Goal: Task Accomplishment & Management: Manage account settings

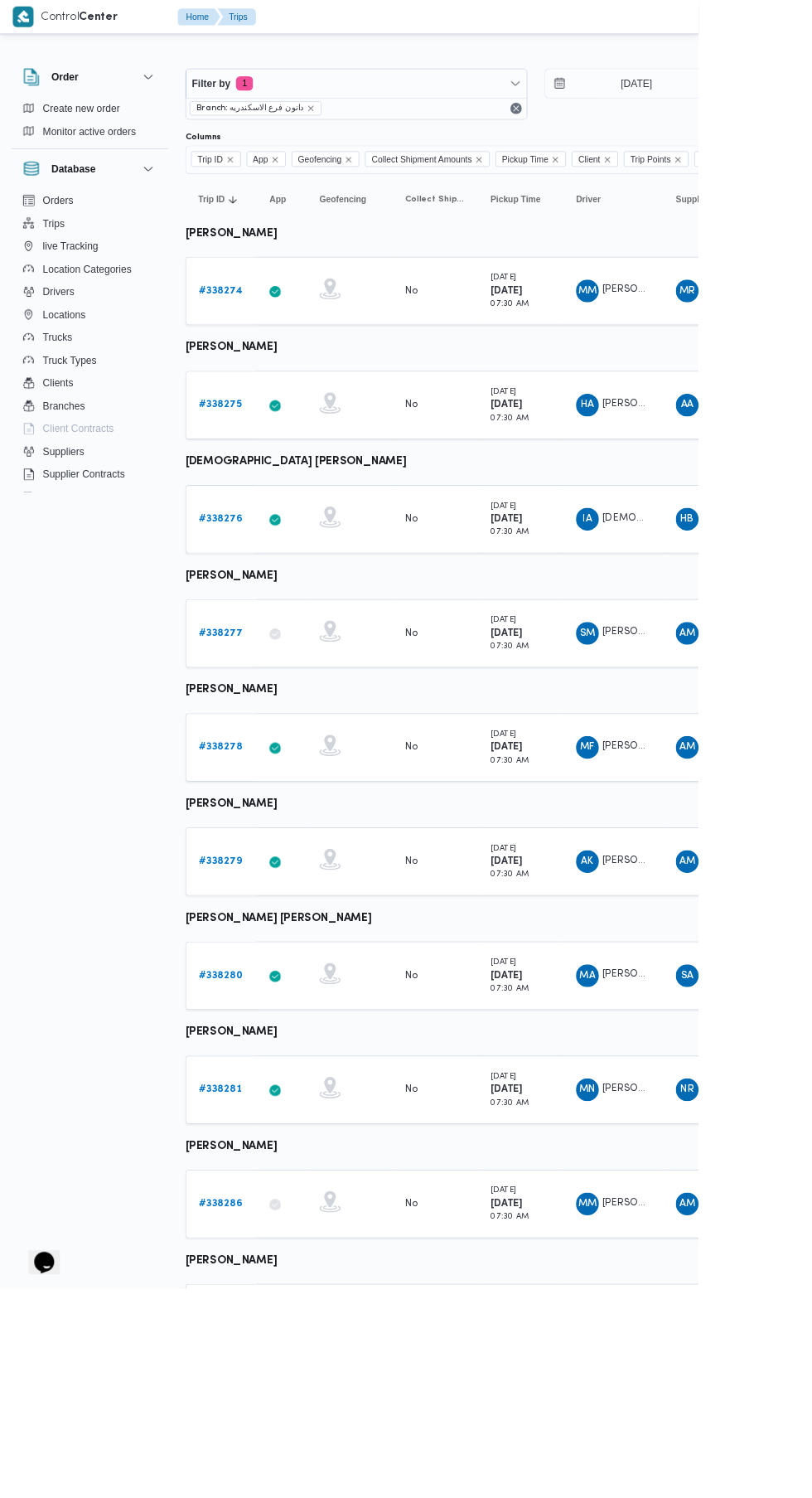
click at [725, 337] on span "محمد مبروك محمد عبدالعاطي" at bounding box center [748, 337] width 95 height 11
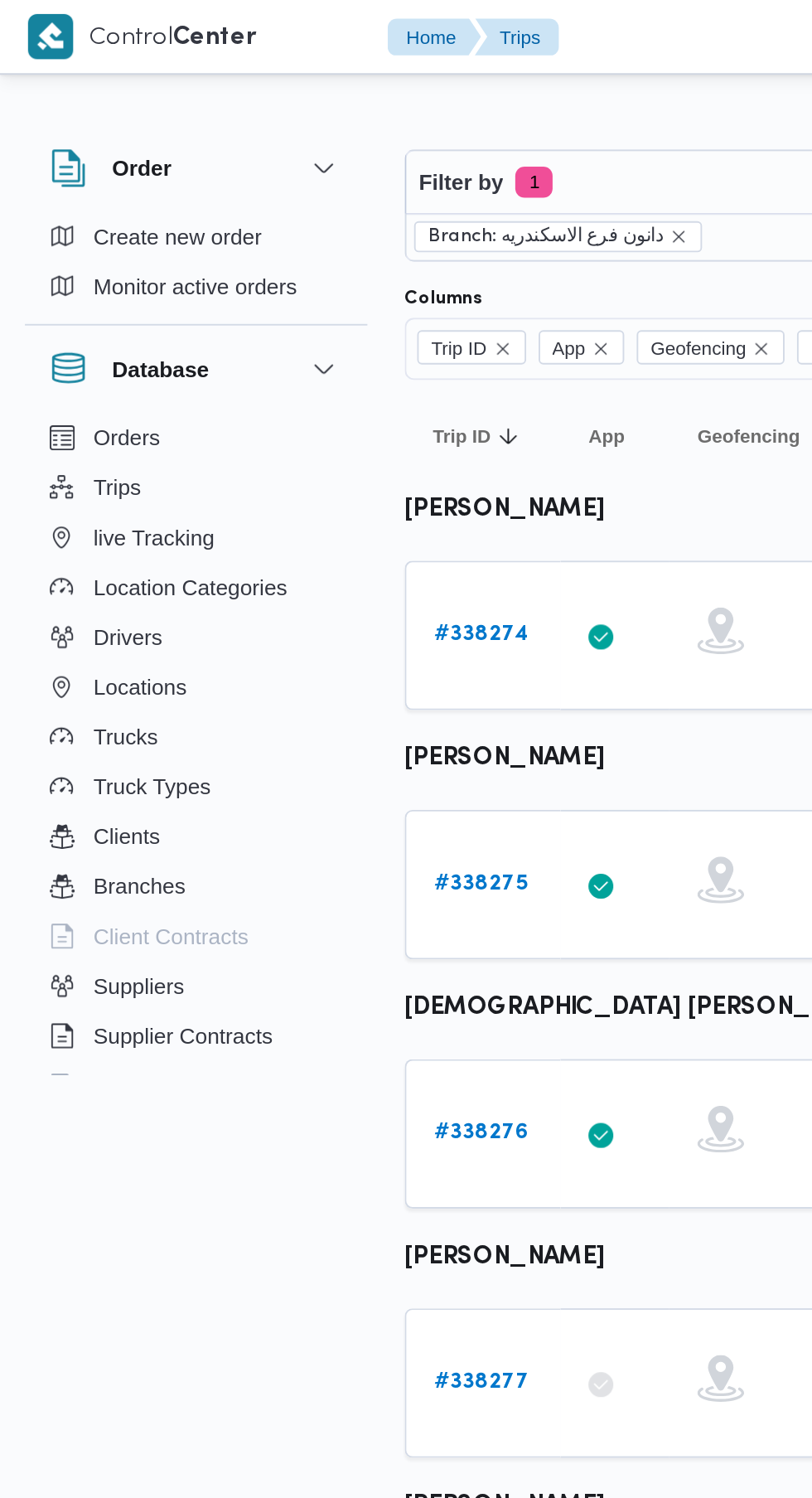
click at [276, 340] on b "# 338274" at bounding box center [256, 337] width 51 height 11
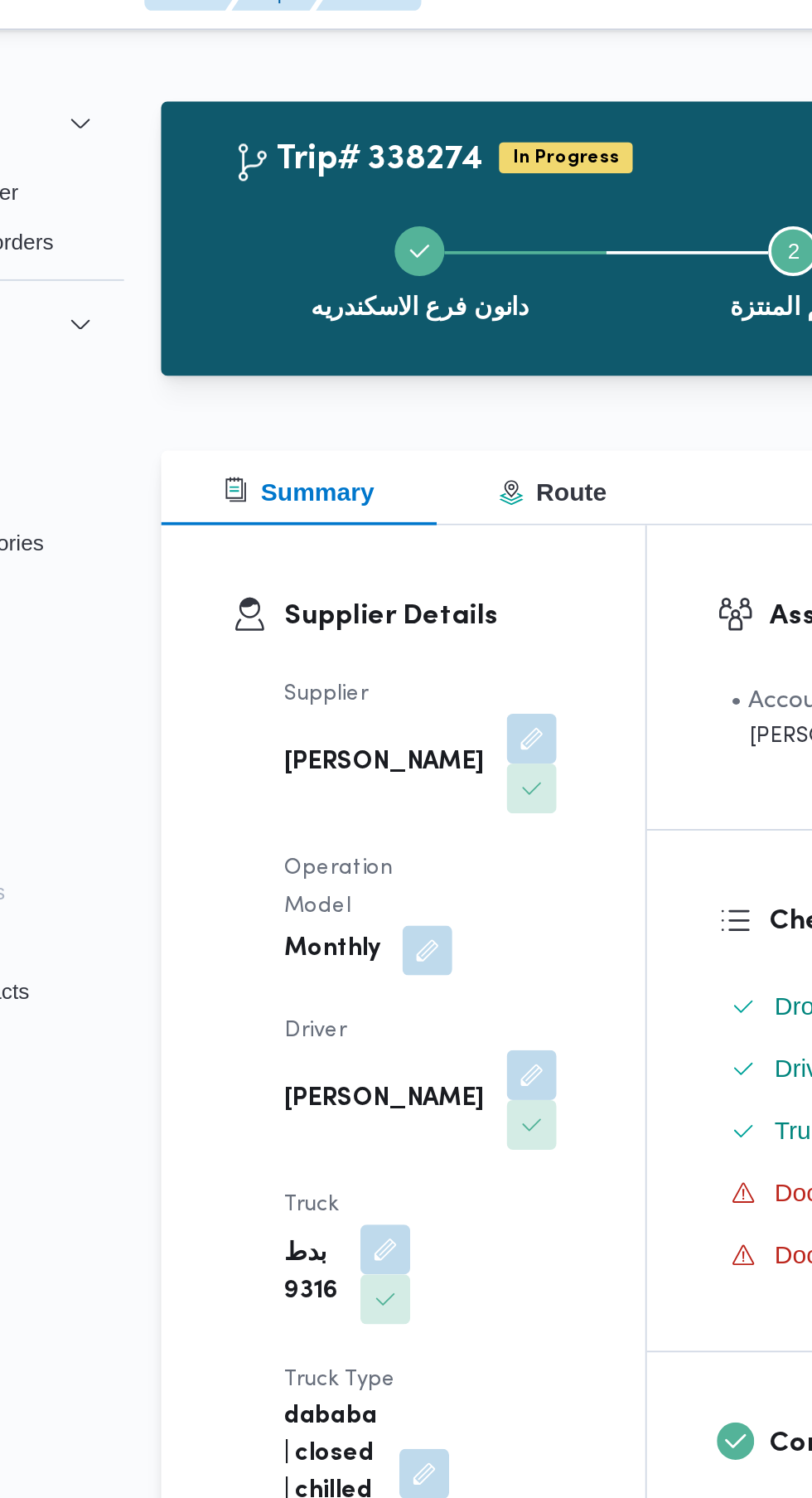
click at [400, 587] on button "button" at bounding box center [413, 596] width 27 height 27
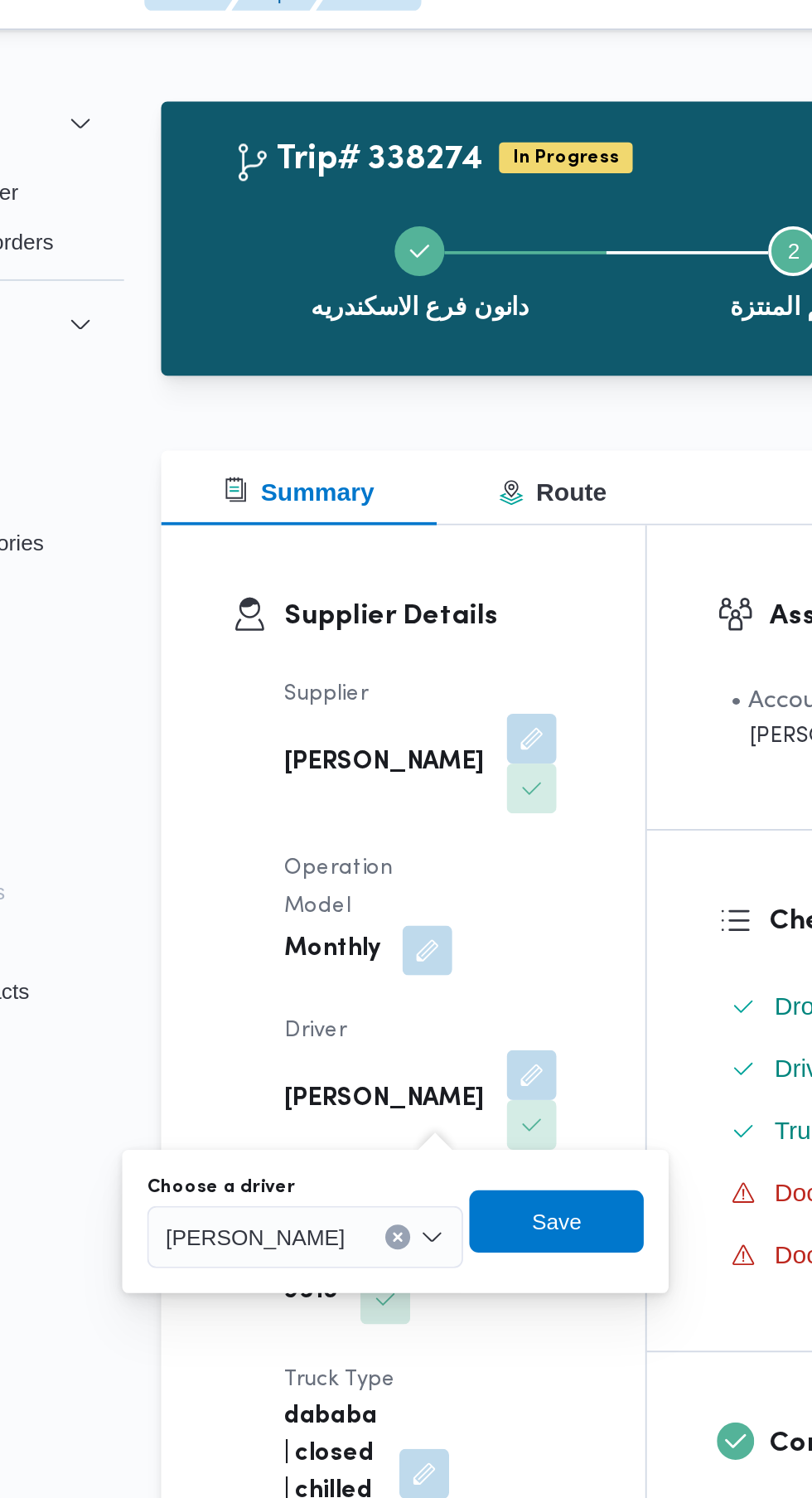
click at [311, 681] on span "محمد مبروك محمد عبدالعاطي" at bounding box center [265, 681] width 95 height 18
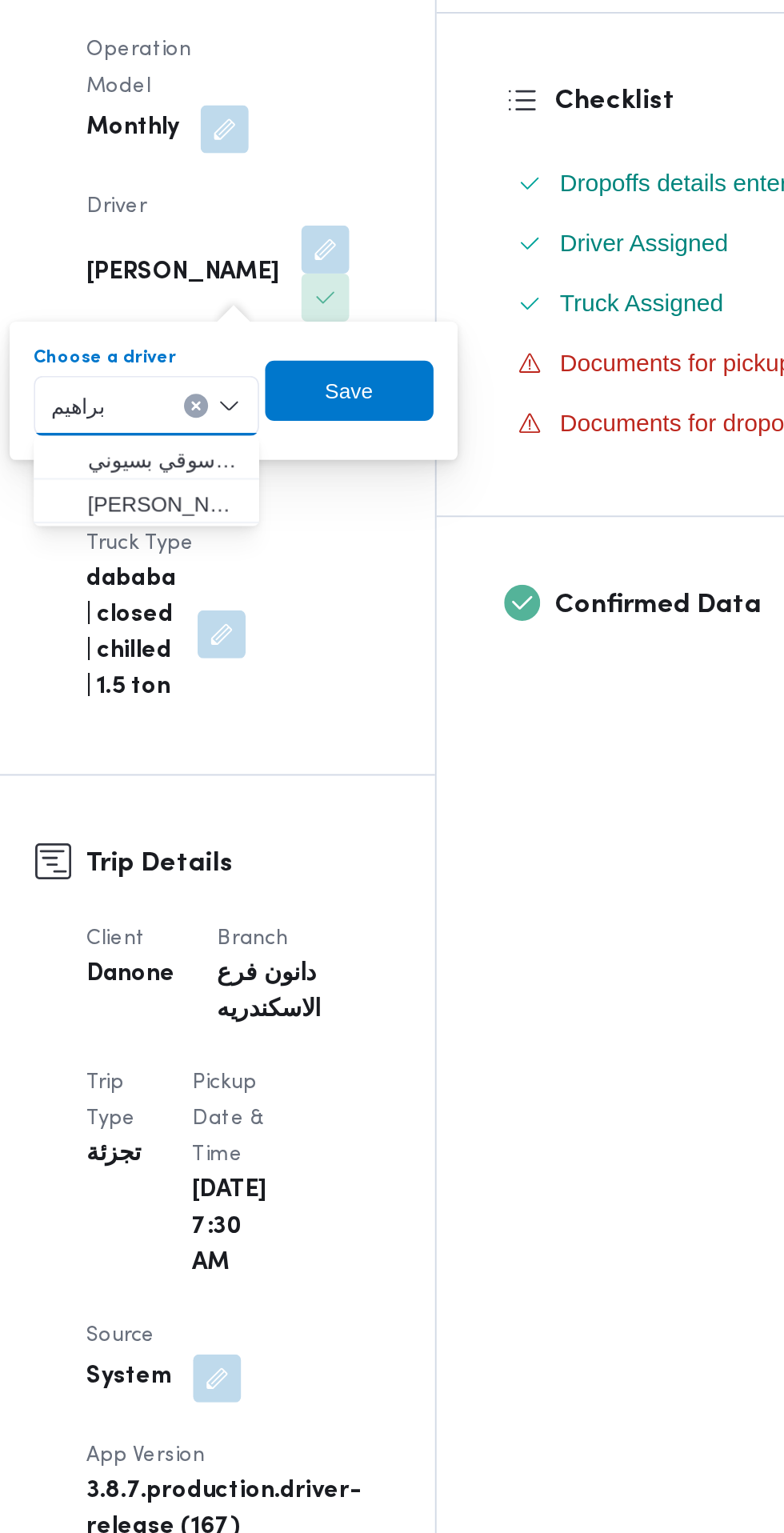
type input "براهيم"
click at [336, 689] on span "ا براهيم جمعه دسوقي بسيوني" at bounding box center [313, 687] width 82 height 19
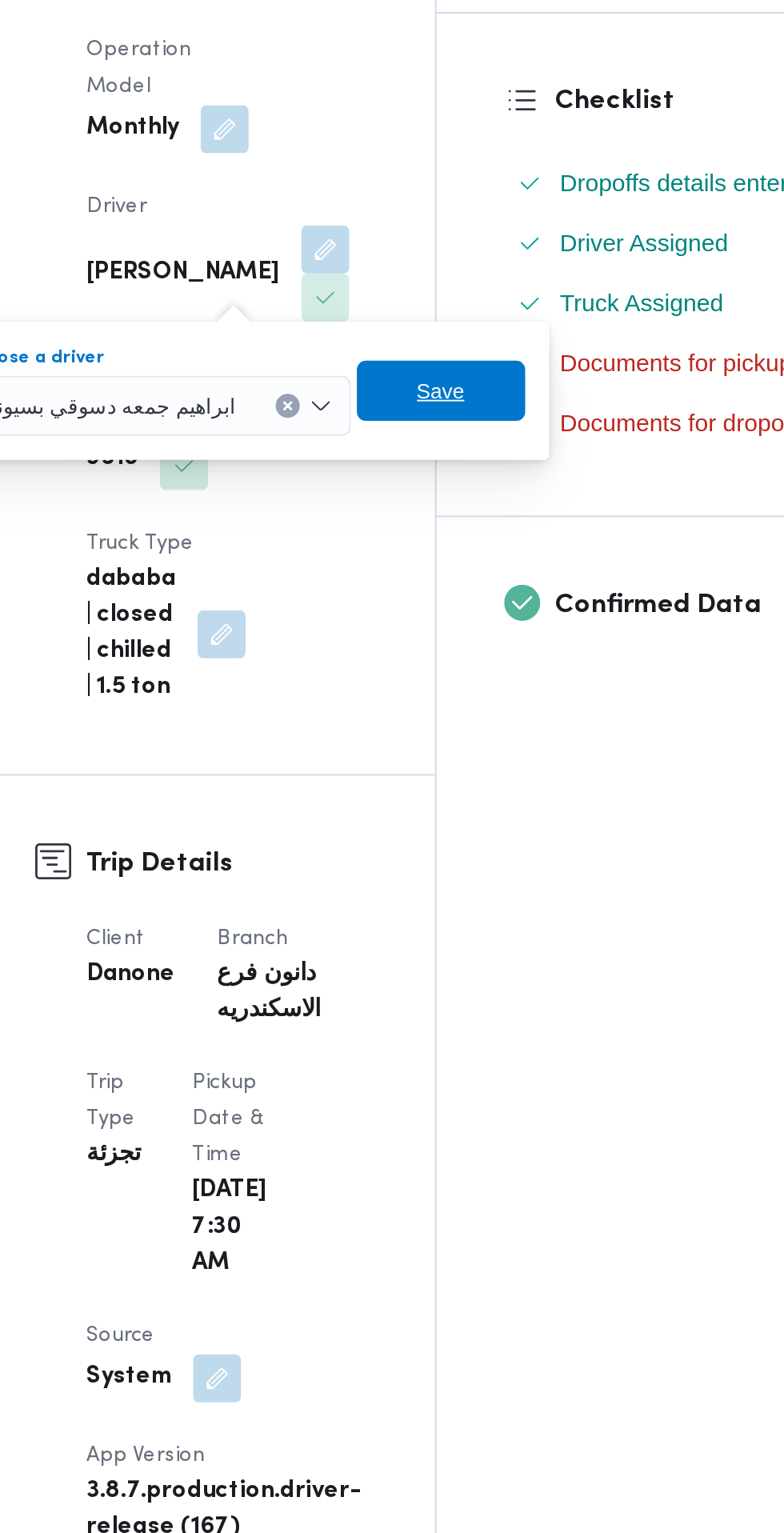
click at [482, 645] on span "Save" at bounding box center [460, 650] width 90 height 32
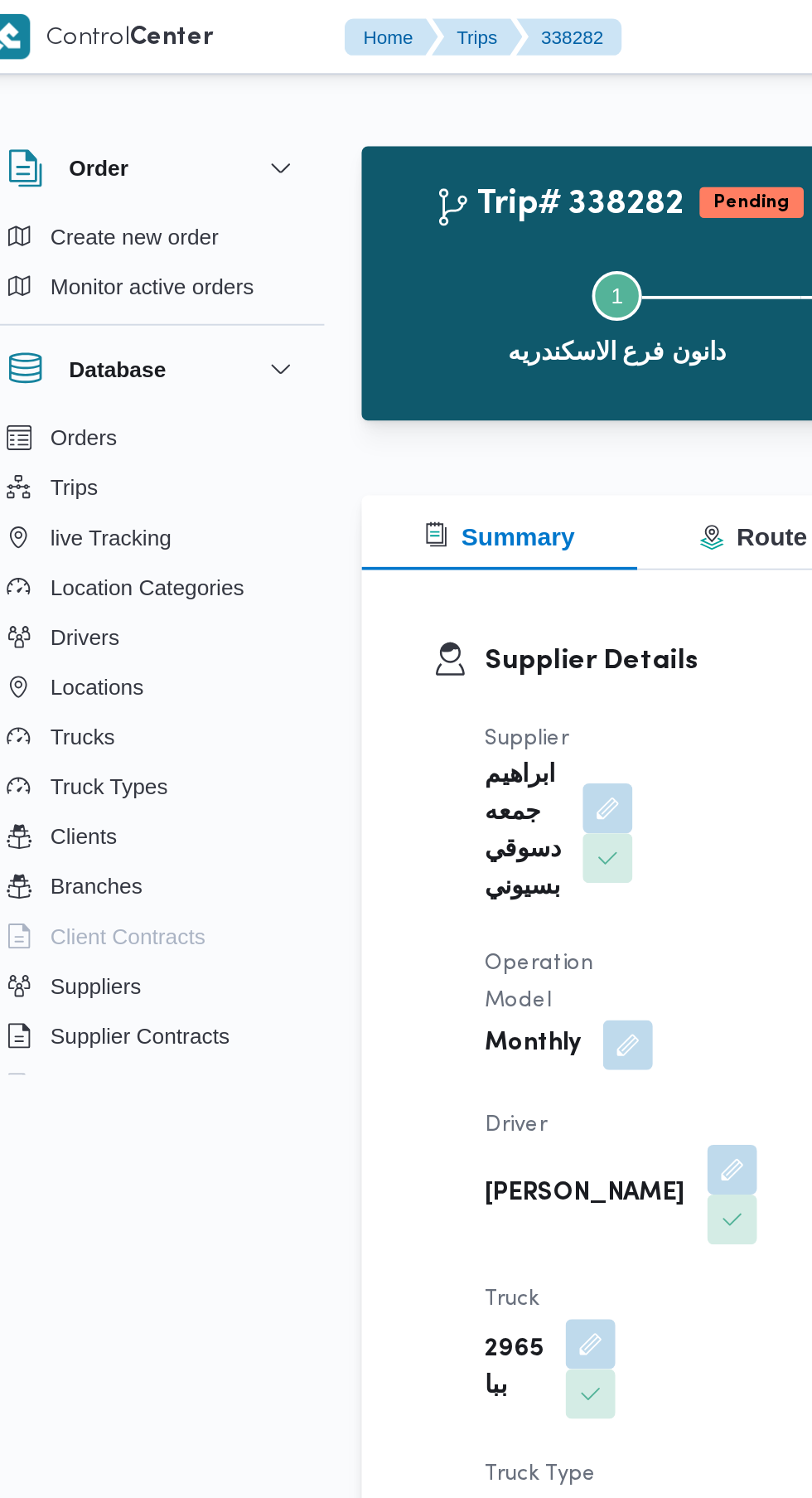
click at [400, 609] on button "button" at bounding box center [413, 622] width 27 height 27
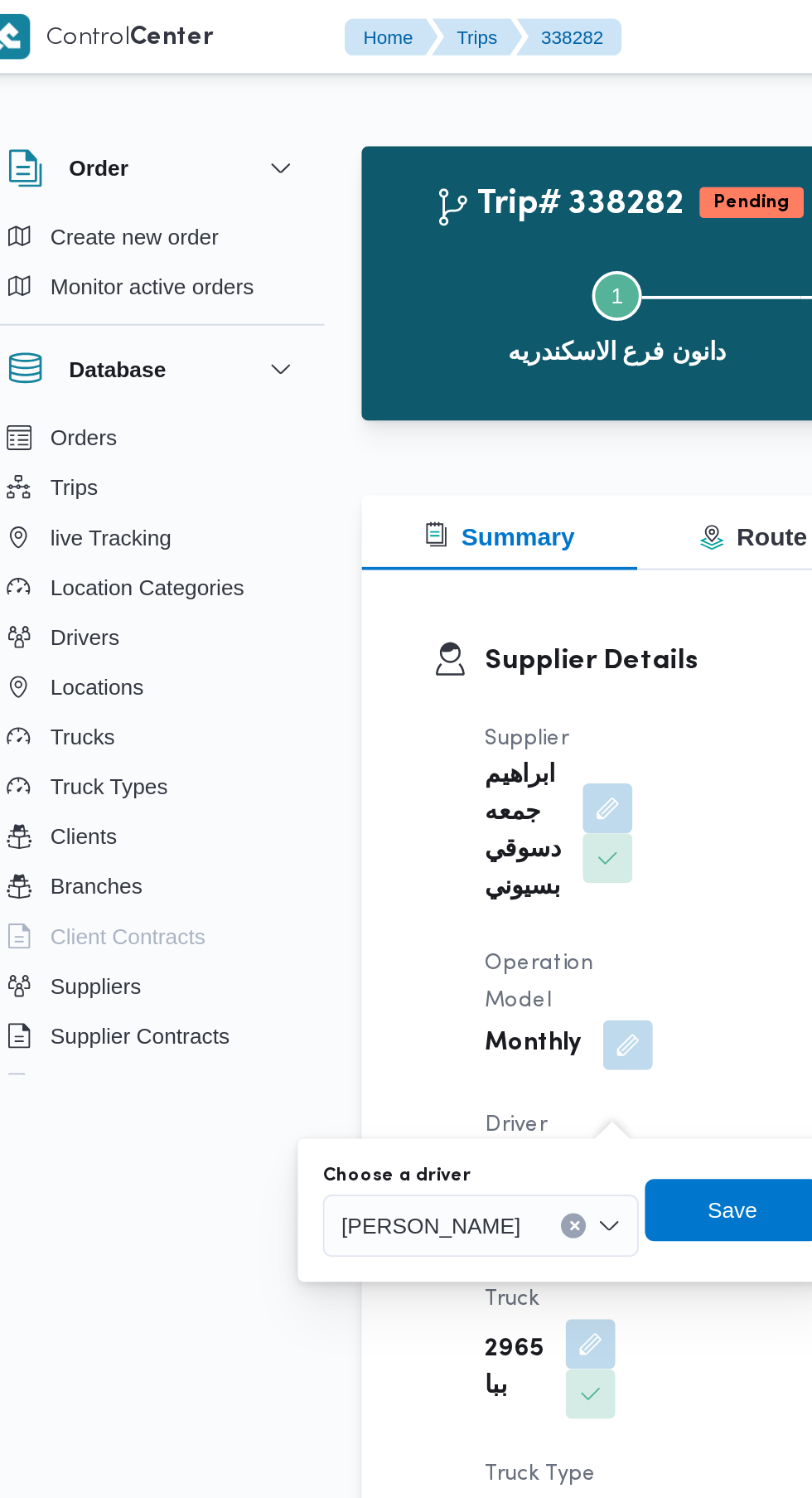
click at [300, 653] on span "علي [PERSON_NAME] [PERSON_NAME]" at bounding box center [252, 652] width 95 height 18
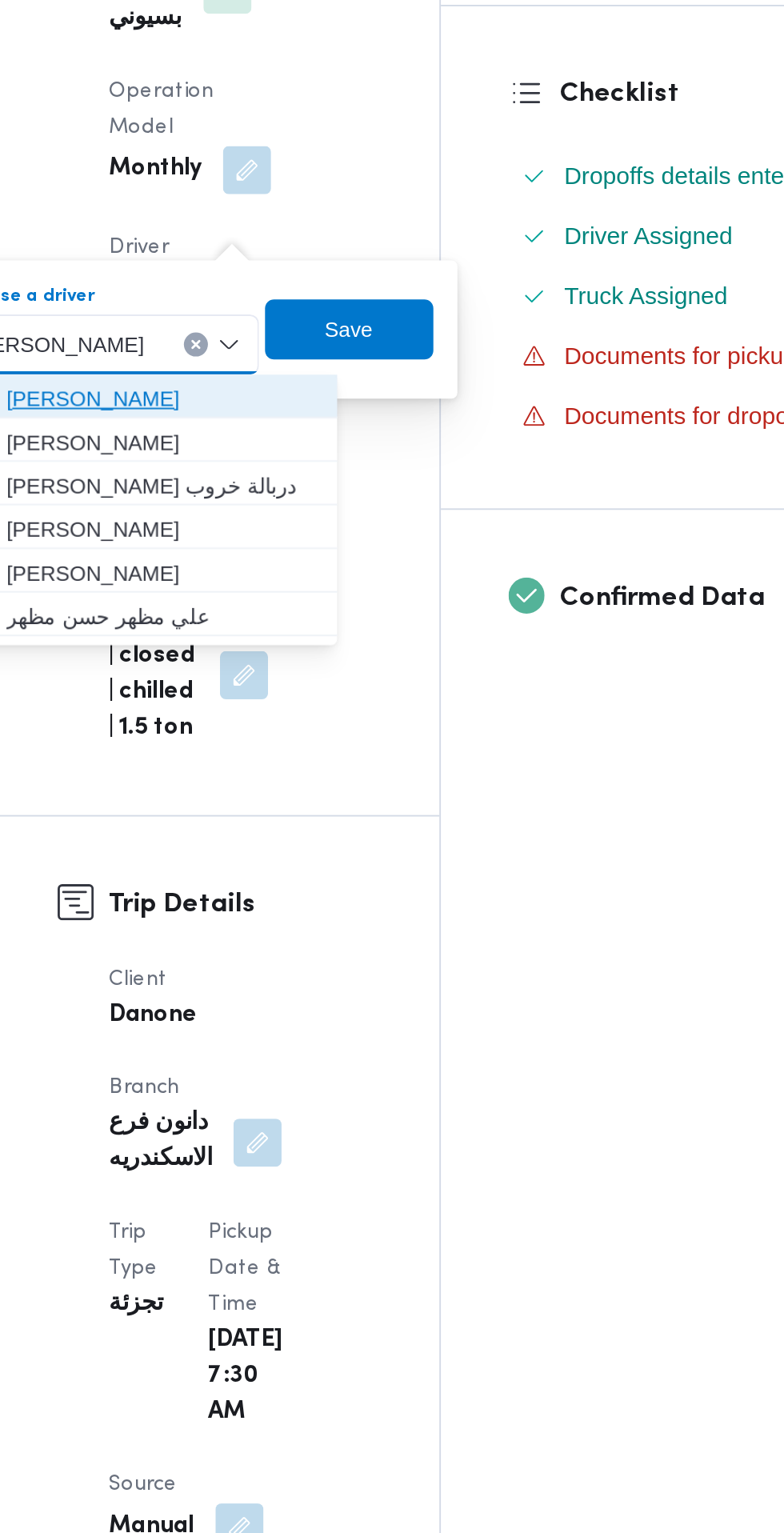
click at [349, 655] on span "محمد مبروك محمد عبدالعاطي" at bounding box center [300, 658] width 166 height 19
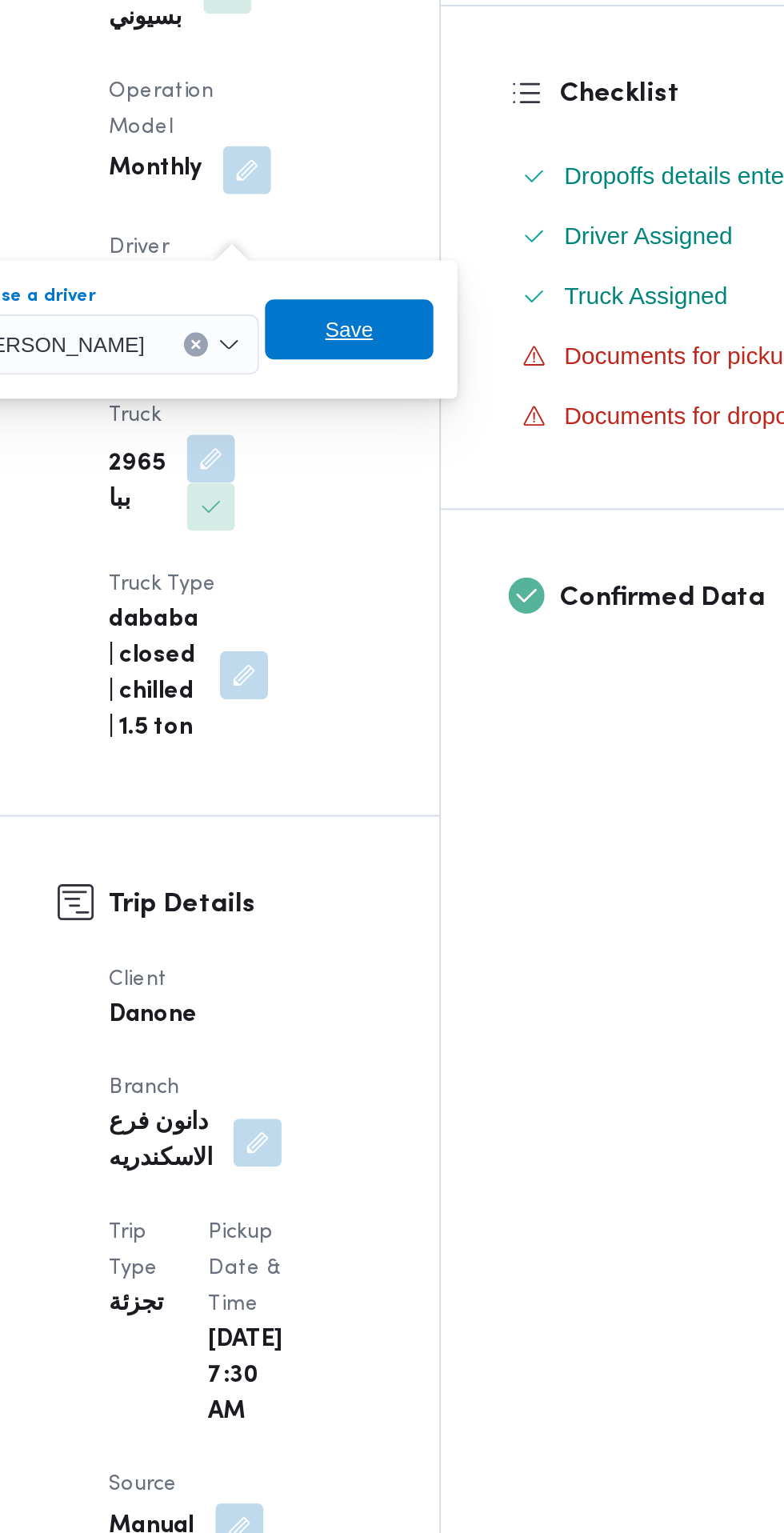
click at [444, 623] on span "Save" at bounding box center [399, 621] width 90 height 32
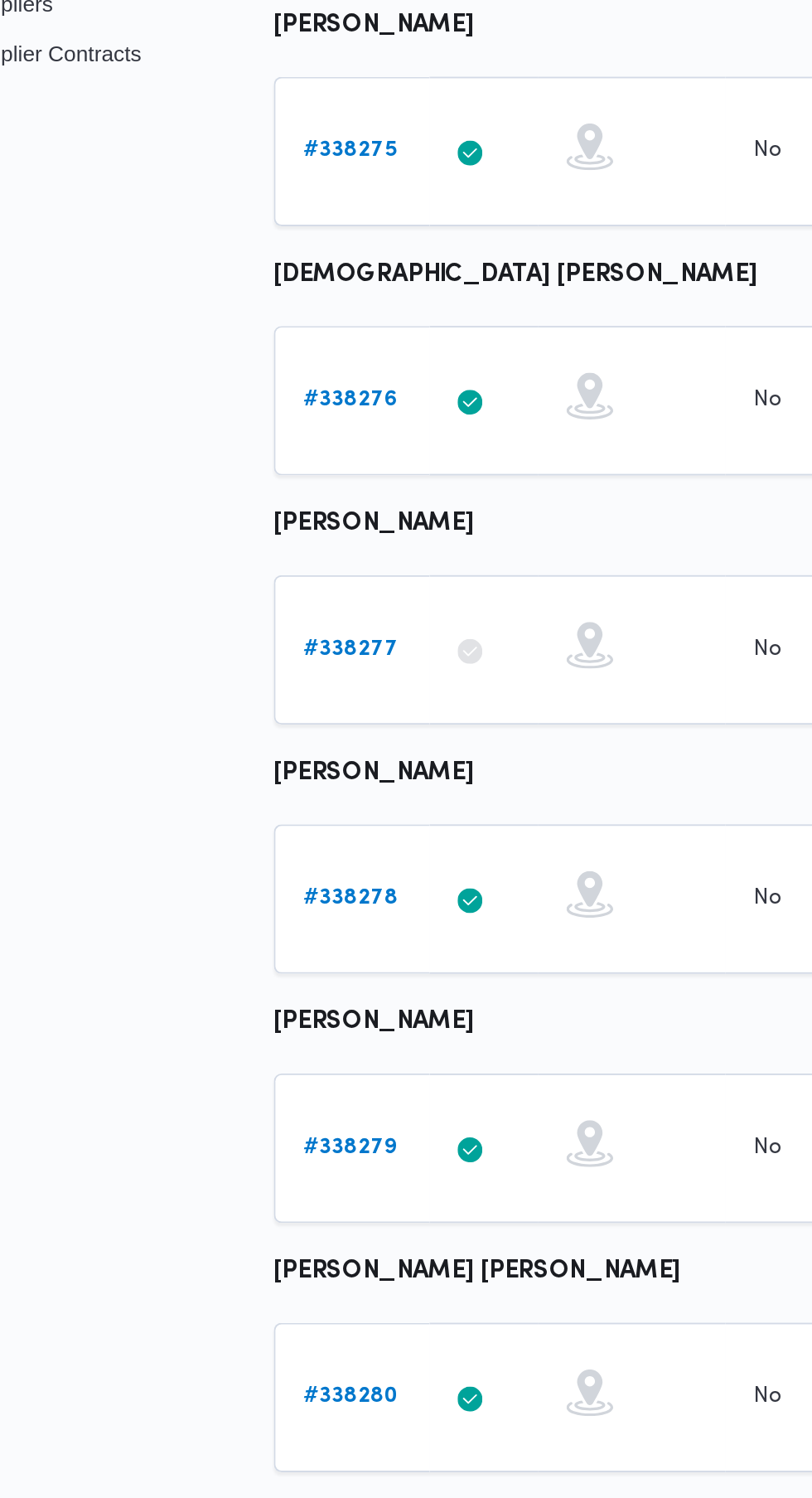
click at [267, 997] on b "# 338278" at bounding box center [256, 1001] width 51 height 11
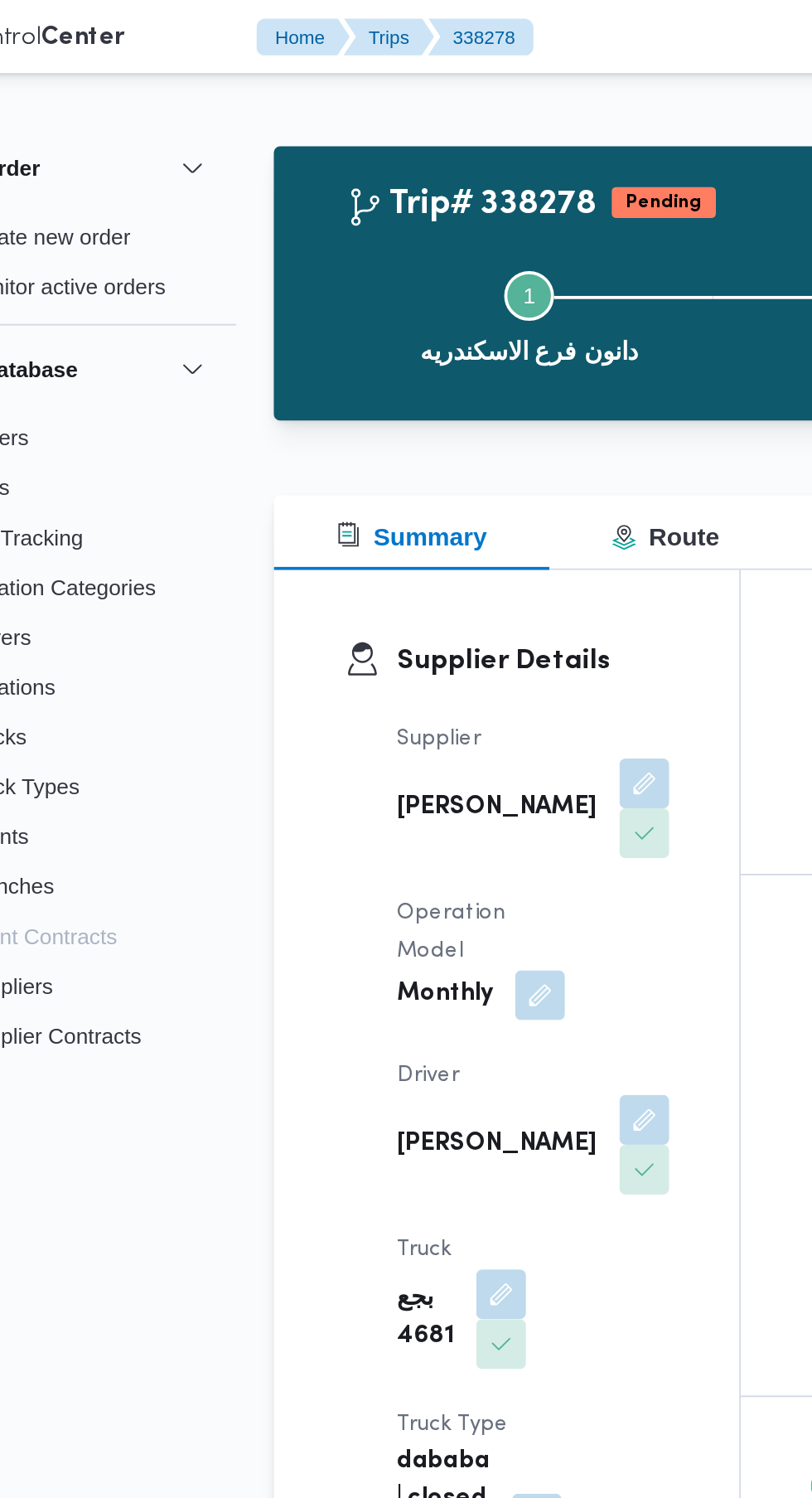
click at [400, 583] on button "button" at bounding box center [413, 596] width 27 height 27
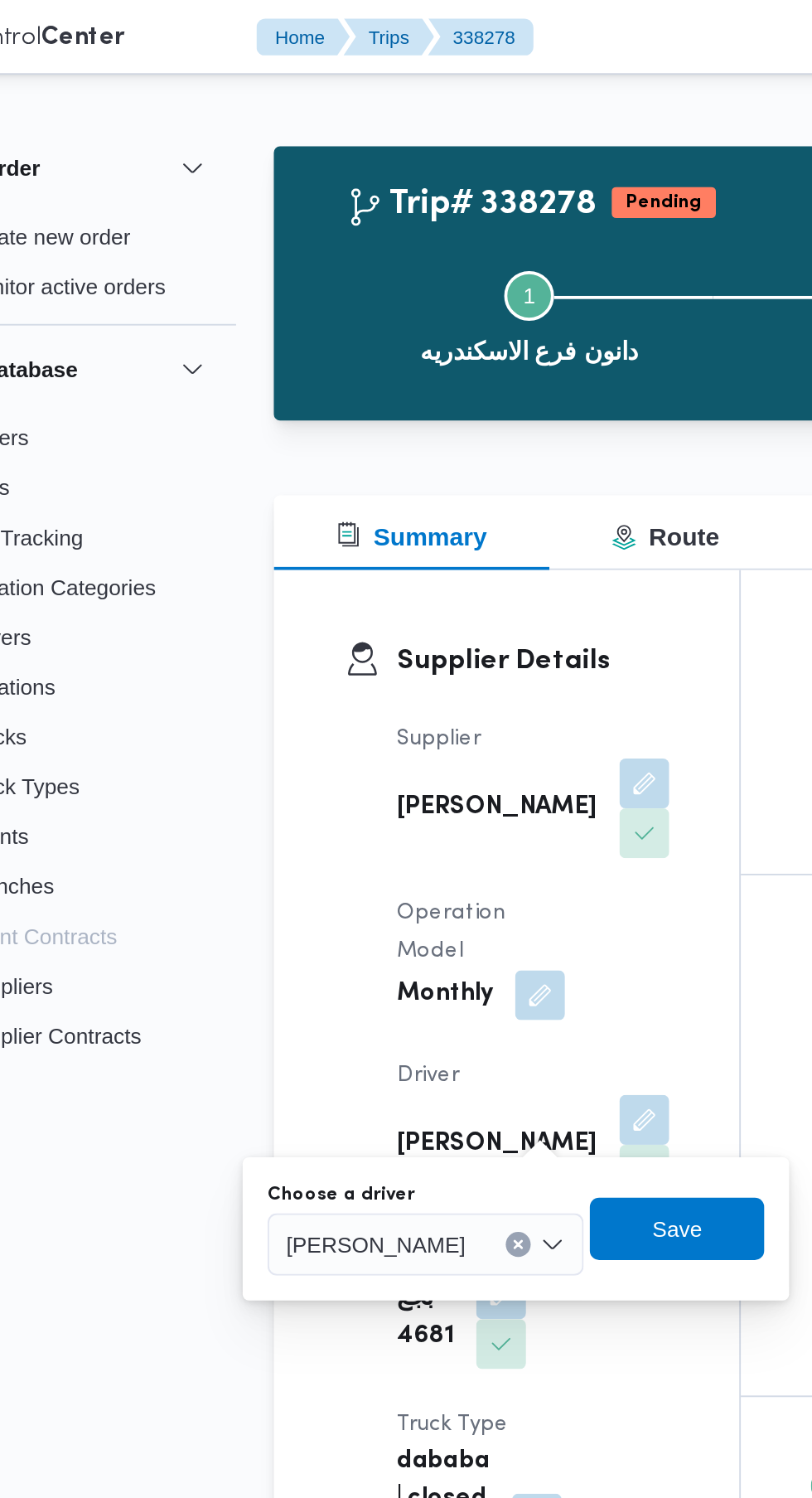
click at [312, 664] on span "محمد فهمي فرج عبدالفتاح" at bounding box center [269, 662] width 95 height 18
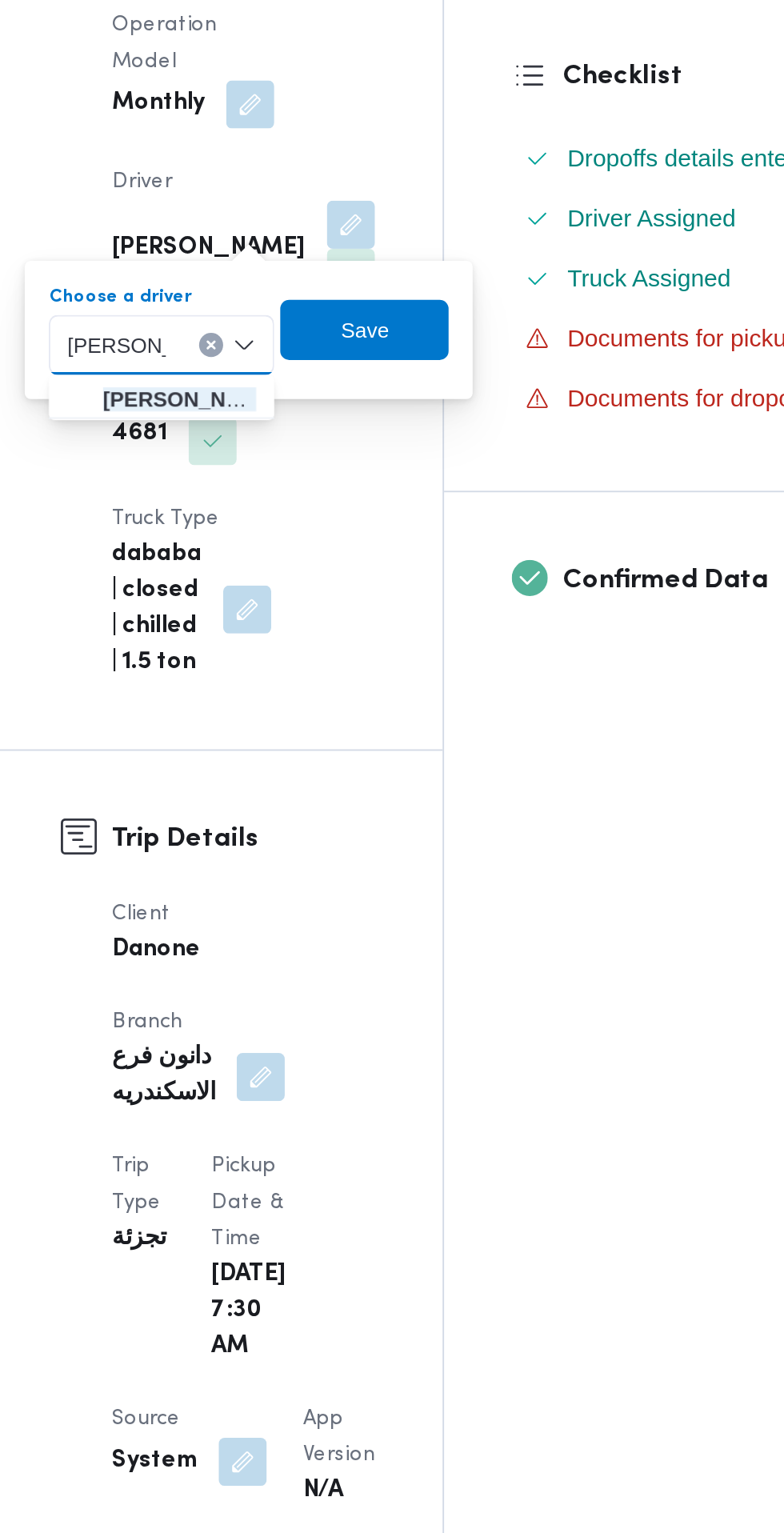
type input "علي مصطف"
click at [331, 671] on span "علي مصطف ي علي محمد رضوان" at bounding box center [307, 668] width 82 height 19
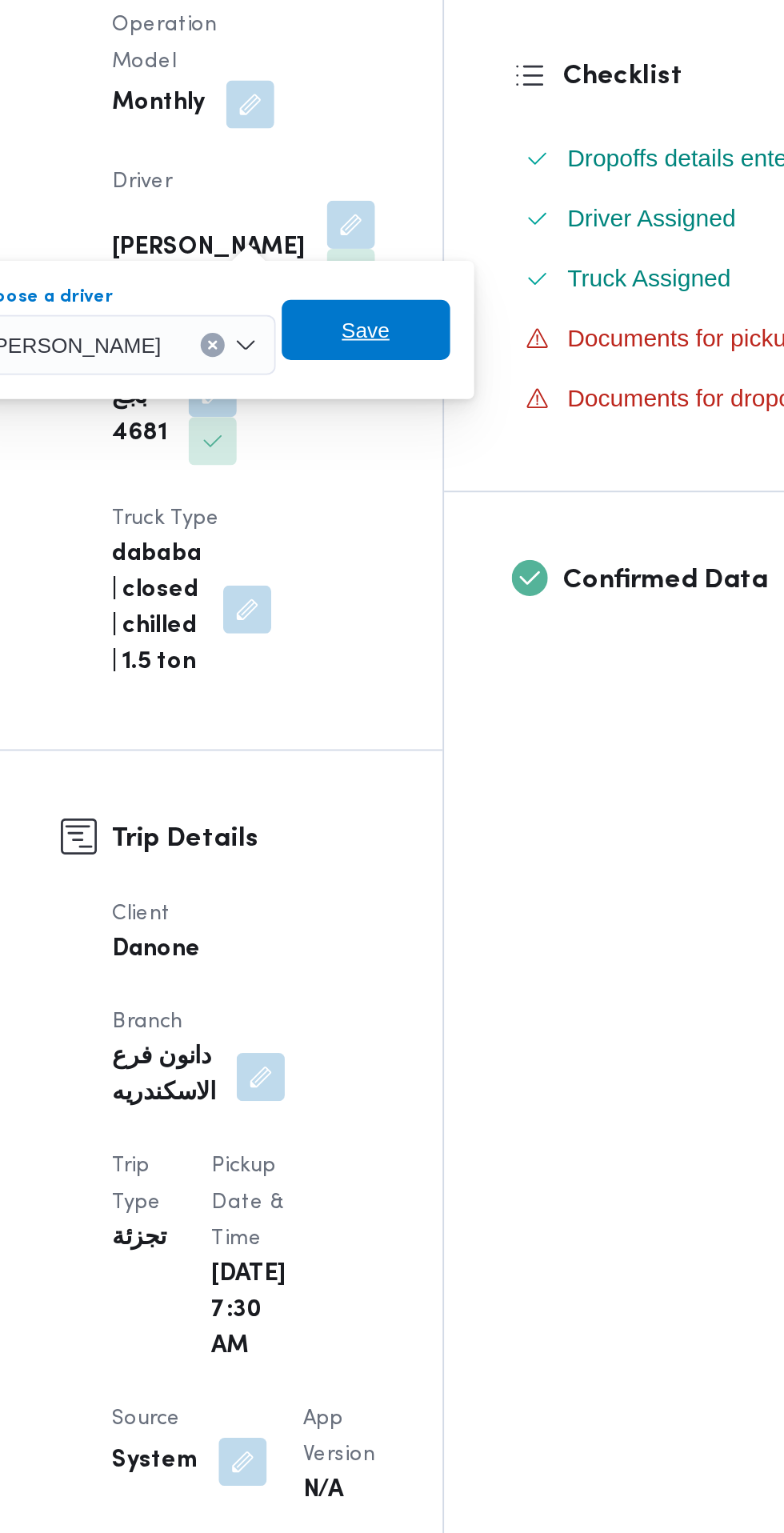
click at [451, 637] on span "Save" at bounding box center [407, 631] width 90 height 32
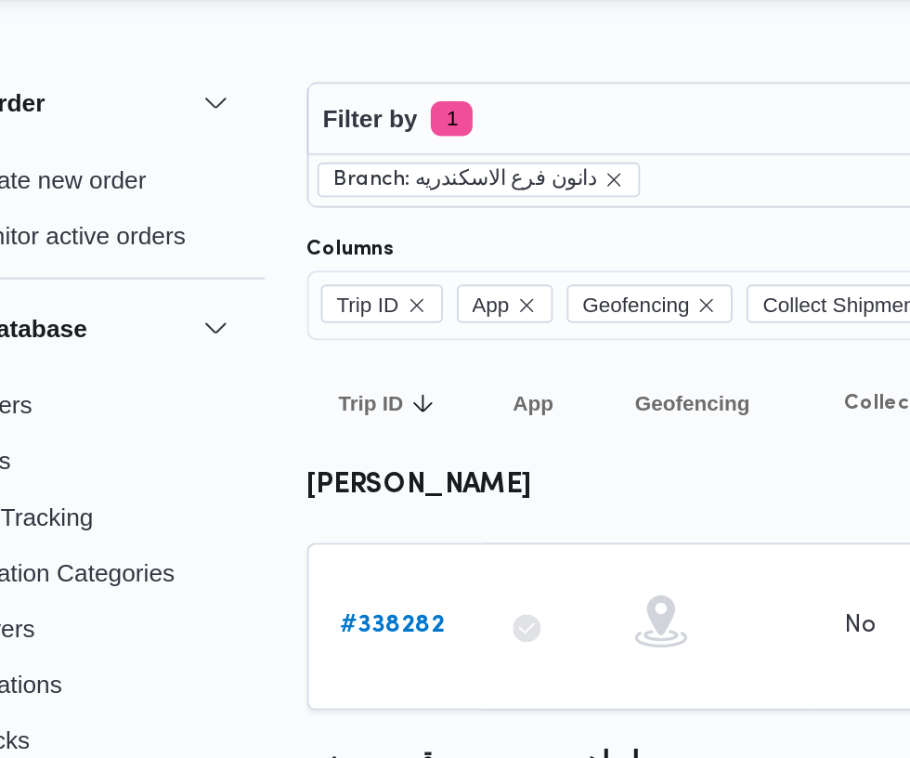
click at [299, 380] on b "# 338282" at bounding box center [287, 378] width 56 height 12
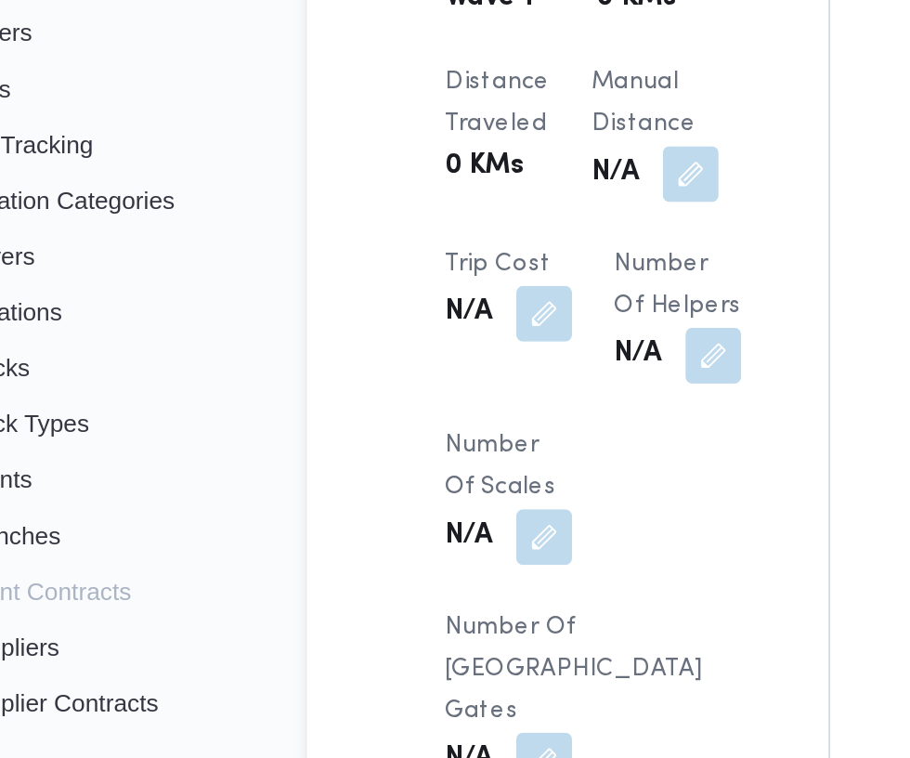
scroll to position [1690, 0]
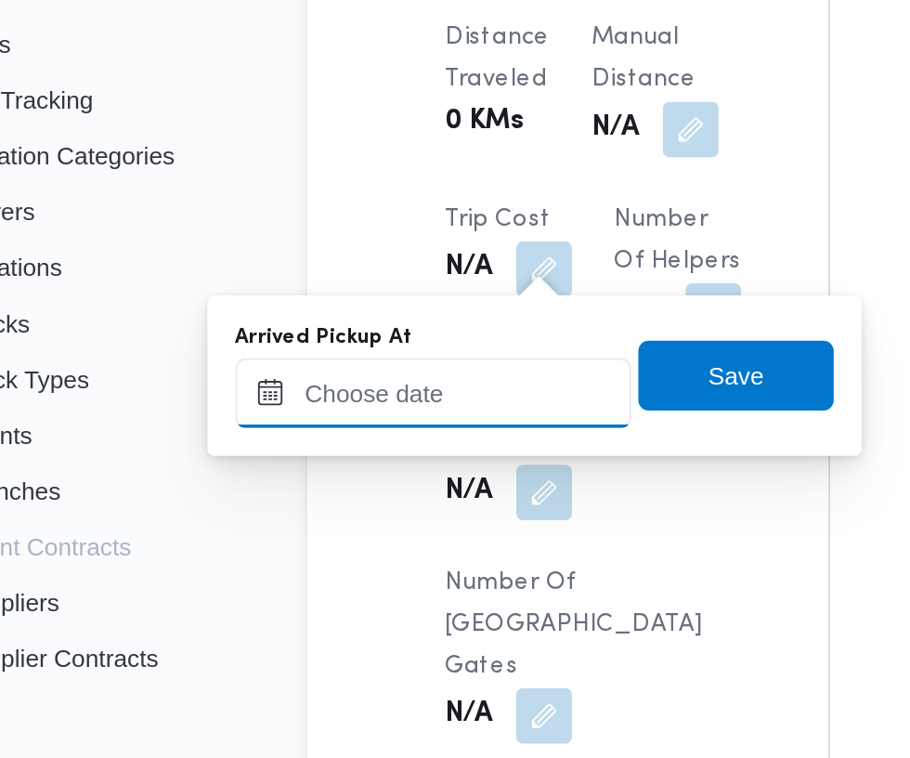
click at [351, 475] on input "Arrived Pickup At" at bounding box center [308, 476] width 211 height 37
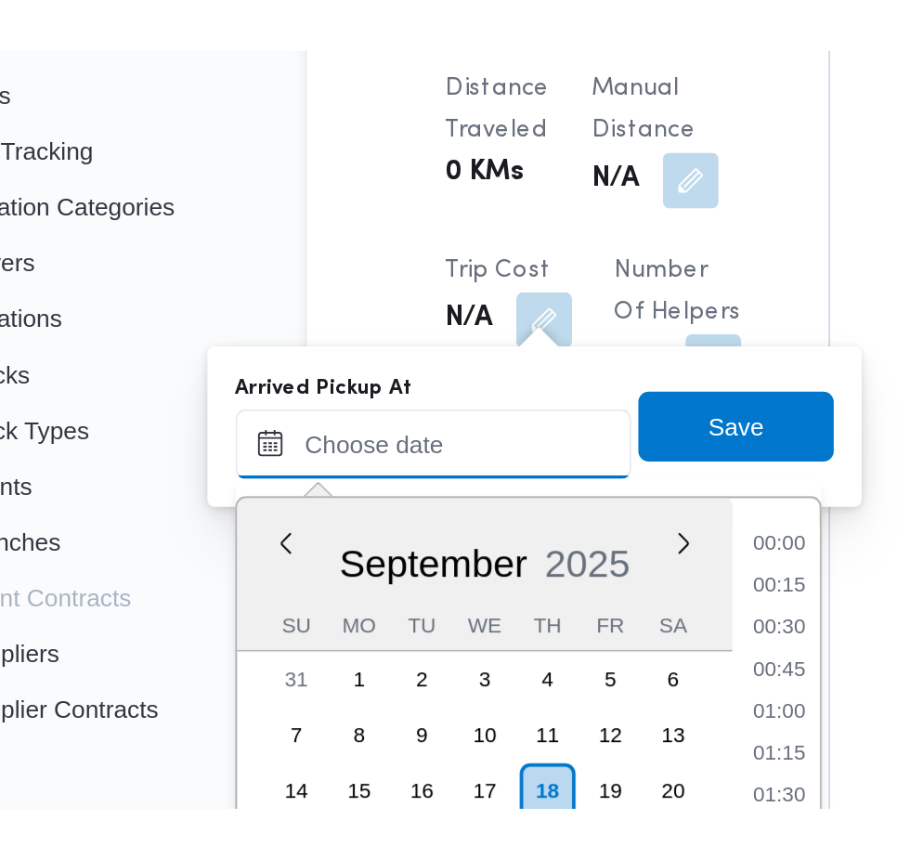
scroll to position [667, 0]
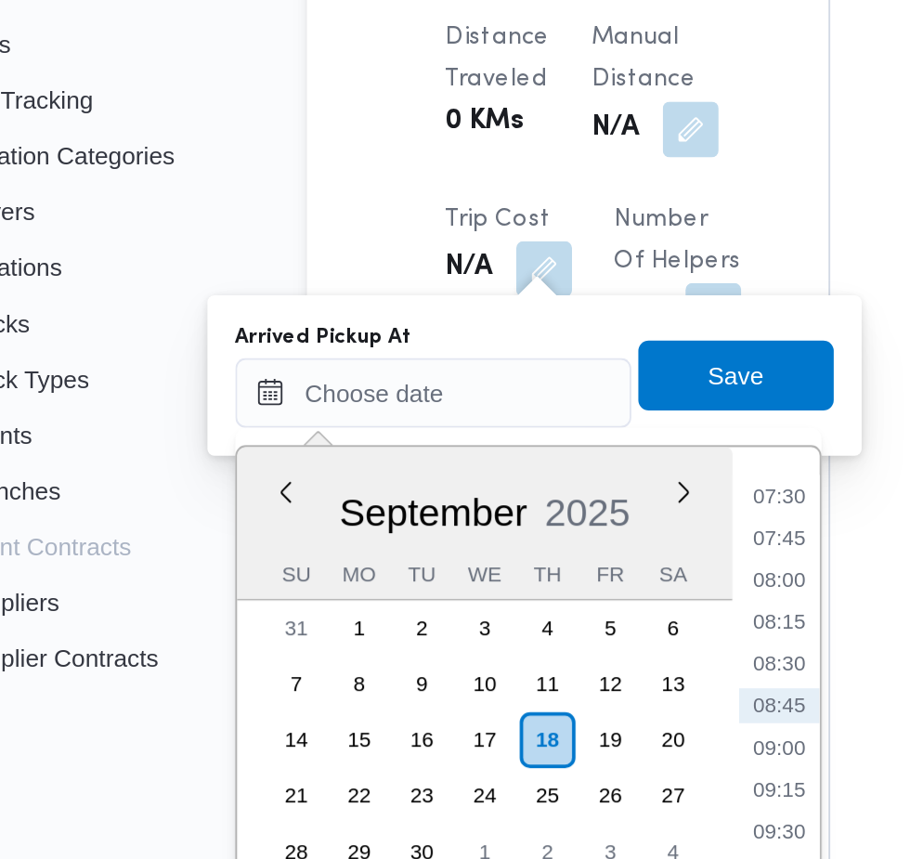
click at [501, 529] on li "07:30" at bounding box center [493, 531] width 43 height 19
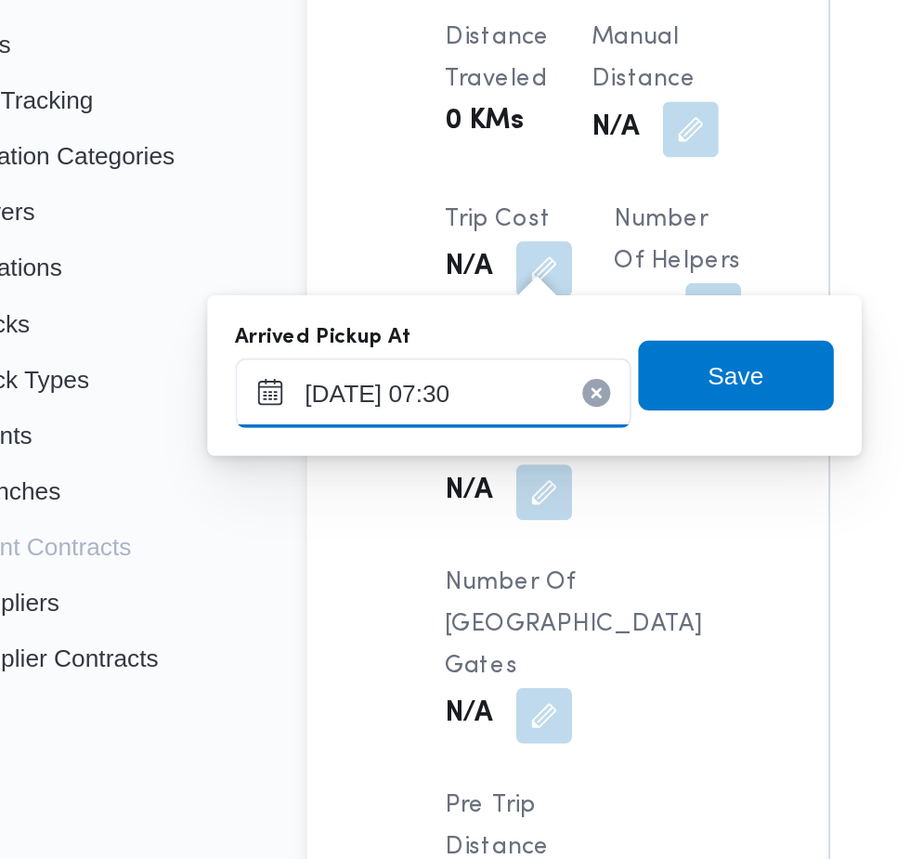
click at [331, 472] on input "18/09/2025 07:30" at bounding box center [308, 476] width 211 height 37
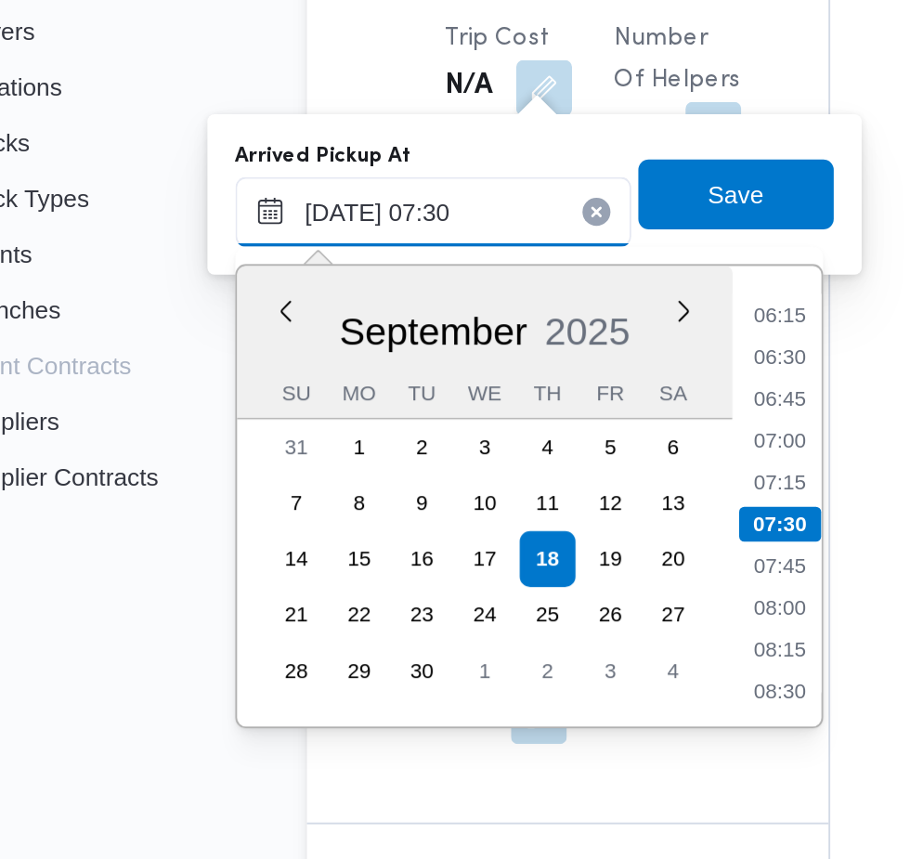
scroll to position [1690, 0]
click at [499, 619] on li "07:15" at bounding box center [493, 620] width 43 height 19
type input "18/09/2025 07:15"
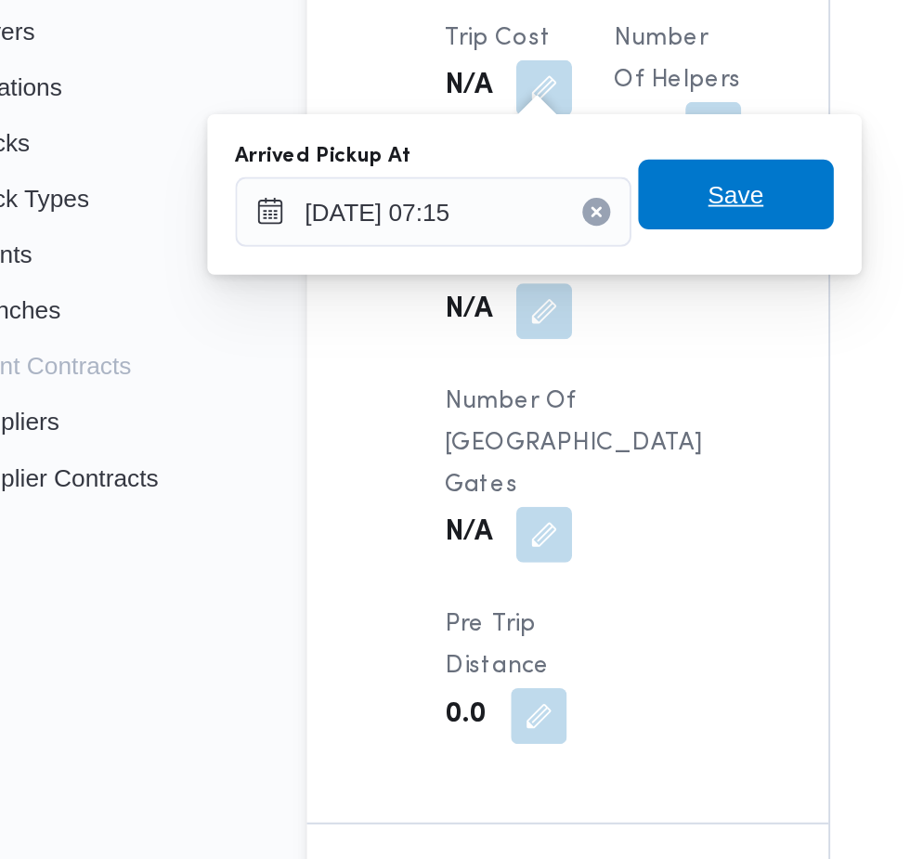
click at [499, 472] on span "Save" at bounding box center [470, 466] width 104 height 37
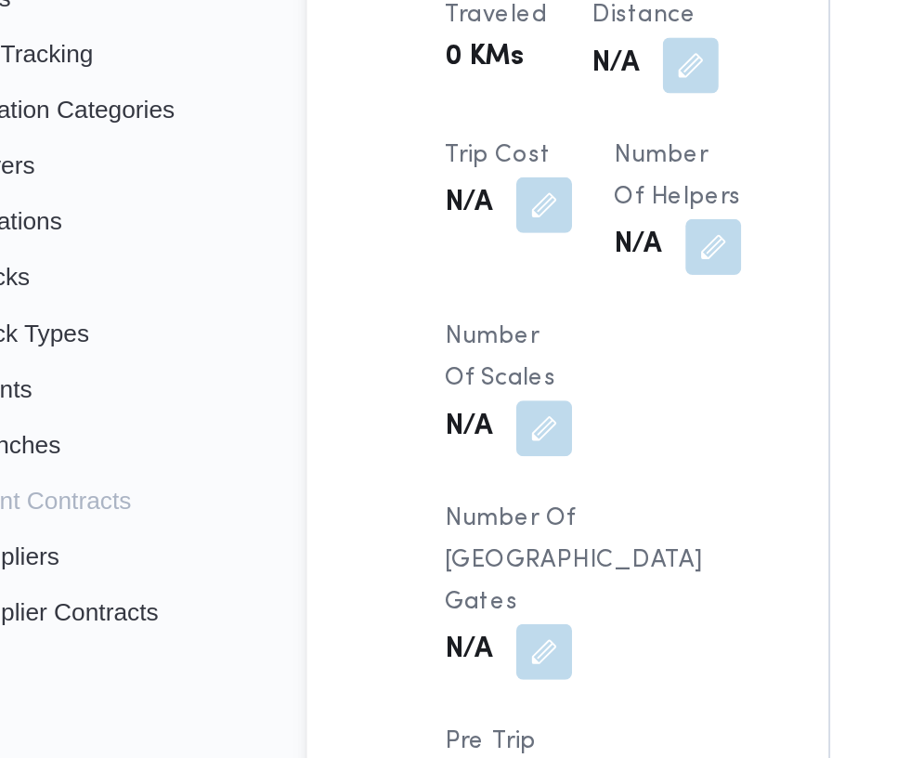
scroll to position [1699, 0]
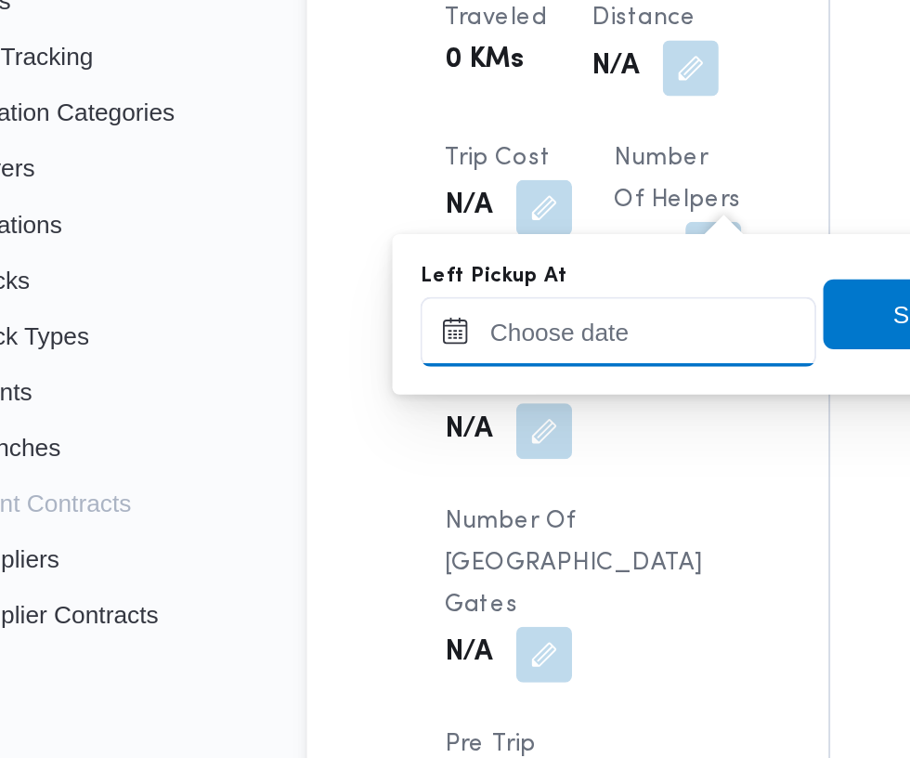
click at [409, 466] on input "Left Pickup At" at bounding box center [407, 466] width 211 height 37
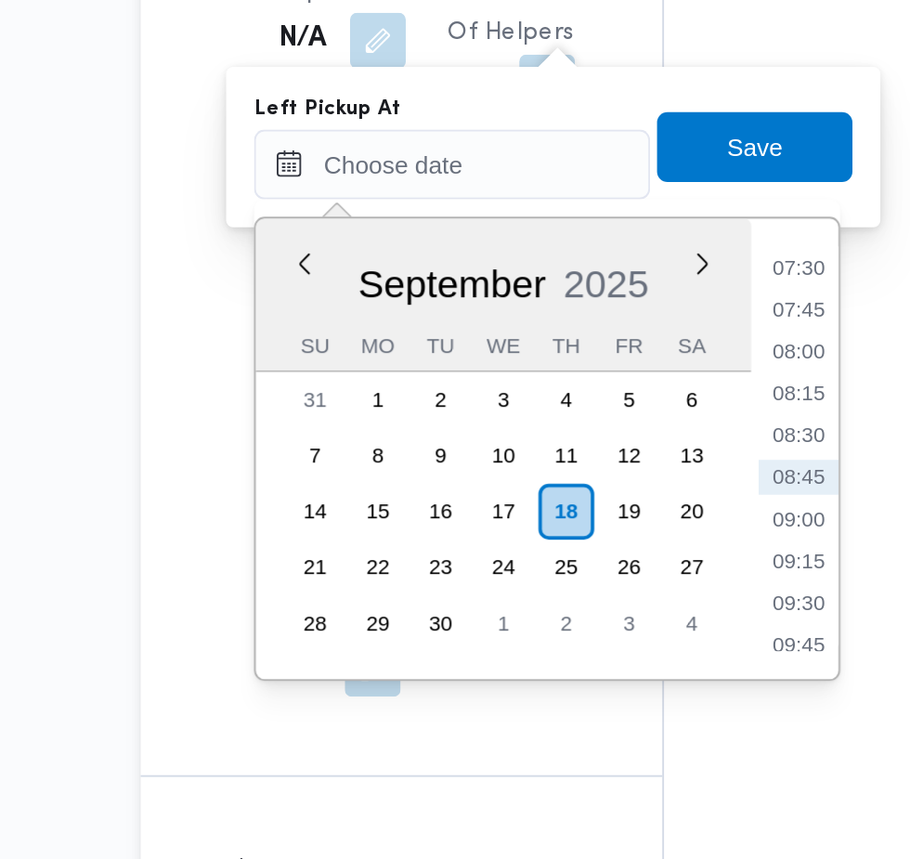
click at [591, 655] on li "09:00" at bounding box center [591, 655] width 43 height 19
type input "18/09/2025 09:00"
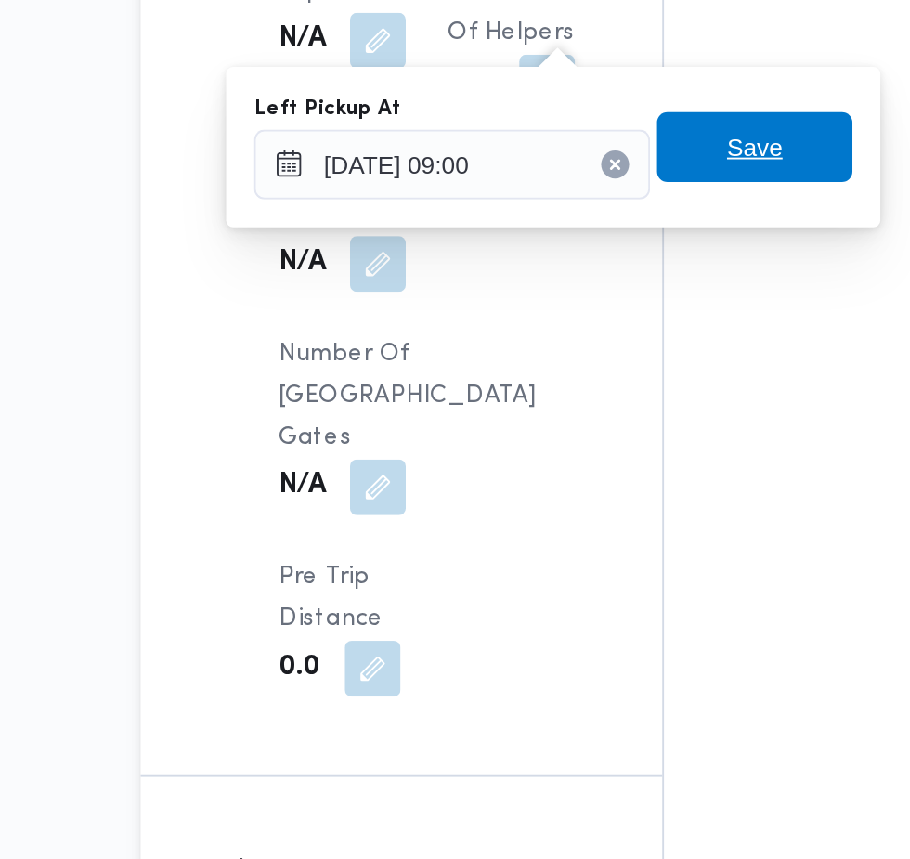
click at [592, 463] on span "Save" at bounding box center [568, 457] width 104 height 37
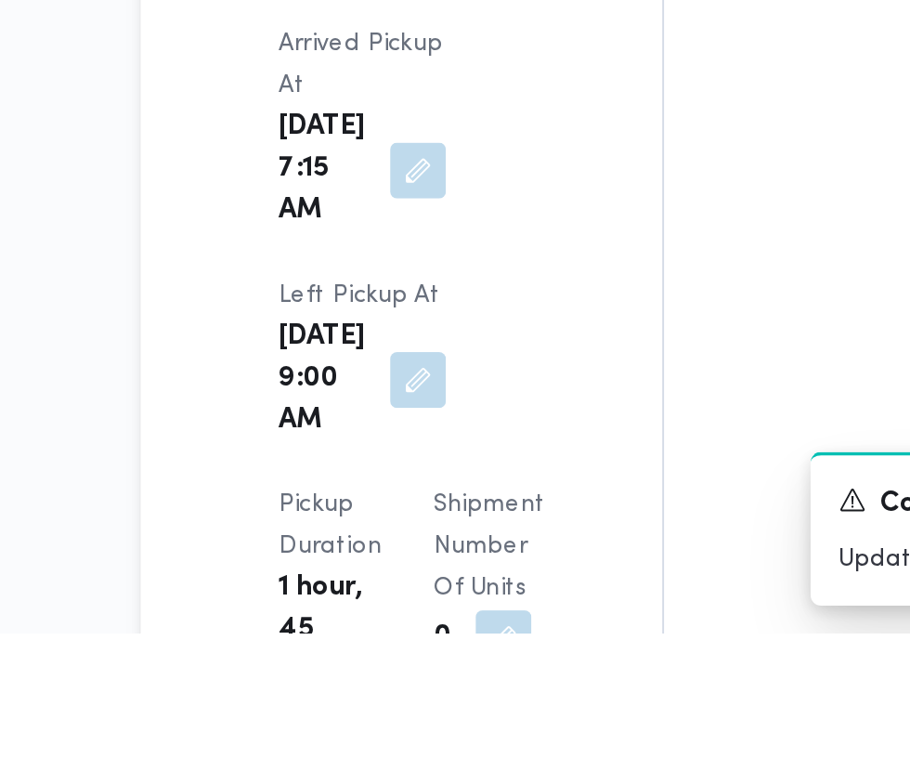
scroll to position [2151, 0]
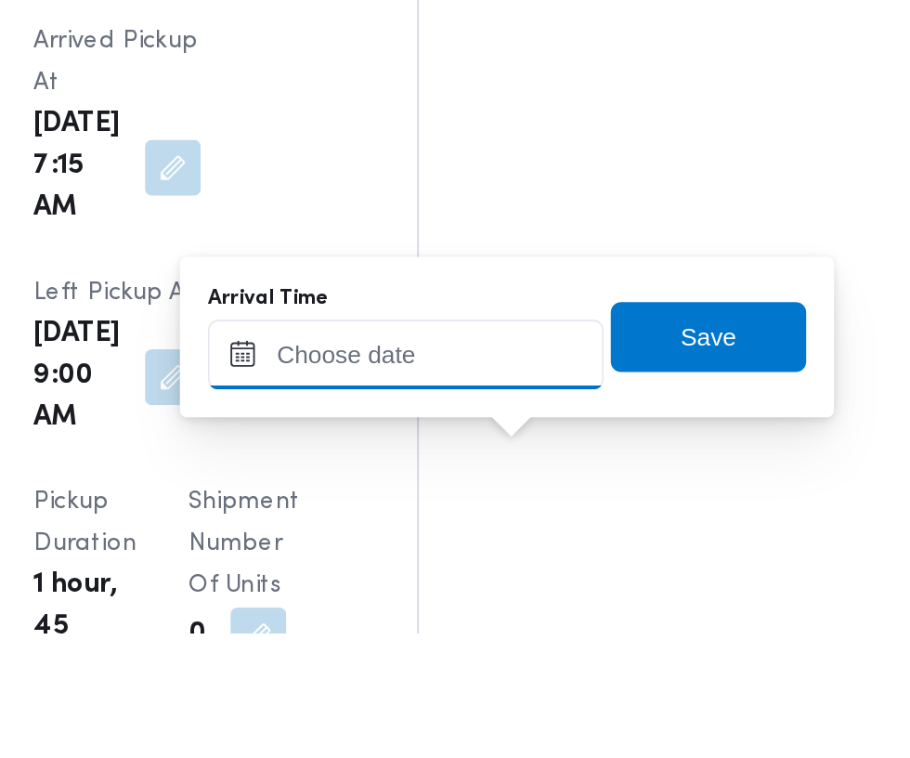
click at [566, 604] on input "Arrival Time" at bounding box center [513, 609] width 211 height 37
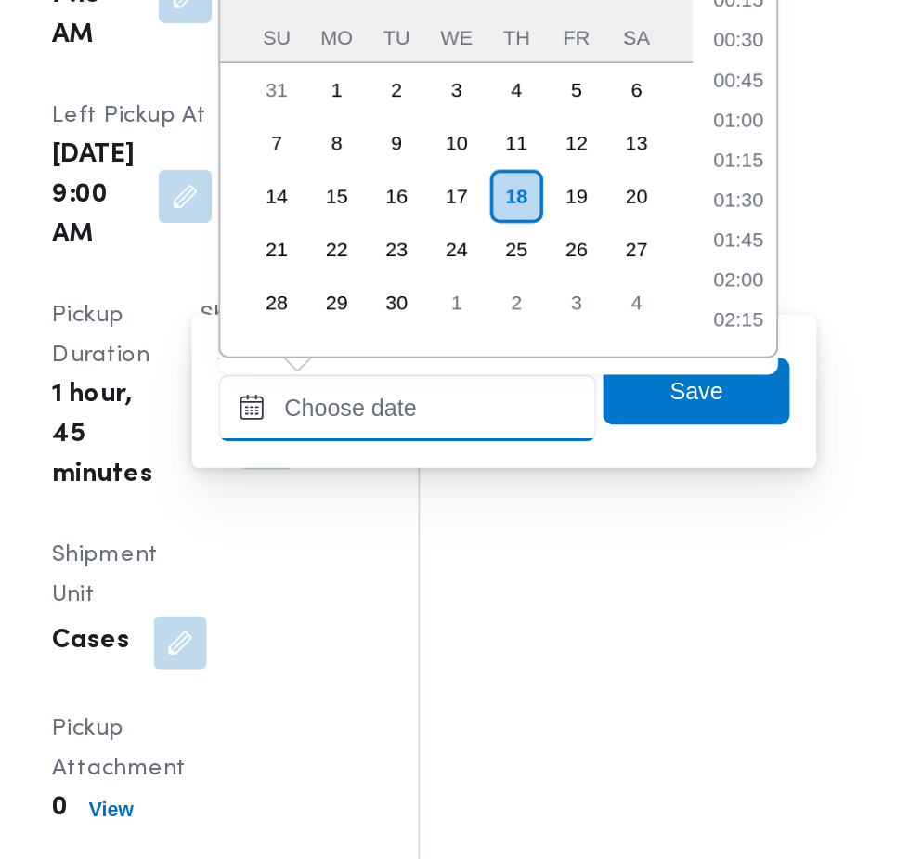
scroll to position [667, 0]
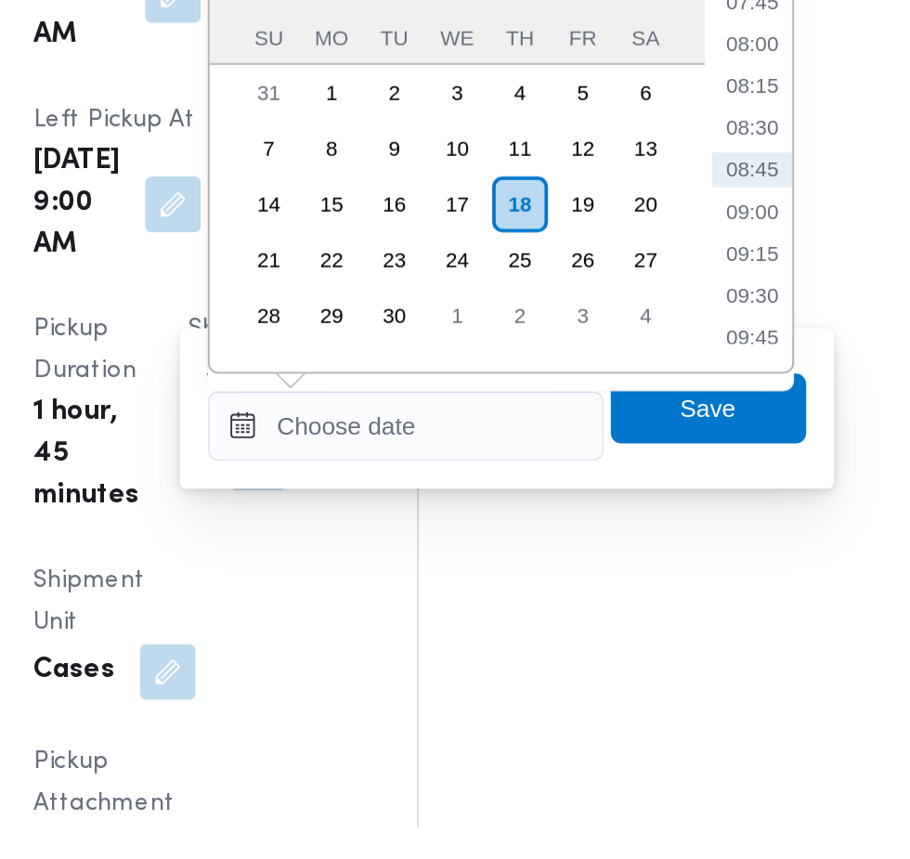
click at [696, 578] on li "09:30" at bounding box center [697, 575] width 43 height 19
type input "18/09/2025 09:30"
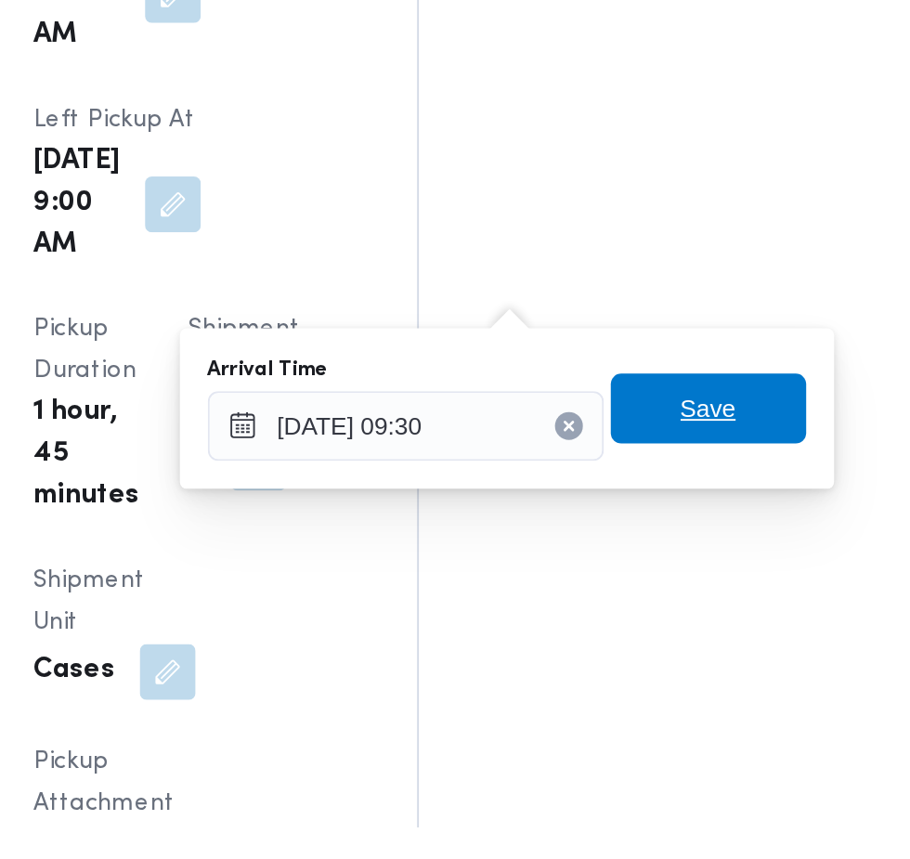
click at [677, 636] on span "Save" at bounding box center [674, 636] width 30 height 22
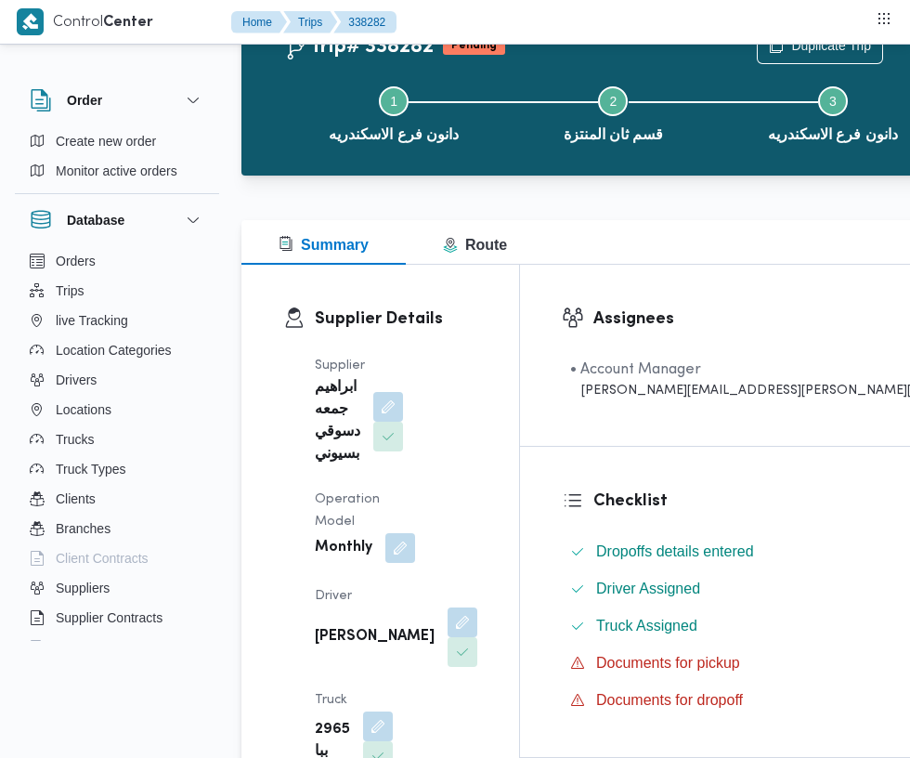
scroll to position [0, 0]
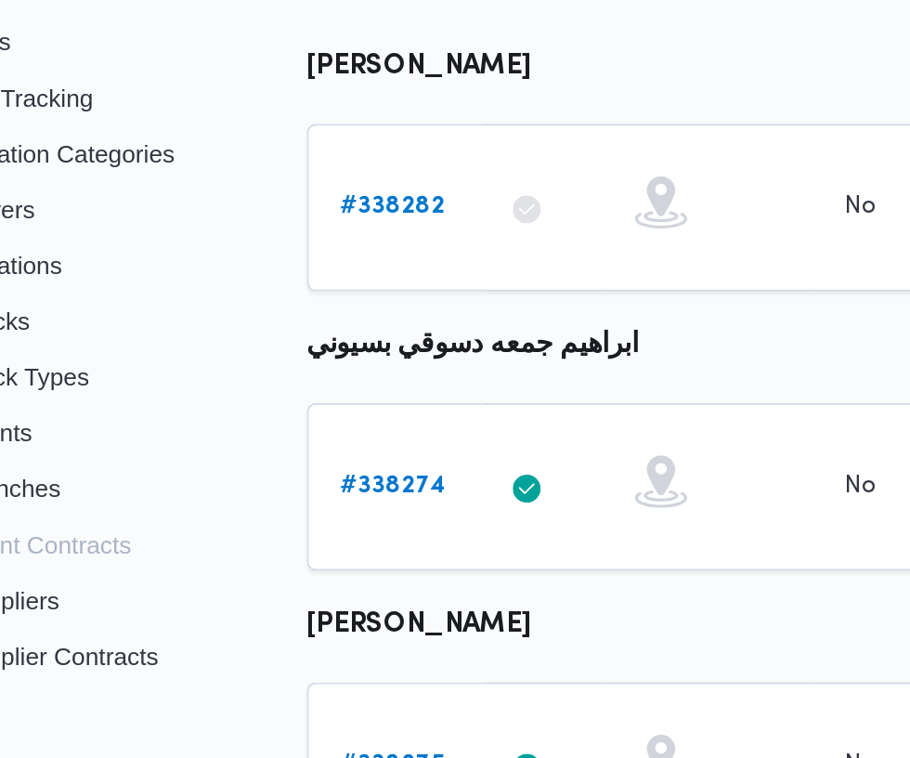
click at [264, 526] on b "# 338274" at bounding box center [287, 527] width 57 height 12
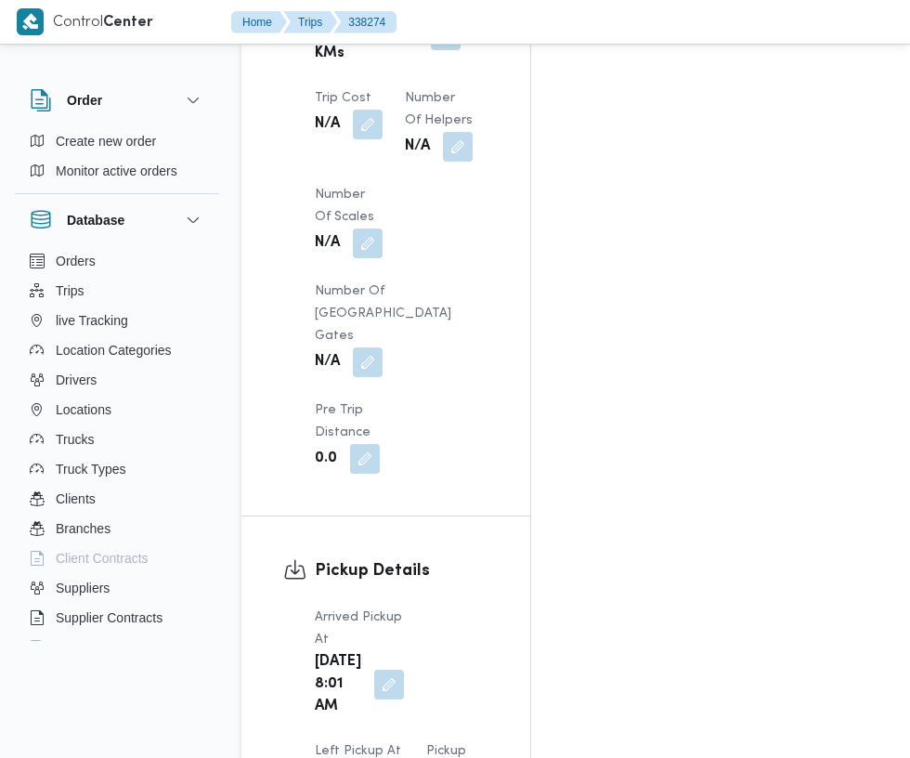
scroll to position [1951, 0]
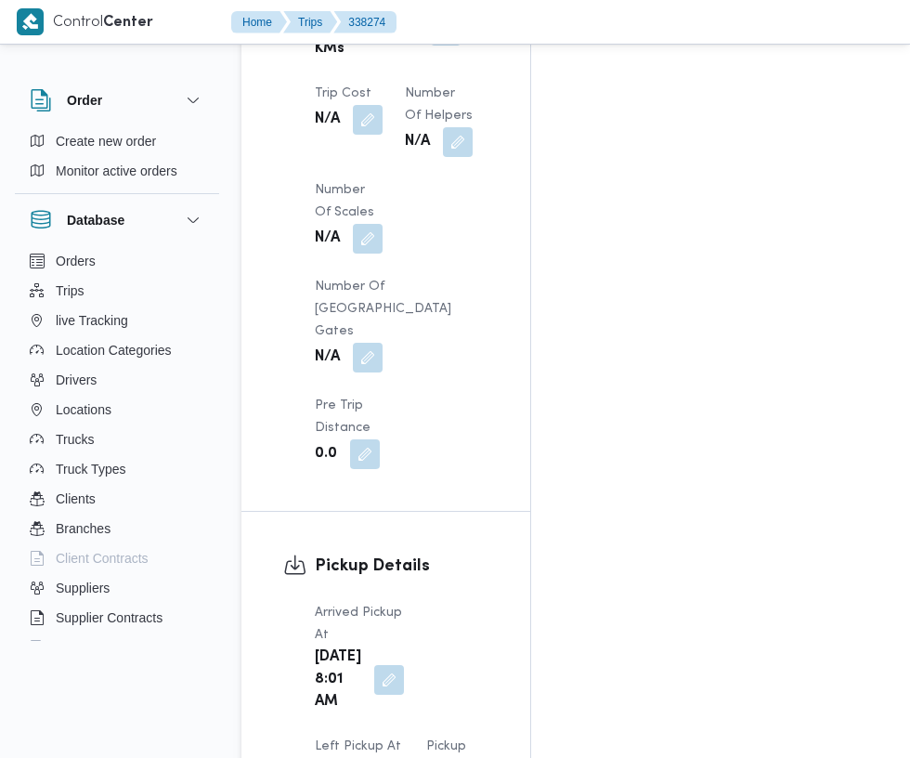
click at [376, 665] on button "button" at bounding box center [389, 680] width 30 height 30
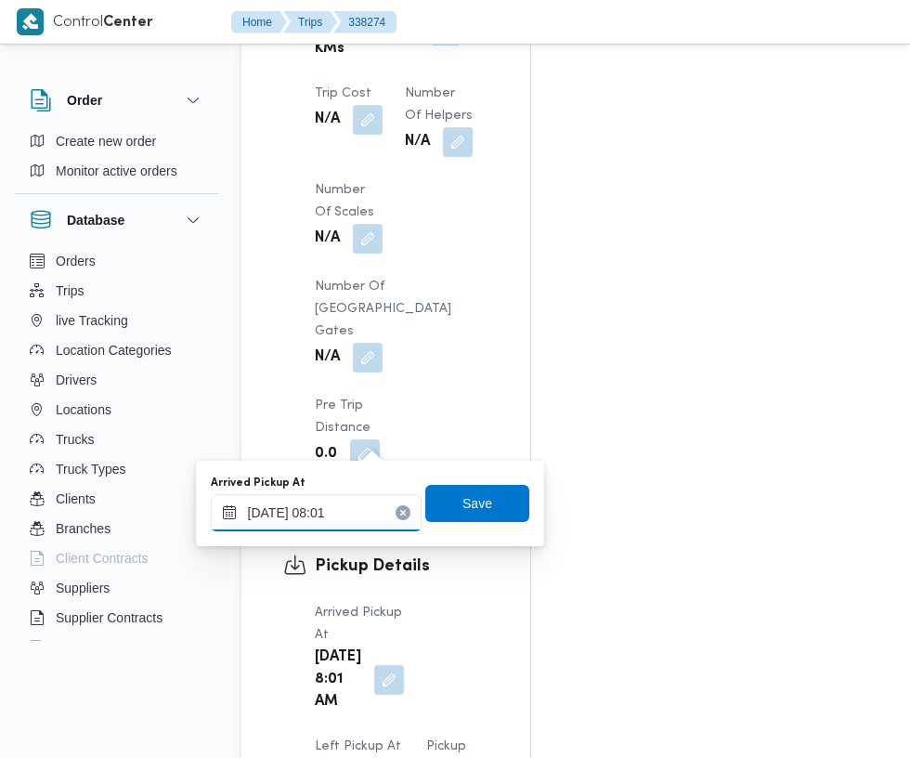
click at [344, 509] on input "18/09/2025 08:01" at bounding box center [316, 512] width 211 height 37
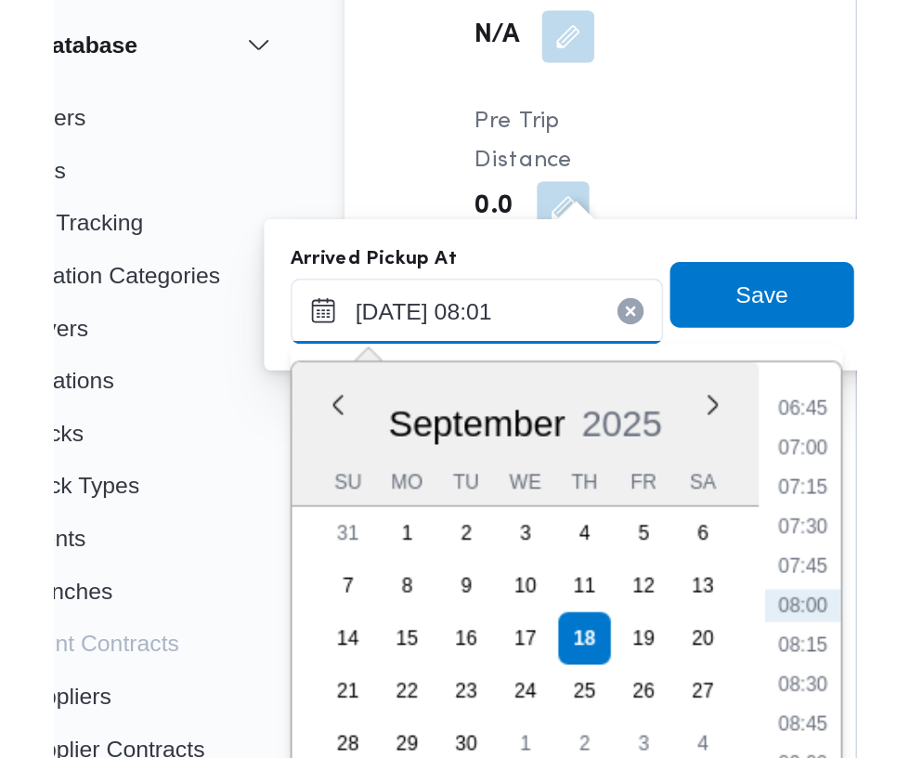
scroll to position [2093, 0]
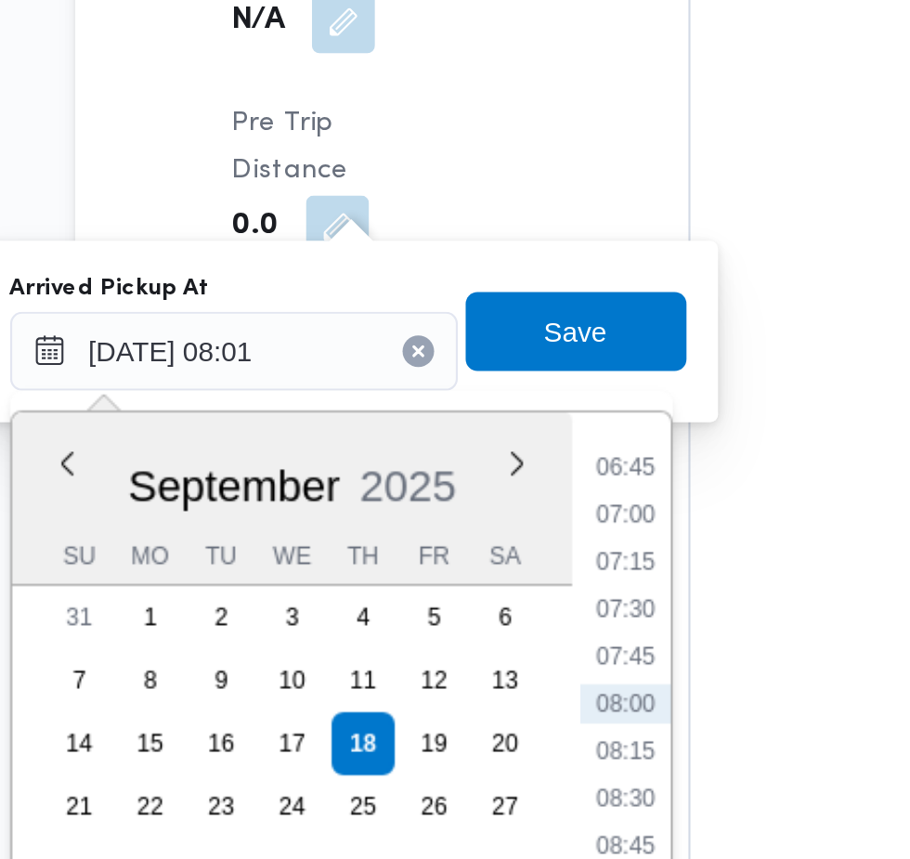
click at [502, 463] on li "07:15" at bounding box center [500, 470] width 43 height 19
type input "18/09/2025 07:15"
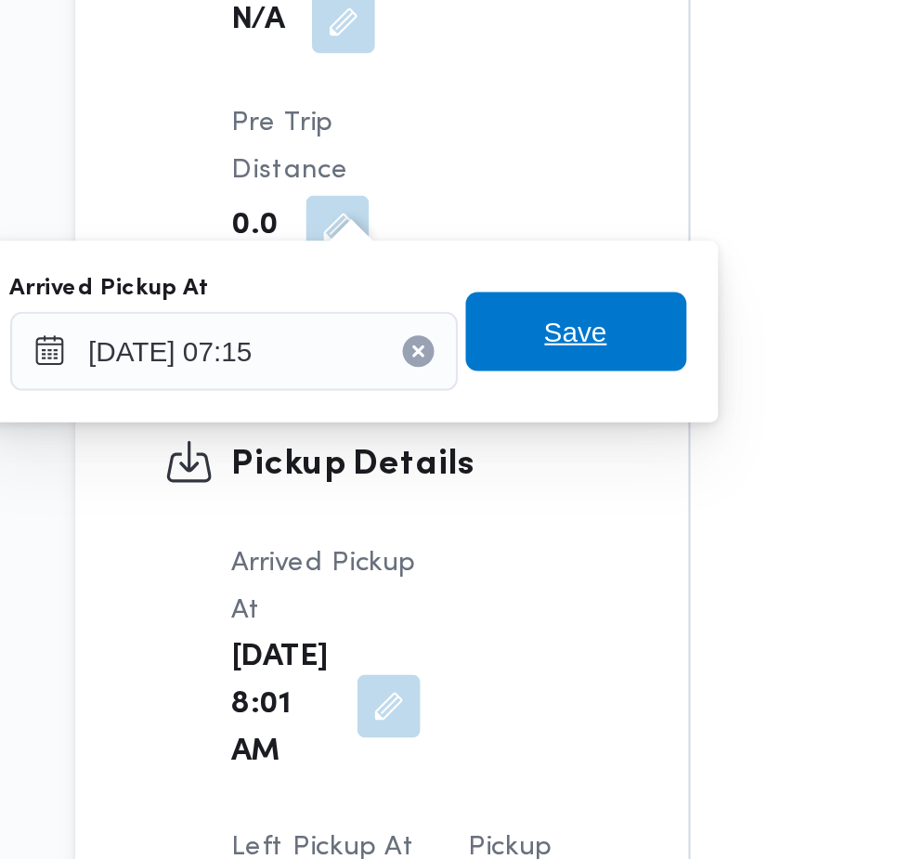
click at [504, 364] on span "Save" at bounding box center [477, 361] width 104 height 37
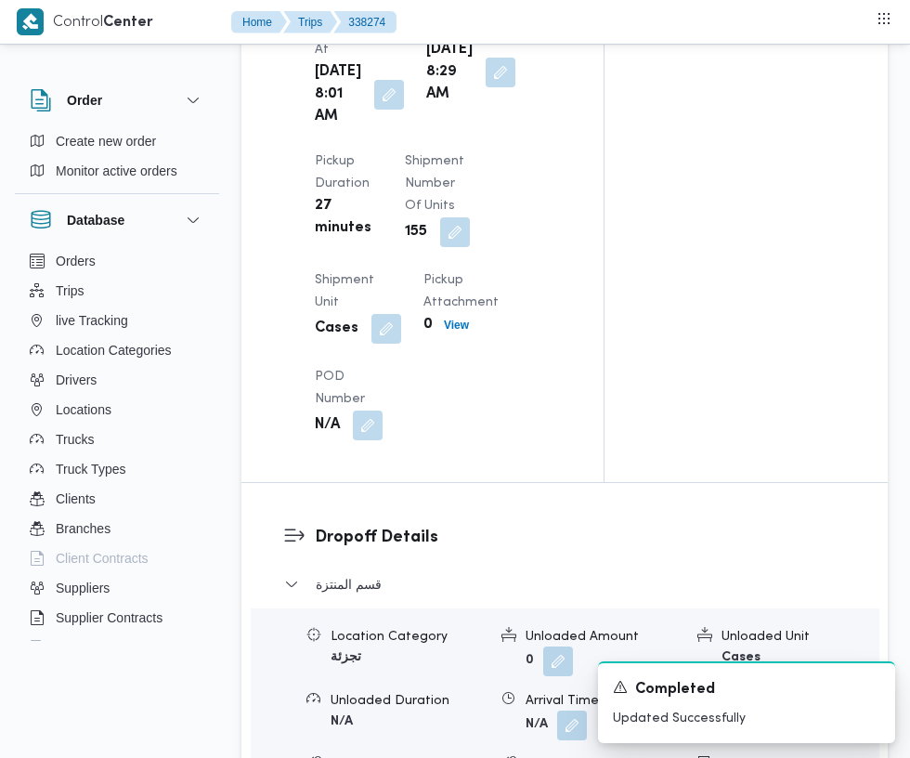
scroll to position [2058, 0]
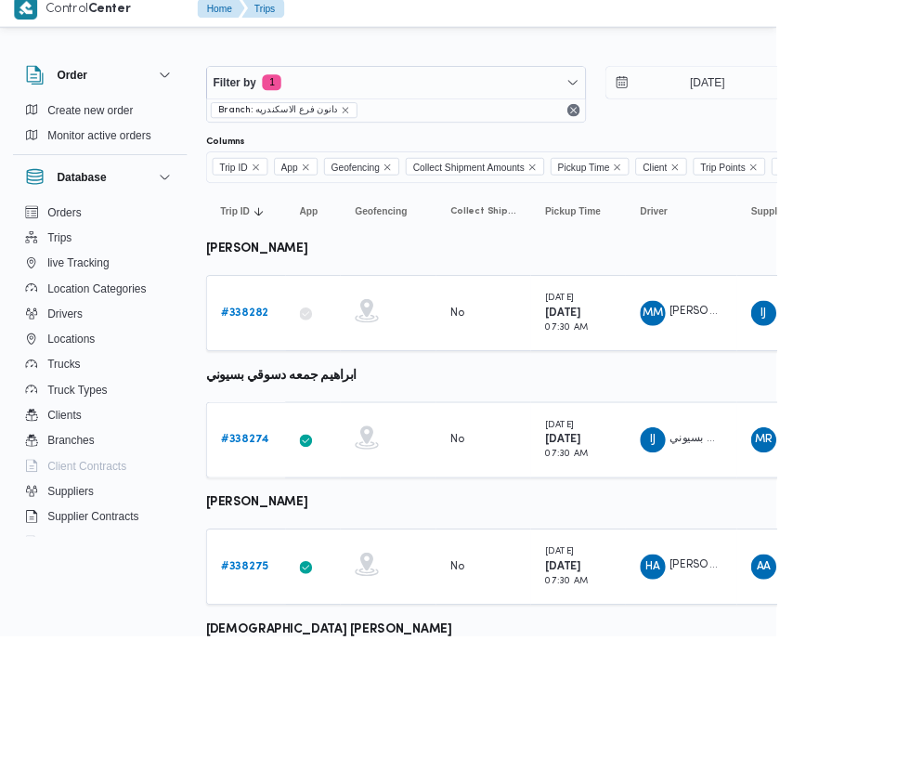
click at [286, 669] on b "# 338275" at bounding box center [287, 675] width 56 height 12
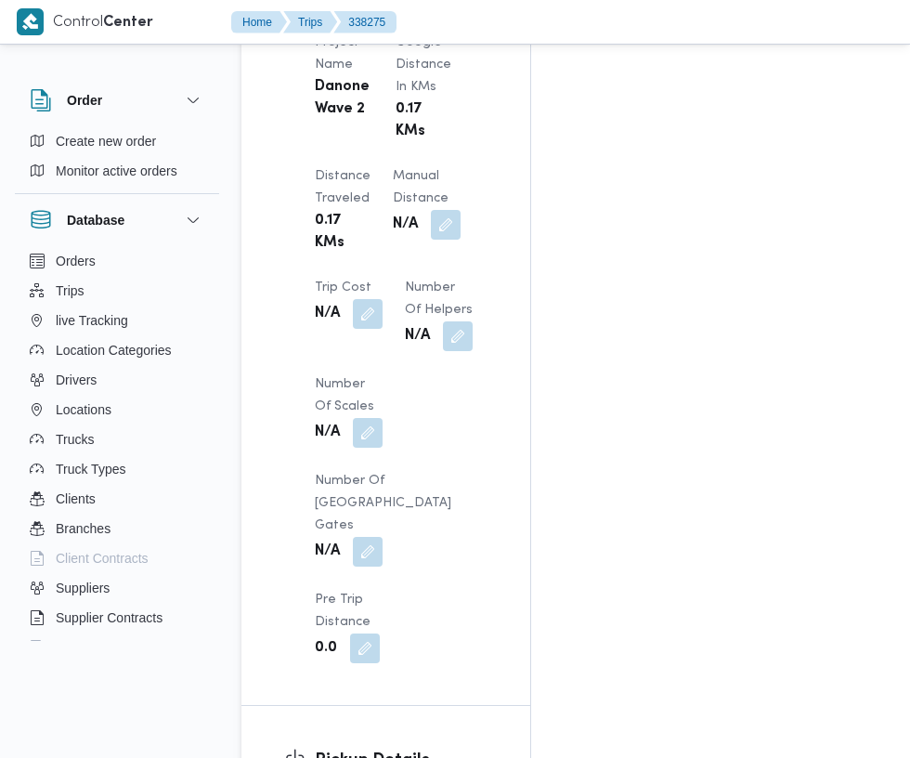
scroll to position [1841, 0]
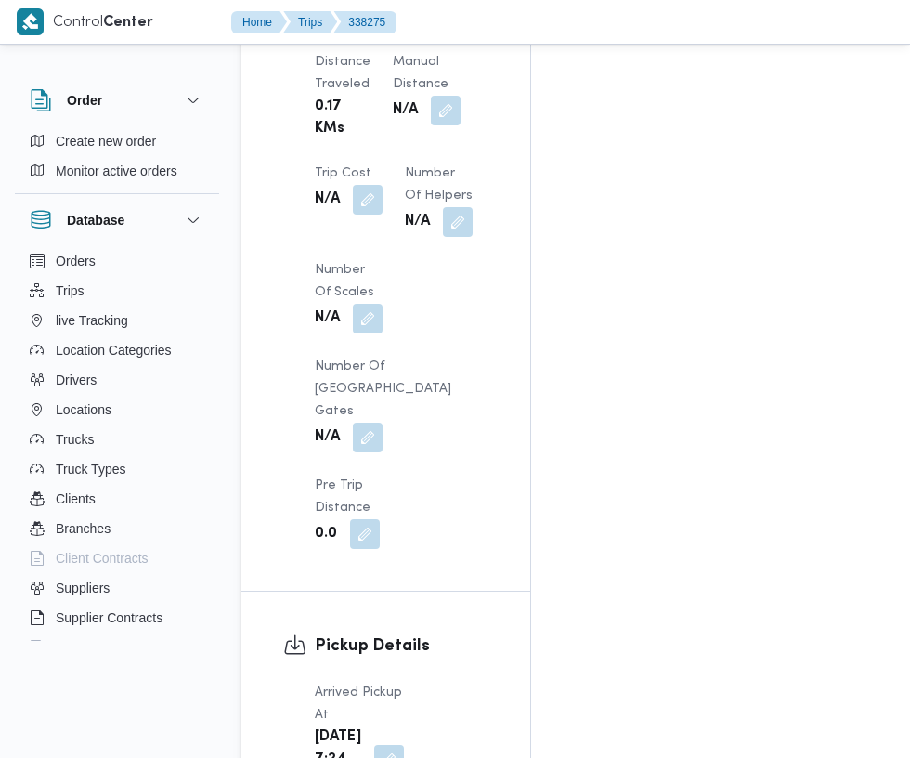
click at [376, 745] on button "button" at bounding box center [389, 760] width 30 height 30
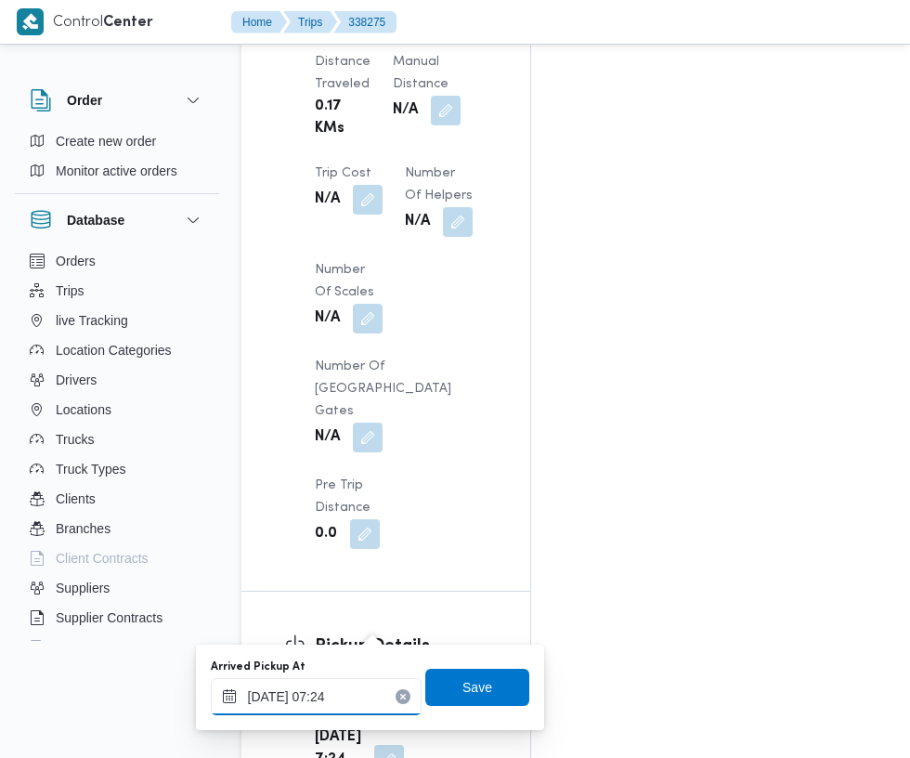
click at [377, 695] on input "18/09/2025 07:24" at bounding box center [316, 696] width 211 height 37
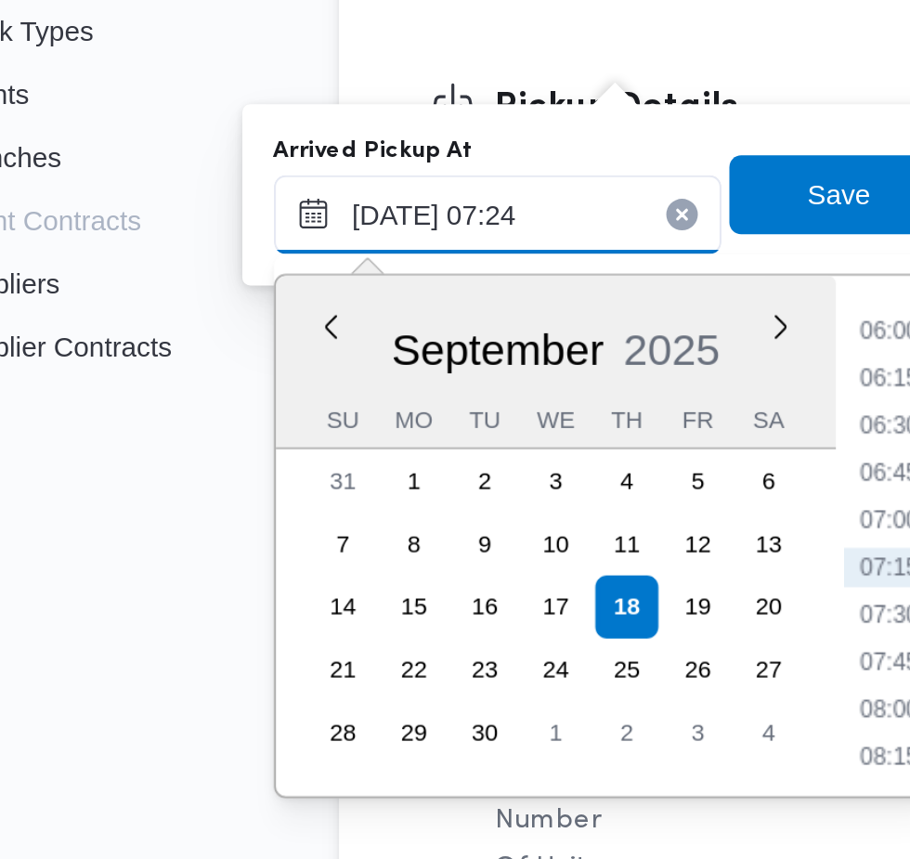
scroll to position [1982, 0]
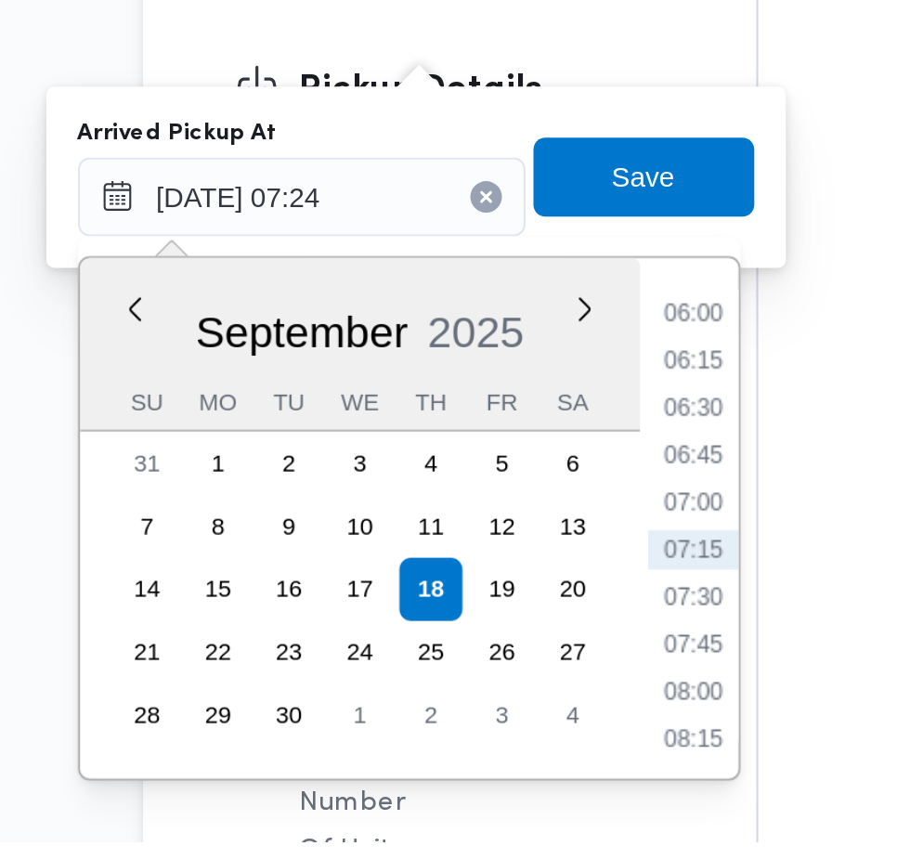
click at [513, 720] on li "07:15" at bounding box center [500, 721] width 43 height 19
type input "18/09/2025 07:15"
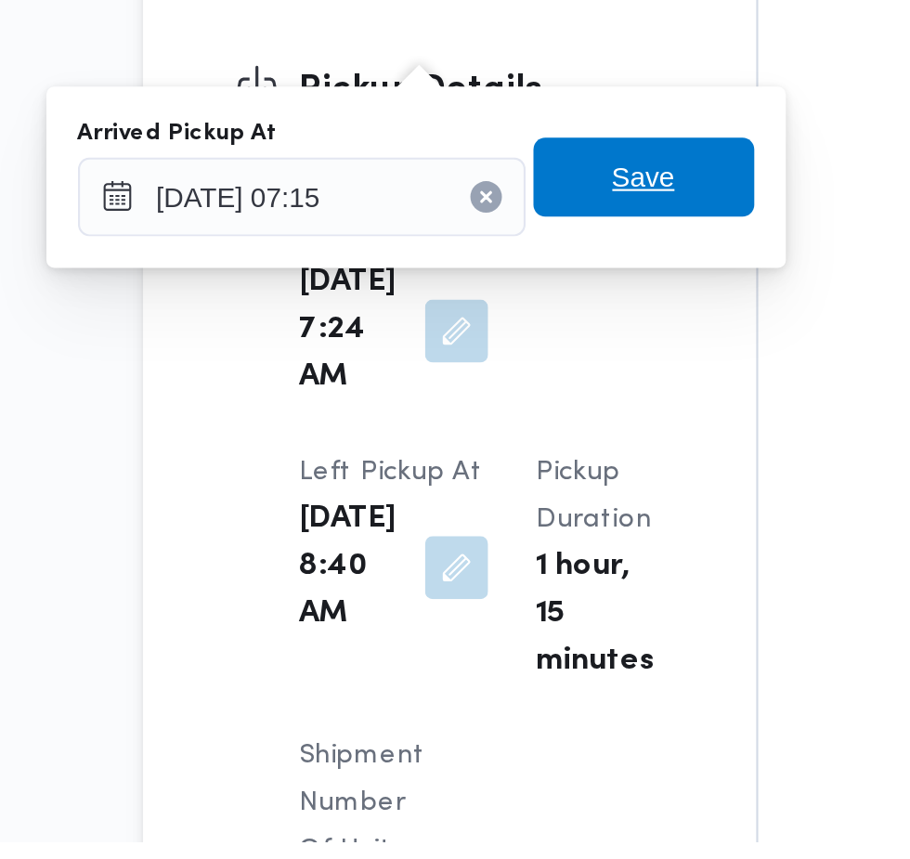
click at [508, 551] on span "Save" at bounding box center [477, 545] width 104 height 37
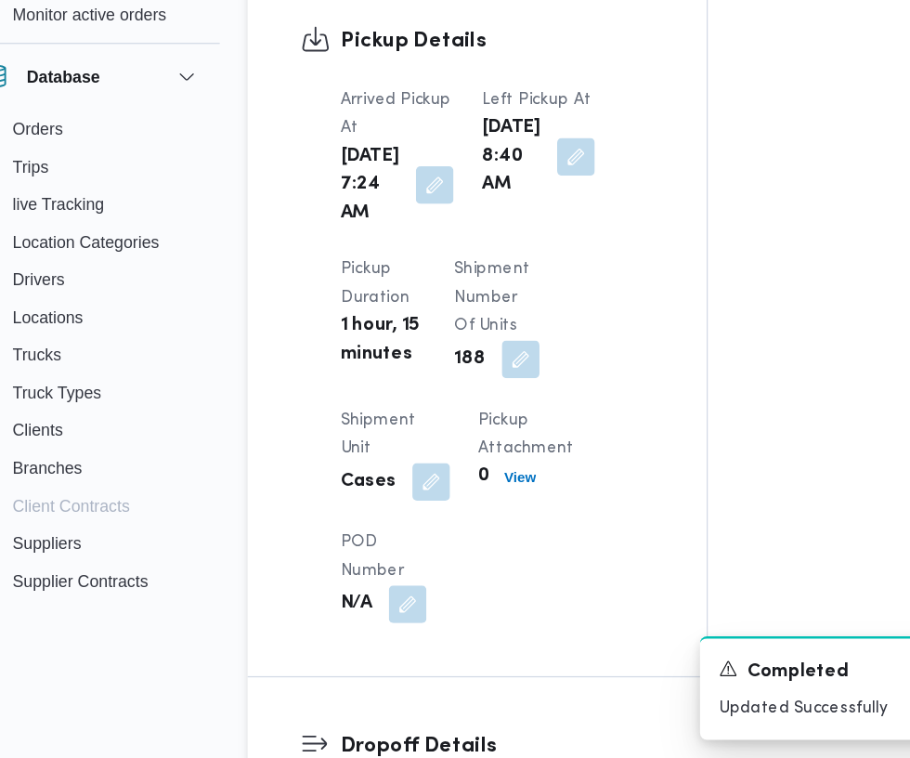
scroll to position [1997, 0]
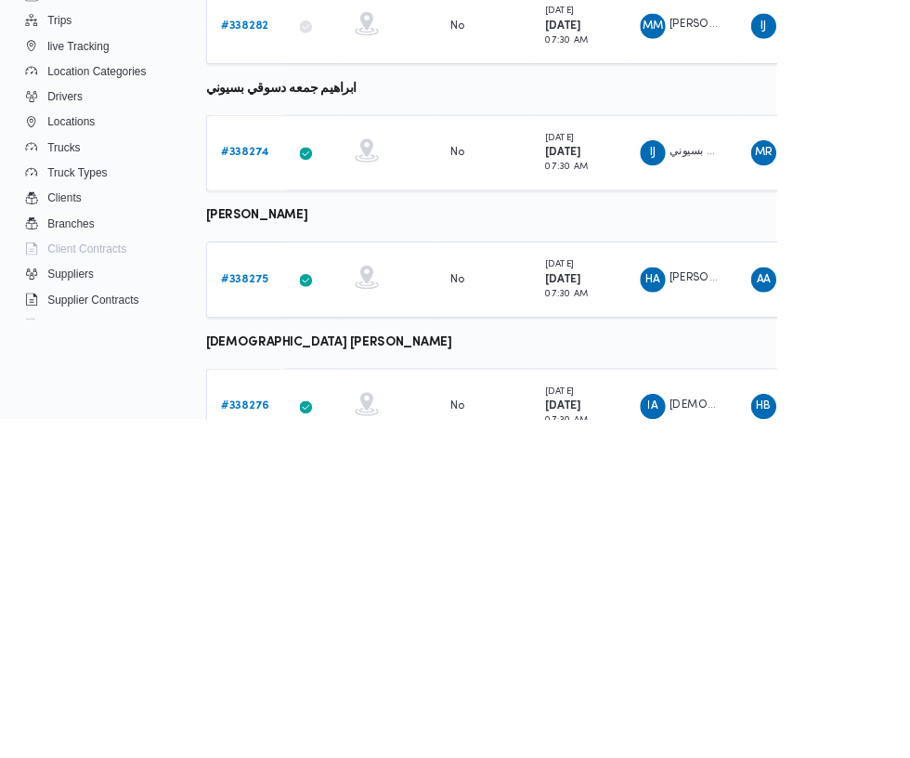
scroll to position [81, 0]
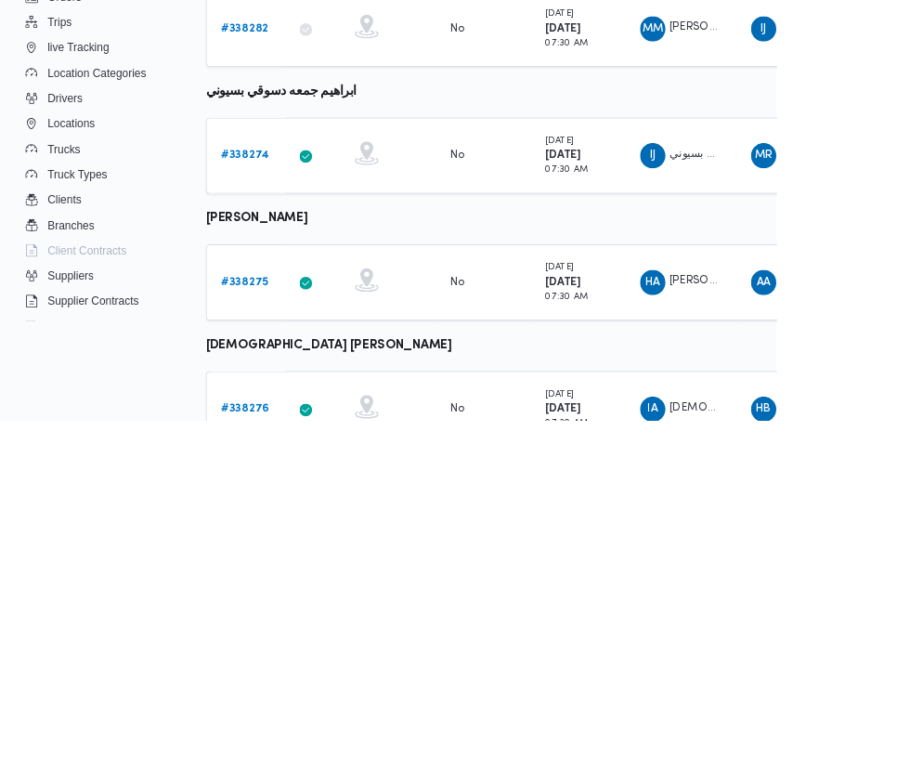
click at [290, 750] on link "# 338276" at bounding box center [287, 744] width 57 height 22
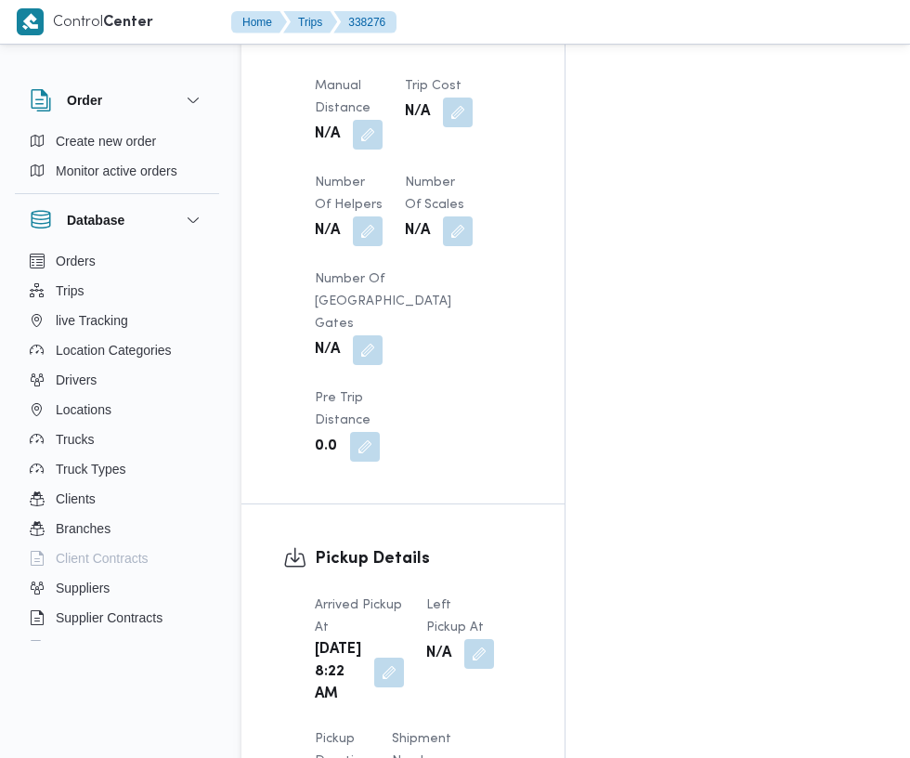
scroll to position [1784, 0]
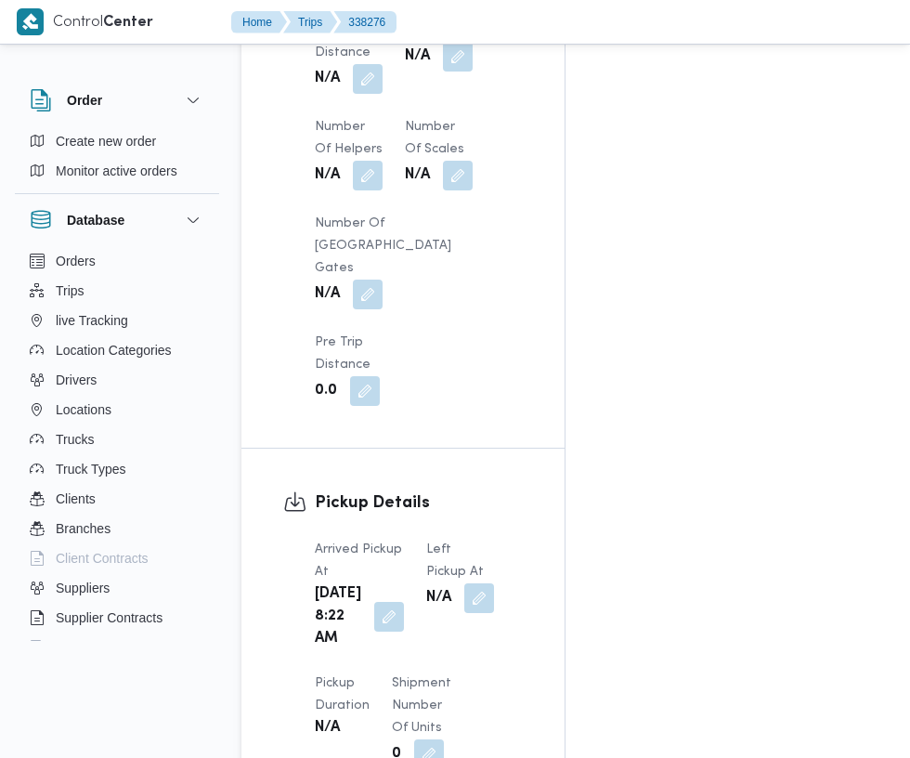
click at [376, 602] on button "button" at bounding box center [389, 617] width 30 height 30
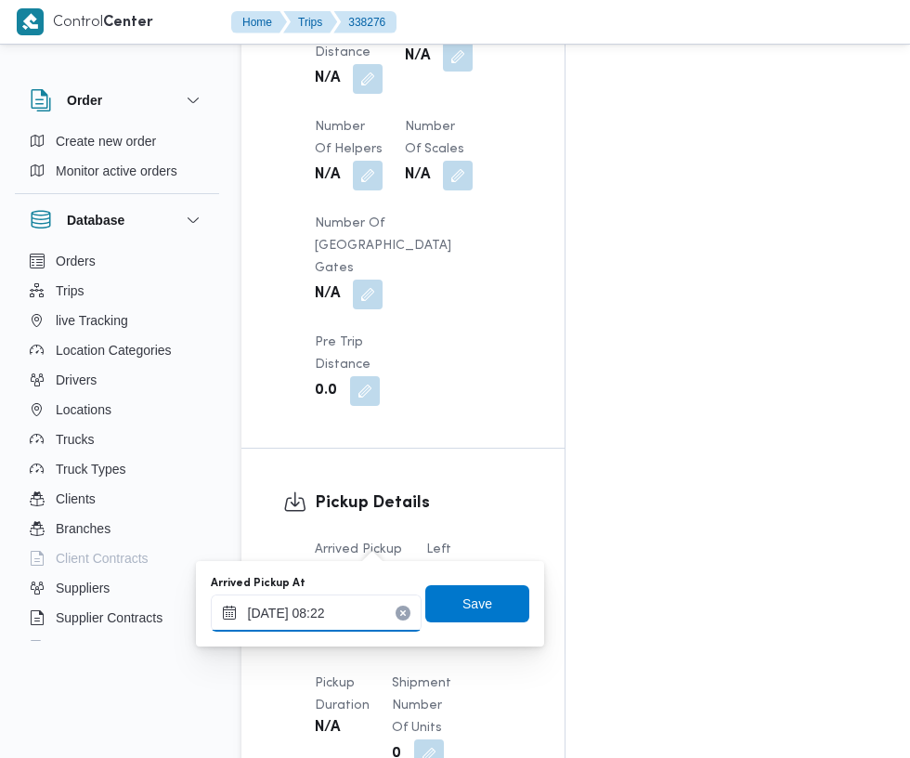
click at [349, 604] on input "18/09/2025 08:22" at bounding box center [316, 612] width 211 height 37
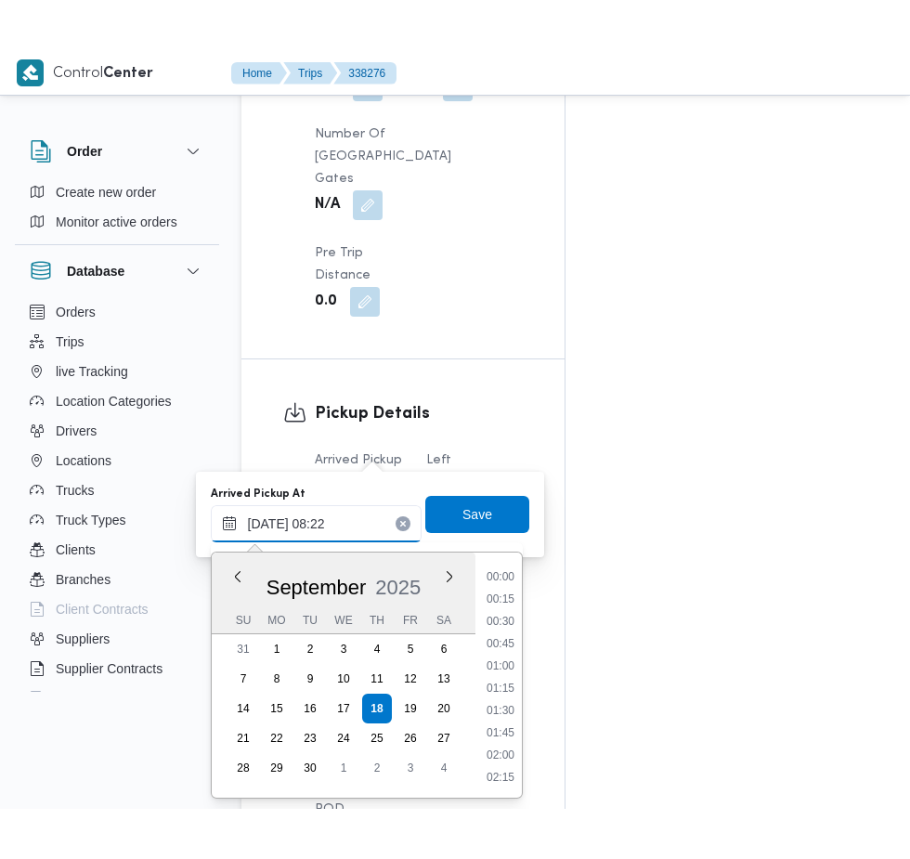
scroll to position [622, 0]
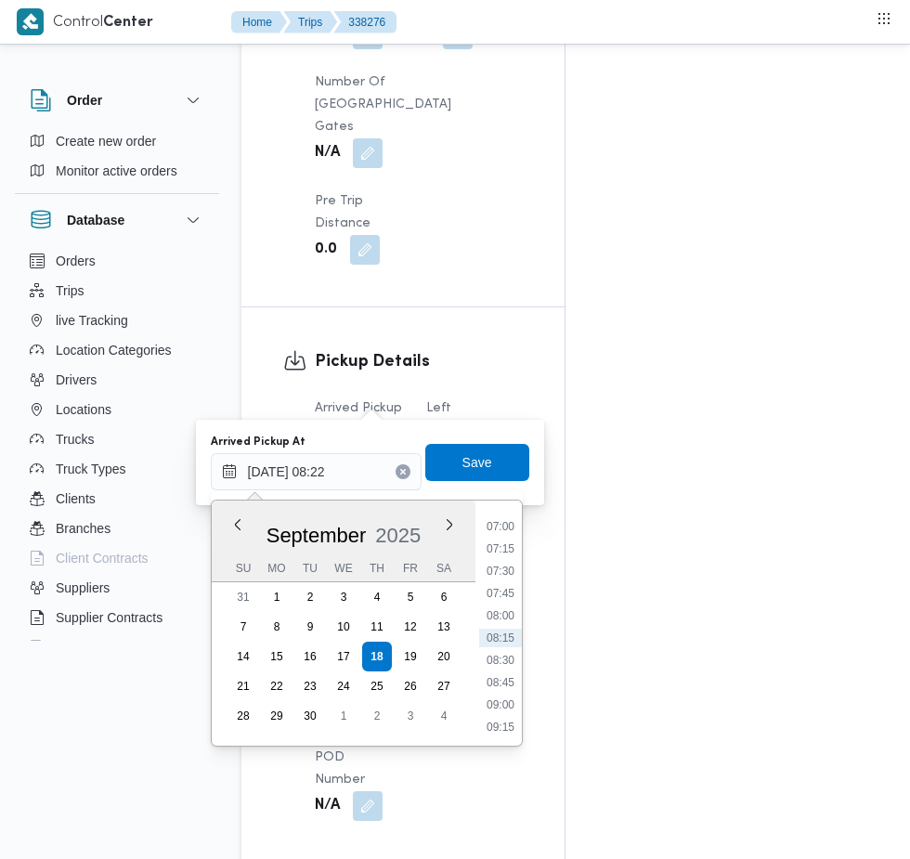
click at [509, 584] on li "07:45" at bounding box center [500, 593] width 43 height 19
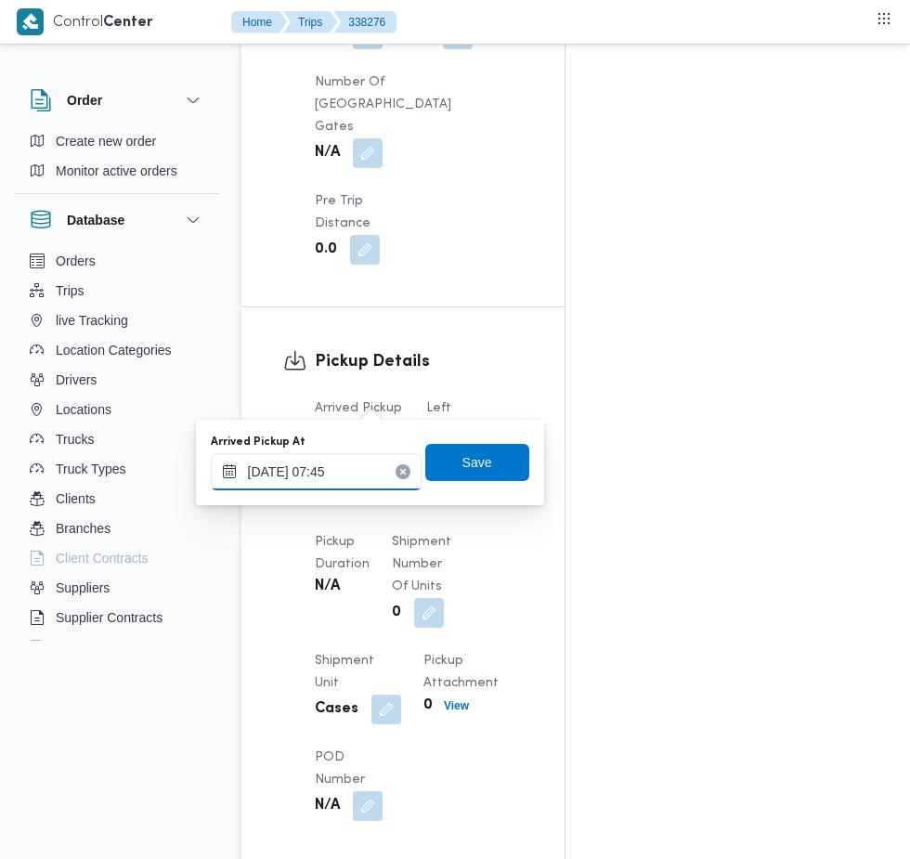
scroll to position [1925, 0]
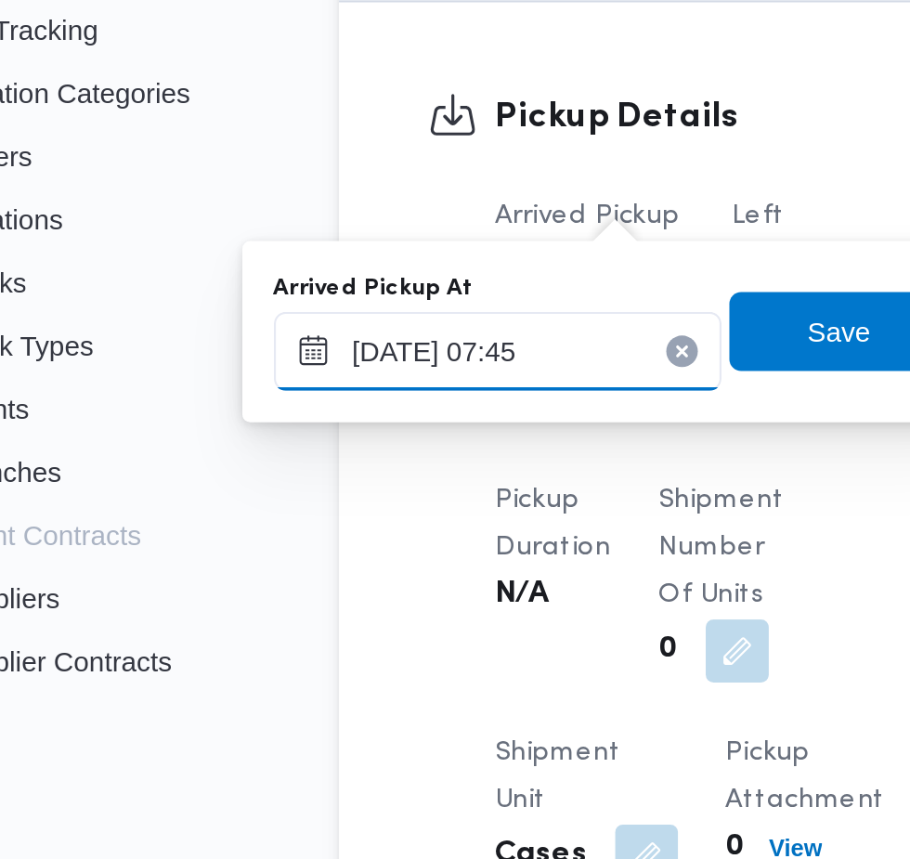
click at [328, 472] on input "18/09/2025 07:45" at bounding box center [316, 471] width 211 height 37
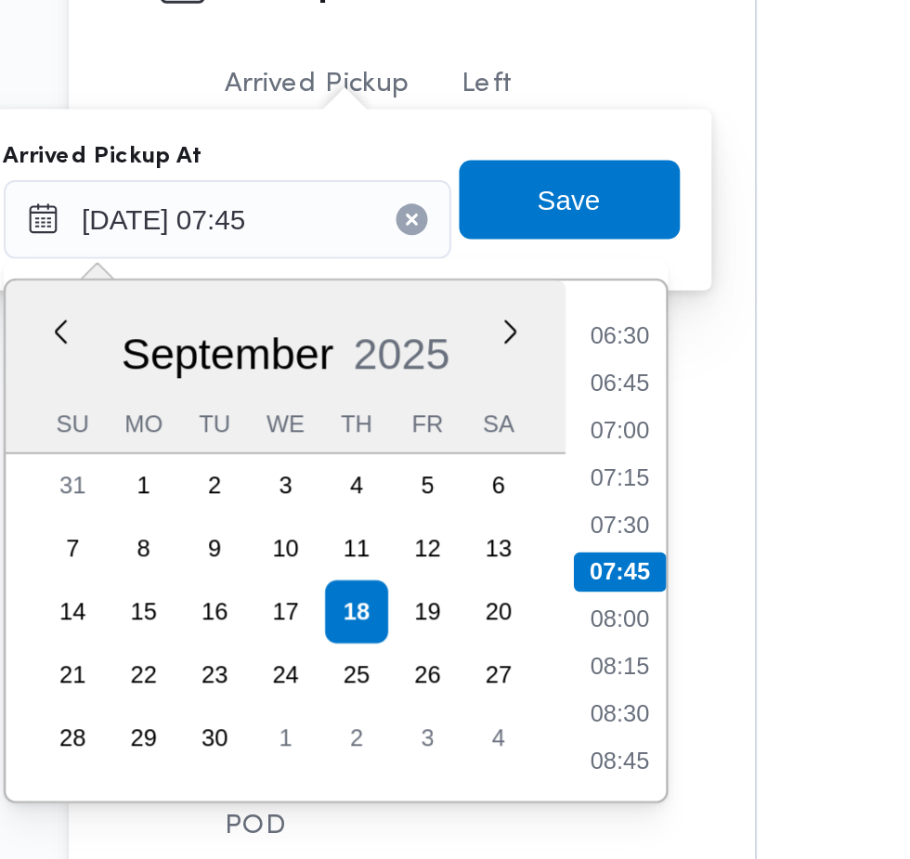
click at [507, 612] on li "07:30" at bounding box center [500, 615] width 43 height 19
type input "18/09/2025 07:30"
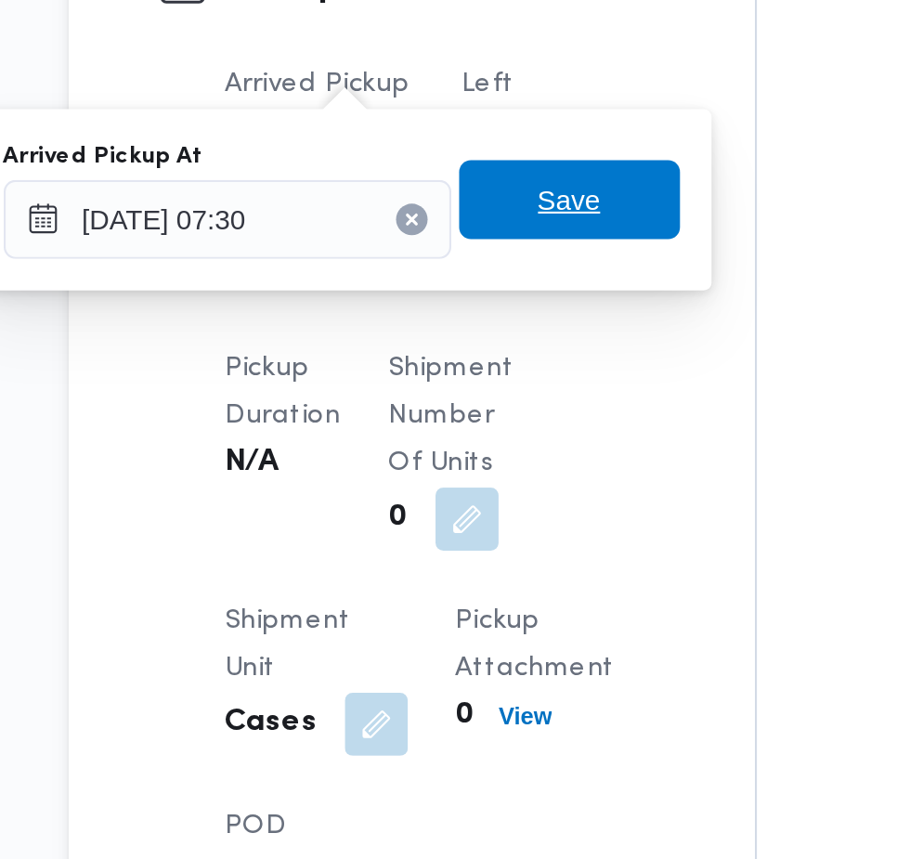
click at [507, 471] on span "Save" at bounding box center [477, 462] width 104 height 37
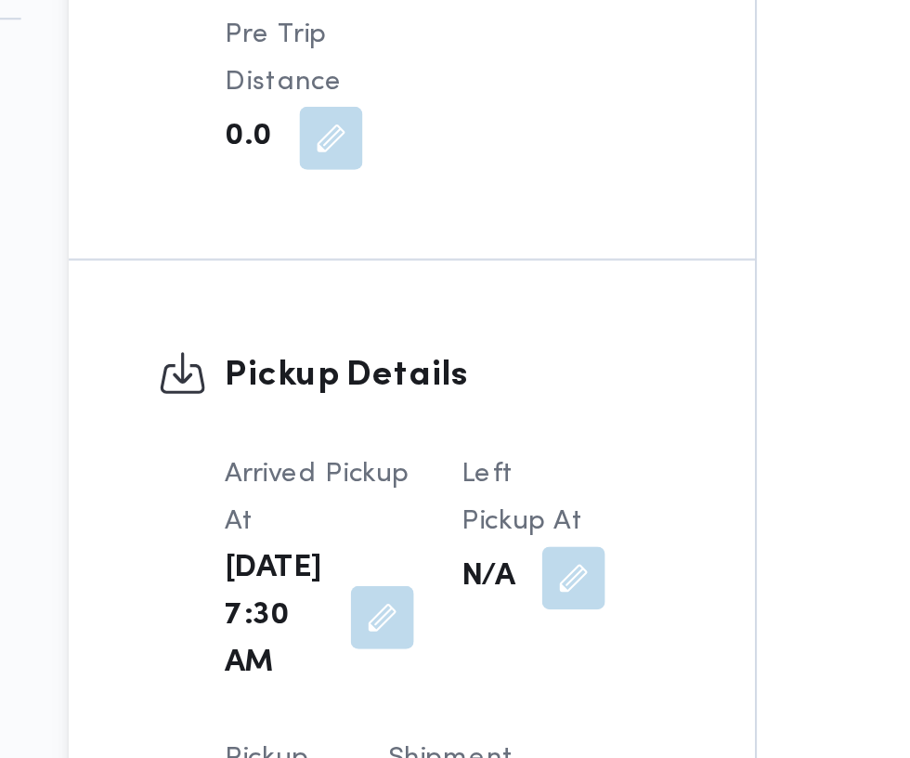
click at [474, 442] on button "button" at bounding box center [479, 457] width 30 height 30
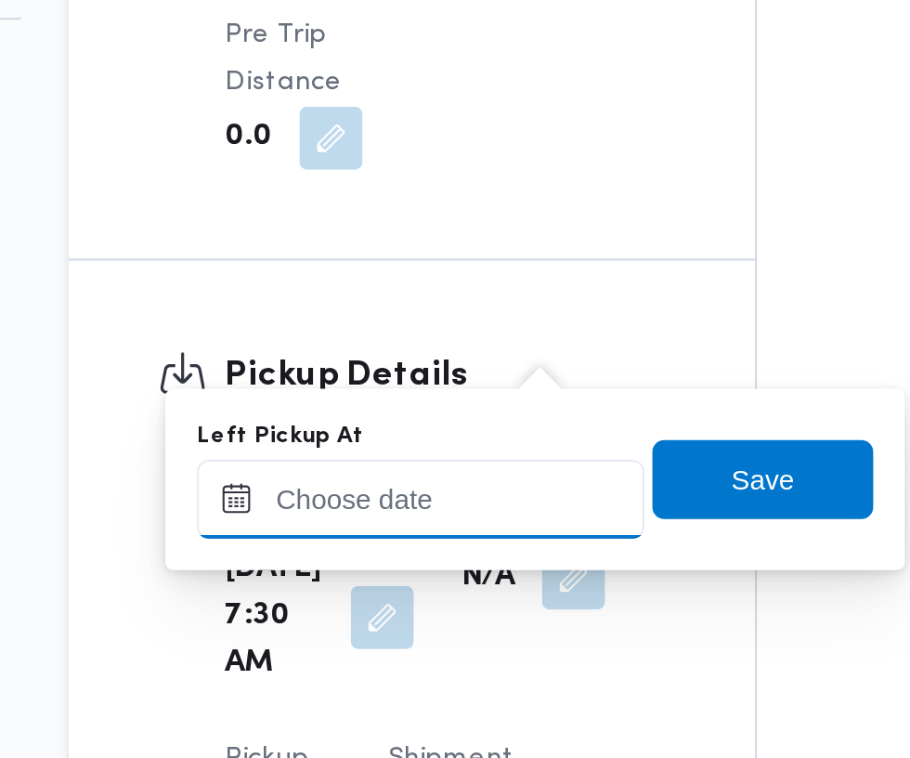
click at [427, 417] on input "Left Pickup At" at bounding box center [407, 419] width 211 height 37
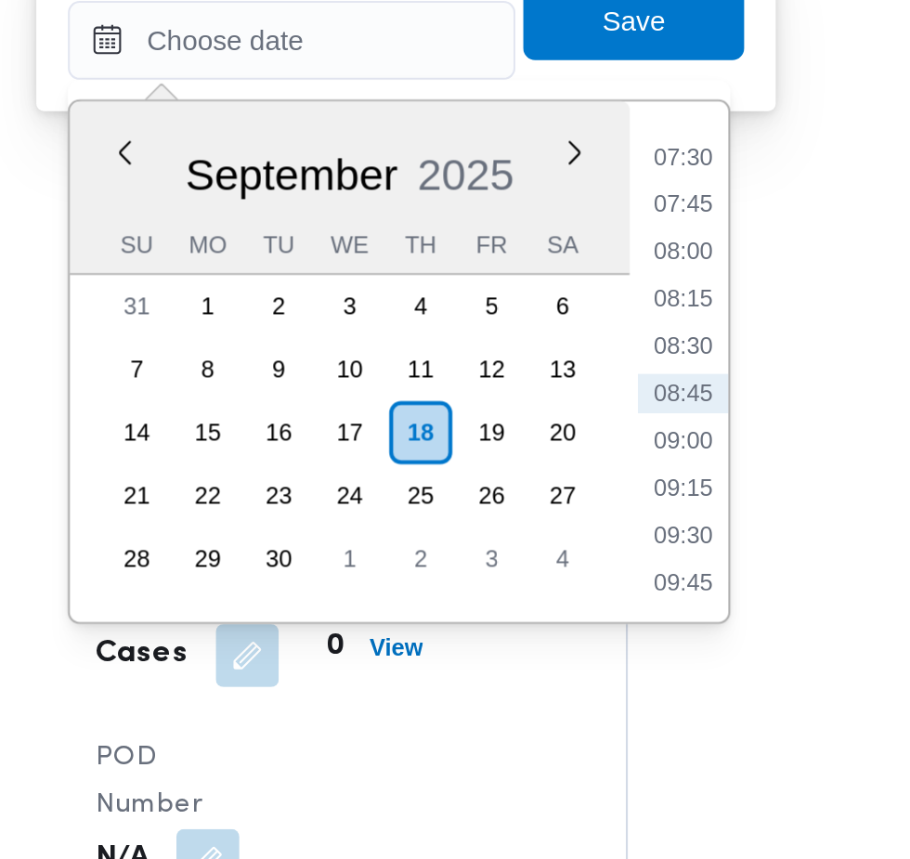
click at [604, 631] on li "09:15" at bounding box center [591, 630] width 43 height 19
type input "18/09/2025 09:15"
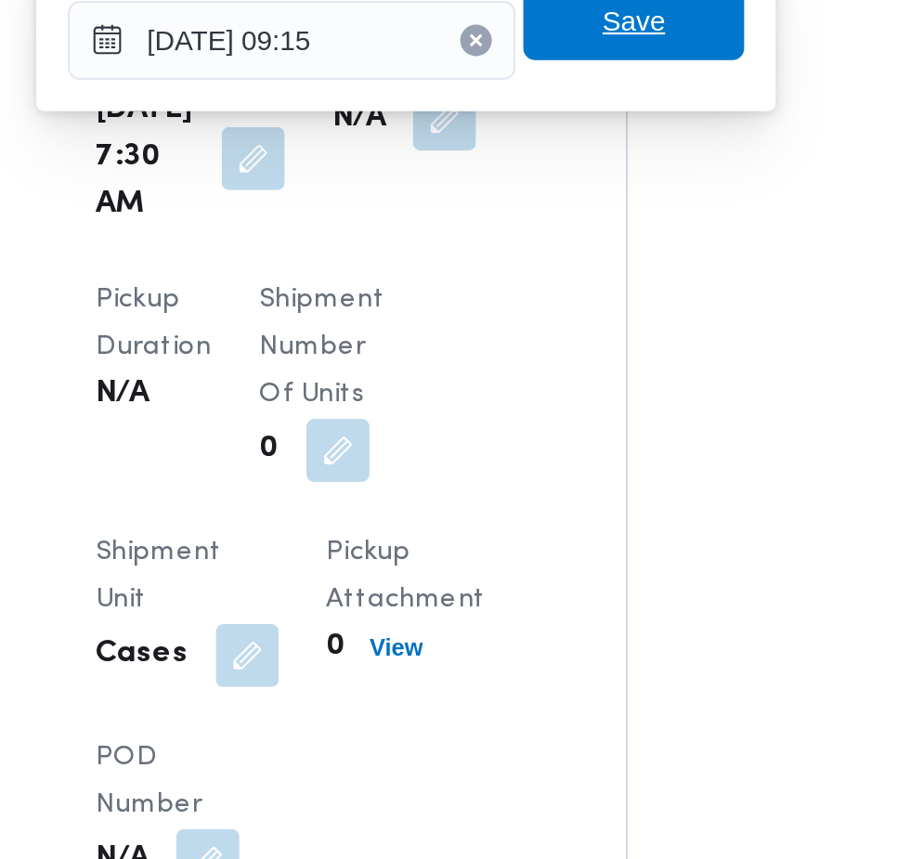
click at [572, 409] on span "Save" at bounding box center [568, 410] width 30 height 22
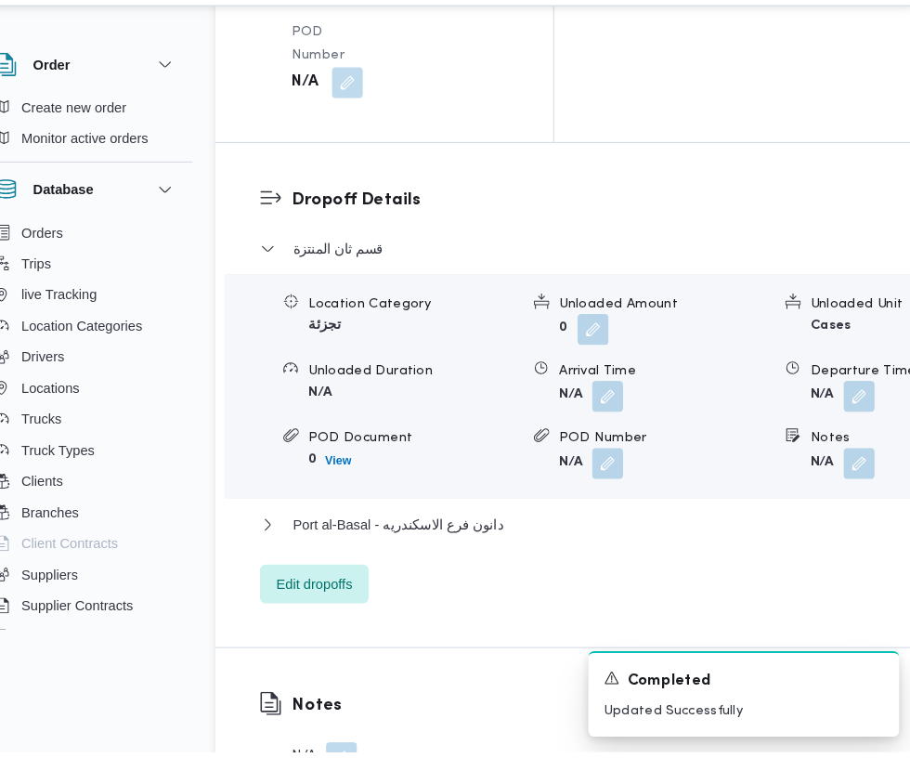
scroll to position [2627, 0]
click at [602, 404] on button "button" at bounding box center [617, 419] width 30 height 30
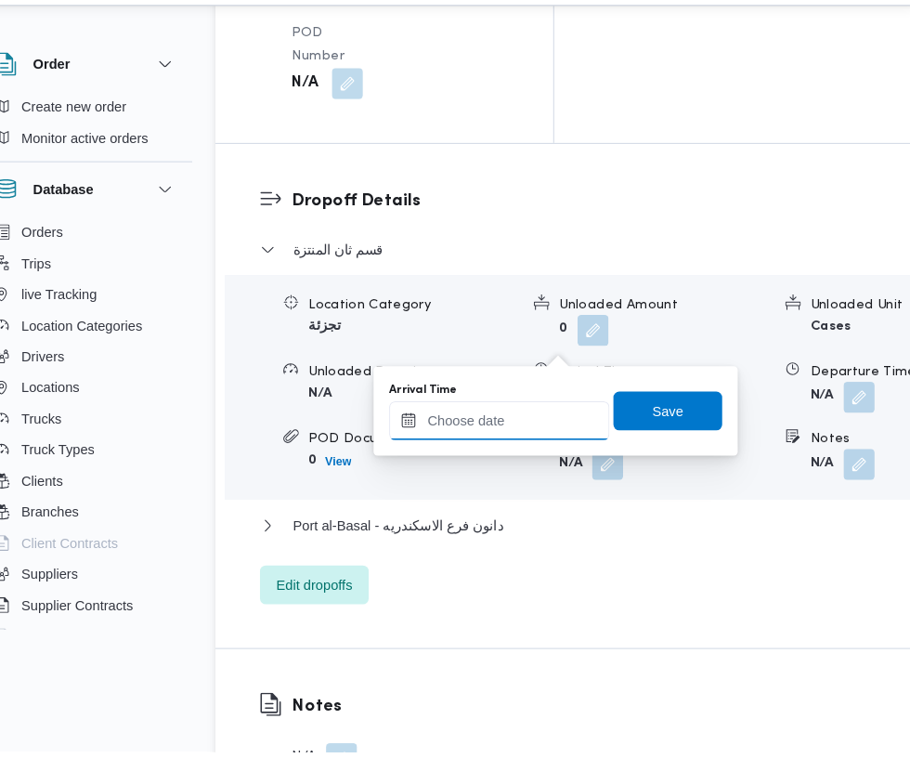
click at [522, 440] on input "Arrival Time" at bounding box center [513, 440] width 211 height 37
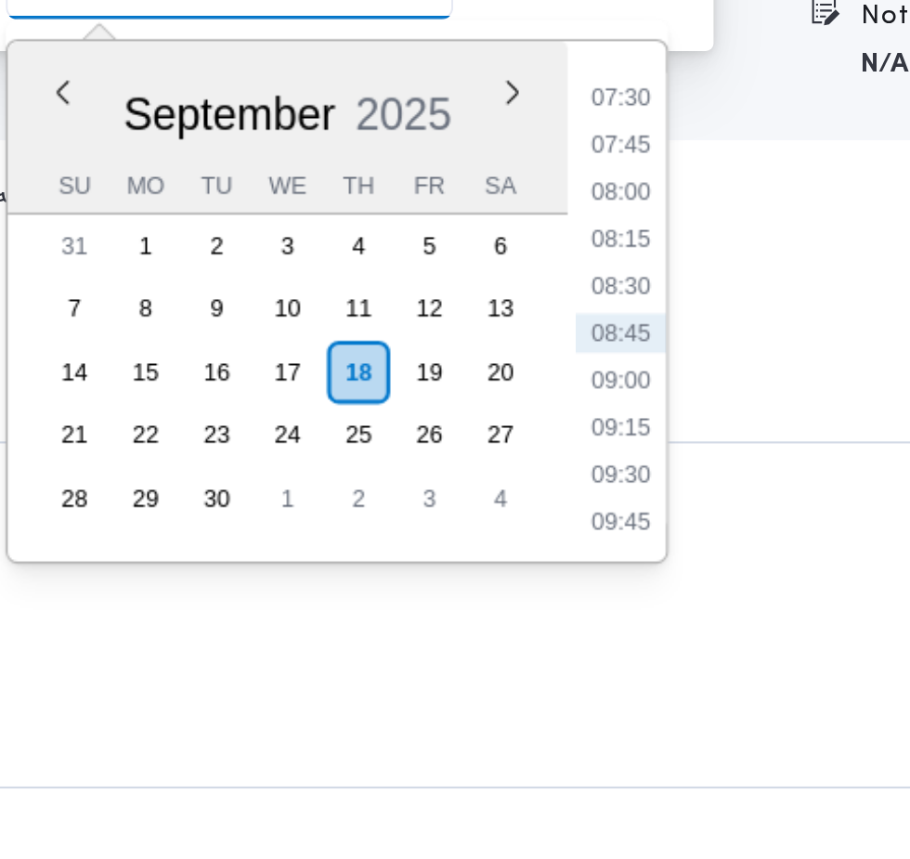
scroll to position [2693, 0]
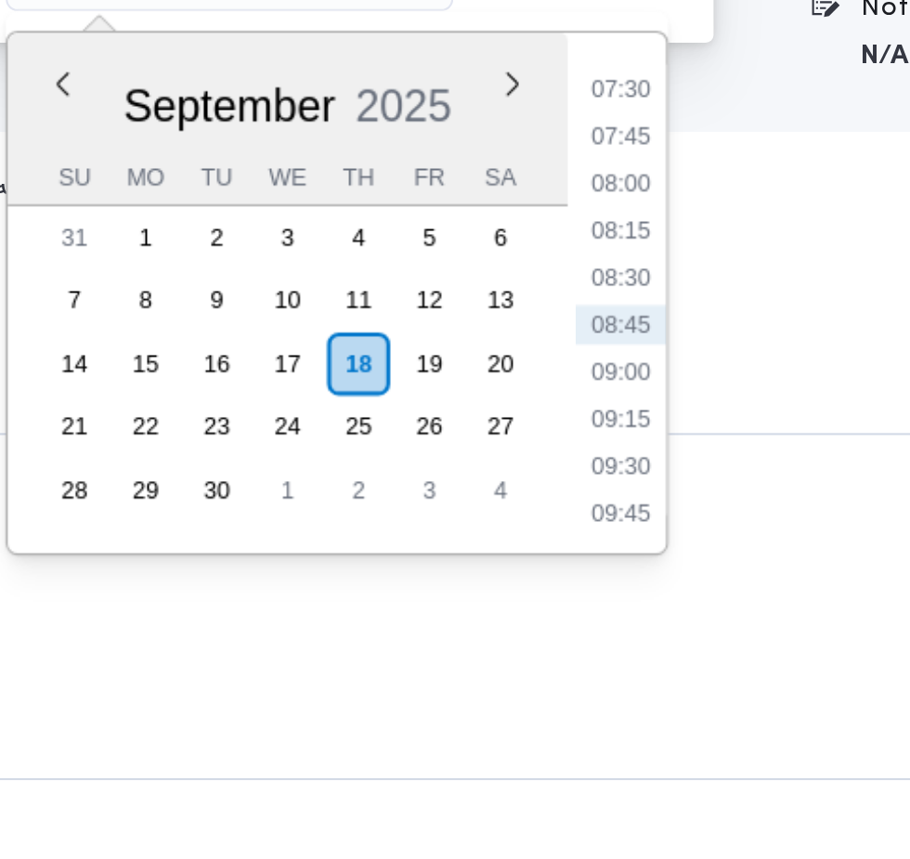
click at [706, 603] on li "09:30" at bounding box center [697, 607] width 43 height 19
type input "18/09/2025 09:30"
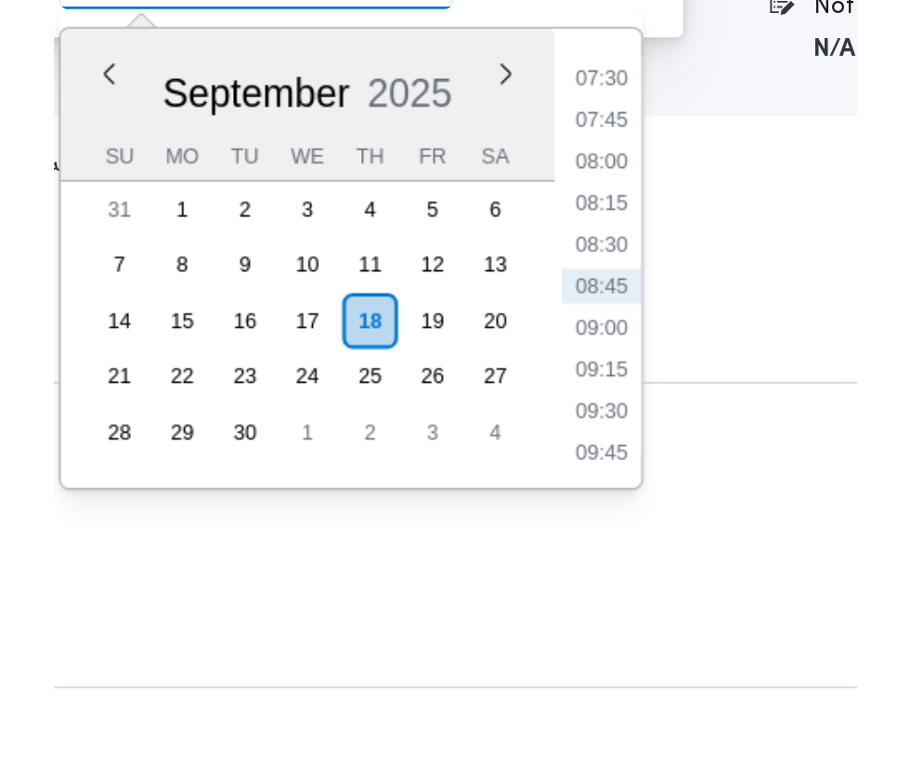
scroll to position [2694, 0]
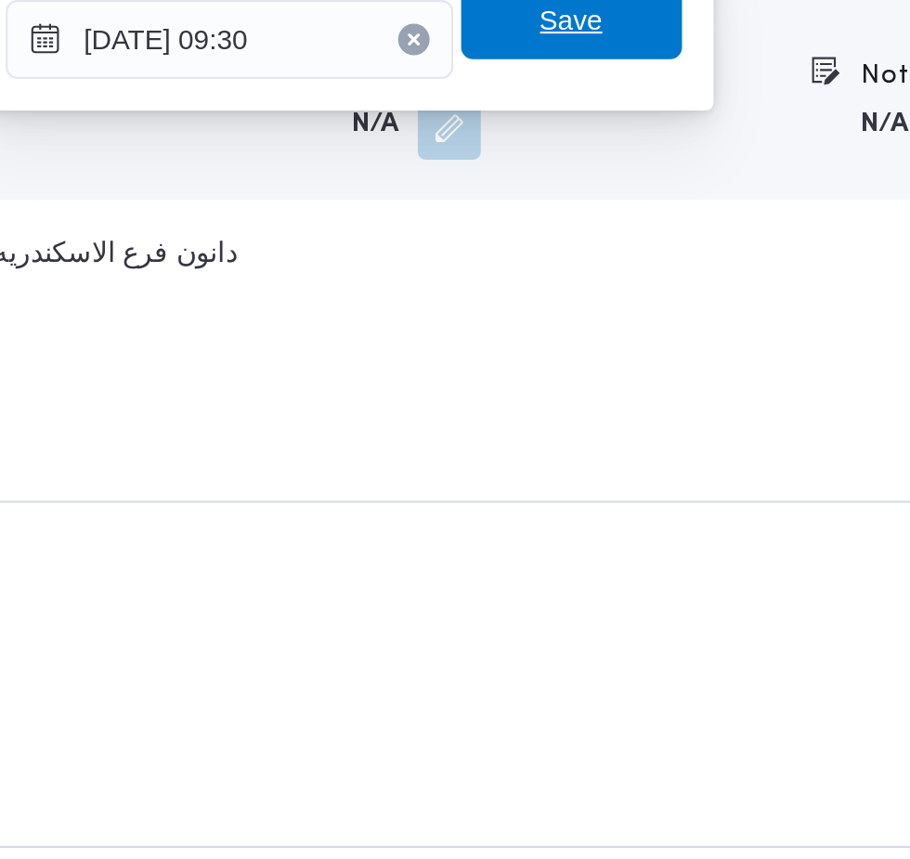
click at [679, 365] on span "Save" at bounding box center [674, 365] width 30 height 22
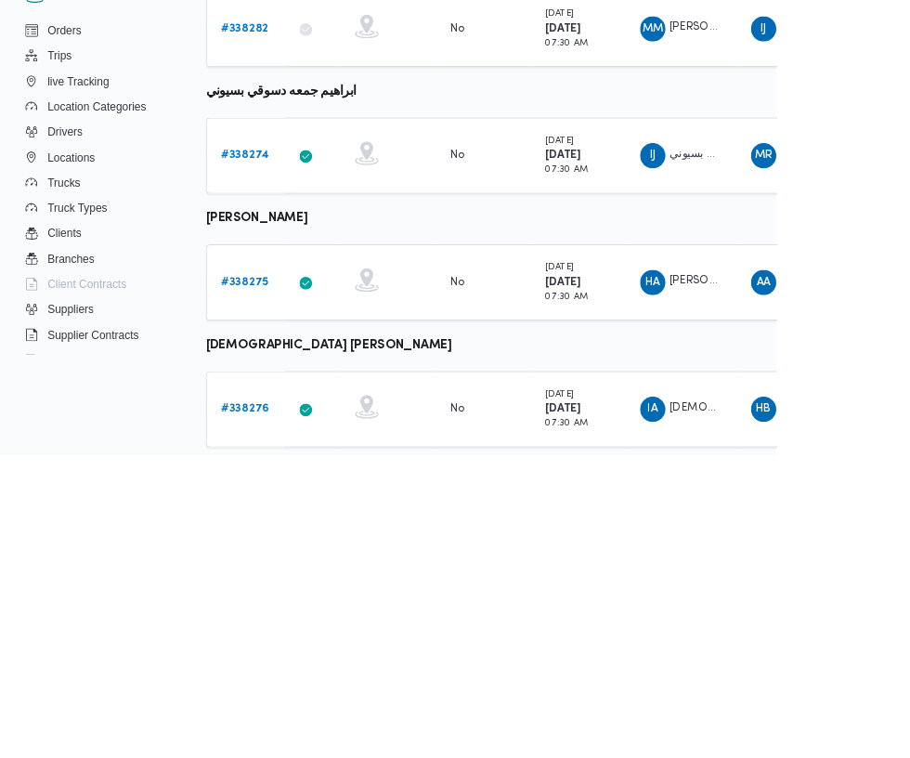
scroll to position [120, 0]
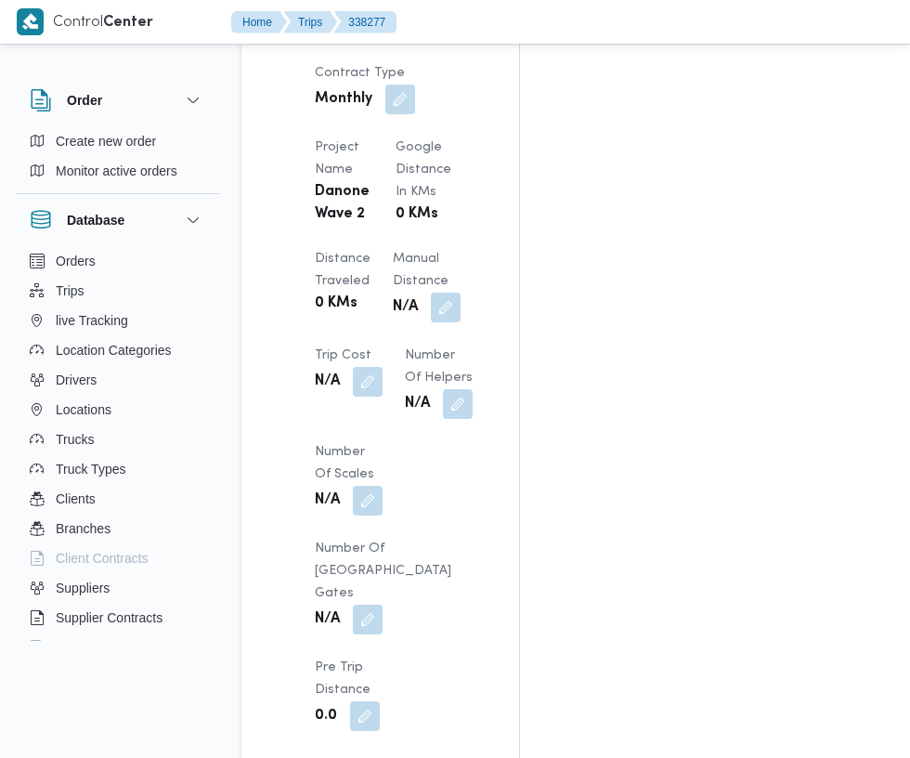
scroll to position [1722, 0]
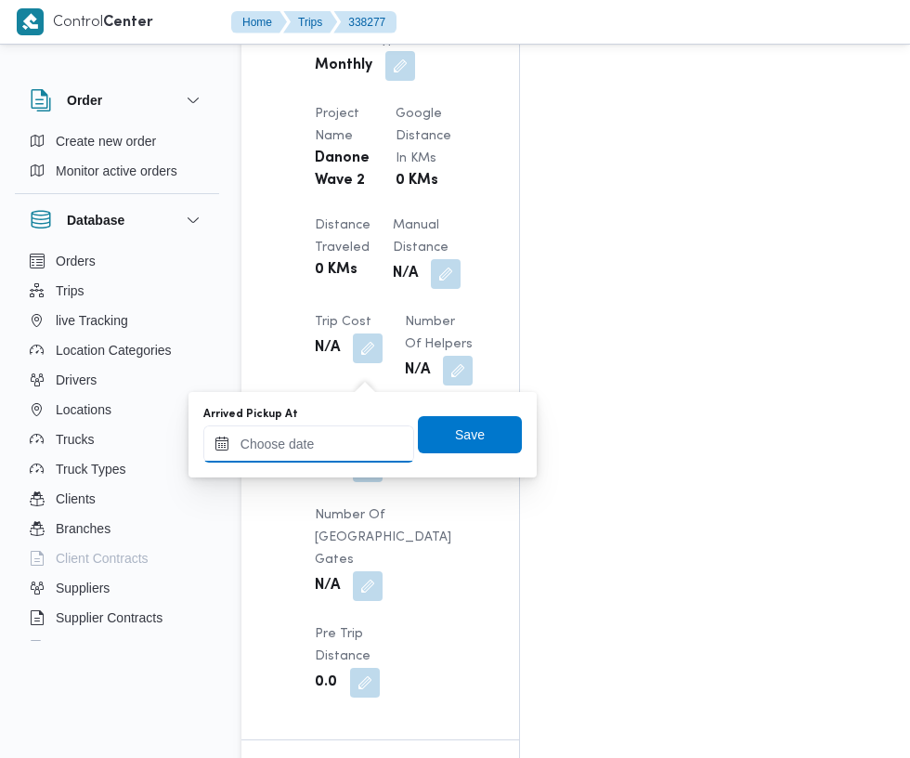
click at [346, 443] on input "Arrived Pickup At" at bounding box center [308, 443] width 211 height 37
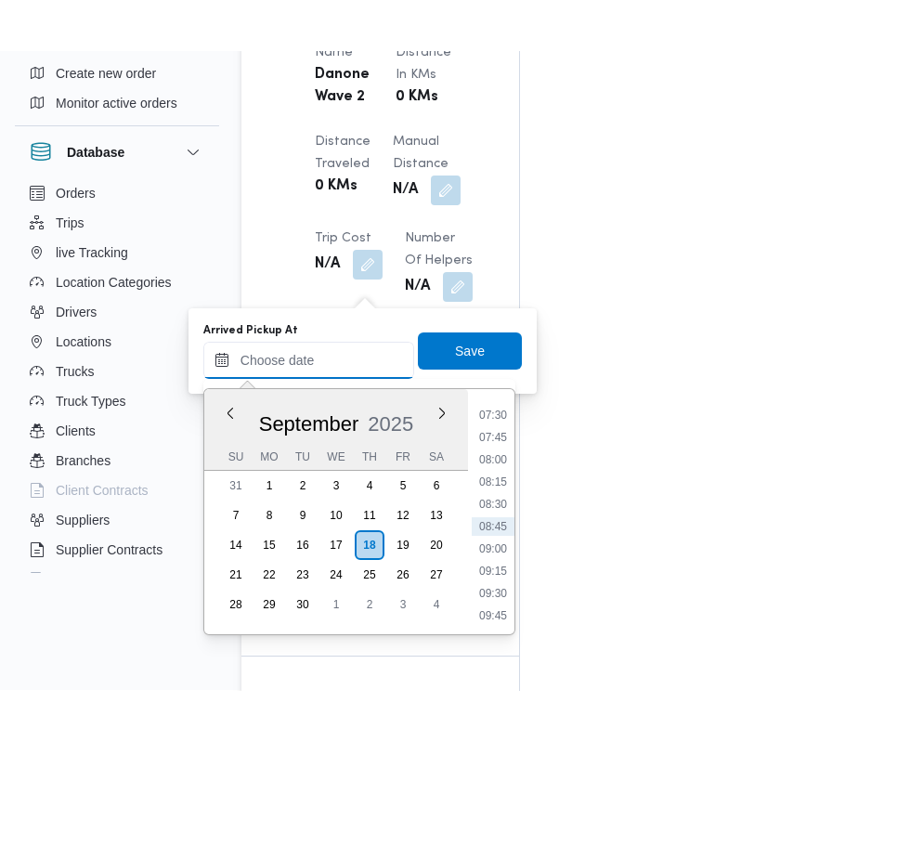
scroll to position [1738, 0]
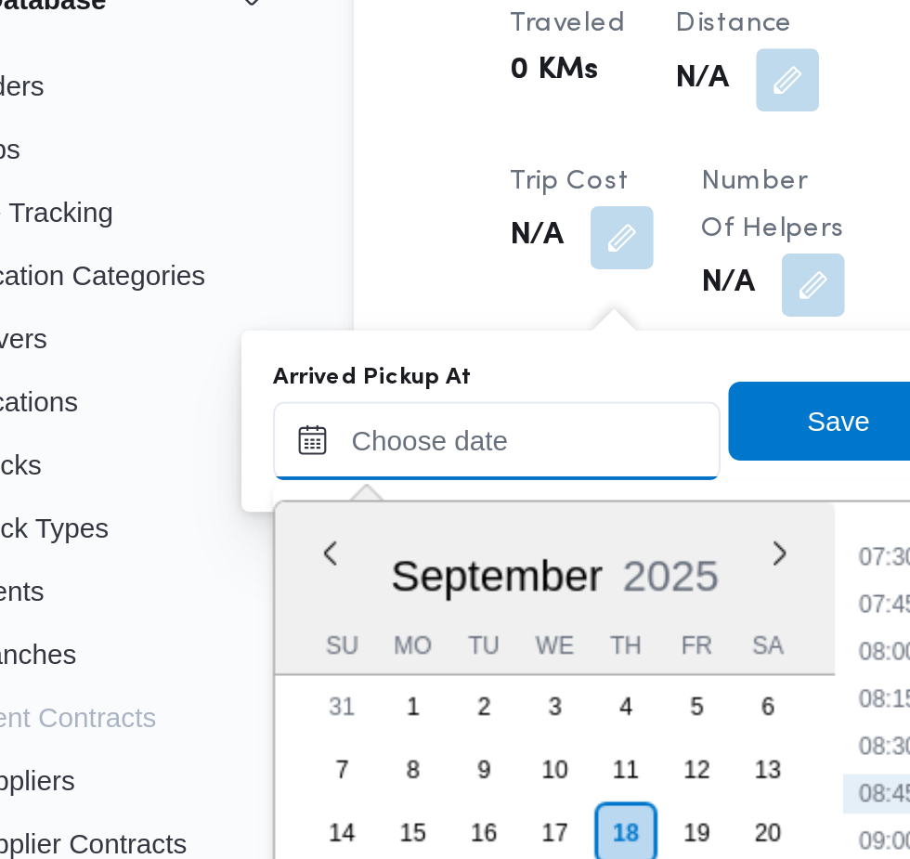
paste input "18/09/2025 07:30"
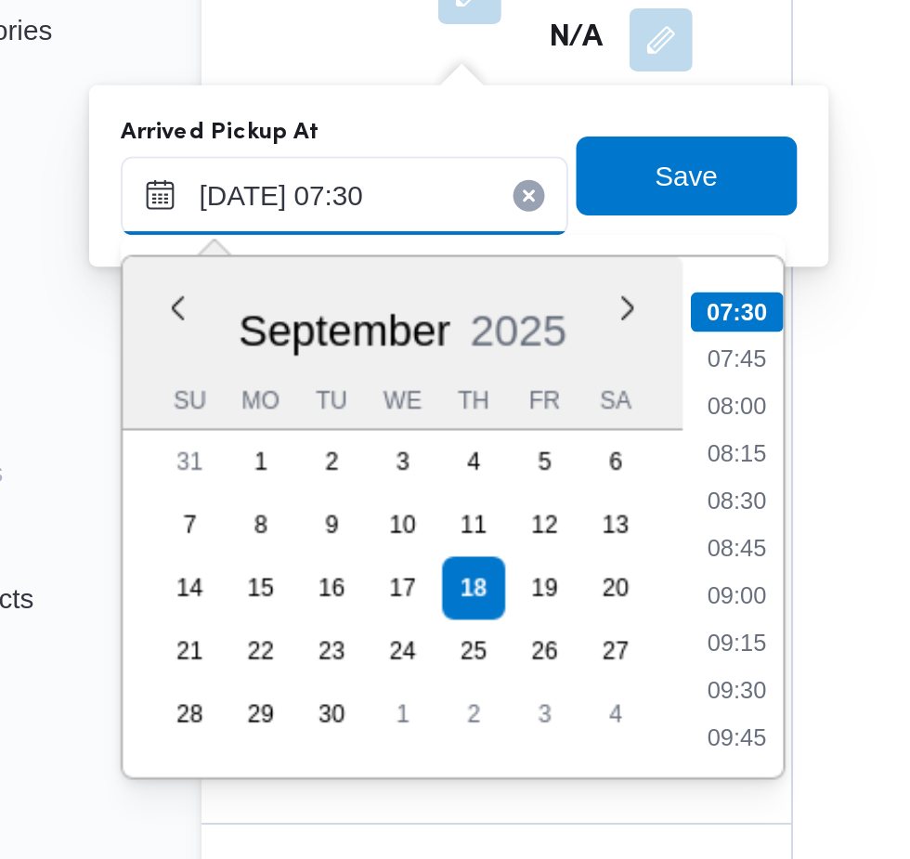
type input "18/09/2025 07:30"
click at [494, 485] on li "07:30" at bounding box center [494, 483] width 44 height 19
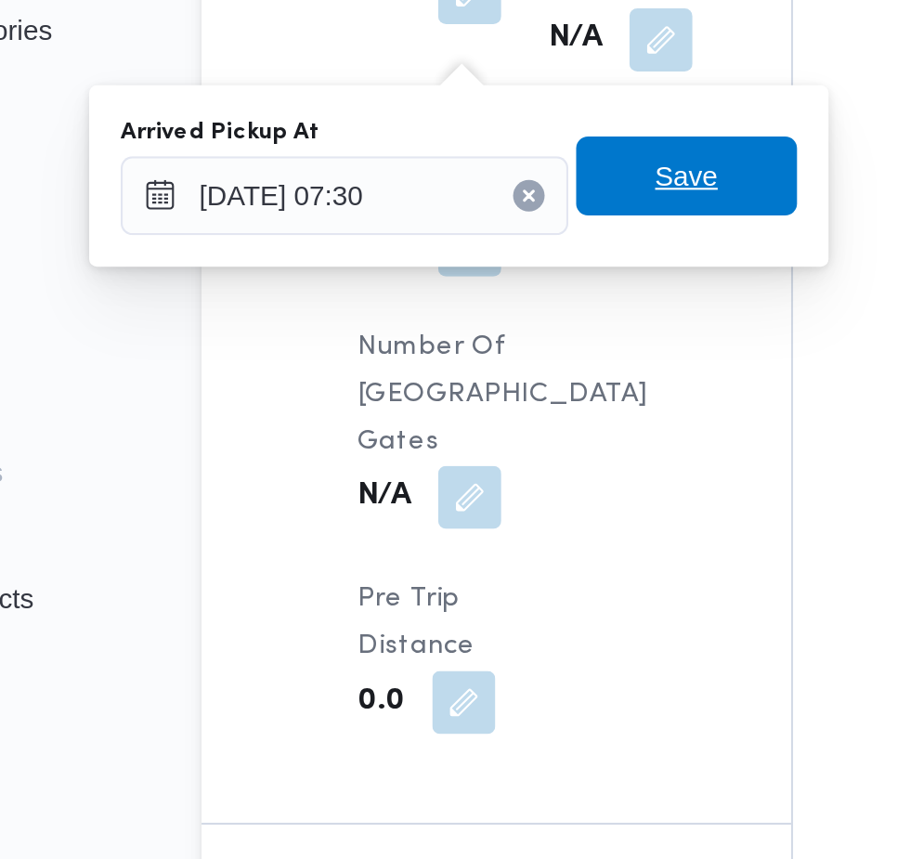
click at [496, 418] on span "Save" at bounding box center [470, 418] width 104 height 37
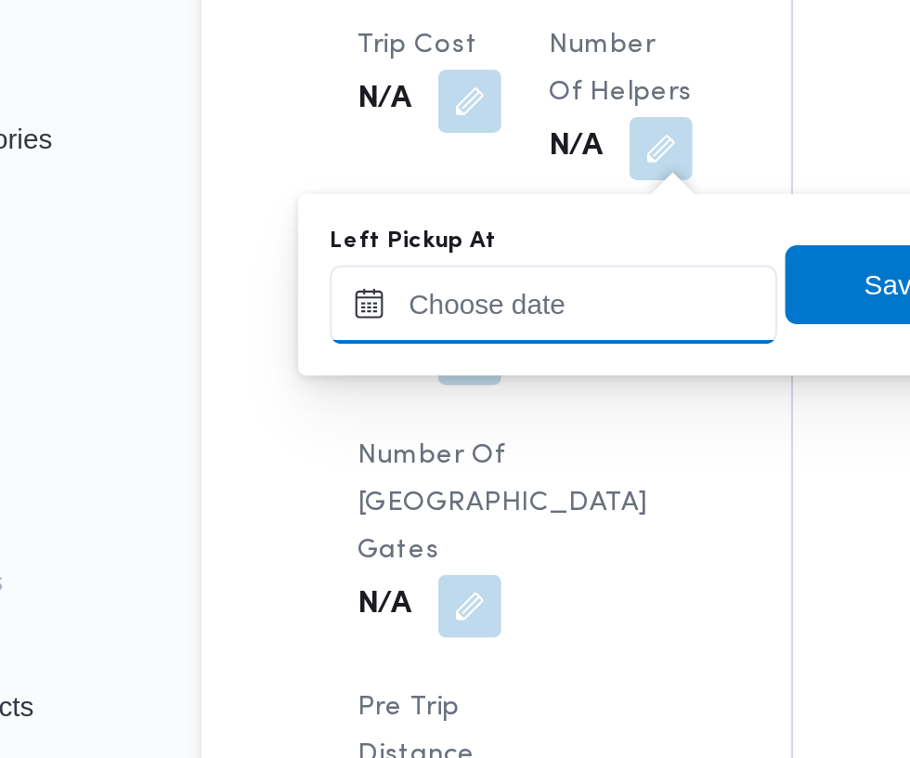
click at [414, 427] on input "Left Pickup At" at bounding box center [407, 427] width 211 height 37
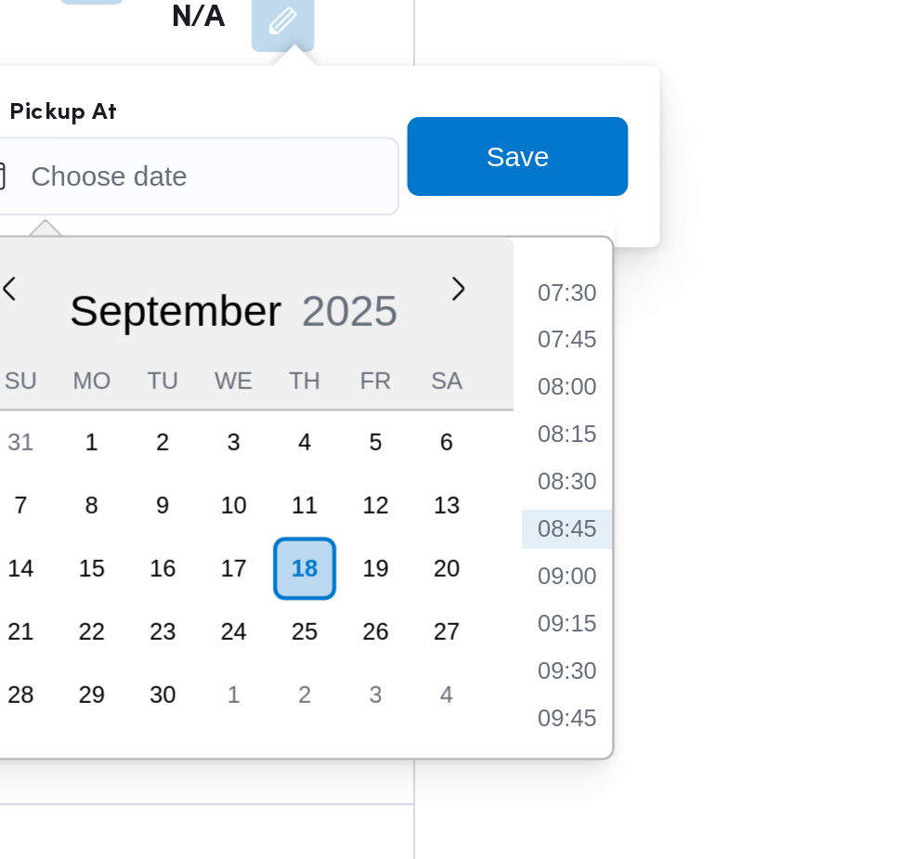
click at [599, 565] on li "08:30" at bounding box center [591, 572] width 43 height 19
type input "18/09/2025 08:30"
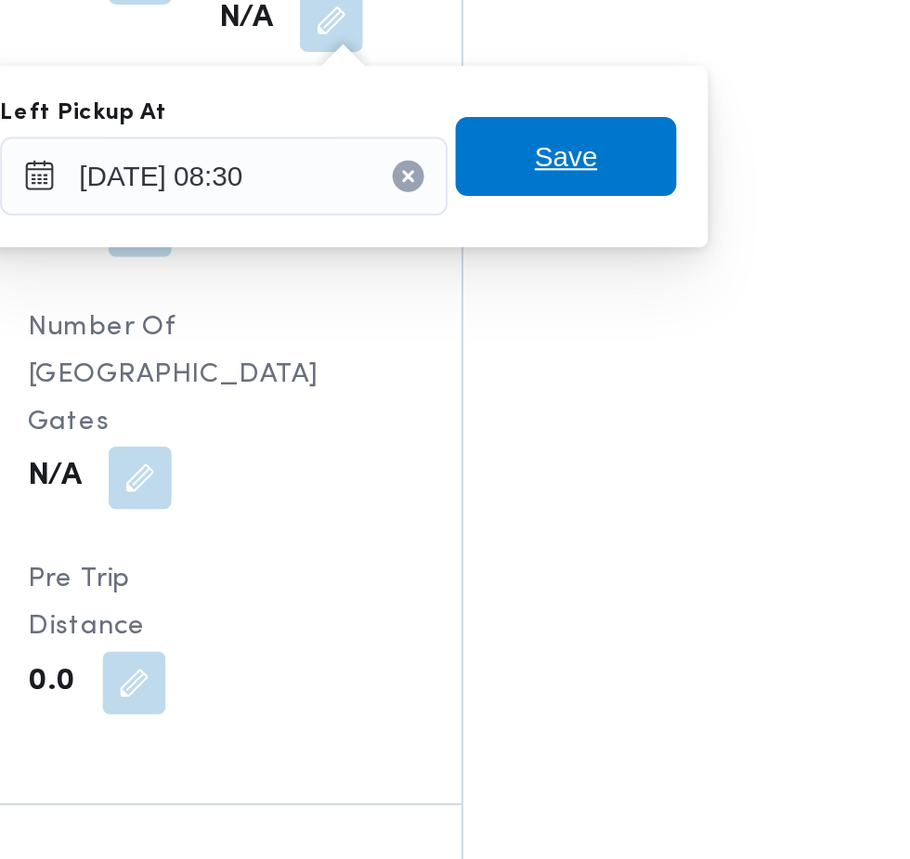
click at [593, 426] on span "Save" at bounding box center [568, 418] width 104 height 37
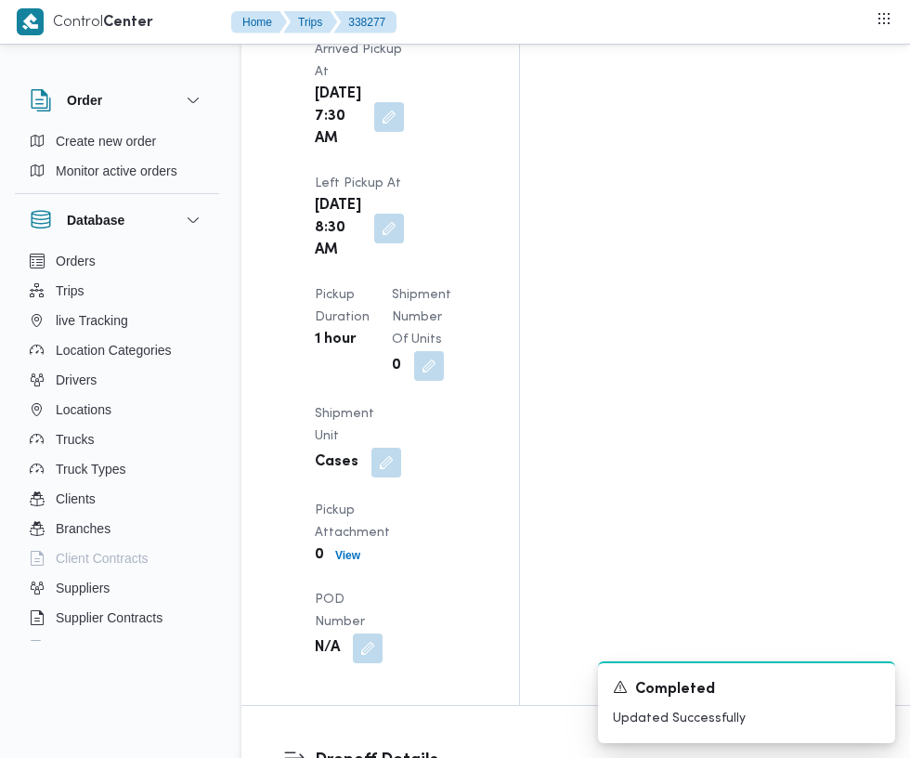
scroll to position [2516, 0]
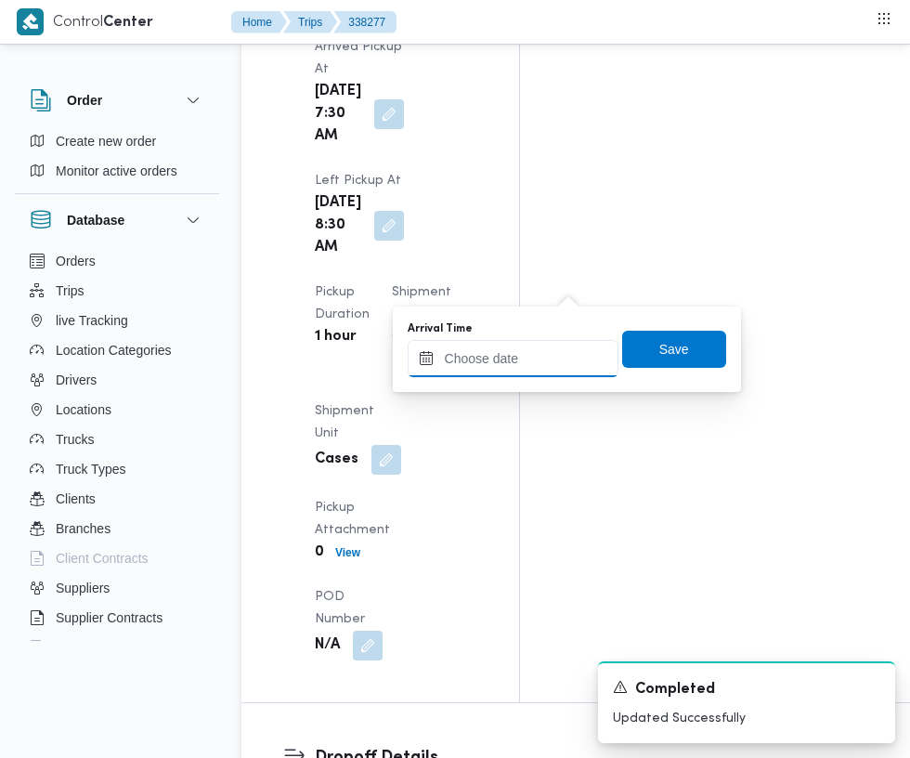
click at [497, 351] on input "Arrival Time" at bounding box center [513, 358] width 211 height 37
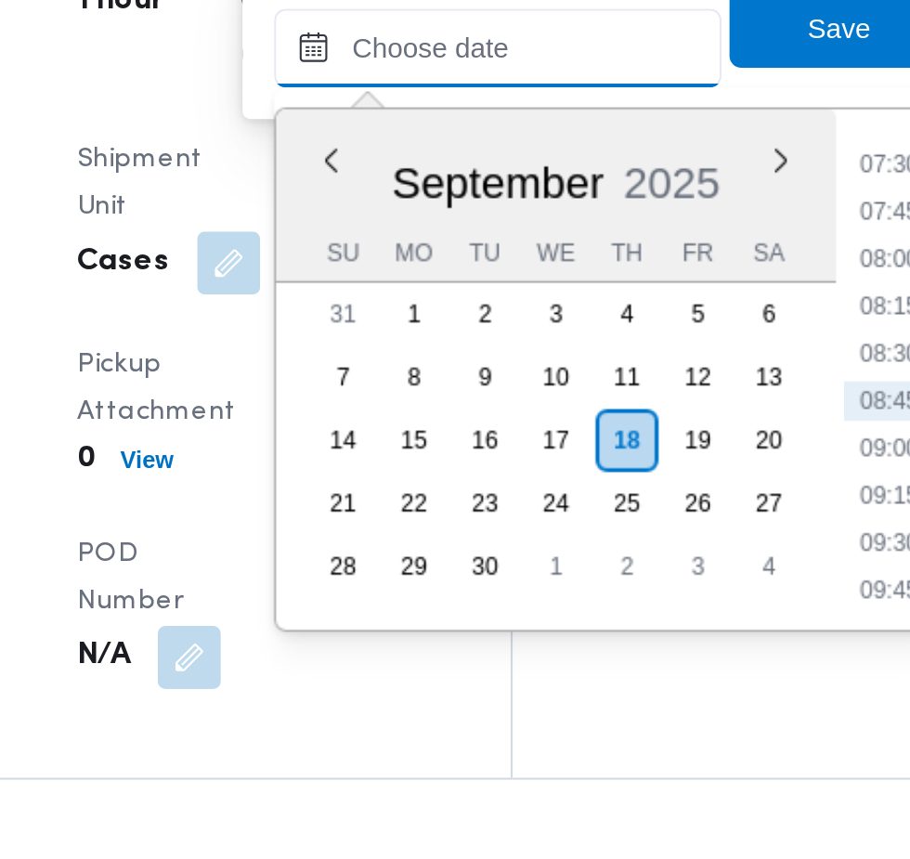
scroll to position [2548, 0]
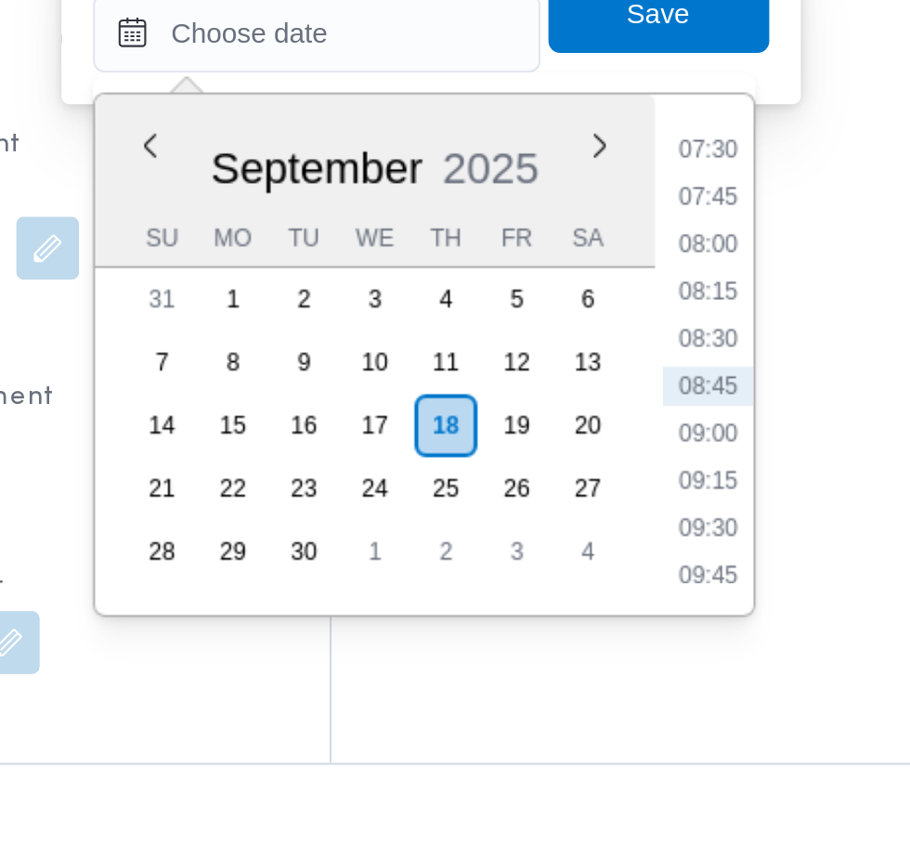
click at [704, 531] on li "09:15" at bounding box center [697, 537] width 43 height 19
type input "18/09/2025 09:15"
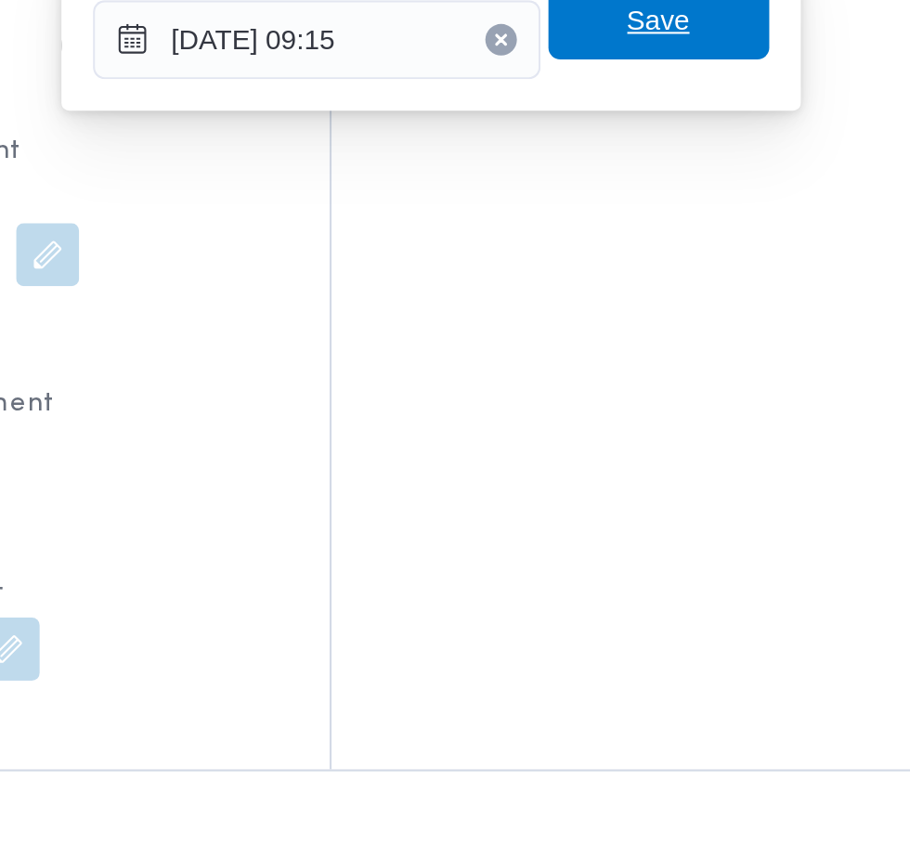
click at [679, 325] on span "Save" at bounding box center [674, 317] width 30 height 22
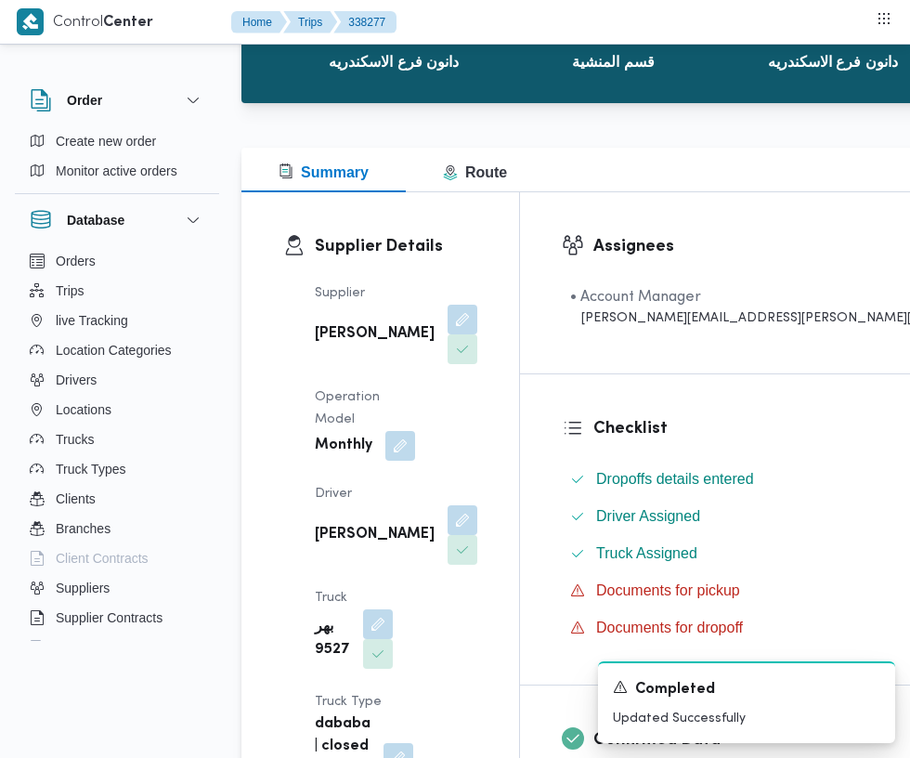
scroll to position [0, 0]
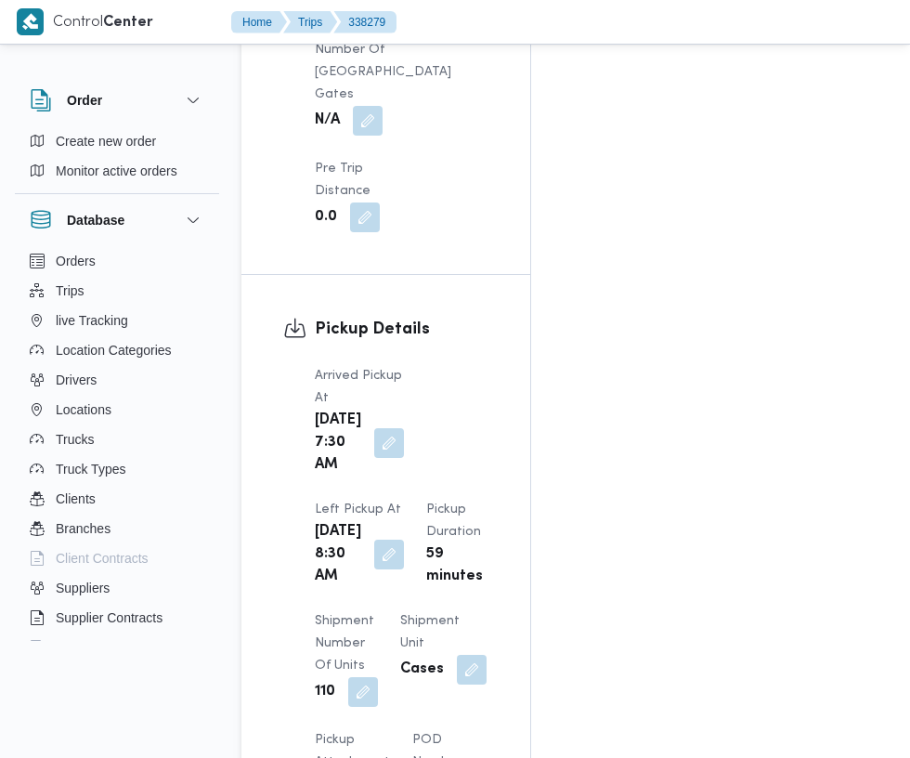
scroll to position [2161, 0]
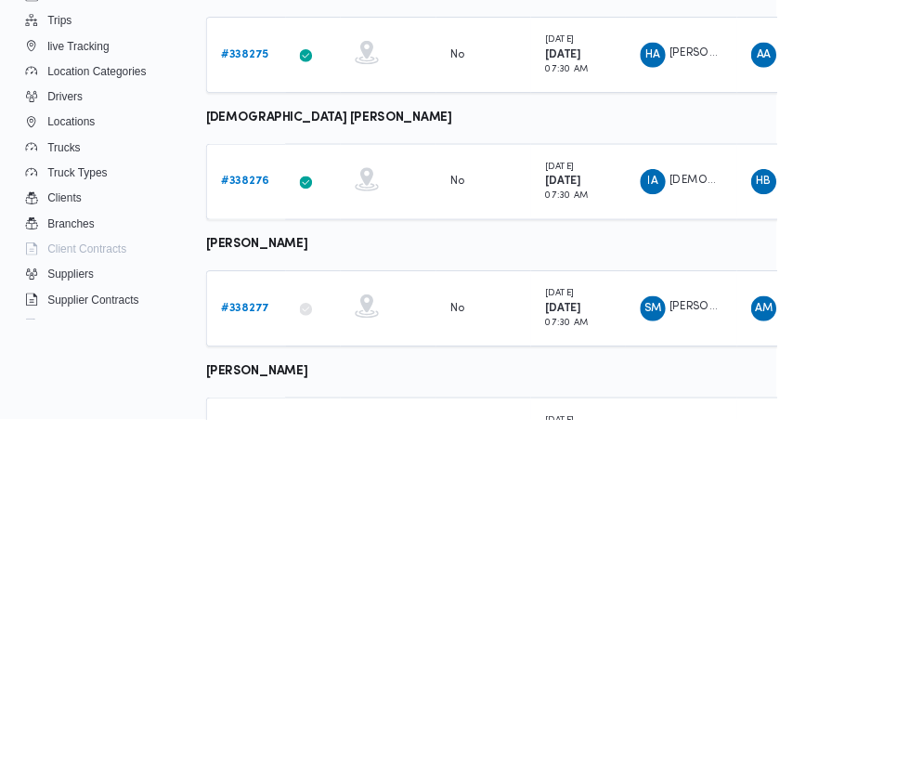
scroll to position [350, 0]
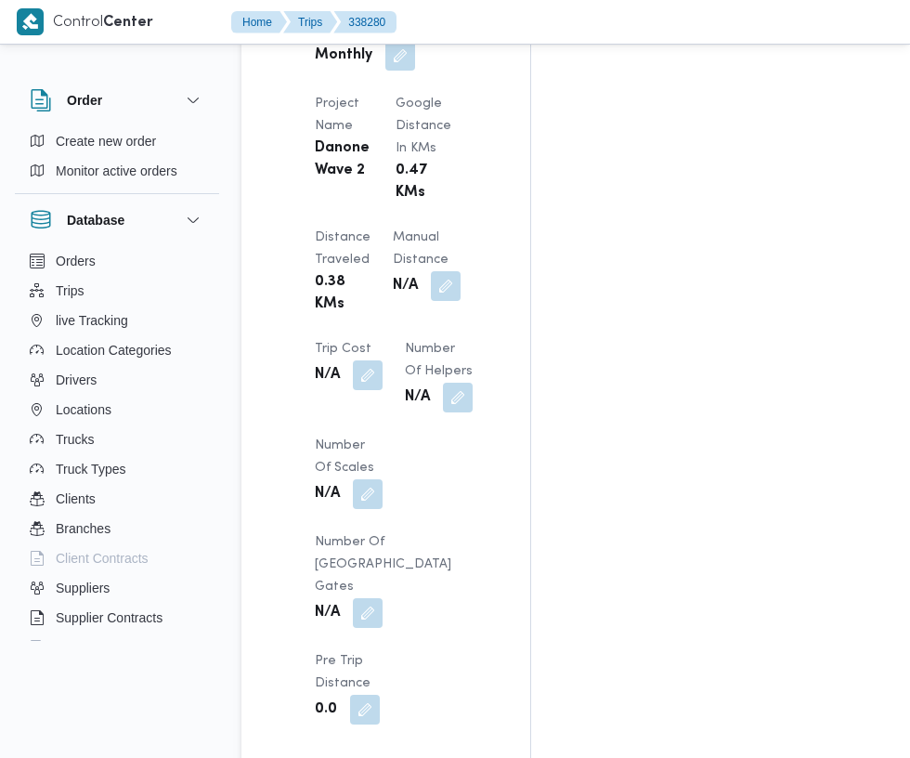
scroll to position [1667, 0]
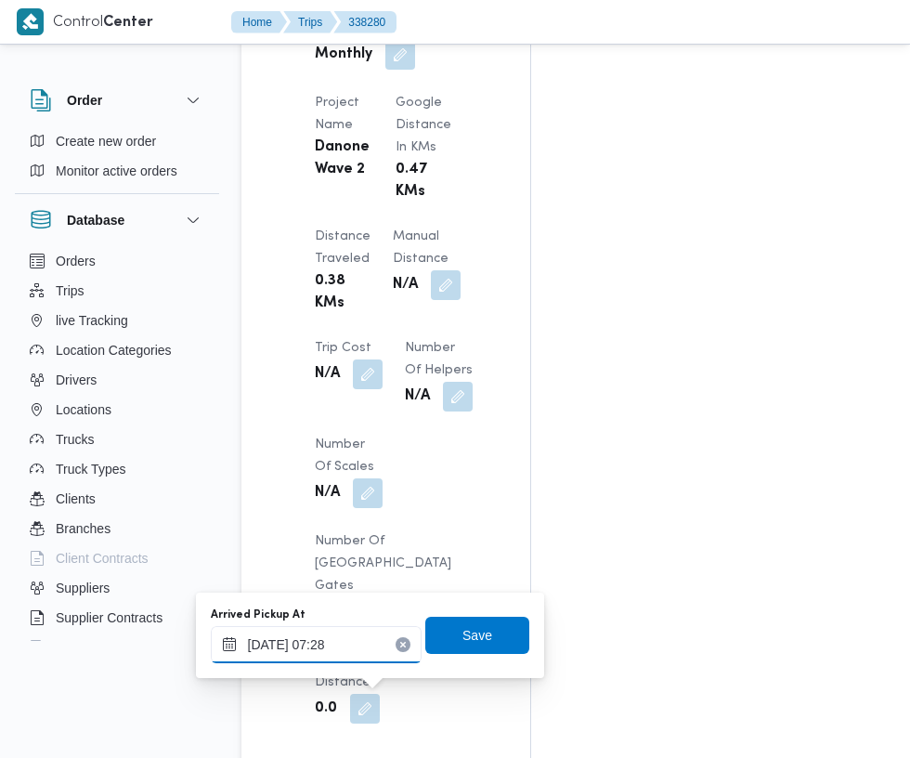
click at [336, 643] on input "18/09/2025 07:28" at bounding box center [316, 644] width 211 height 37
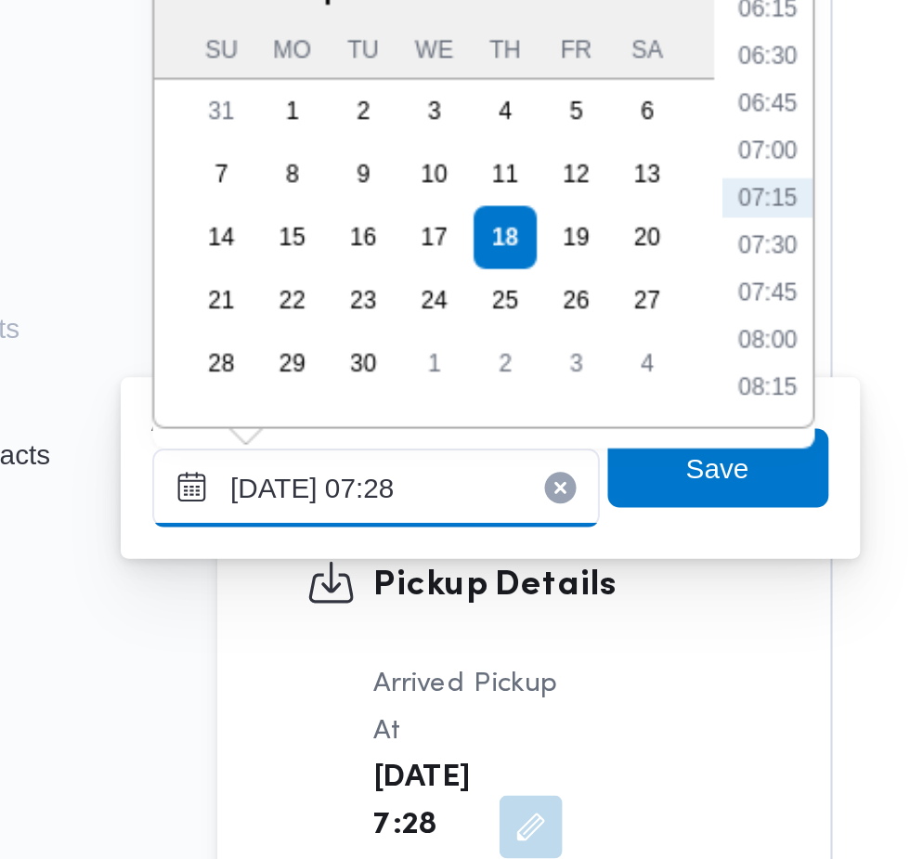
scroll to position [1808, 0]
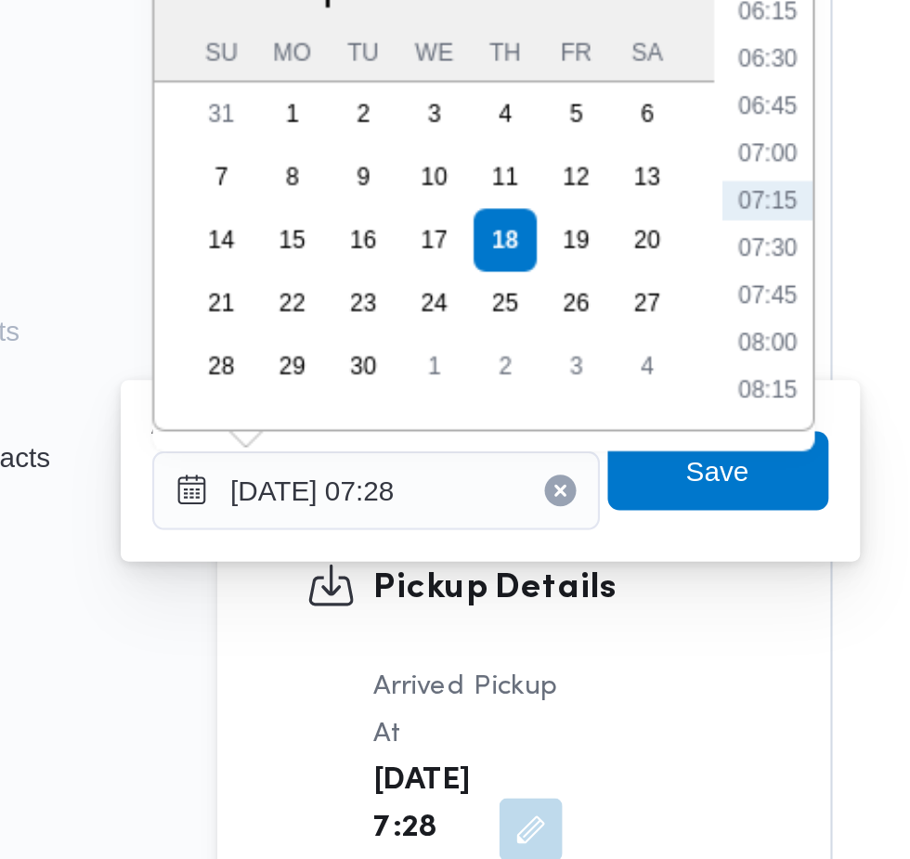
click at [493, 500] on li "07:15" at bounding box center [500, 496] width 43 height 19
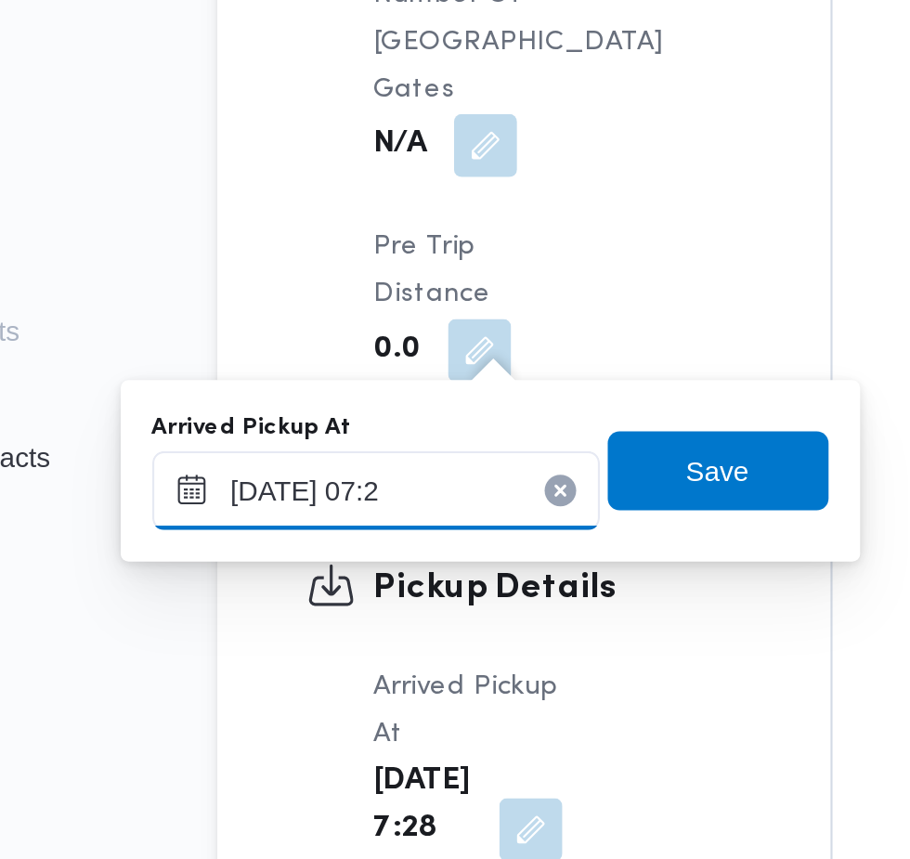
type input "18/09/2025 07:20"
click at [497, 623] on span "Save" at bounding box center [477, 623] width 104 height 37
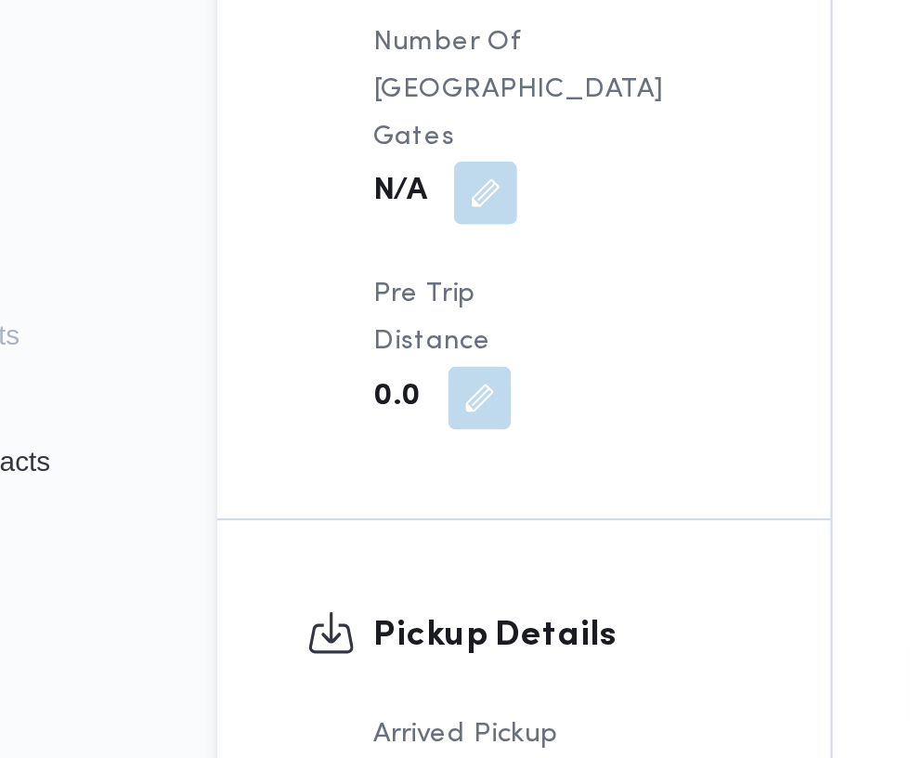
scroll to position [1810, 0]
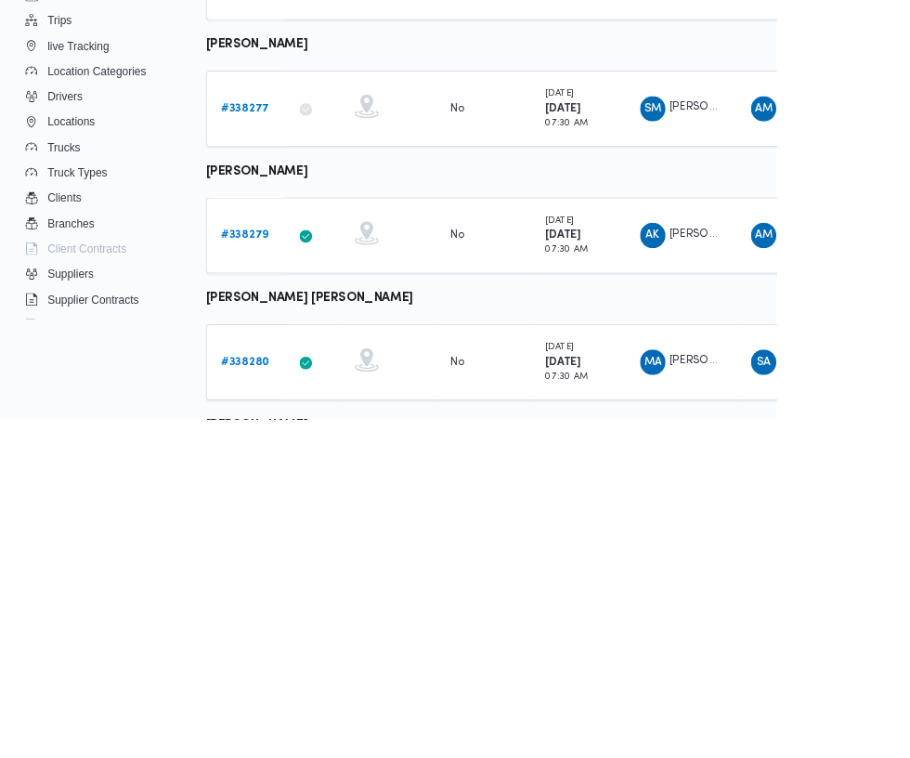
scroll to position [605, 0]
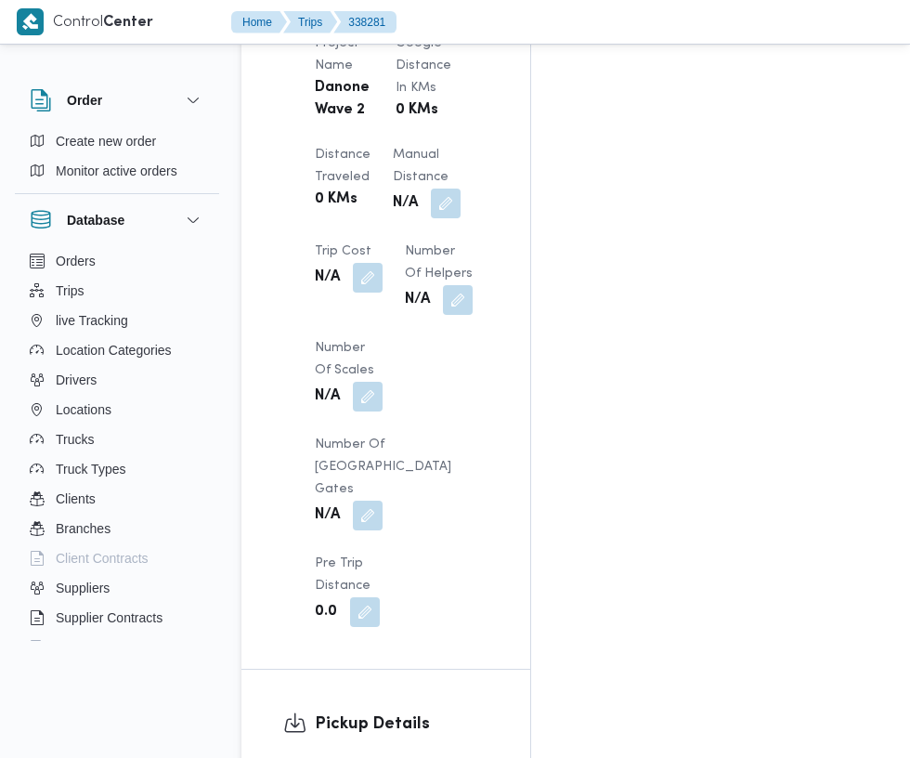
scroll to position [1729, 0]
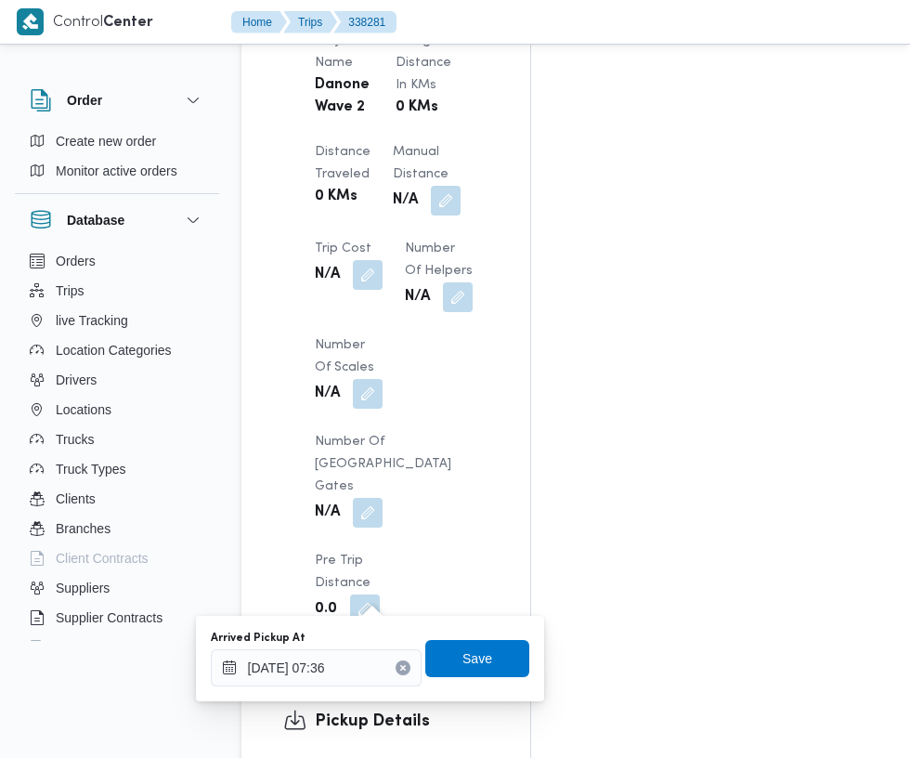
click at [405, 667] on icon "Clear input" at bounding box center [402, 667] width 5 height 5
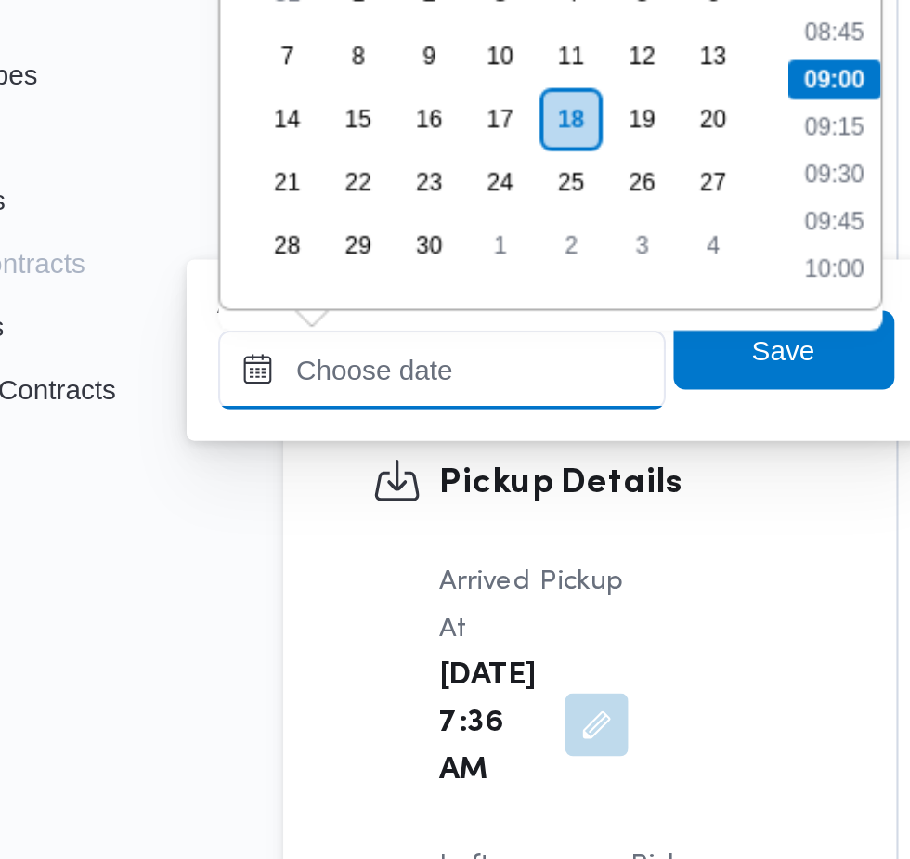
scroll to position [1788, 0]
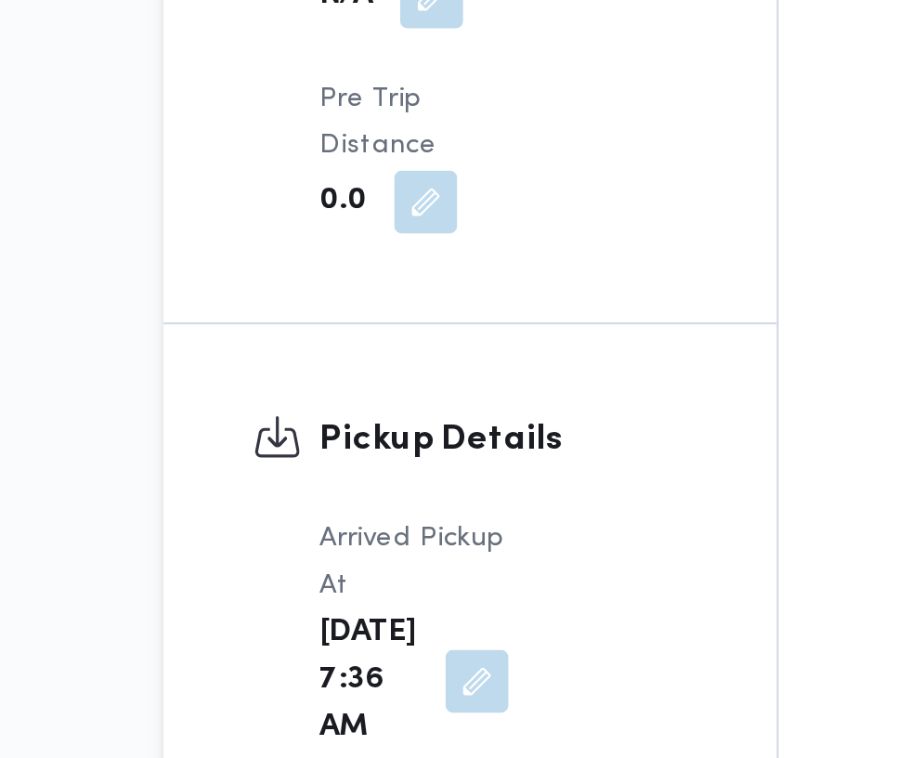
scroll to position [1842, 0]
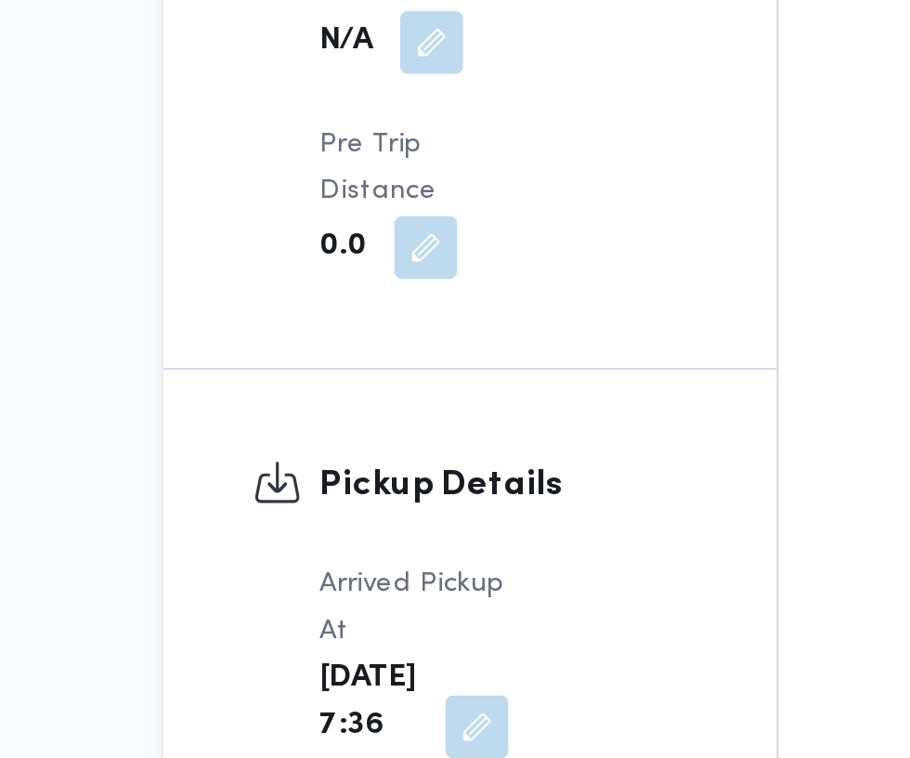
click at [374, 707] on button "button" at bounding box center [389, 722] width 30 height 30
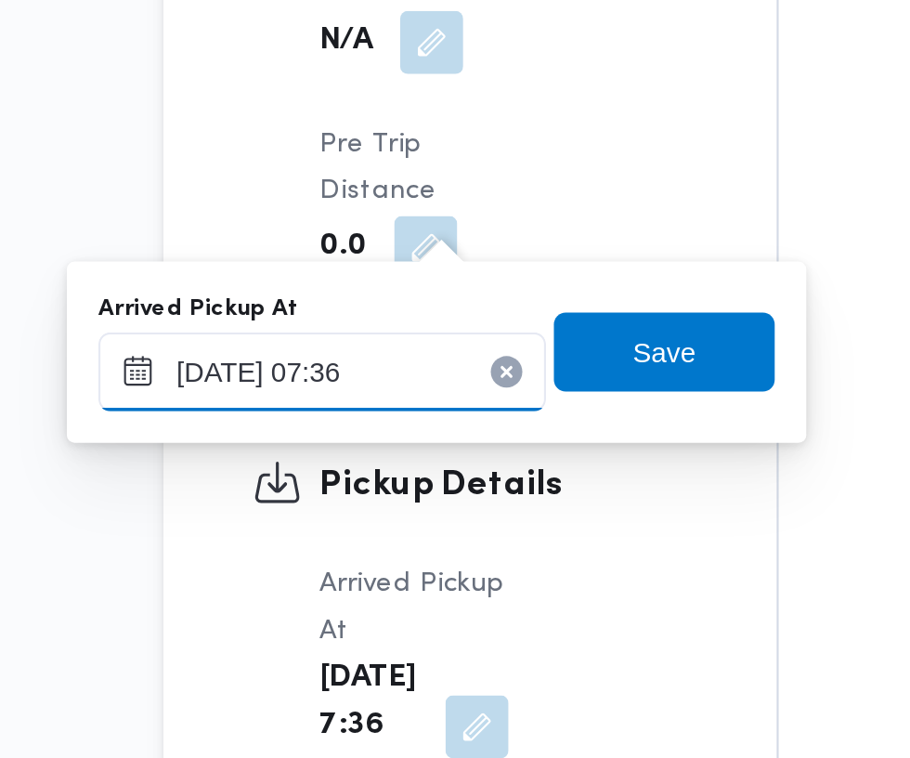
click at [353, 548] on input "18/09/2025 07:36" at bounding box center [316, 554] width 211 height 37
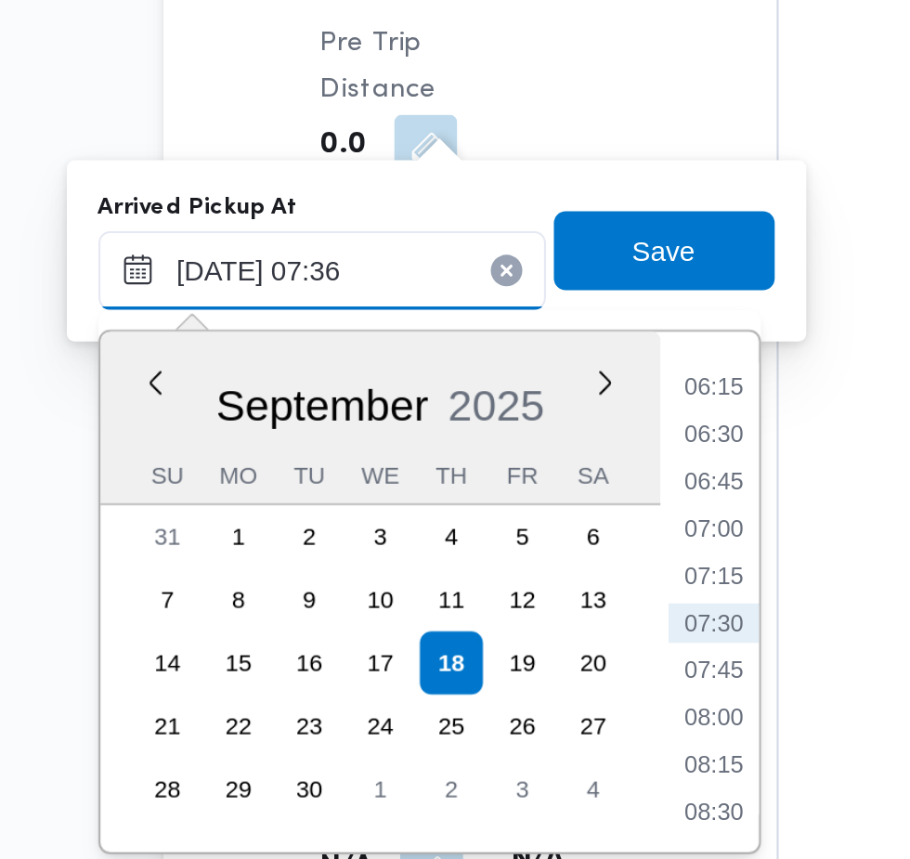
scroll to position [1843, 0]
click at [513, 717] on li "07:30" at bounding box center [500, 719] width 43 height 19
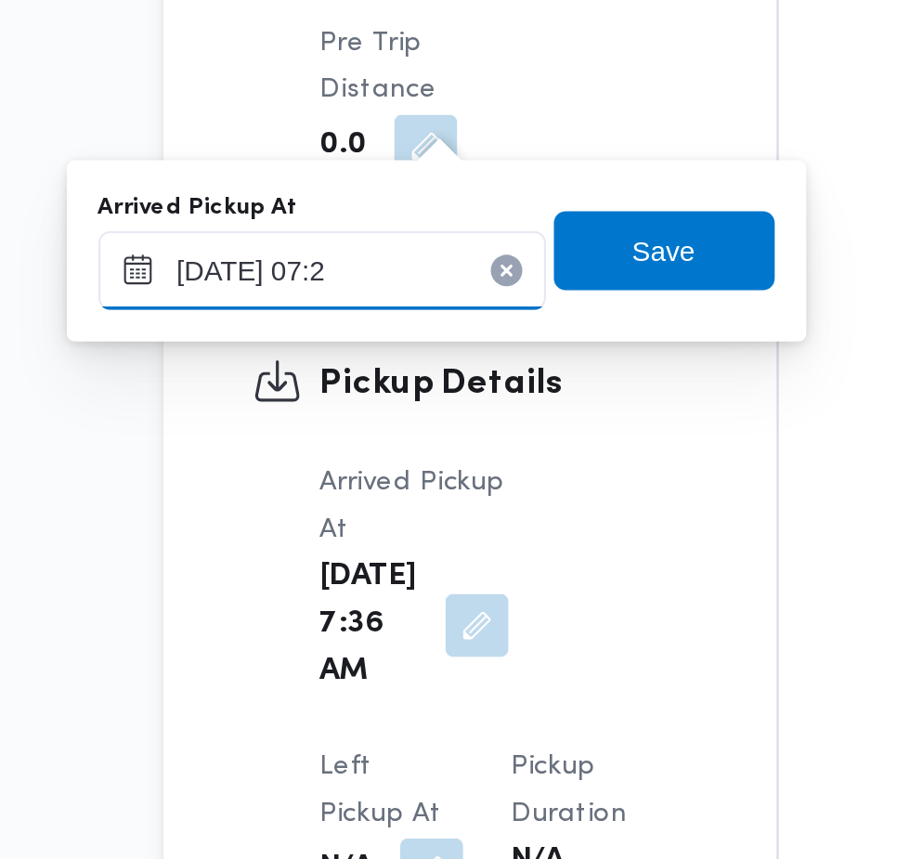
type input "18/09/2025 07:25"
click at [509, 556] on span "Save" at bounding box center [477, 544] width 104 height 37
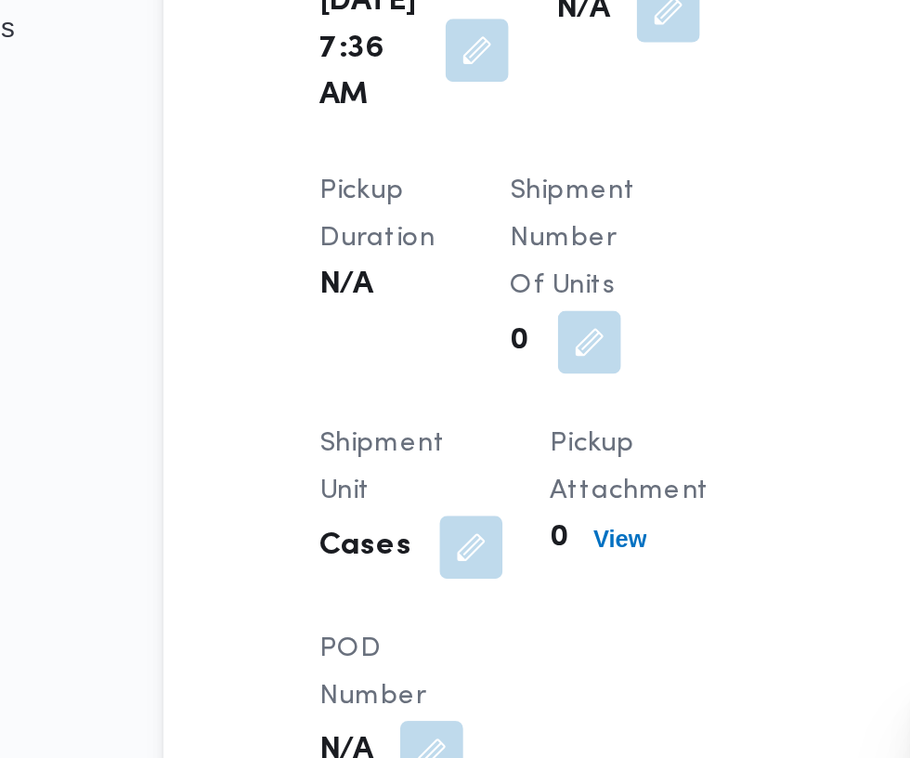
click at [464, 357] on button "button" at bounding box center [479, 343] width 30 height 30
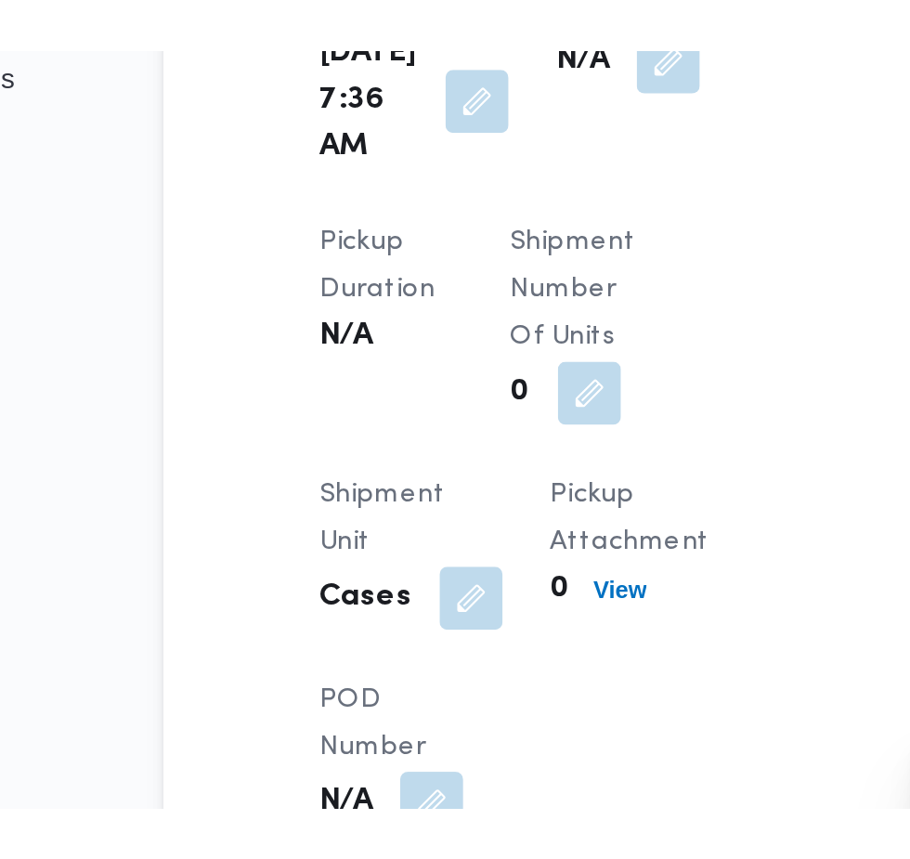
scroll to position [1868, 0]
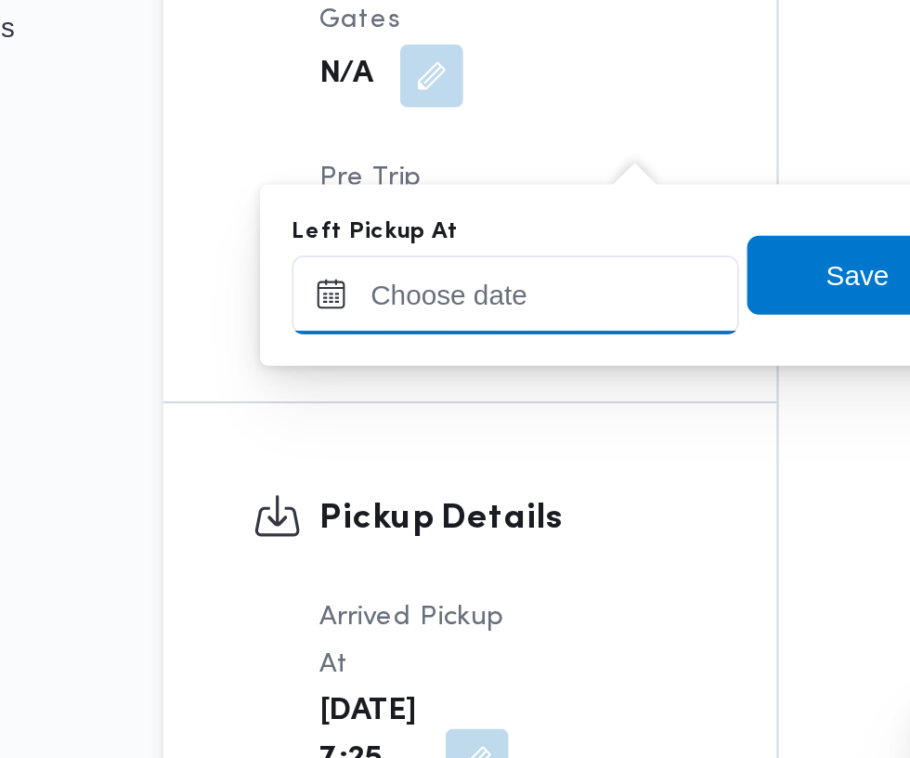
click at [425, 477] on input "Left Pickup At" at bounding box center [407, 476] width 211 height 37
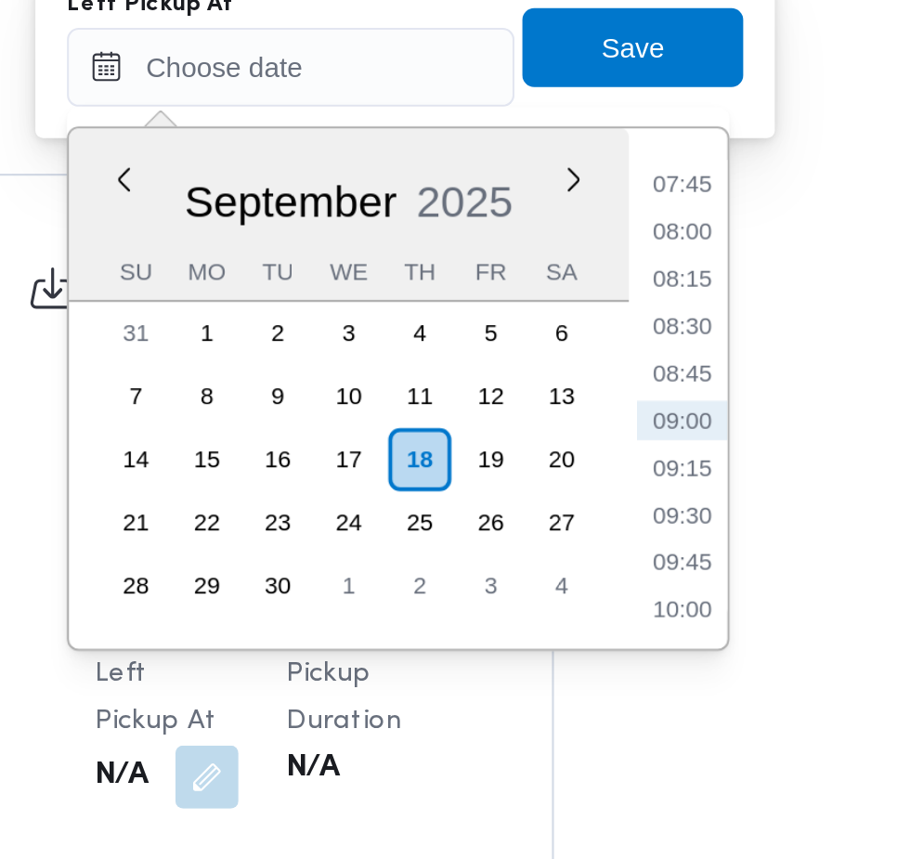
click at [603, 650] on li "09:00" at bounding box center [591, 642] width 43 height 19
type input "18/09/2025 09:00"
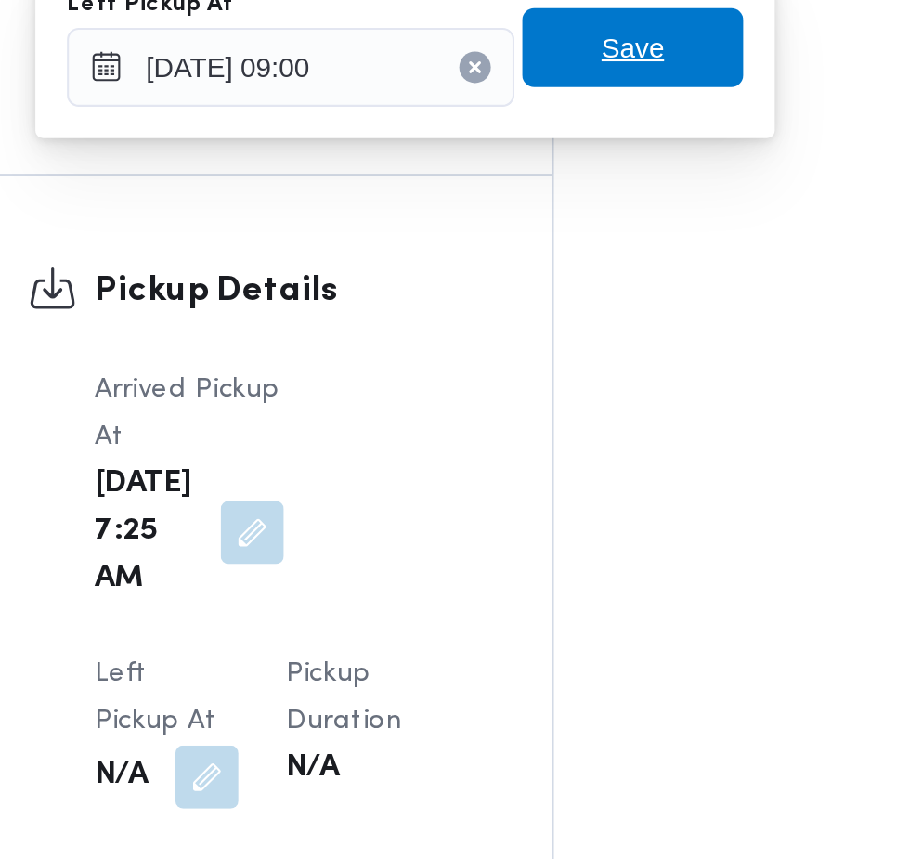
click at [590, 474] on span "Save" at bounding box center [568, 466] width 104 height 37
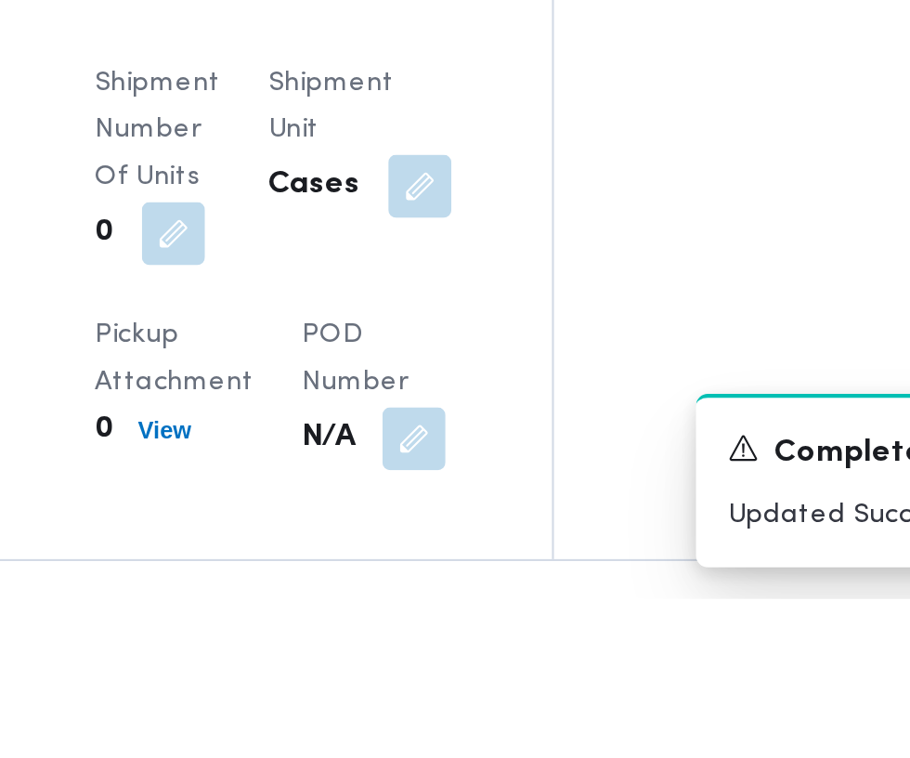
scroll to position [2256, 0]
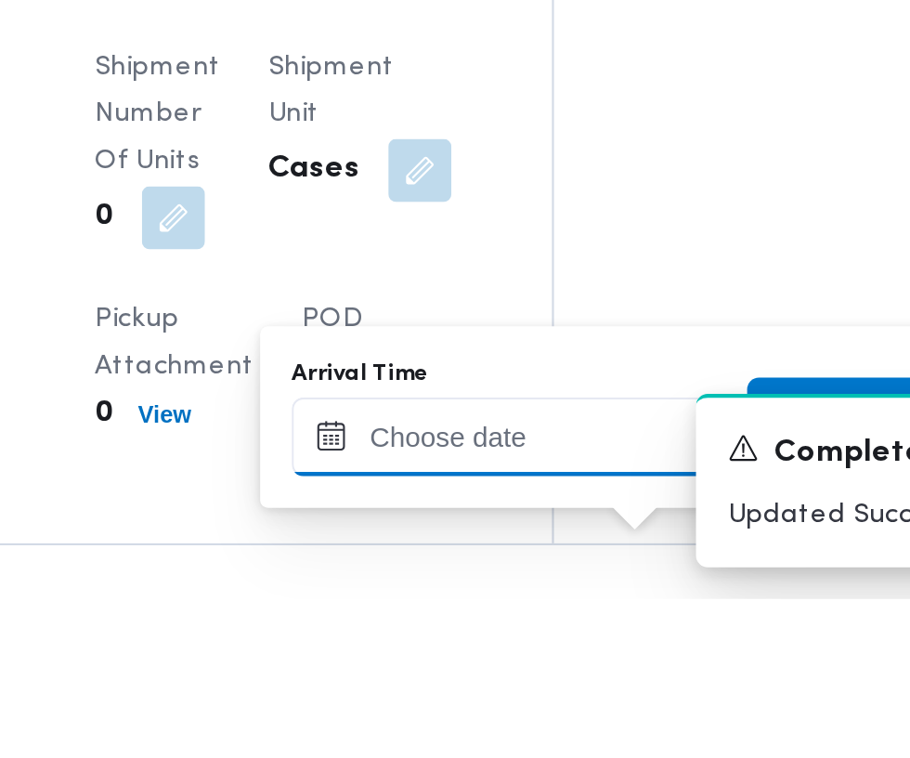
click at [507, 678] on input "Arrival Time" at bounding box center [513, 681] width 211 height 37
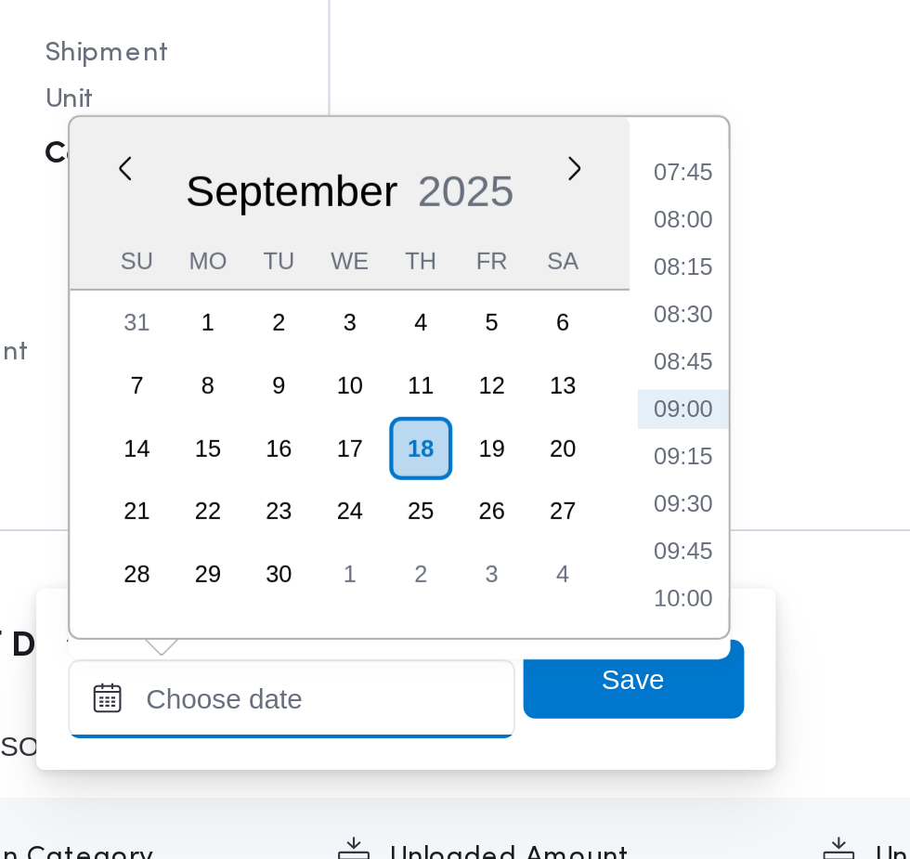
scroll to position [2368, 0]
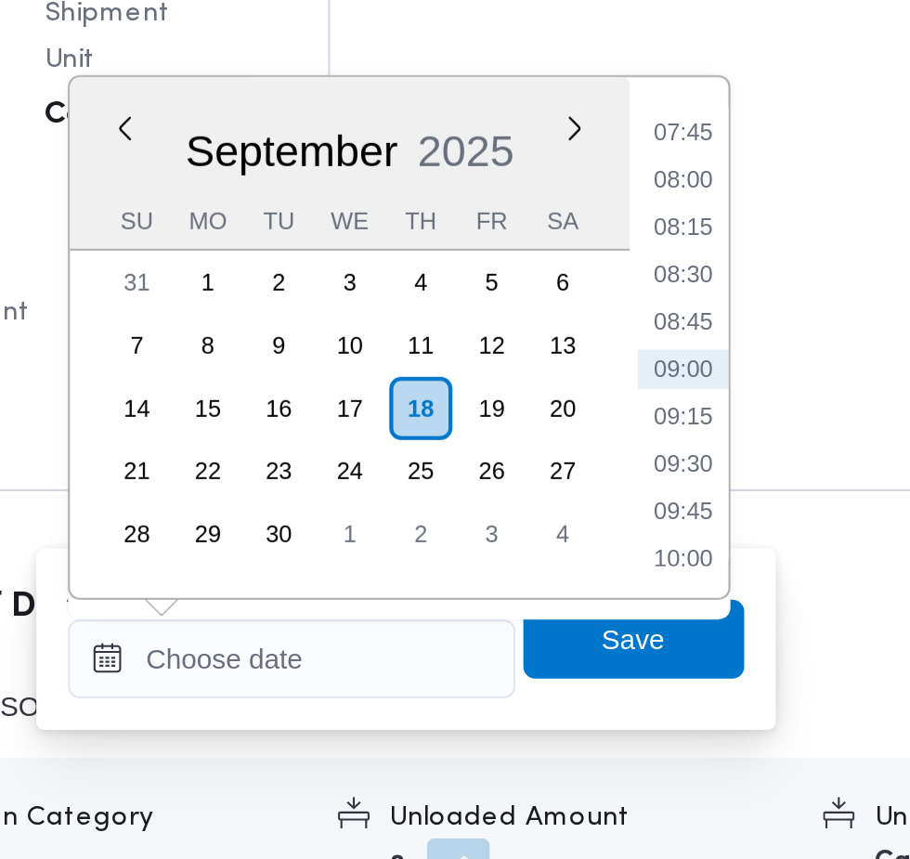
click at [702, 629] on li "09:45" at bounding box center [697, 630] width 43 height 19
type input "18/09/2025 09:45"
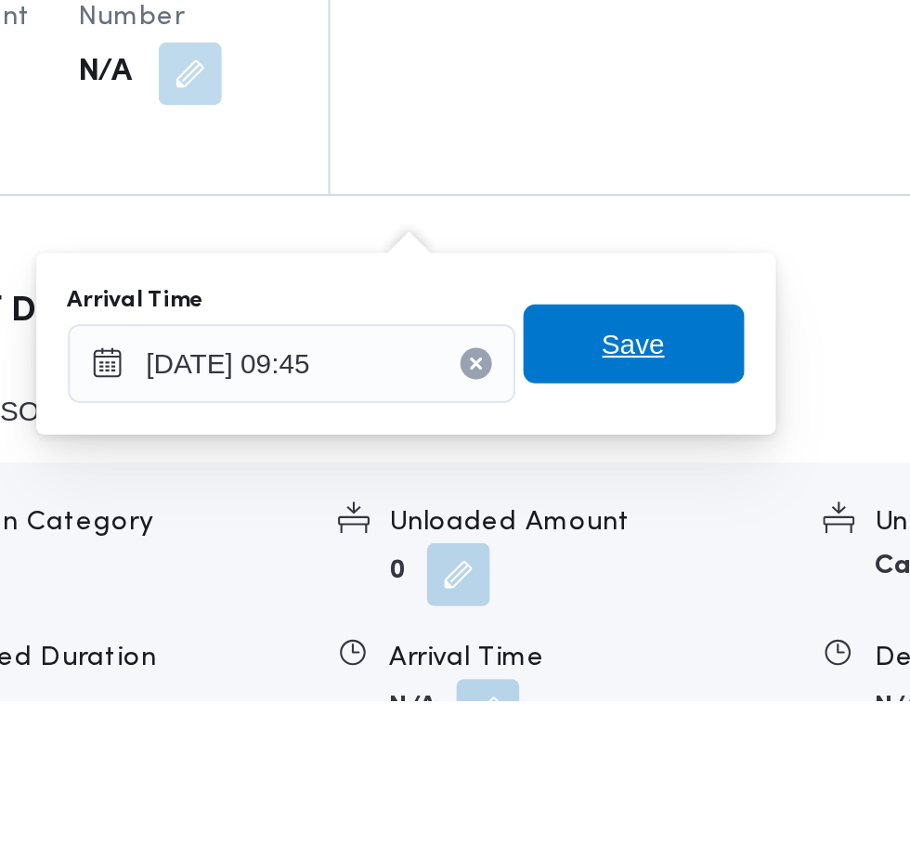
click at [693, 689] on span "Save" at bounding box center [674, 690] width 104 height 37
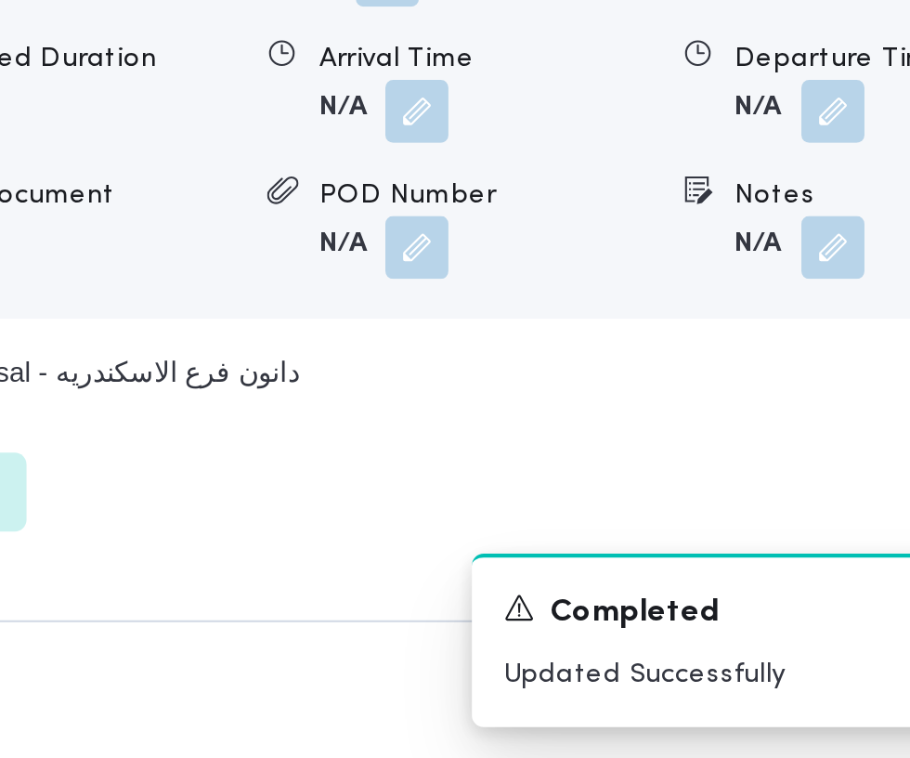
scroll to position [2422, 0]
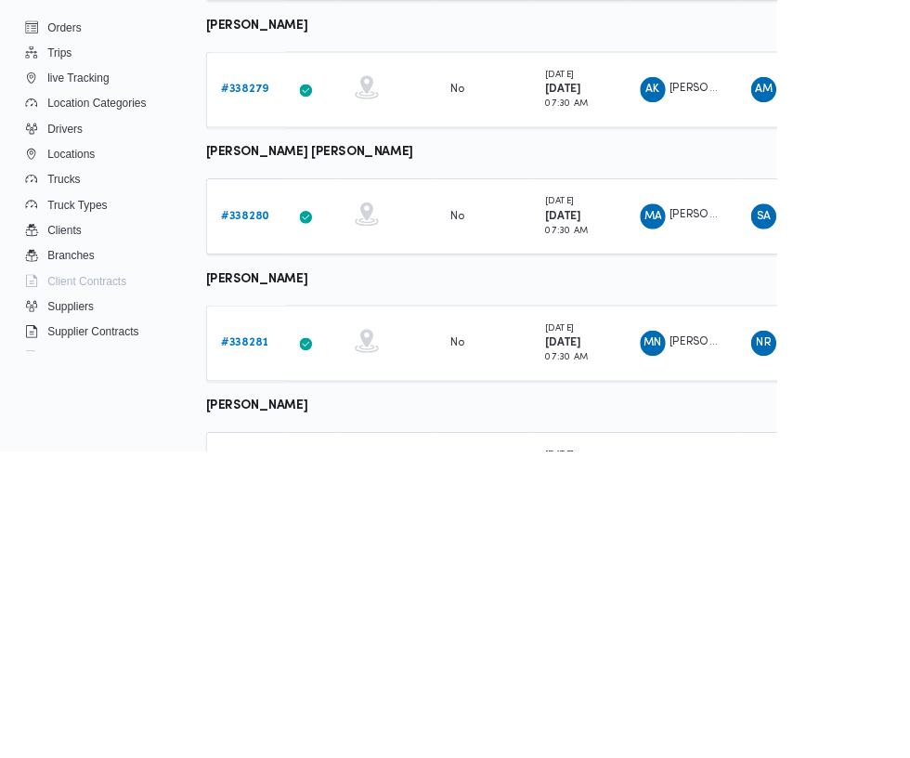
scroll to position [787, 0]
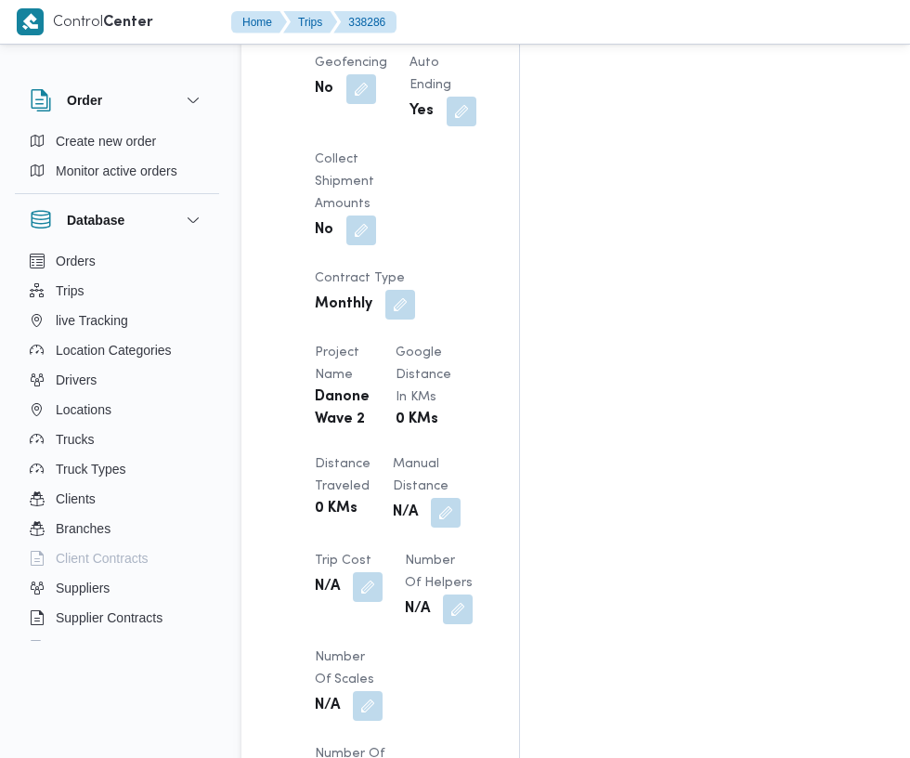
scroll to position [1495, 0]
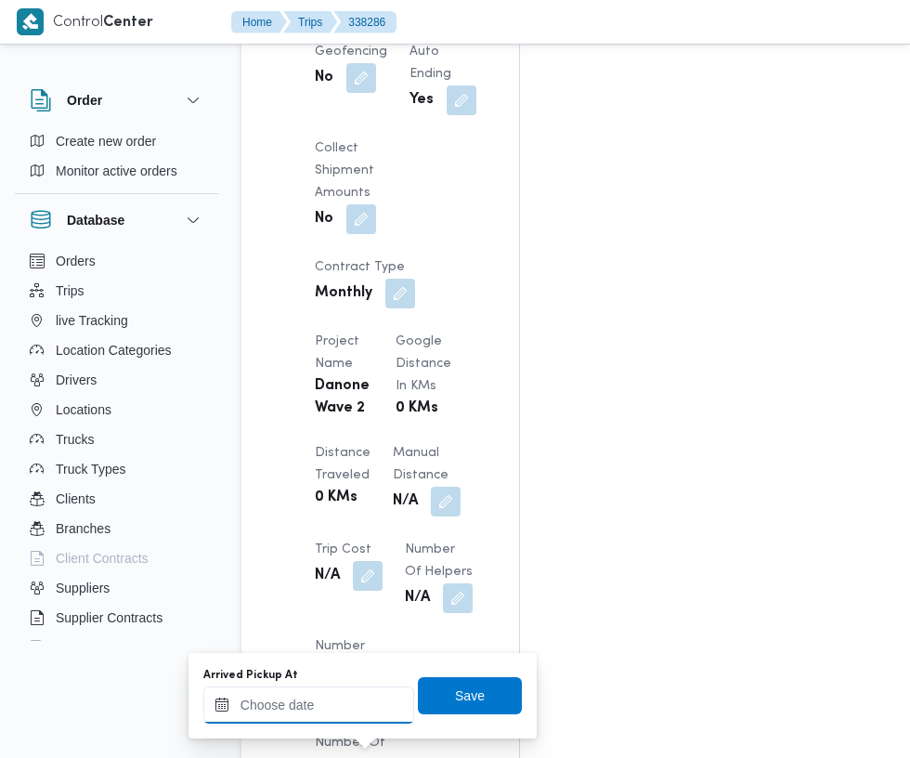
click at [350, 709] on input "Arrived Pickup At" at bounding box center [308, 704] width 211 height 37
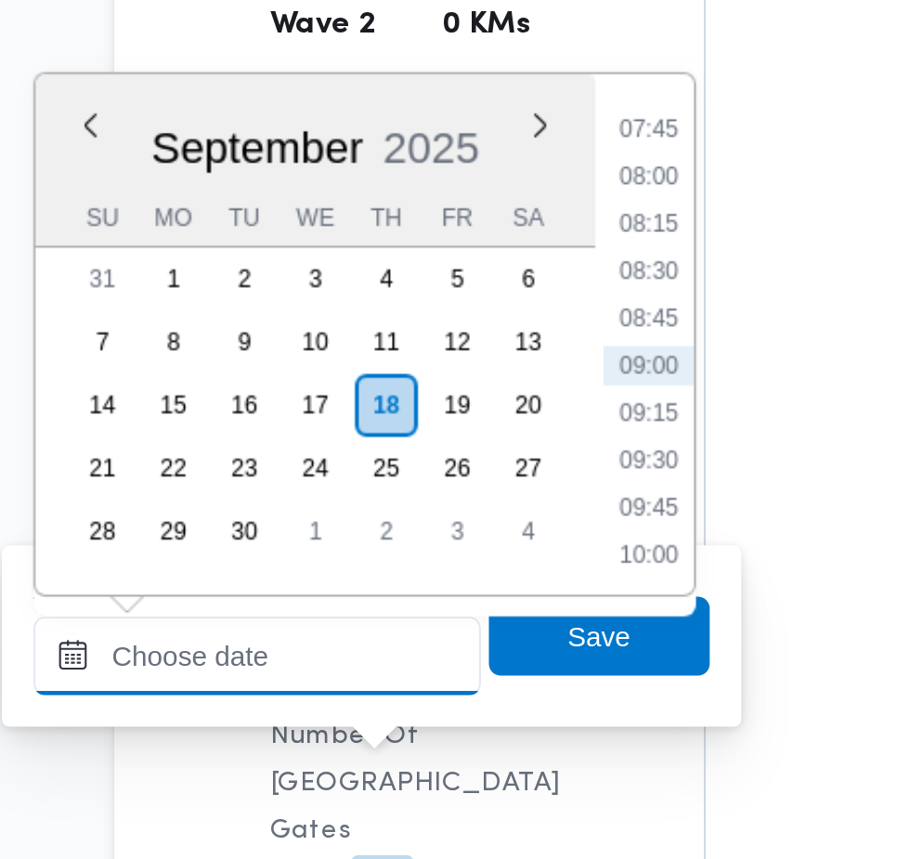
scroll to position [1592, 0]
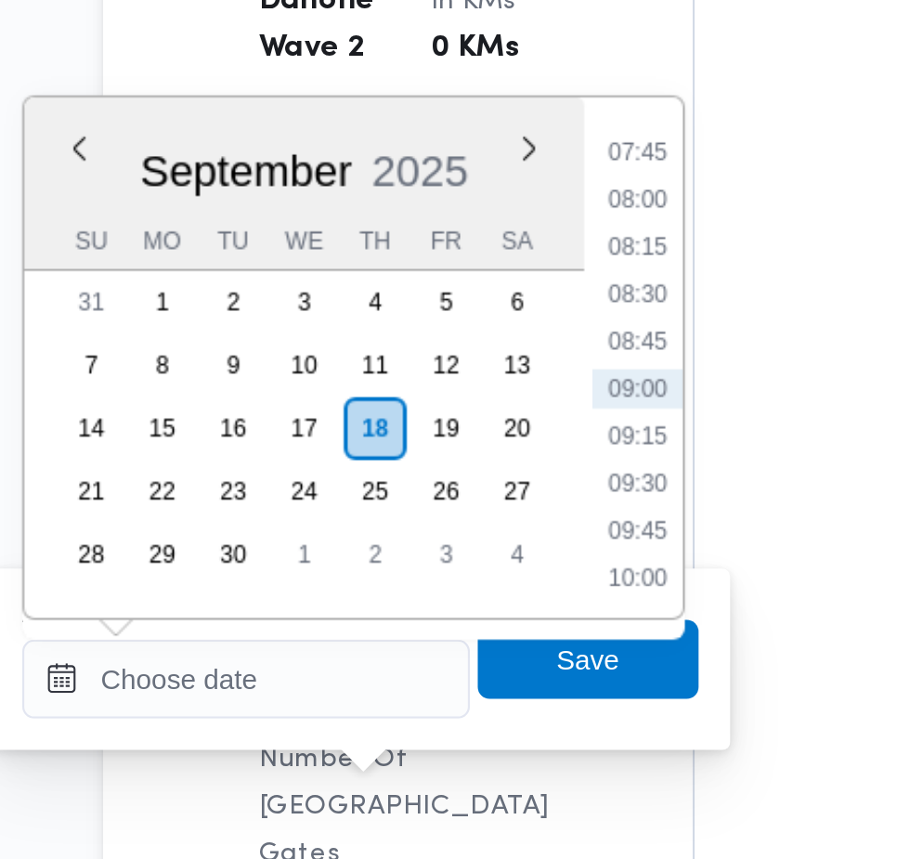
click at [496, 387] on li "08:00" at bounding box center [493, 382] width 43 height 19
type input "18/09/2025 08:00"
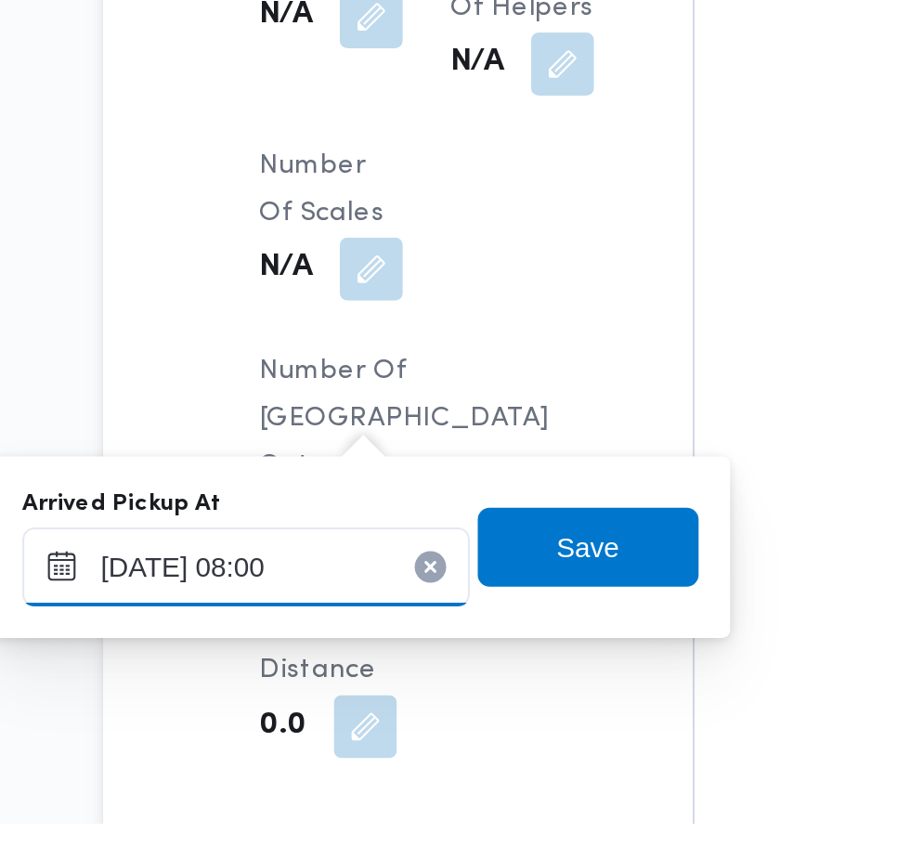
scroll to position [1618, 0]
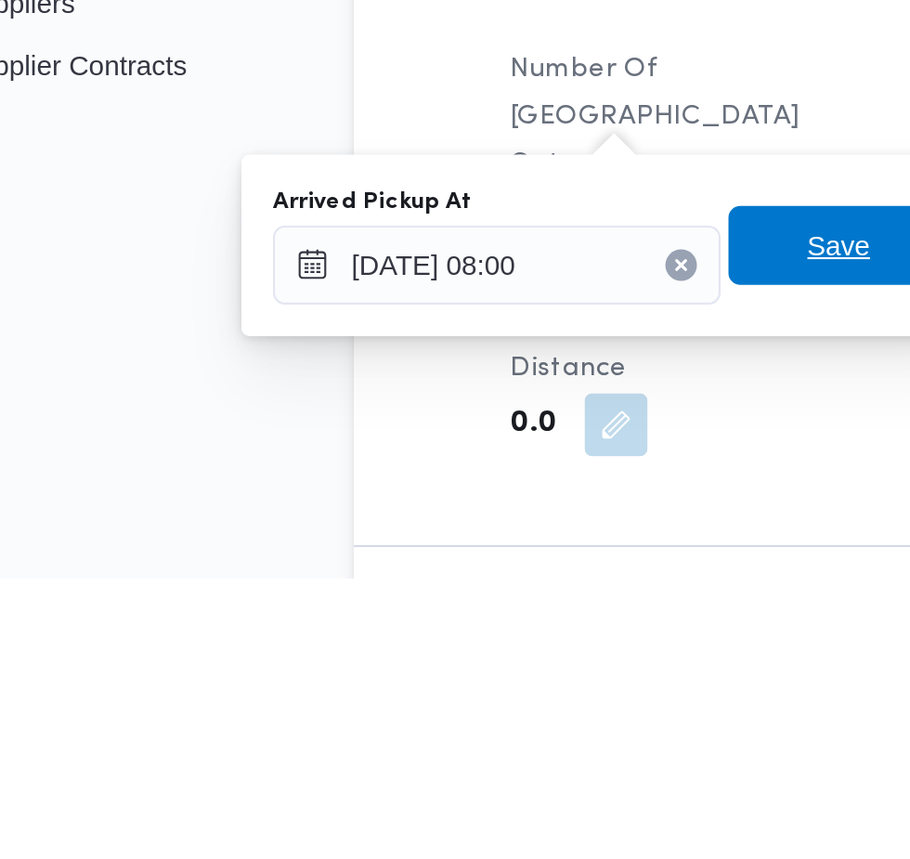
click at [455, 701] on span "Save" at bounding box center [470, 701] width 104 height 37
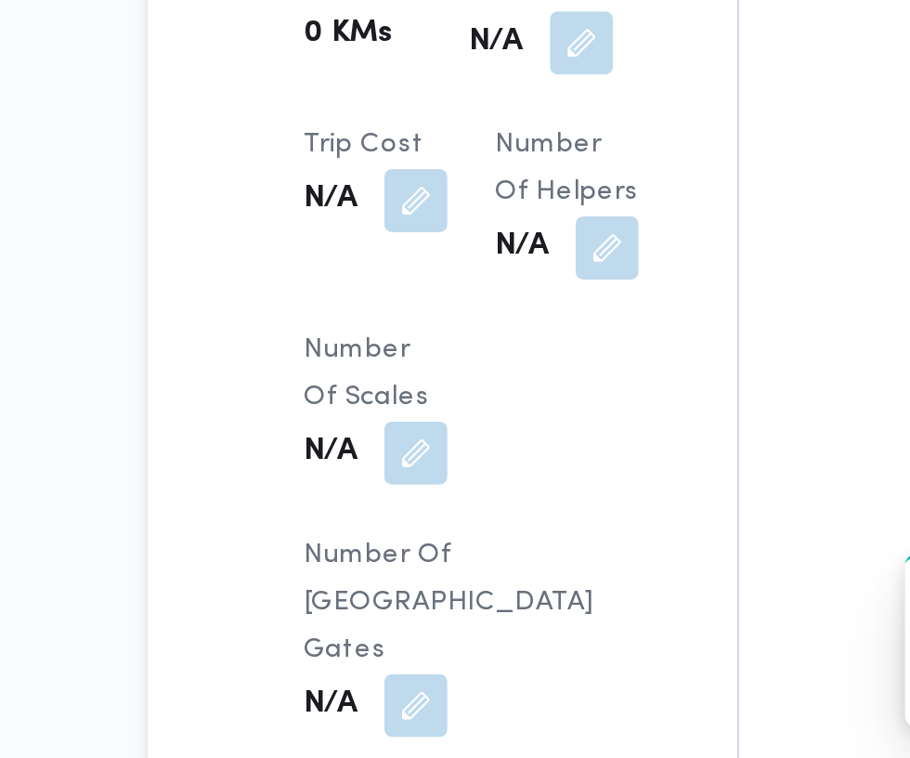
scroll to position [1672, 0]
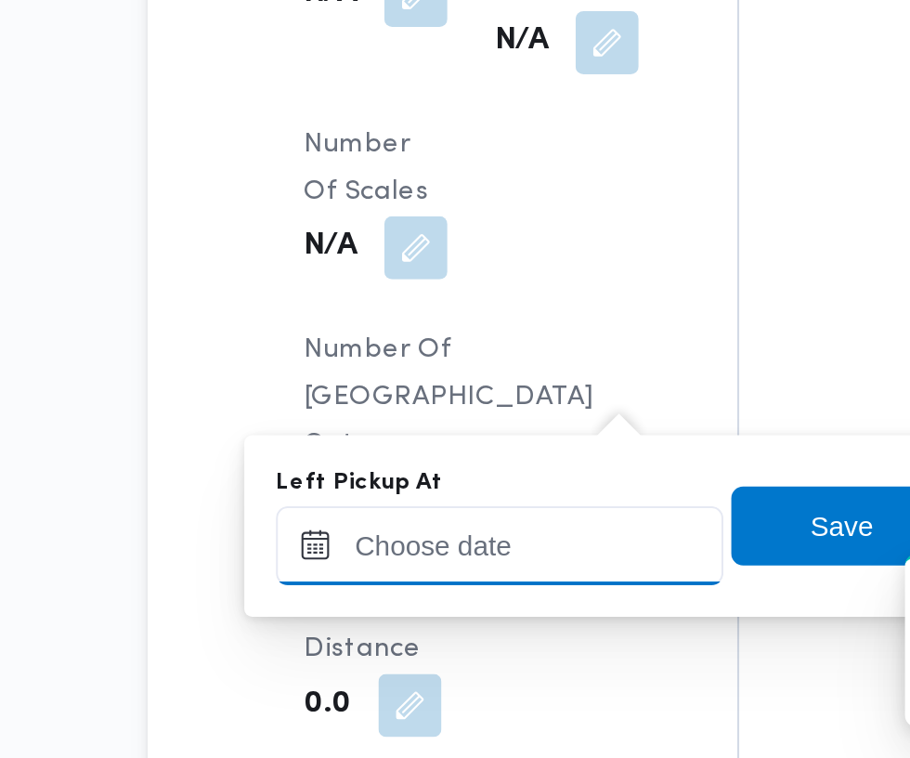
click at [402, 655] on input "Left Pickup At" at bounding box center [407, 657] width 211 height 37
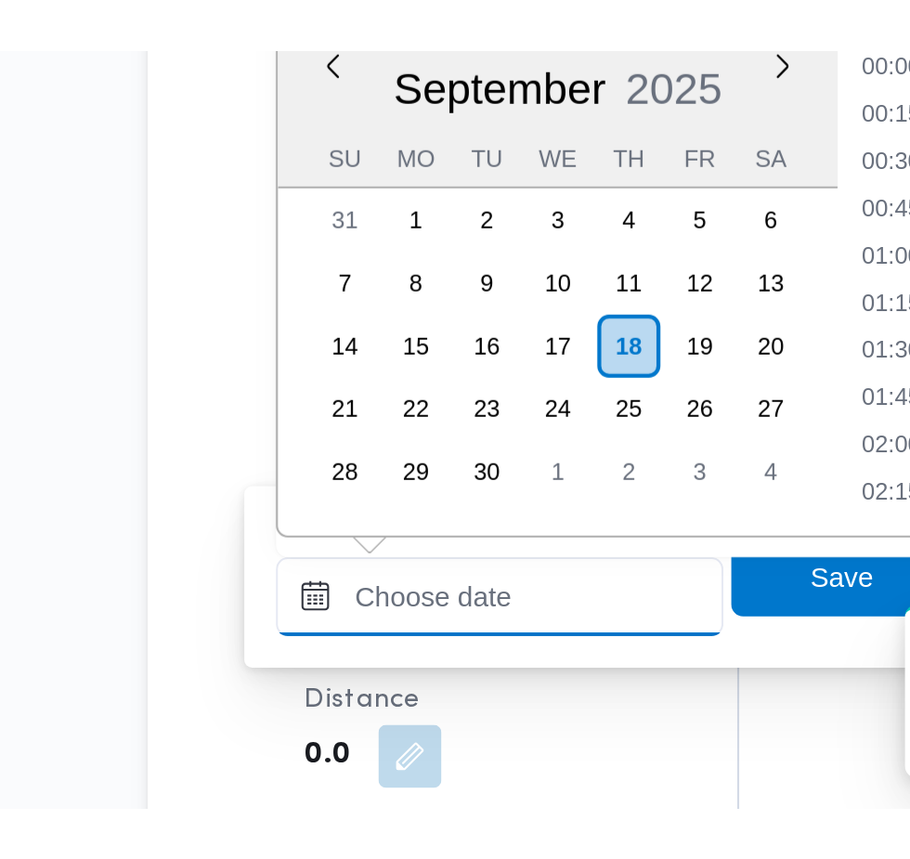
scroll to position [0, 0]
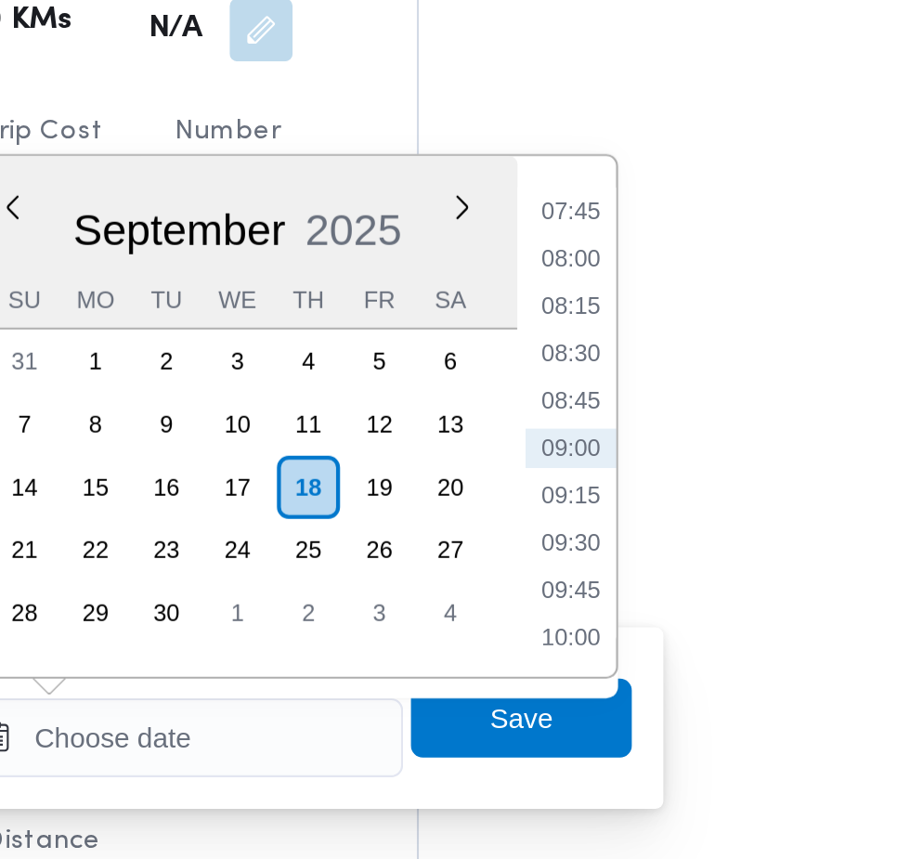
click at [591, 543] on li "09:15" at bounding box center [591, 542] width 43 height 19
type input "18/09/2025 09:15"
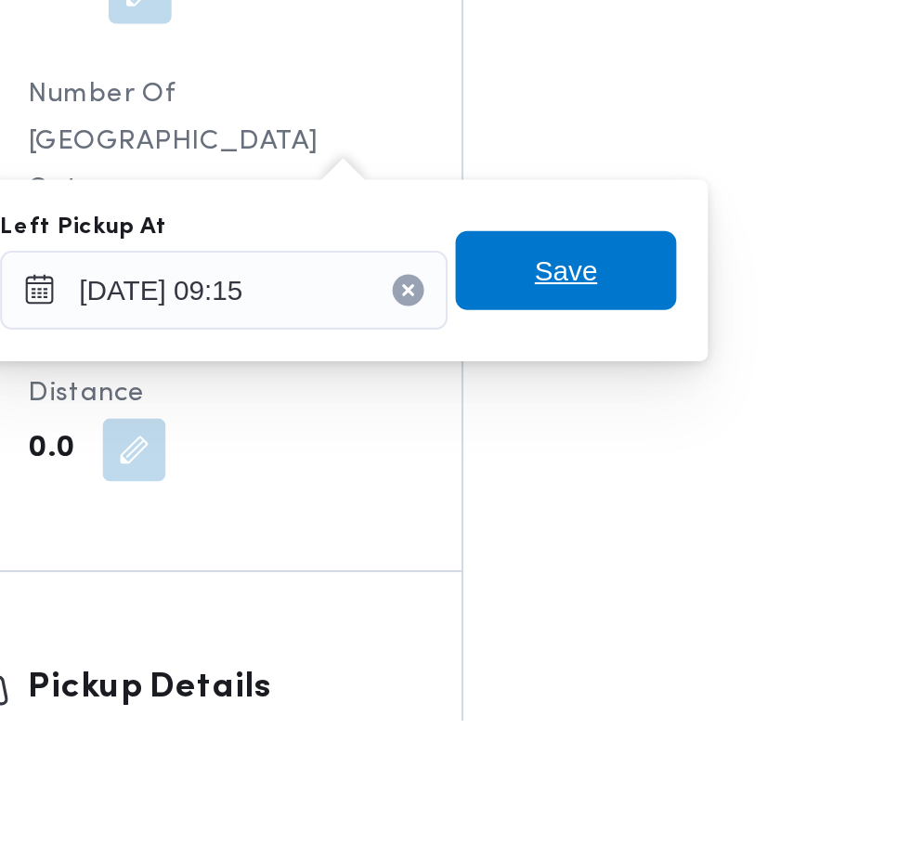
click at [590, 643] on span "Save" at bounding box center [568, 647] width 104 height 37
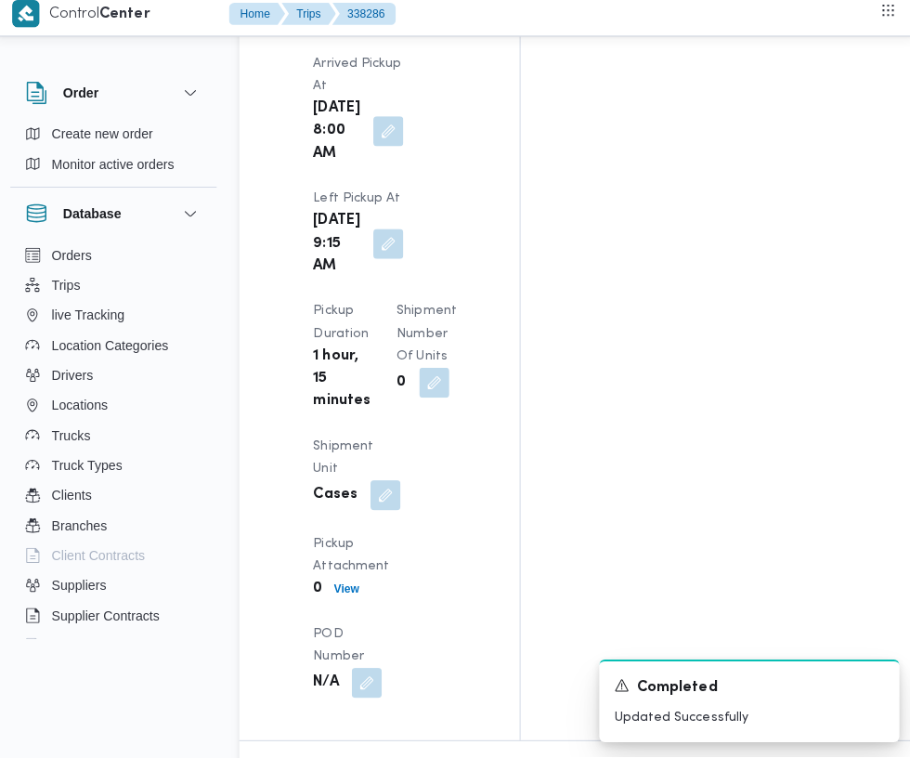
scroll to position [2525, 0]
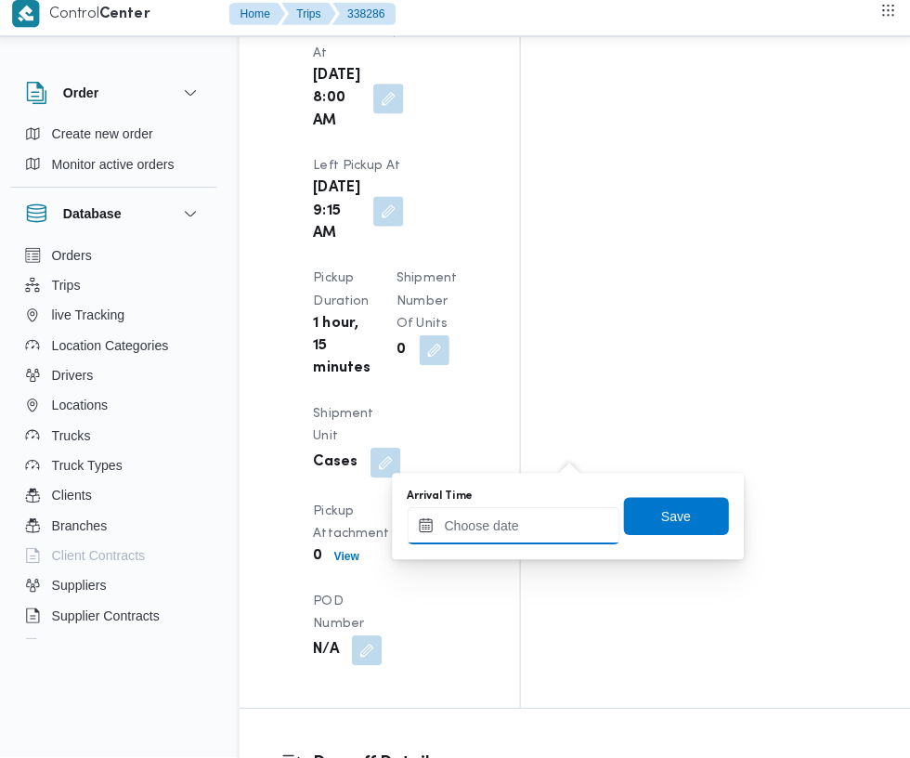
click at [515, 521] on input "Arrival Time" at bounding box center [513, 528] width 211 height 37
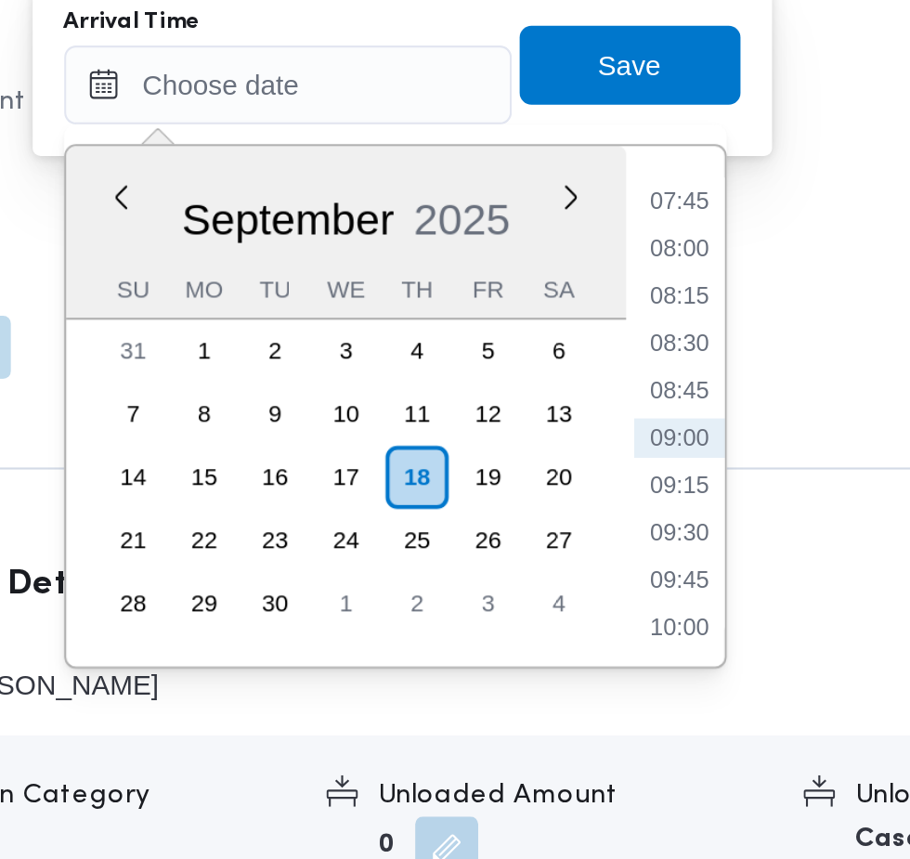
click at [703, 694] on li "09:30" at bounding box center [697, 699] width 43 height 19
type input "18/09/2025 09:30"
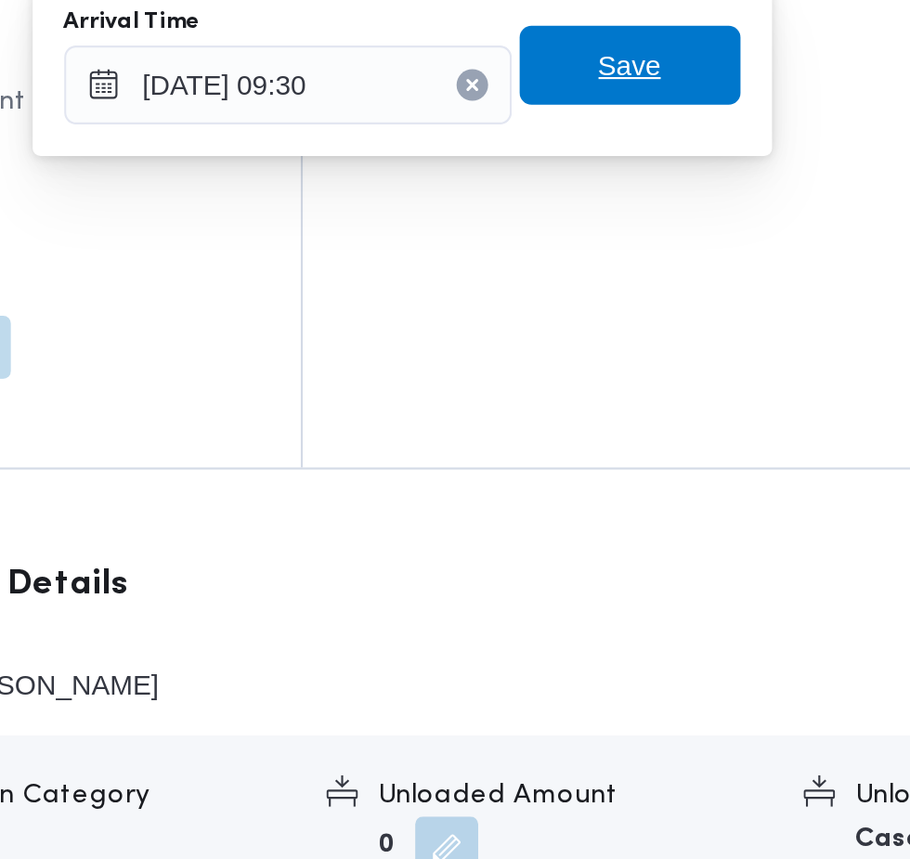
click at [694, 487] on span "Save" at bounding box center [674, 479] width 104 height 37
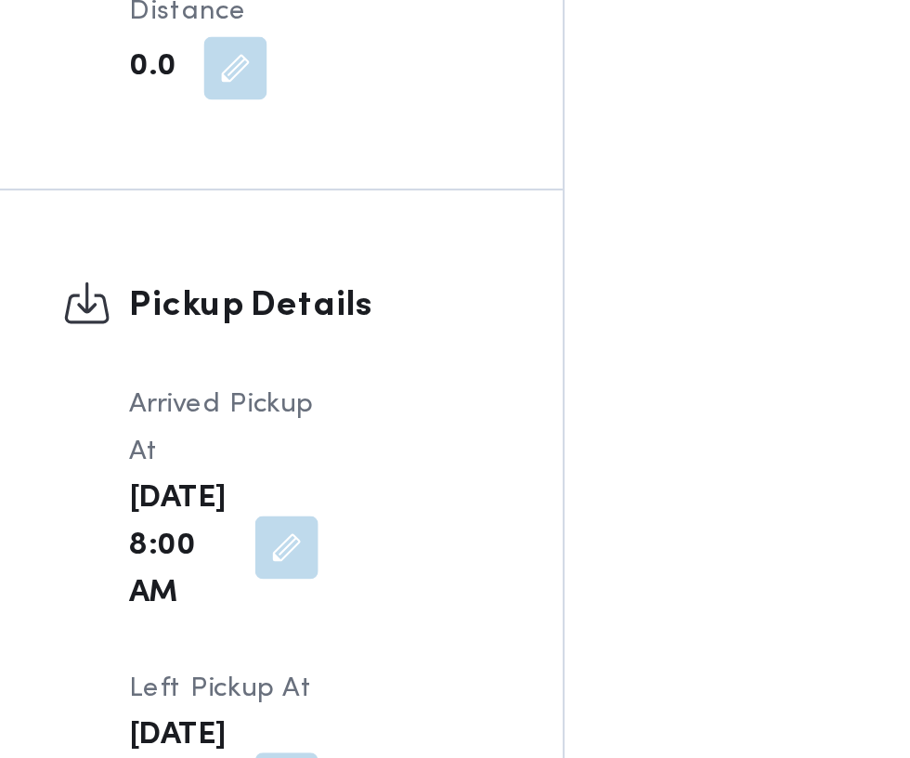
scroll to position [2223, 0]
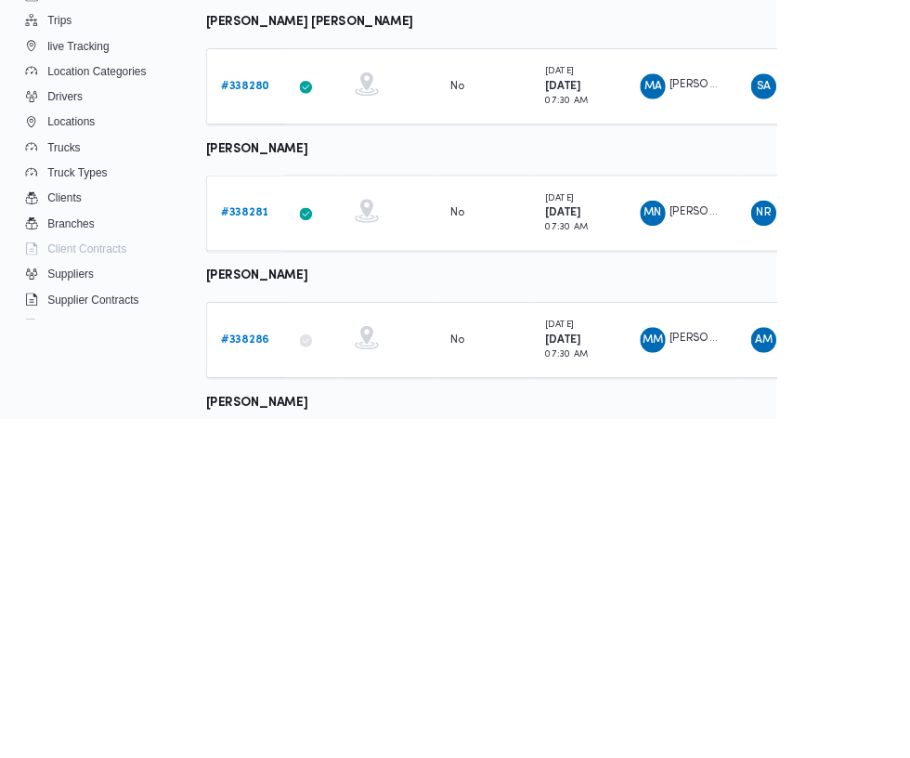
scroll to position [943, 0]
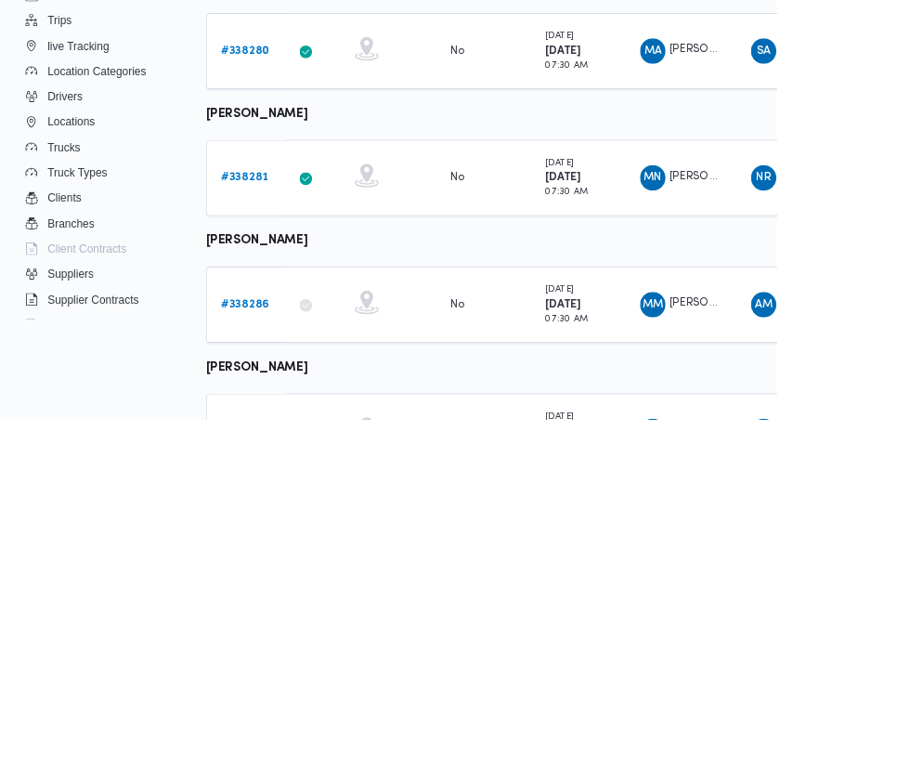
click at [302, 769] on b "# 338278" at bounding box center [287, 772] width 57 height 12
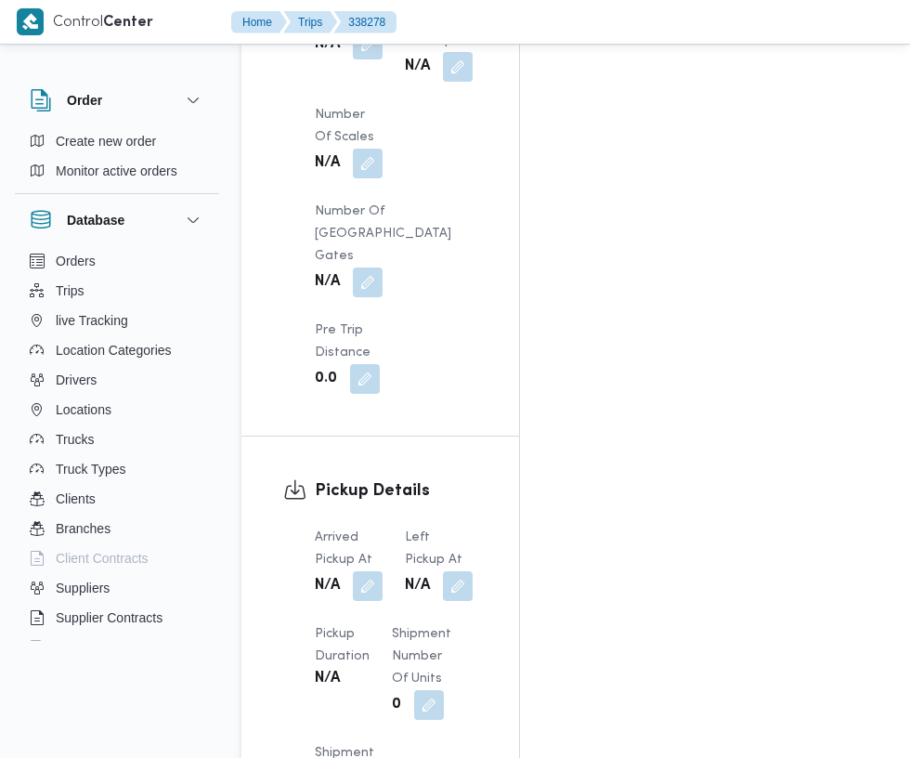
scroll to position [2034, 0]
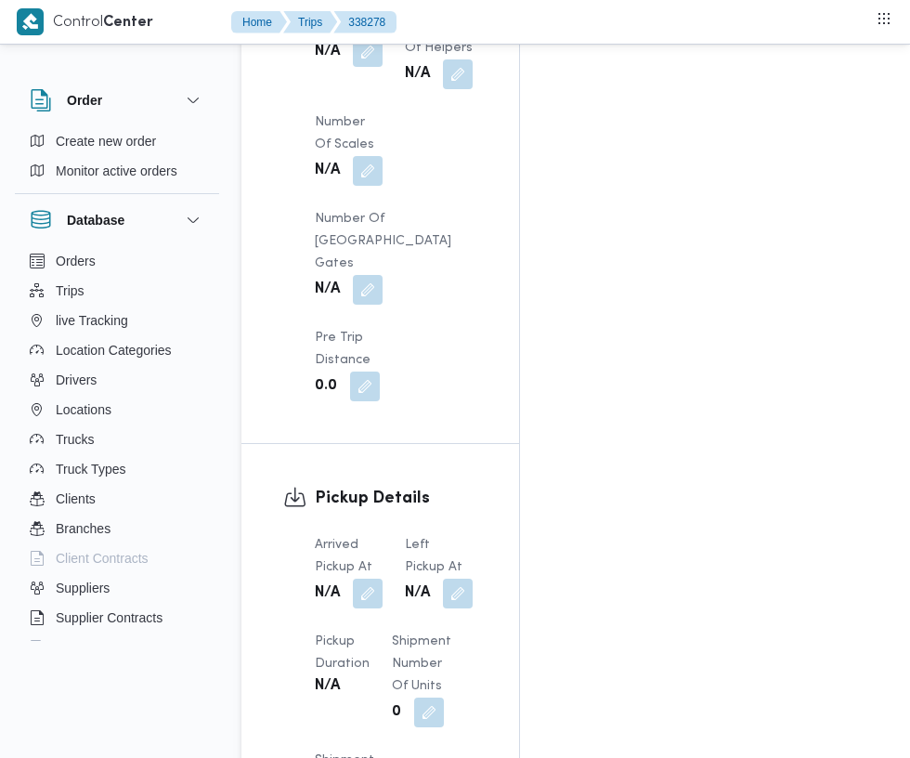
click at [364, 578] on button "button" at bounding box center [368, 593] width 30 height 30
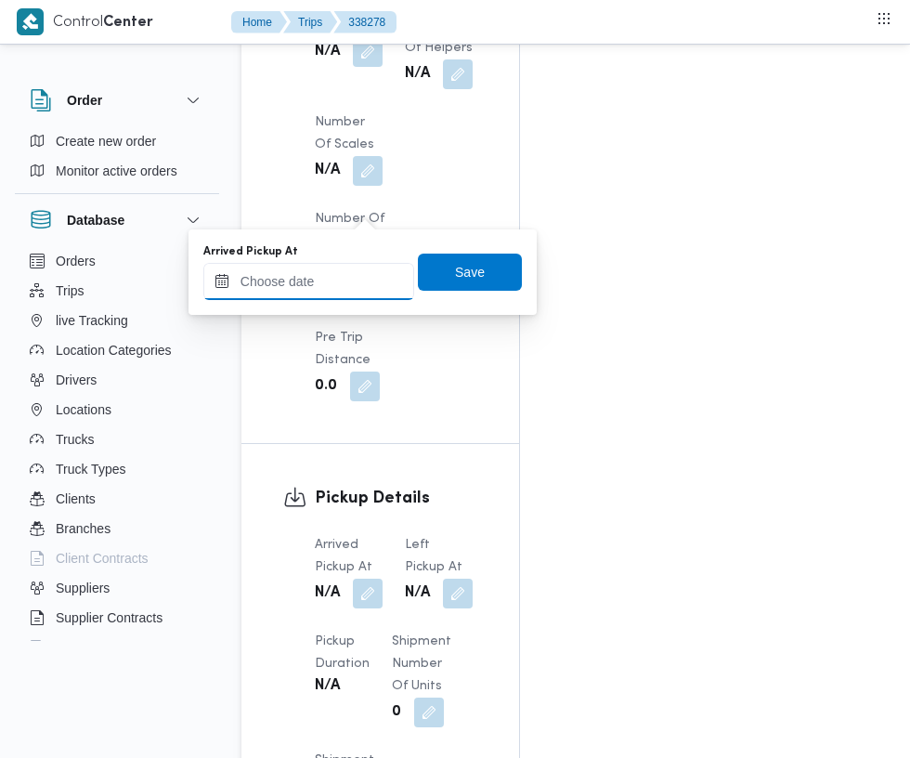
click at [348, 280] on input "Arrived Pickup At" at bounding box center [308, 281] width 211 height 37
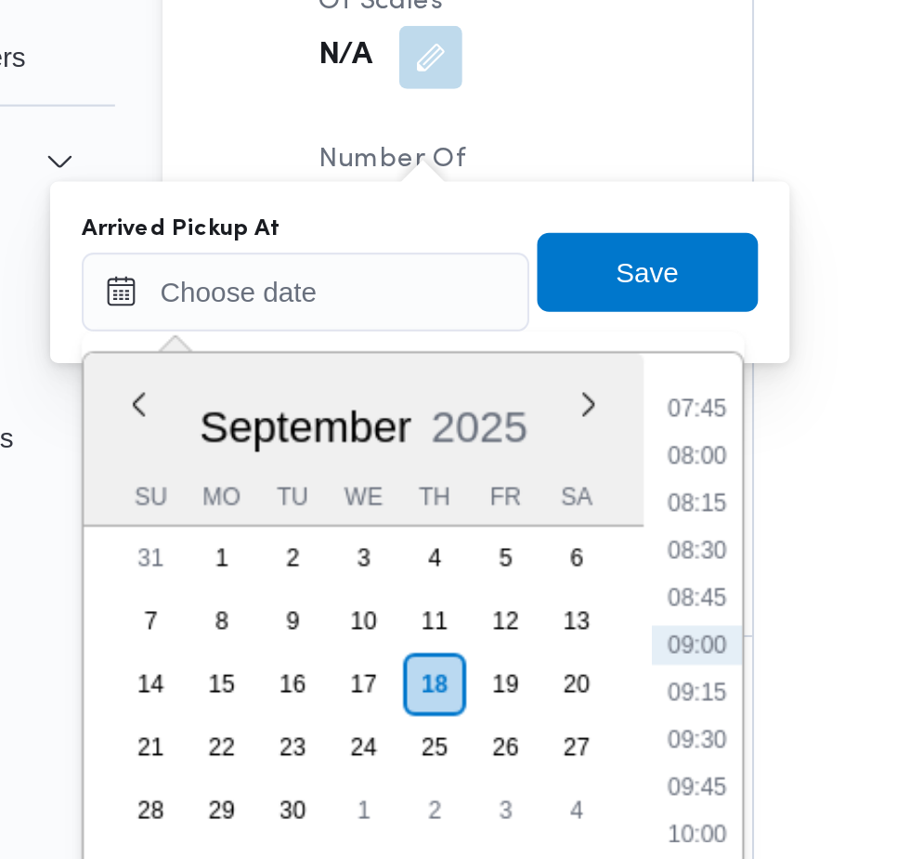
click at [508, 333] on li "07:45" at bounding box center [493, 336] width 43 height 19
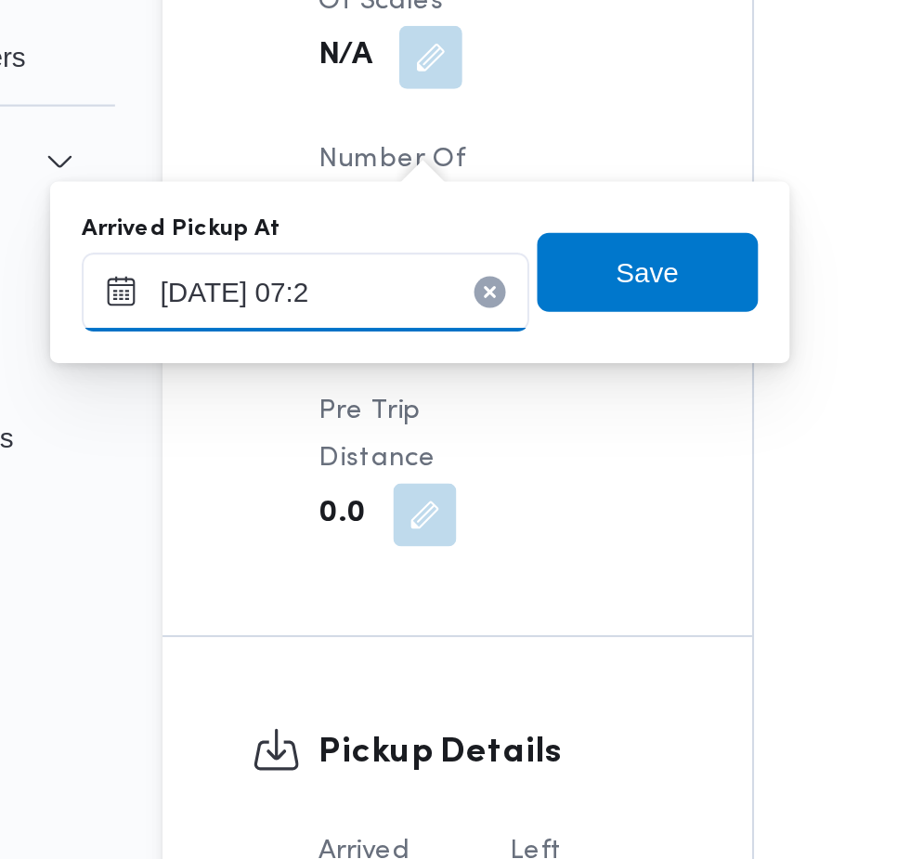
type input "18/09/2025 07:20"
click at [494, 266] on span "Save" at bounding box center [470, 271] width 104 height 37
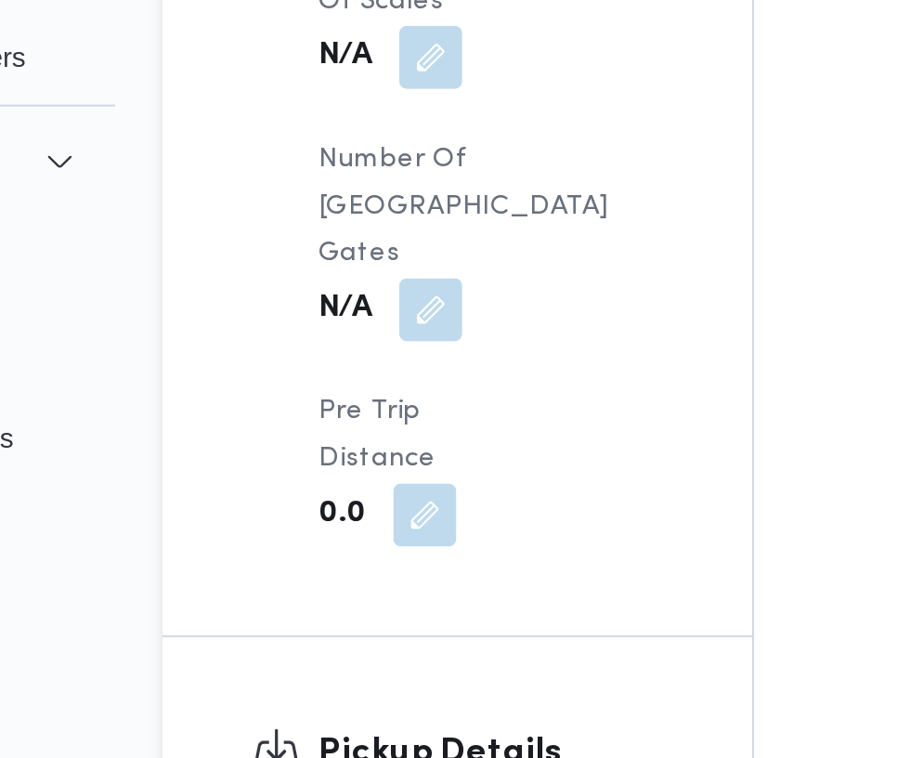
click at [383, 712] on button "button" at bounding box center [368, 727] width 30 height 30
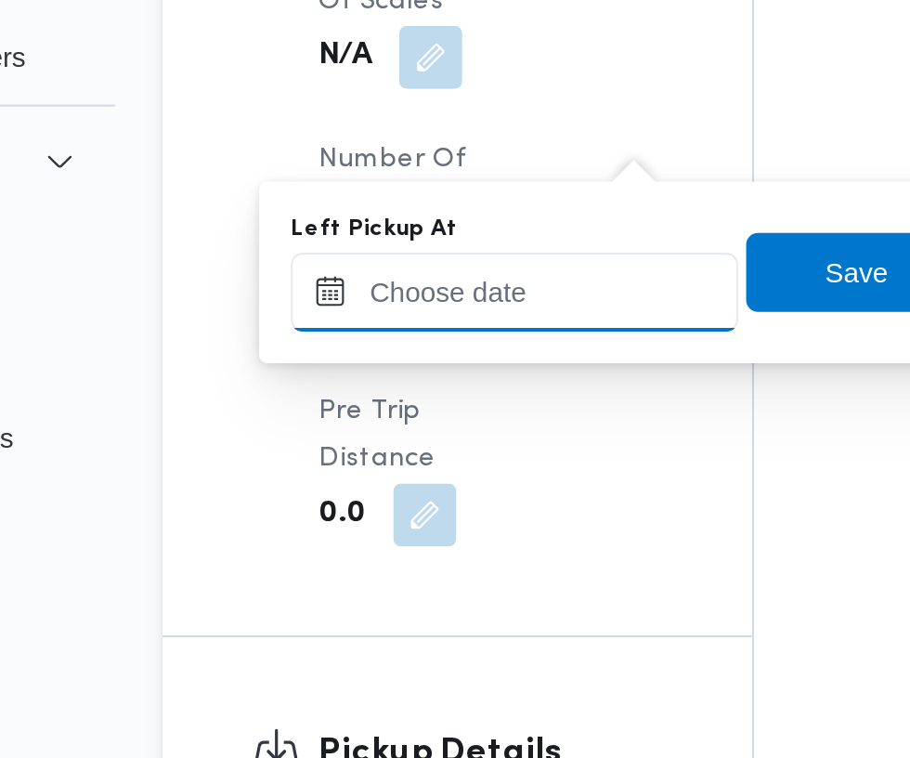
click at [436, 282] on input "Left Pickup At" at bounding box center [407, 281] width 211 height 37
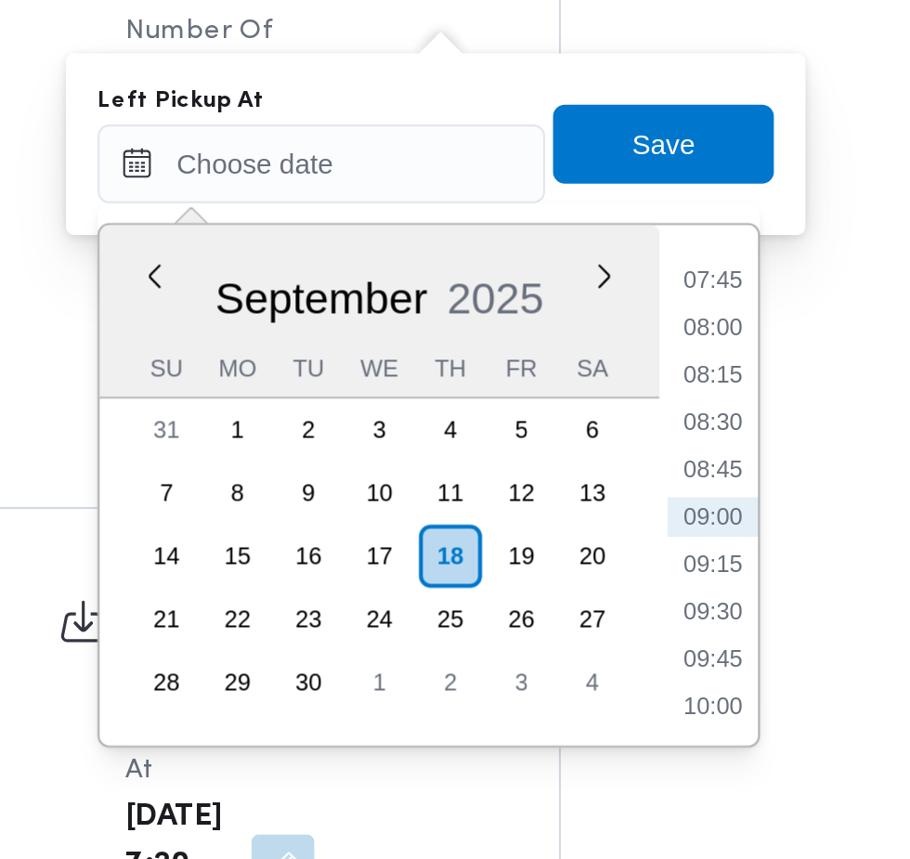
click at [600, 447] on li "09:00" at bounding box center [591, 447] width 43 height 19
type input "18/09/2025 09:00"
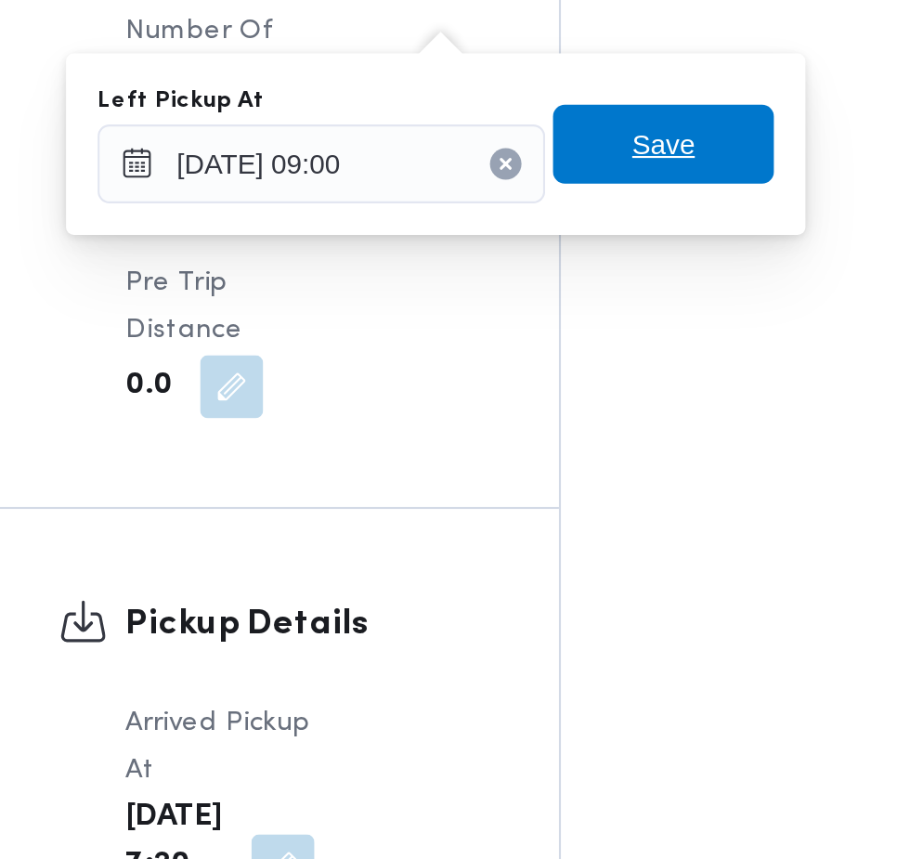
click at [599, 277] on span "Save" at bounding box center [568, 271] width 104 height 37
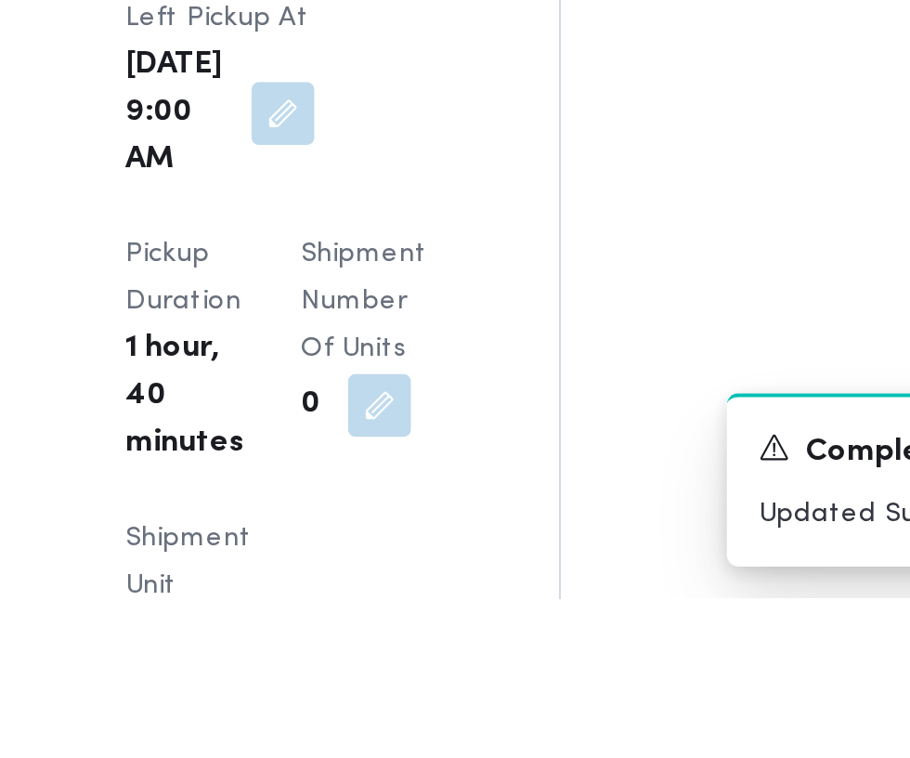
scroll to position [2248, 0]
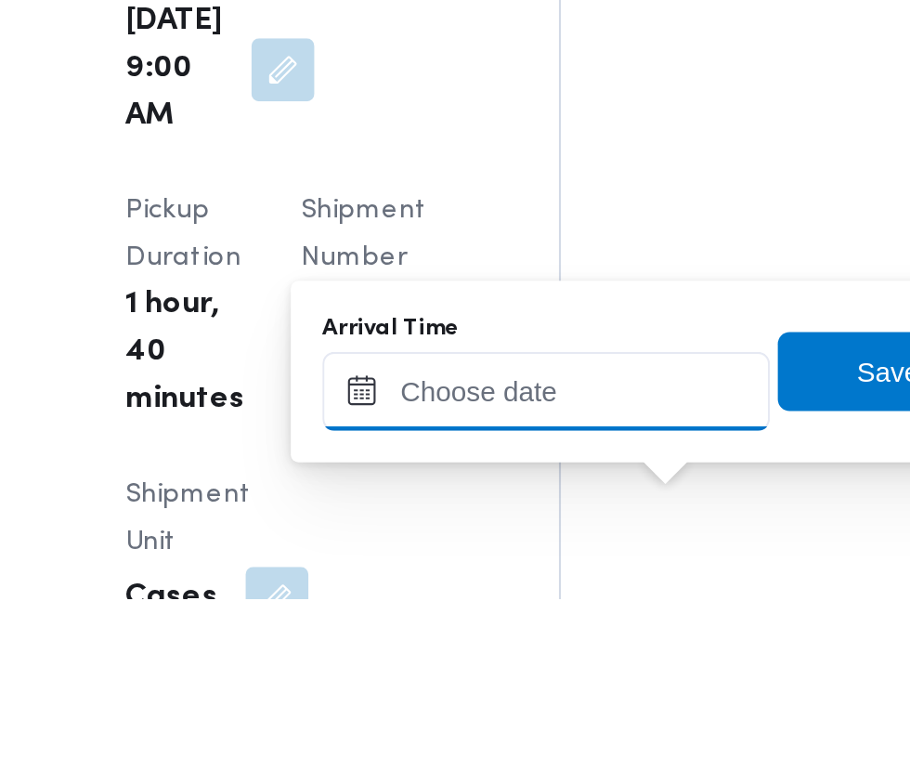
click at [508, 653] on input "Arrival Time" at bounding box center [513, 660] width 211 height 37
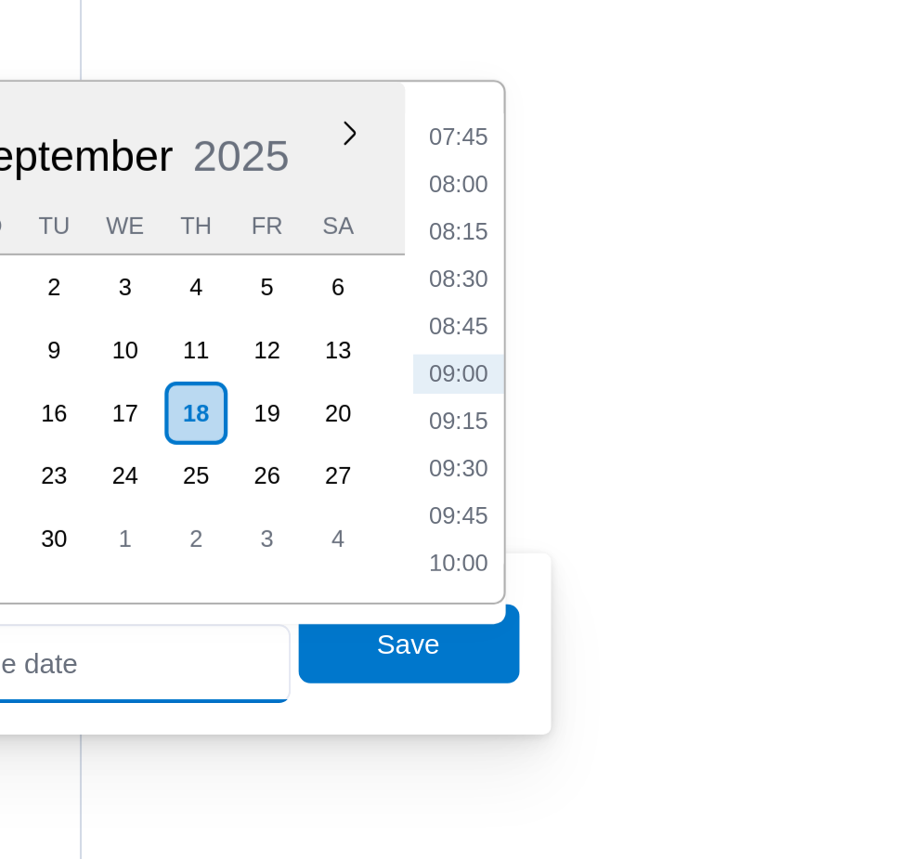
scroll to position [2343, 0]
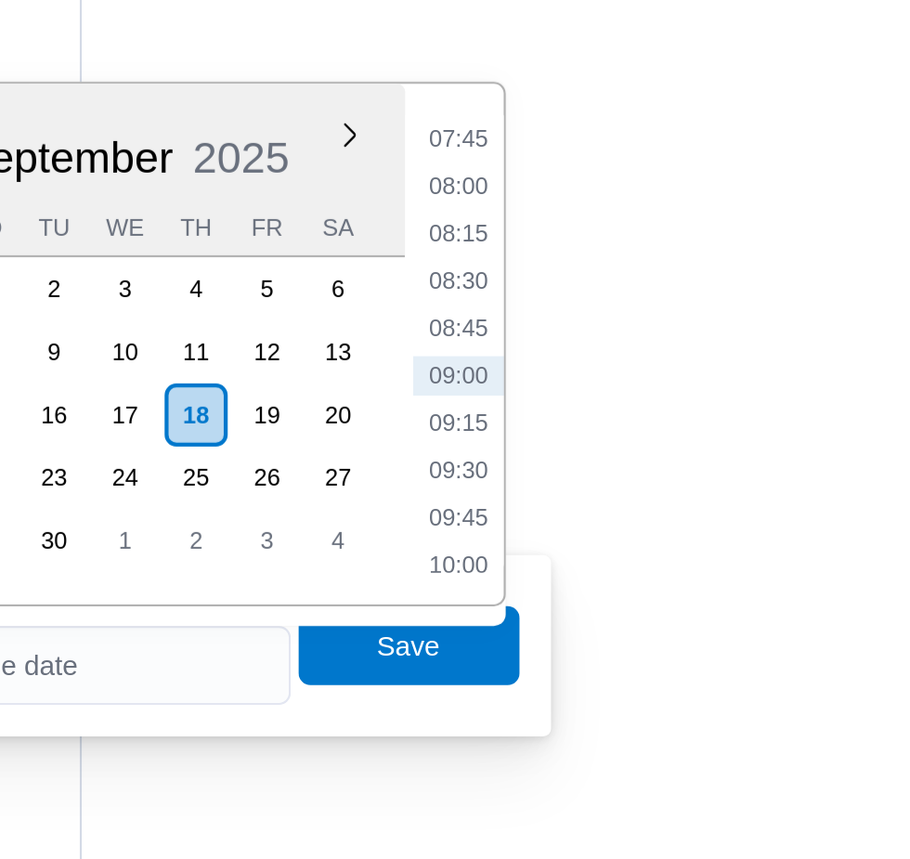
click at [703, 628] on li "09:45" at bounding box center [697, 625] width 43 height 19
type input "18/09/2025 09:45"
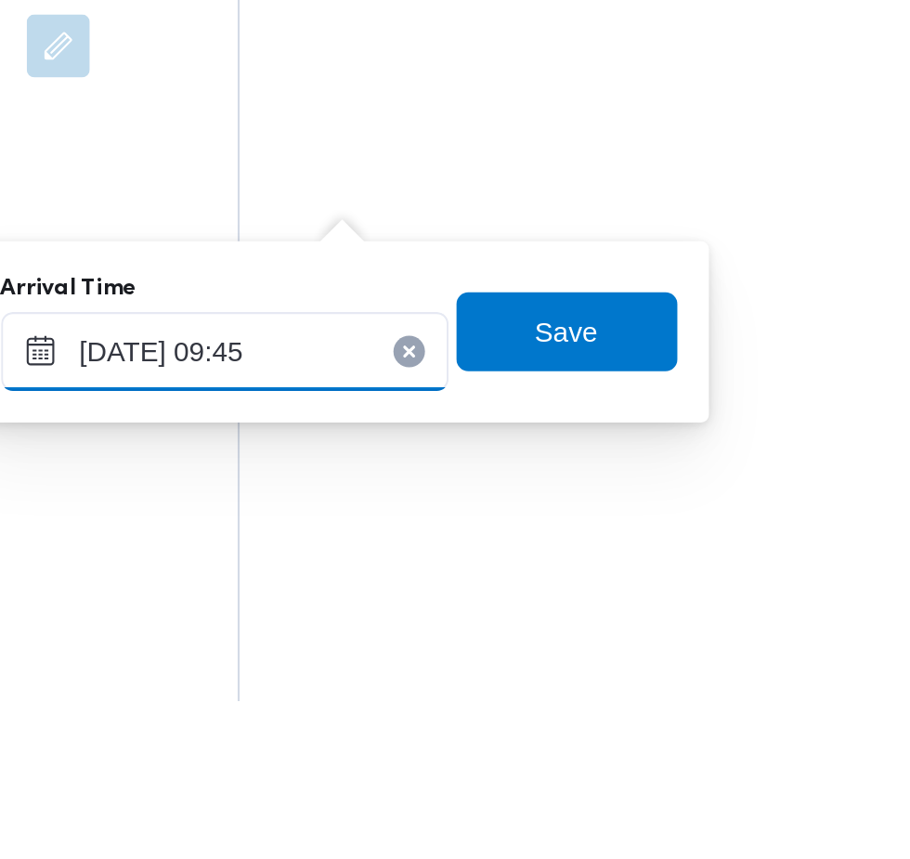
scroll to position [2344, 0]
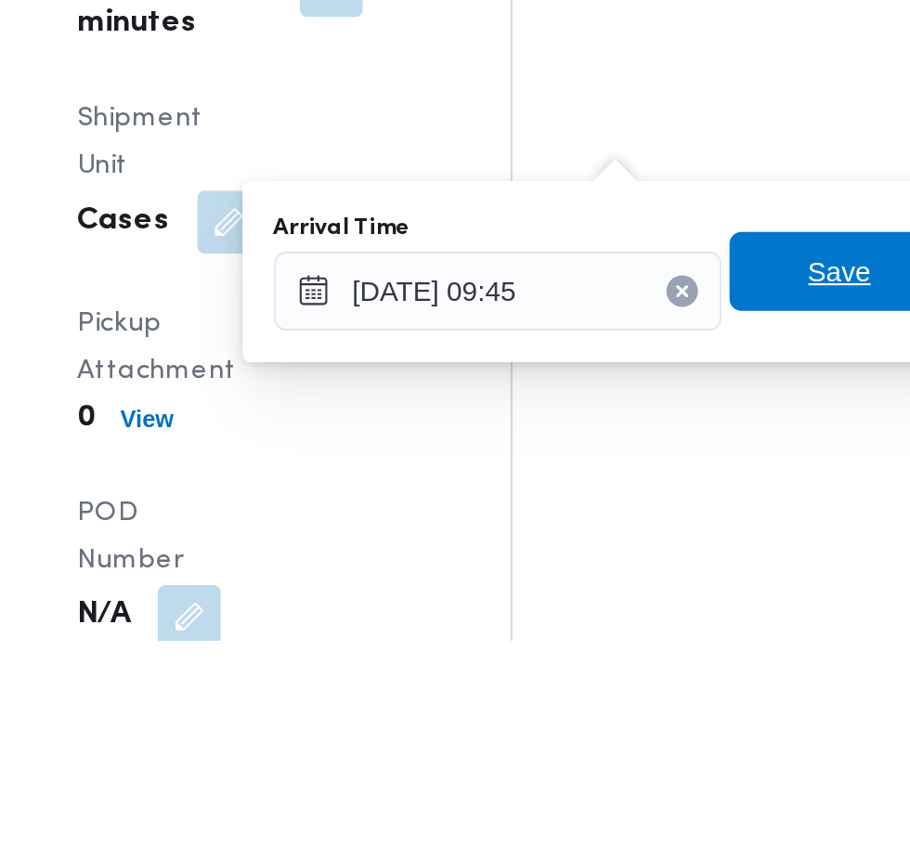
click at [671, 687] on span "Save" at bounding box center [674, 685] width 30 height 22
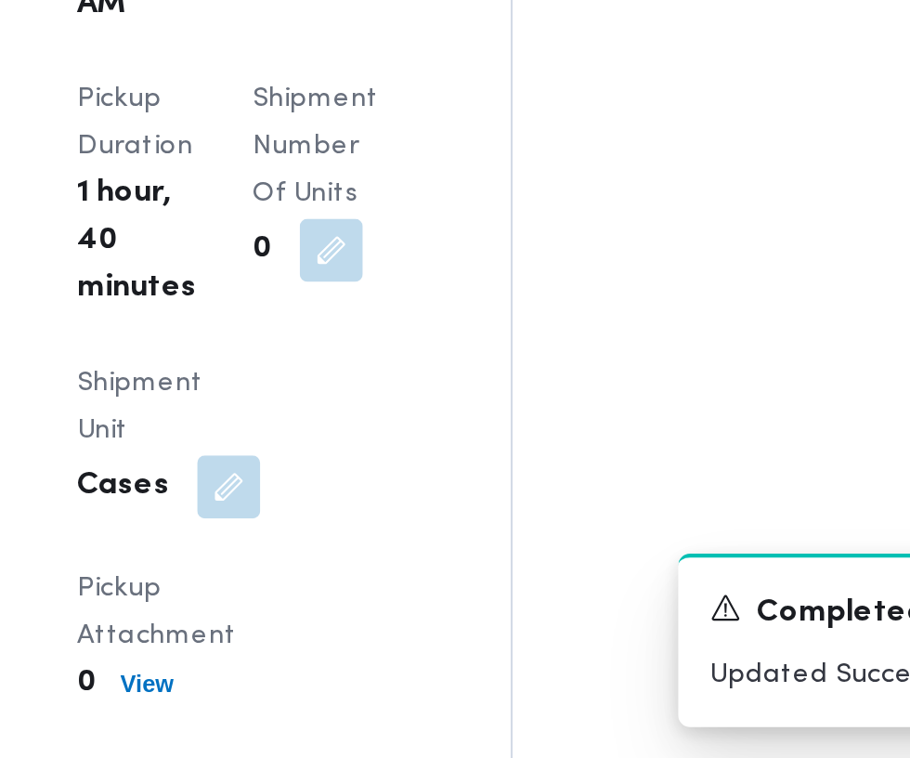
scroll to position [2398, 0]
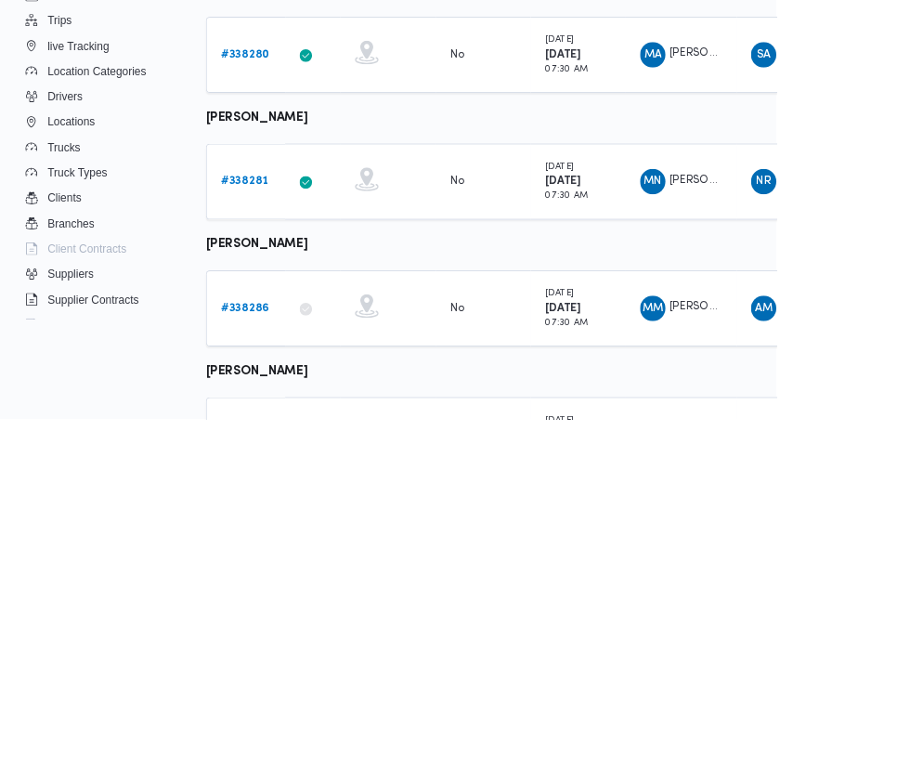
scroll to position [943, 0]
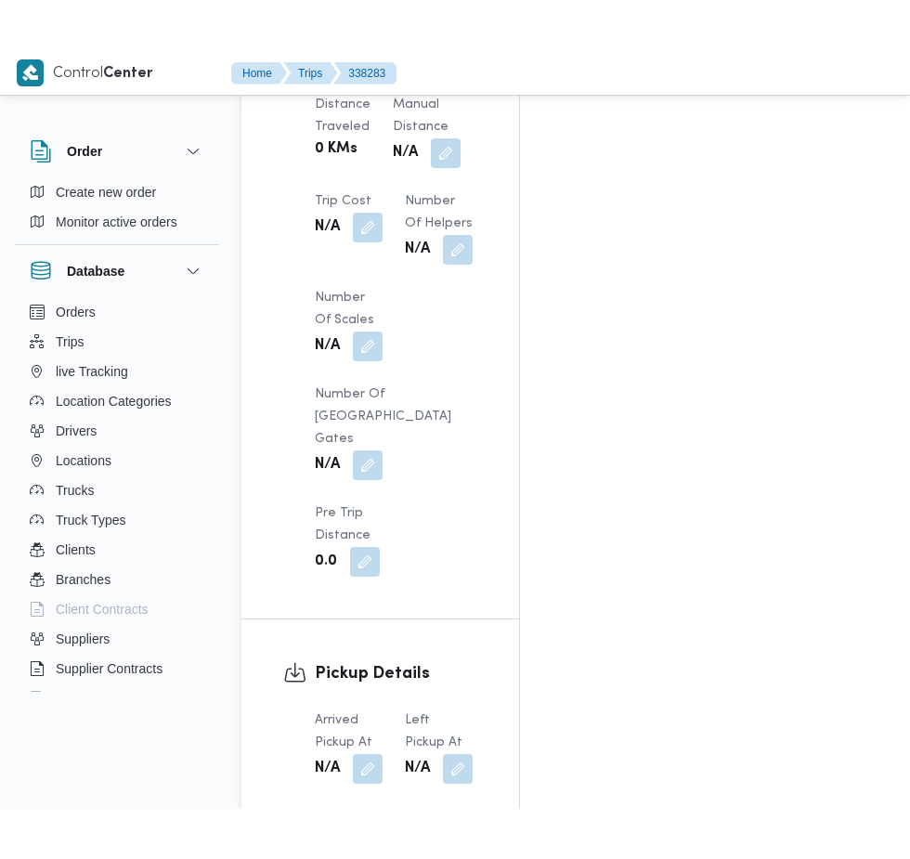
scroll to position [1949, 0]
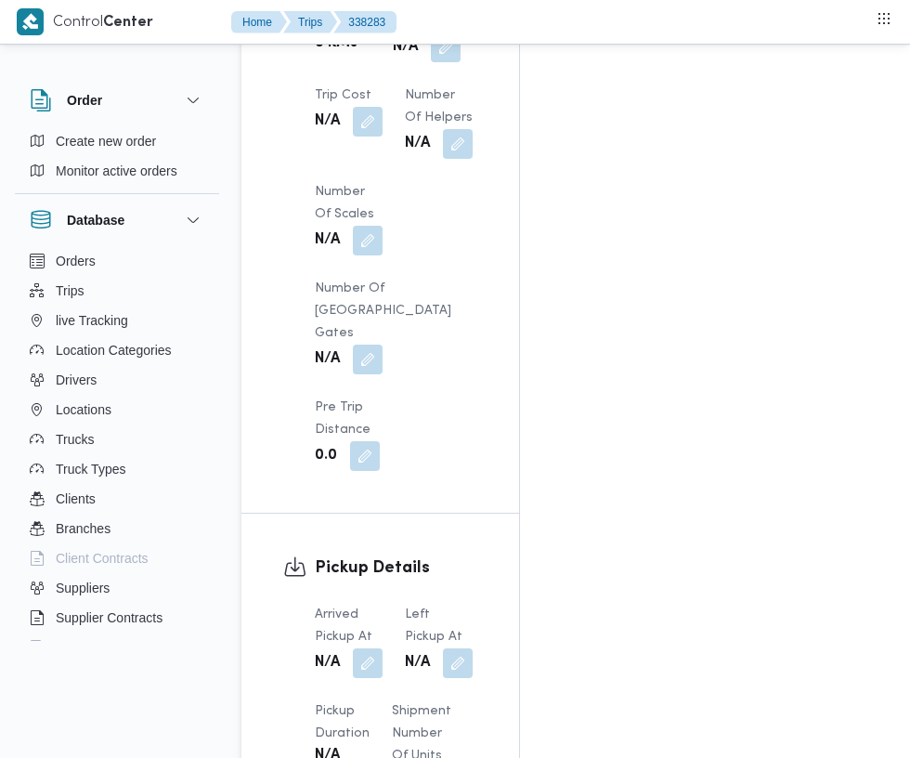
click at [369, 648] on button "button" at bounding box center [368, 663] width 30 height 30
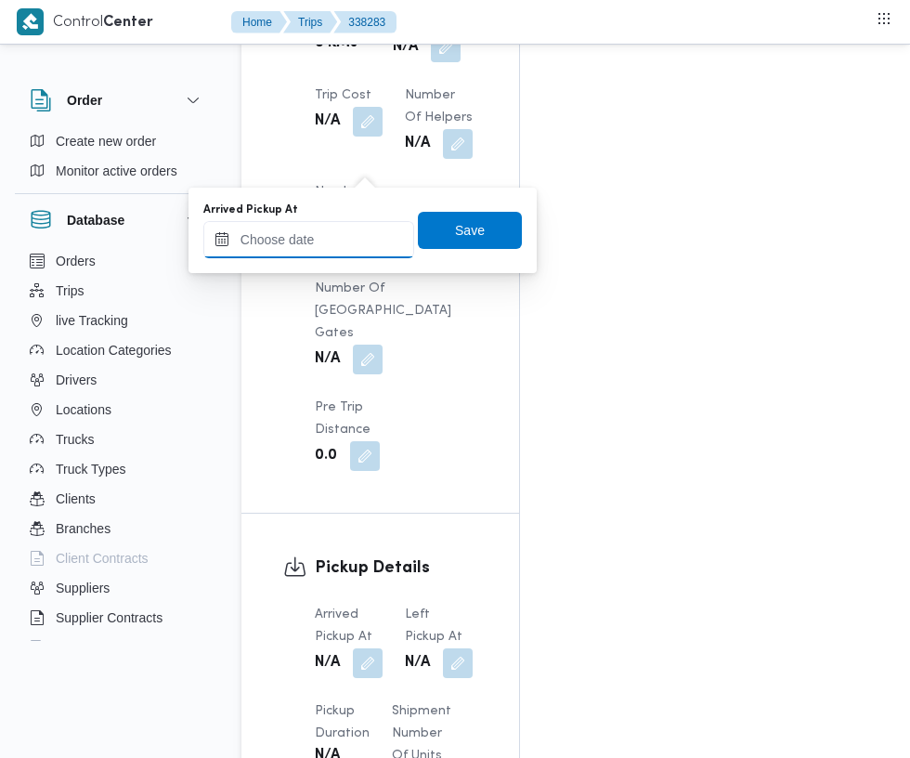
click at [328, 239] on input "Arrived Pickup At" at bounding box center [308, 239] width 211 height 37
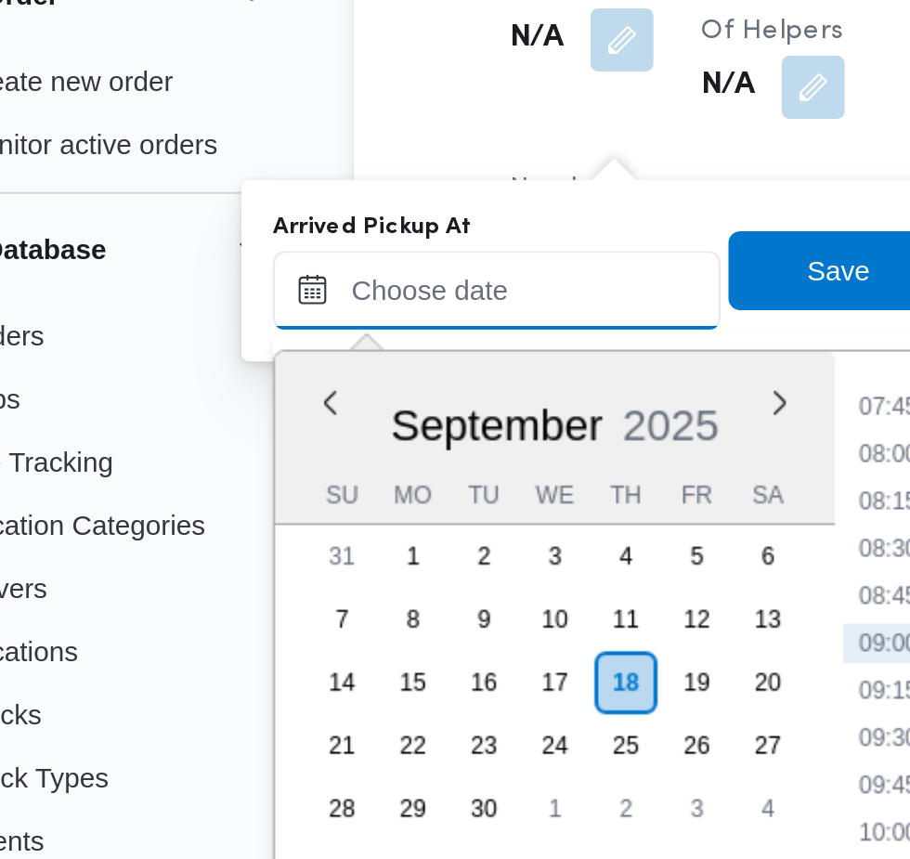
paste input "18/09/2025 07:30"
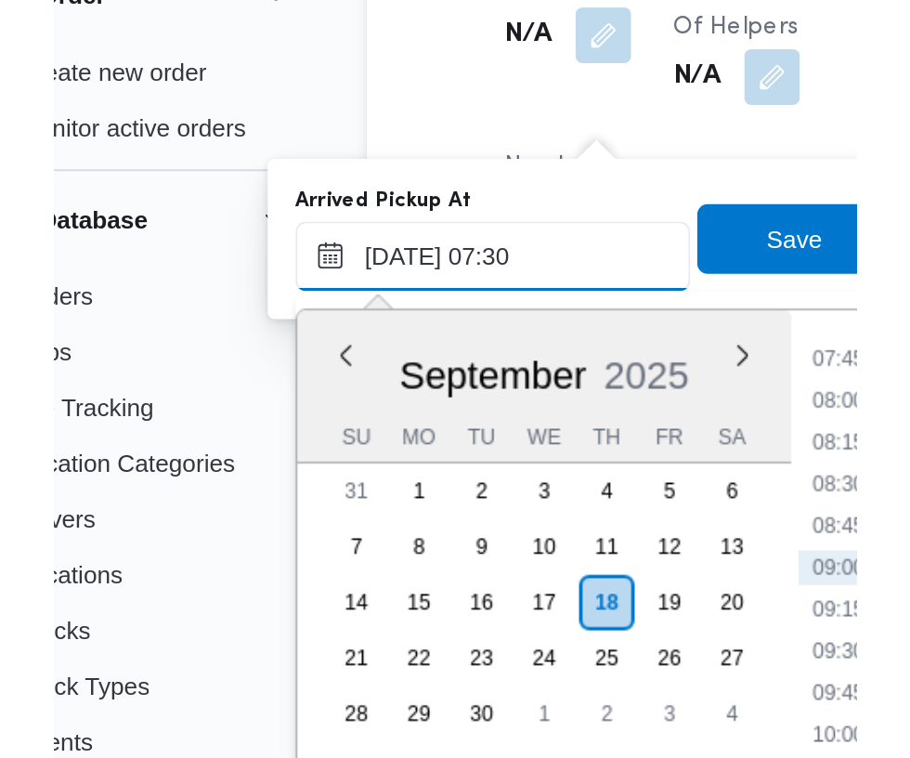
scroll to position [669, 0]
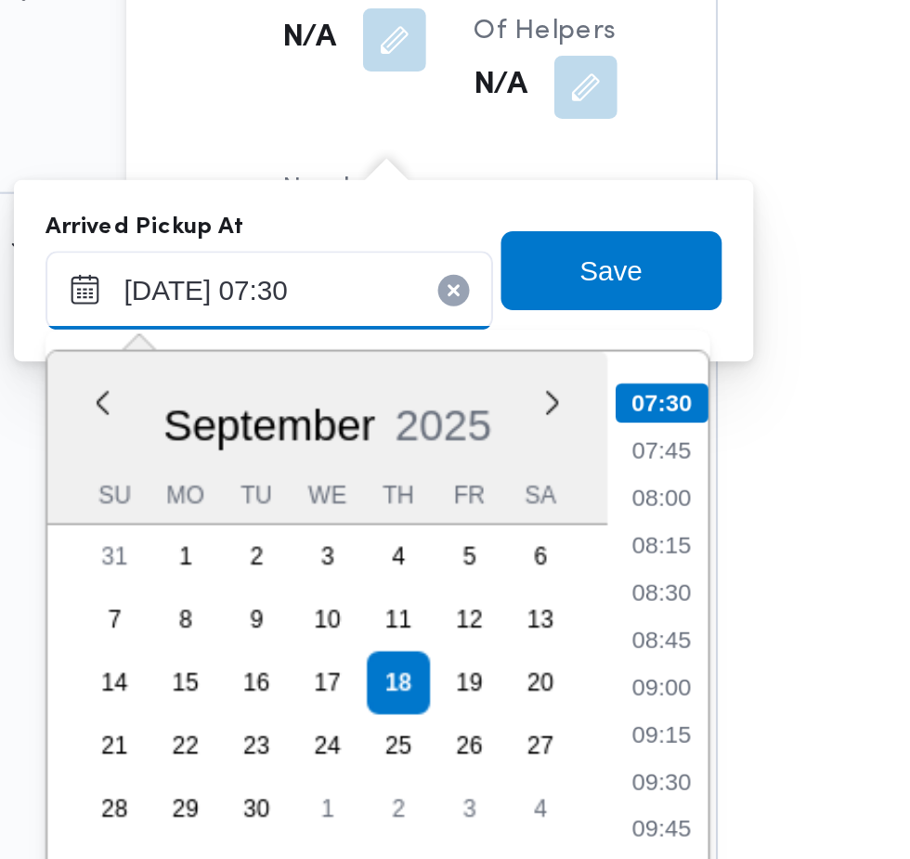
type input "18/09/2025 07:30"
click at [500, 286] on li "07:30" at bounding box center [494, 292] width 44 height 19
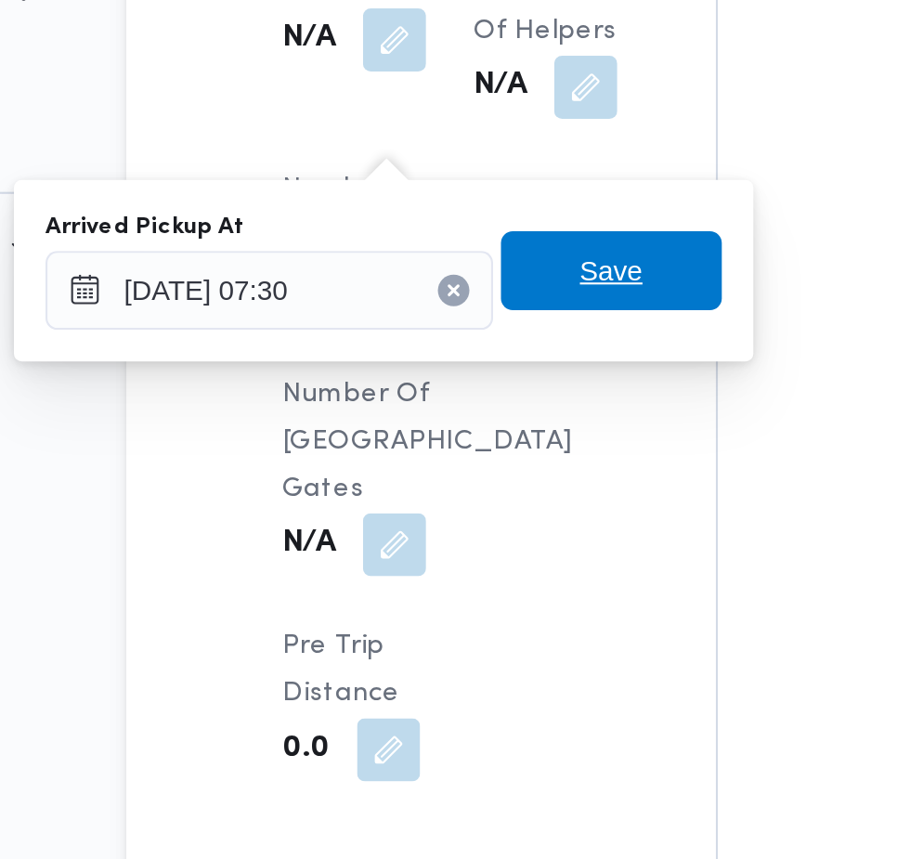
click at [485, 233] on span "Save" at bounding box center [470, 230] width 30 height 22
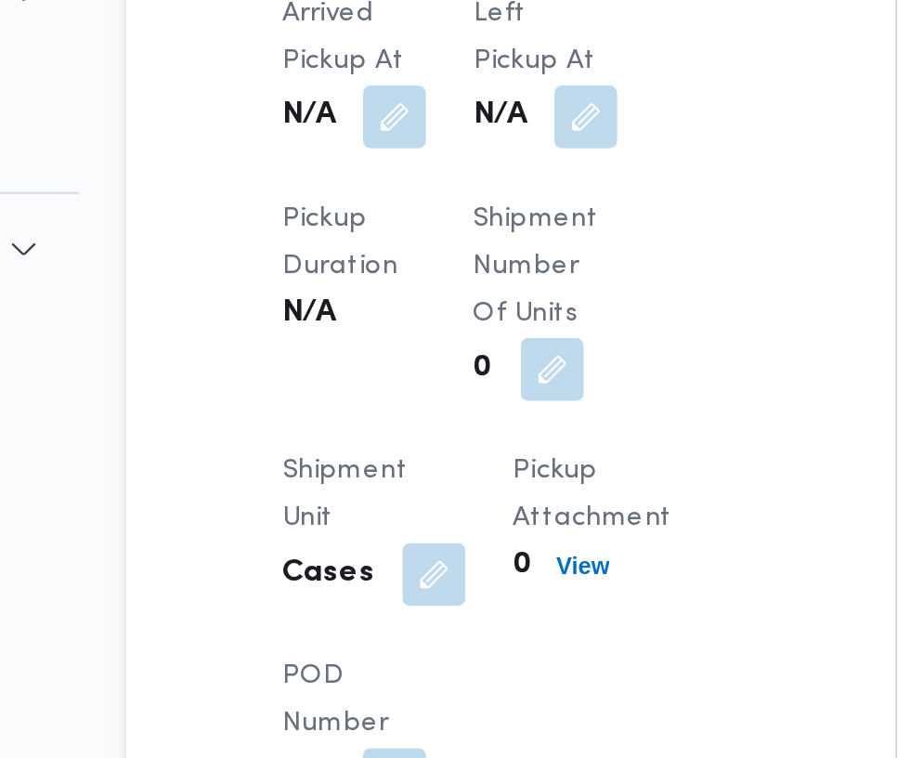
click at [450, 156] on button "button" at bounding box center [458, 158] width 30 height 30
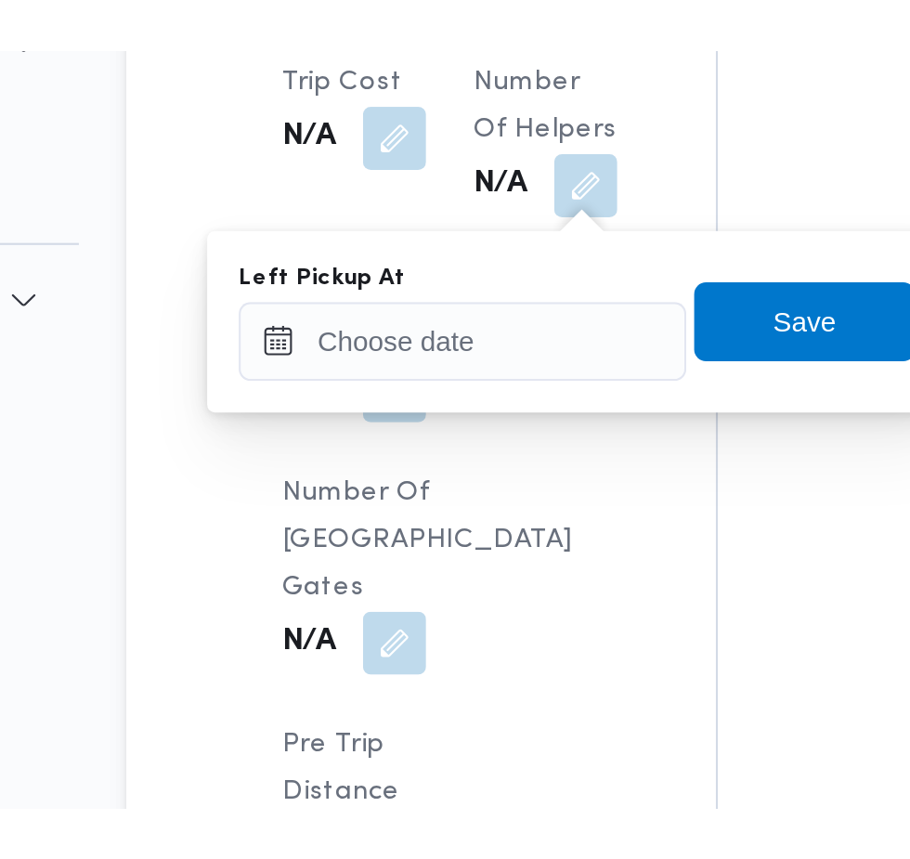
scroll to position [1949, 0]
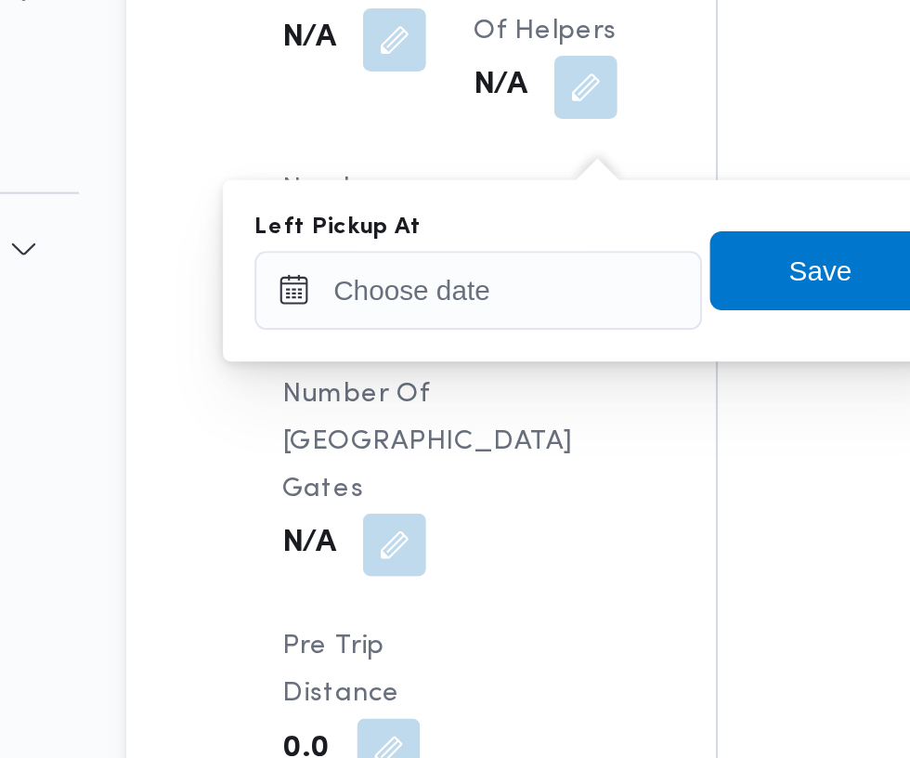
click at [425, 217] on div "Left Pickup At" at bounding box center [407, 230] width 211 height 56
click at [422, 240] on input "Left Pickup At" at bounding box center [407, 239] width 211 height 37
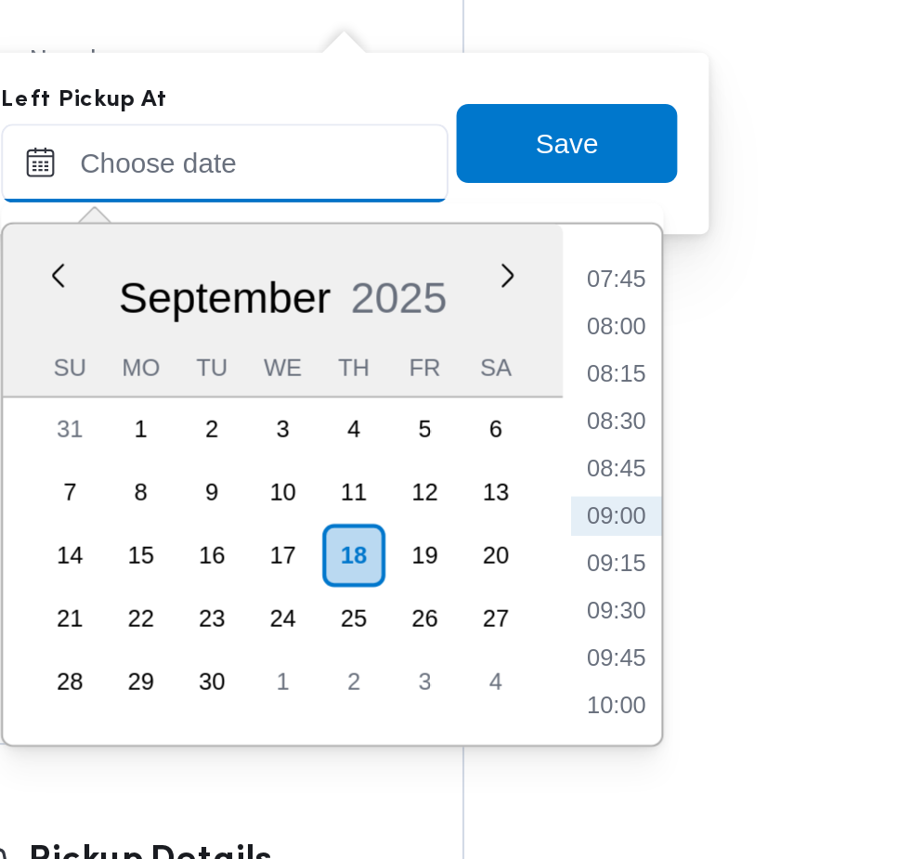
scroll to position [1948, 0]
click at [593, 396] on li "09:00" at bounding box center [591, 405] width 43 height 19
type input "18/09/2025 09:00"
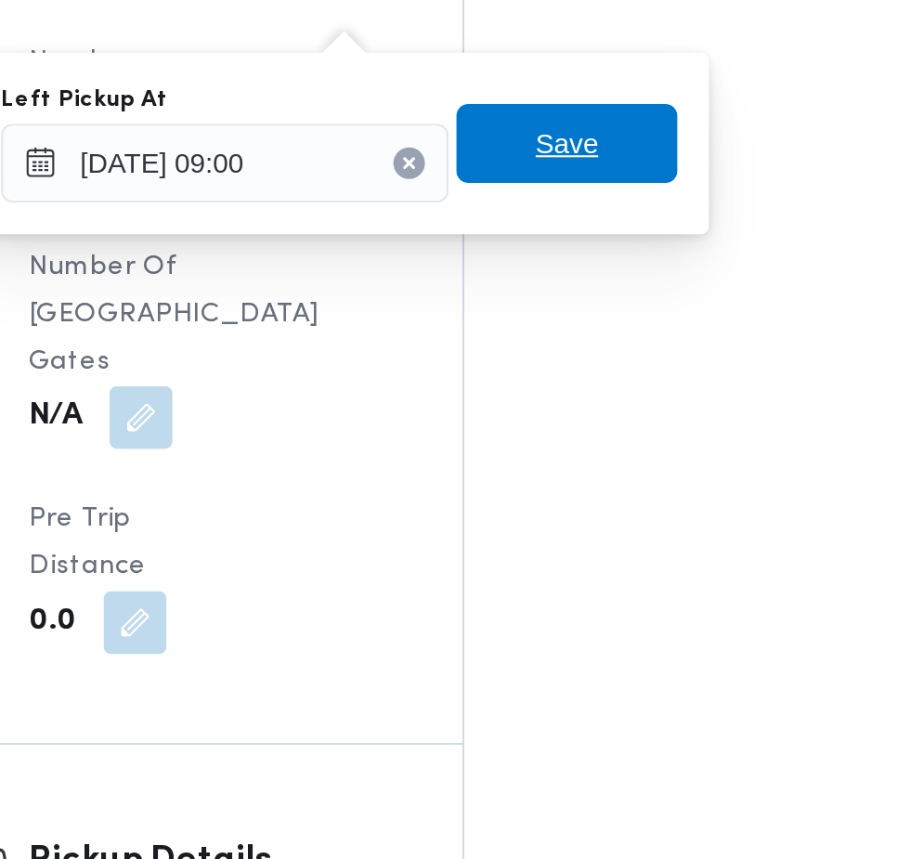
click at [576, 232] on span "Save" at bounding box center [568, 230] width 30 height 22
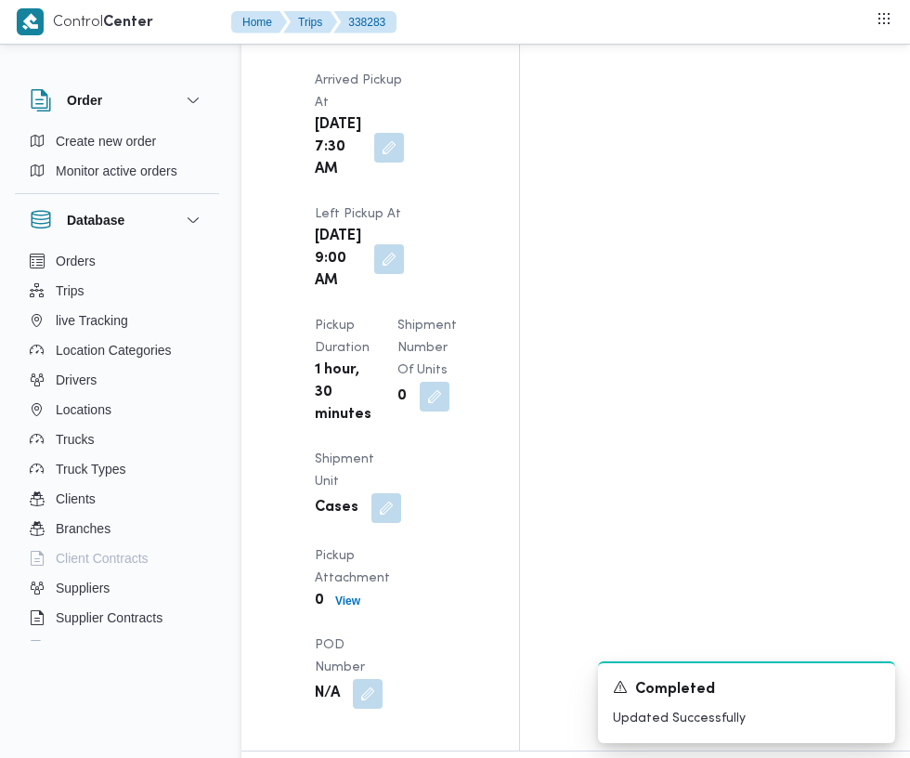
scroll to position [2484, 0]
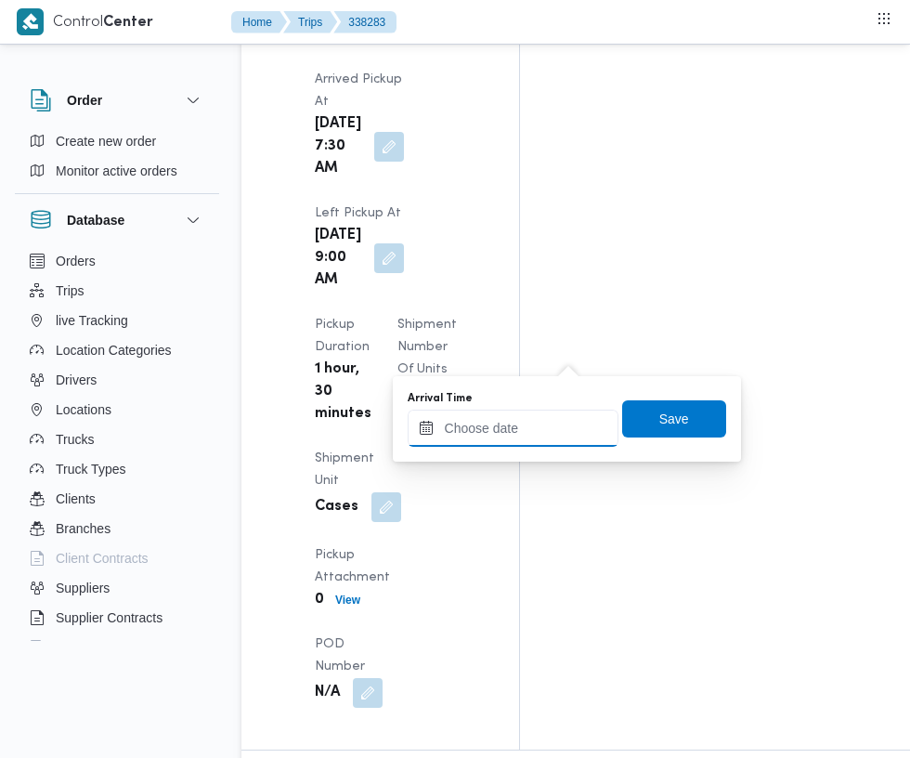
click at [520, 427] on input "Arrival Time" at bounding box center [513, 427] width 211 height 37
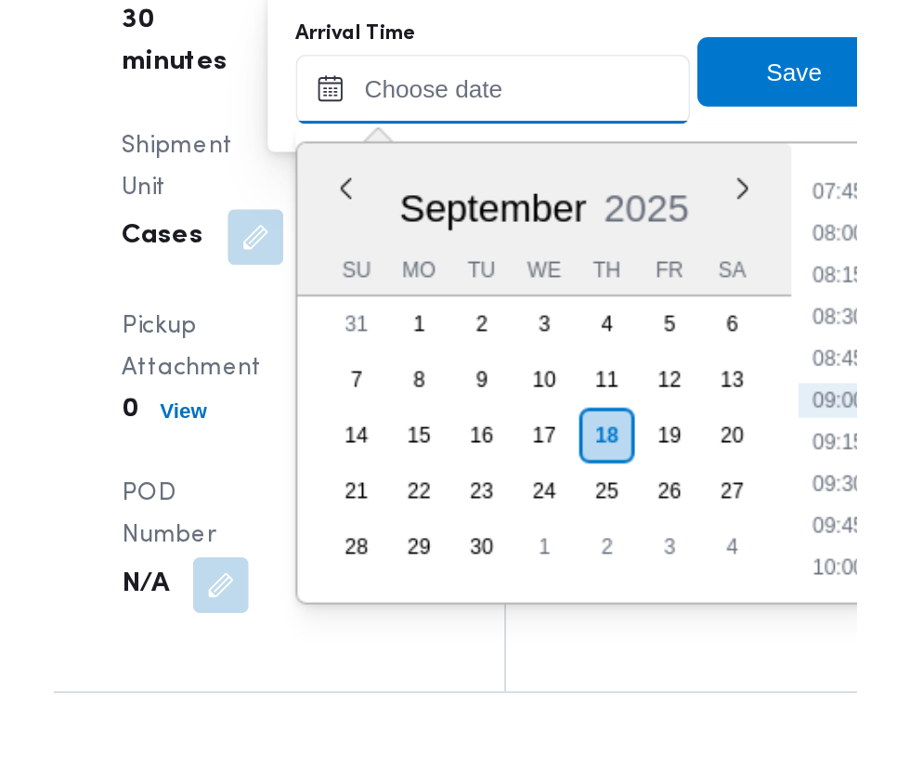
scroll to position [2515, 0]
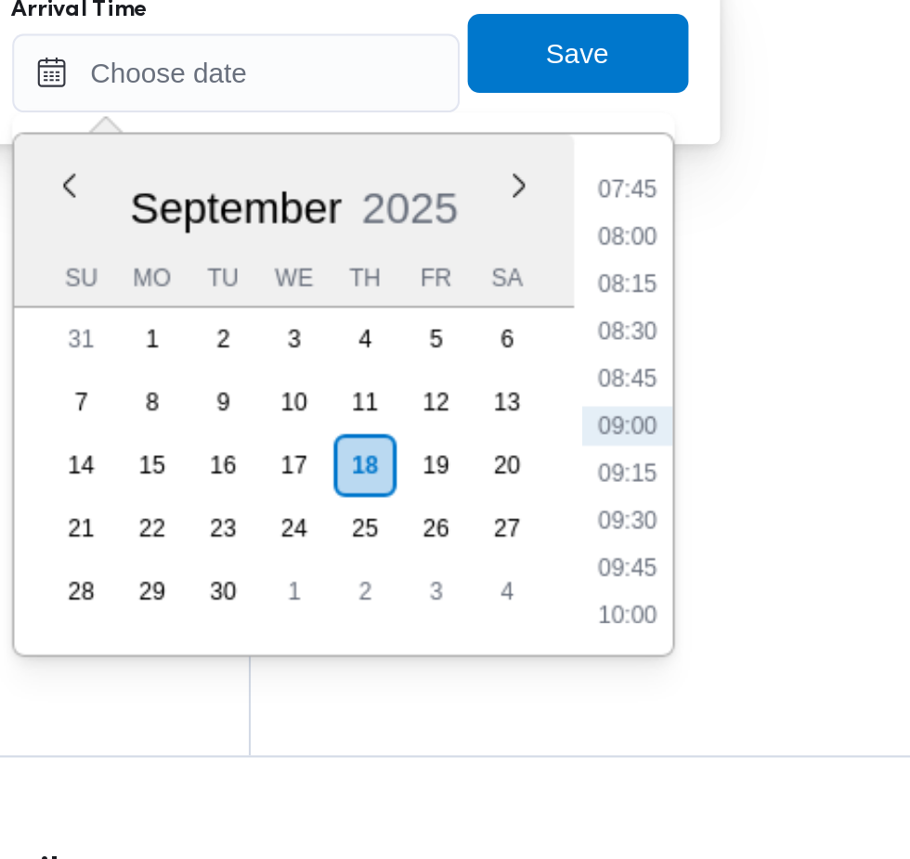
click at [704, 607] on li "09:30" at bounding box center [697, 607] width 43 height 19
type input "18/09/2025 09:30"
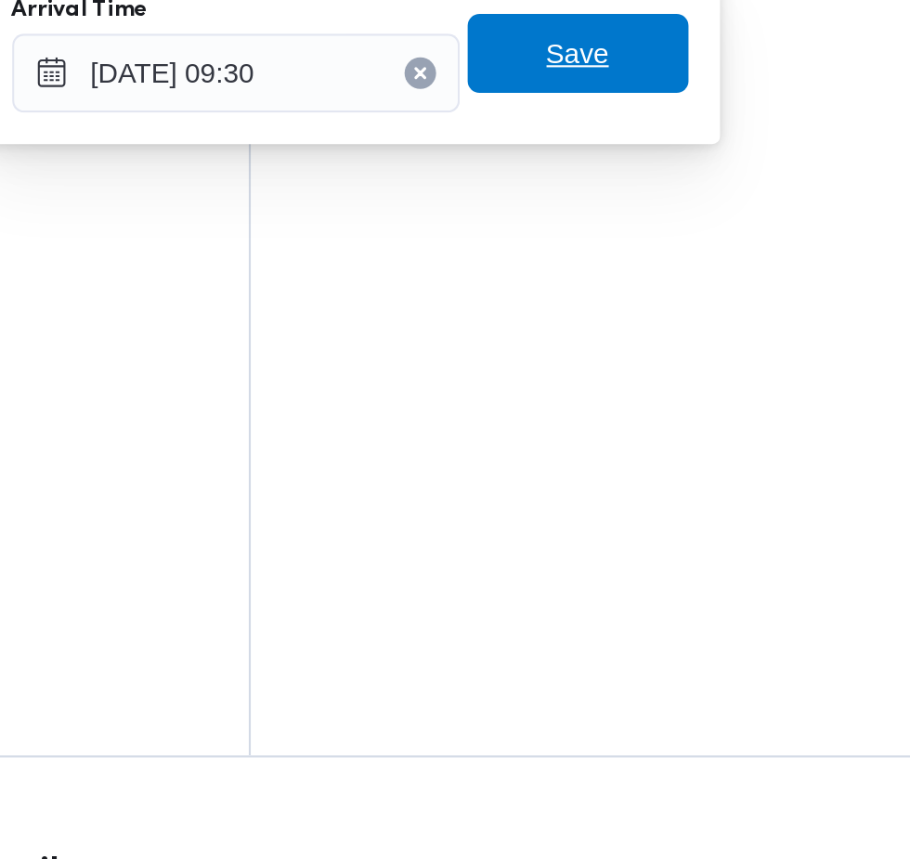
click at [683, 385] on span "Save" at bounding box center [674, 387] width 30 height 22
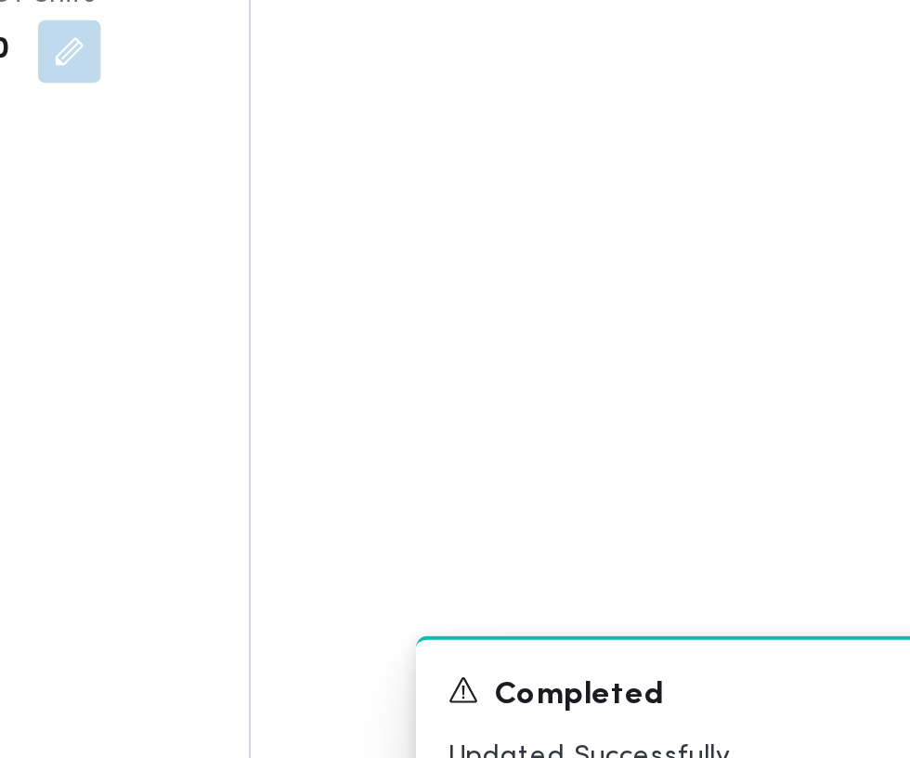
scroll to position [2538, 0]
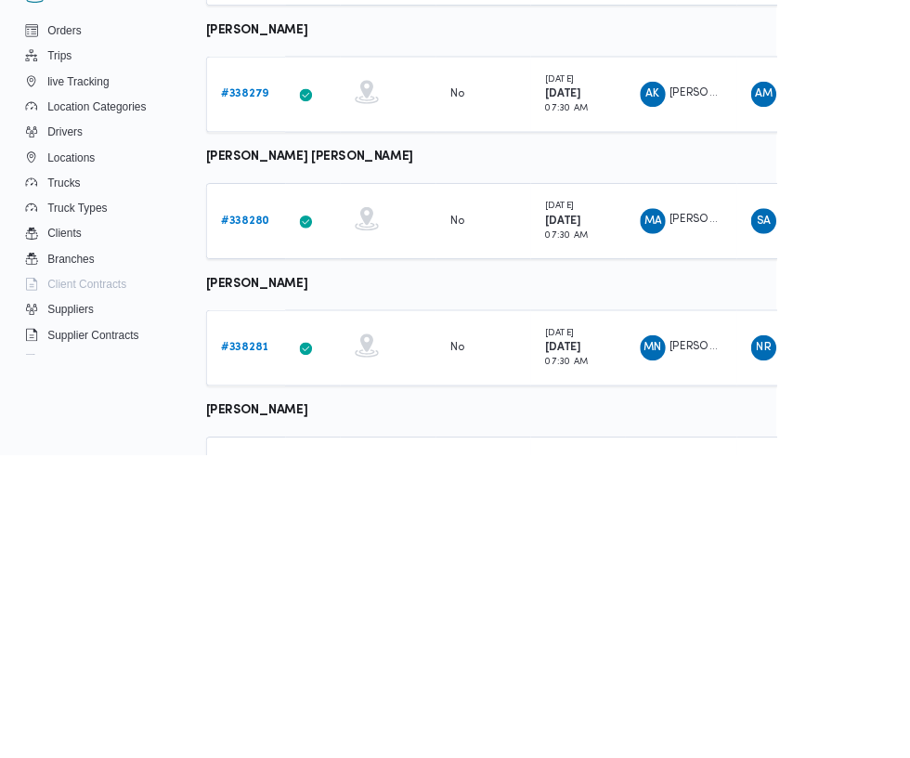
scroll to position [943, 0]
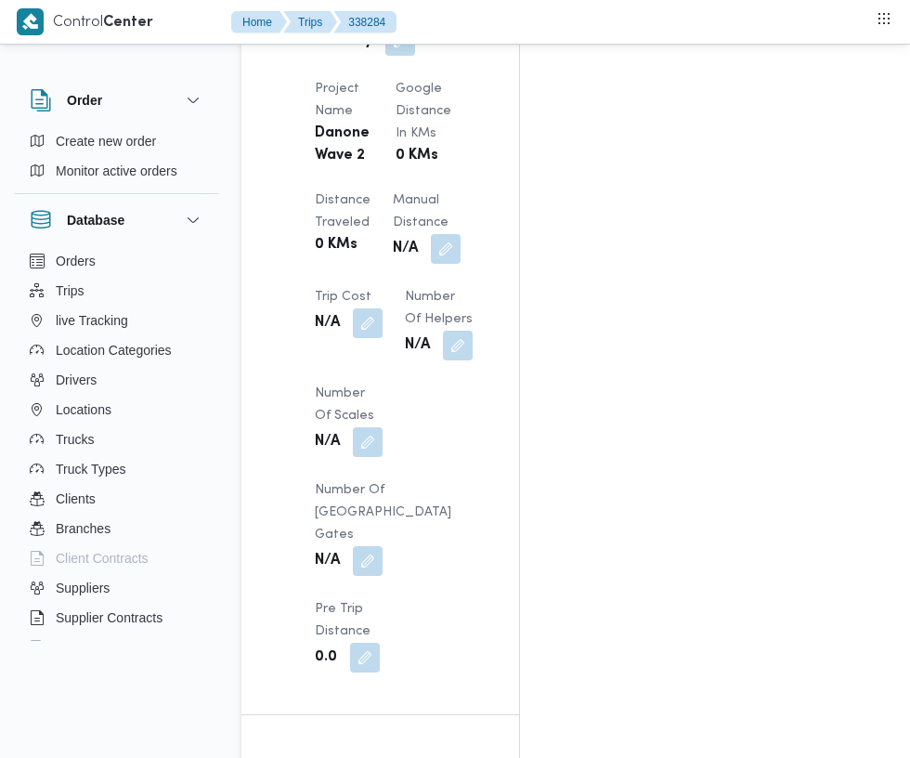
scroll to position [1746, 0]
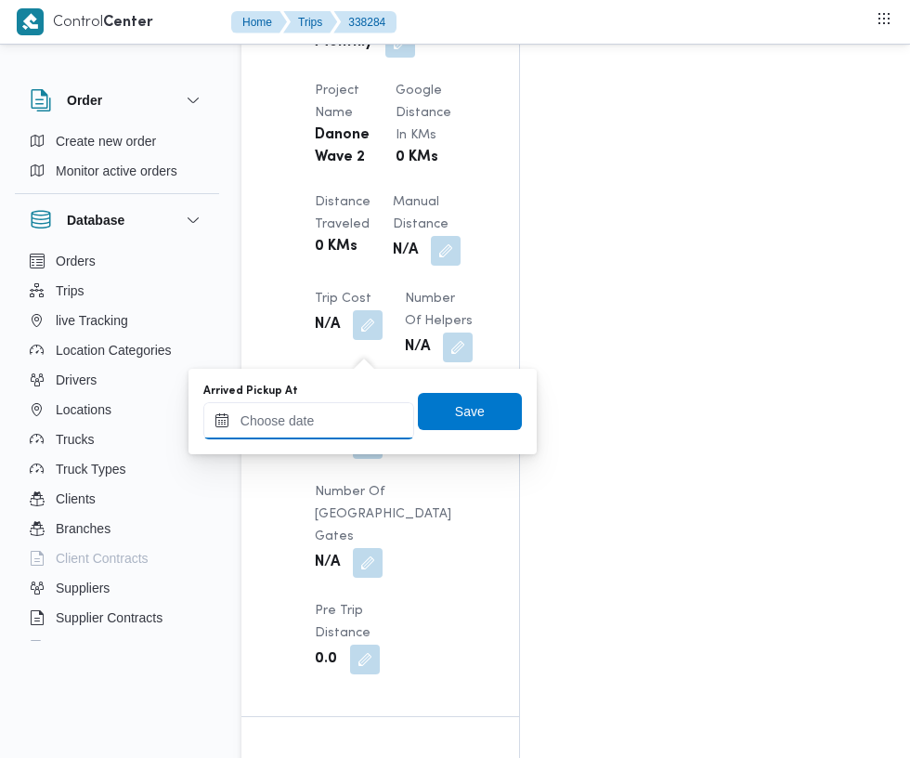
click at [350, 421] on input "Arrived Pickup At" at bounding box center [308, 420] width 211 height 37
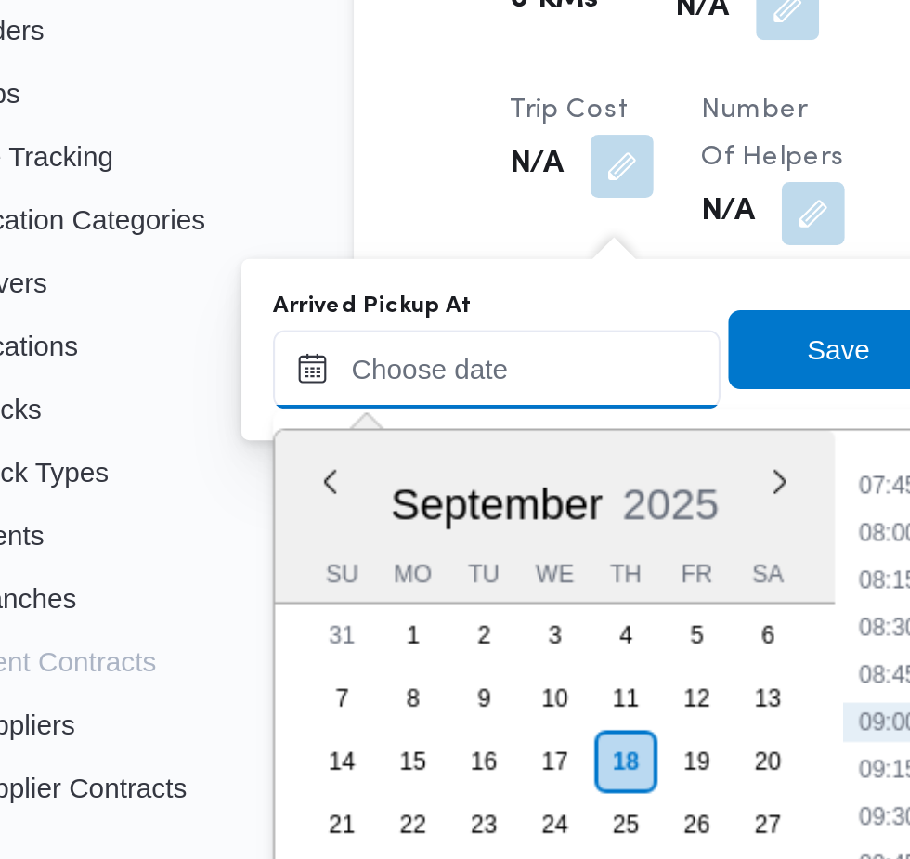
paste input "18/09/2025 07:30"
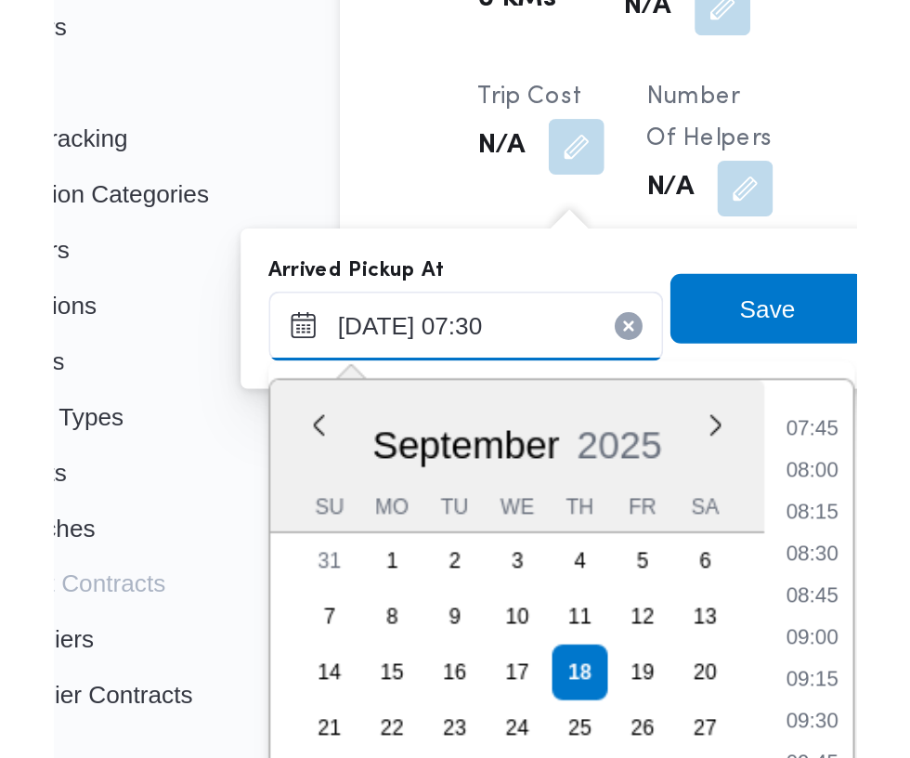
scroll to position [669, 0]
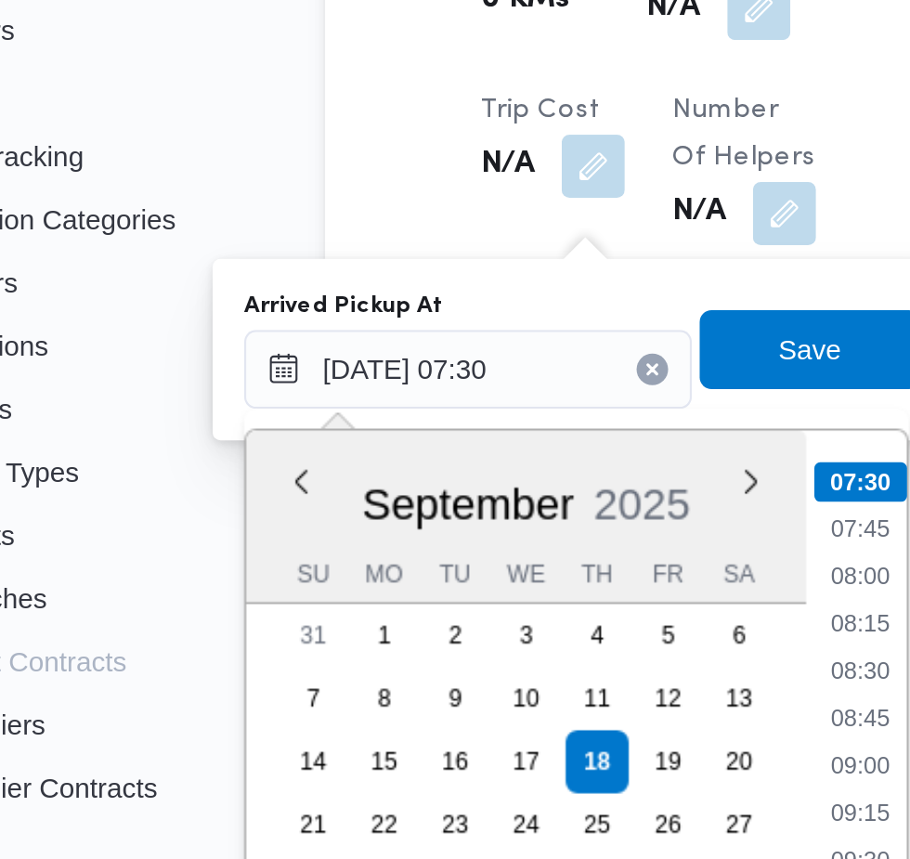
click at [500, 474] on li "07:30" at bounding box center [494, 473] width 44 height 19
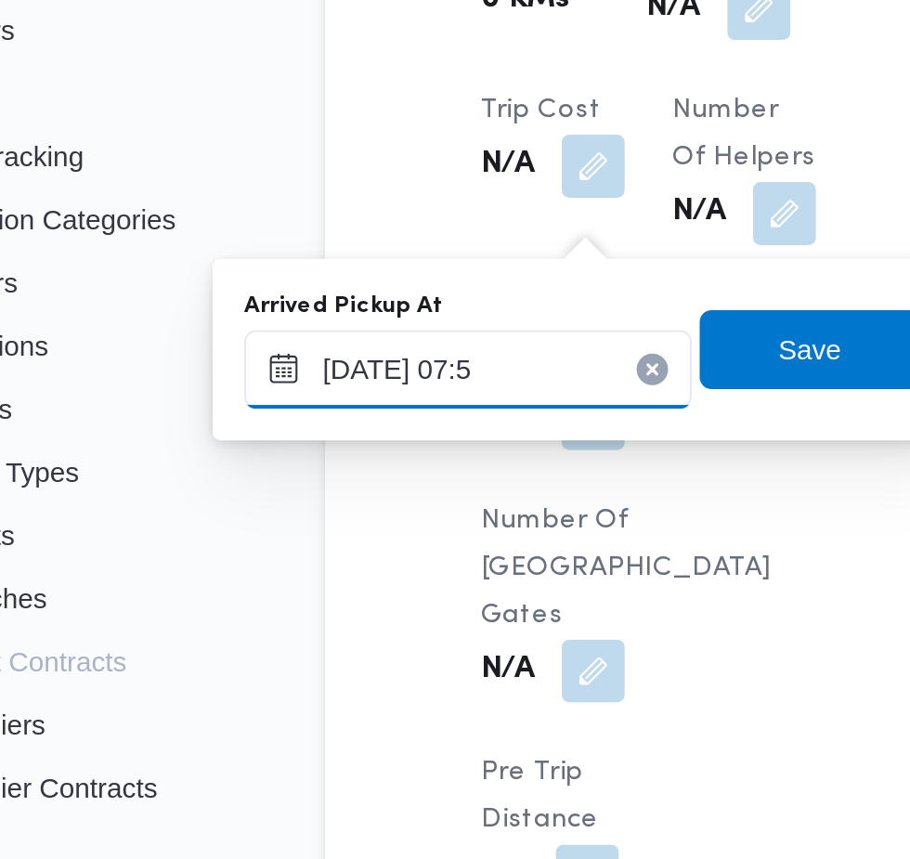
type input "18/09/2025 07:57"
click at [485, 404] on span "Save" at bounding box center [470, 411] width 30 height 22
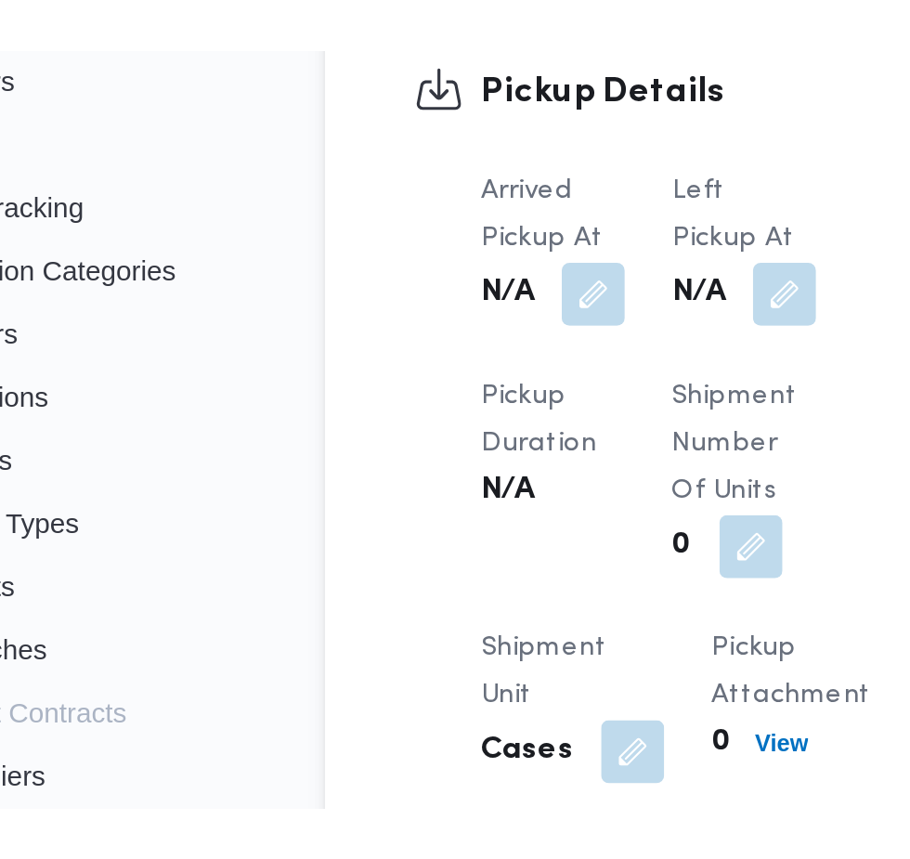
scroll to position [1746, 0]
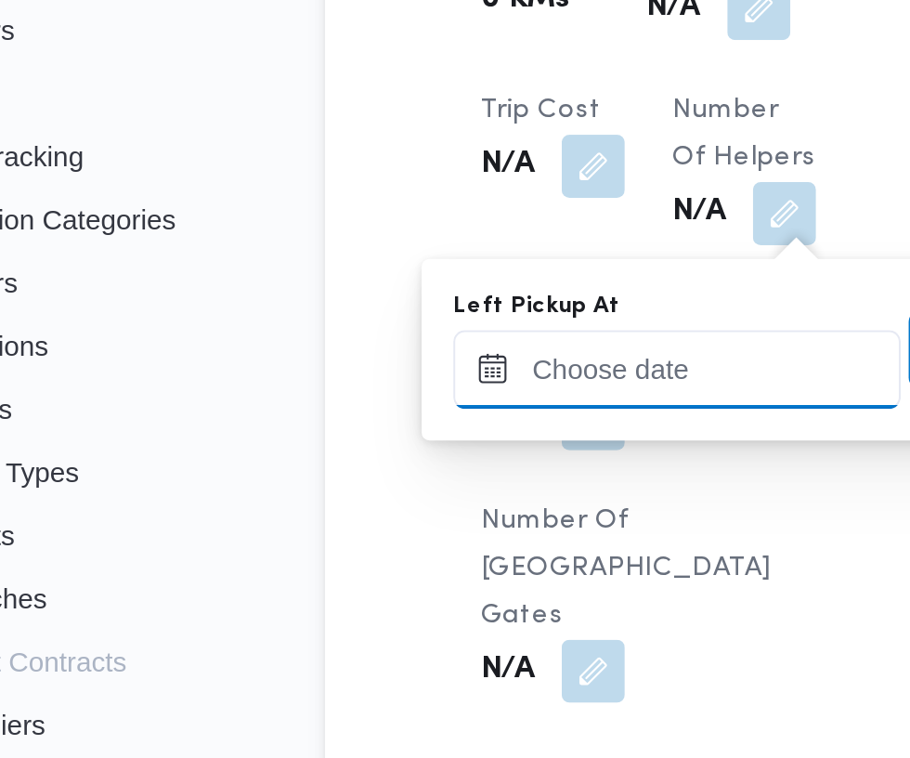
click at [413, 421] on input "Left Pickup At" at bounding box center [407, 420] width 211 height 37
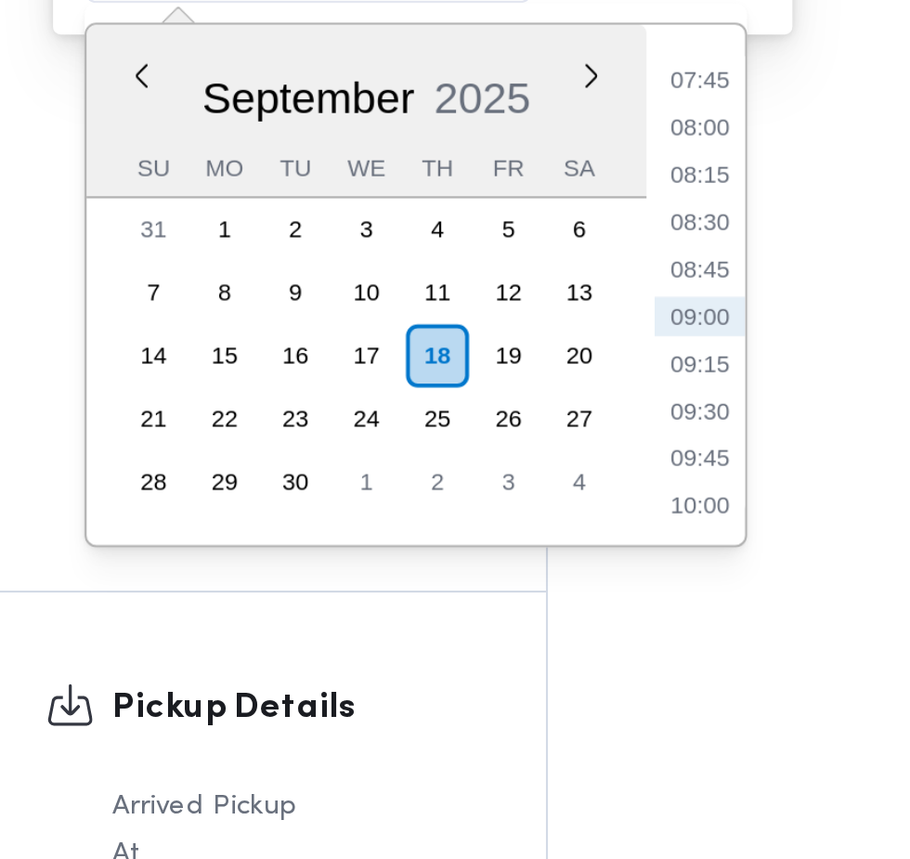
click at [590, 631] on li "09:30" at bounding box center [591, 631] width 43 height 19
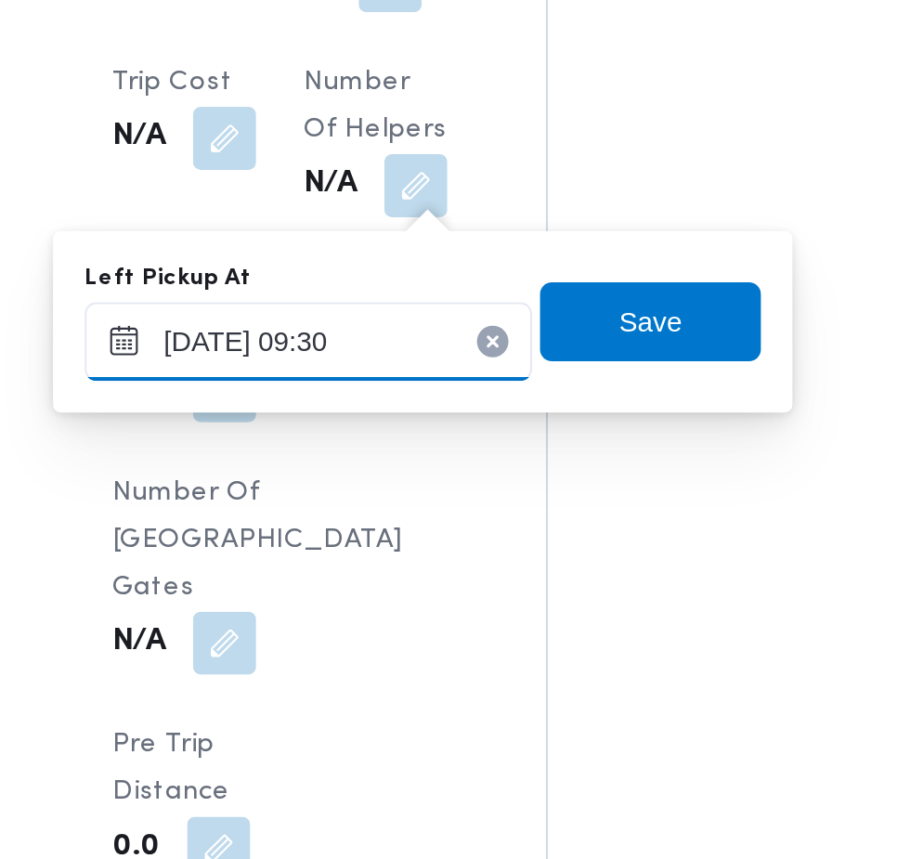
click at [450, 420] on input "18/09/2025 09:30" at bounding box center [407, 420] width 211 height 37
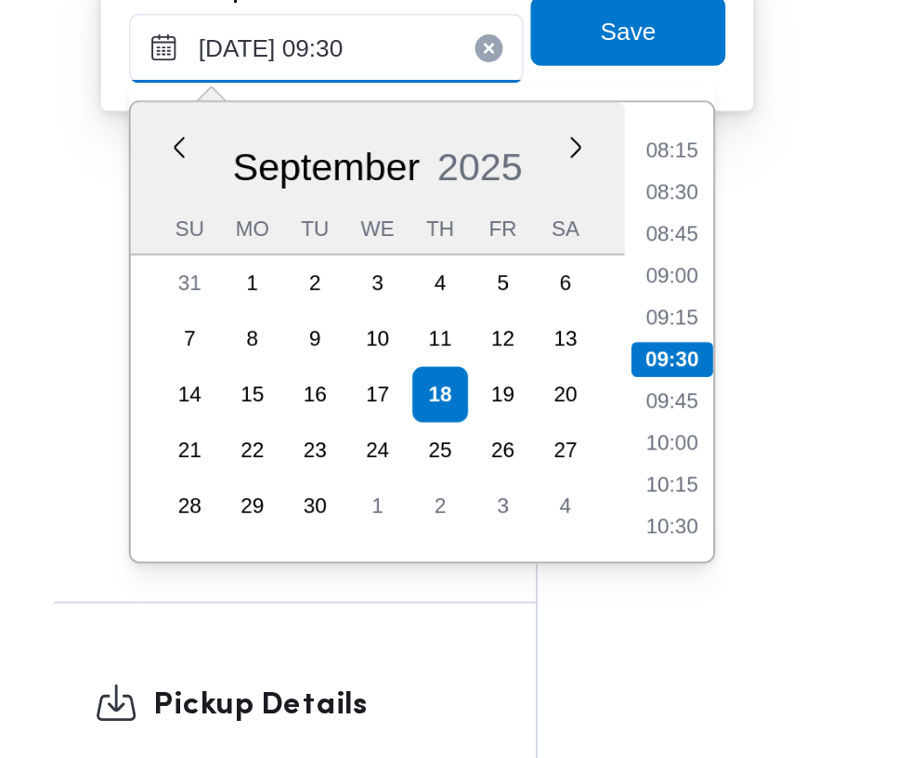
scroll to position [1745, 0]
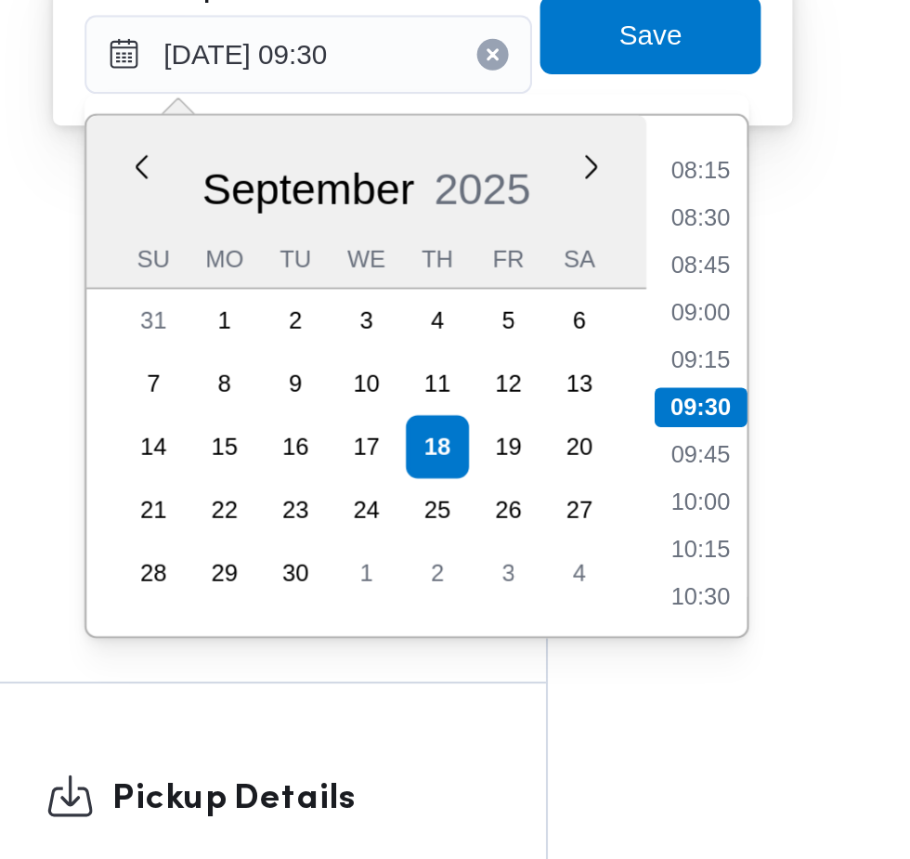
click at [603, 537] on li "09:00" at bounding box center [591, 543] width 43 height 19
type input "18/09/2025 09:00"
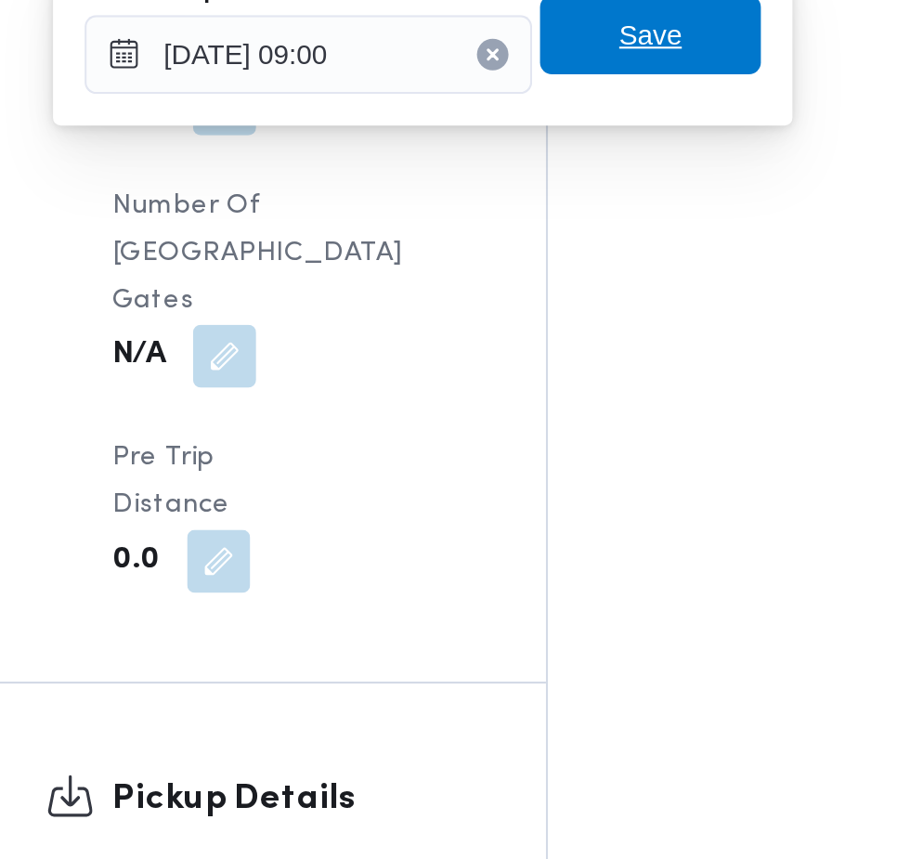
click at [579, 418] on span "Save" at bounding box center [568, 412] width 30 height 22
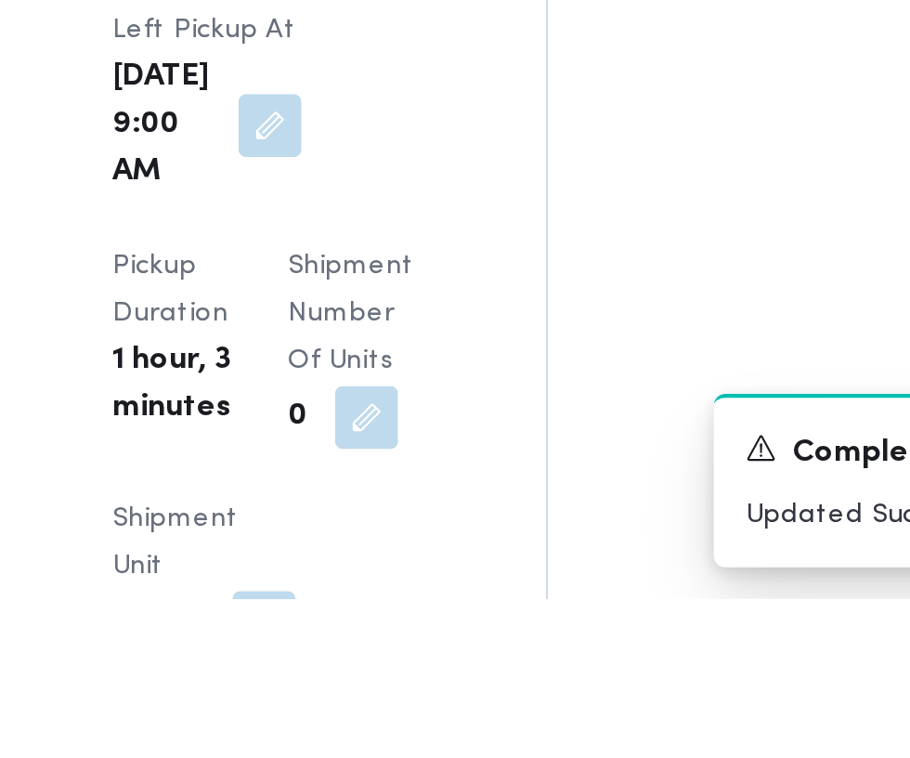
scroll to position [2216, 0]
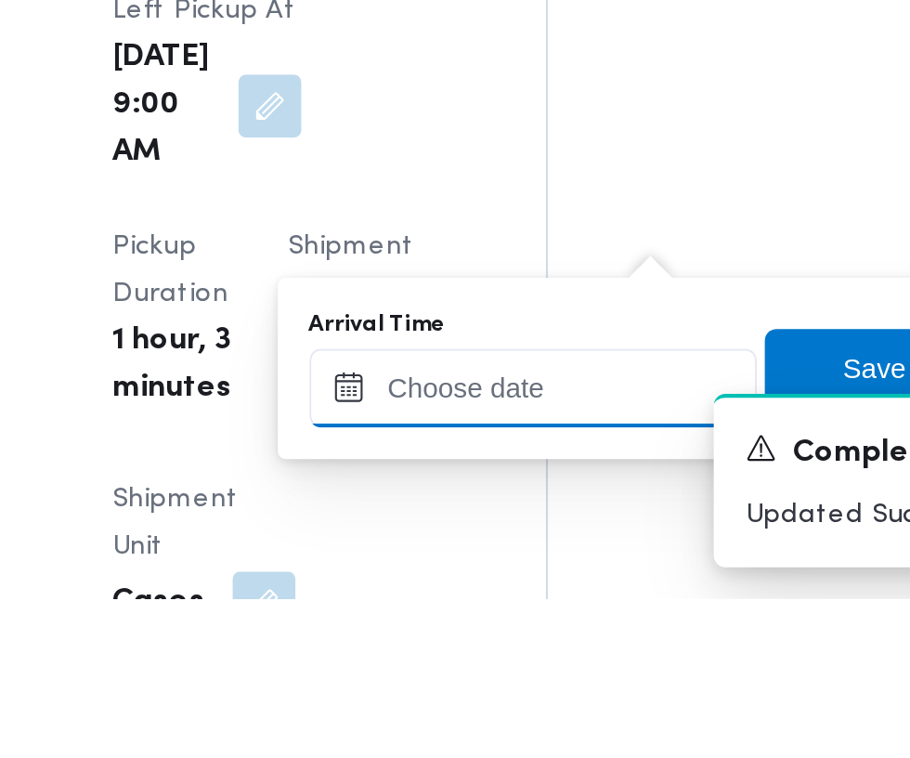
click at [498, 660] on input "Arrival Time" at bounding box center [513, 658] width 211 height 37
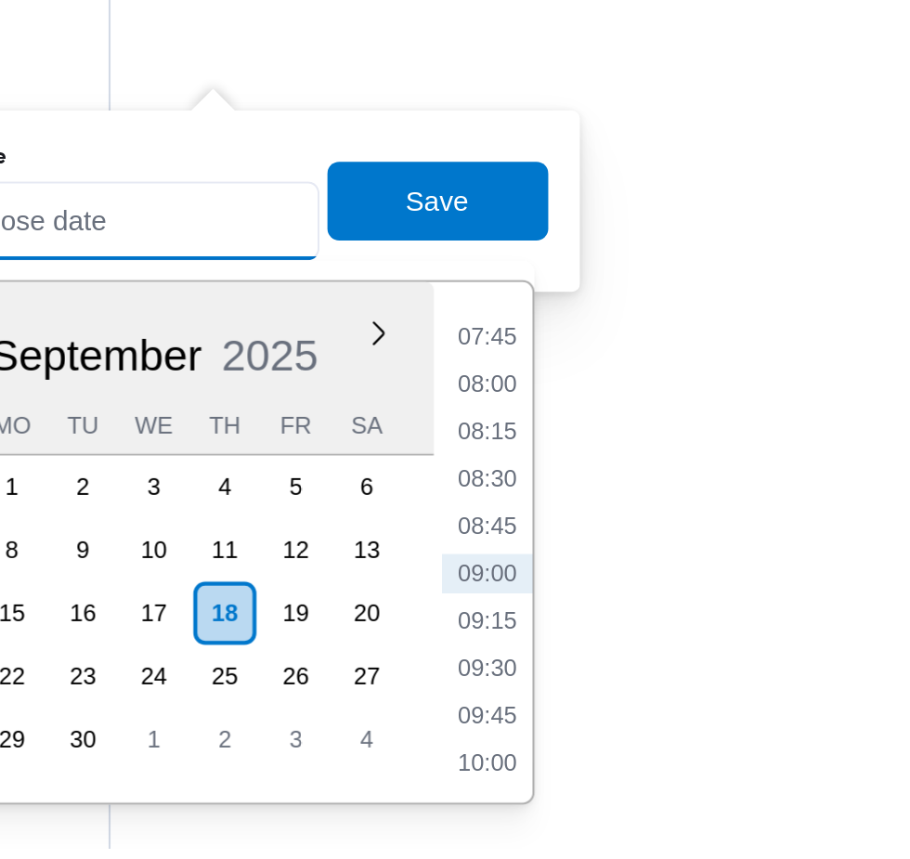
scroll to position [2311, 0]
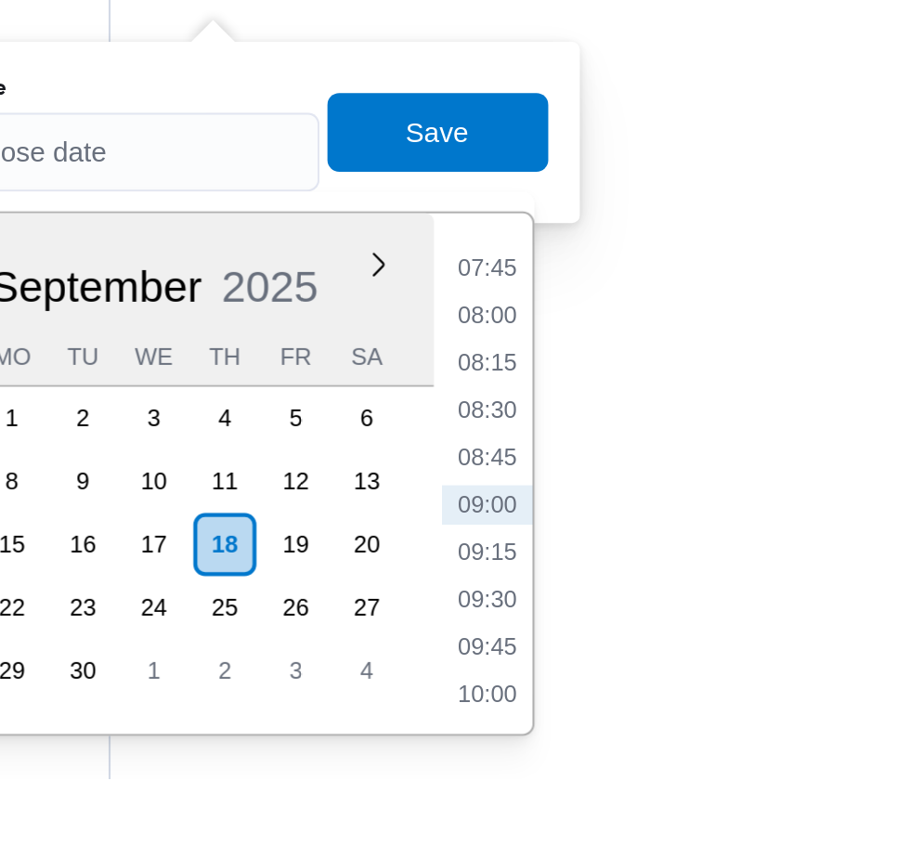
click at [704, 735] on li "09:00" at bounding box center [697, 730] width 43 height 19
type input "18/09/2025 09:00"
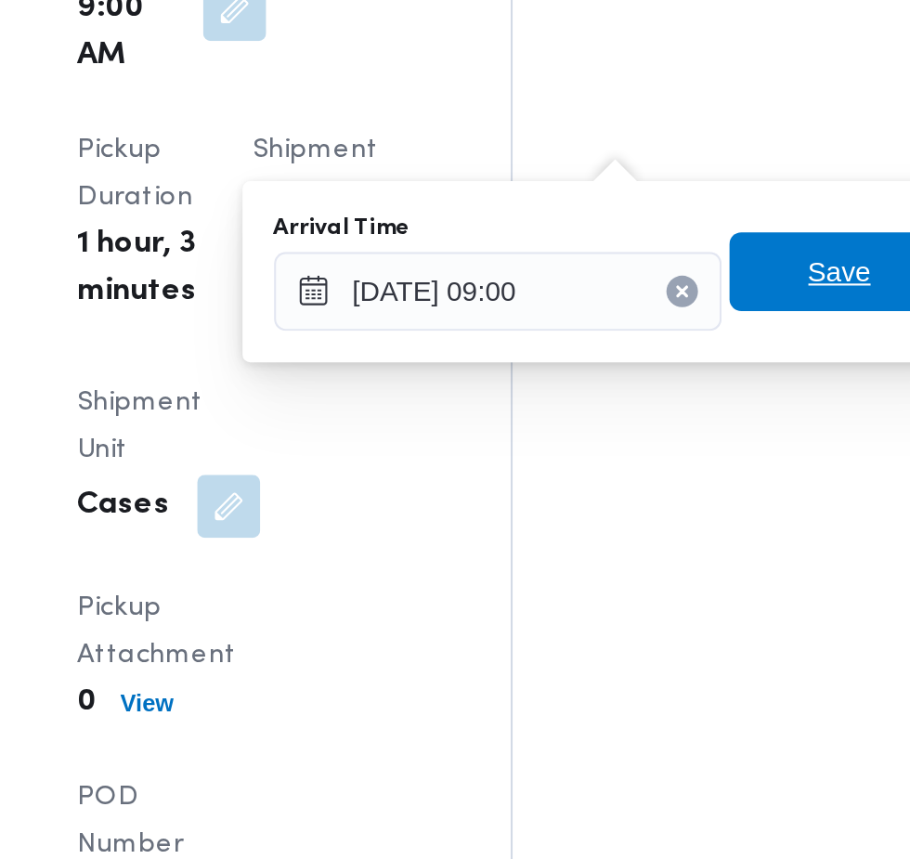
click at [669, 549] on span "Save" at bounding box center [674, 554] width 30 height 22
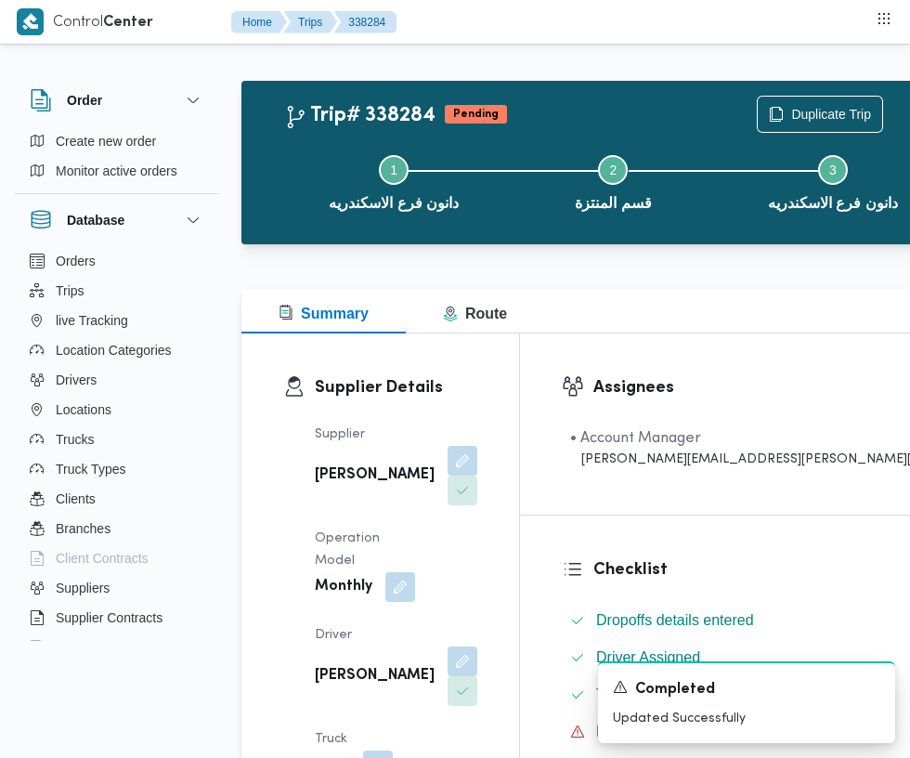
scroll to position [0, 0]
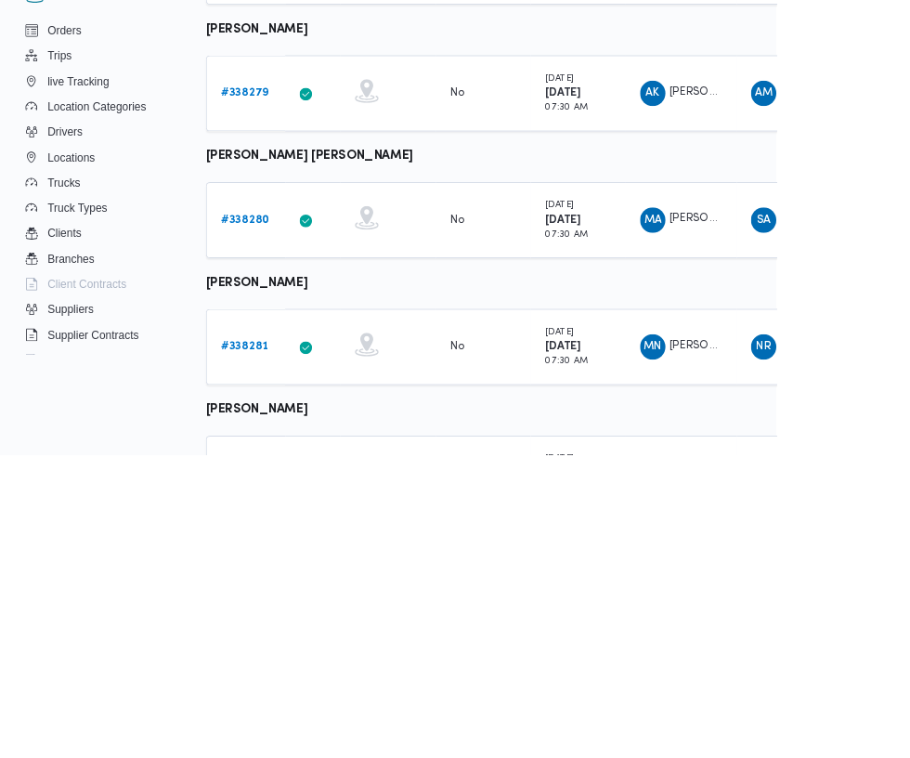
scroll to position [943, 0]
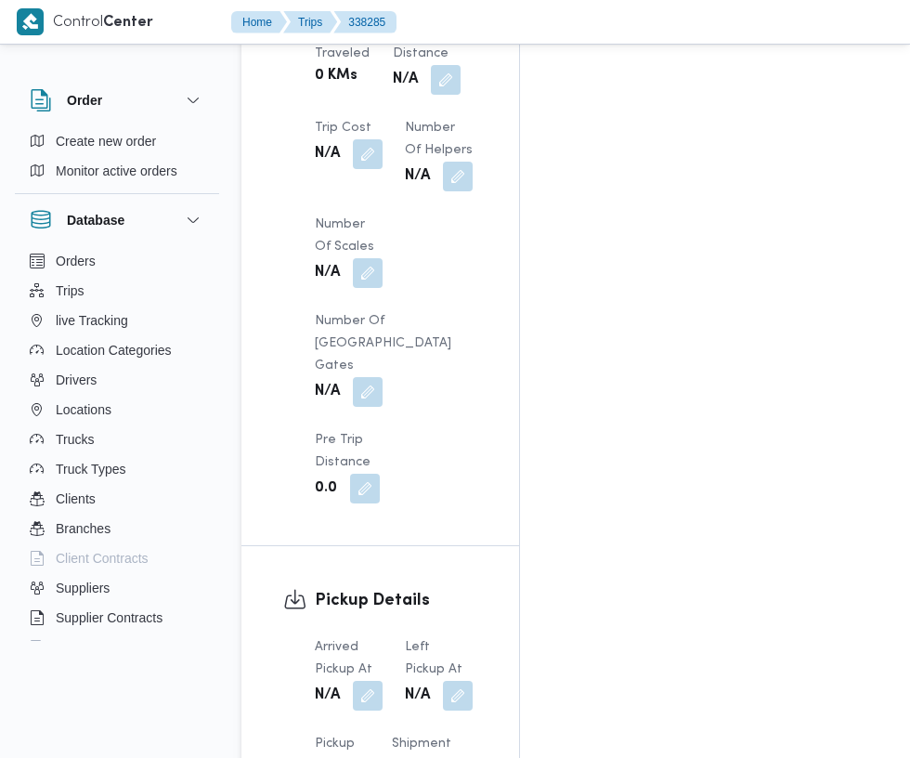
scroll to position [1912, 0]
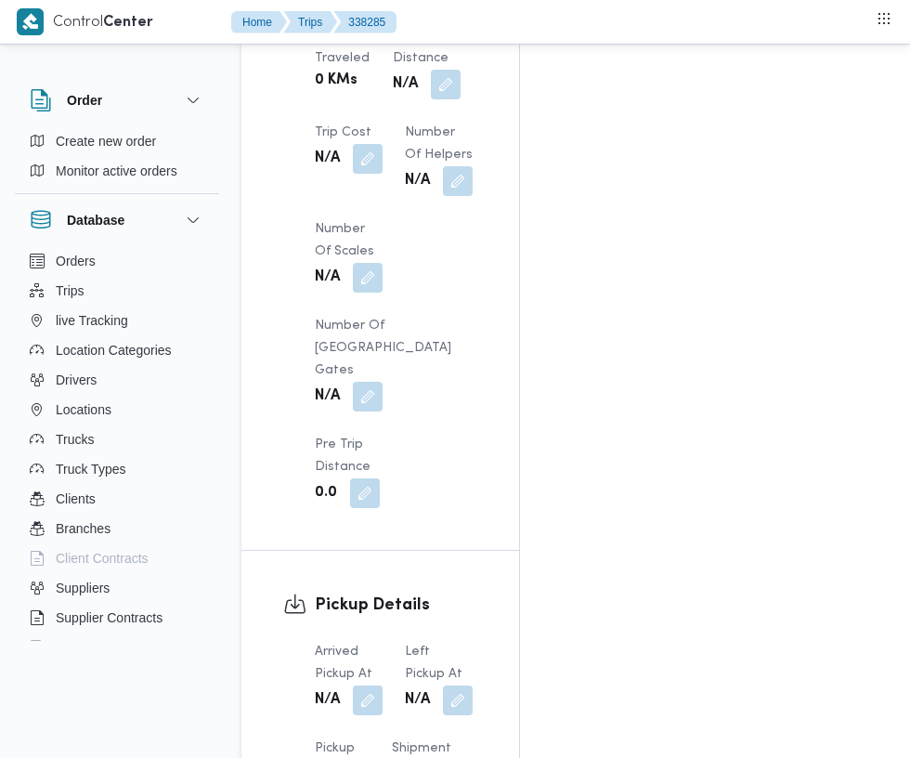
click at [359, 685] on button "button" at bounding box center [368, 700] width 30 height 30
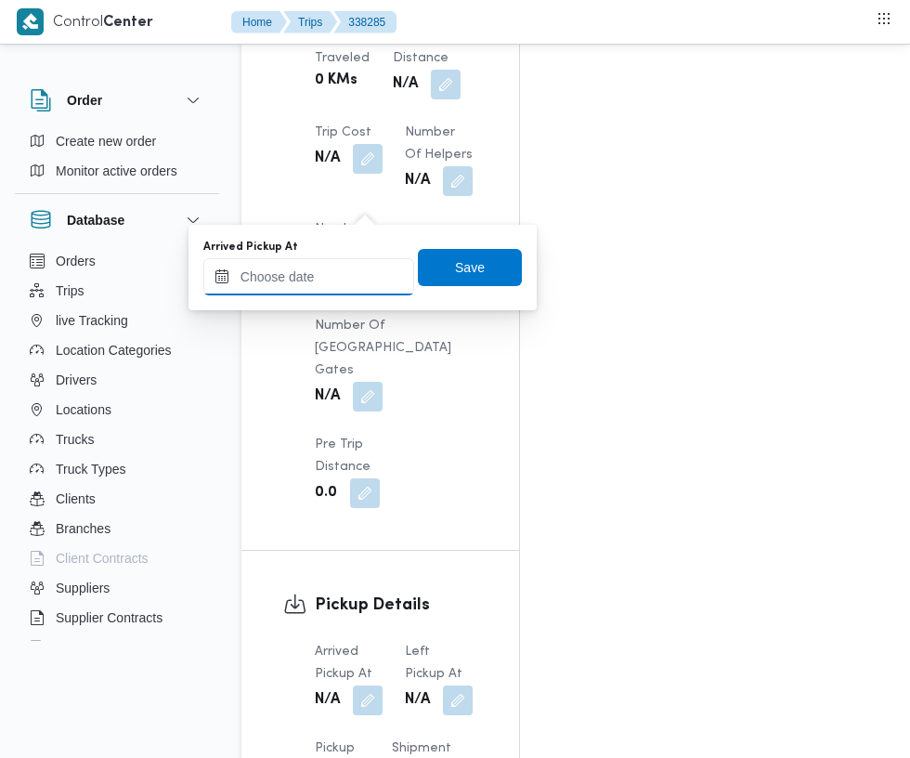
click at [360, 276] on input "Arrived Pickup At" at bounding box center [308, 276] width 211 height 37
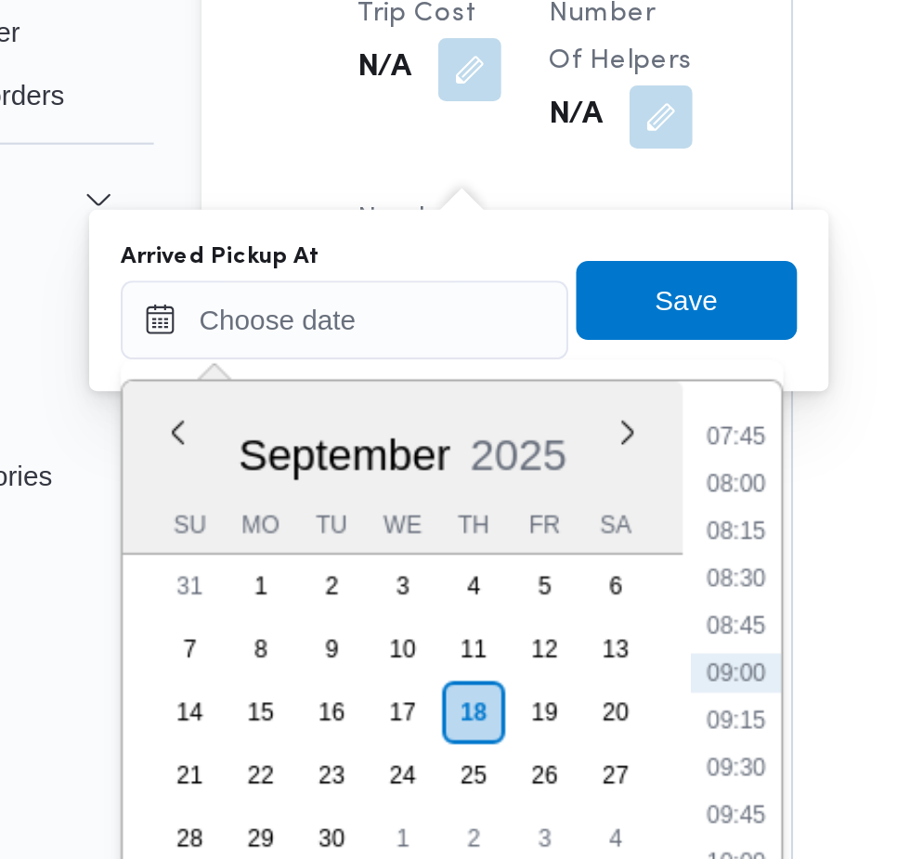
click at [487, 334] on li "07:45" at bounding box center [493, 331] width 43 height 19
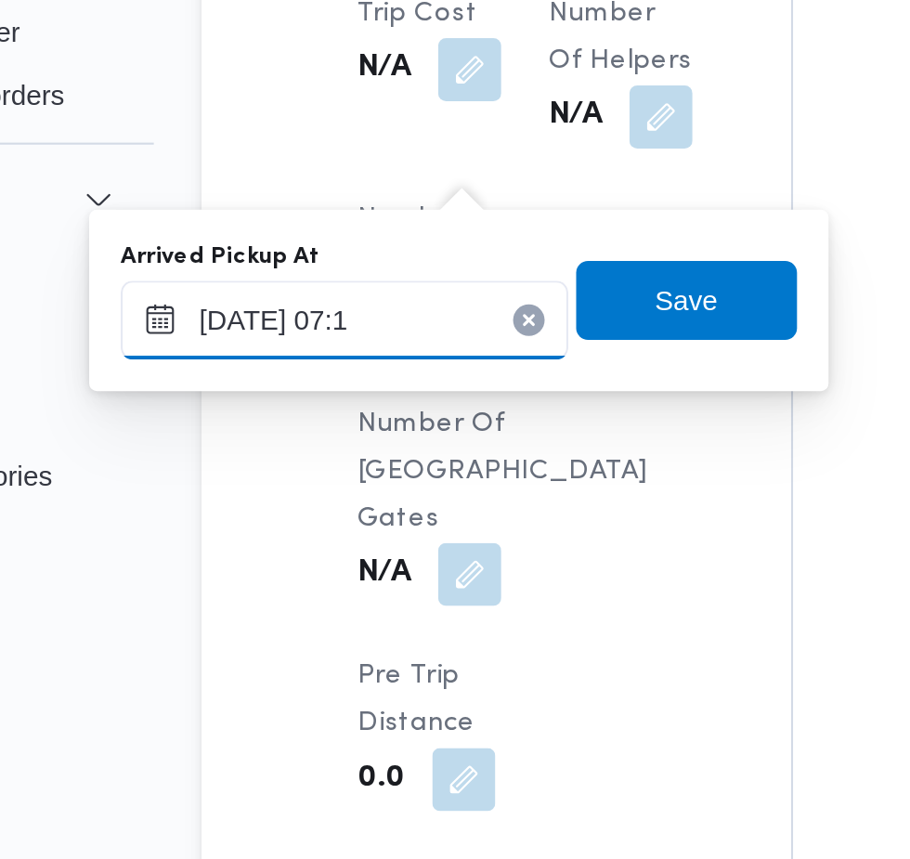
type input "18/09/2025 07:10"
click at [489, 266] on span "Save" at bounding box center [470, 267] width 104 height 37
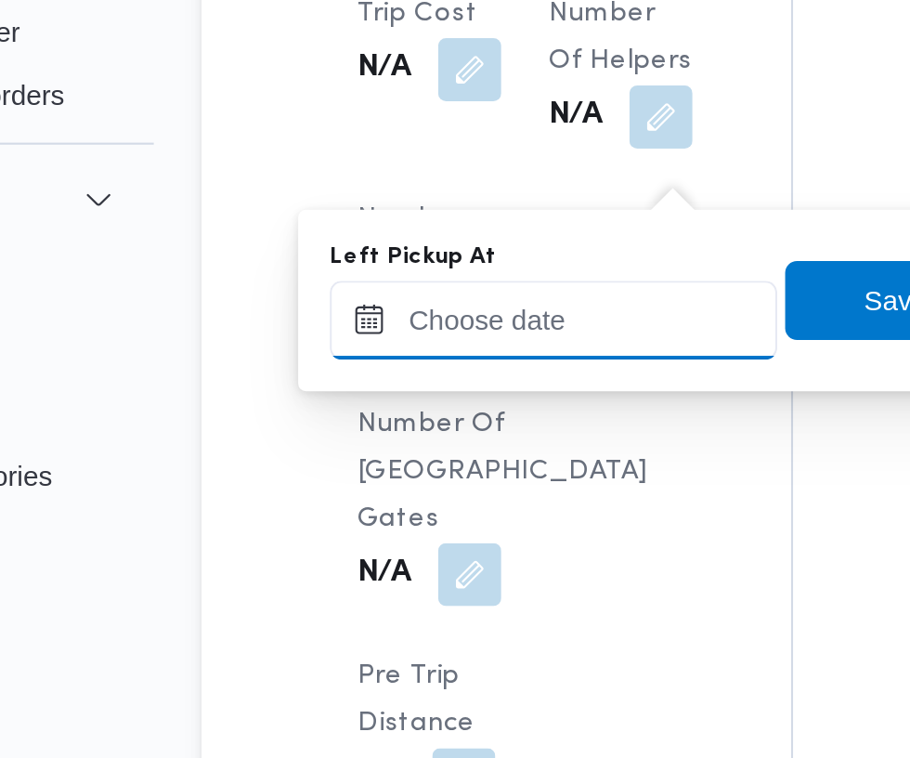
click at [412, 269] on input "Left Pickup At" at bounding box center [407, 276] width 211 height 37
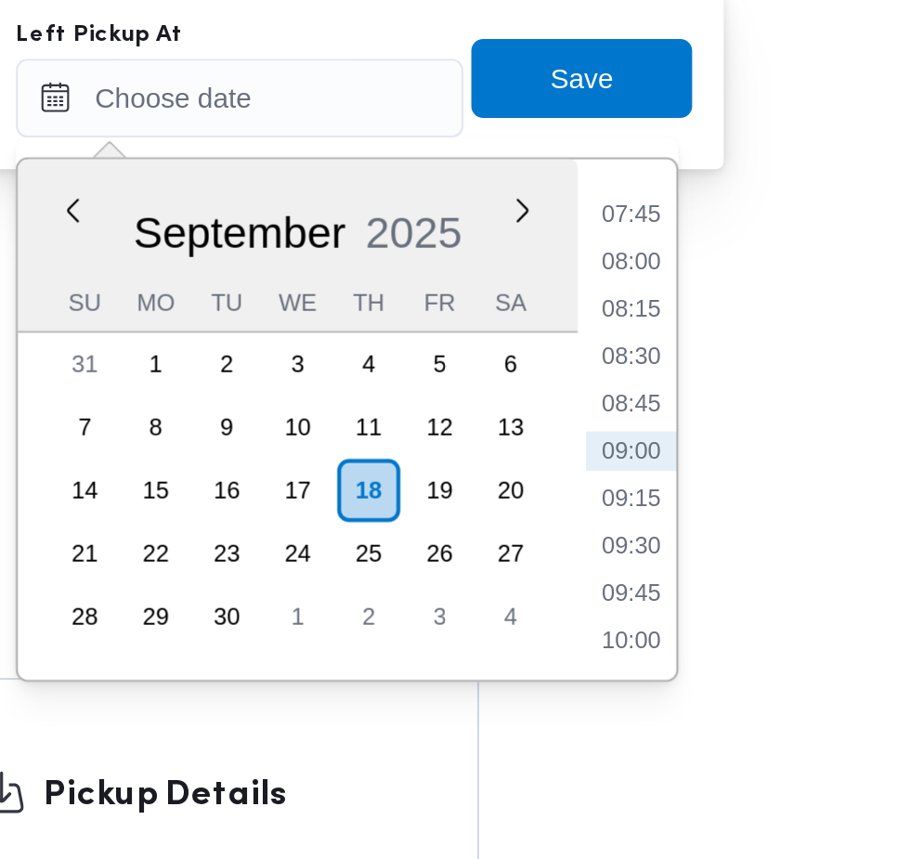
click at [595, 437] on li "09:00" at bounding box center [591, 443] width 43 height 19
type input "18/09/2025 09:00"
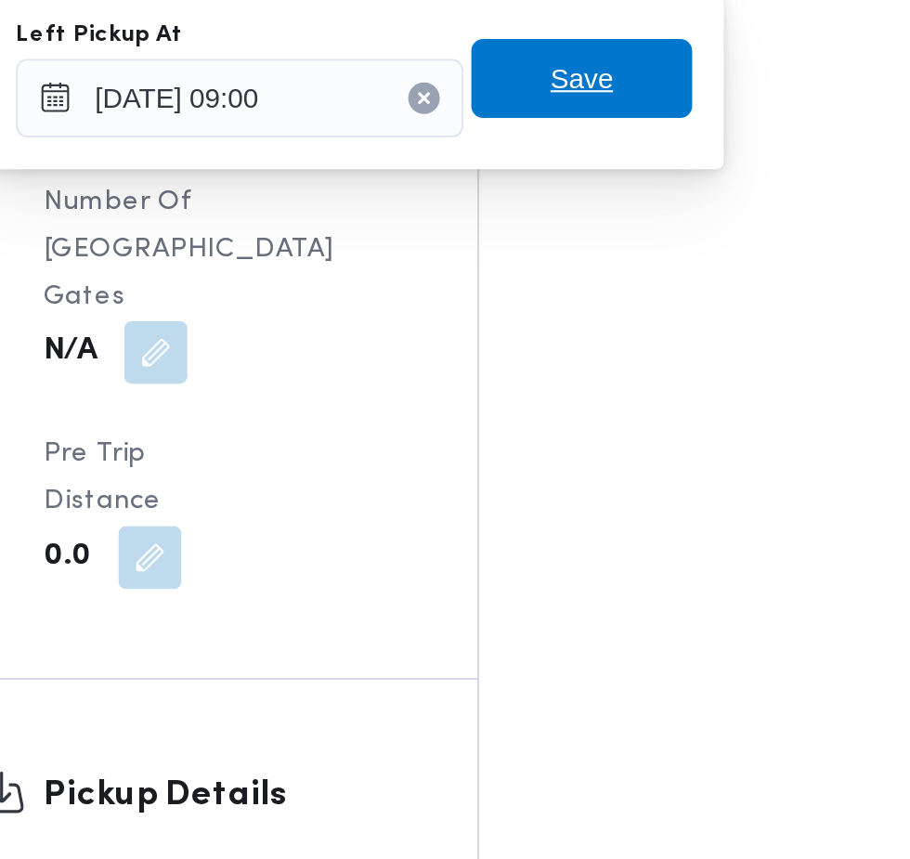
click at [583, 264] on span "Save" at bounding box center [568, 267] width 30 height 22
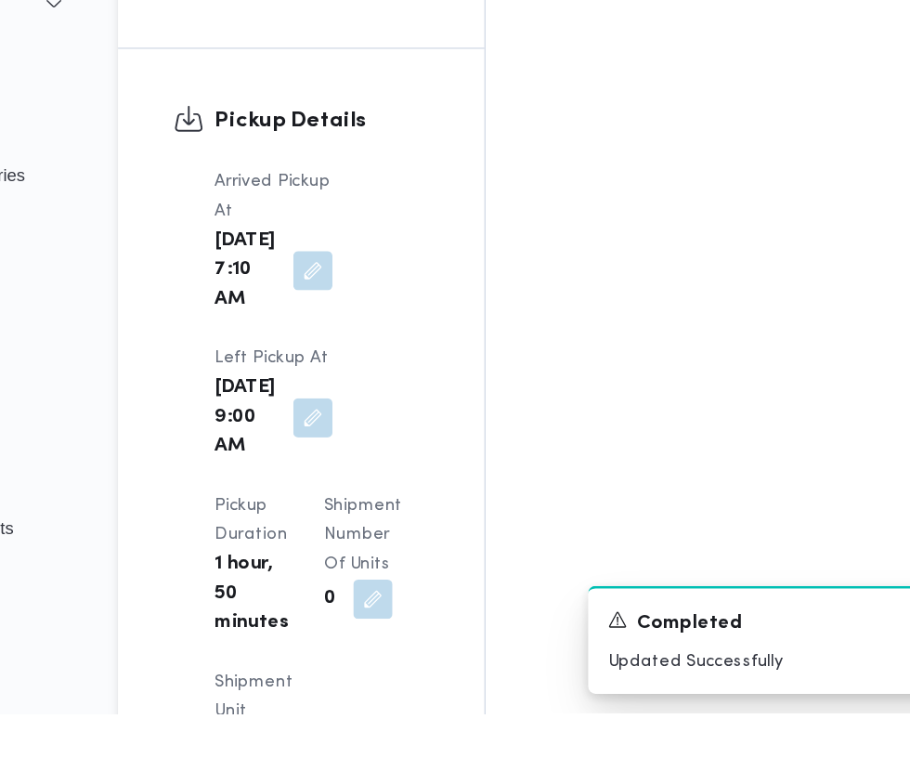
scroll to position [2208, 0]
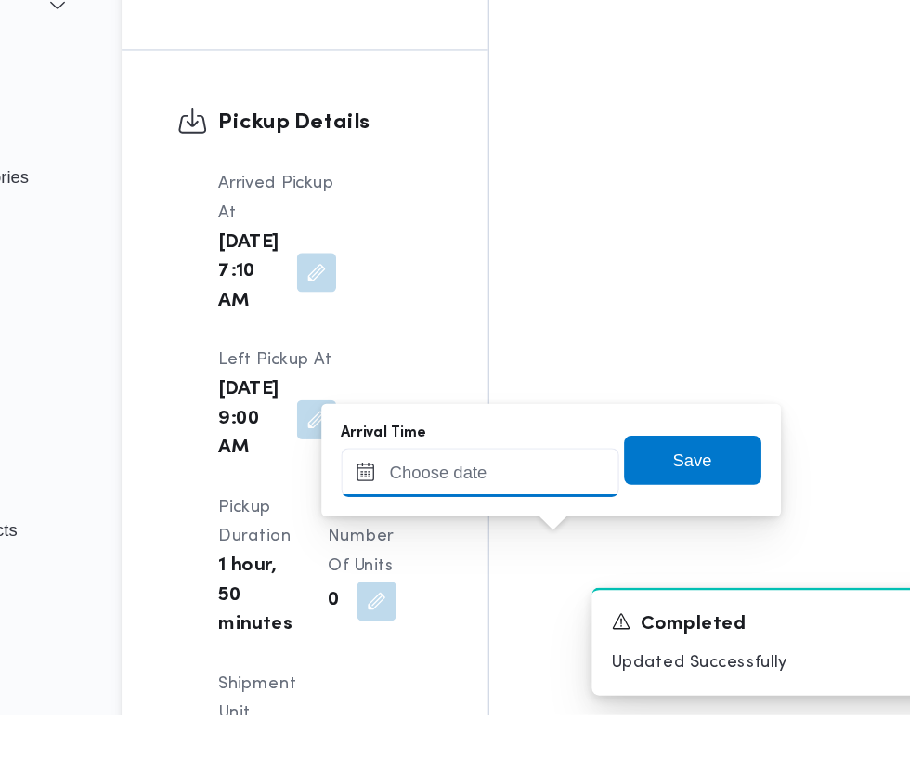
click at [522, 578] on input "Arrival Time" at bounding box center [513, 573] width 211 height 37
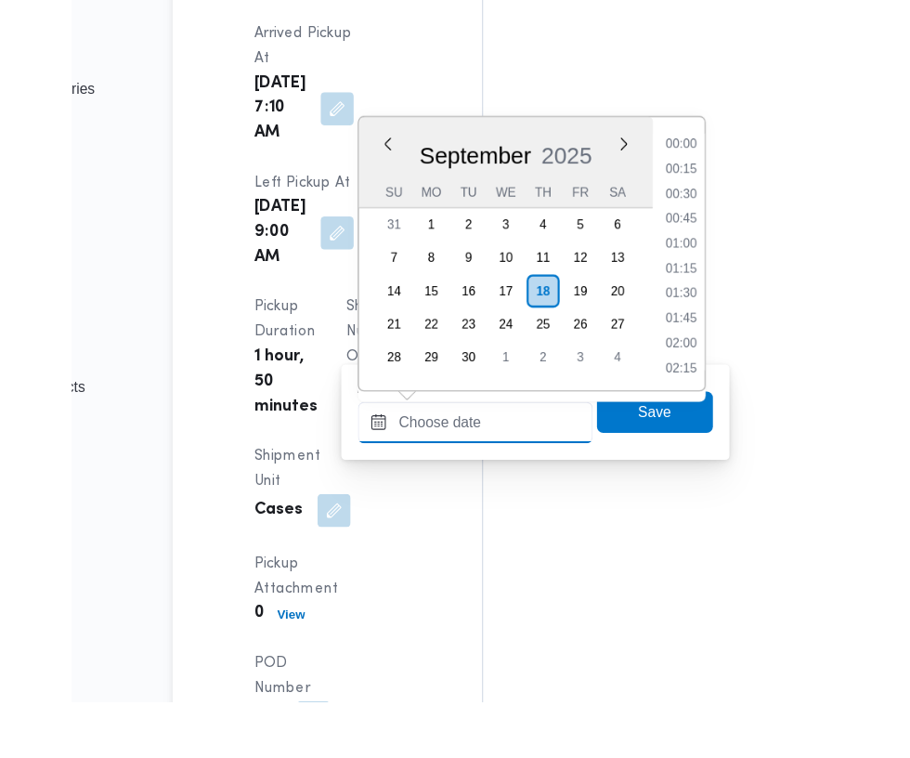
scroll to position [689, 0]
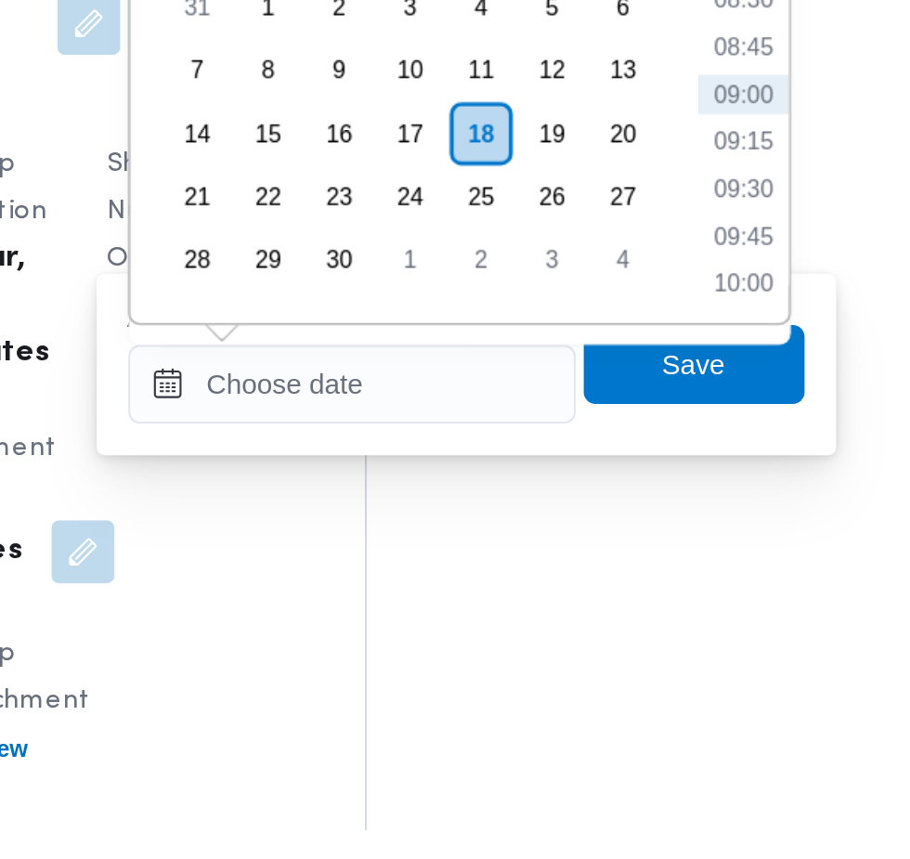
click at [703, 566] on ul "00:00 00:15 00:30 00:45 01:00 01:15 01:30 01:45 02:00 02:15 02:30 02:45 03:00 0…" at bounding box center [697, 497] width 43 height 215
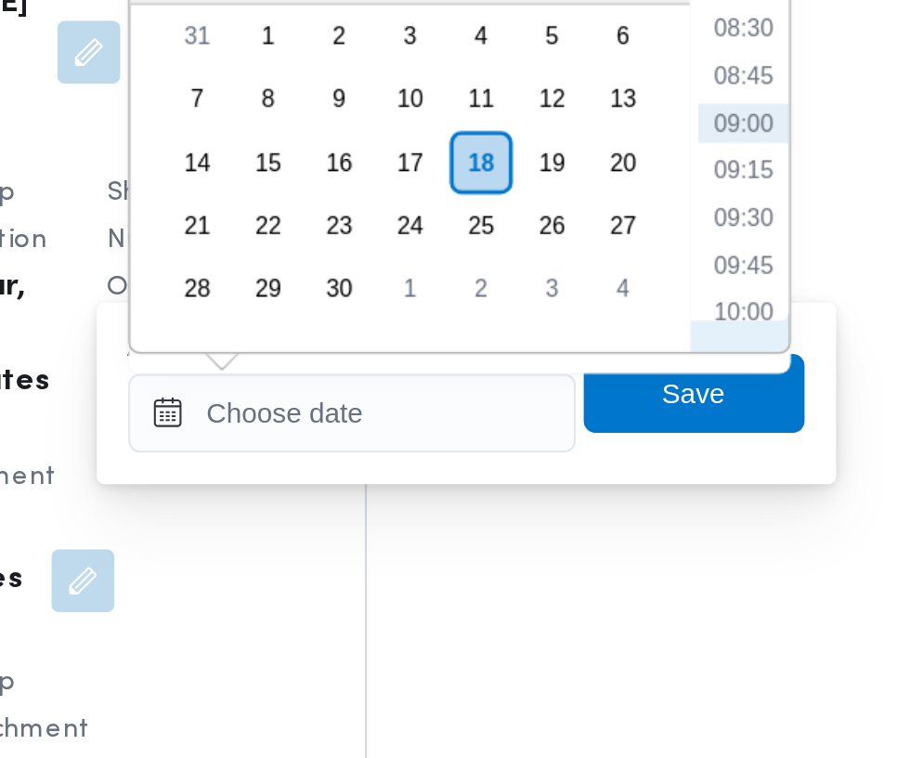
click at [700, 488] on li "09:15" at bounding box center [697, 481] width 43 height 19
type input "18/09/2025 09:15"
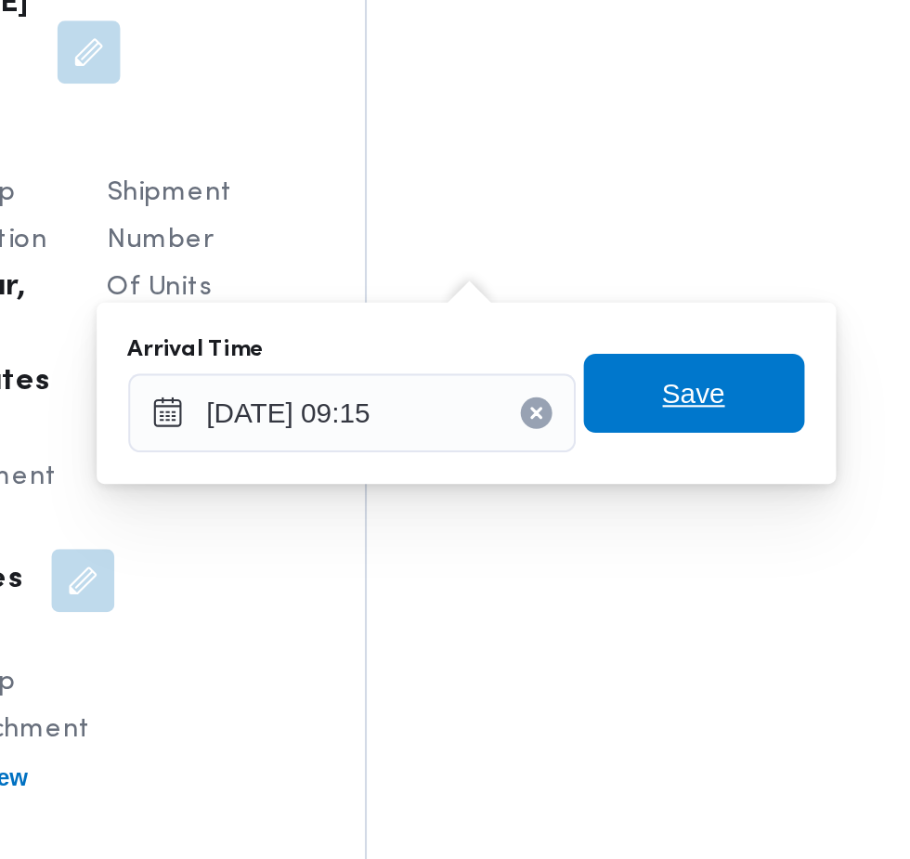
click at [694, 597] on span "Save" at bounding box center [674, 585] width 104 height 37
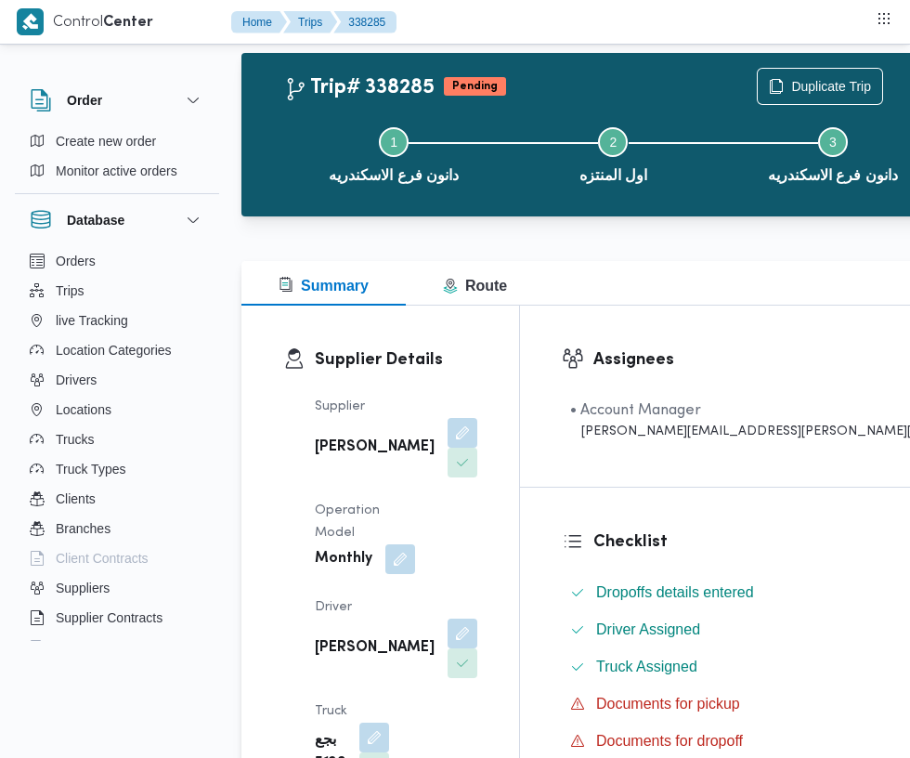
scroll to position [0, 0]
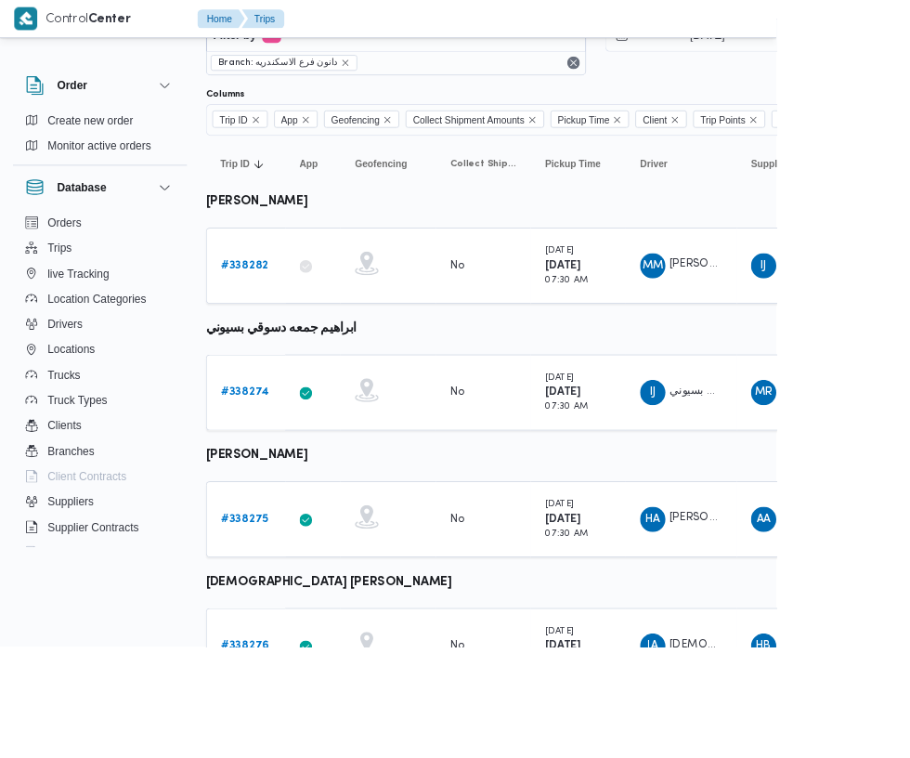
scroll to position [54, 0]
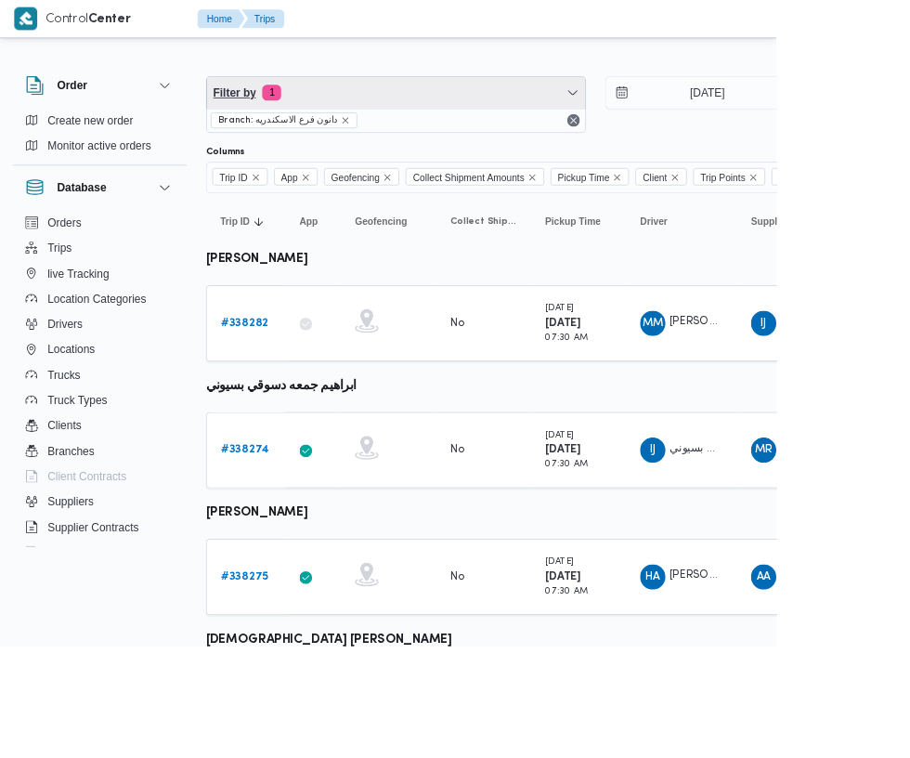
click at [446, 108] on span "Filter by 1" at bounding box center [464, 108] width 444 height 37
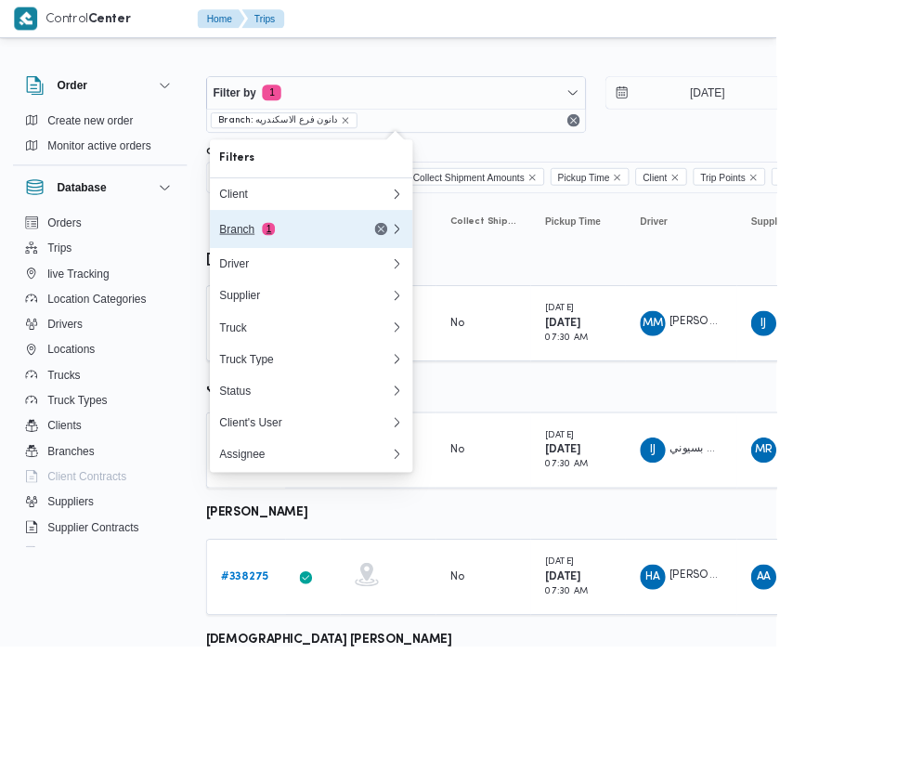
click at [385, 270] on div "Branch 1" at bounding box center [335, 268] width 156 height 15
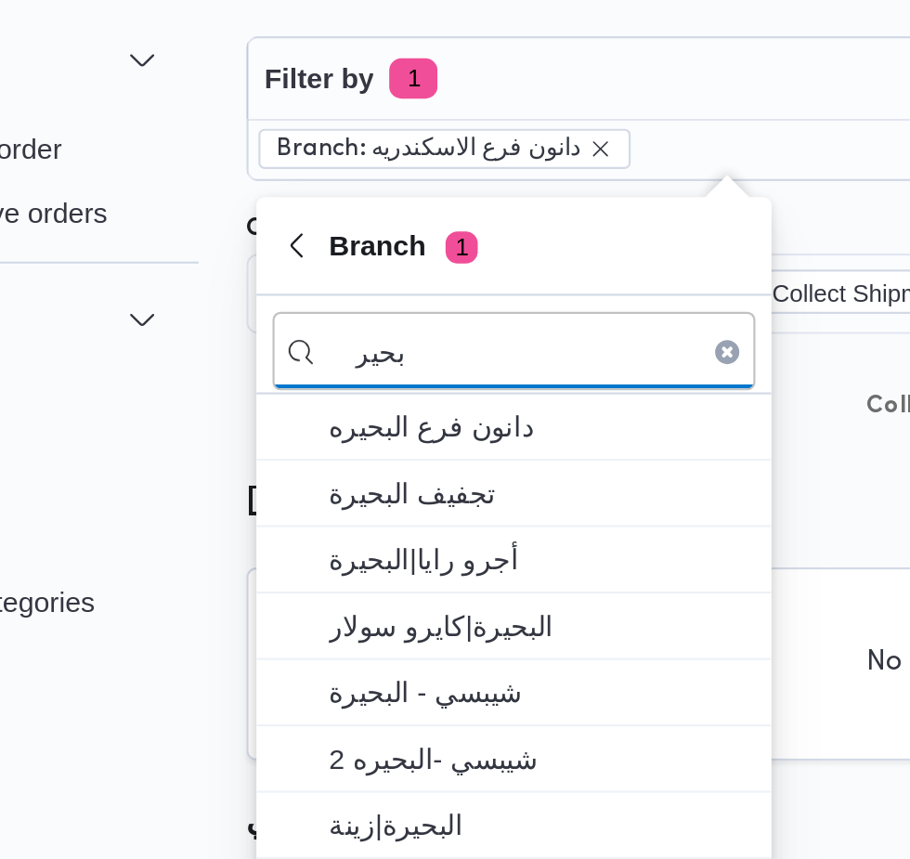
type input "بحير"
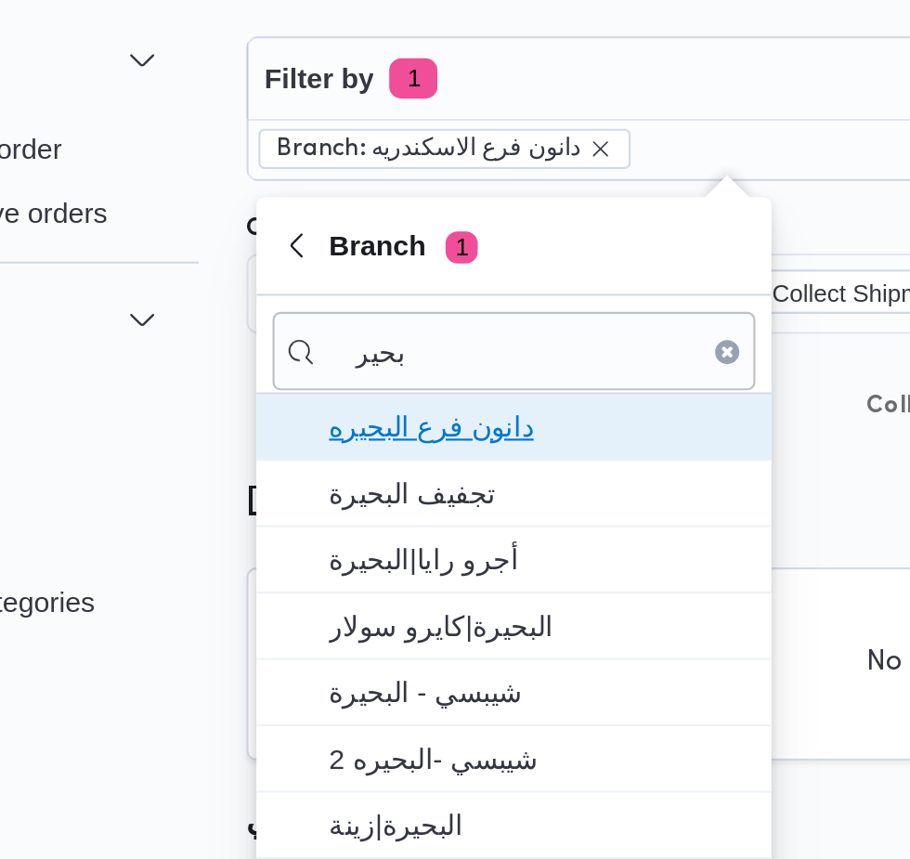
click at [425, 267] on span "دانون فرع البحيره" at bounding box center [375, 269] width 193 height 22
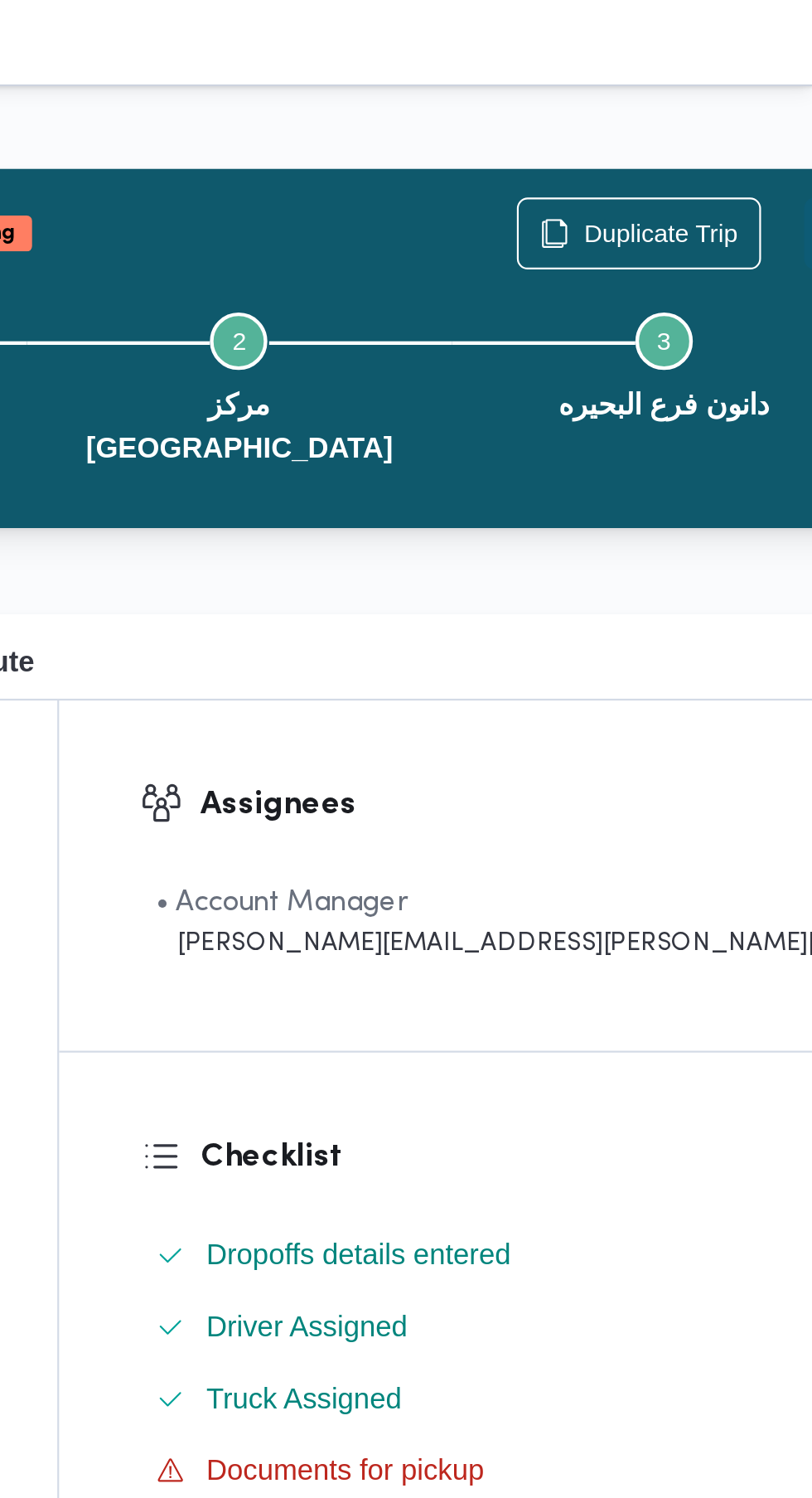
click at [808, 110] on button "Actions" at bounding box center [824, 107] width 33 height 33
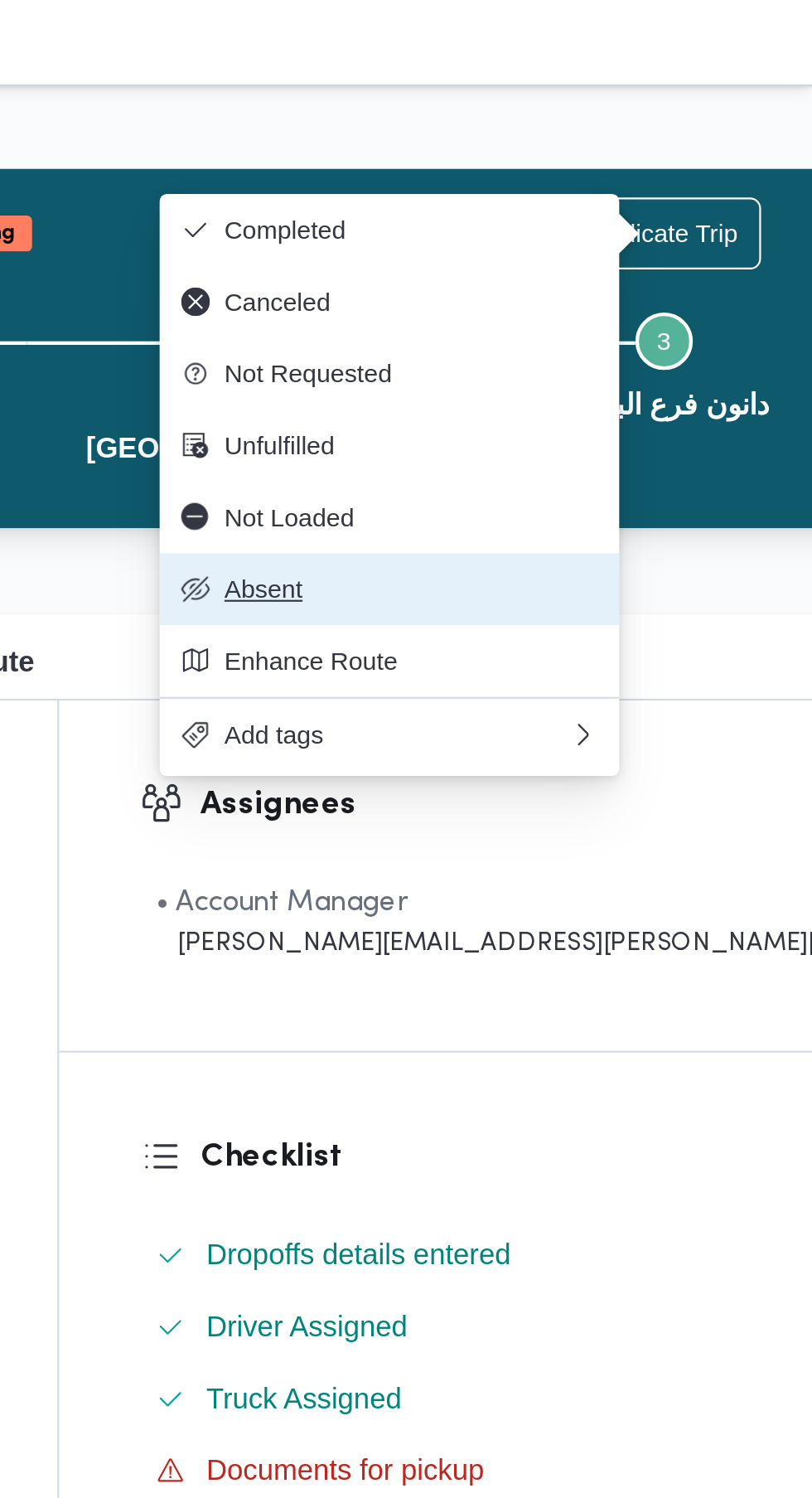
click at [600, 272] on span "Absent" at bounding box center [626, 271] width 172 height 13
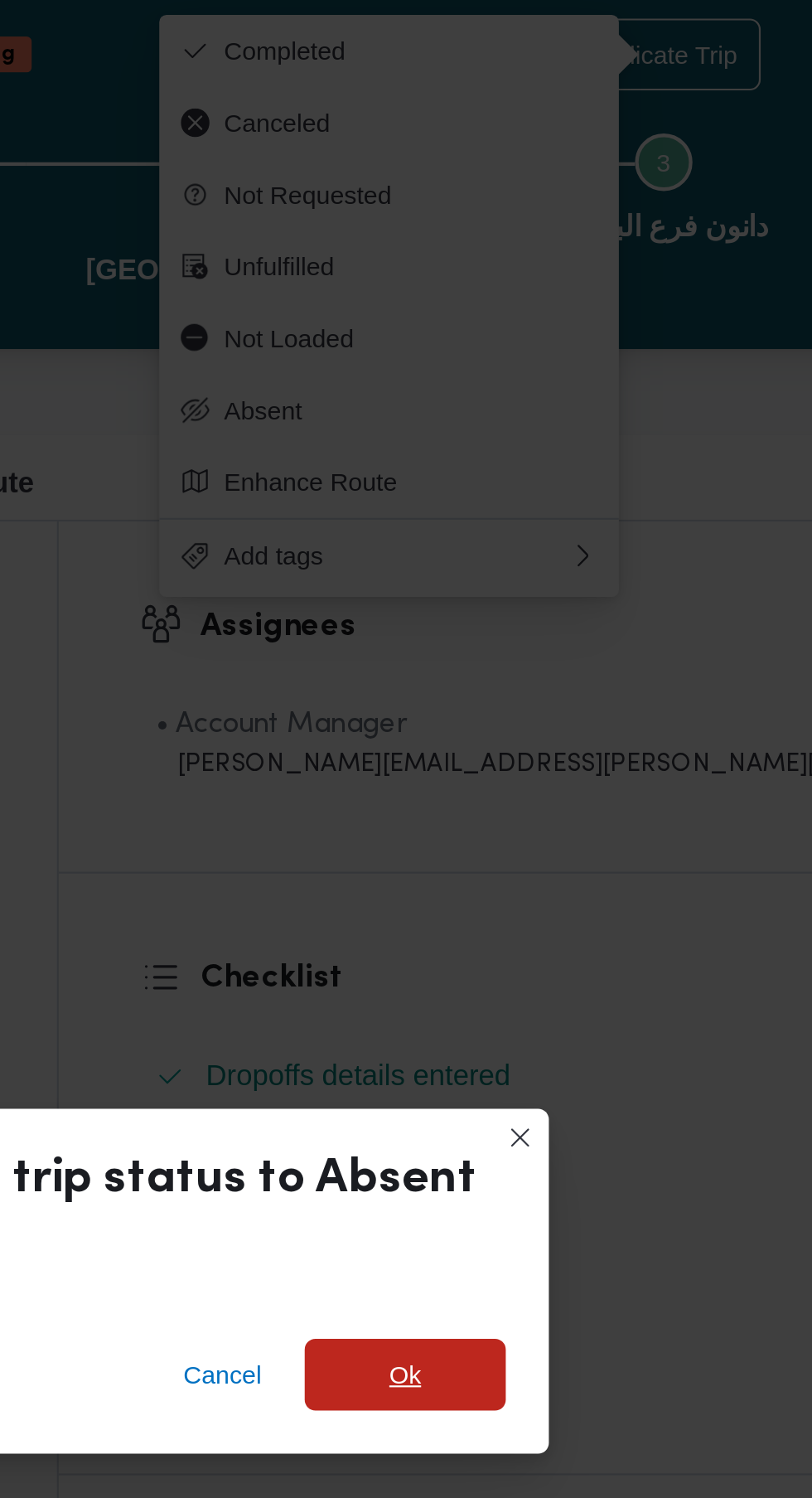
click at [646, 724] on span "Ok" at bounding box center [624, 717] width 93 height 33
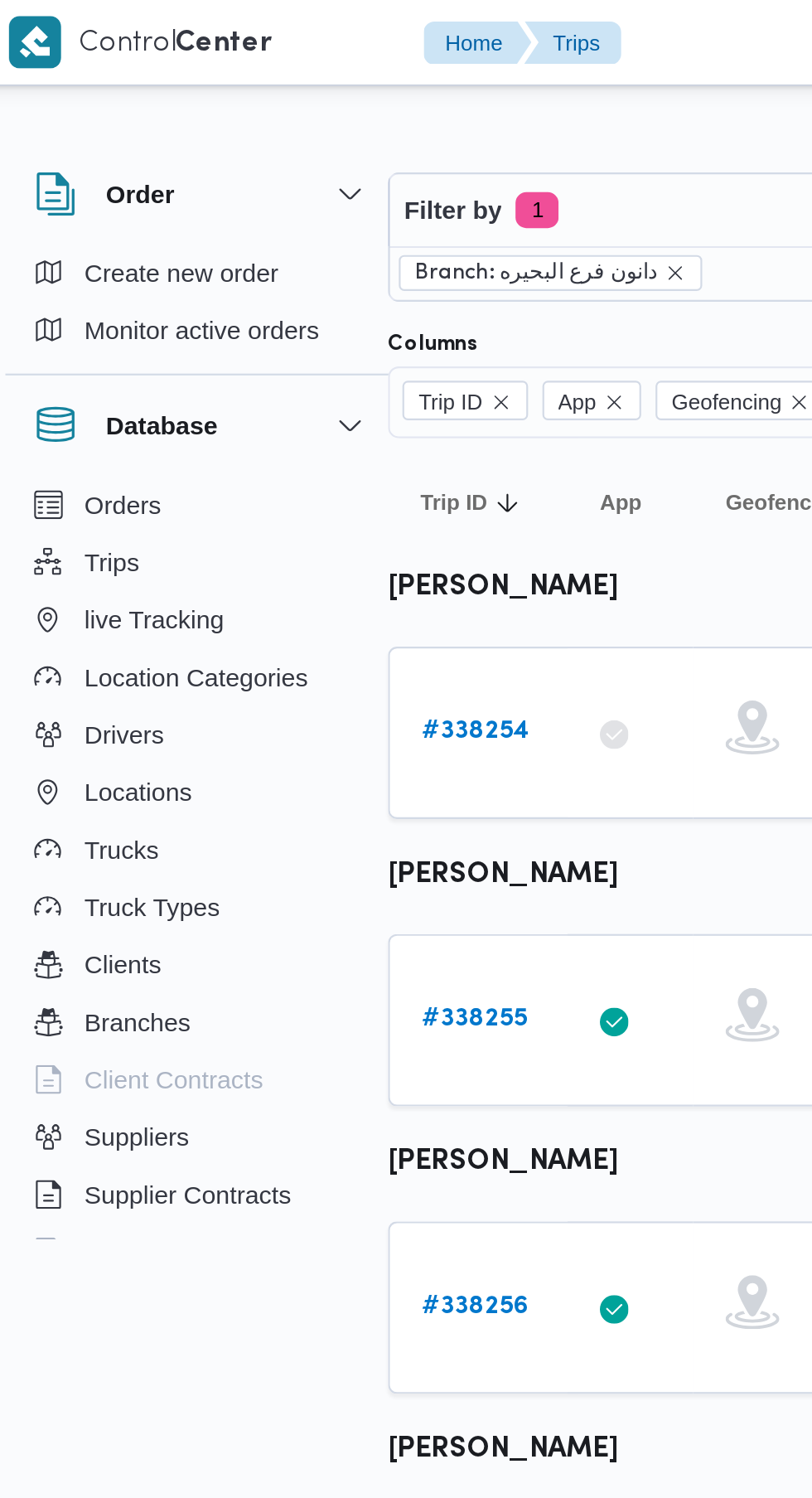
scroll to position [0, 26]
click at [212, 338] on b "# 338254" at bounding box center [230, 337] width 50 height 11
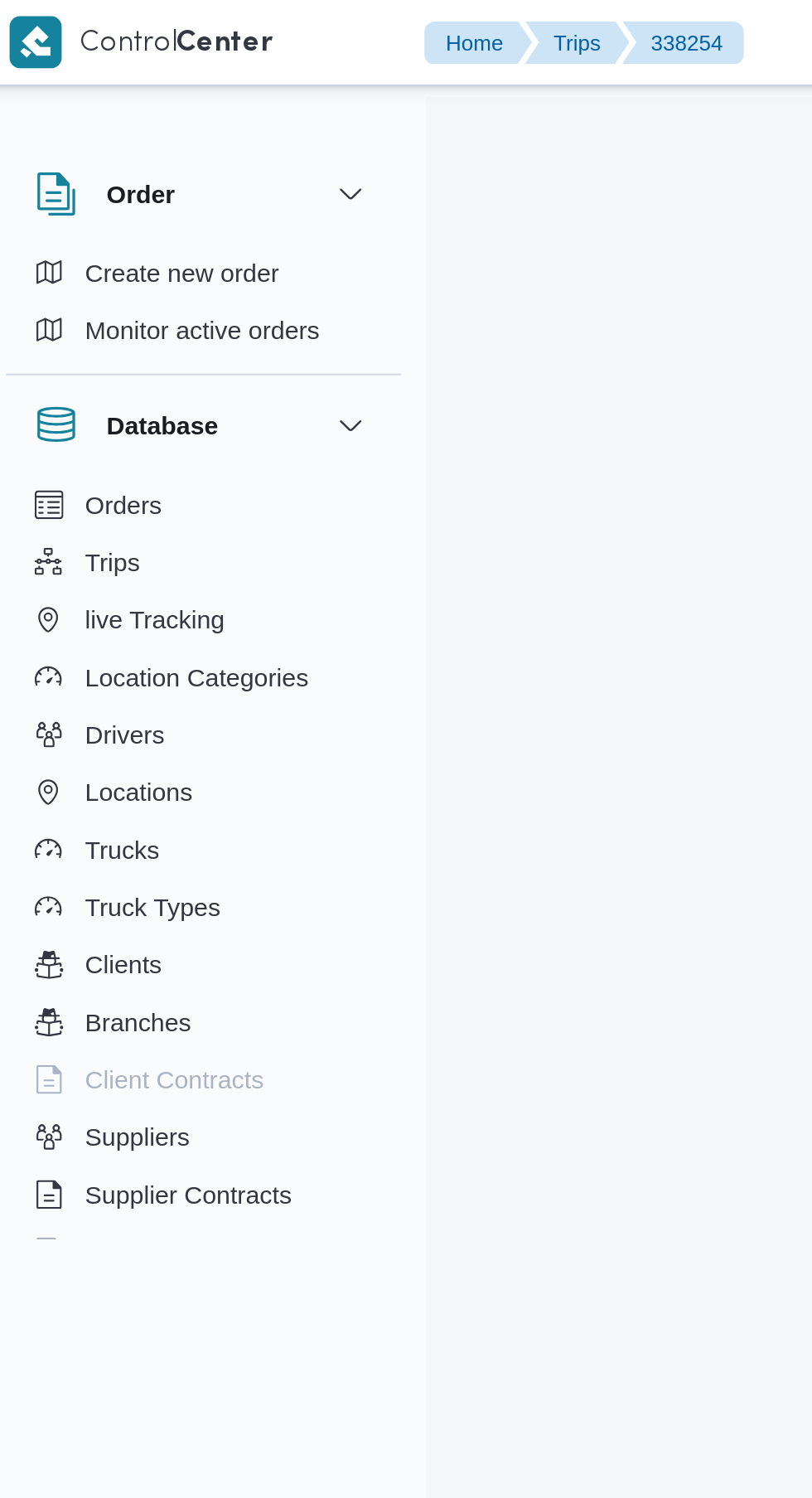
click at [236, 344] on div at bounding box center [503, 794] width 593 height 1498
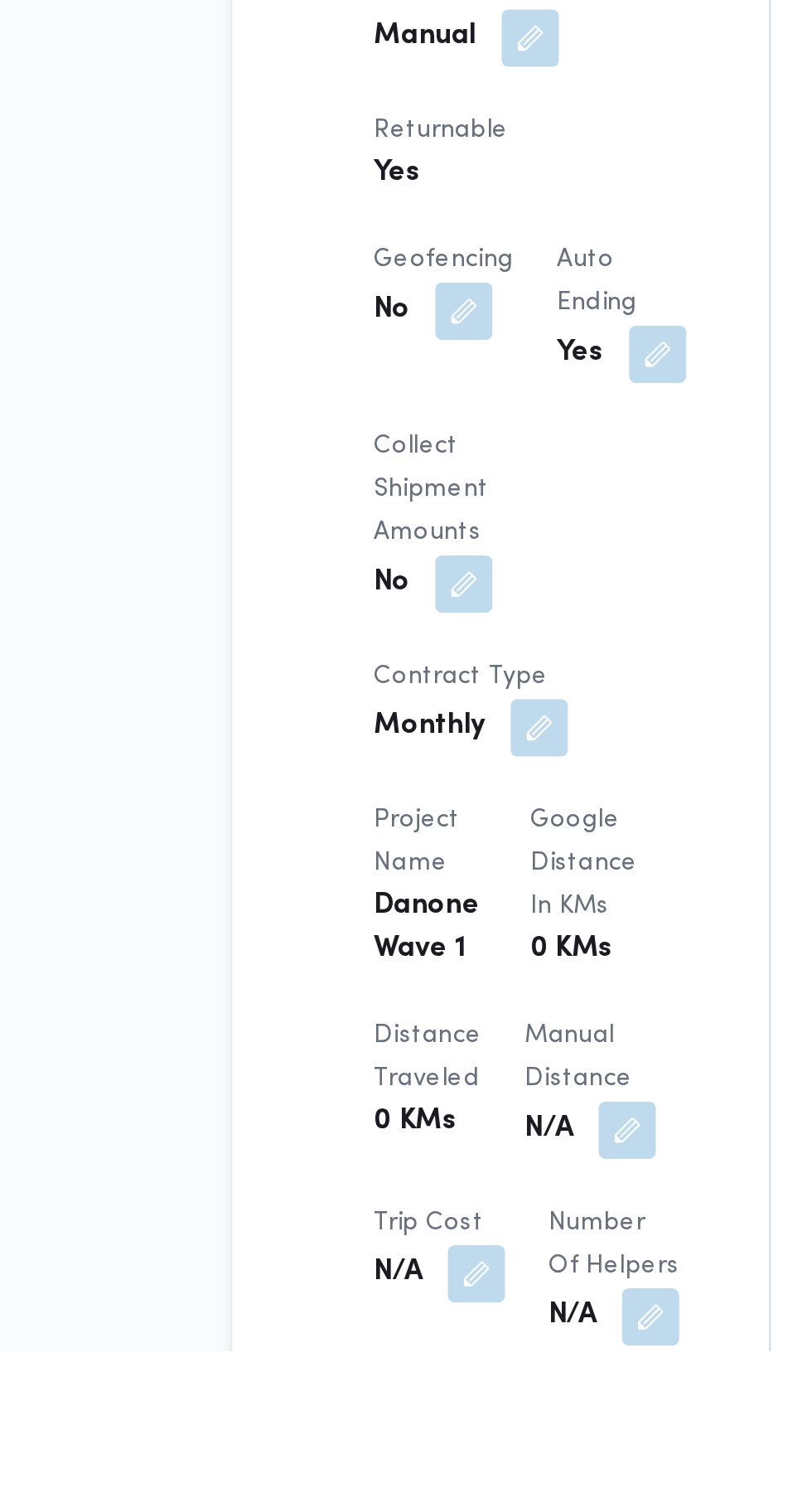
scroll to position [425, 0]
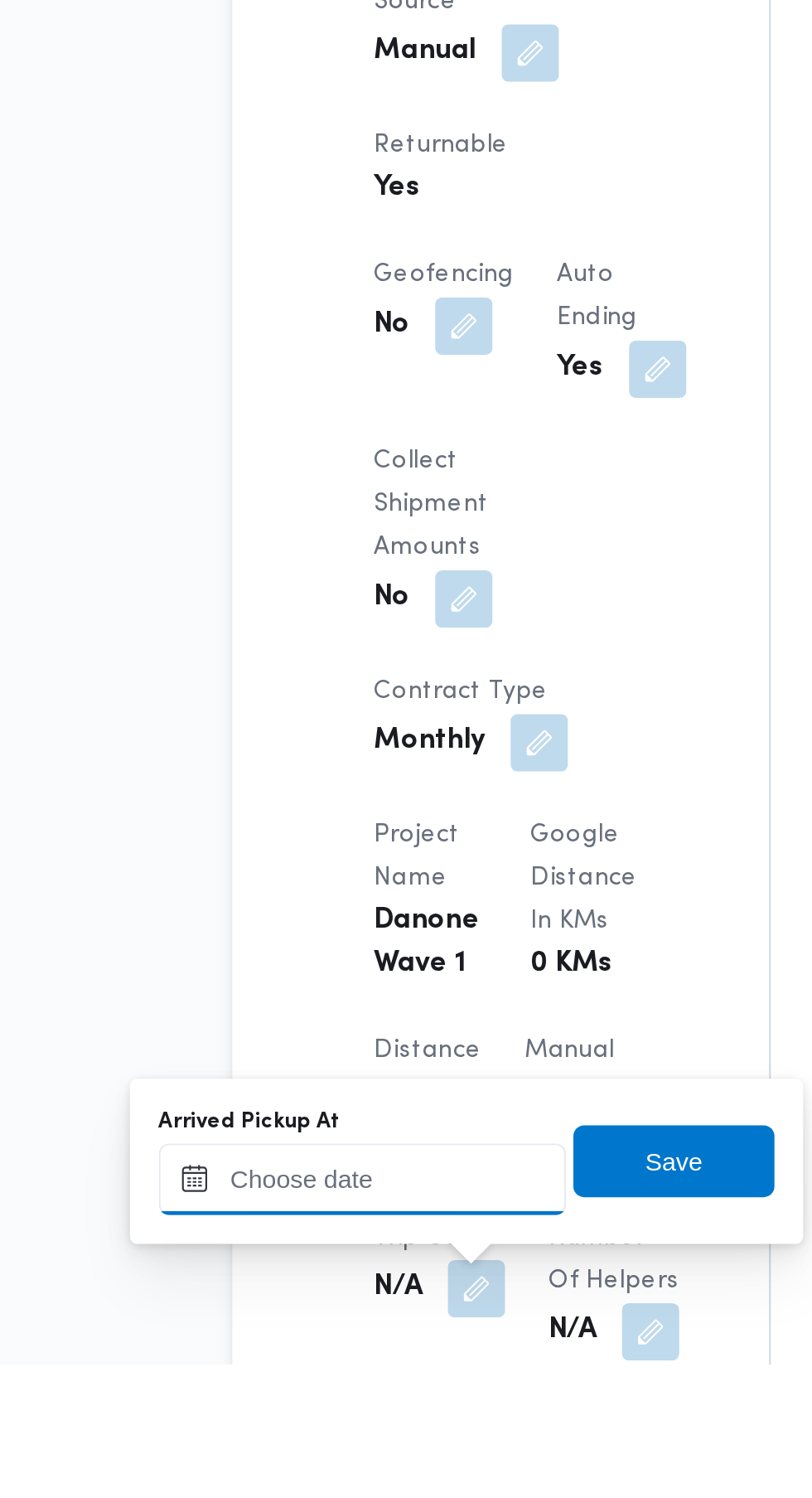
click at [295, 1418] on input "Arrived Pickup At" at bounding box center [275, 1412] width 188 height 33
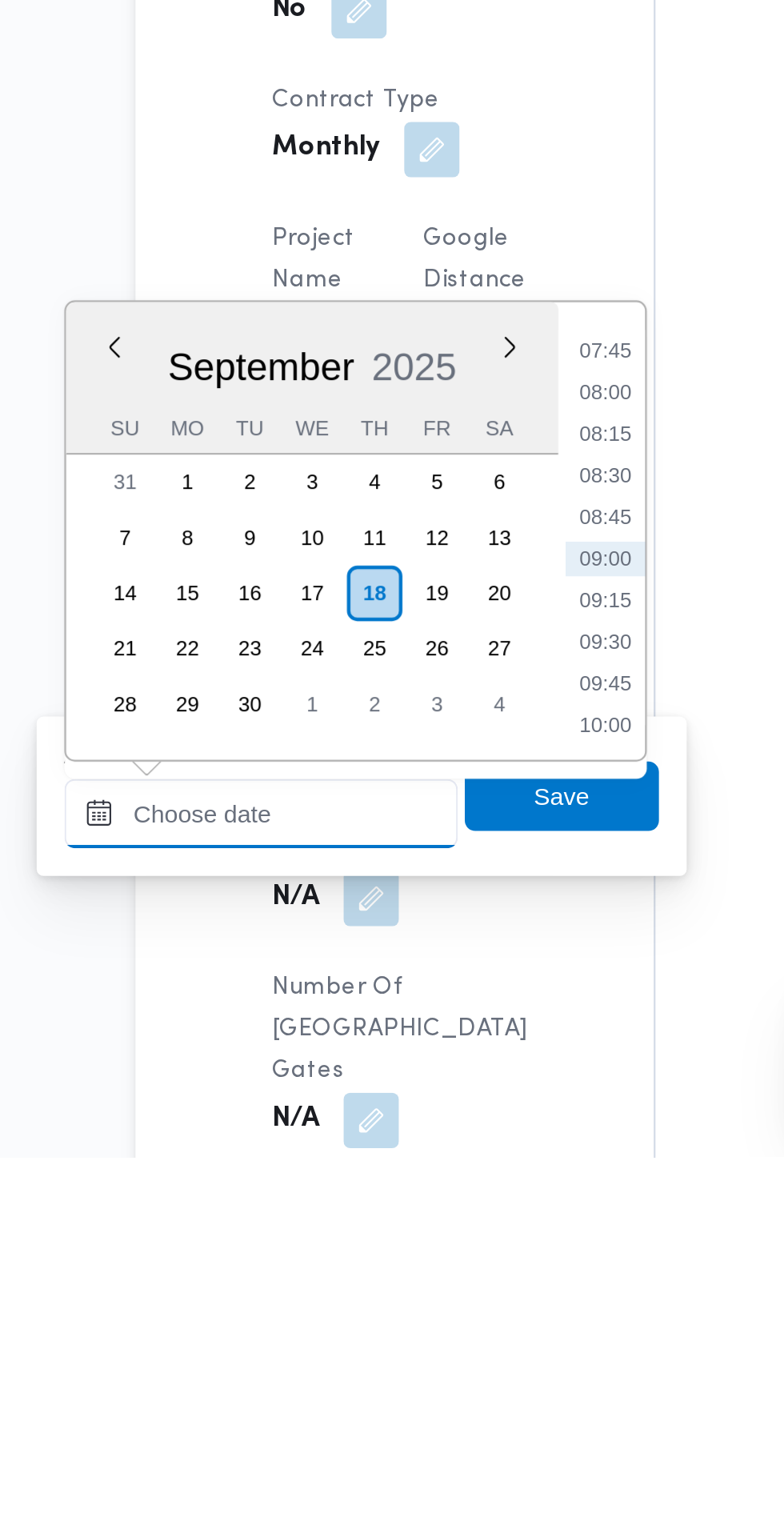
scroll to position [511, 0]
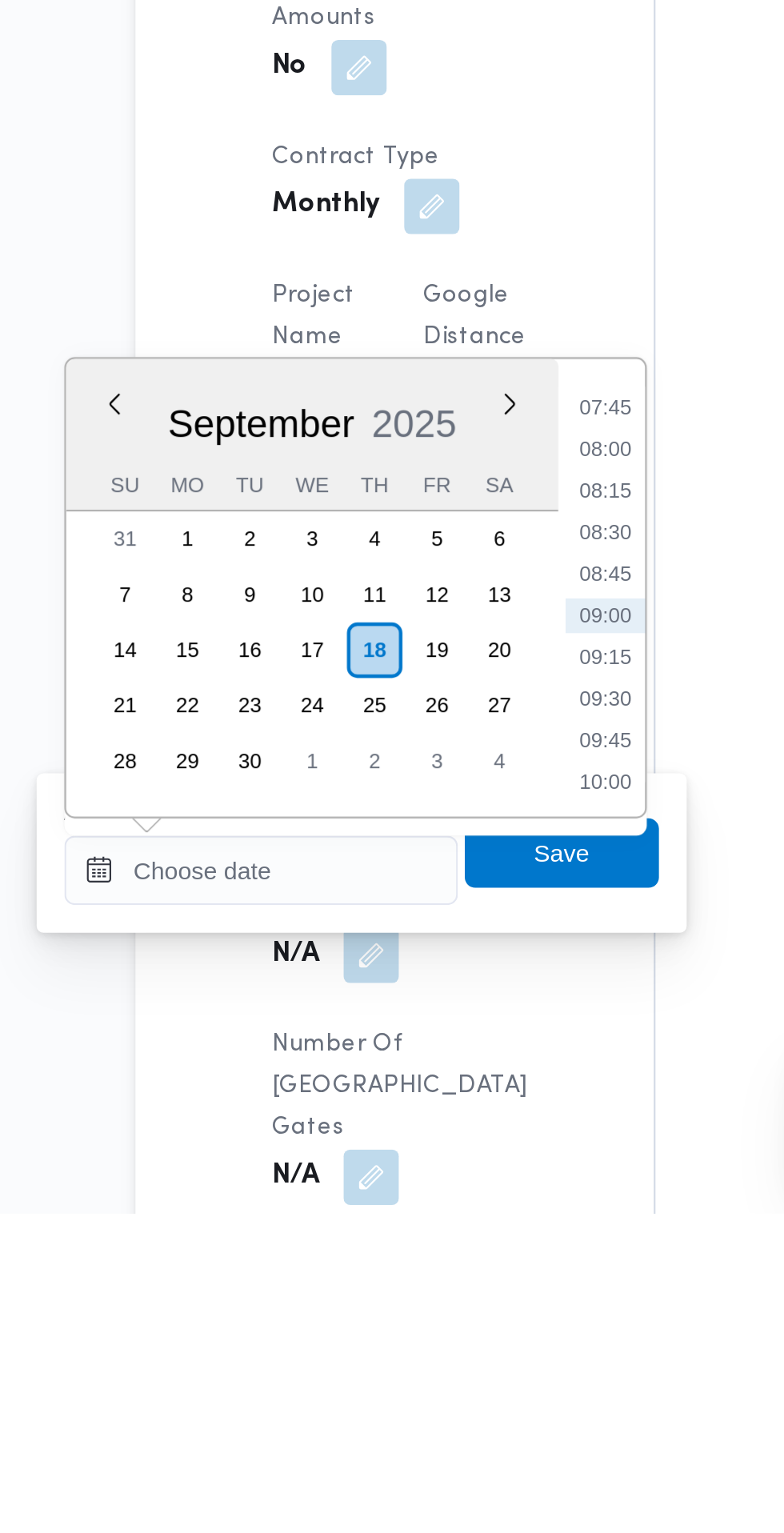
click at [432, 1159] on li "07:45" at bounding box center [425, 1161] width 37 height 16
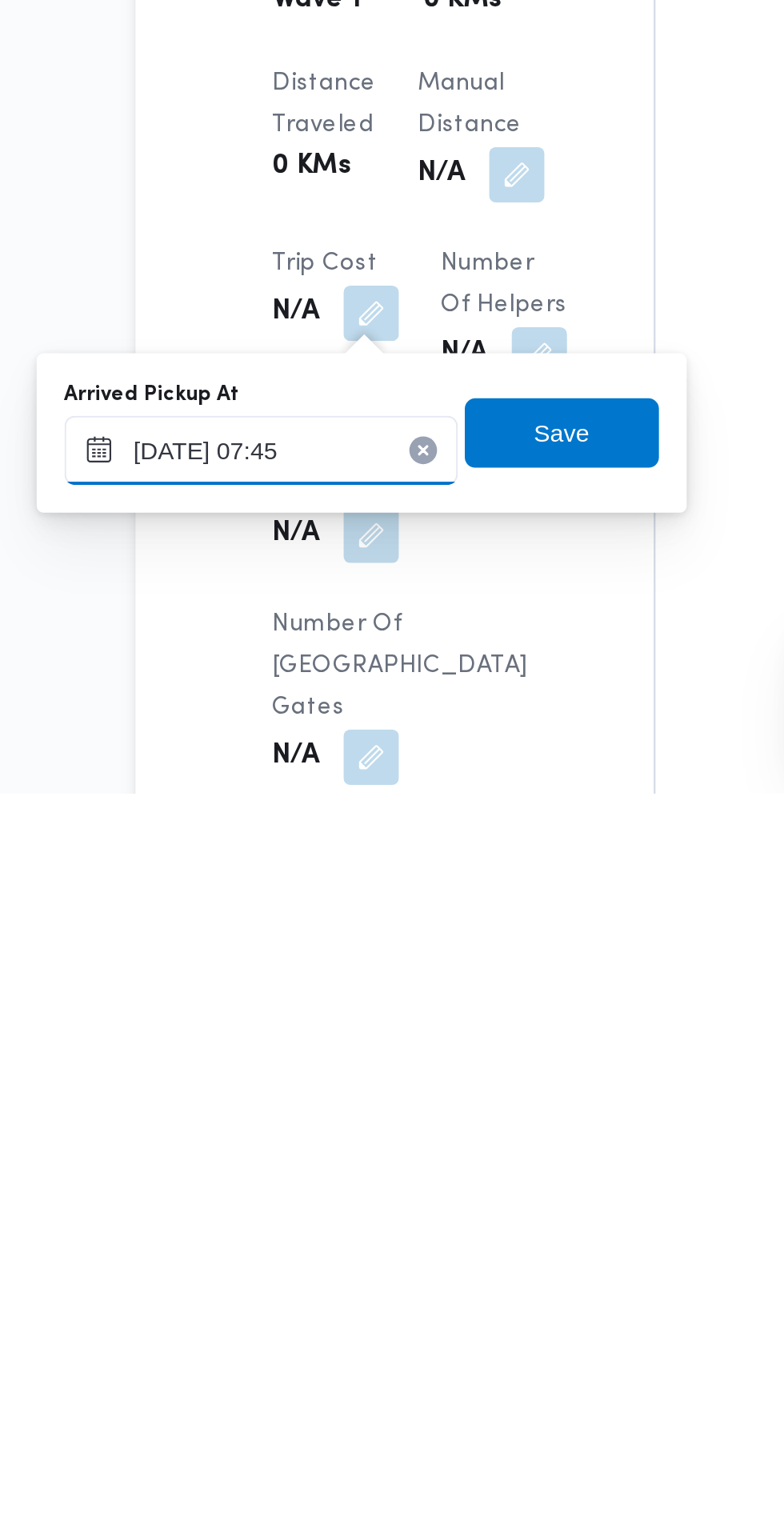
click at [320, 1369] on input "18/09/2025 07:45" at bounding box center [265, 1374] width 182 height 32
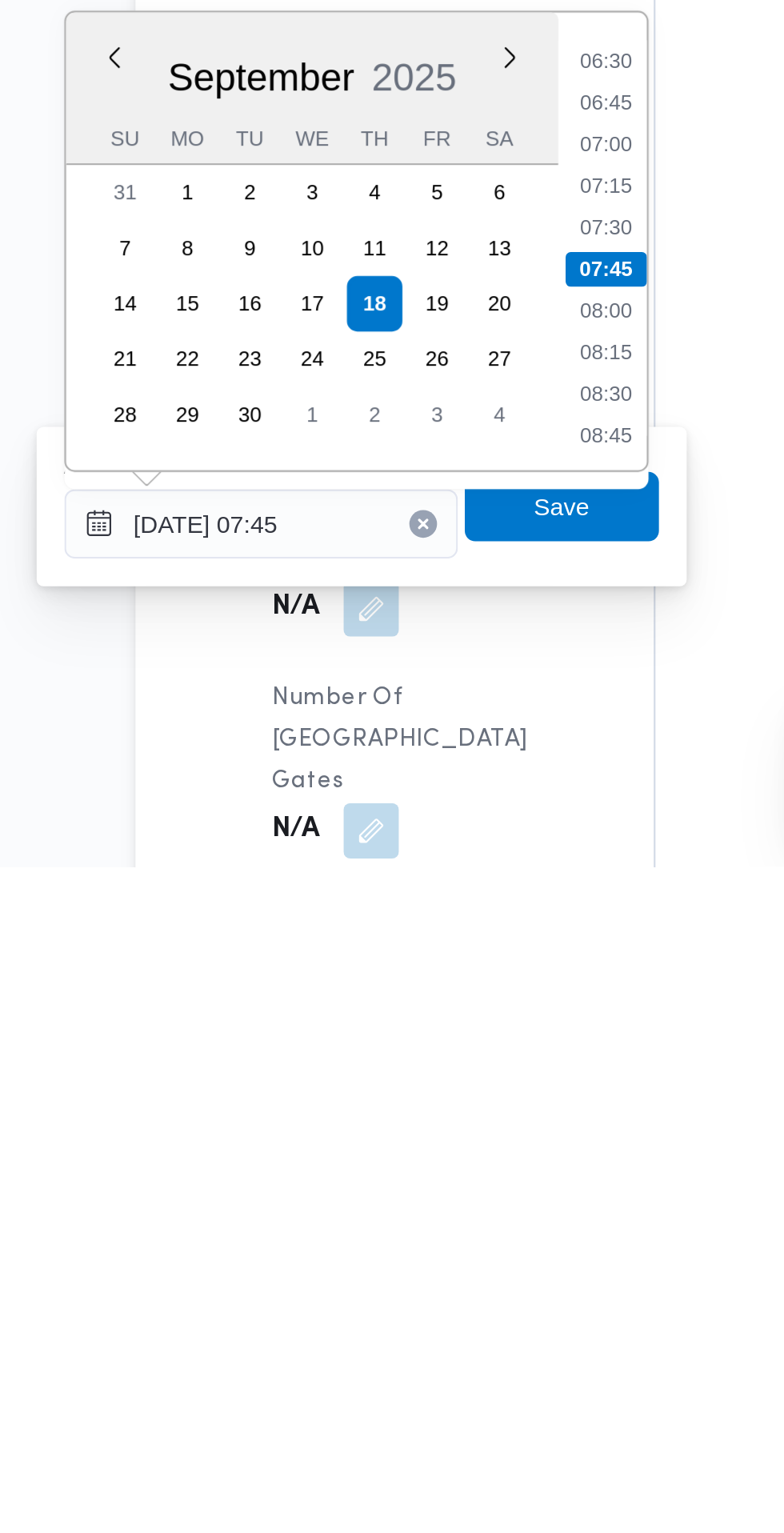
click at [432, 1234] on li "07:30" at bounding box center [425, 1237] width 37 height 16
type input "18/09/2025 07:30"
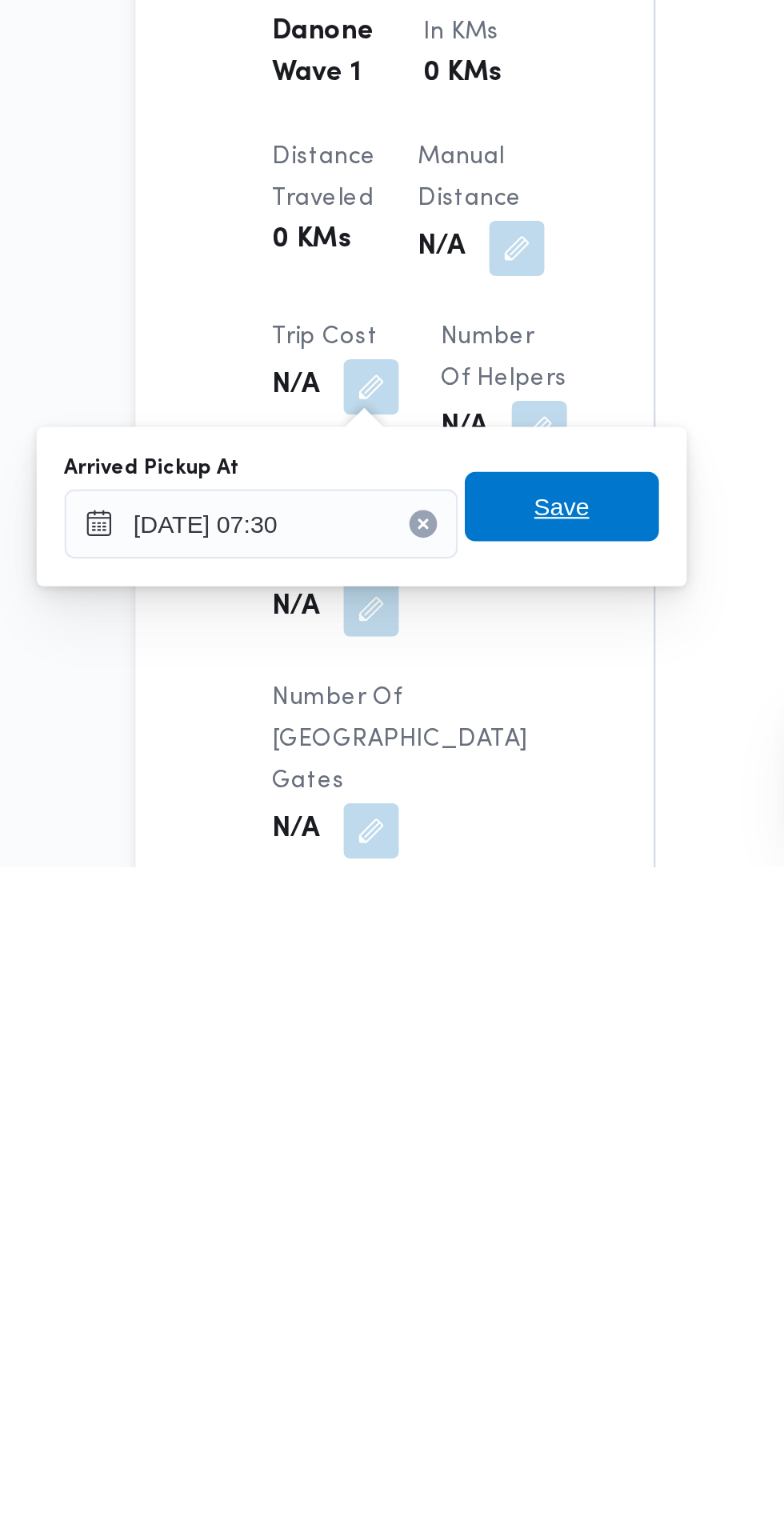
click at [414, 1368] on span "Save" at bounding box center [405, 1367] width 26 height 19
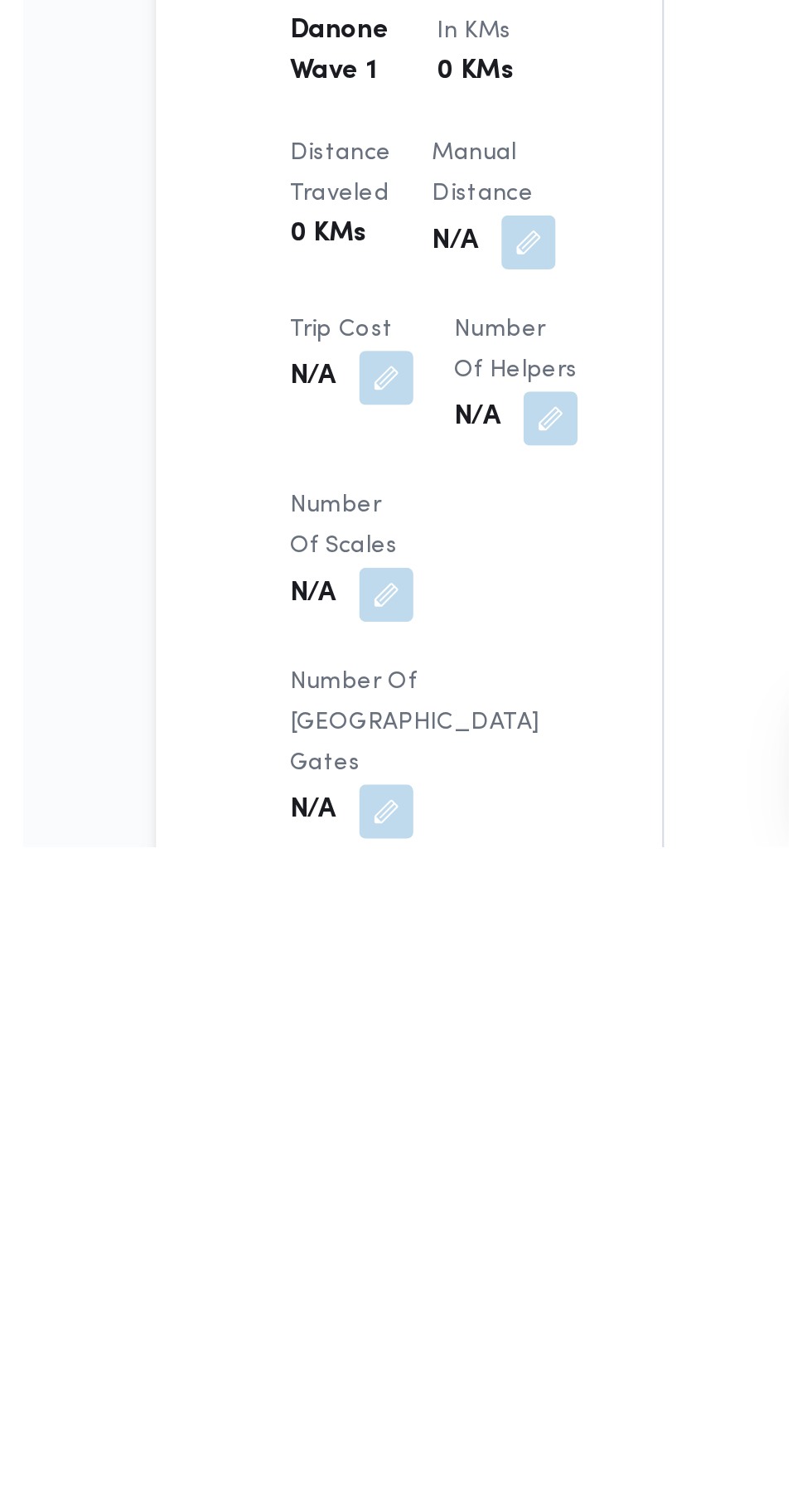
scroll to position [578, 0]
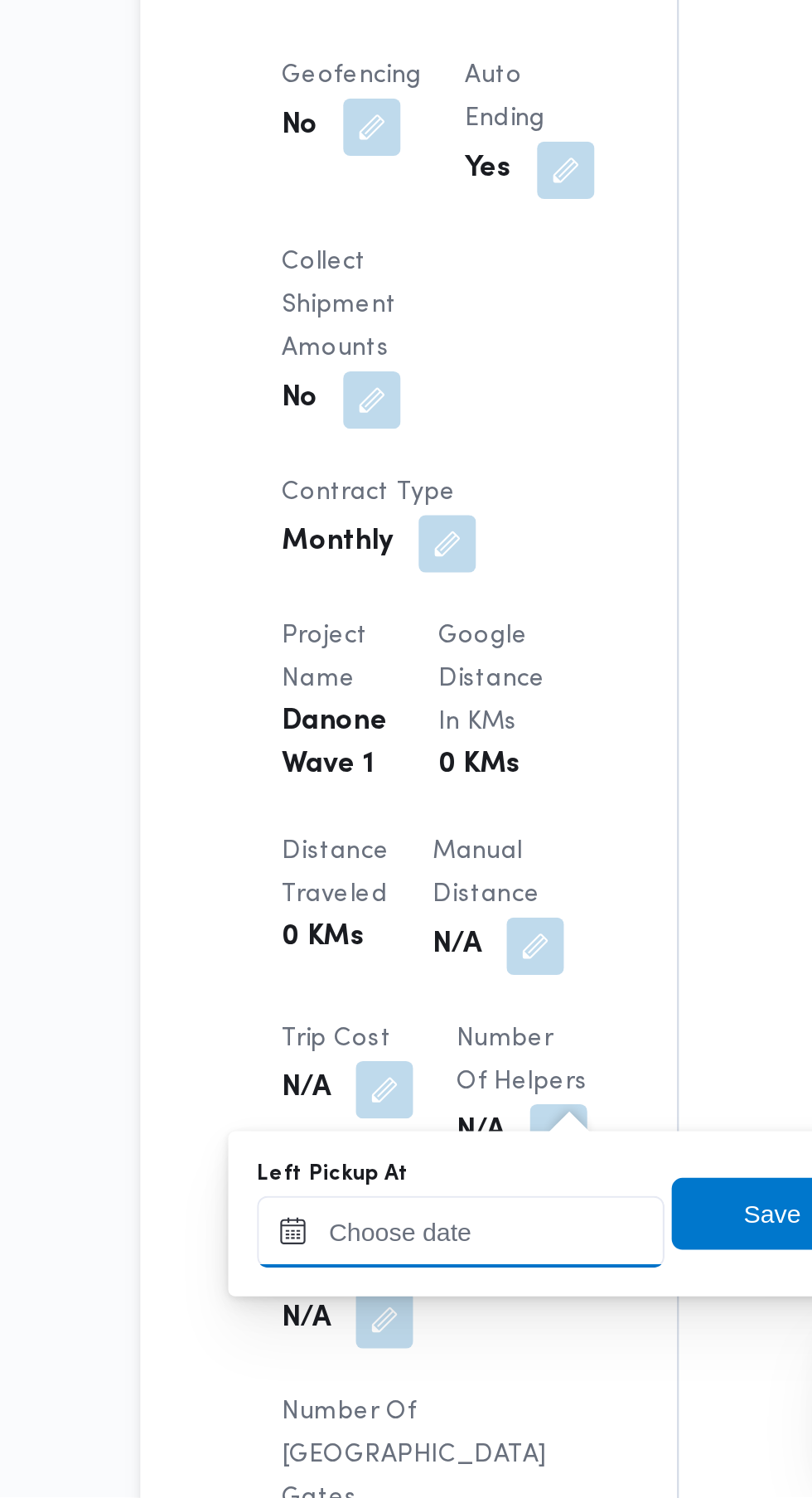
click at [406, 1379] on input "Left Pickup At" at bounding box center [363, 1375] width 188 height 33
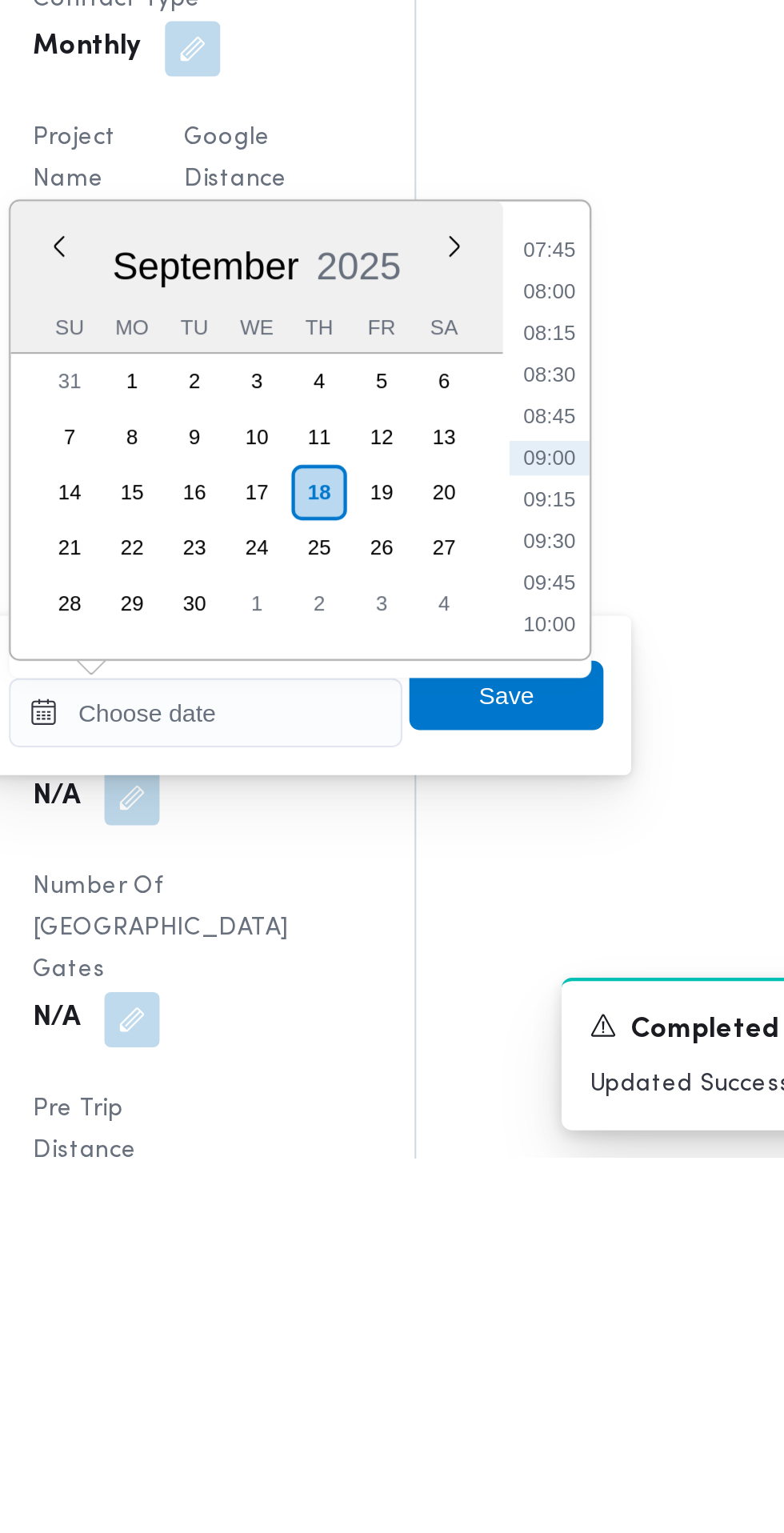
click at [520, 1191] on li "08:45" at bounding box center [509, 1190] width 37 height 16
type input "18/09/2025 08:45"
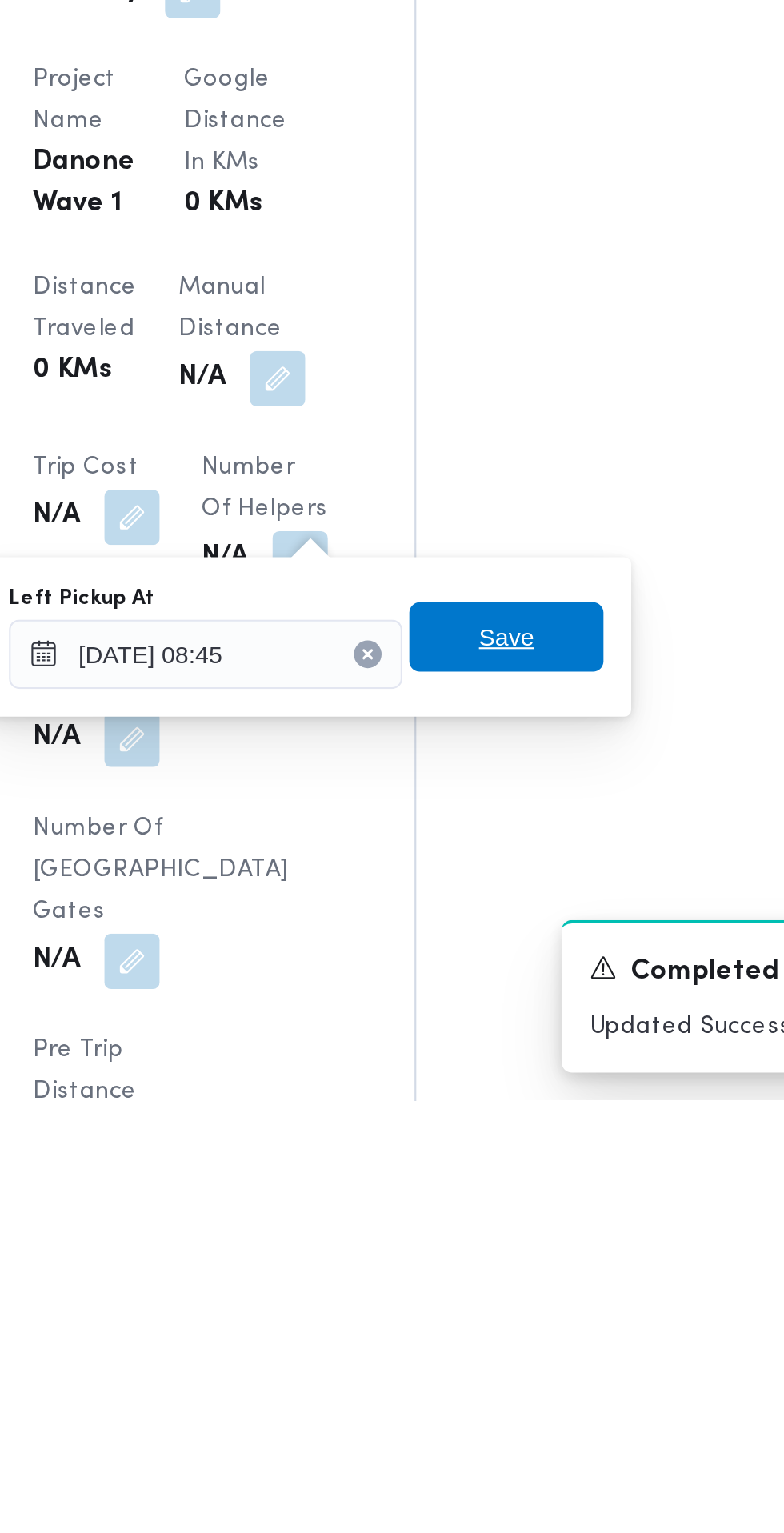
click at [507, 1322] on span "Save" at bounding box center [489, 1319] width 90 height 32
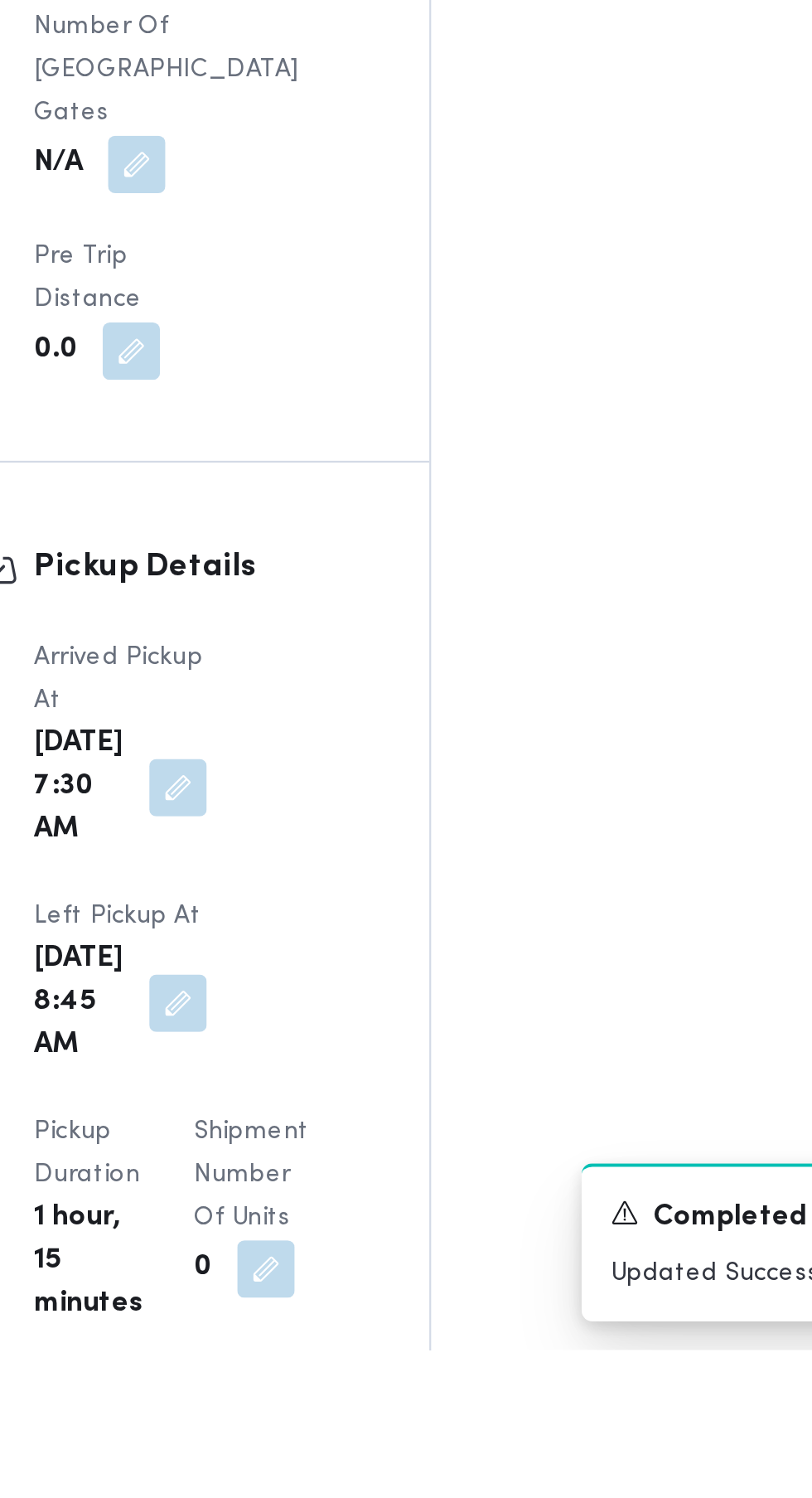
scroll to position [1151, 0]
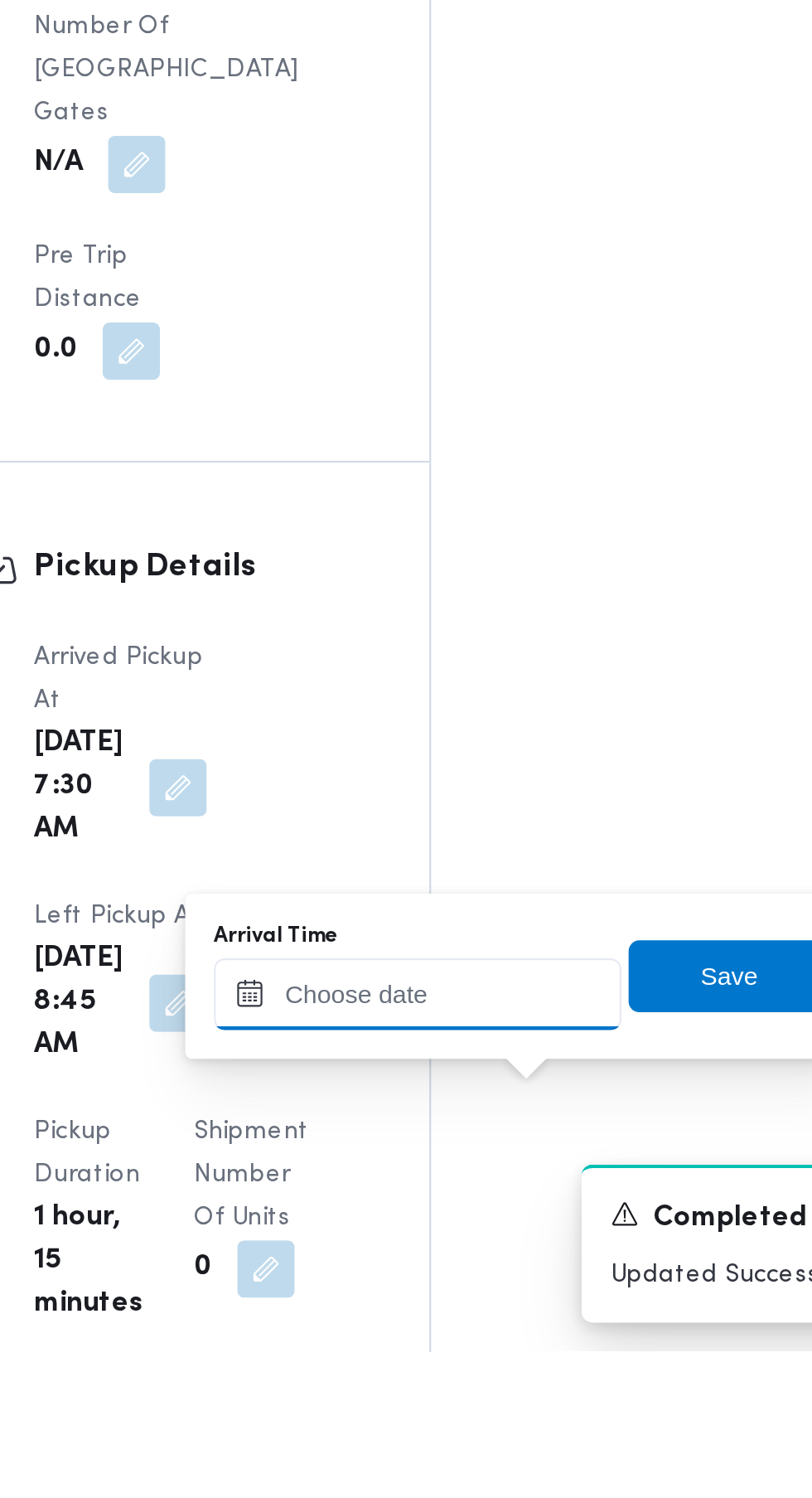
click at [474, 1333] on input "Arrival Time" at bounding box center [458, 1333] width 188 height 33
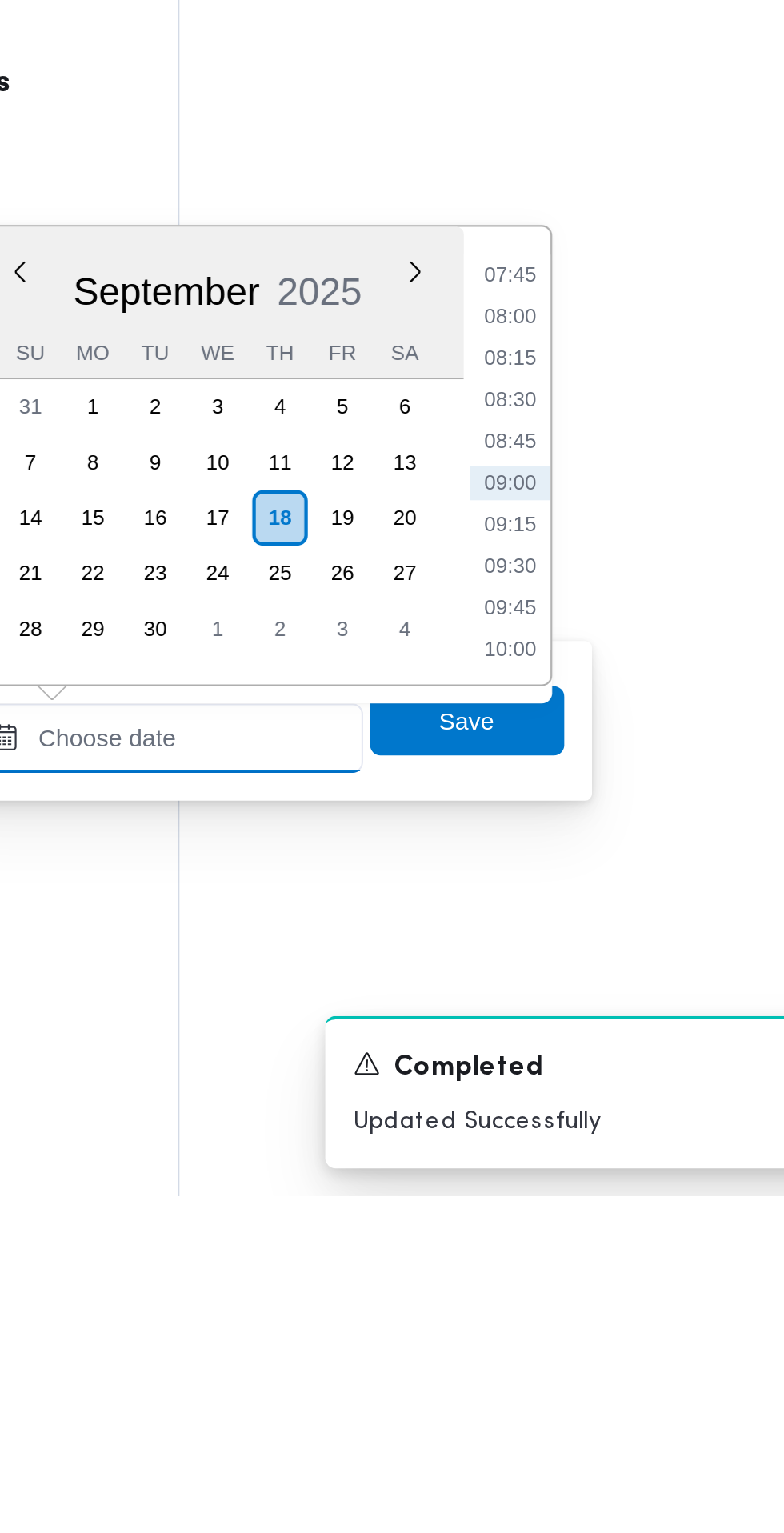
scroll to position [1187, 0]
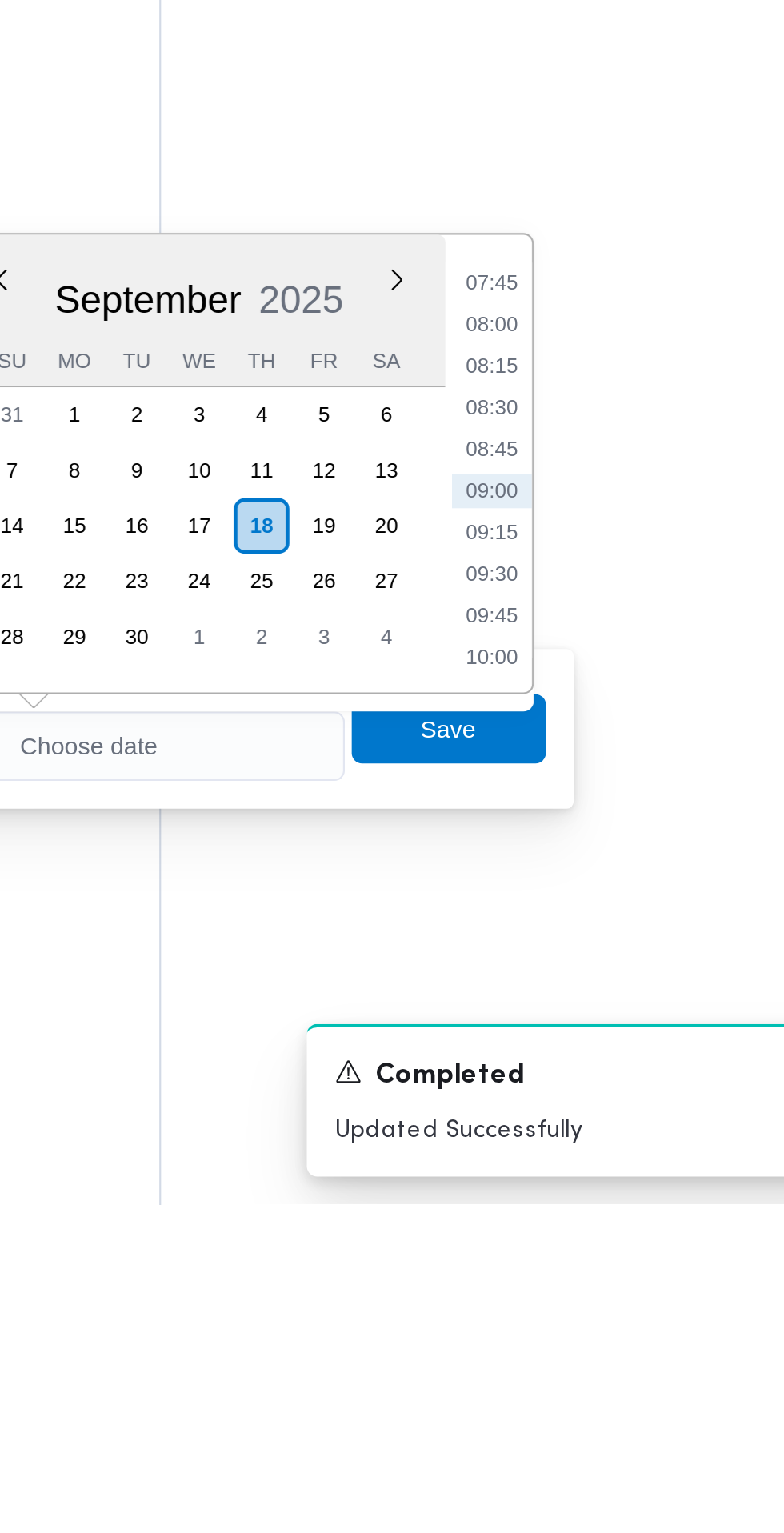
click at [601, 1226] on li "09:15" at bounding box center [600, 1223] width 37 height 16
type input "18/09/2025 09:15"
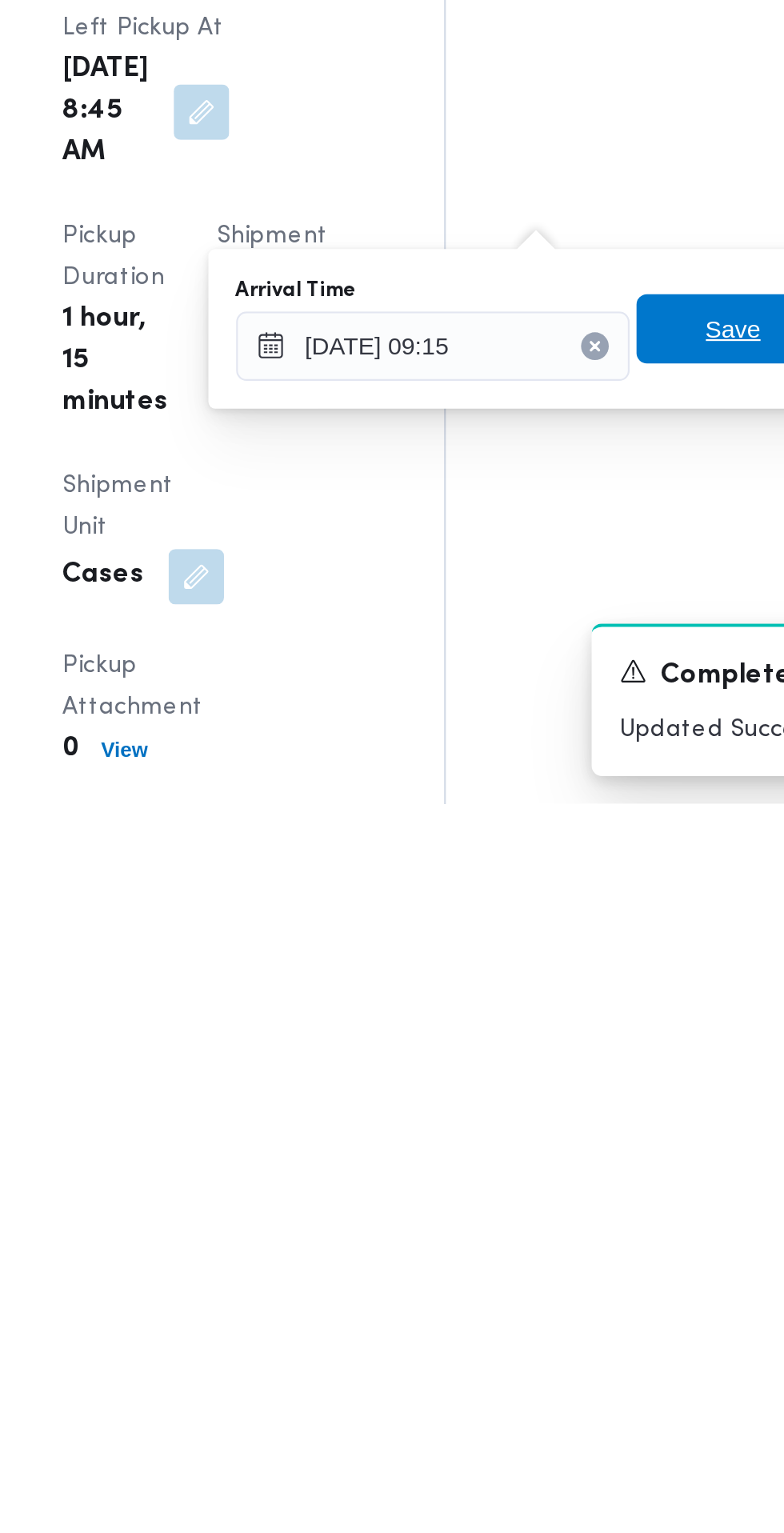
click at [575, 1309] on span "Save" at bounding box center [581, 1314] width 26 height 19
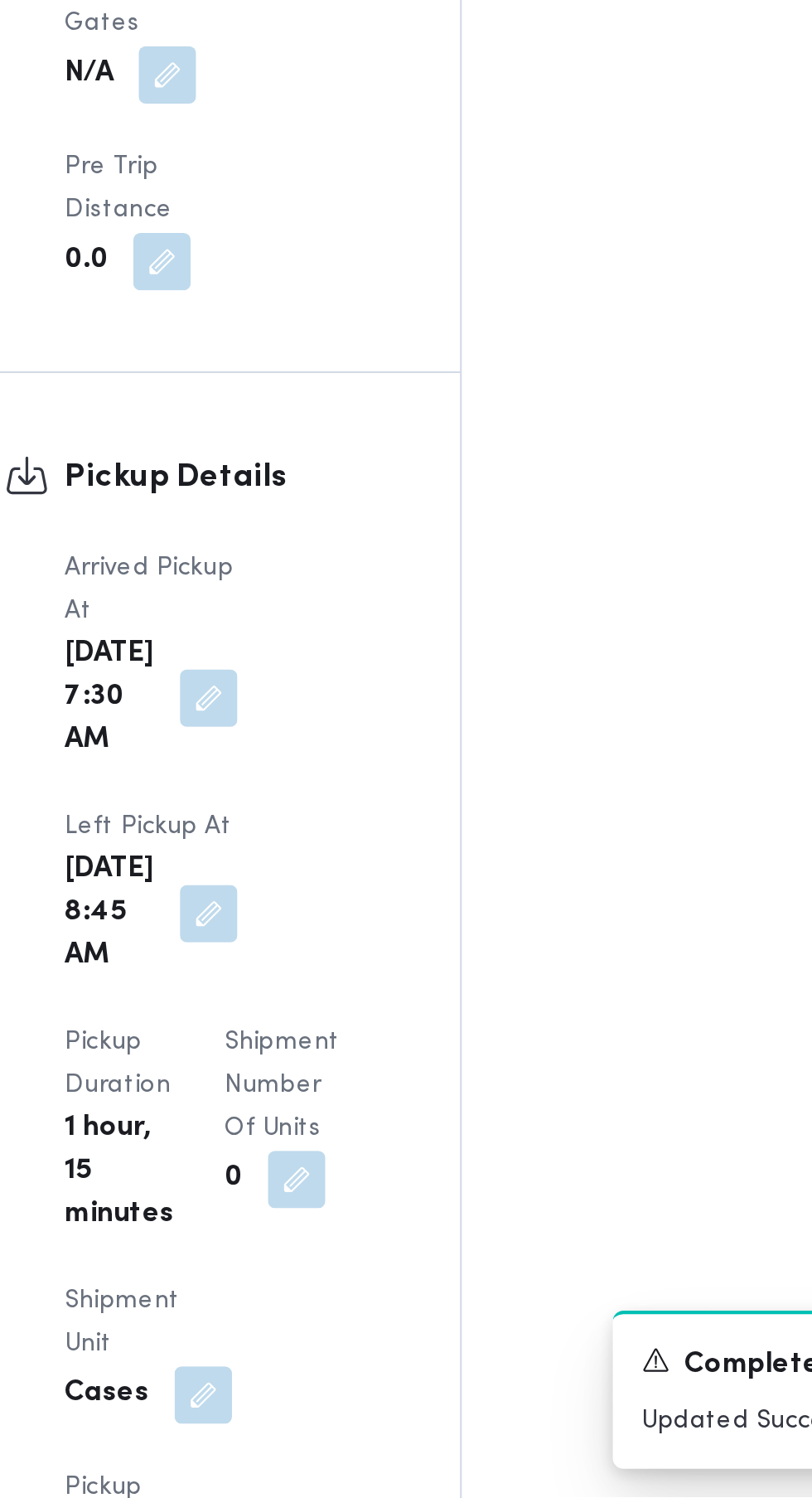
scroll to position [1279, 0]
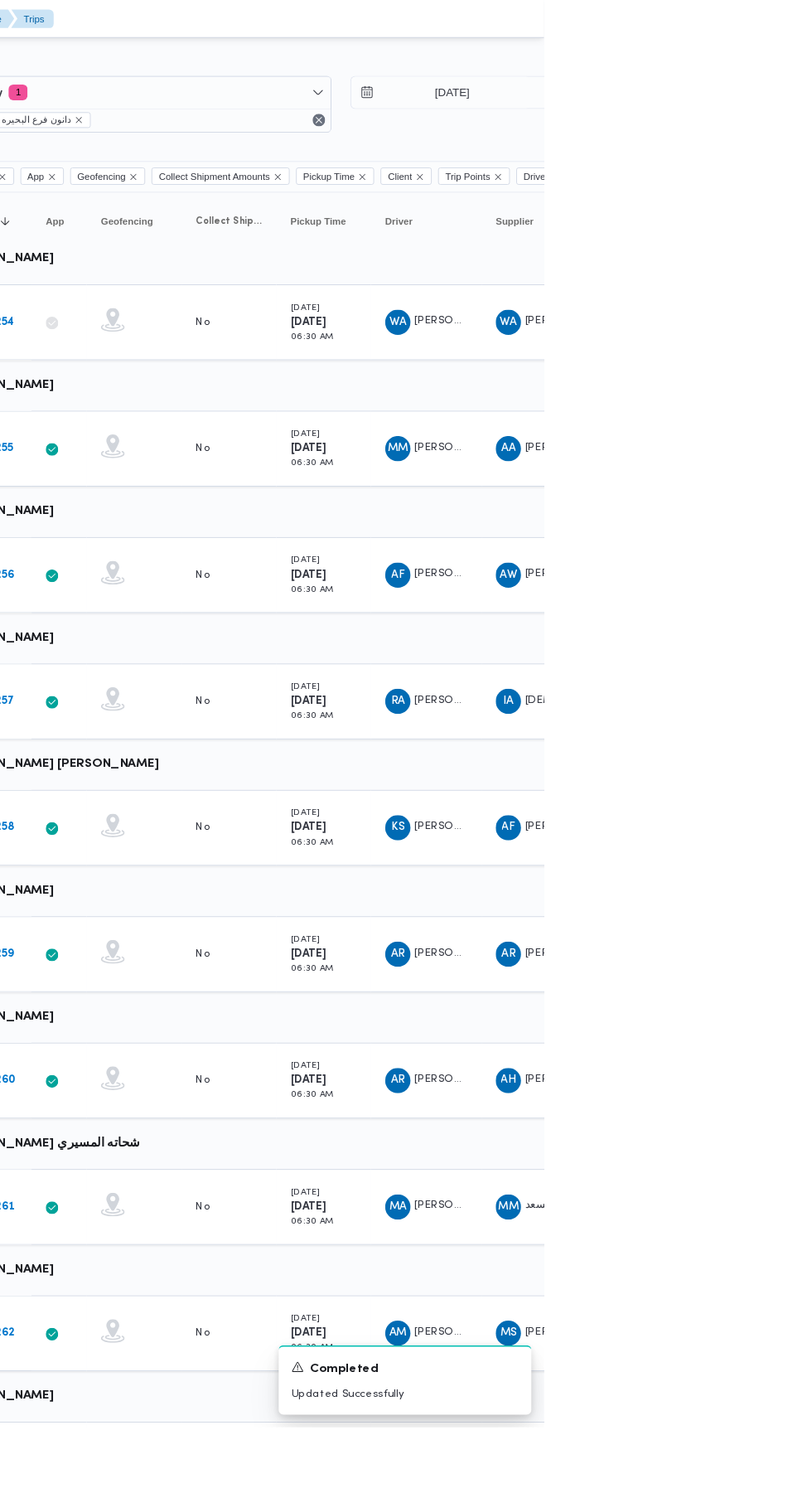
scroll to position [0, 24]
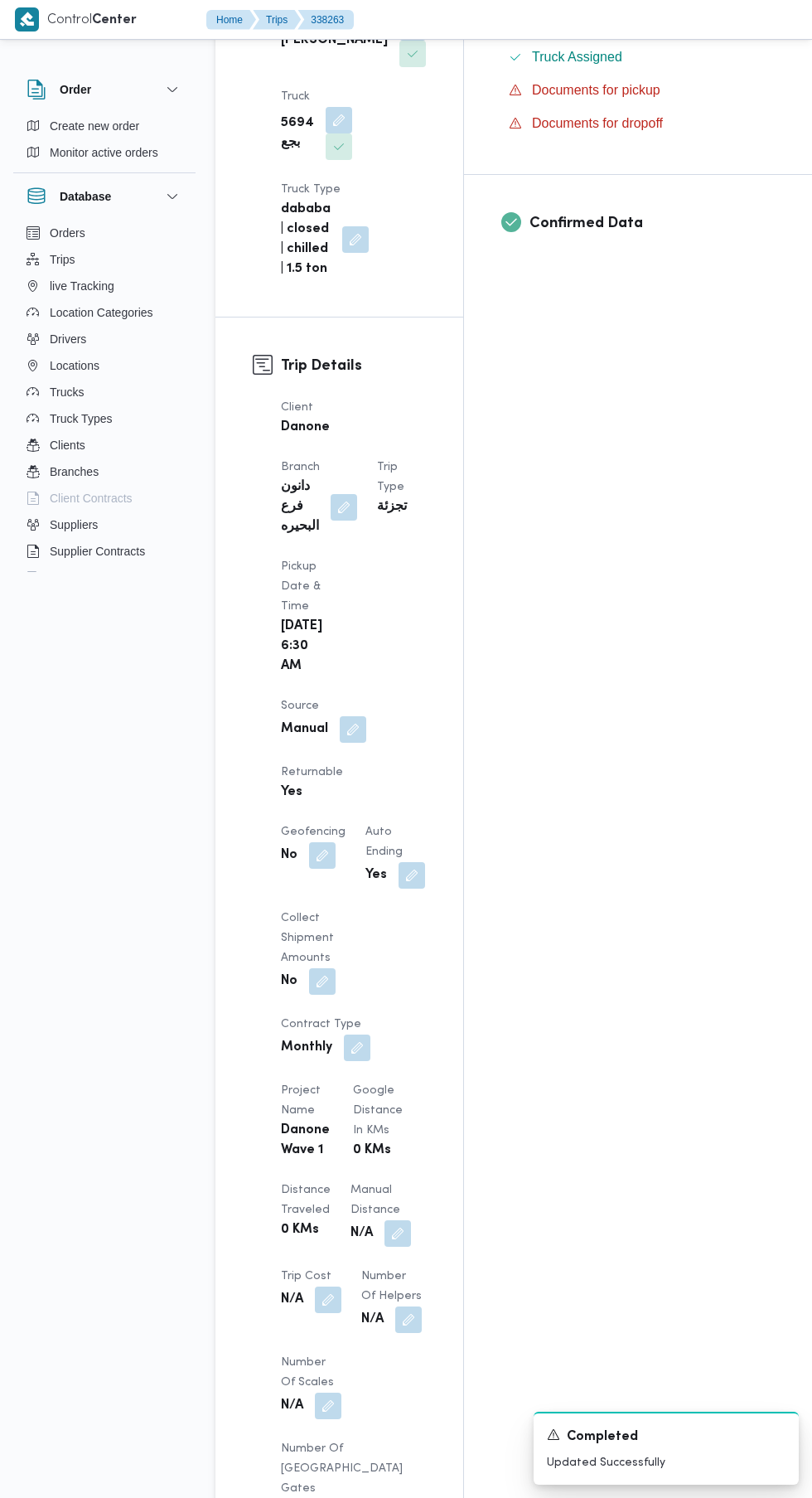
scroll to position [795, 0]
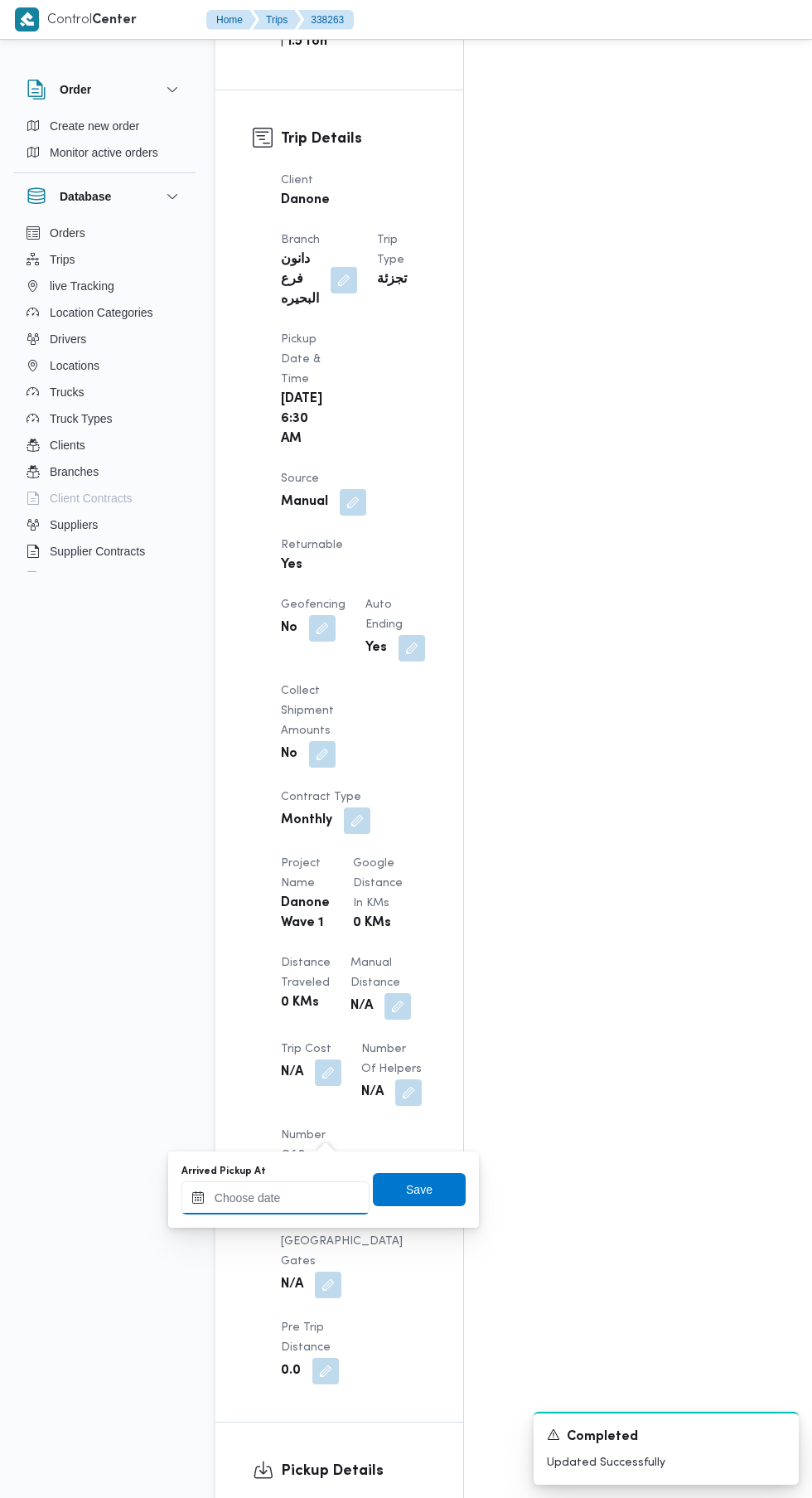
click at [299, 1197] on input "Arrived Pickup At" at bounding box center [275, 1197] width 188 height 33
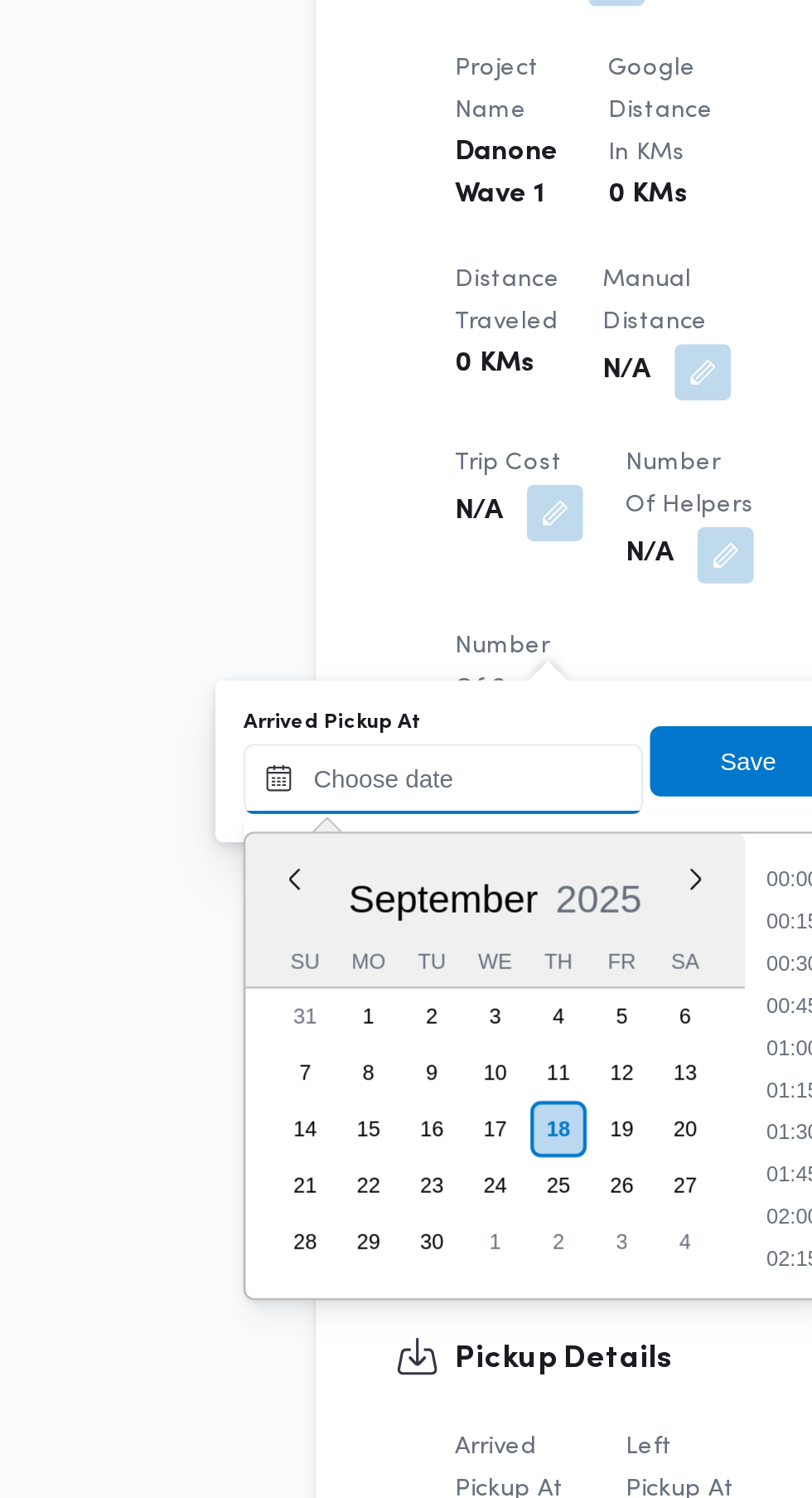
scroll to position [845, 0]
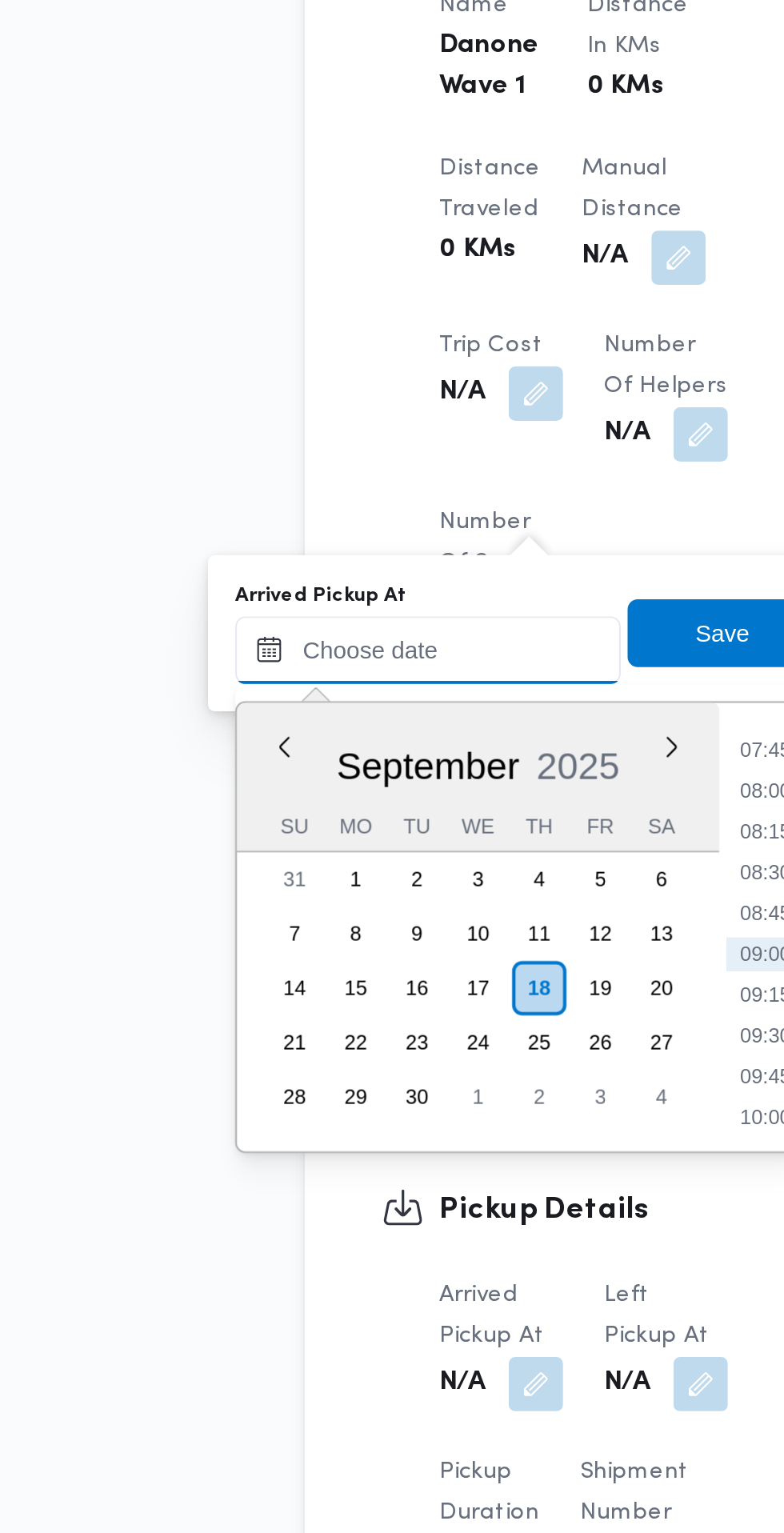
paste input "18/09/2025 07:30"
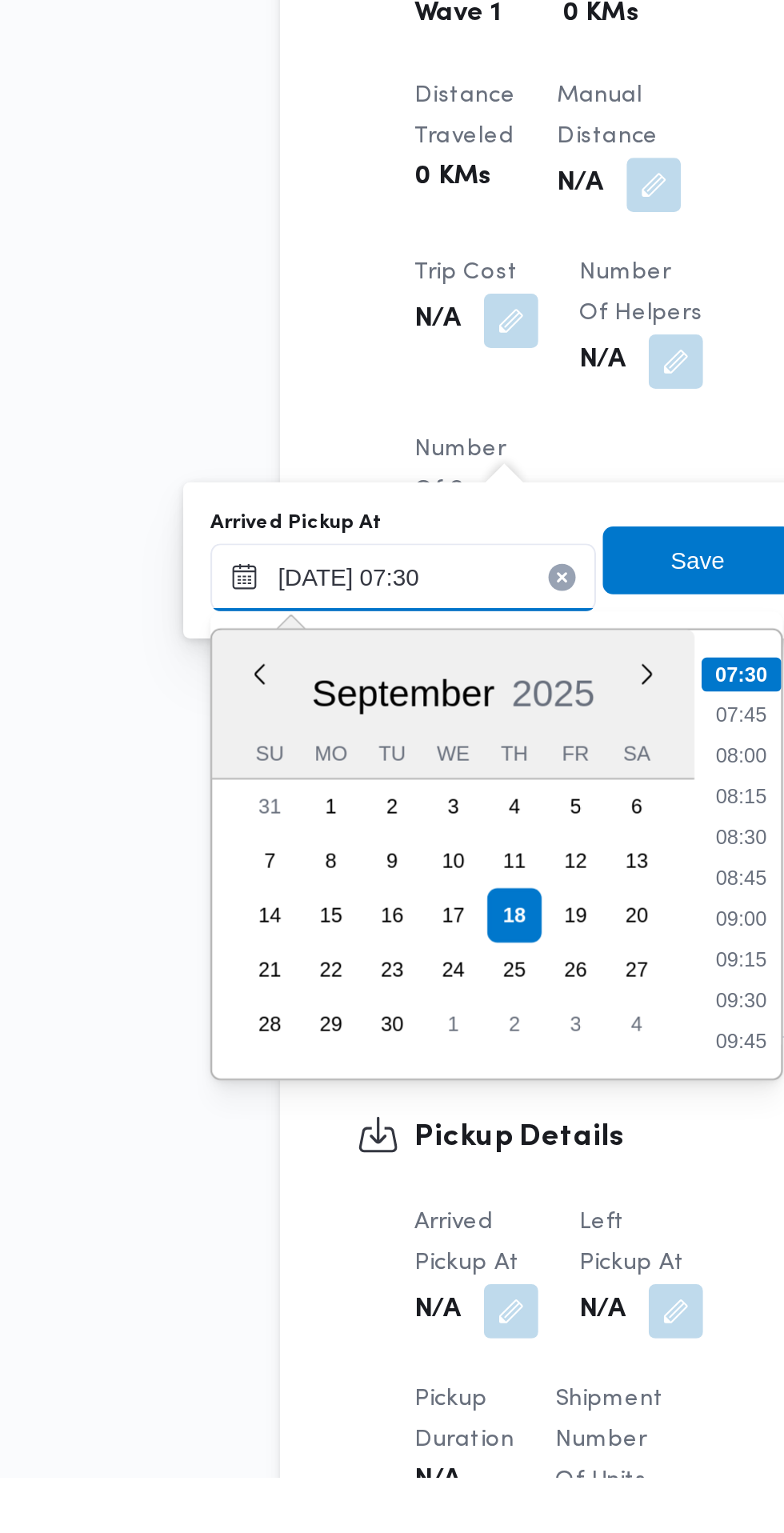
type input "18/09/2025 07:30"
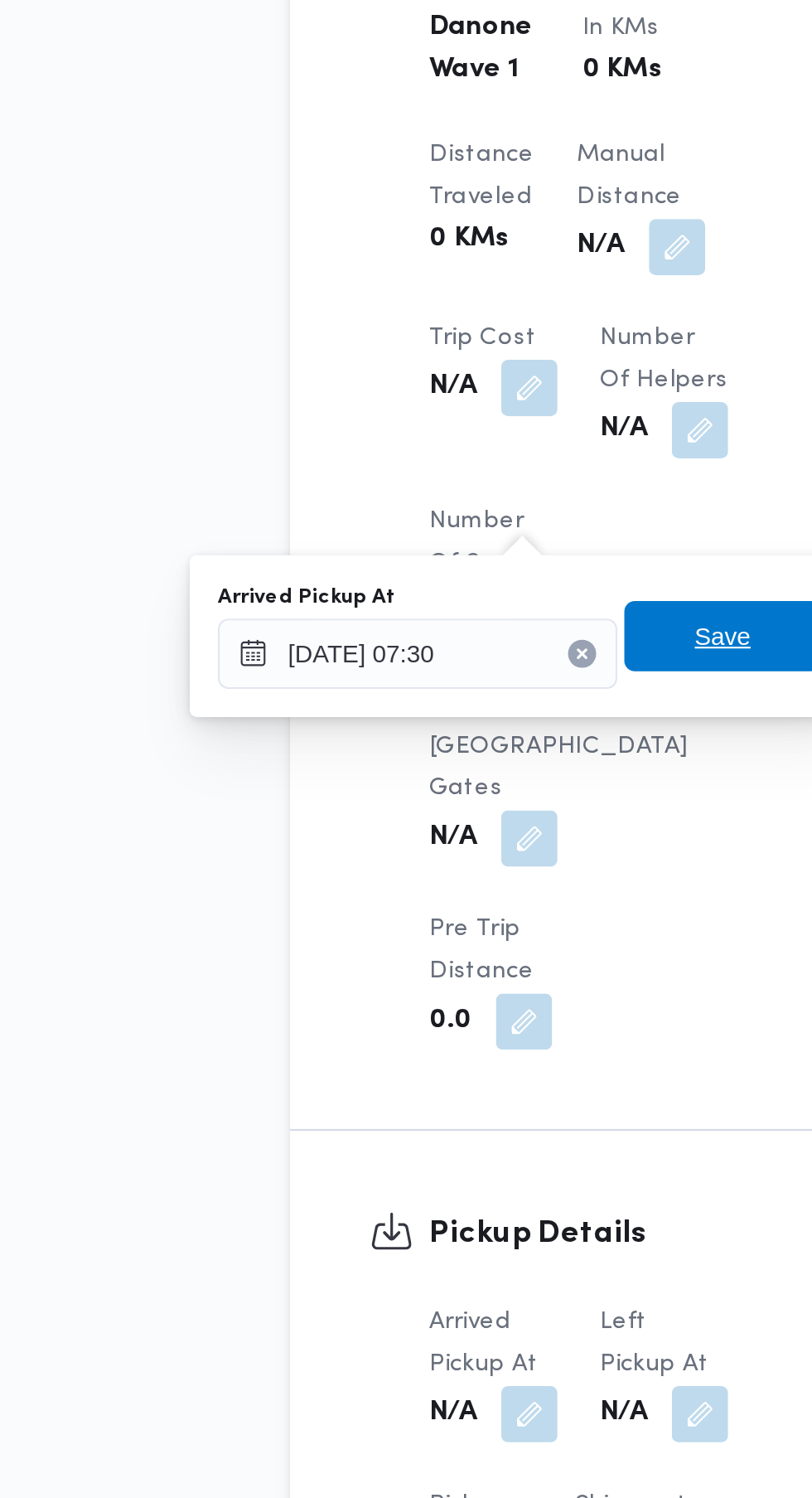
click at [423, 1082] on span "Save" at bounding box center [419, 1092] width 27 height 20
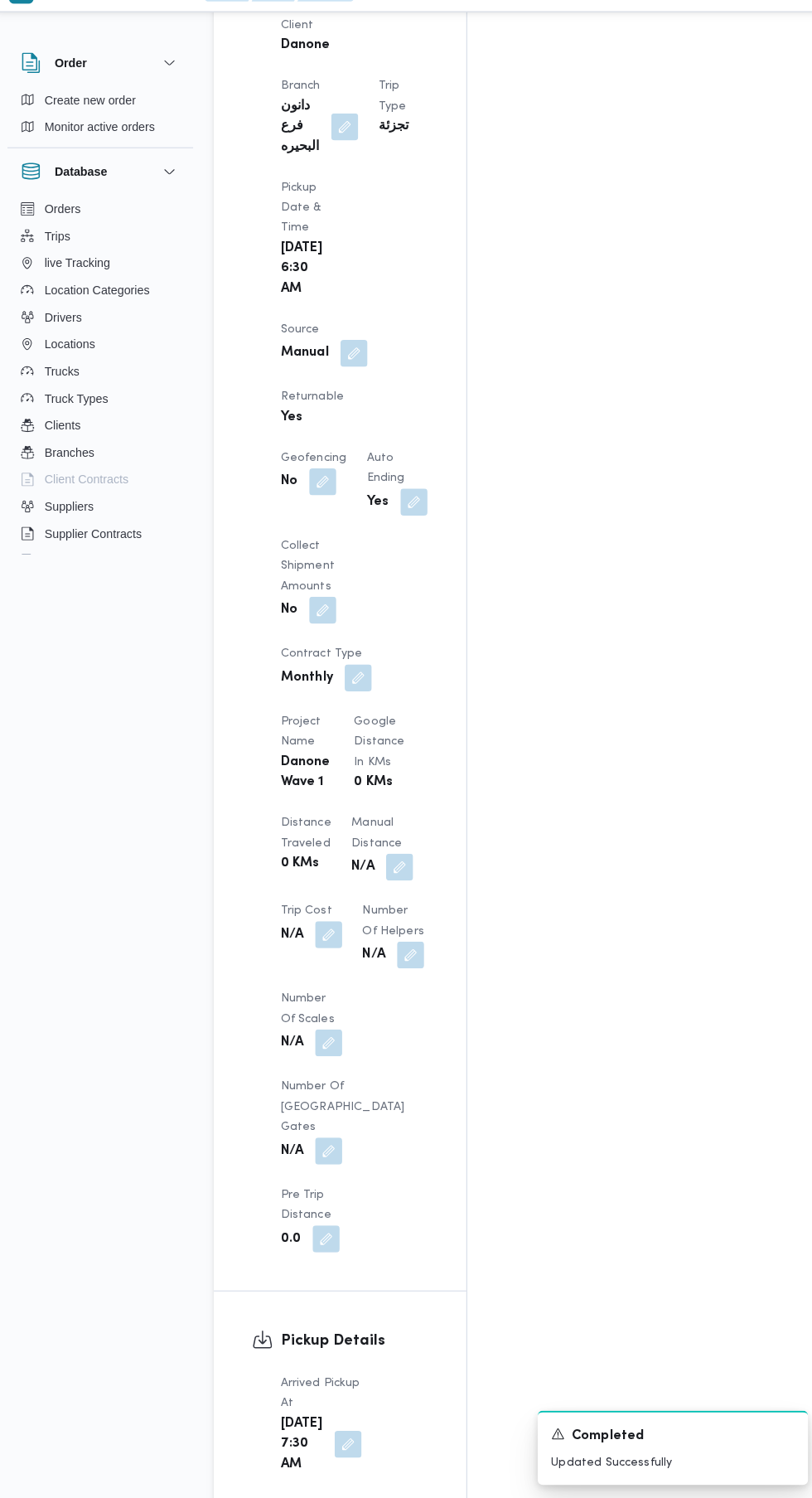
scroll to position [936, 0]
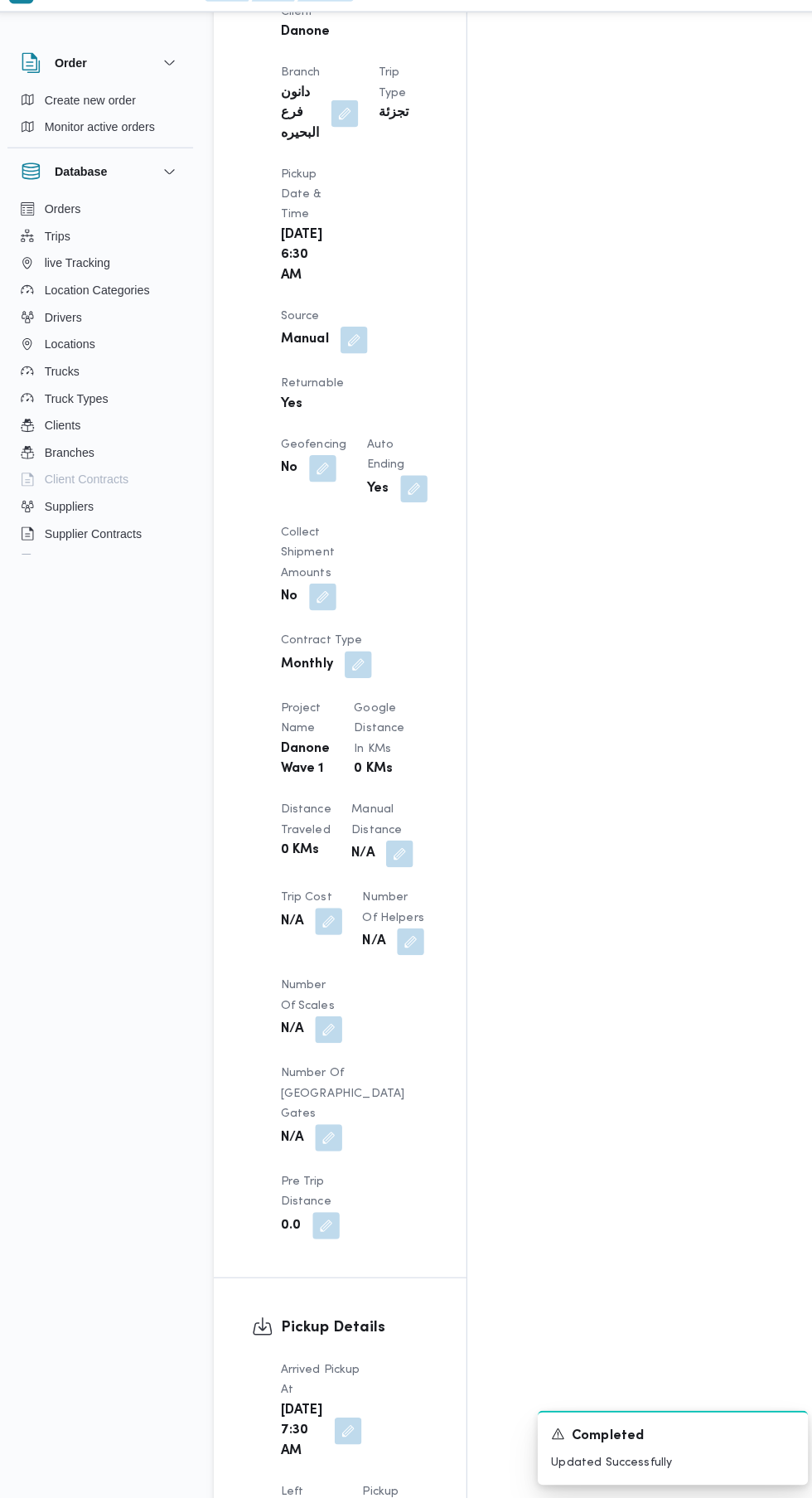
click at [385, 1056] on input "Left Pickup At" at bounding box center [363, 1056] width 188 height 33
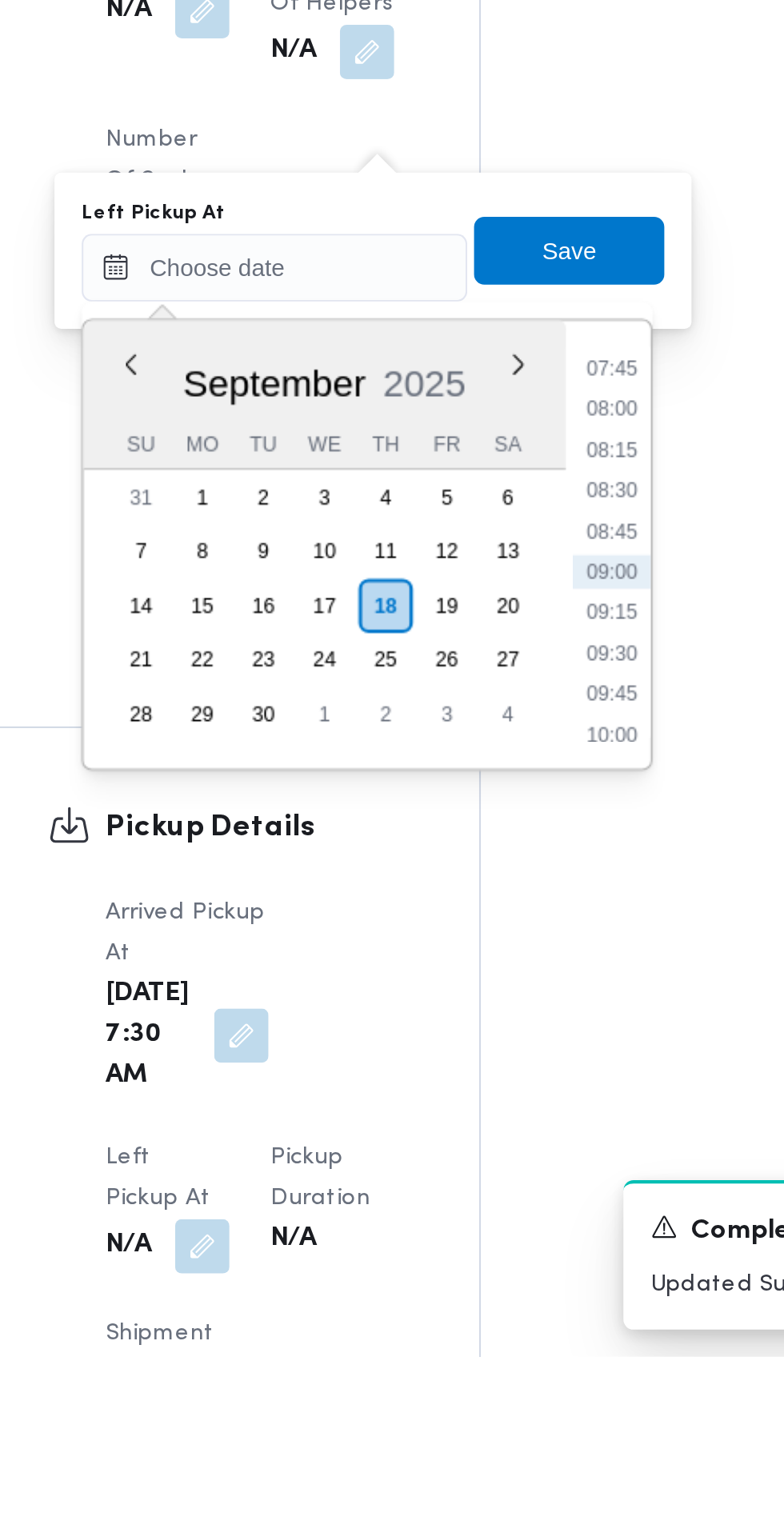
click at [514, 1143] on li "08:45" at bounding box center [509, 1144] width 37 height 16
type input "18/09/2025 08:45"
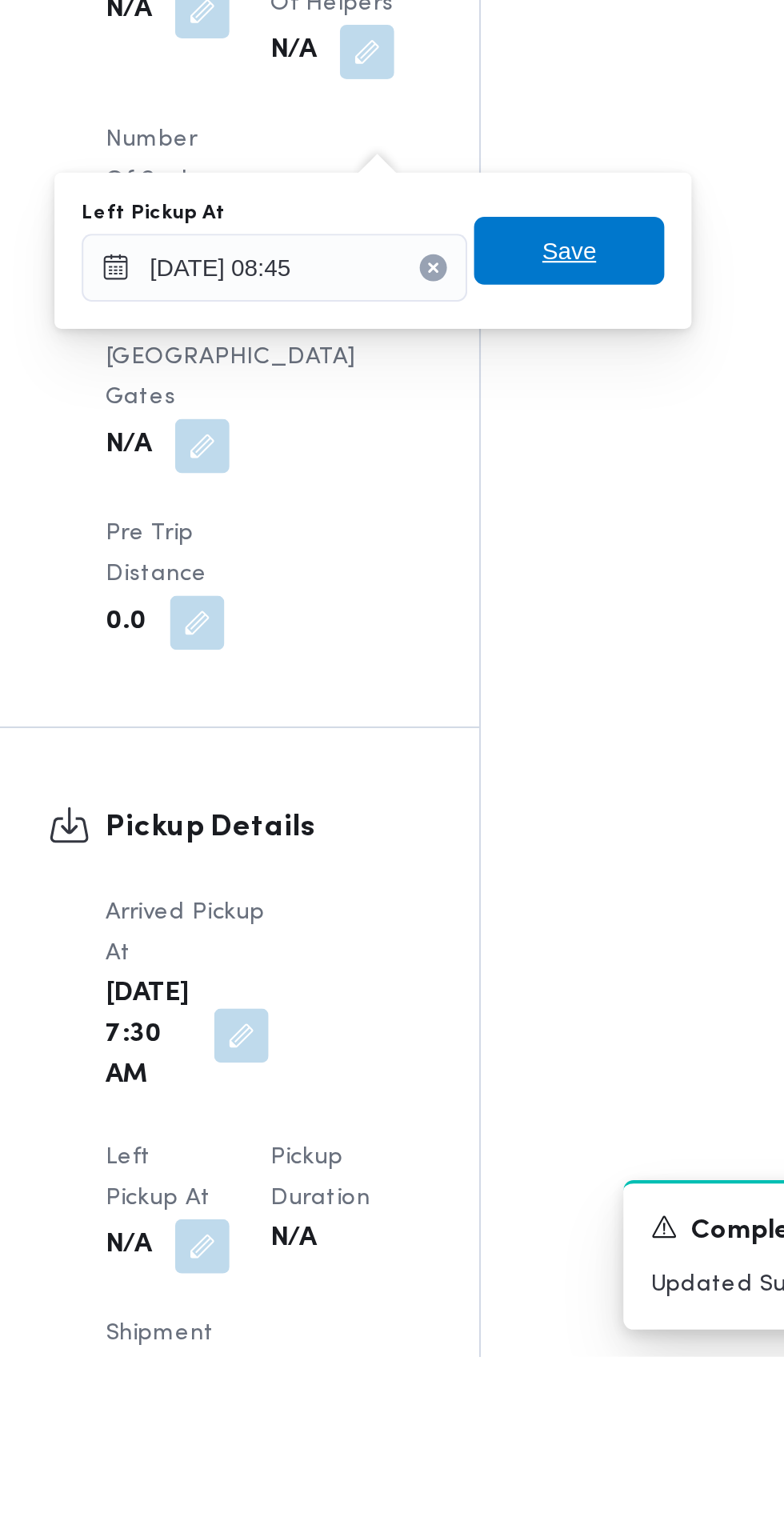
click at [506, 1019] on span "Save" at bounding box center [489, 1012] width 90 height 32
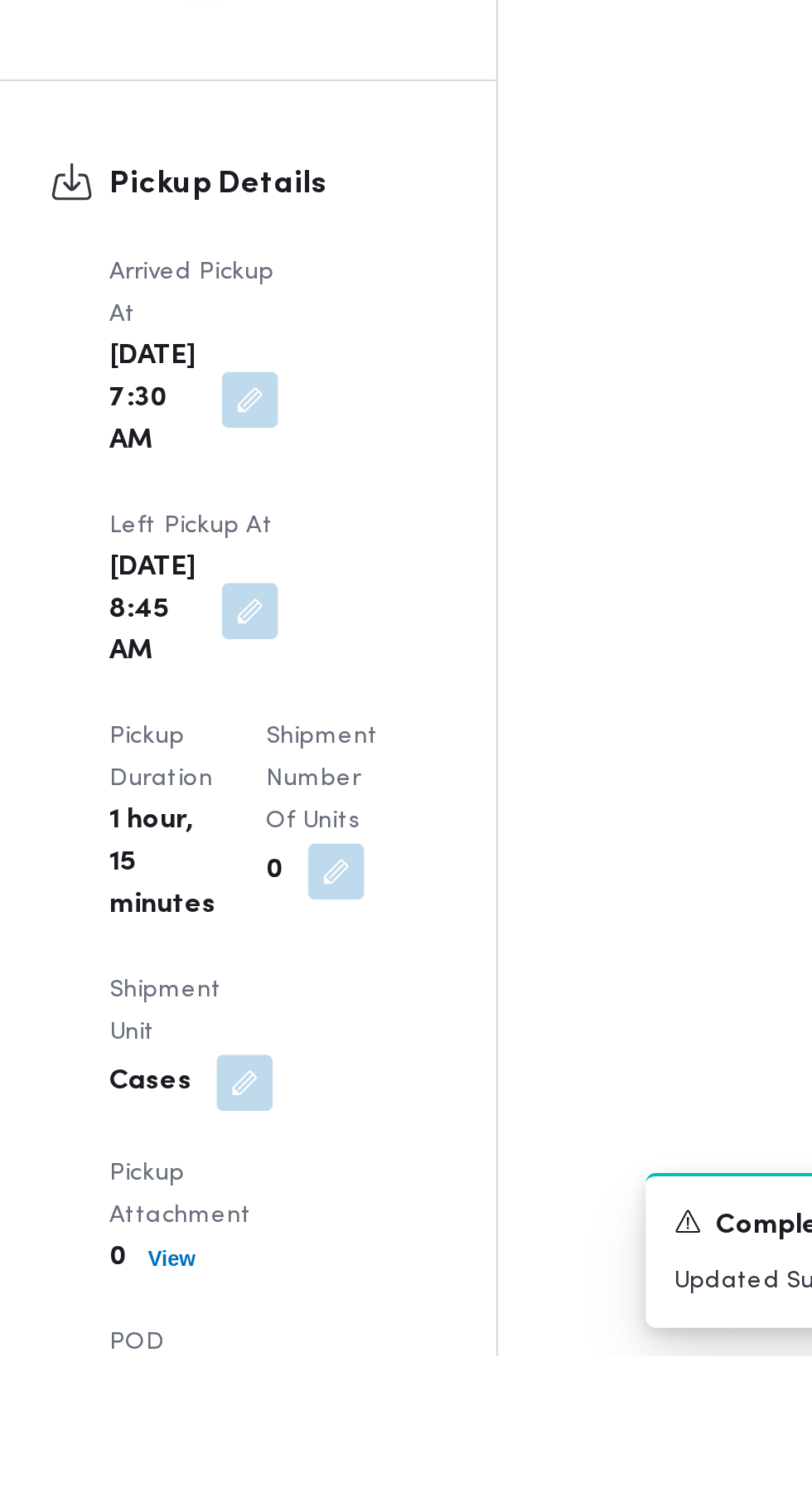
scroll to position [1340, 0]
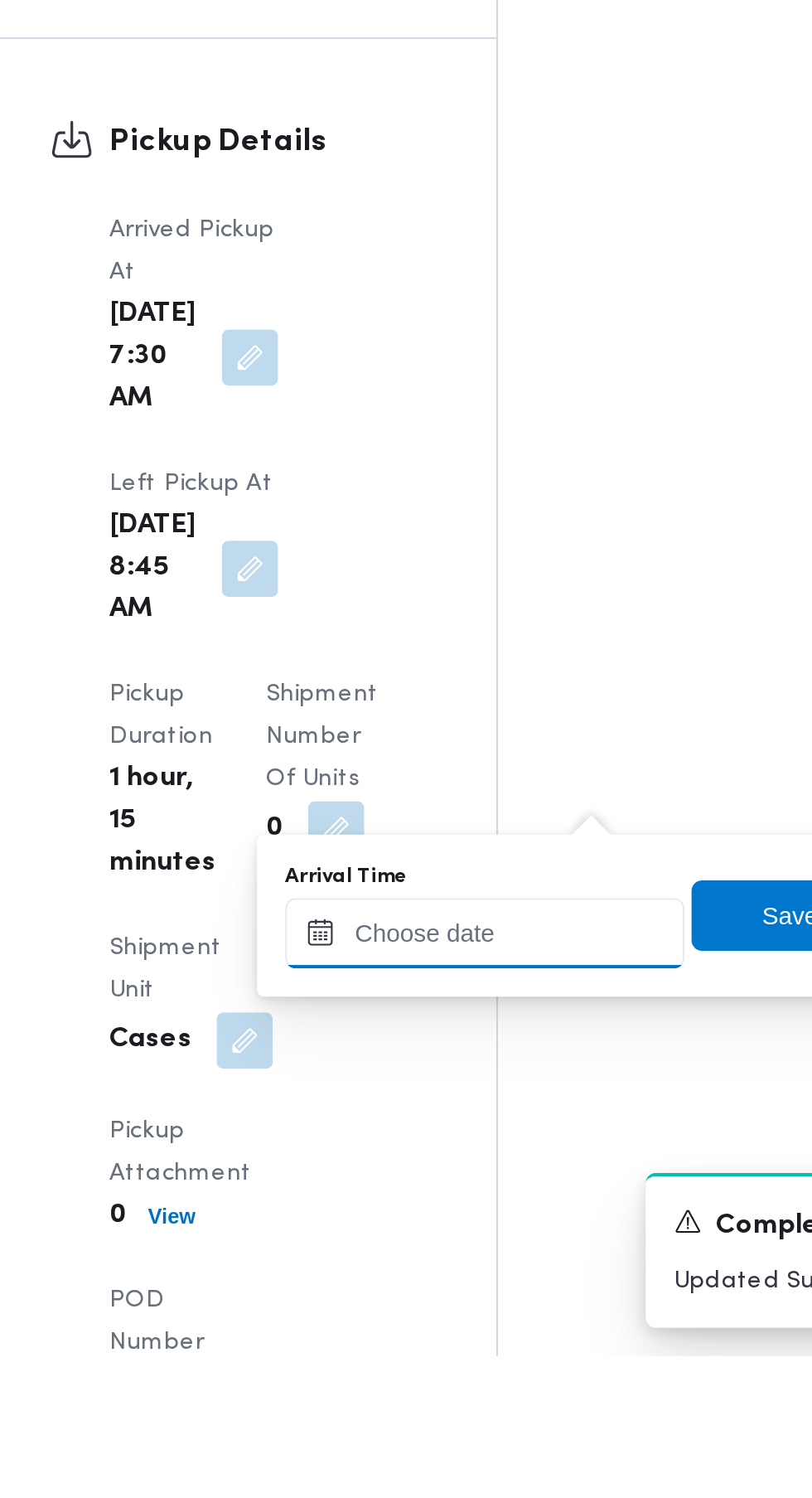
click at [452, 1297] on input "Arrival Time" at bounding box center [458, 1298] width 188 height 33
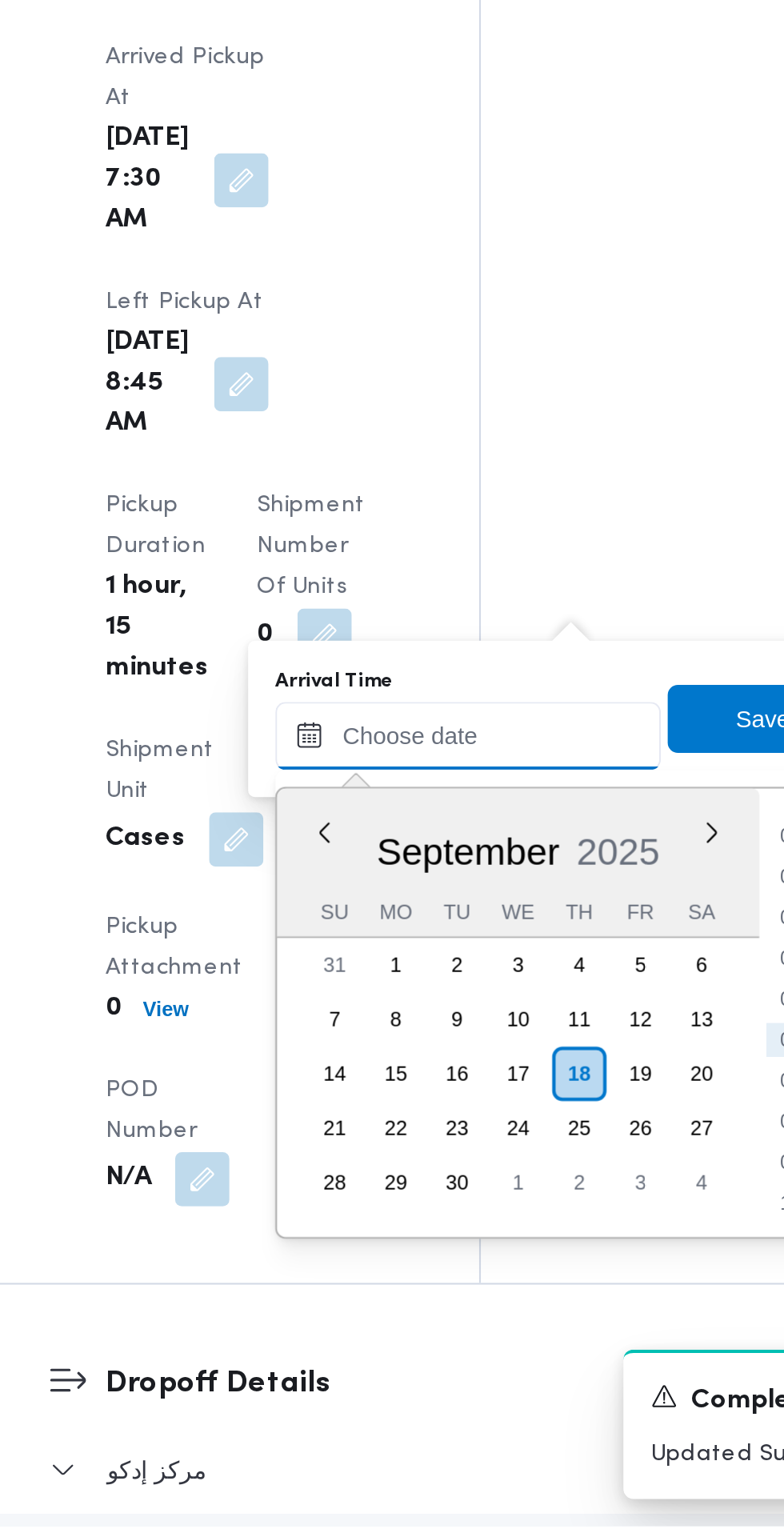
scroll to position [1387, 0]
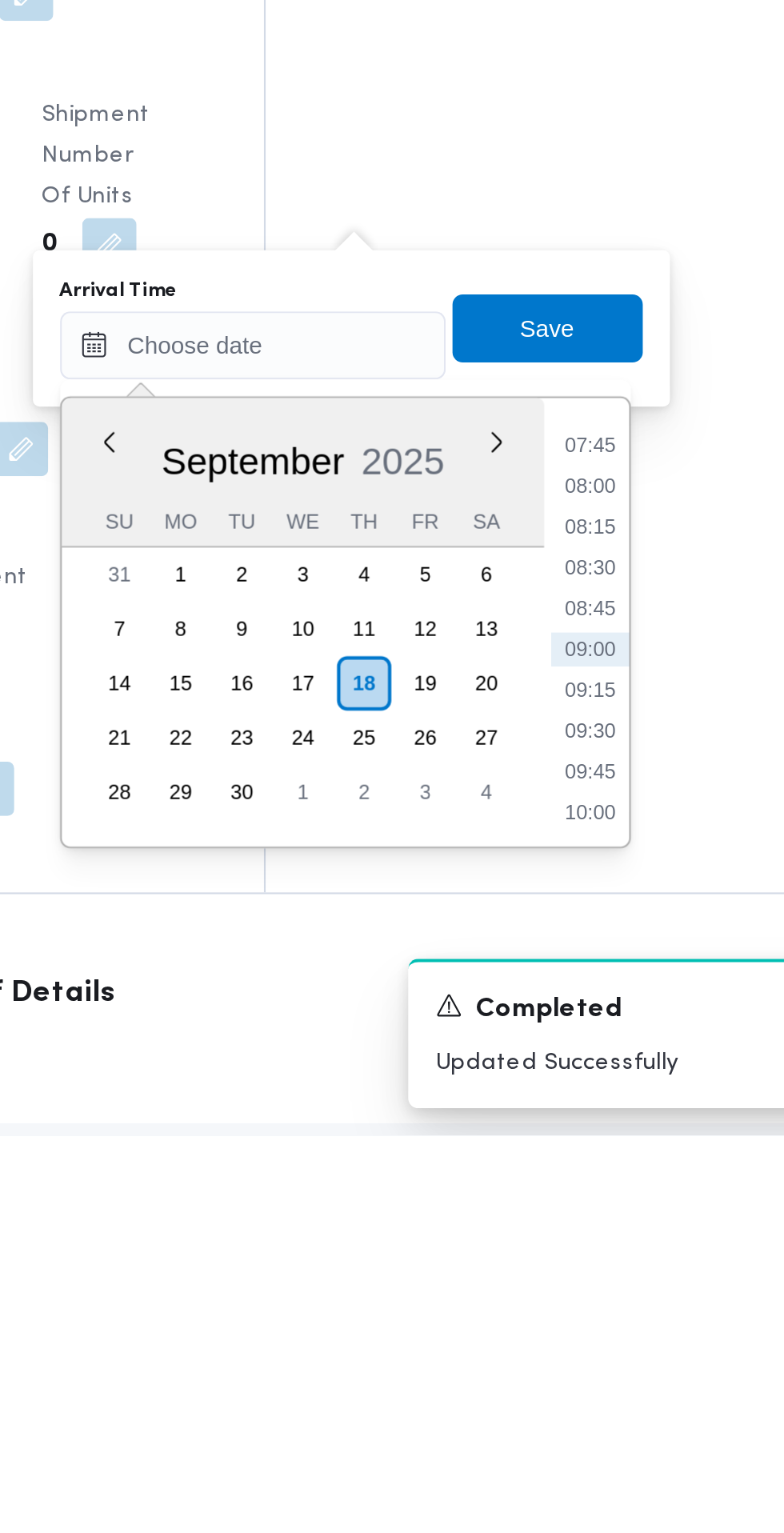
click at [606, 1306] on li "09:00" at bounding box center [600, 1304] width 37 height 16
type input "18/09/2025 09:00"
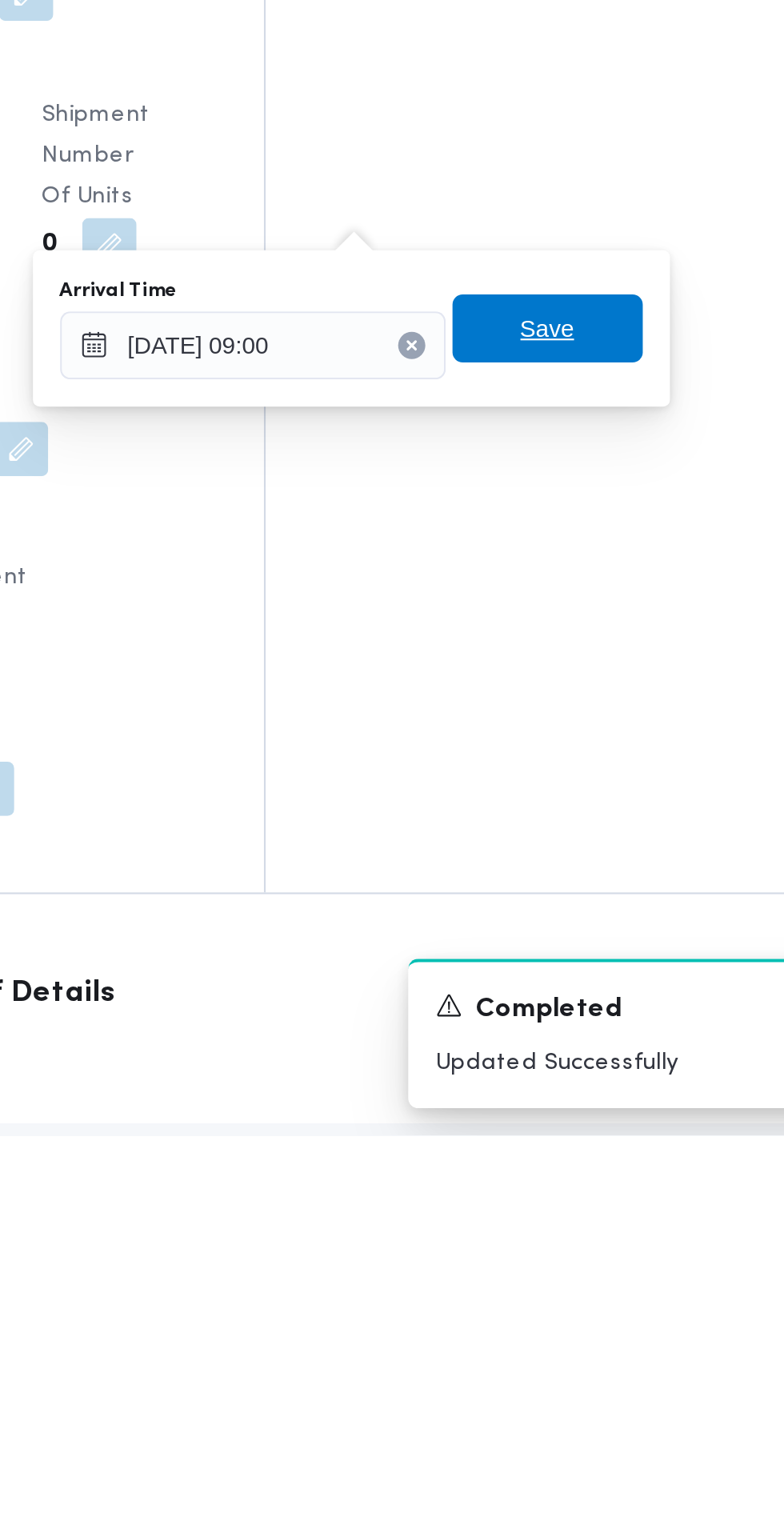
click at [594, 1157] on span "Save" at bounding box center [581, 1153] width 26 height 19
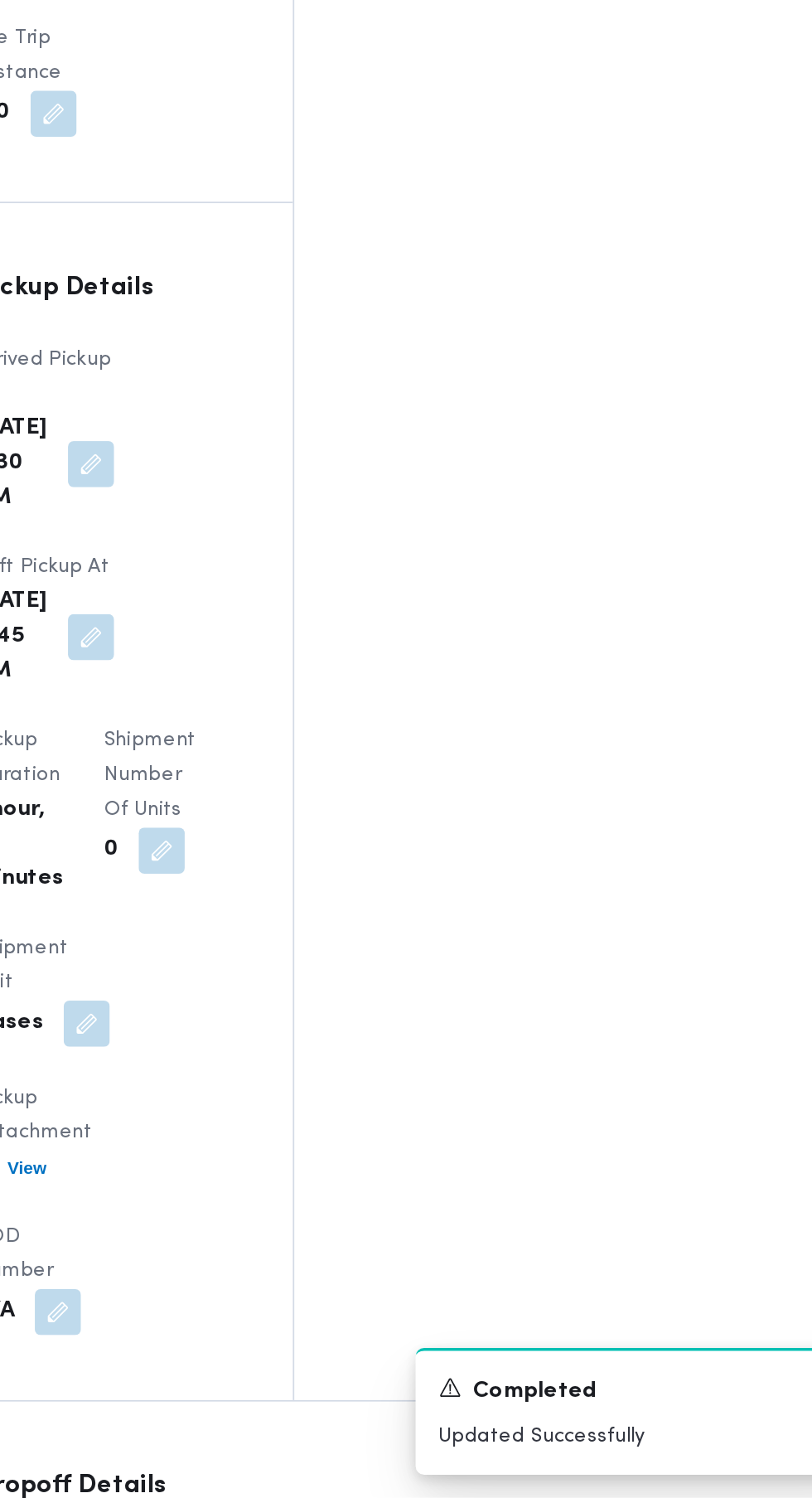
scroll to position [1485, 0]
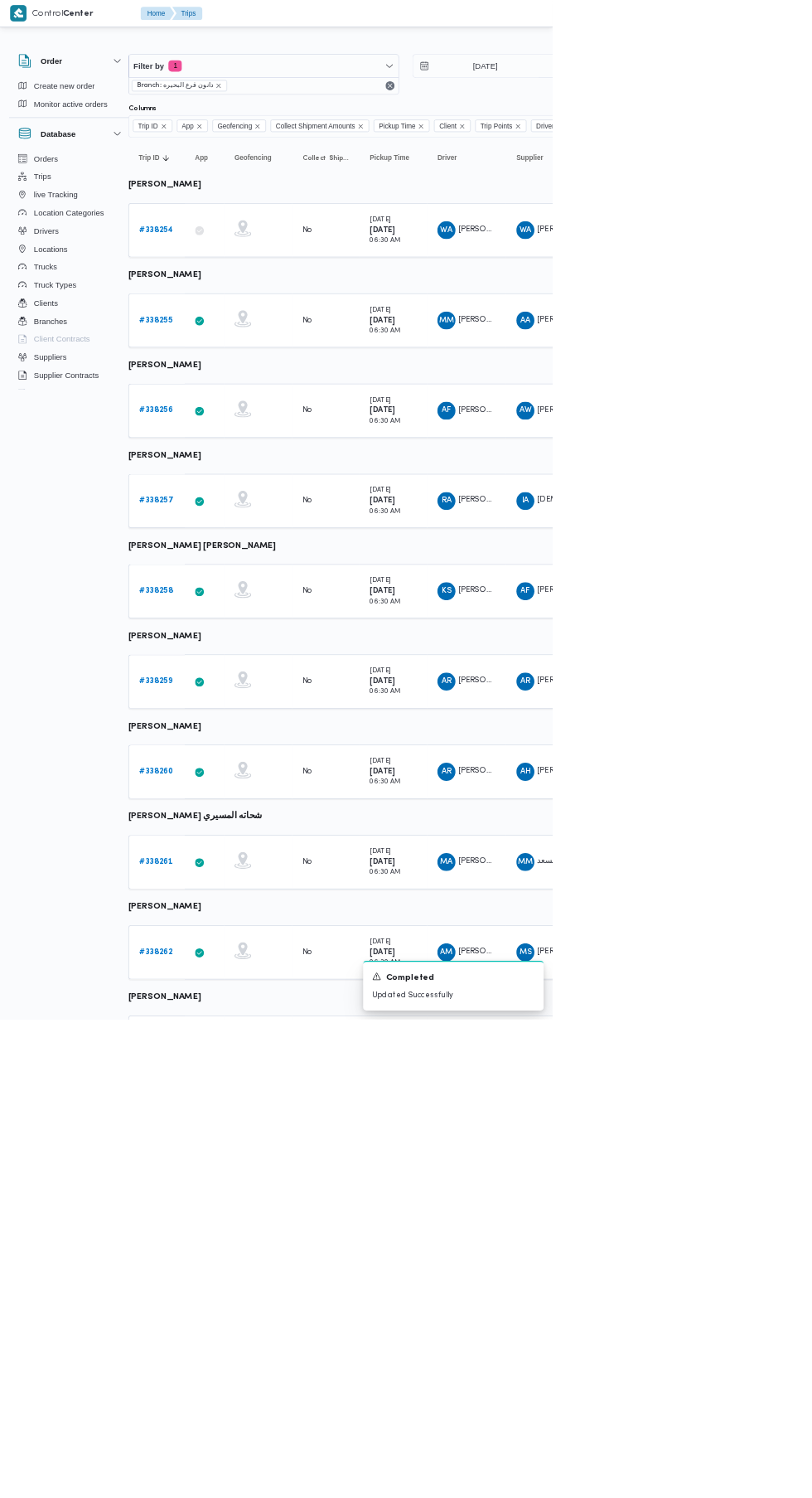
scroll to position [0, 26]
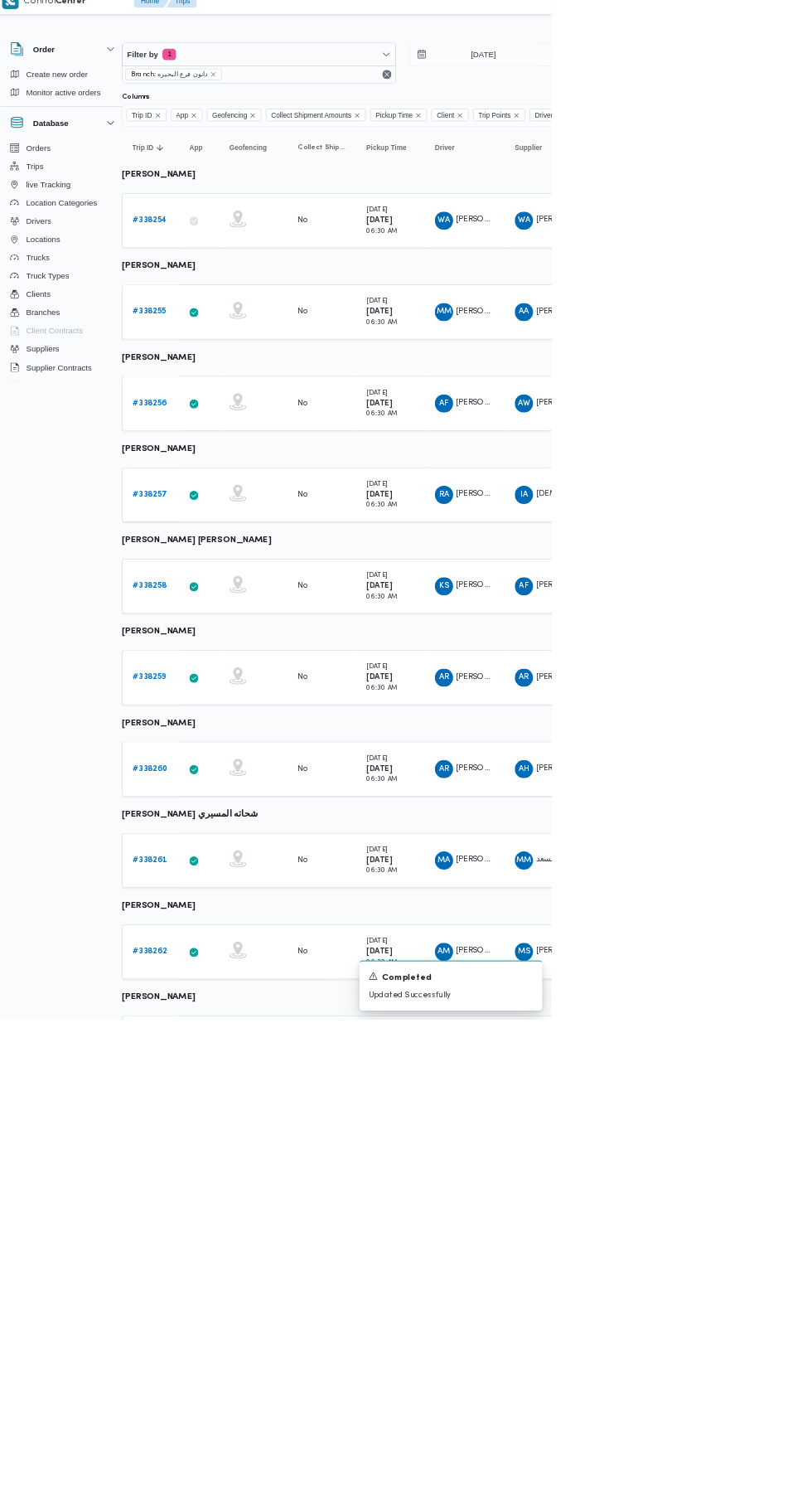
click at [211, 463] on link "# 338255" at bounding box center [228, 470] width 49 height 20
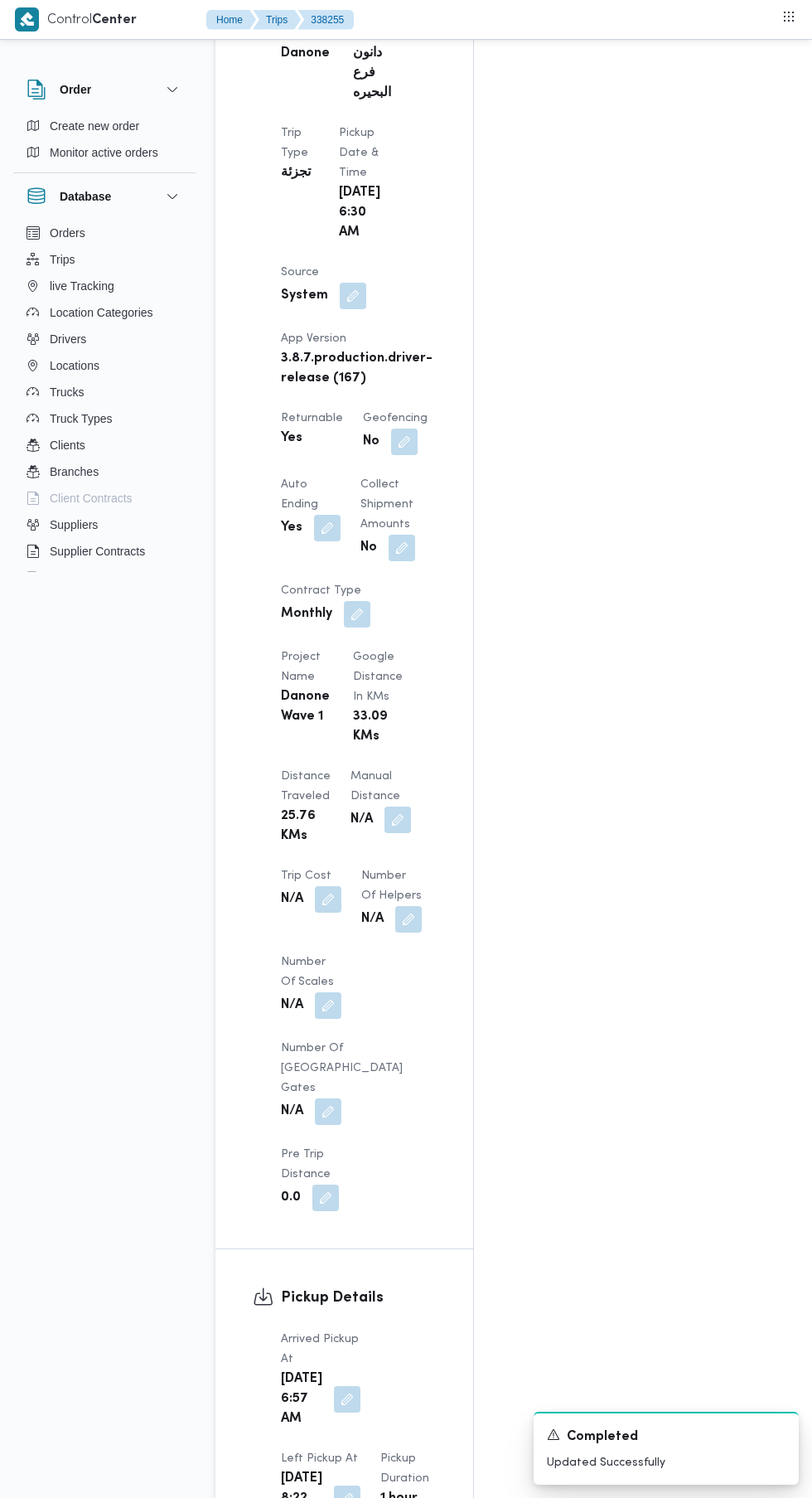
scroll to position [1014, 0]
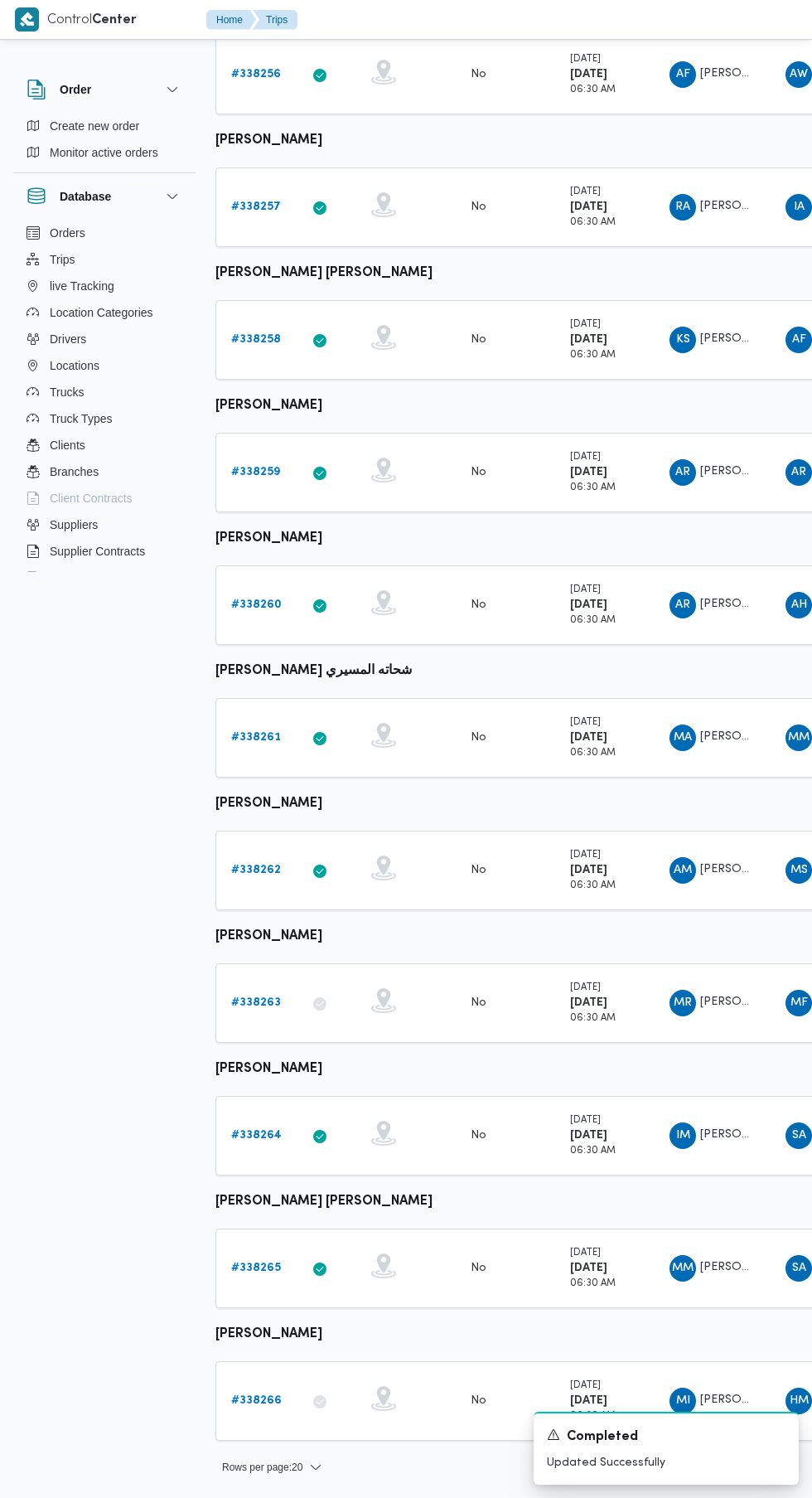
scroll to position [0, 26]
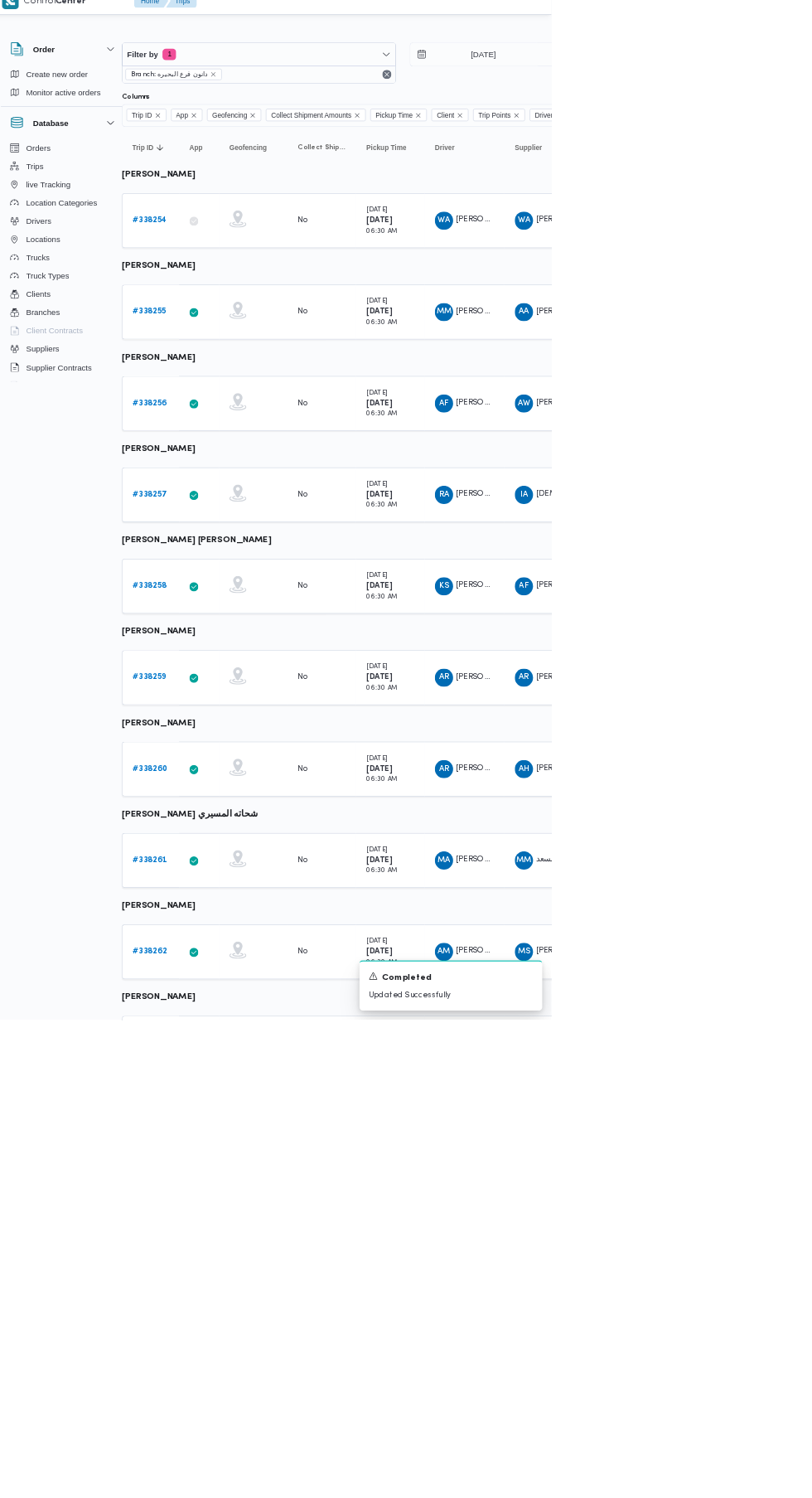
click at [236, 597] on b "# 338256" at bounding box center [229, 603] width 50 height 11
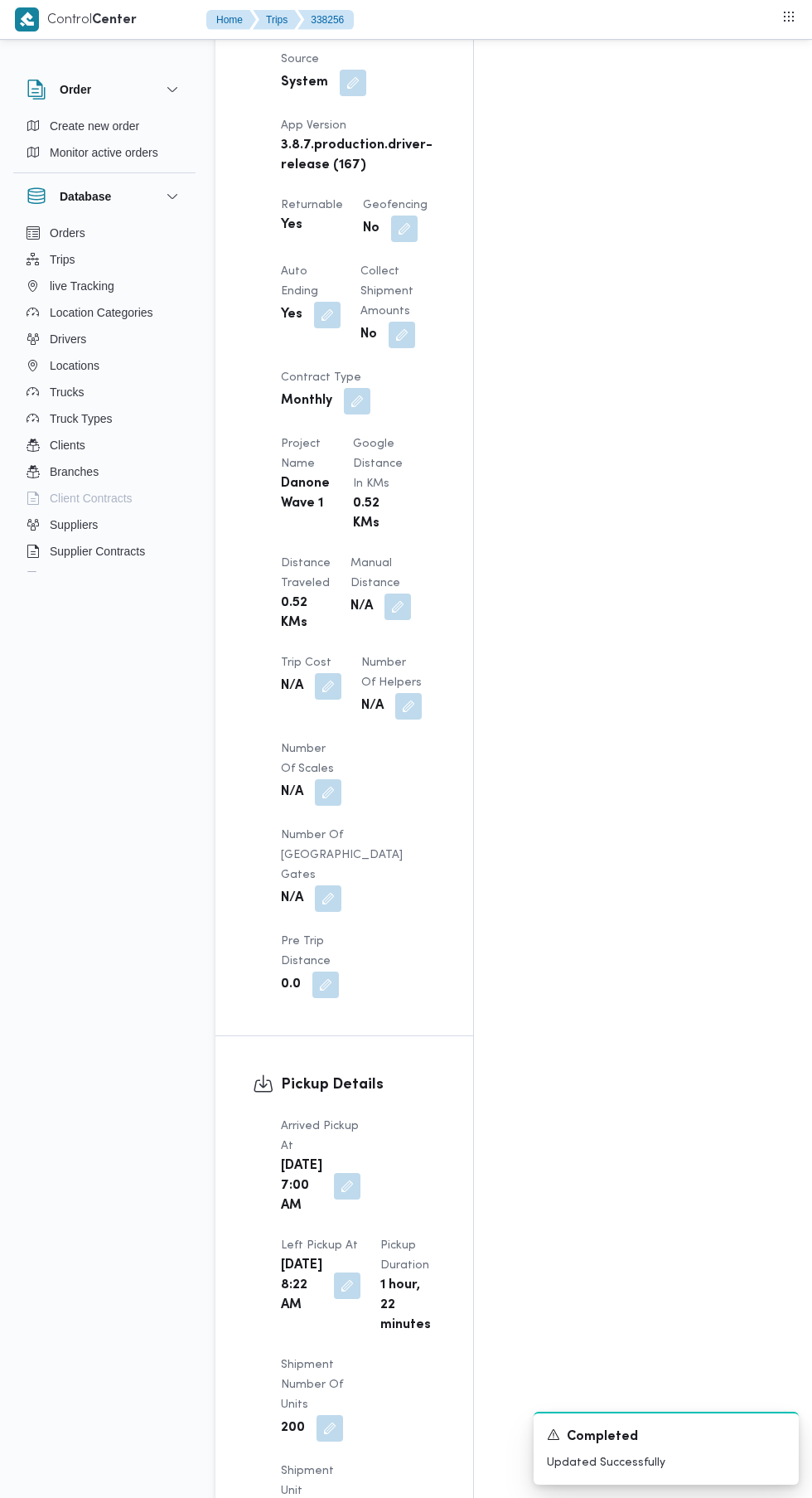
scroll to position [1220, 0]
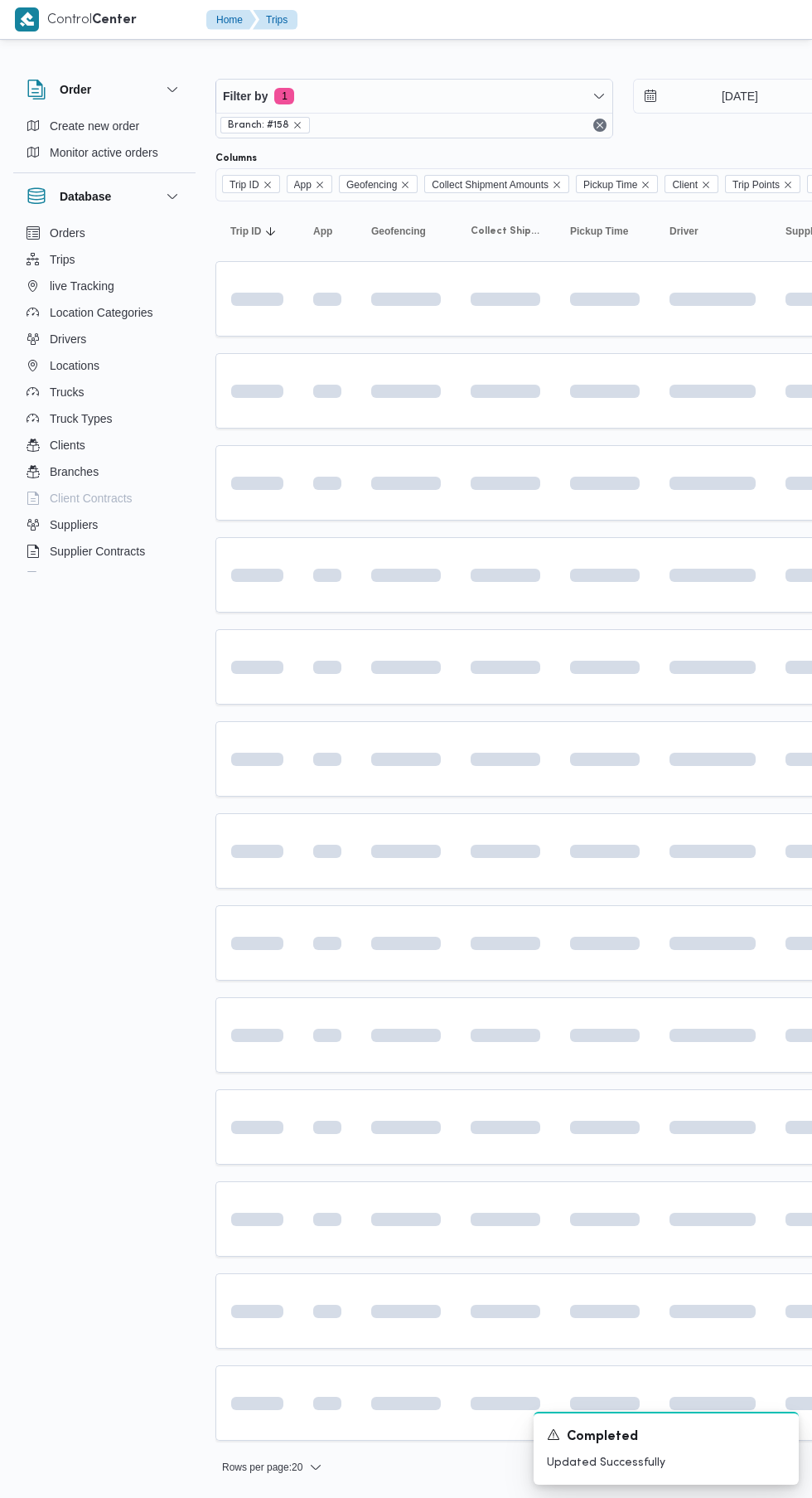
scroll to position [0, 26]
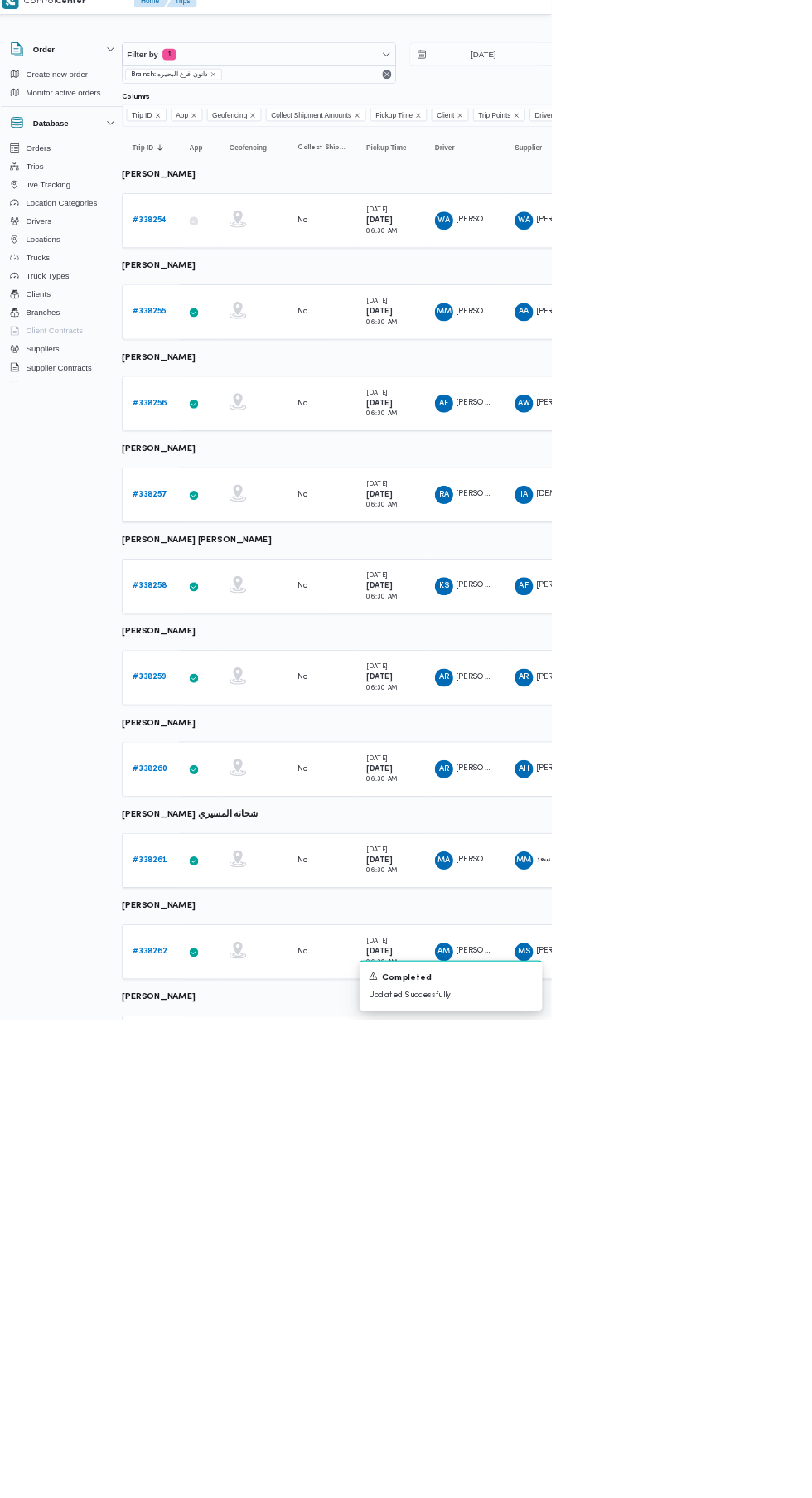
click at [220, 737] on b "# 338257" at bounding box center [229, 736] width 50 height 11
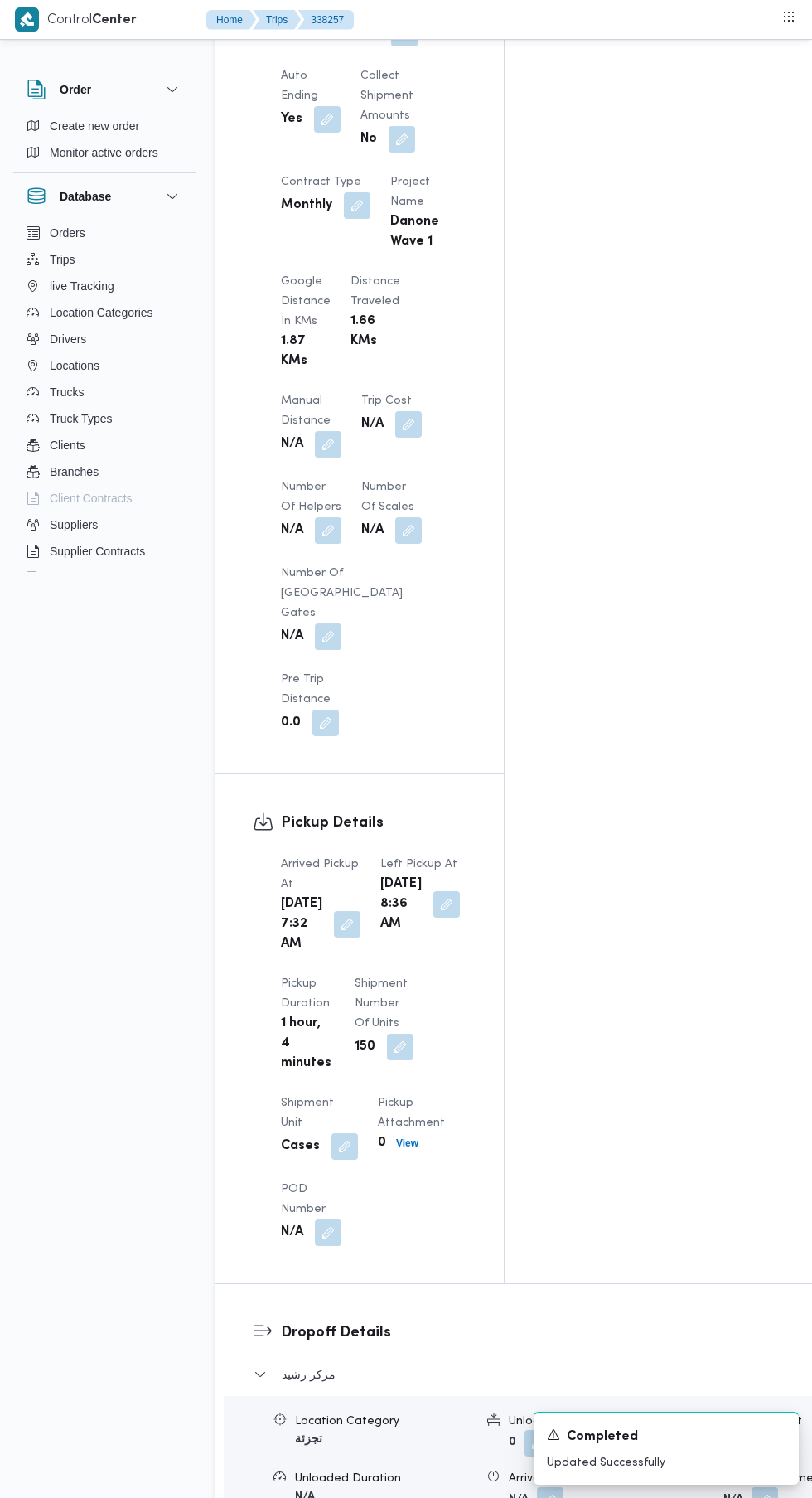
scroll to position [1301, 0]
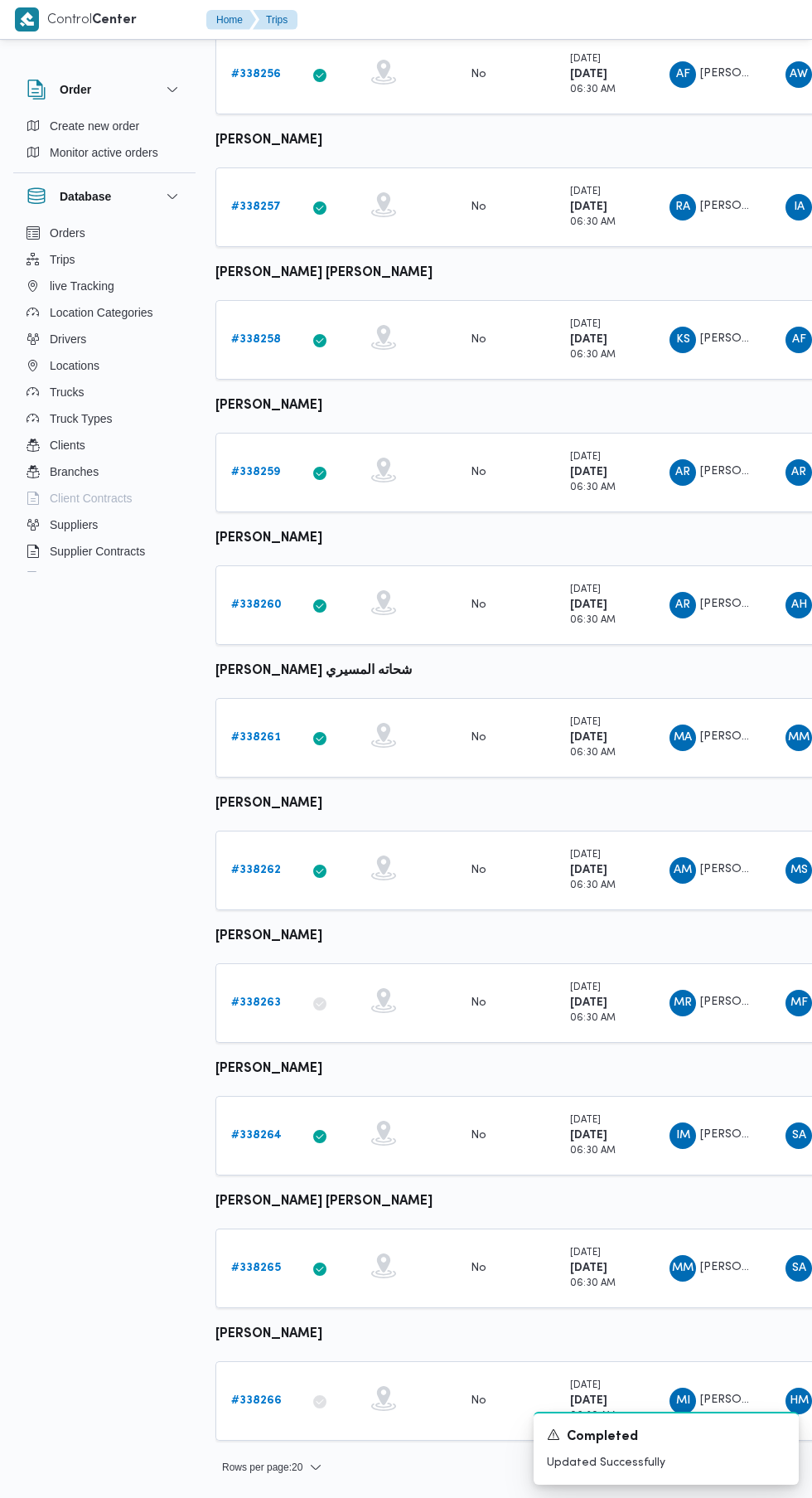
scroll to position [0, 26]
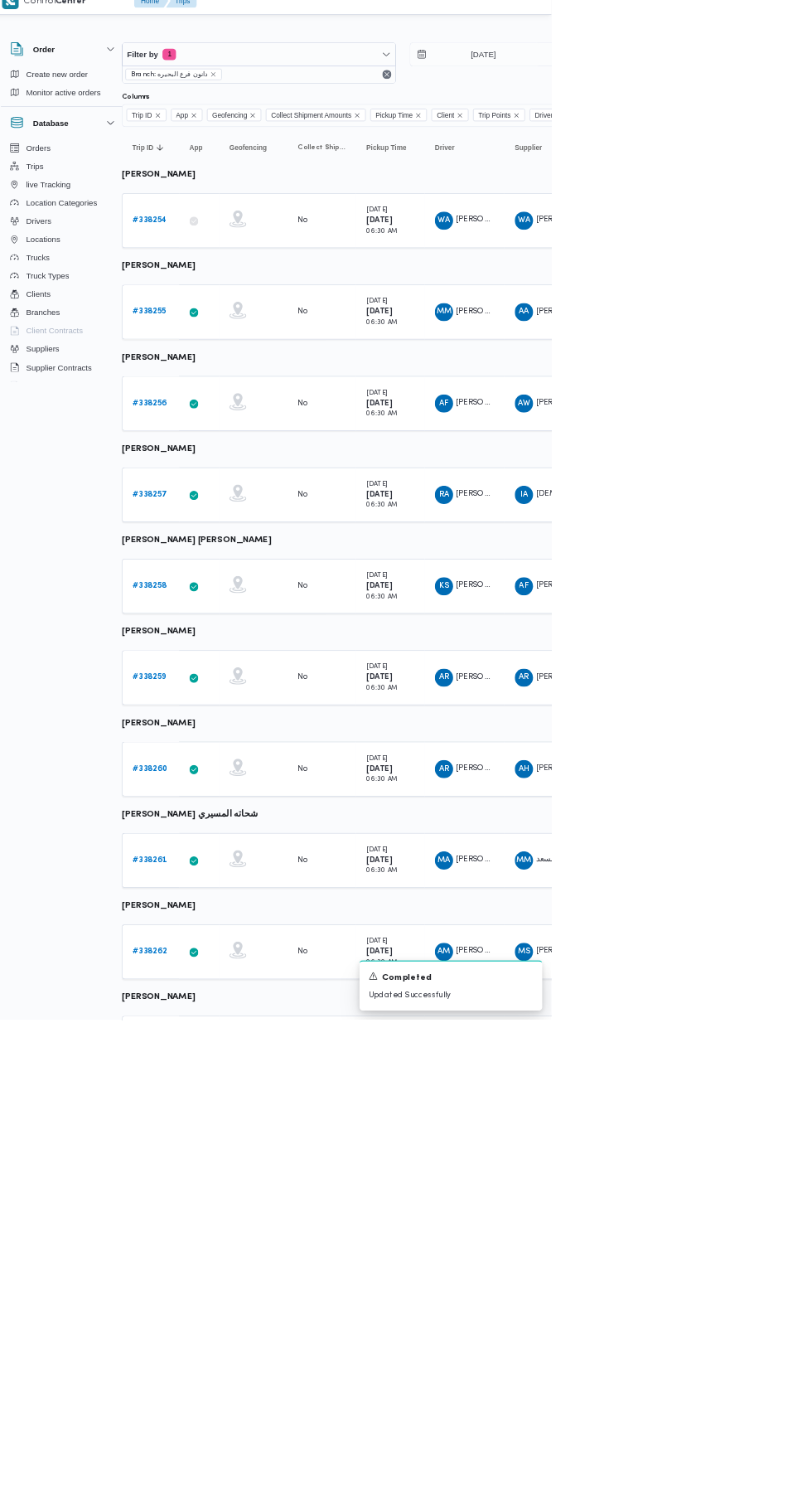
click at [228, 867] on b "# 338258" at bounding box center [229, 869] width 50 height 11
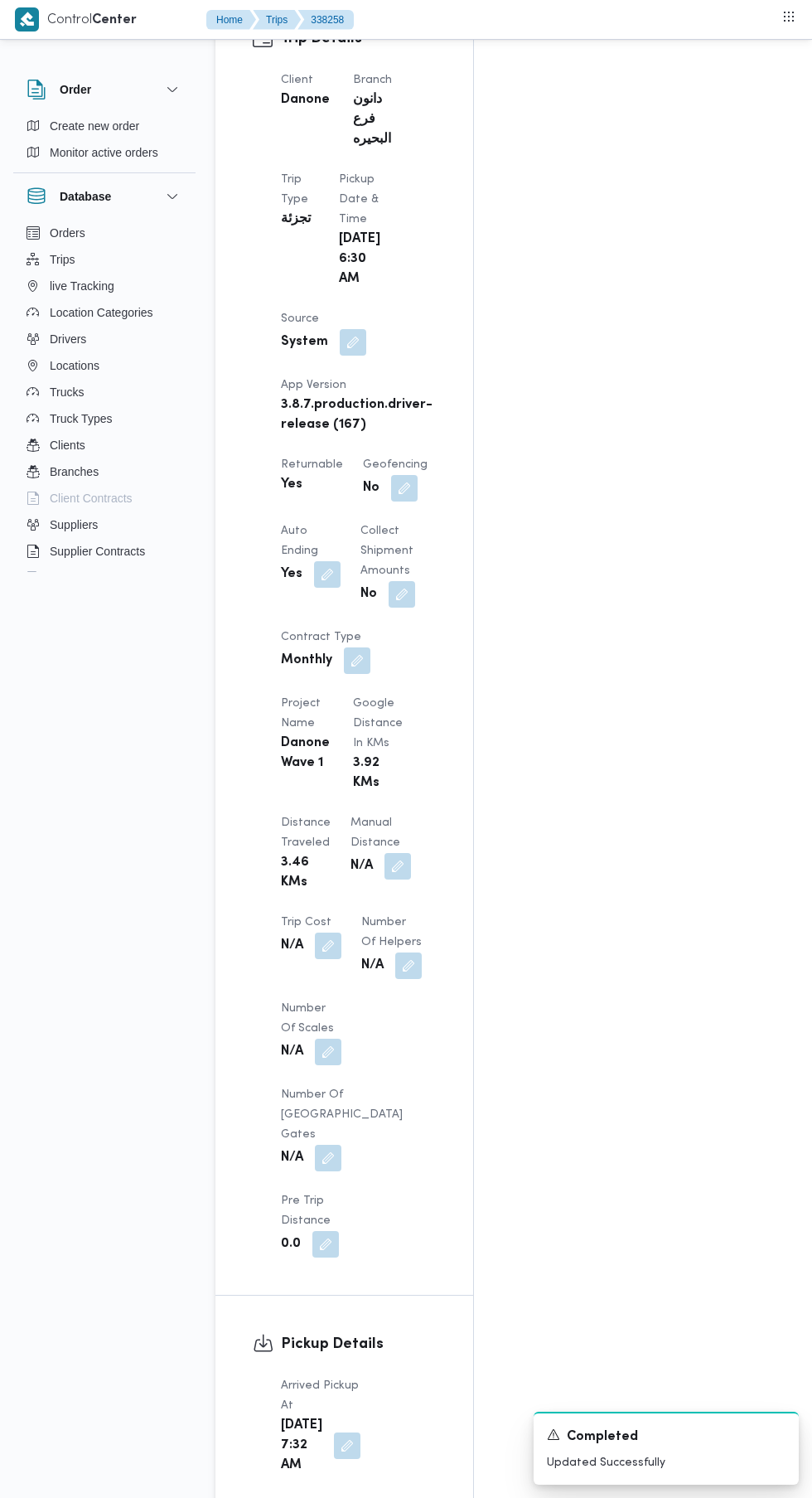
scroll to position [972, 0]
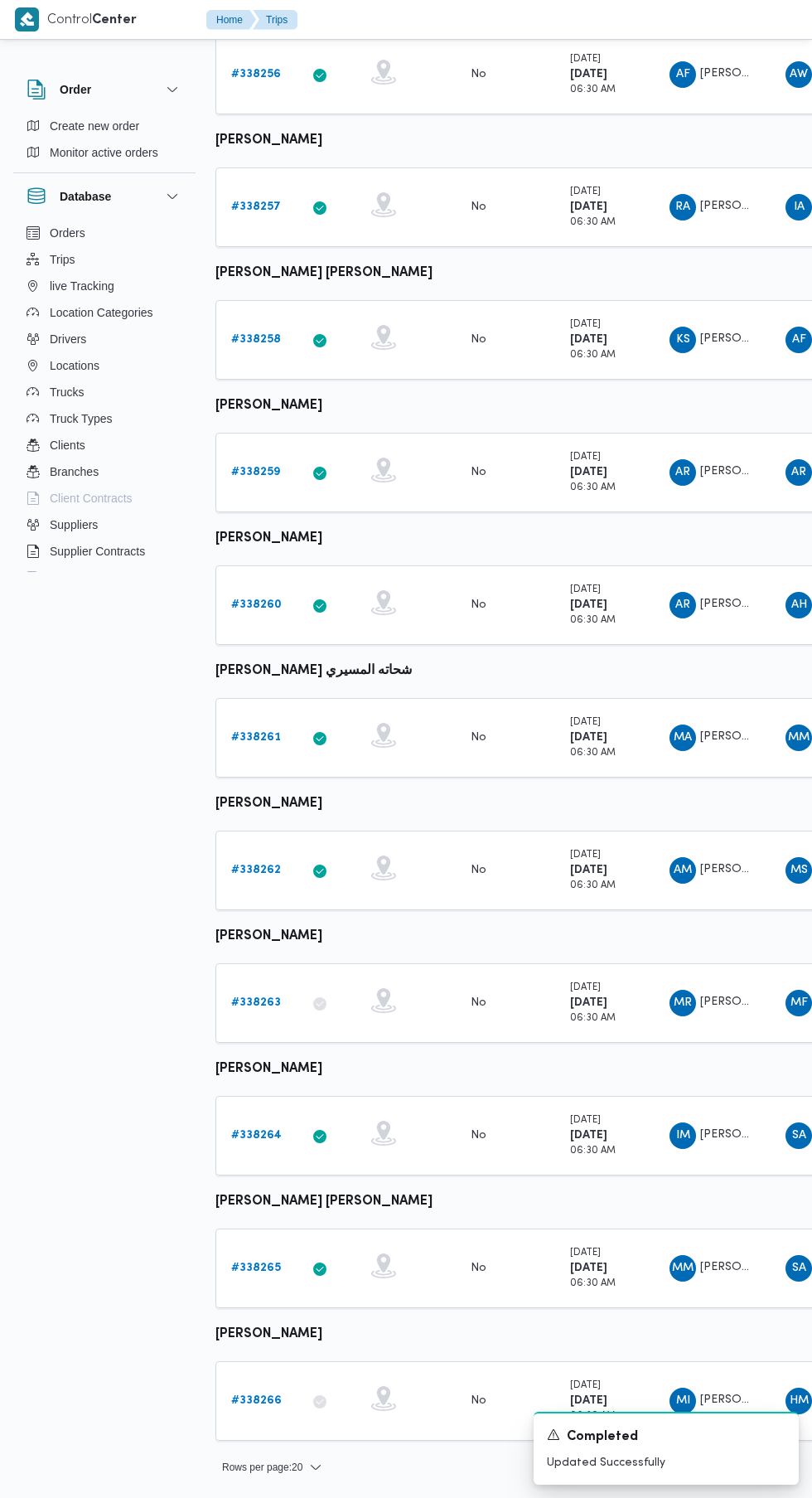
scroll to position [0, 26]
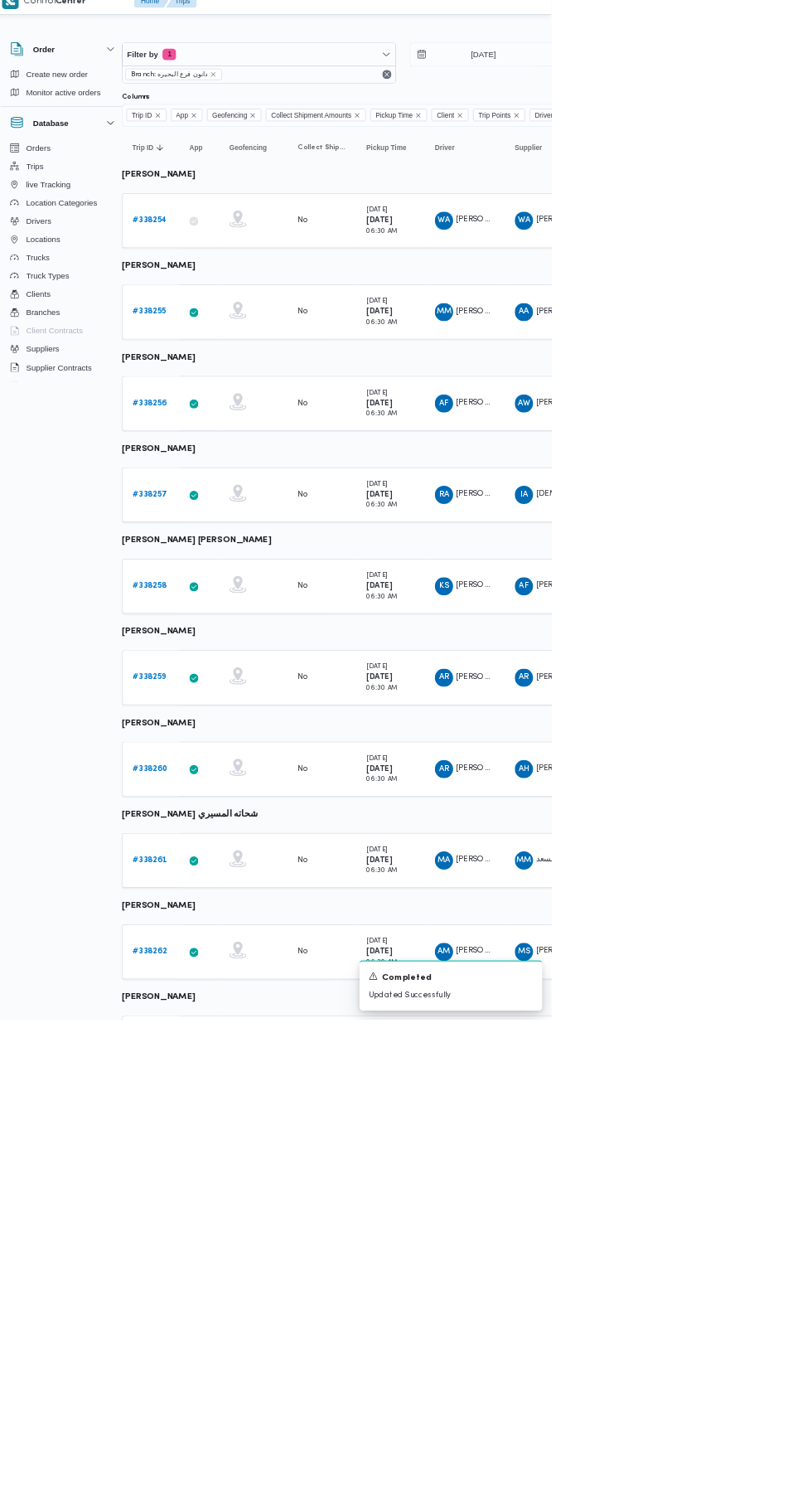
click at [228, 1000] on b "# 338259" at bounding box center [228, 1001] width 49 height 11
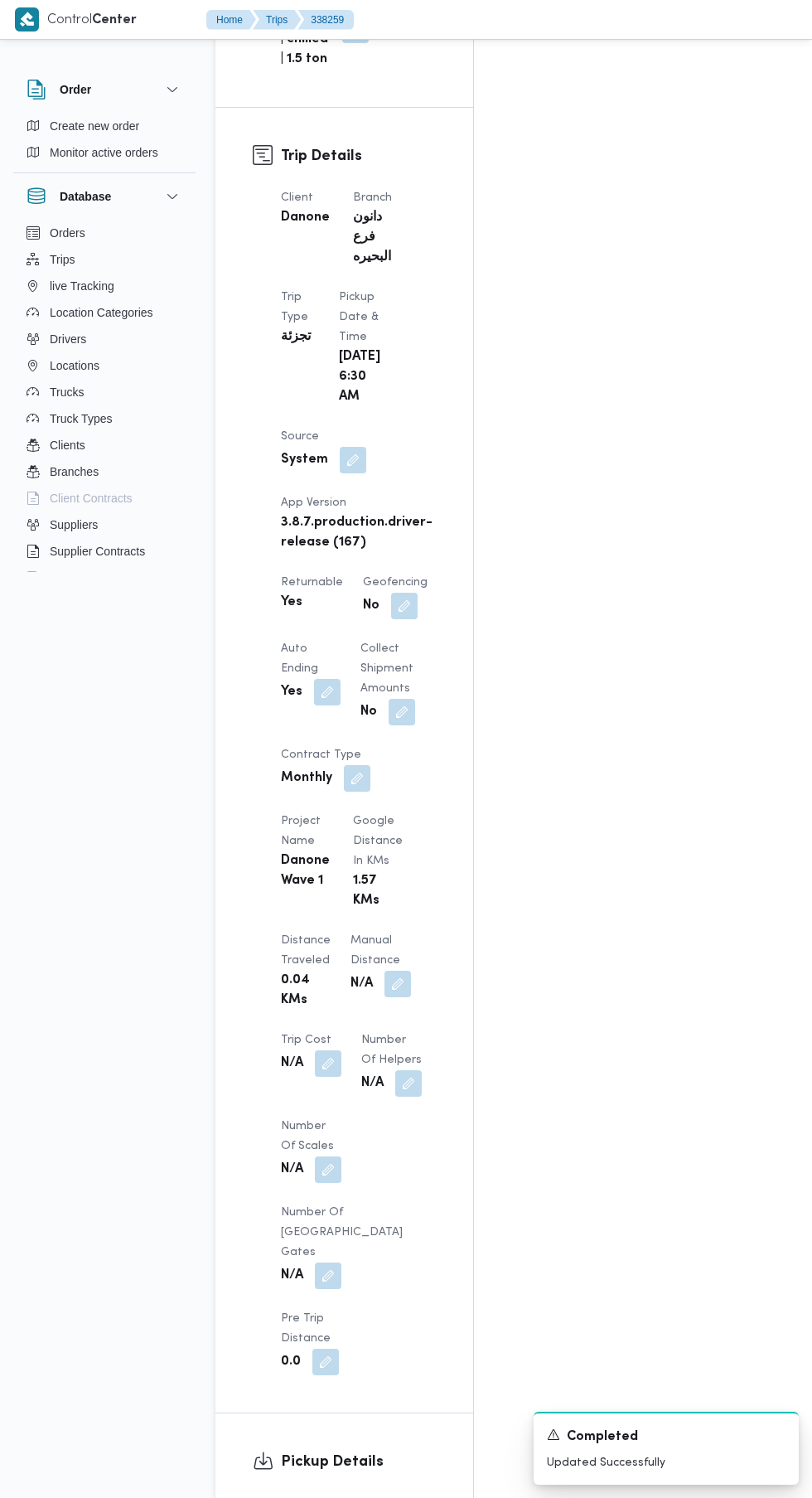
scroll to position [1051, 0]
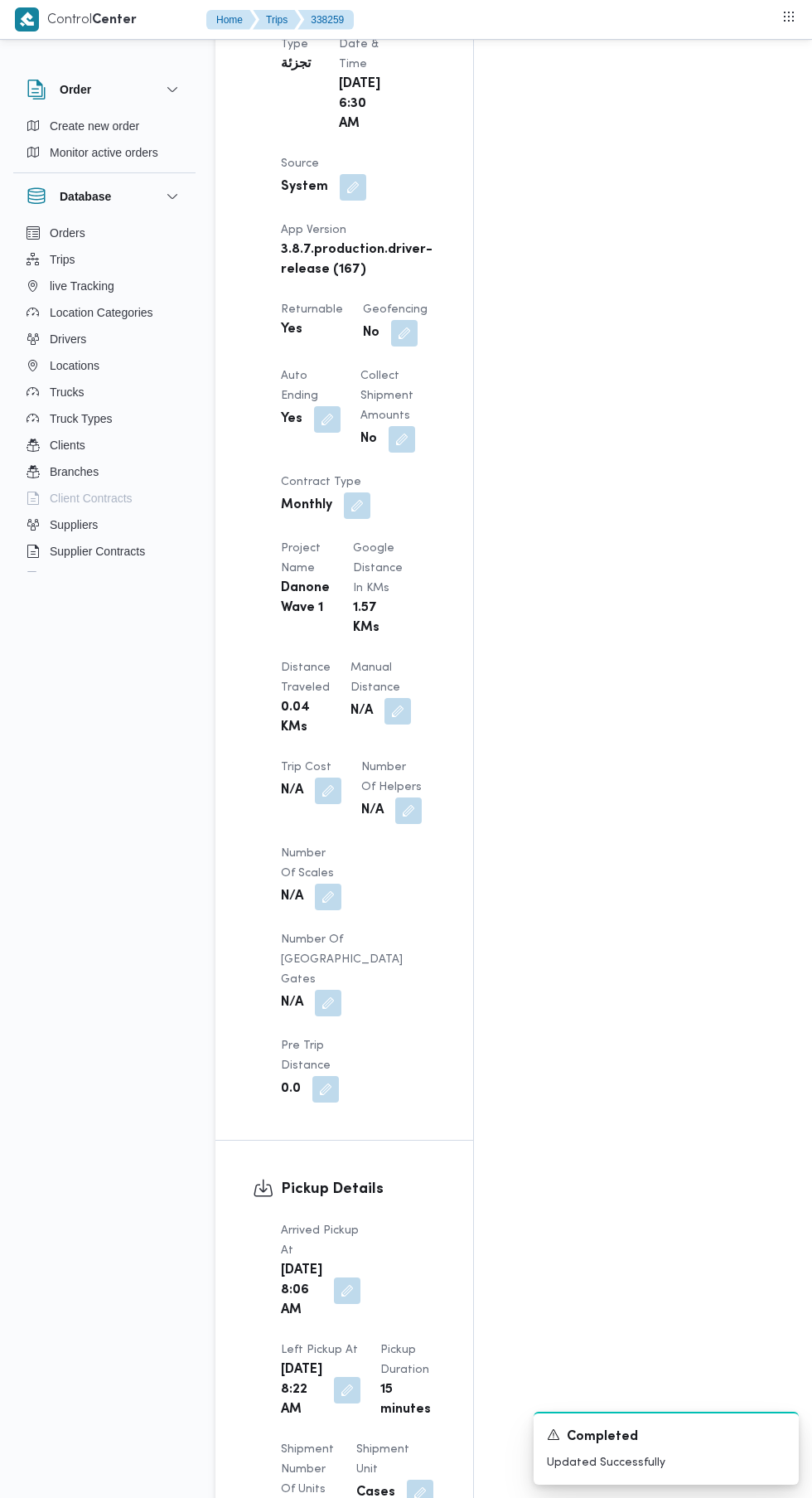
click at [336, 1277] on button "button" at bounding box center [347, 1291] width 27 height 27
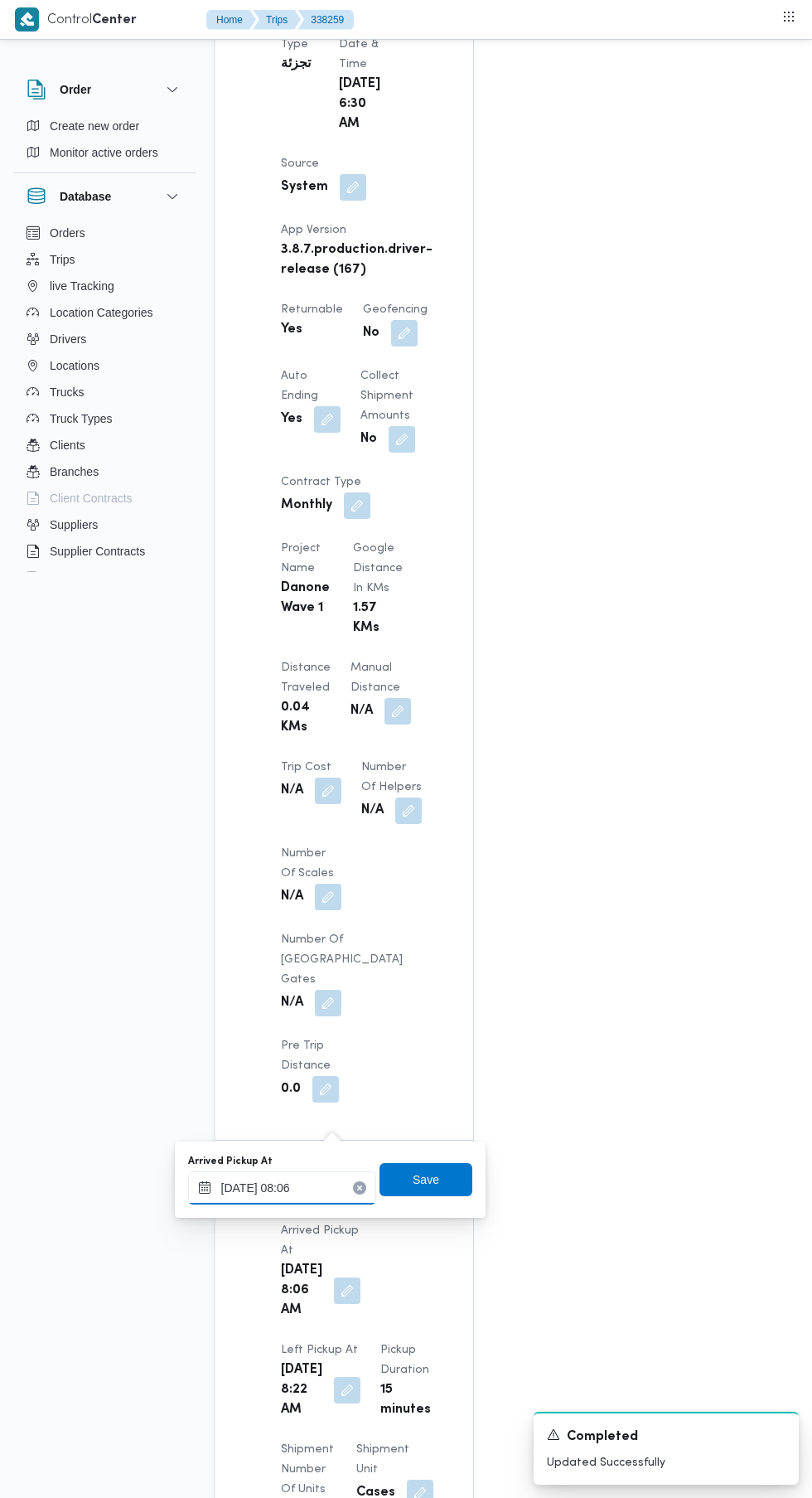
click at [306, 1187] on input "18/09/2025 08:06" at bounding box center [282, 1187] width 188 height 33
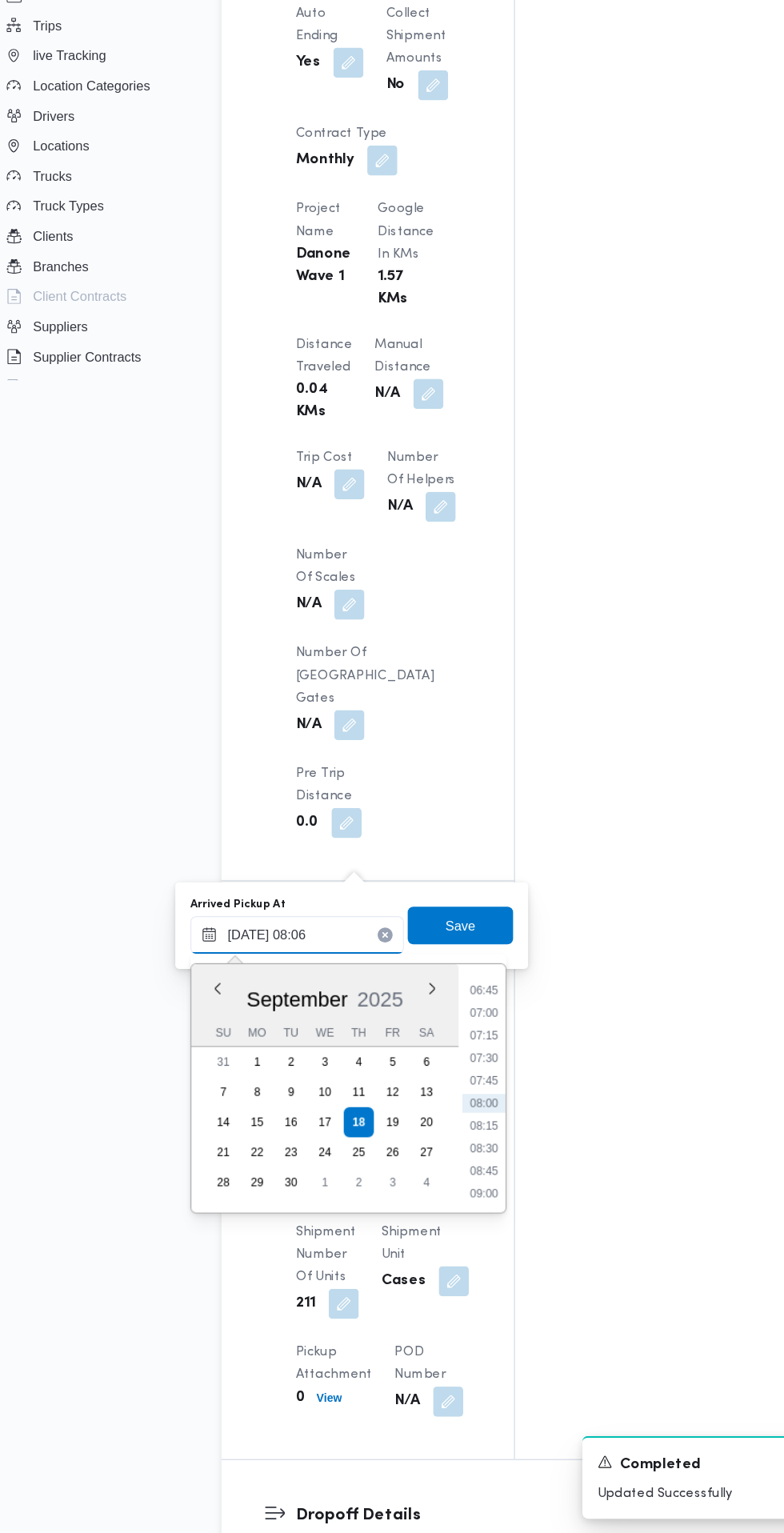
scroll to position [1137, 0]
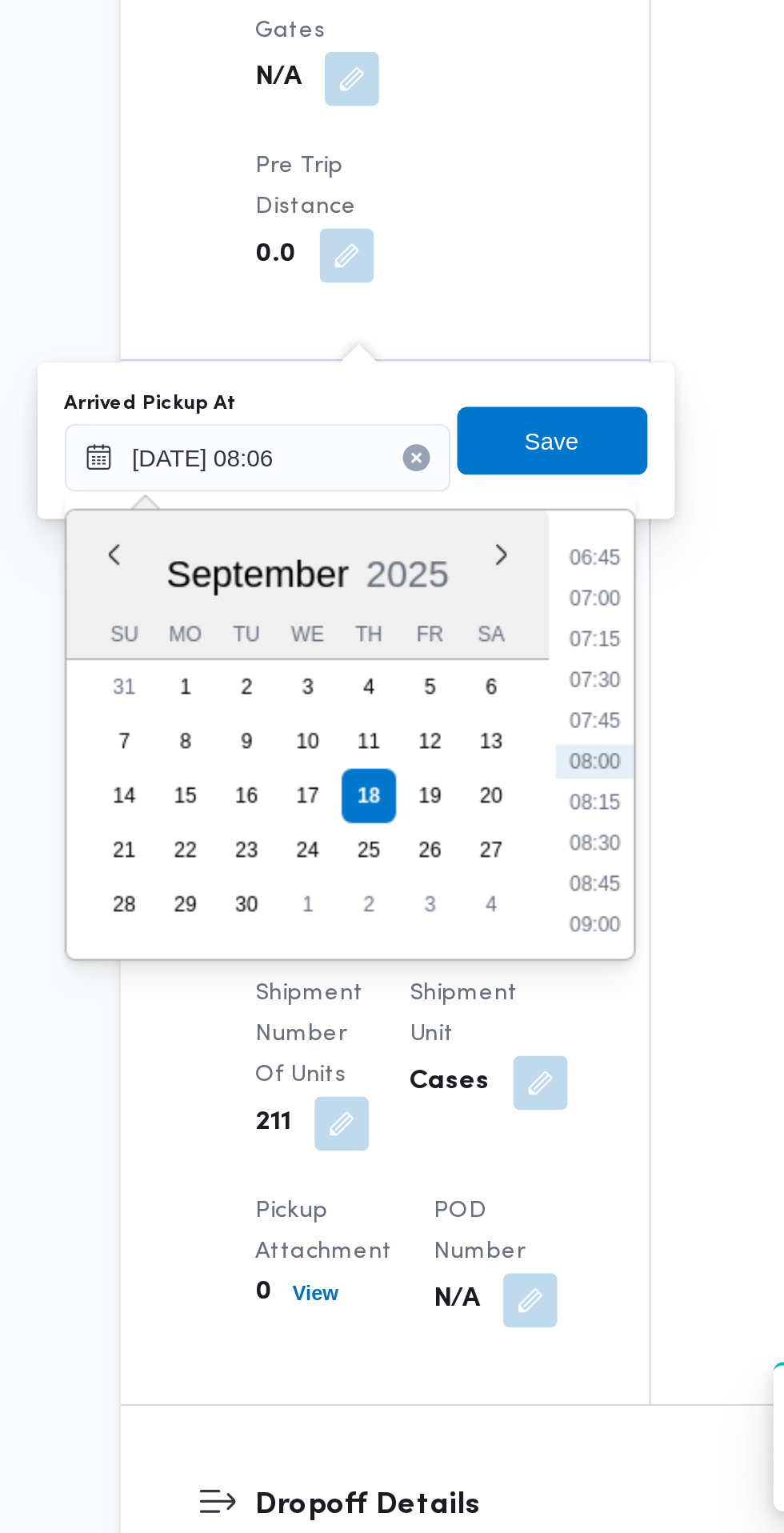
click at [434, 1094] on li "07:00" at bounding box center [431, 1090] width 37 height 16
type input "18/09/2025 07:00"
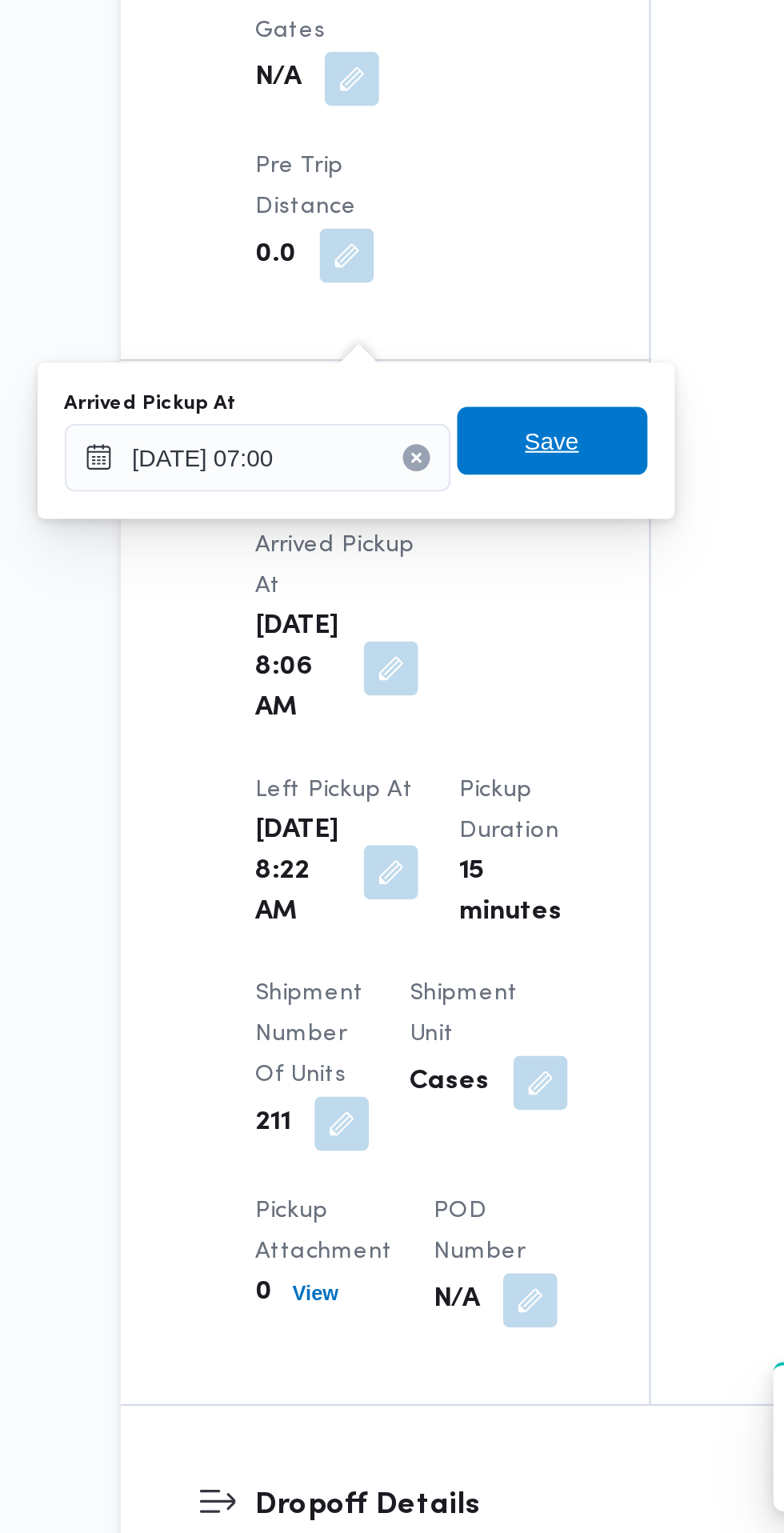
click at [432, 1020] on span "Save" at bounding box center [411, 1016] width 90 height 32
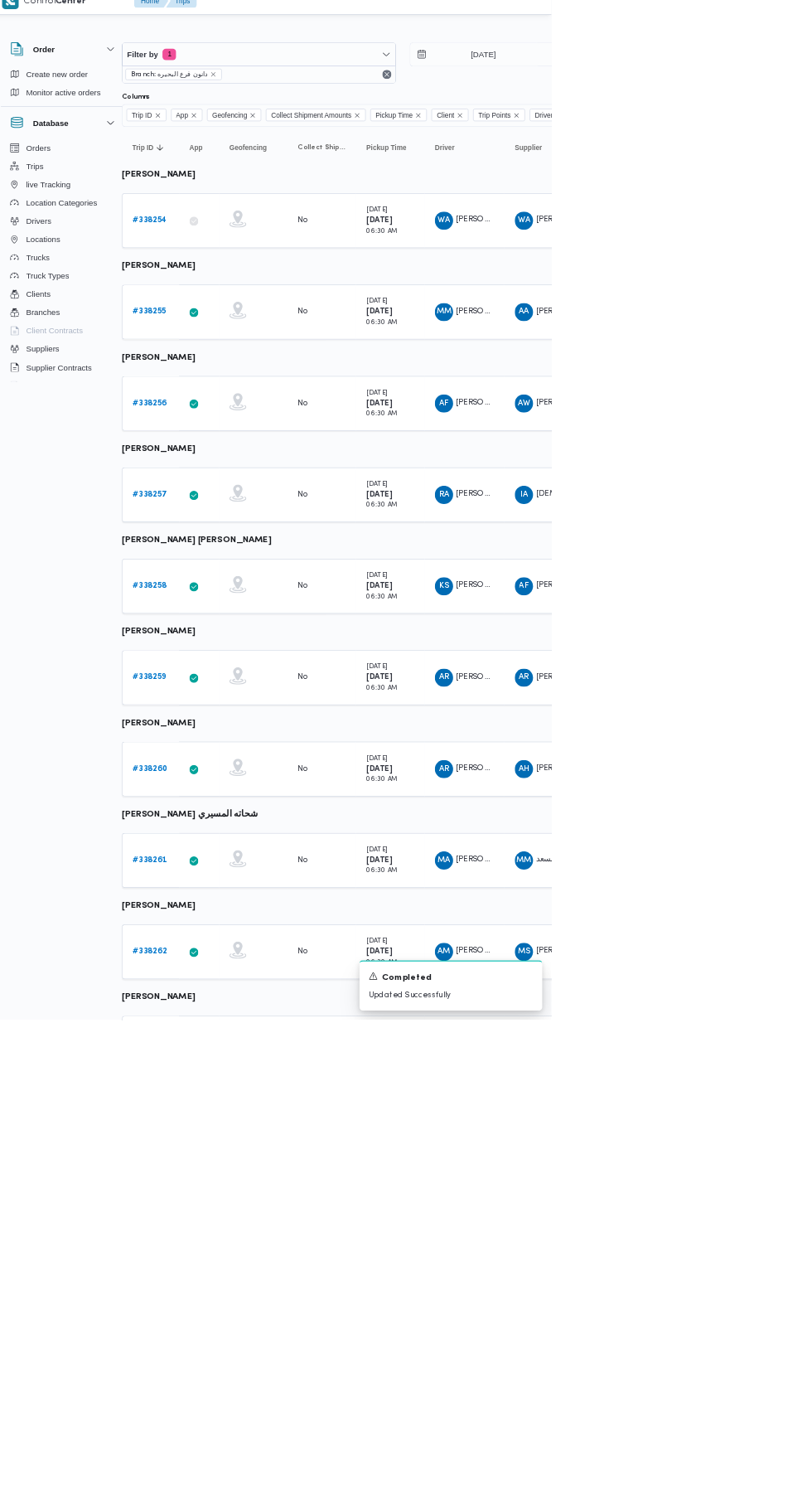
click at [228, 1000] on b "# 338259" at bounding box center [228, 1001] width 49 height 11
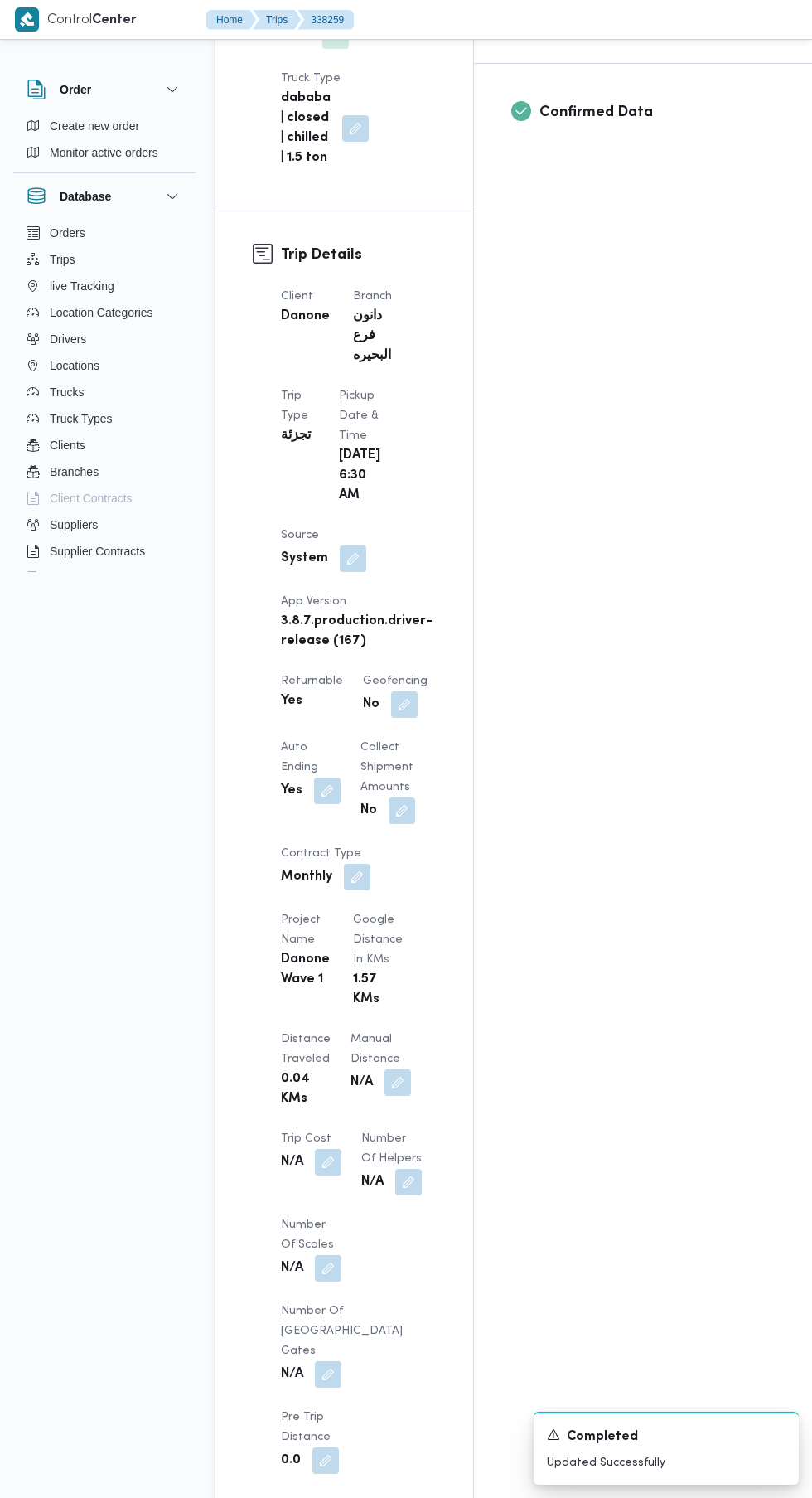
scroll to position [762, 0]
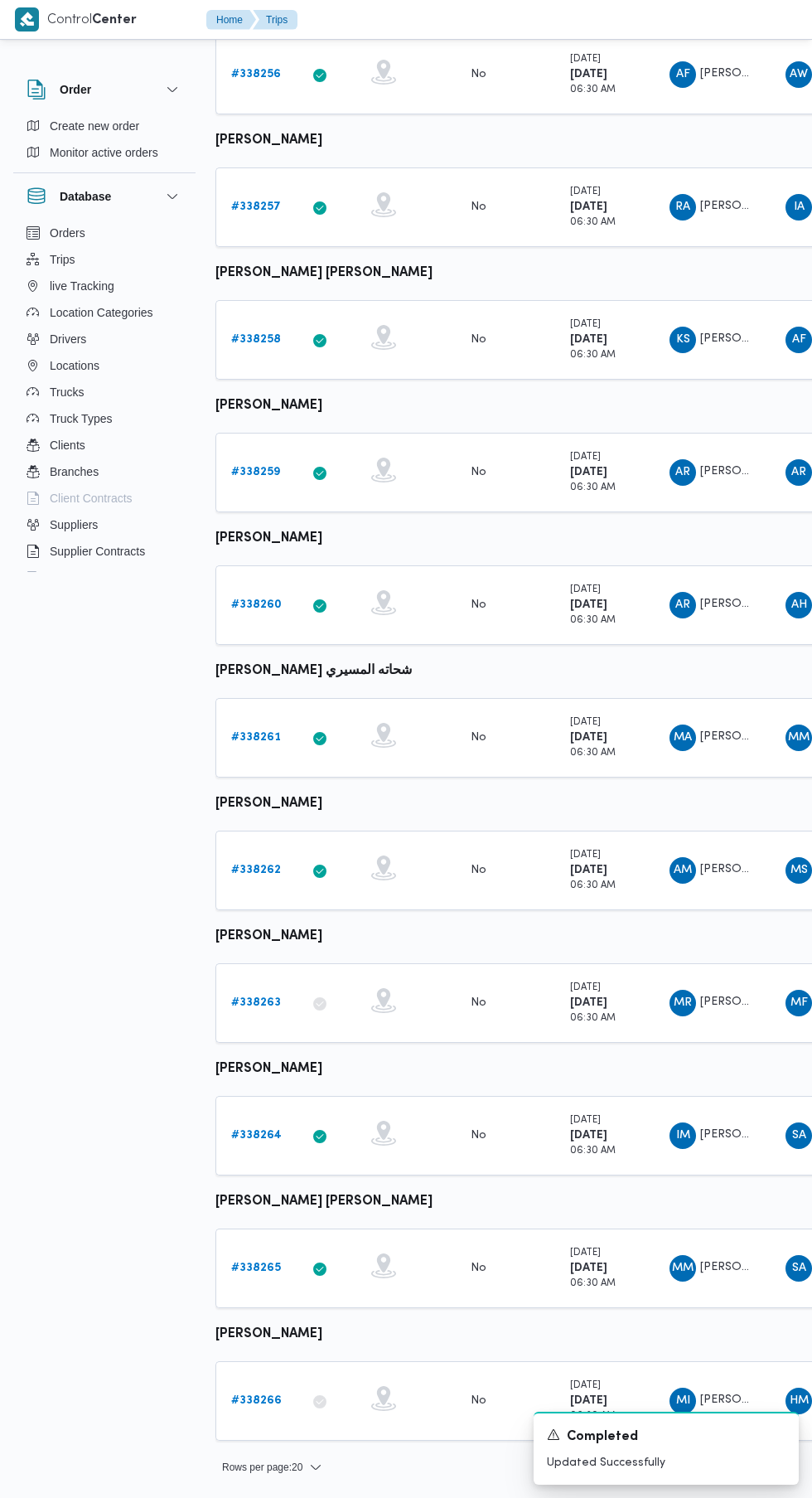
scroll to position [0, 26]
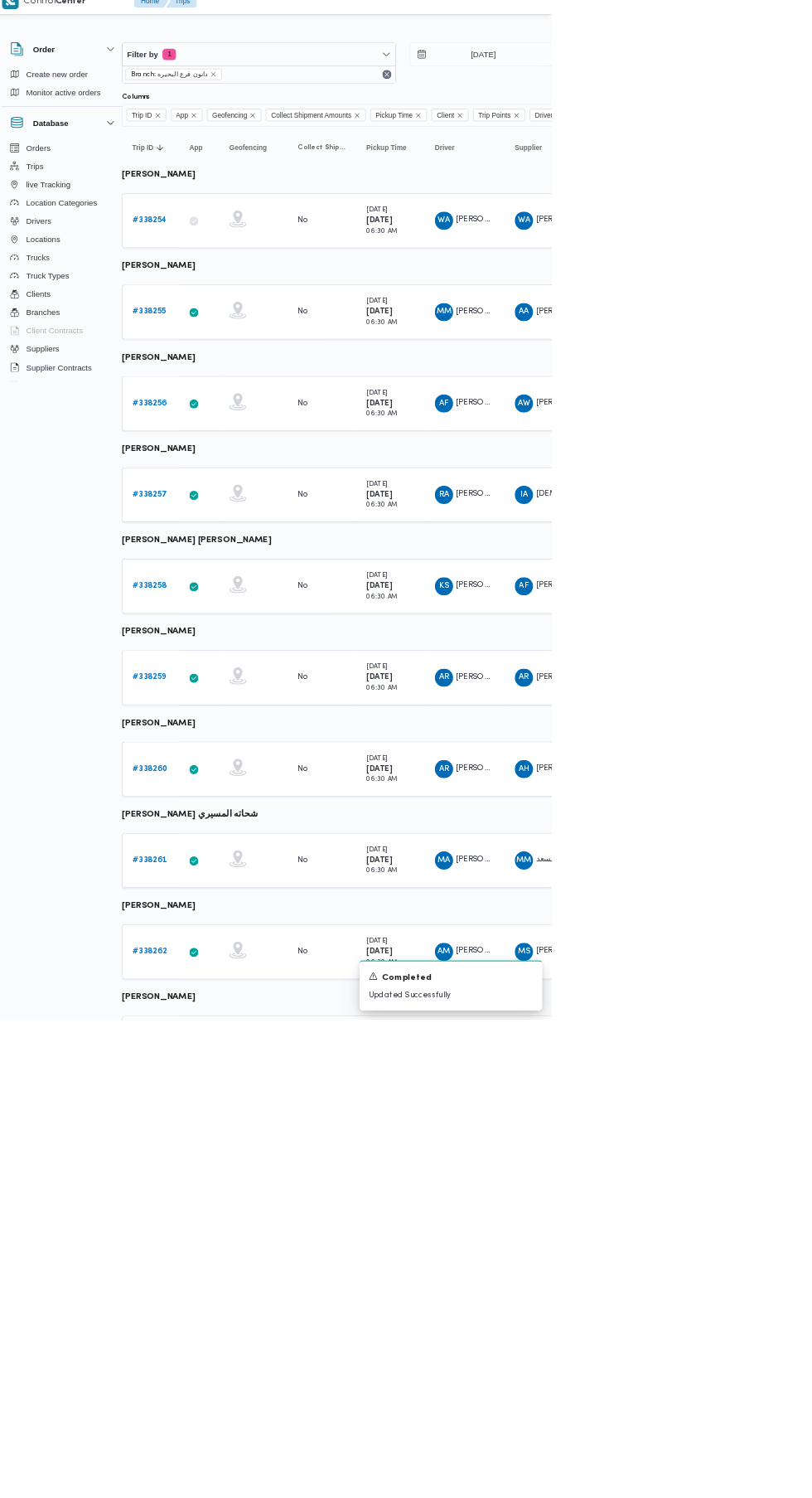
click at [228, 1132] on b "# 338260" at bounding box center [229, 1134] width 51 height 11
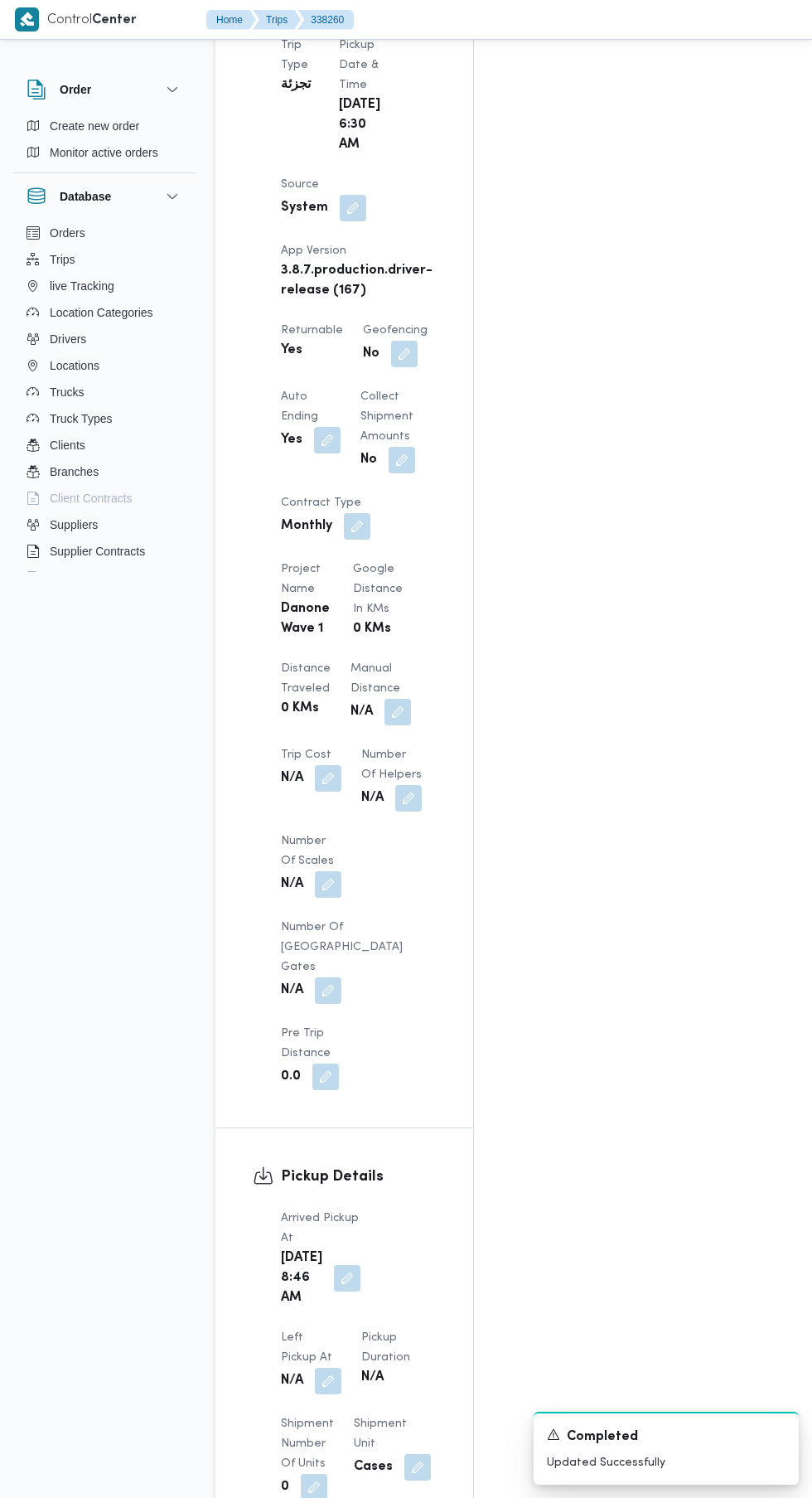
scroll to position [1031, 0]
click at [334, 1264] on button "button" at bounding box center [347, 1277] width 27 height 27
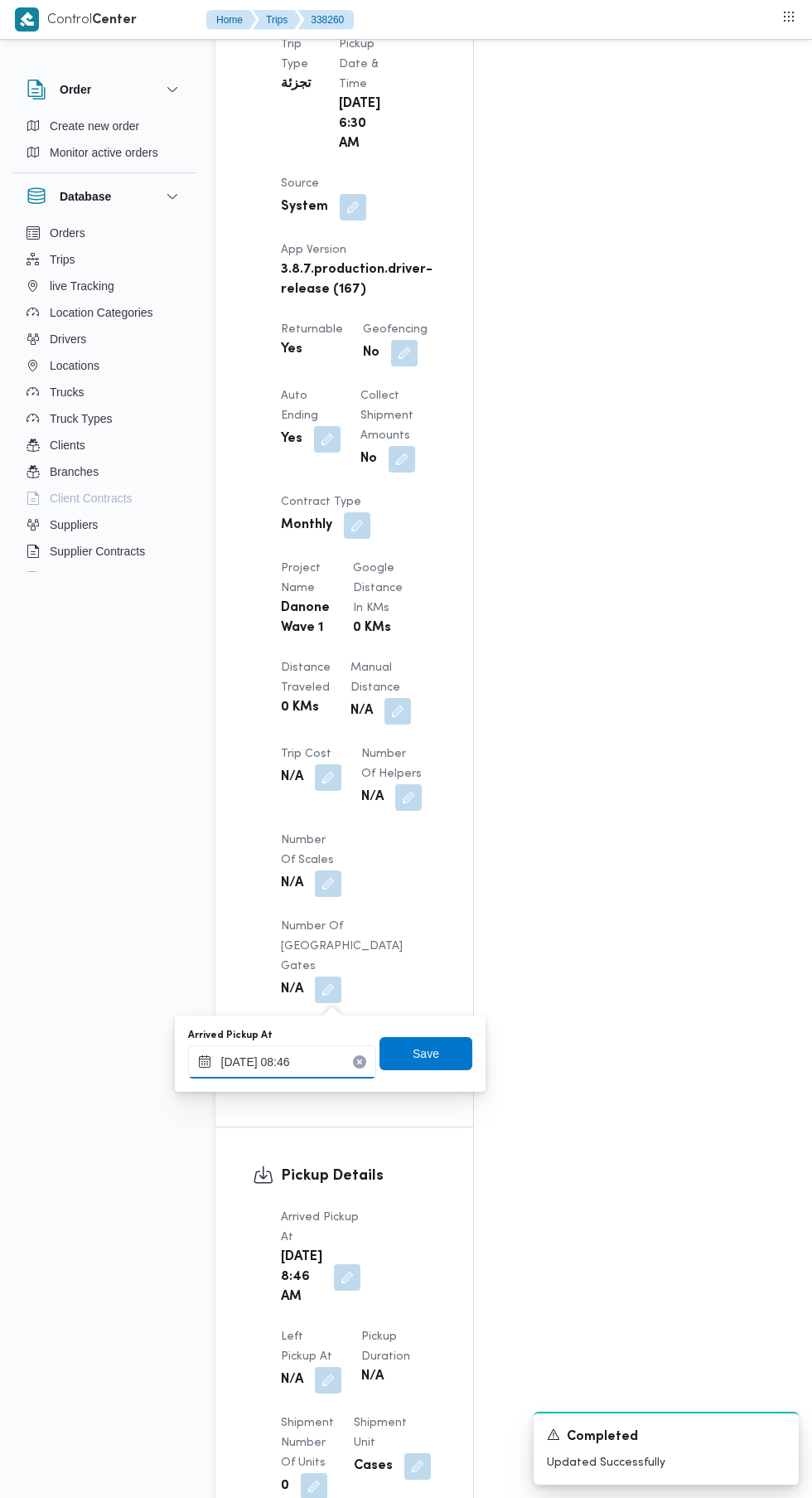
click at [310, 1061] on input "18/09/2025 08:46" at bounding box center [282, 1061] width 188 height 33
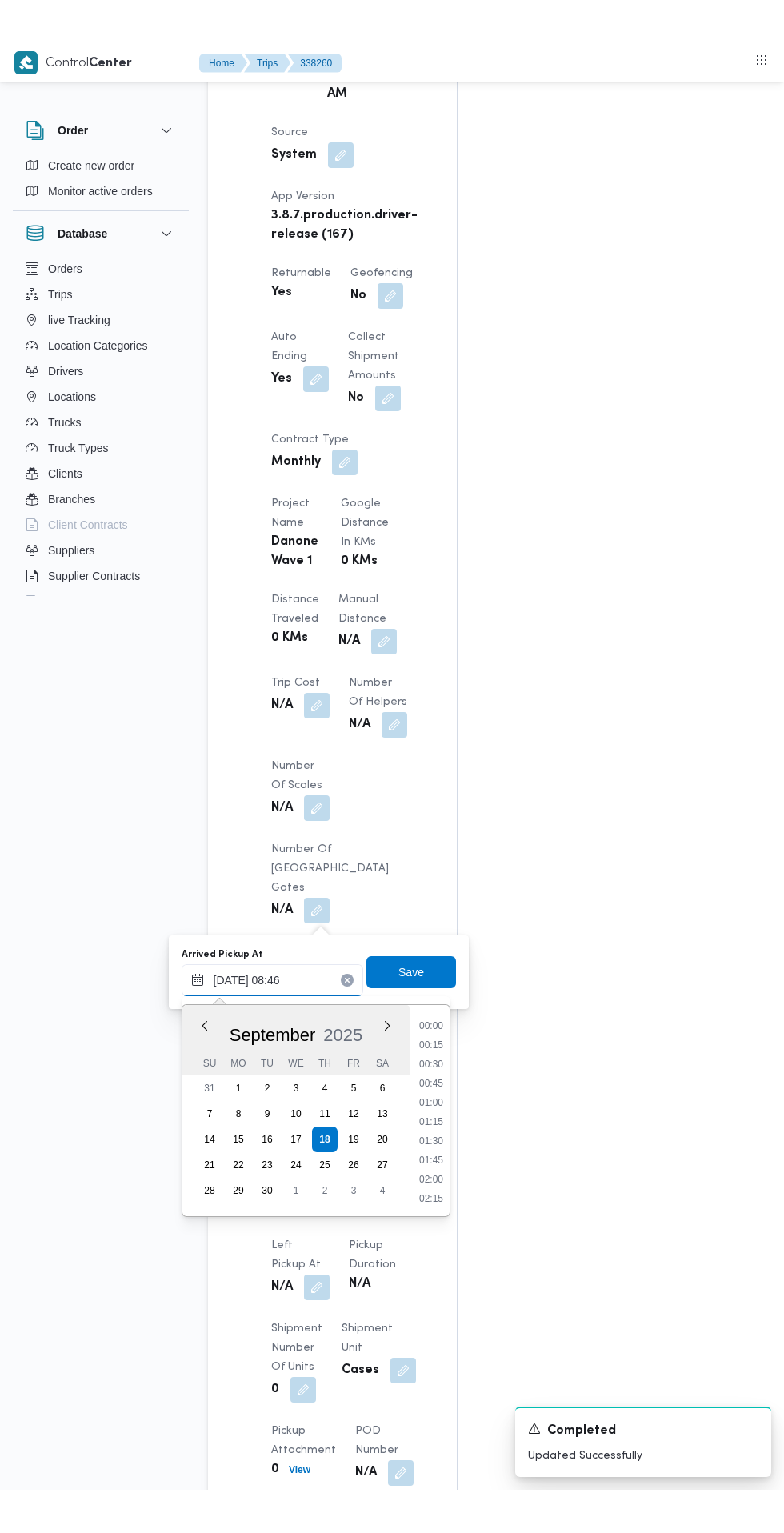
scroll to position [1118, 0]
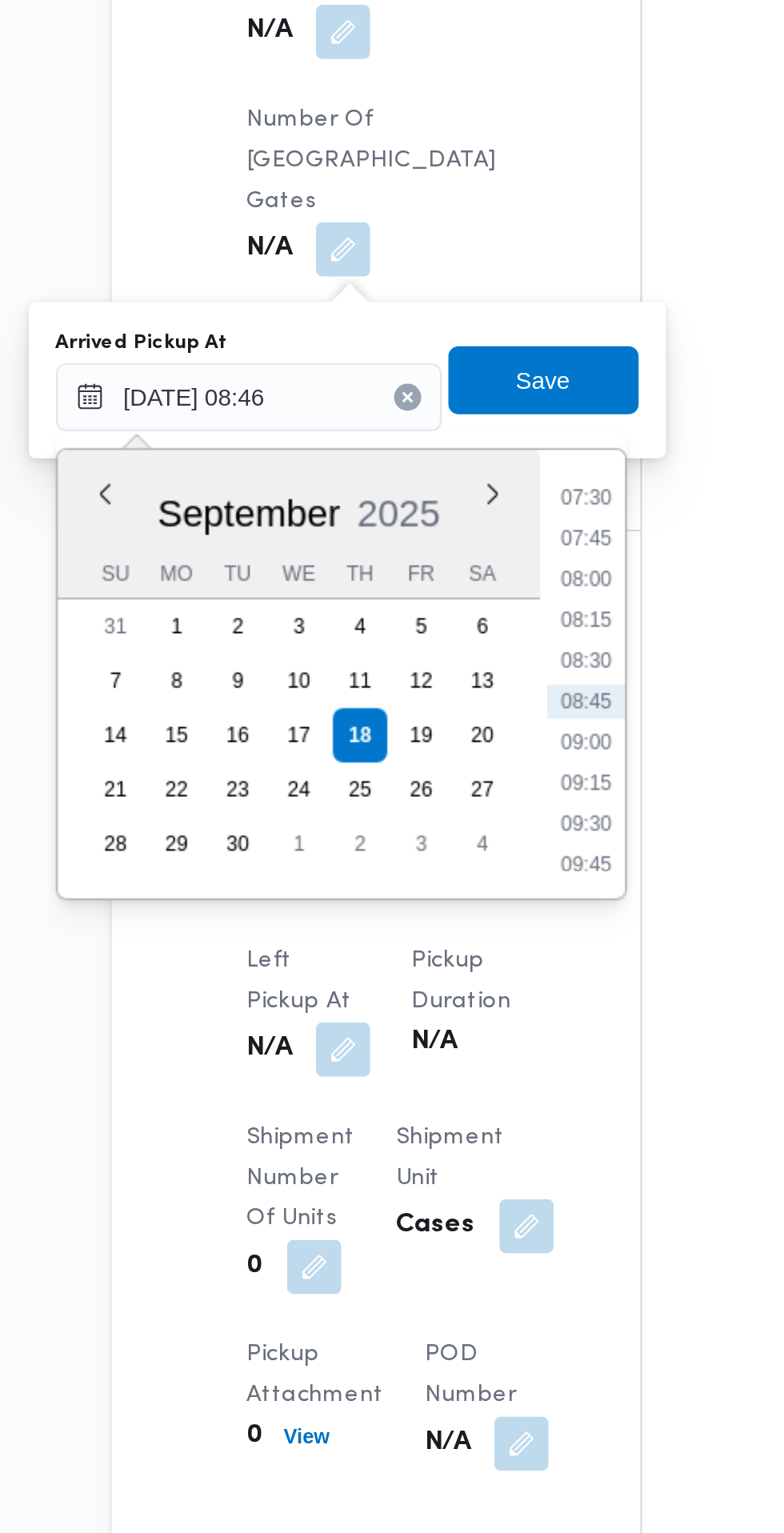
click at [433, 945] on li "07:30" at bounding box center [431, 950] width 37 height 16
type input "18/09/2025 07:30"
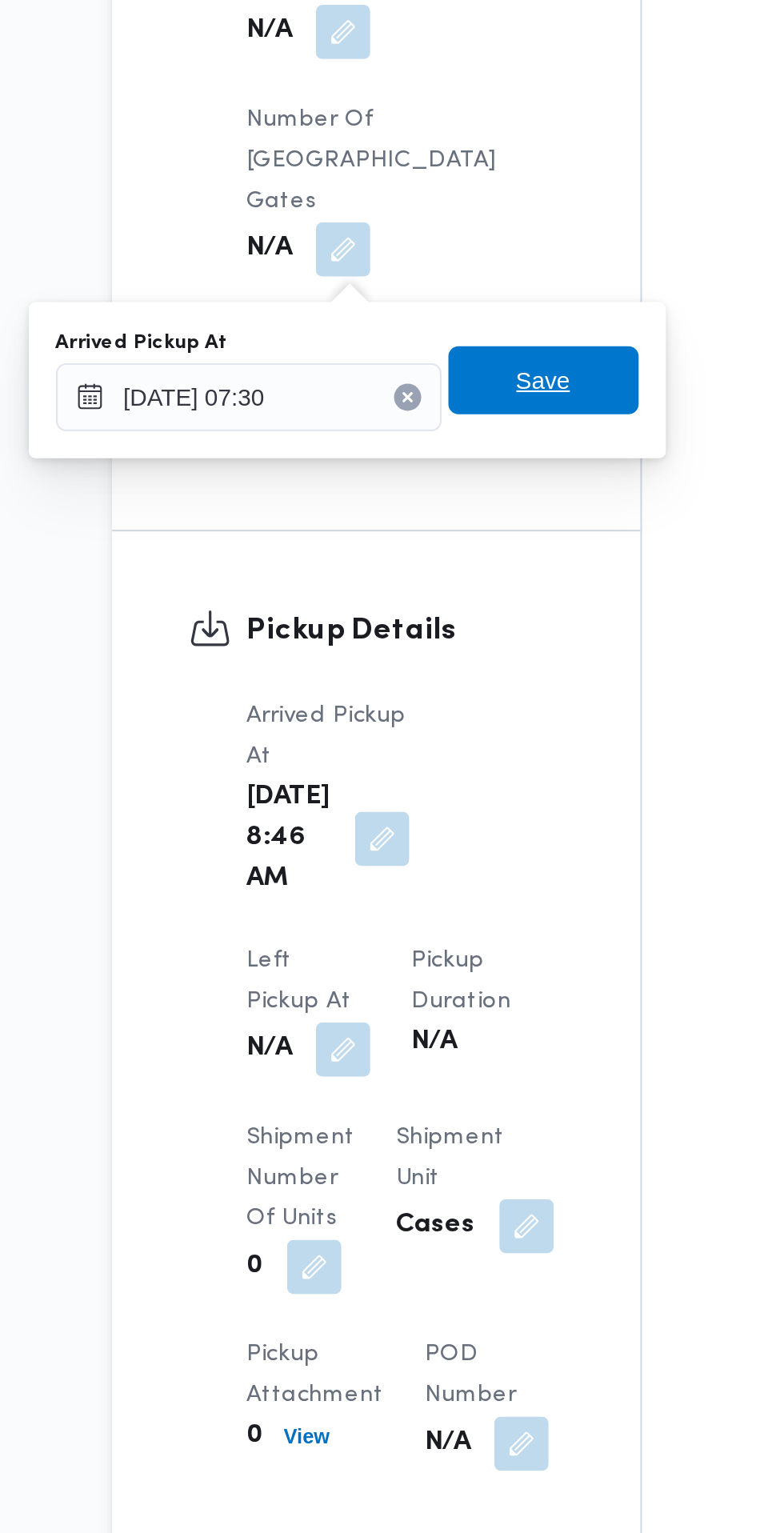
click at [426, 894] on span "Save" at bounding box center [411, 894] width 90 height 32
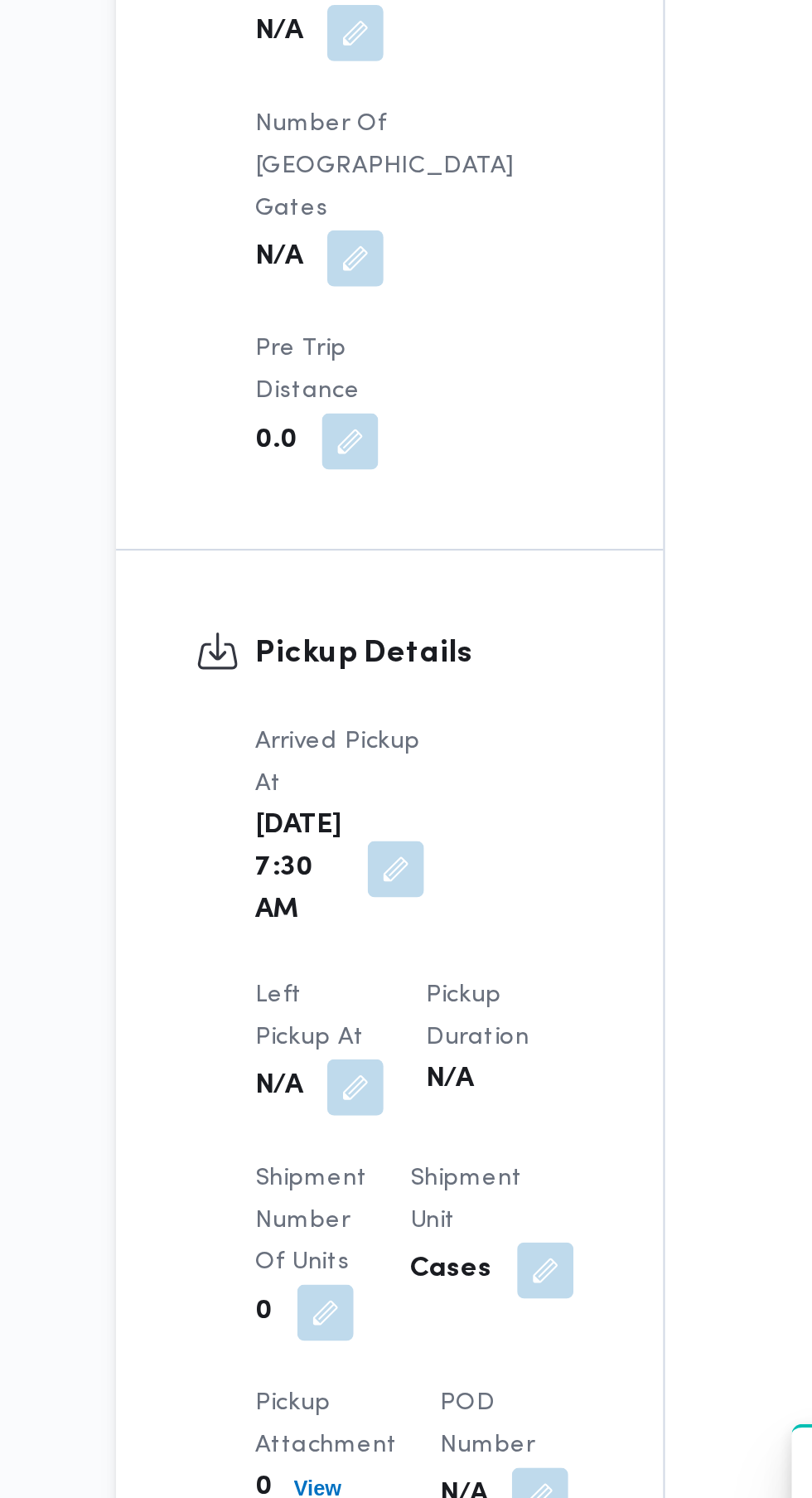
click at [342, 1240] on button "button" at bounding box center [328, 1253] width 27 height 27
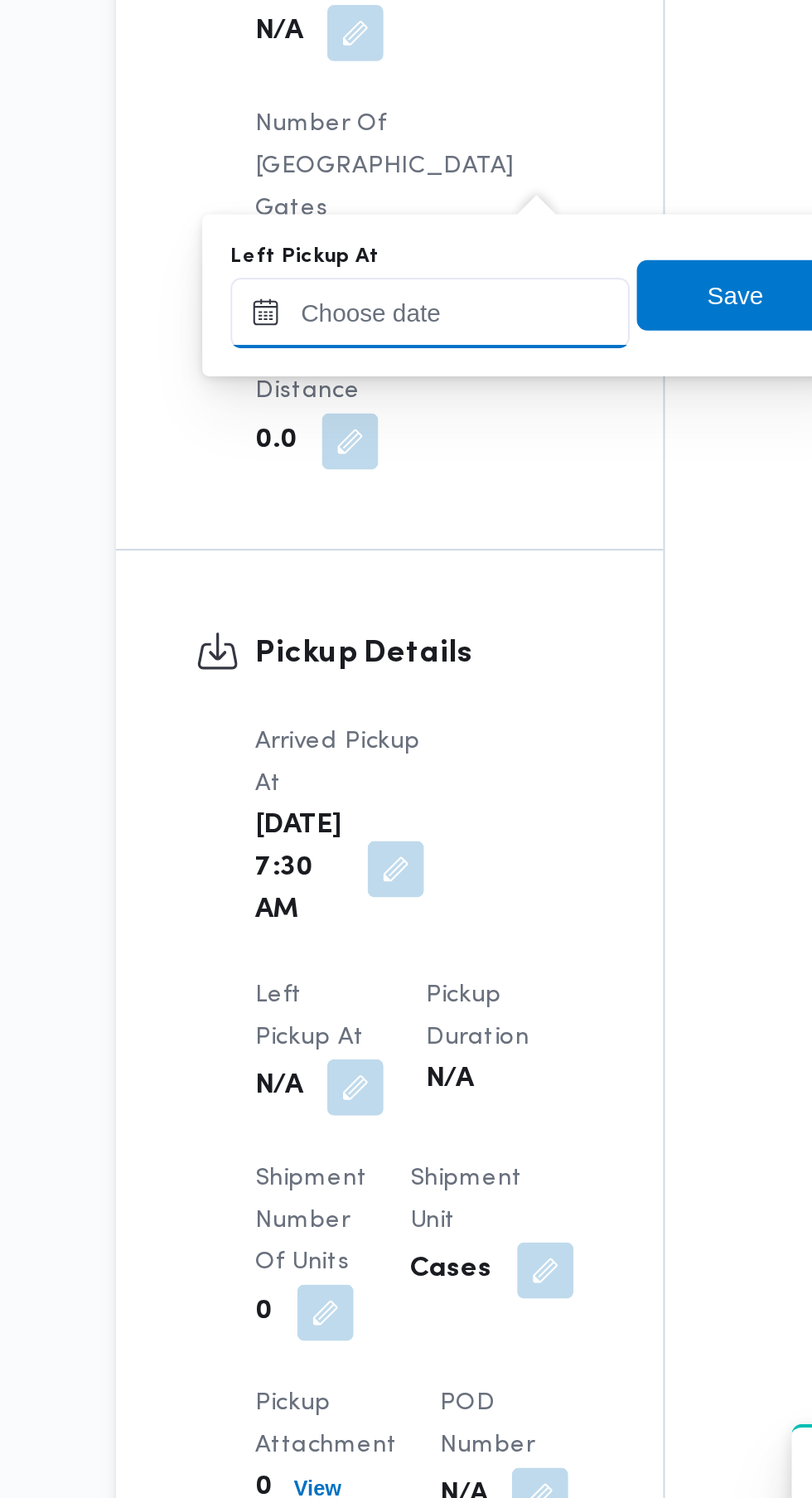
click at [383, 887] on input "Left Pickup At" at bounding box center [363, 888] width 188 height 33
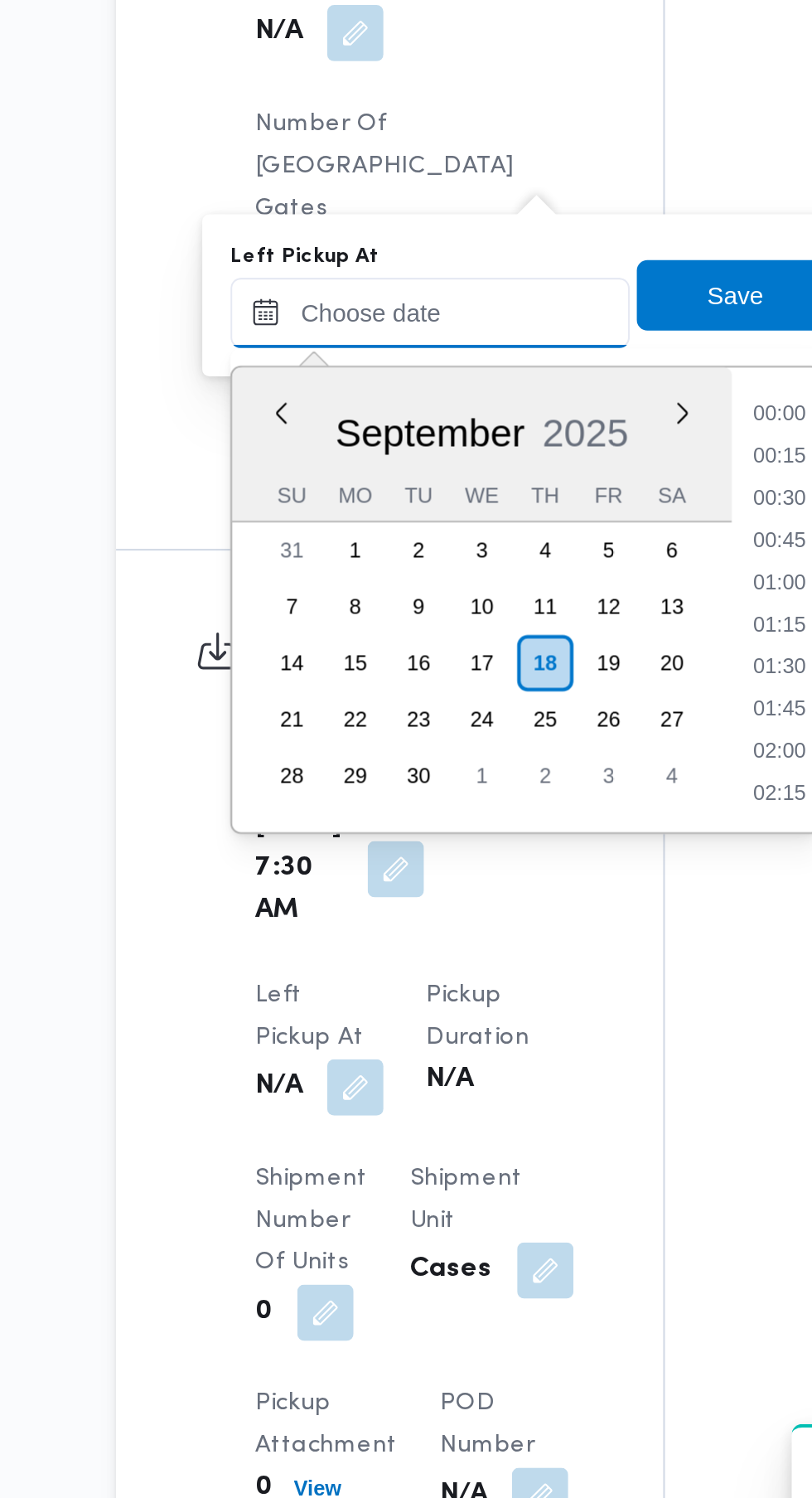
scroll to position [615, 0]
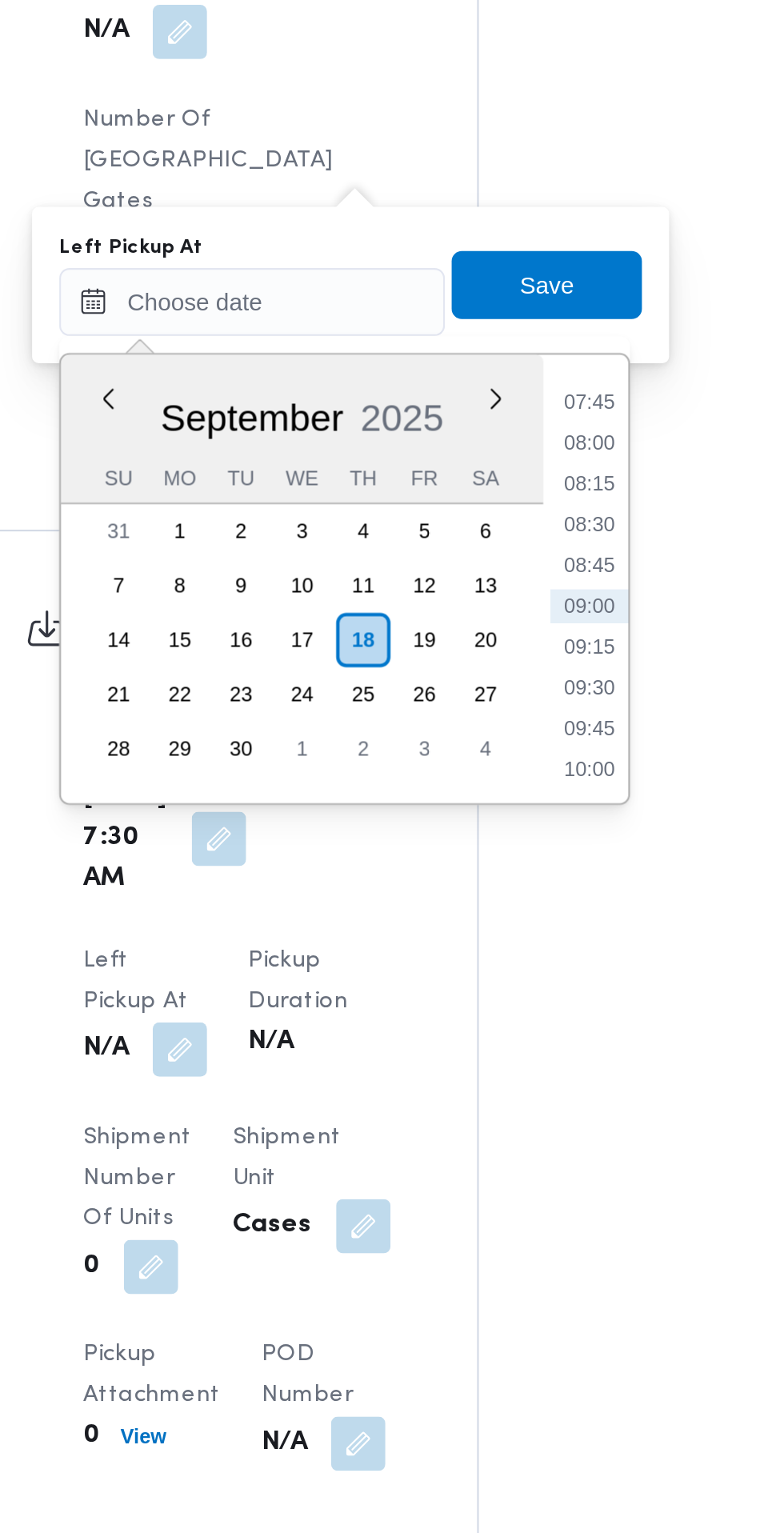
click at [515, 984] on li "08:45" at bounding box center [509, 981] width 37 height 16
type input "18/09/2025 08:45"
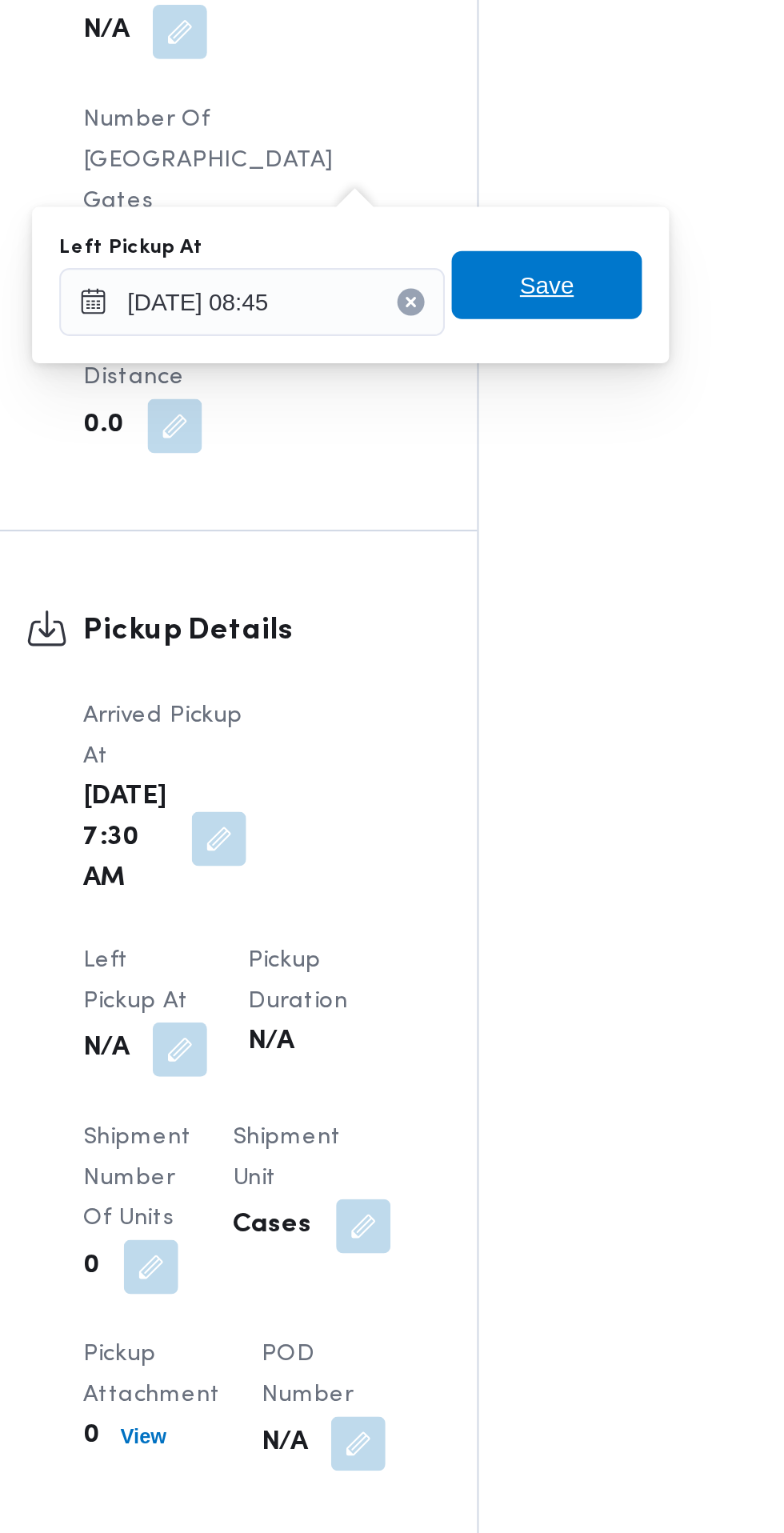
click at [514, 847] on span "Save" at bounding box center [489, 850] width 90 height 32
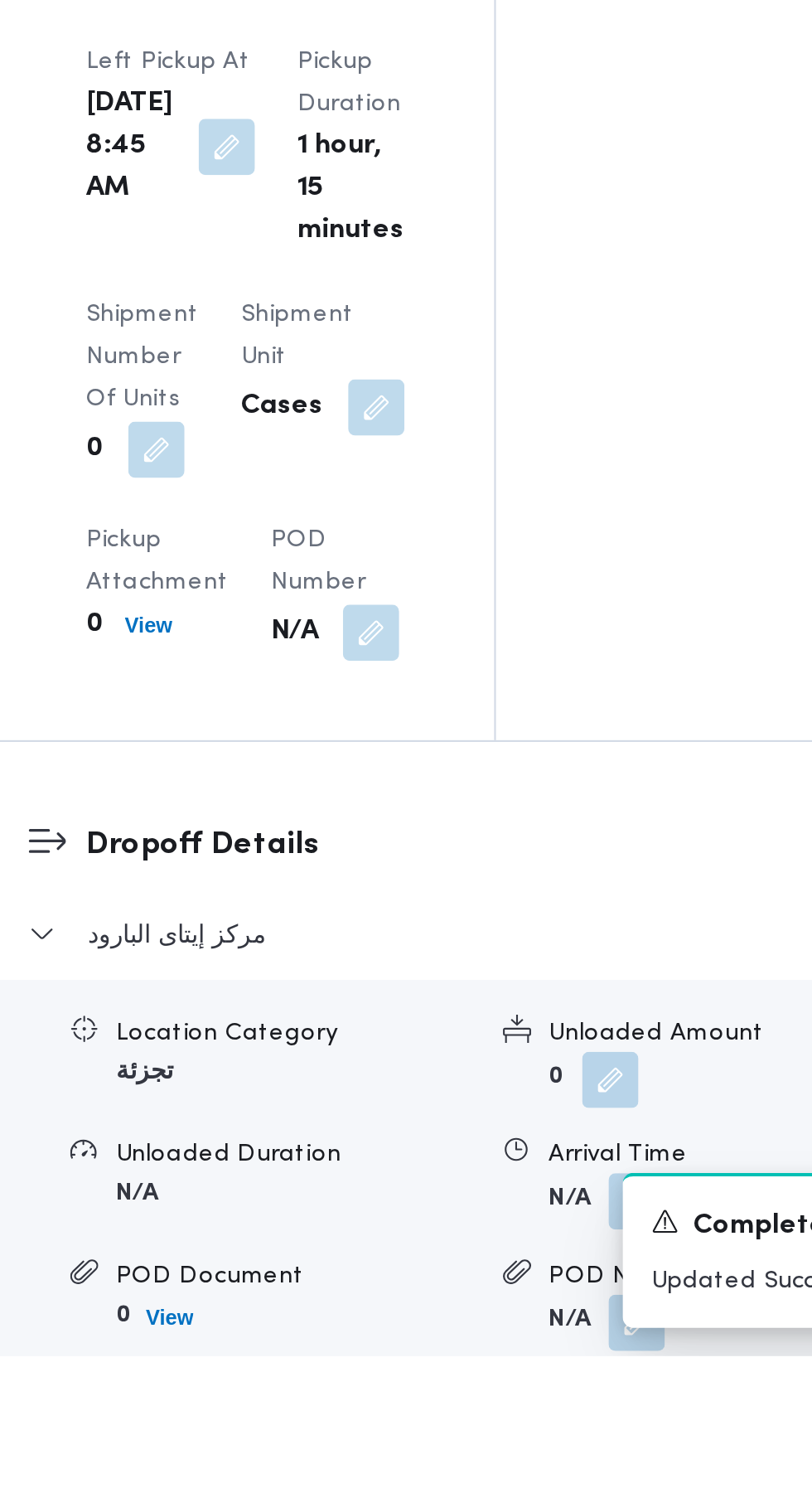
scroll to position [1513, 0]
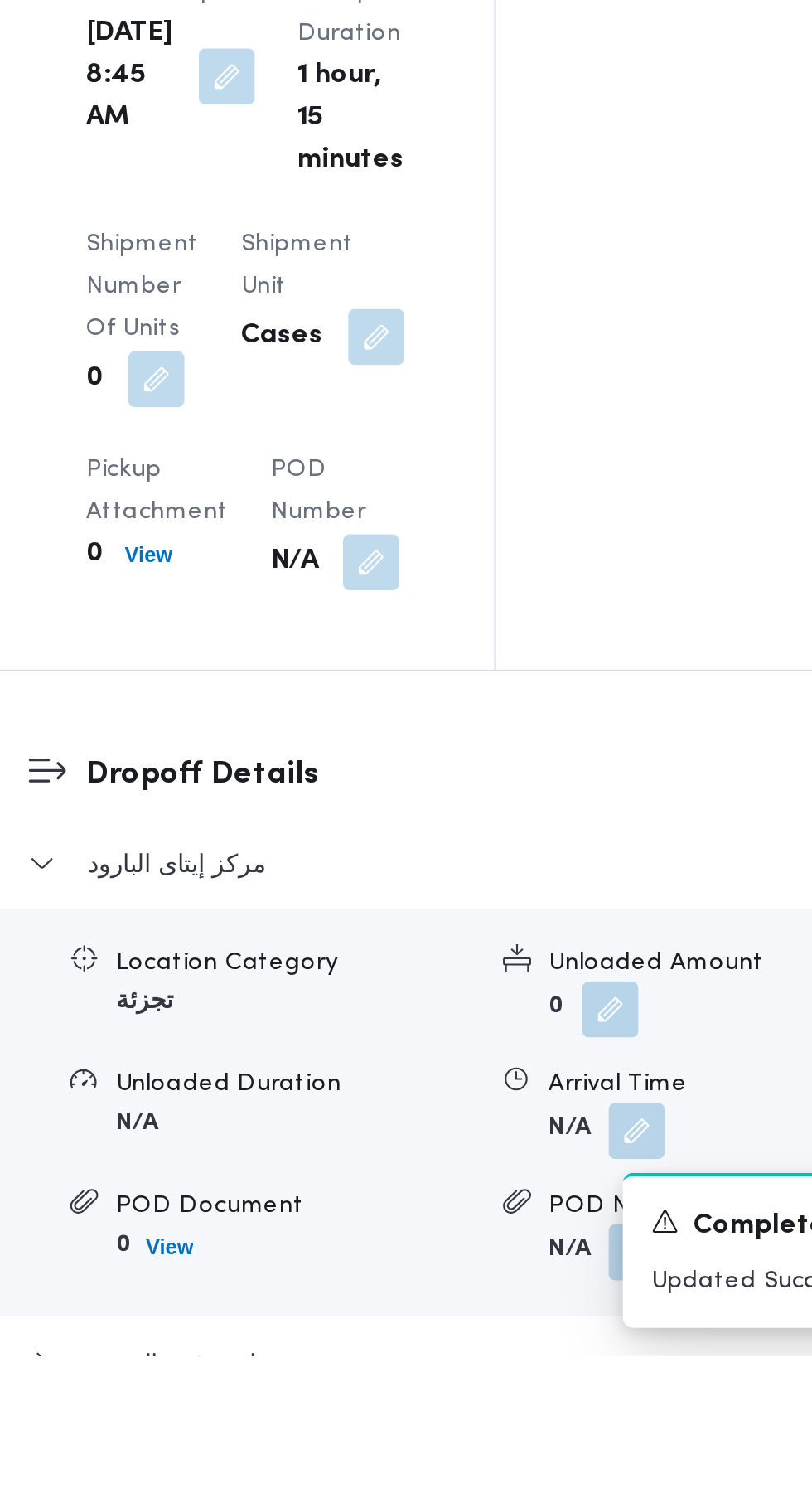
click at [527, 1378] on button "button" at bounding box center [541, 1392] width 27 height 27
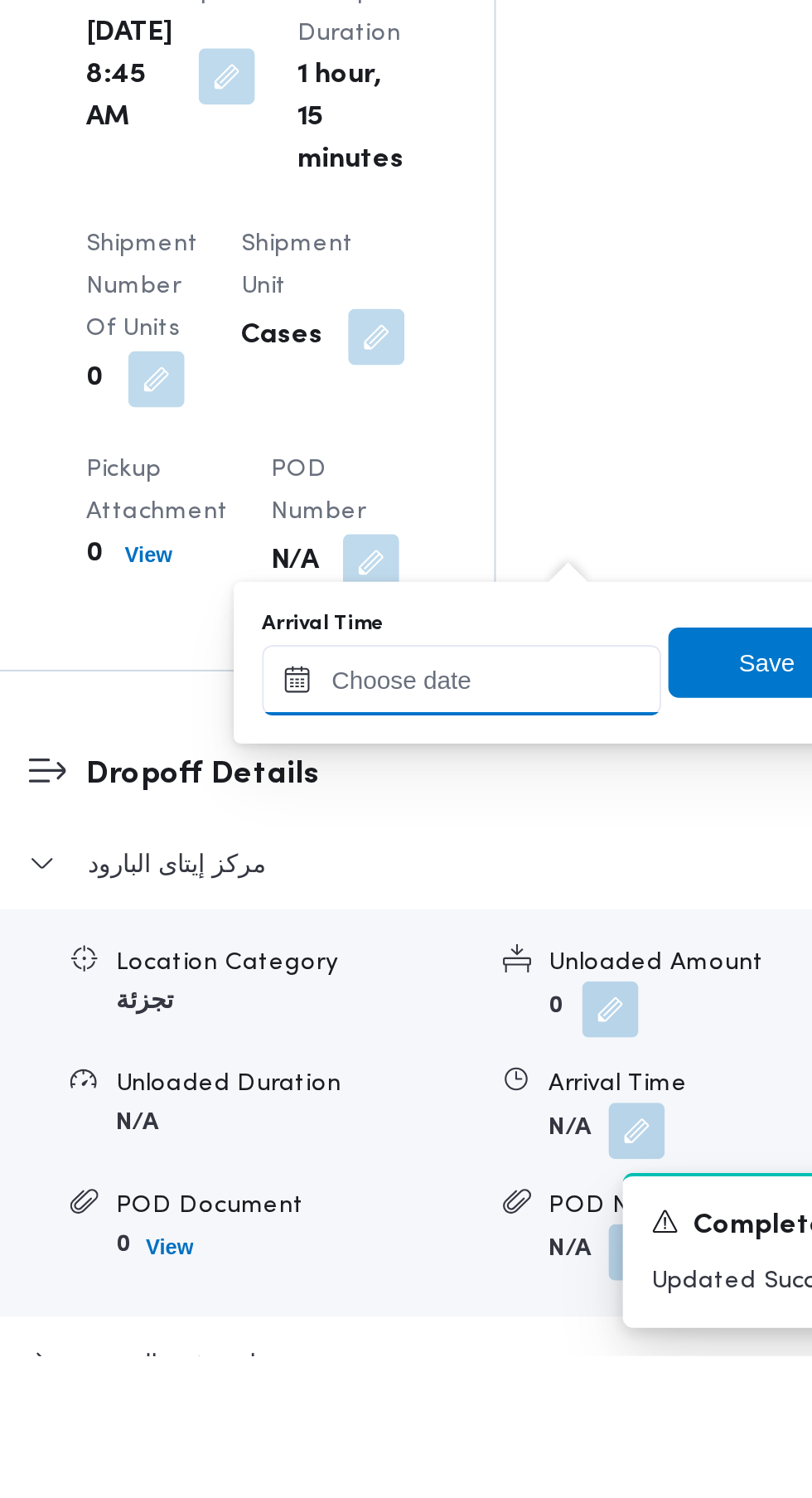
click at [460, 1181] on input "Arrival Time" at bounding box center [458, 1179] width 188 height 33
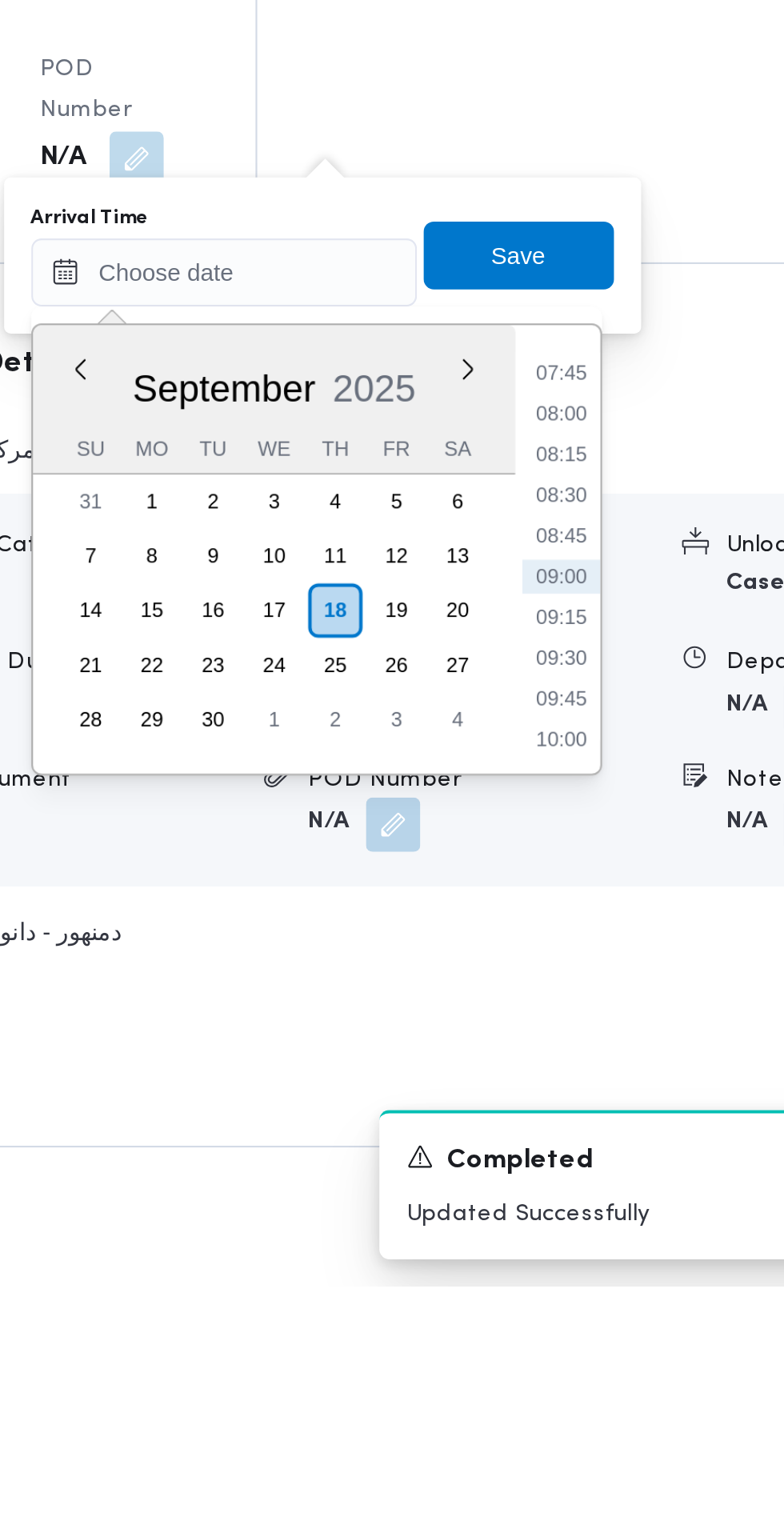
click at [608, 1197] on li "09:00" at bounding box center [600, 1199] width 37 height 16
type input "18/09/2025 09:00"
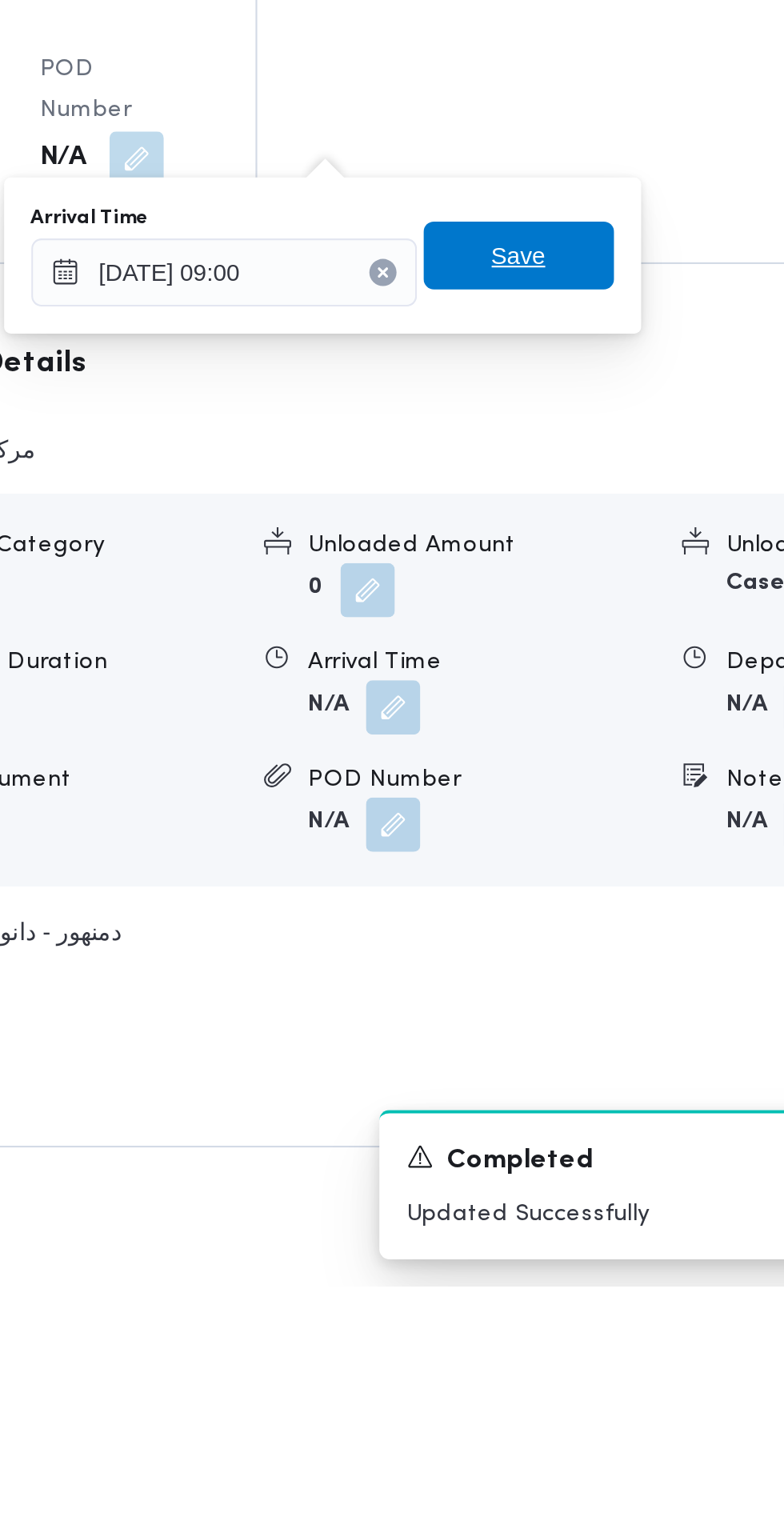
click at [605, 1041] on span "Save" at bounding box center [581, 1047] width 90 height 32
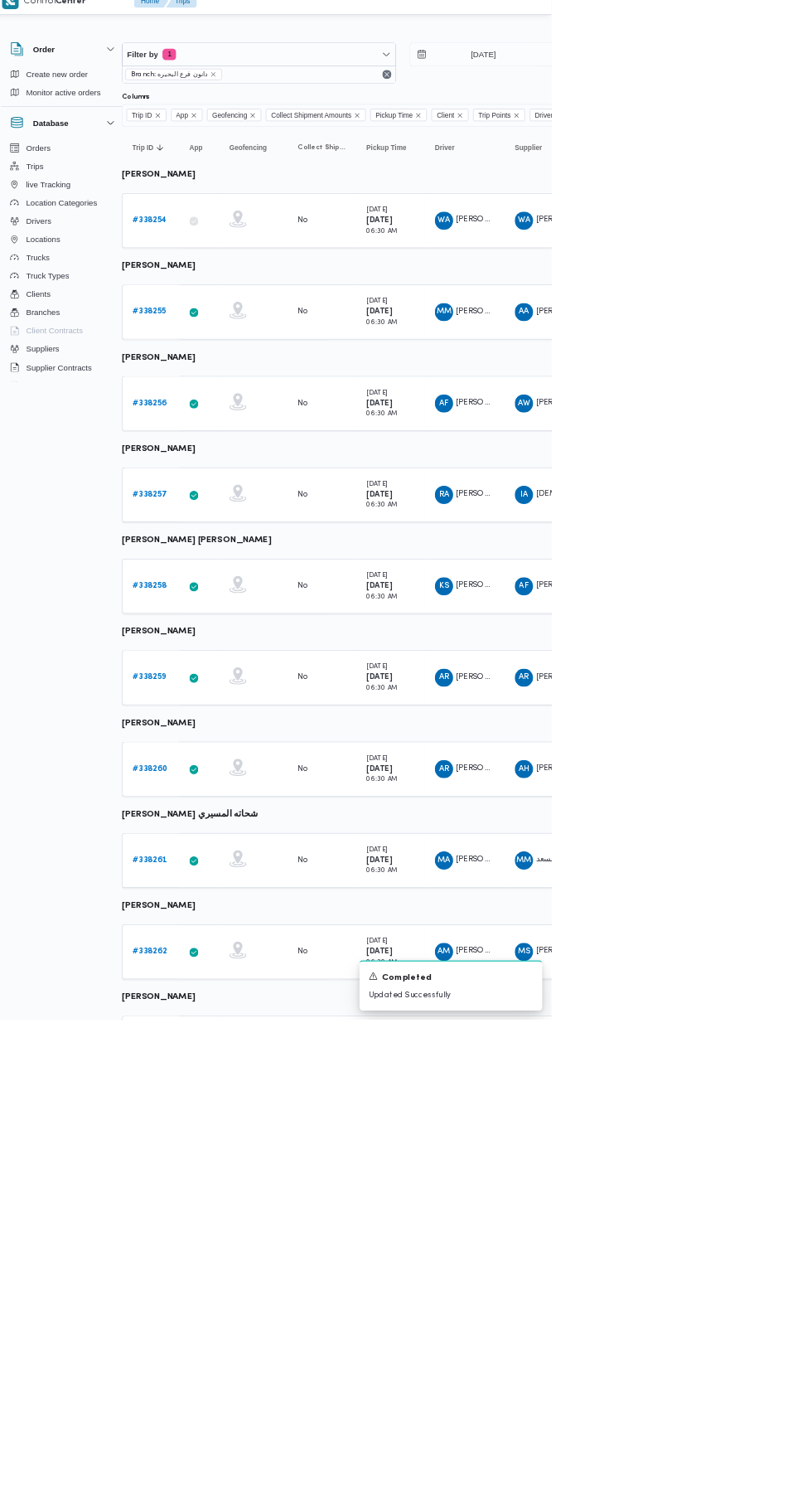
click at [238, 1262] on b "# 338261" at bounding box center [229, 1266] width 50 height 11
click at [228, 1398] on b "# 338262" at bounding box center [229, 1399] width 50 height 11
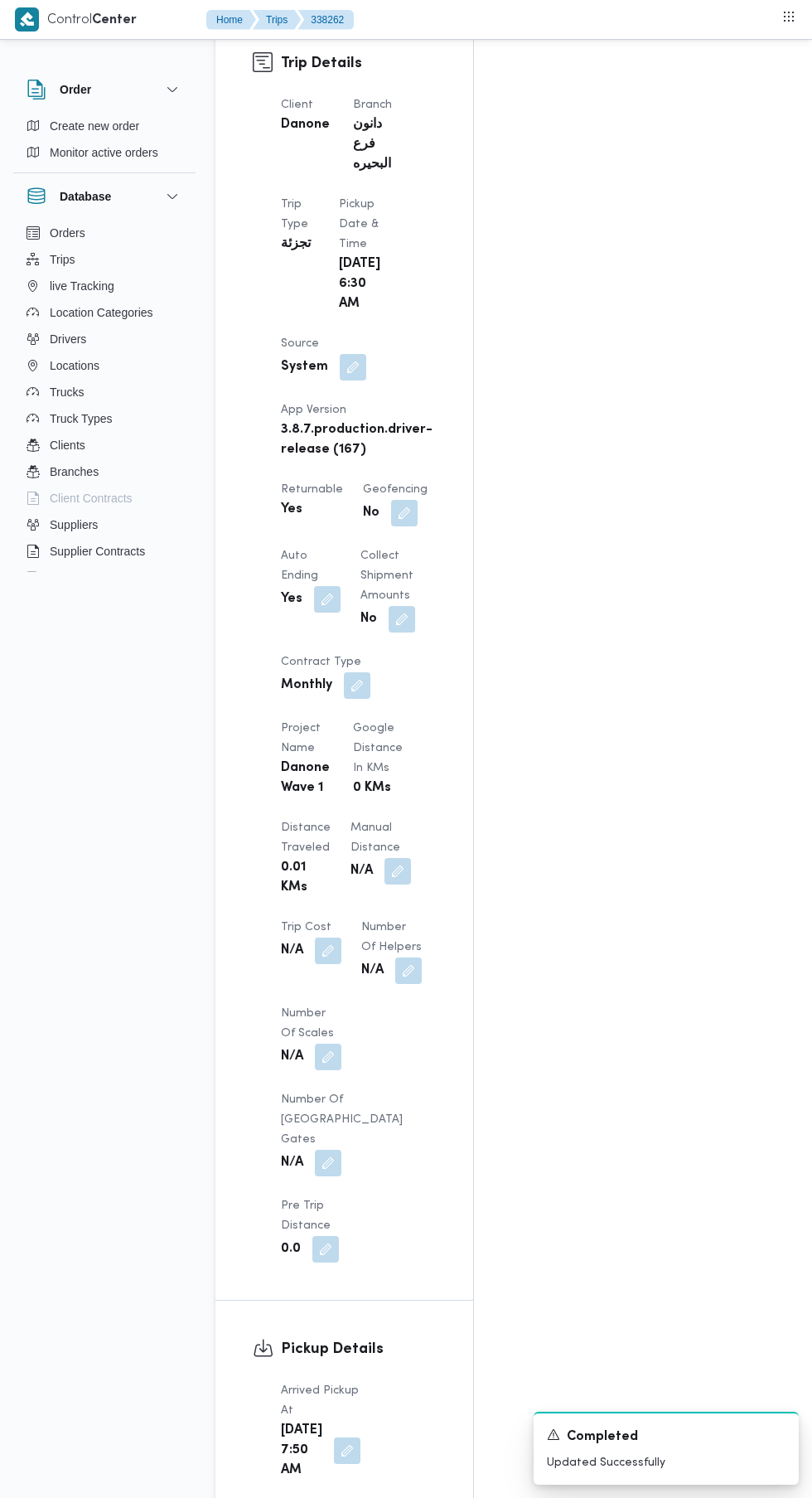
click at [336, 1437] on button "button" at bounding box center [347, 1451] width 27 height 27
click at [615, 911] on div "Assignees • Account Manager abdallah.mohamed@illa.com.eg Checklist Dropoffs det…" at bounding box center [677, 664] width 407 height 2464
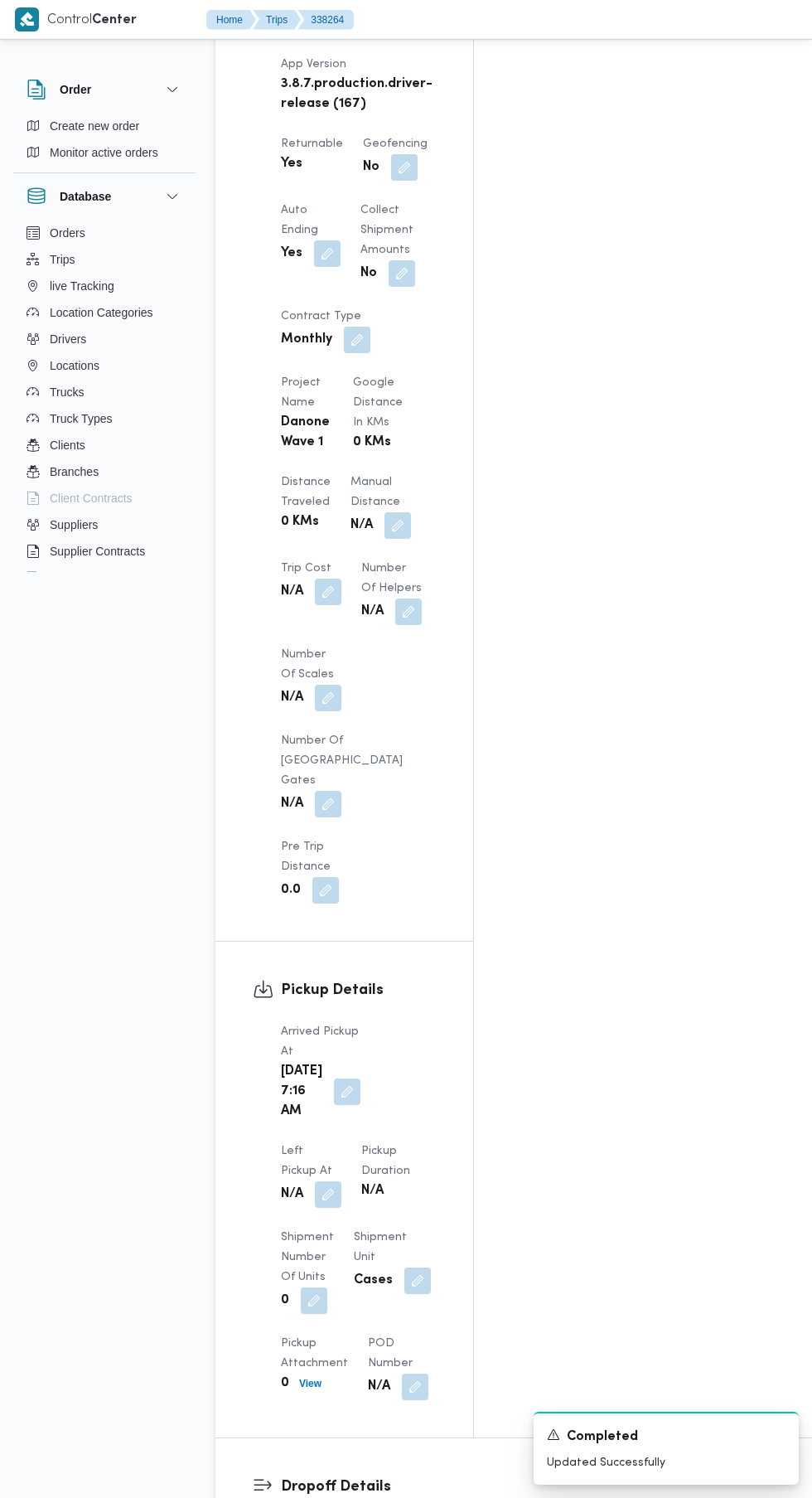
scroll to position [1218, 0]
click at [342, 1180] on button "button" at bounding box center [328, 1194] width 27 height 27
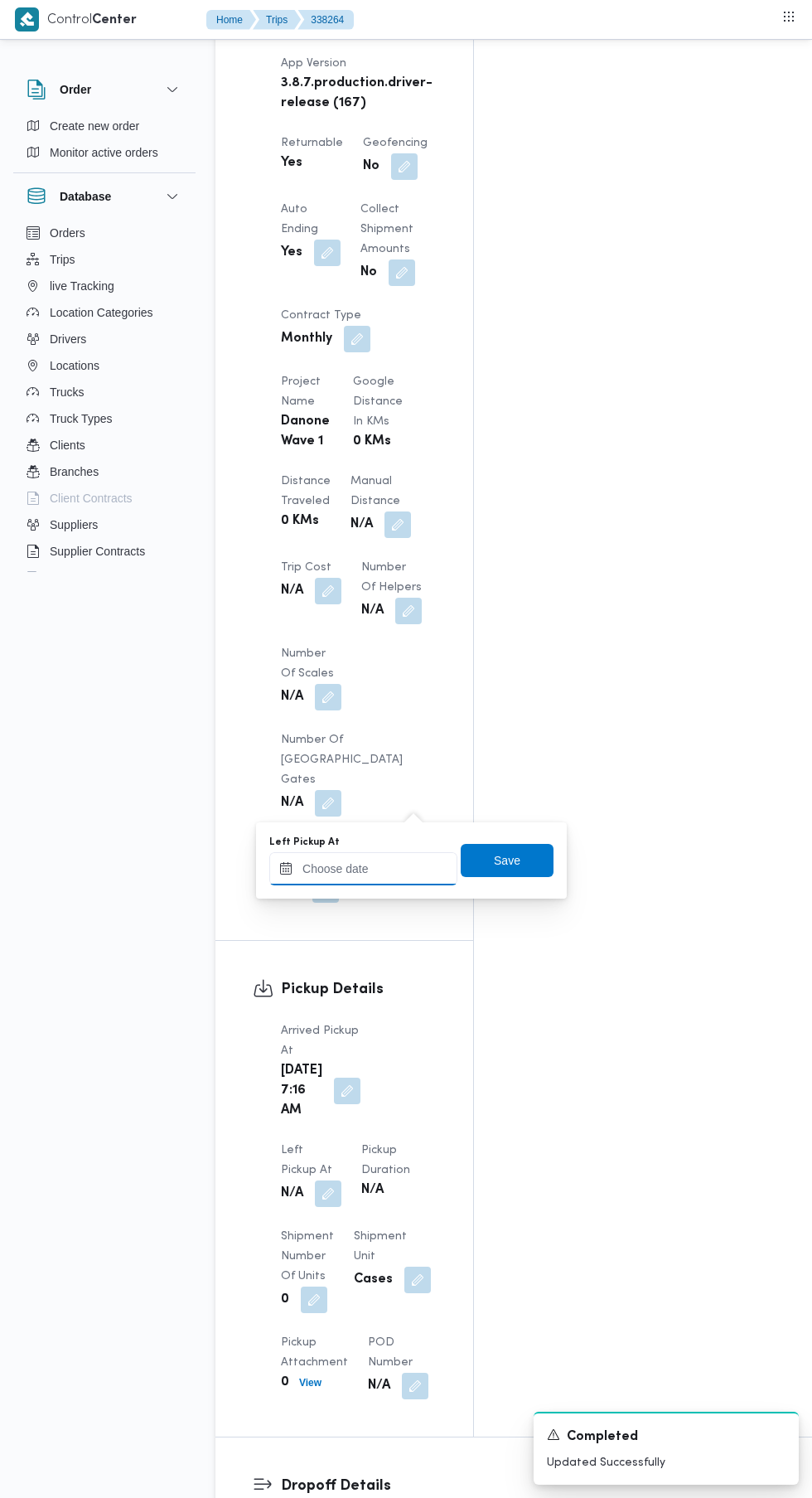
click at [369, 873] on input "Left Pickup At" at bounding box center [363, 869] width 188 height 33
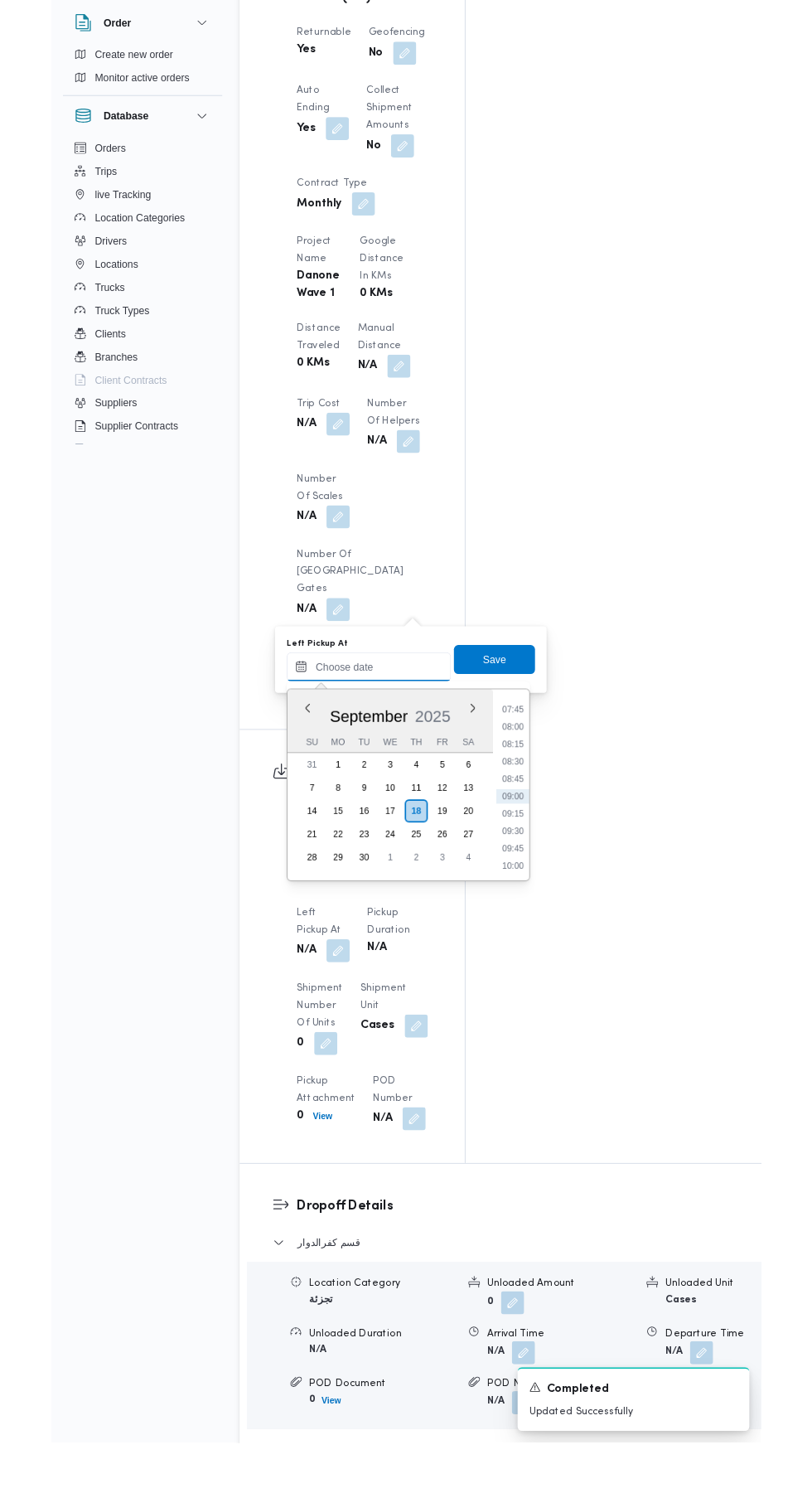
scroll to position [1260, 0]
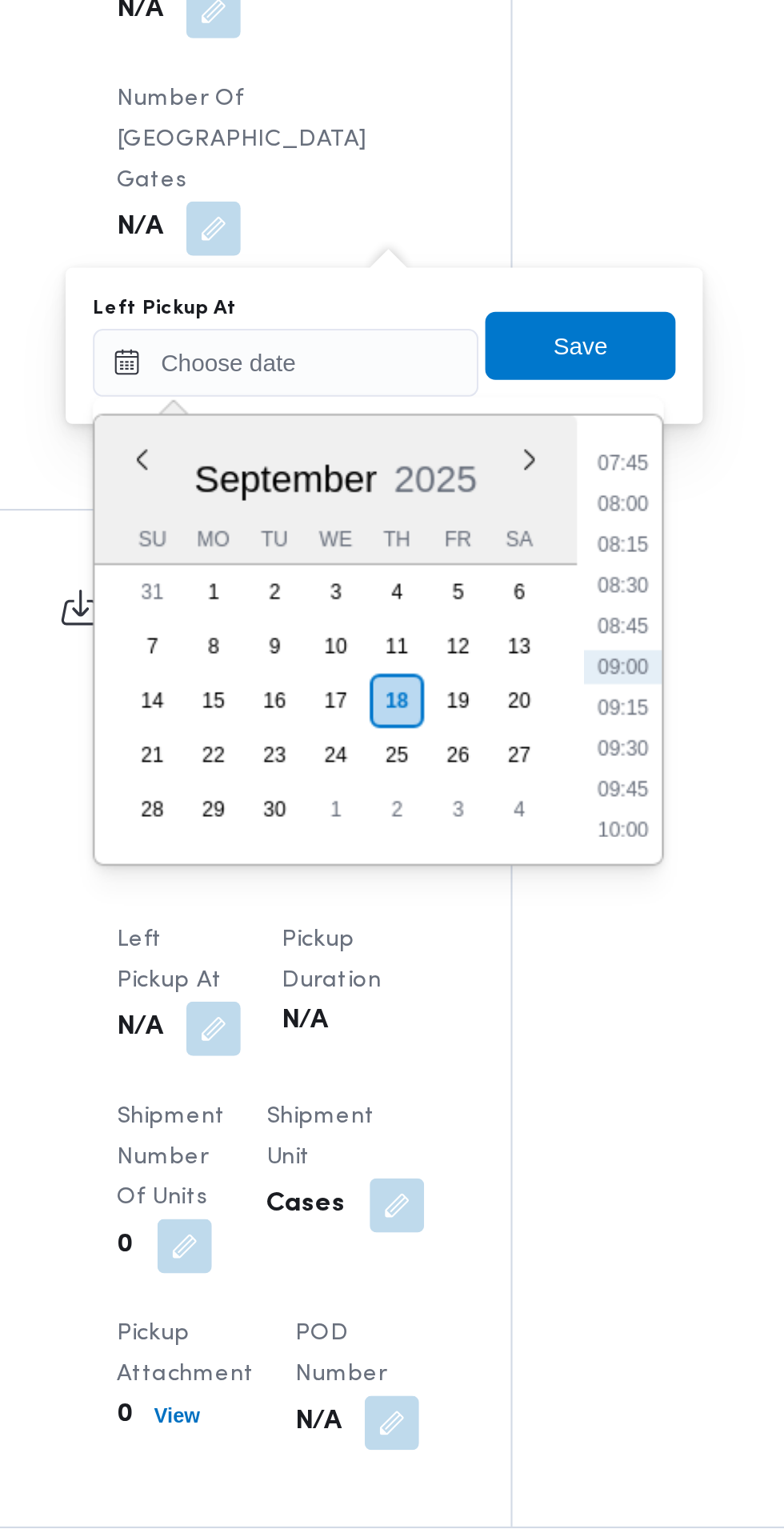
click at [513, 923] on li "08:45" at bounding box center [509, 921] width 37 height 16
type input "18/09/2025 08:45"
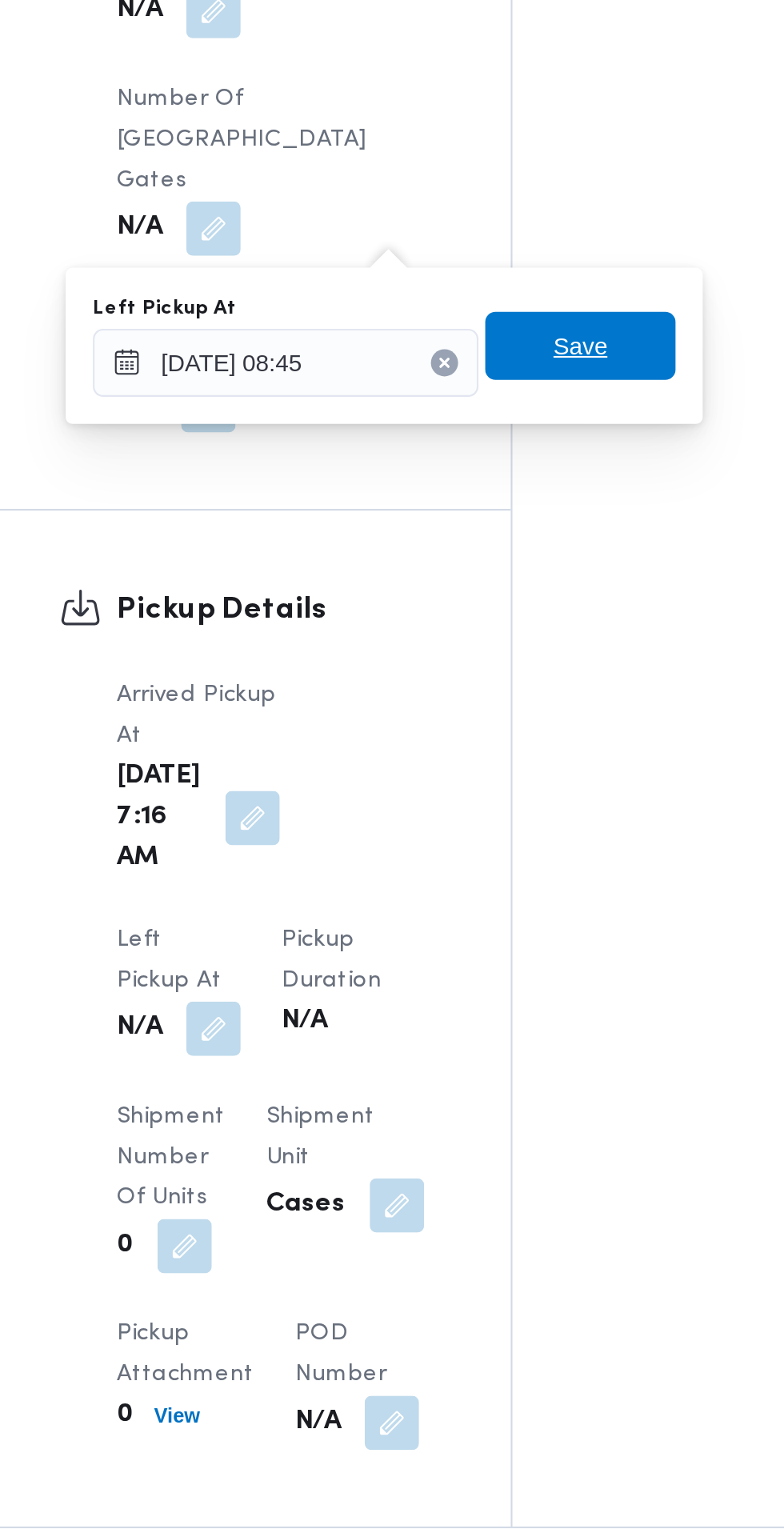
click at [512, 790] on span "Save" at bounding box center [489, 789] width 90 height 32
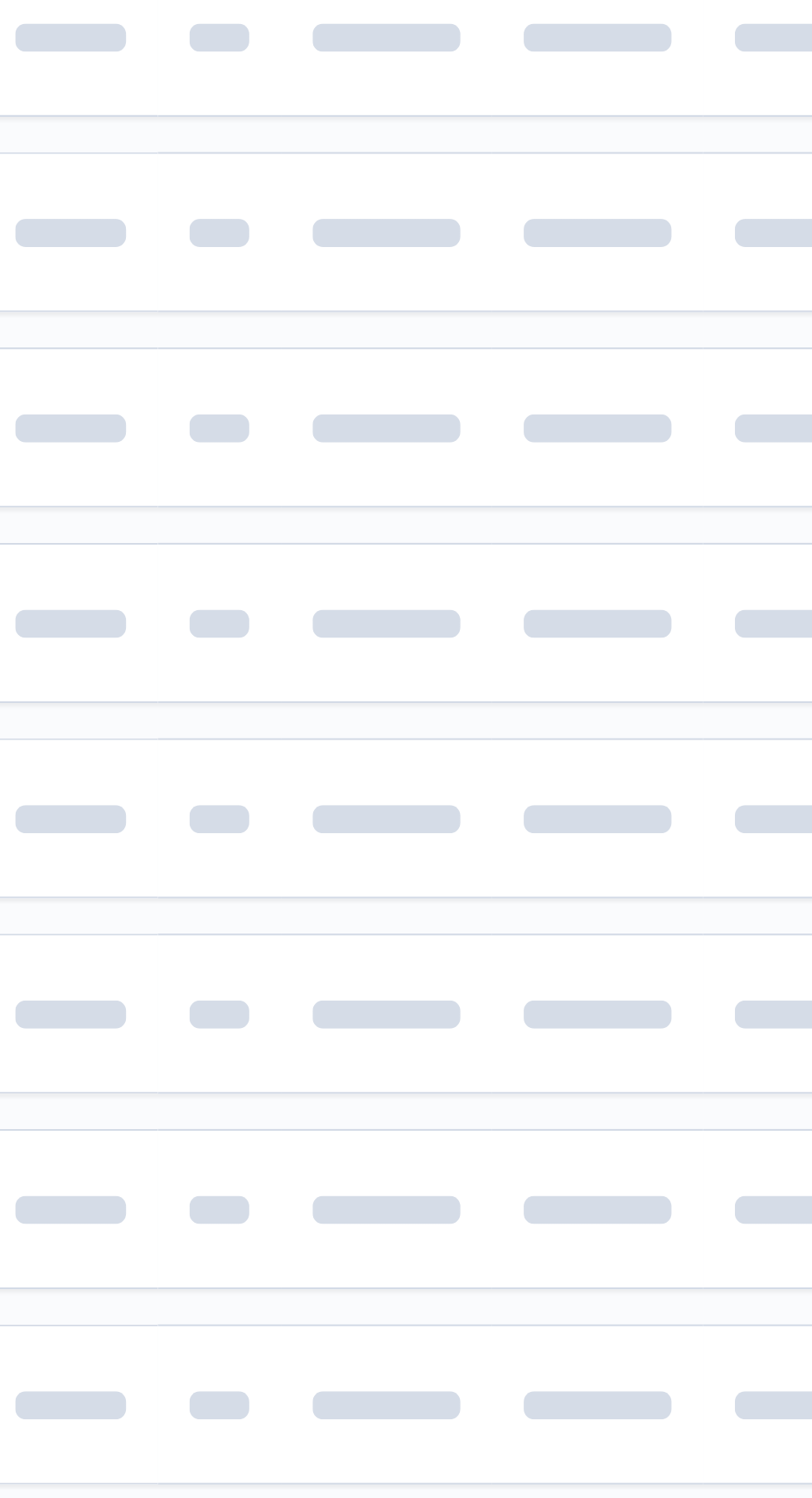
scroll to position [0, 26]
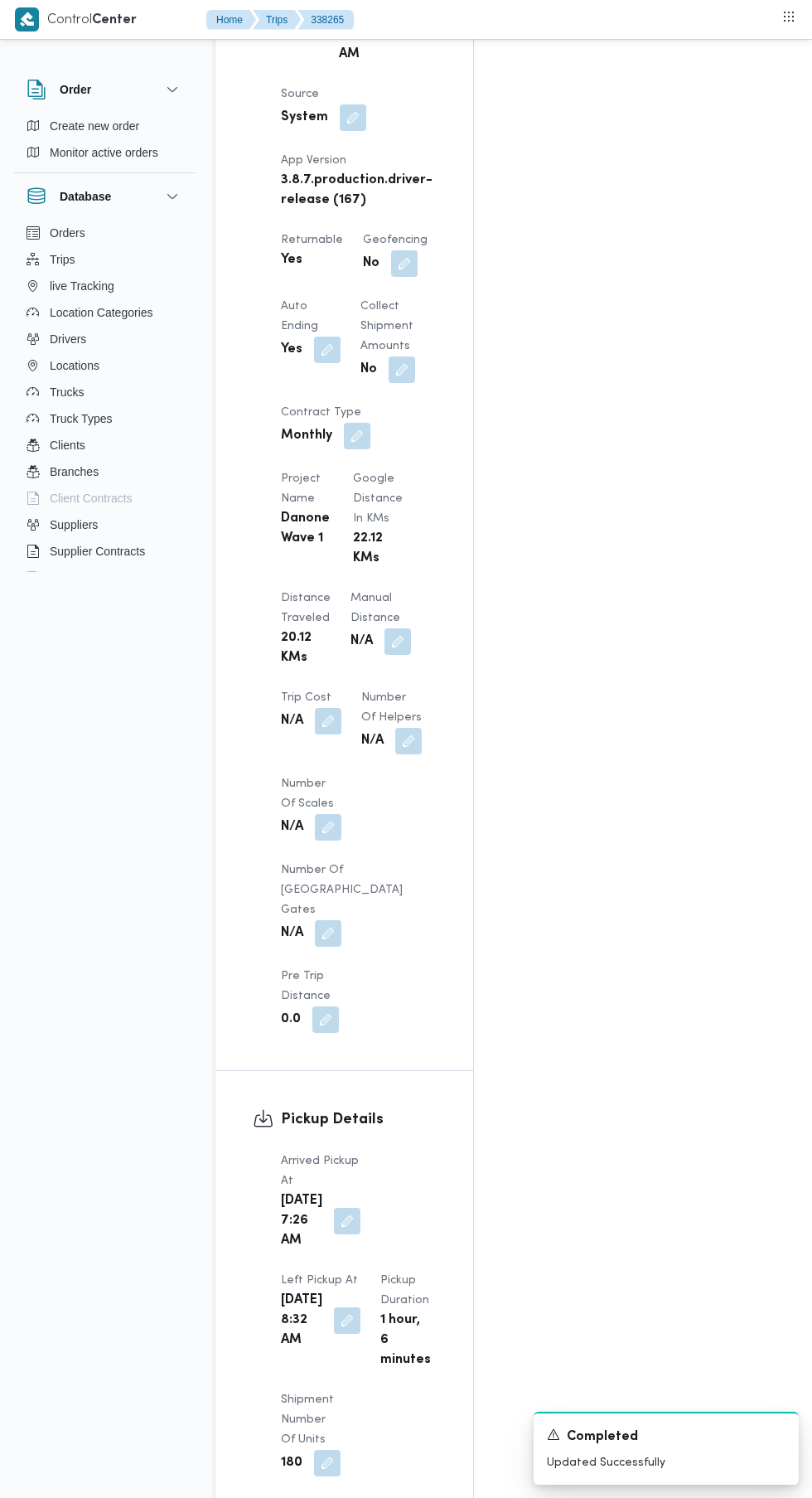
scroll to position [1178, 0]
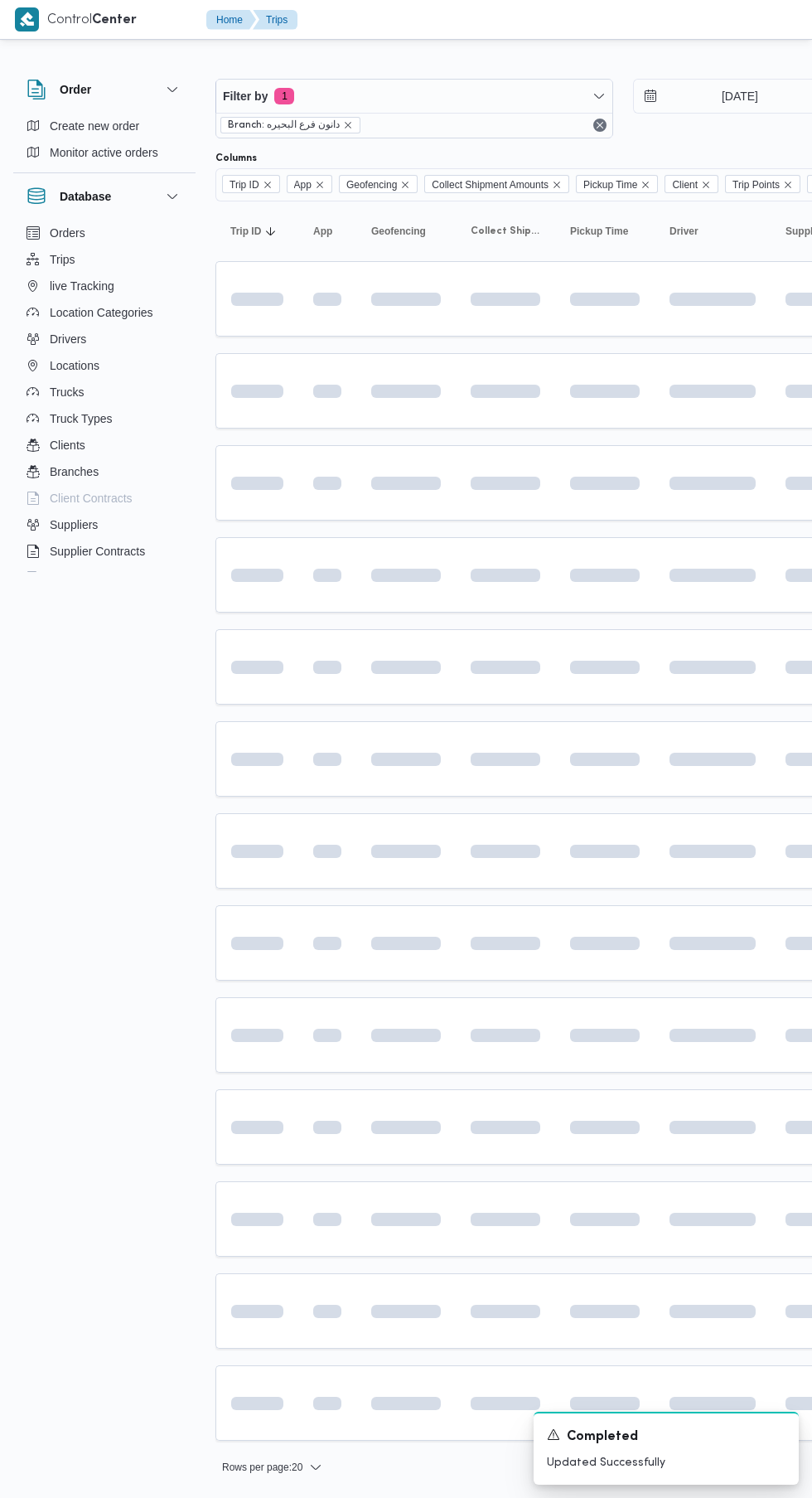
scroll to position [0, 26]
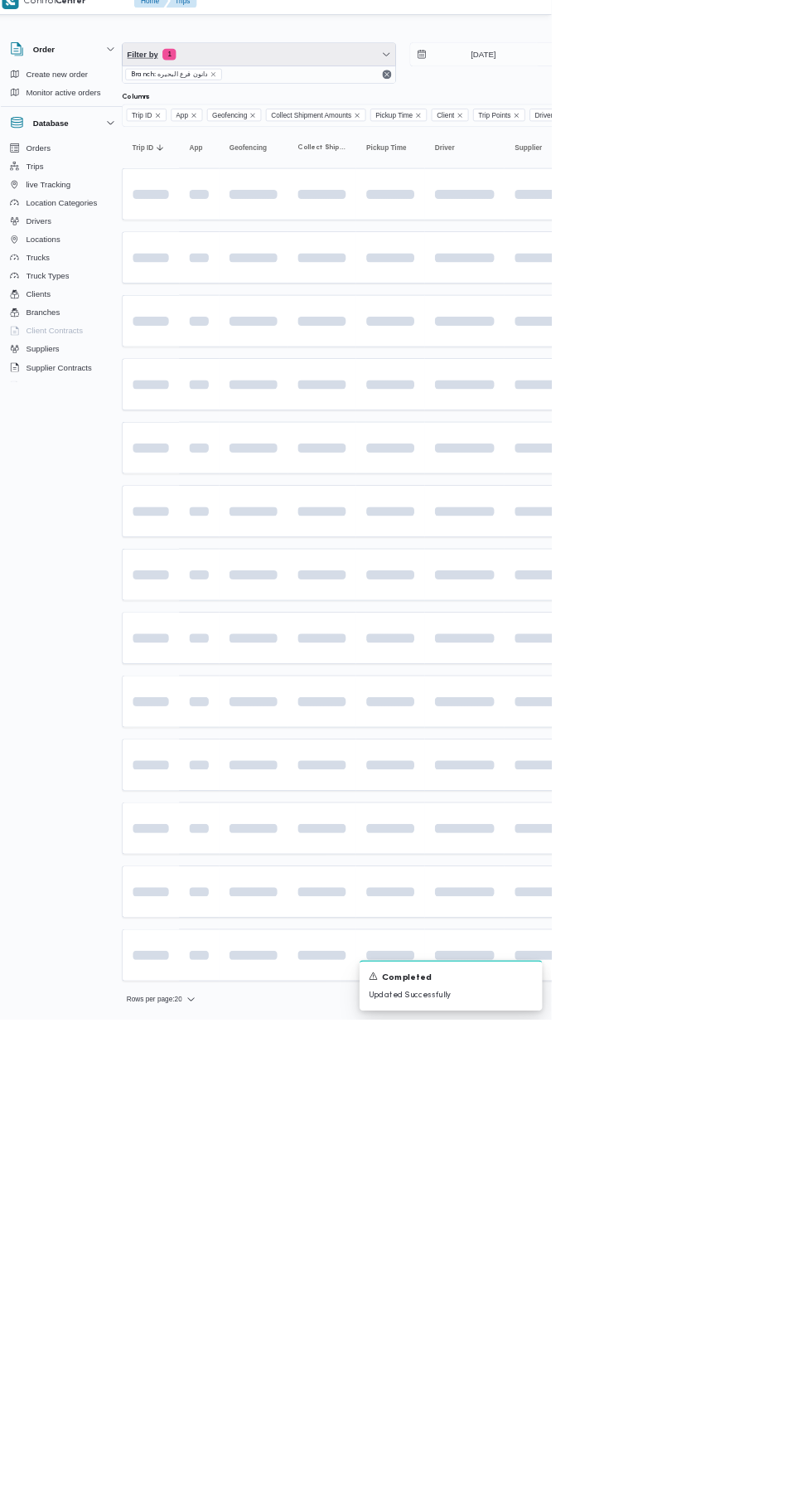
click at [380, 104] on span "Filter by 1" at bounding box center [388, 96] width 396 height 33
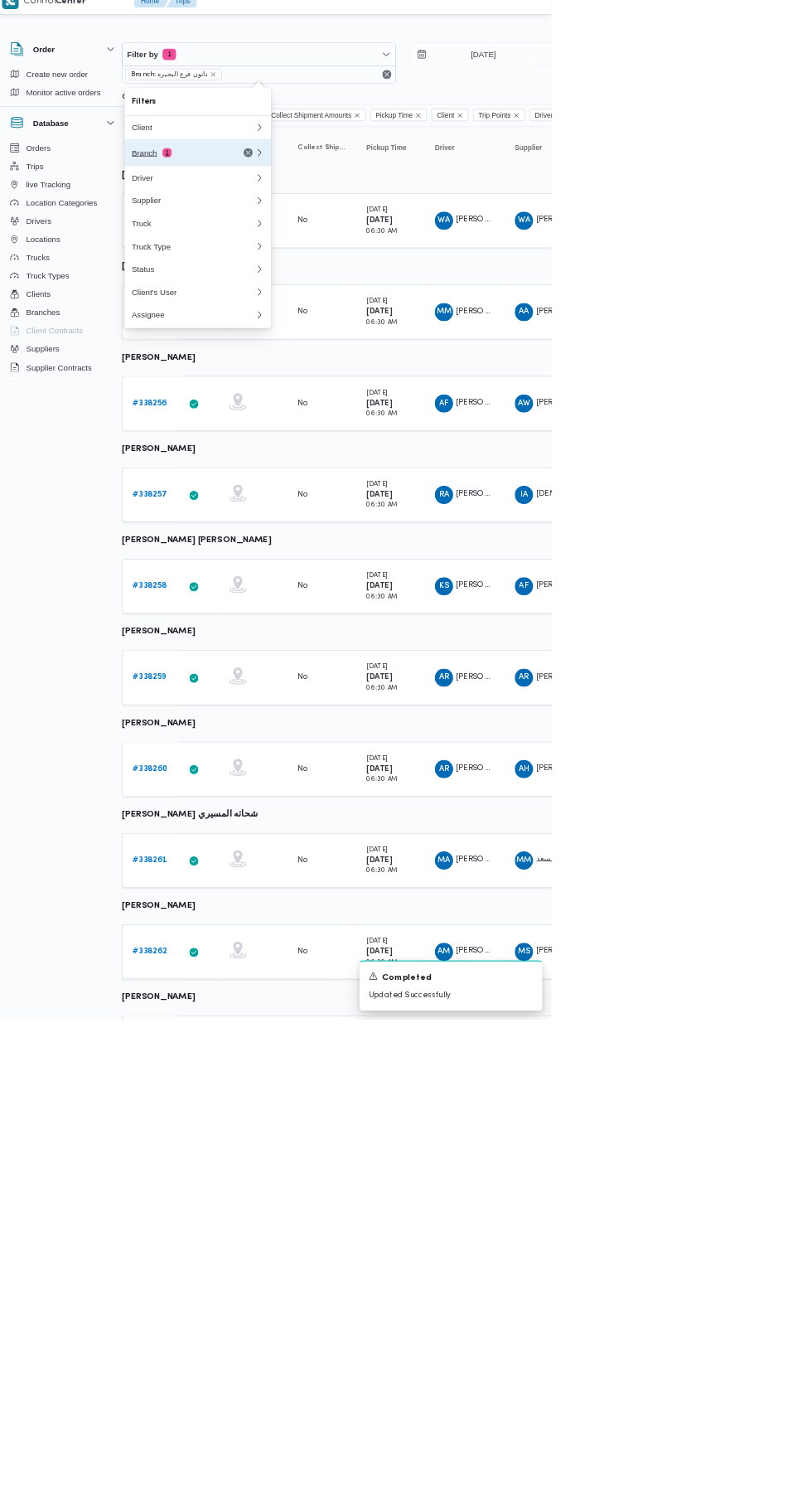
click at [300, 257] on button "Branch 1" at bounding box center [299, 239] width 212 height 40
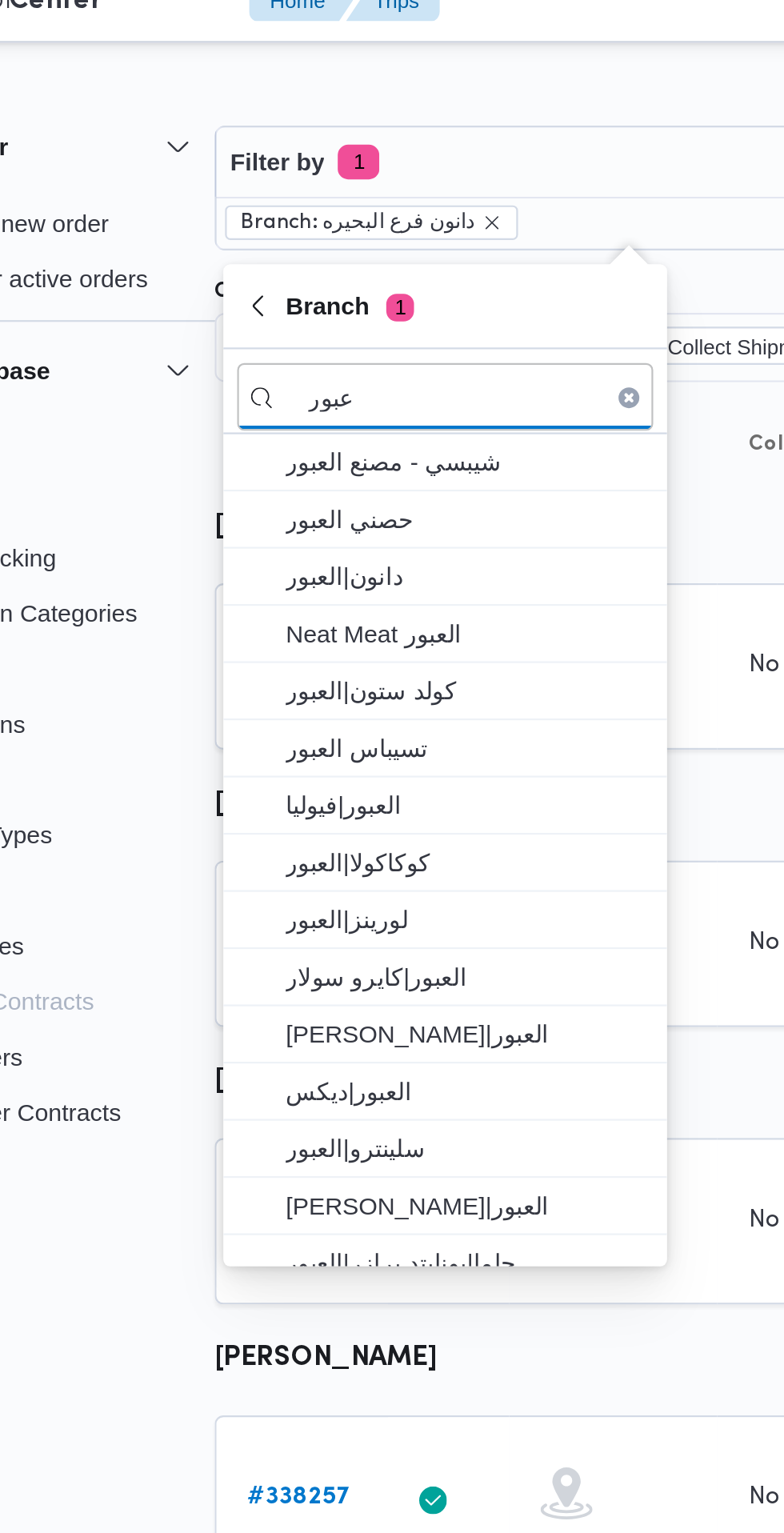
type input "عبور"
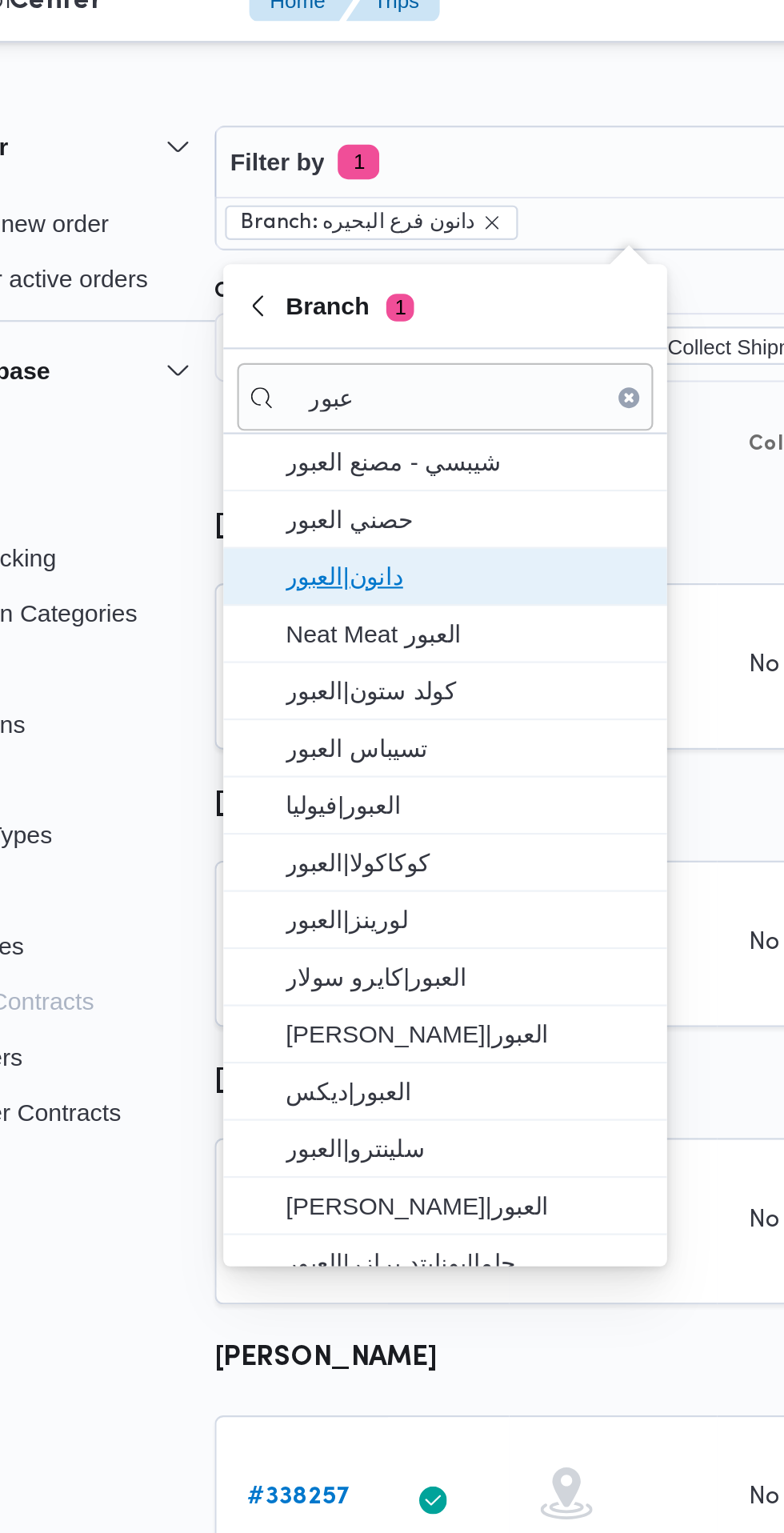
click at [330, 288] on span "دانون|العبور" at bounding box center [299, 284] width 166 height 19
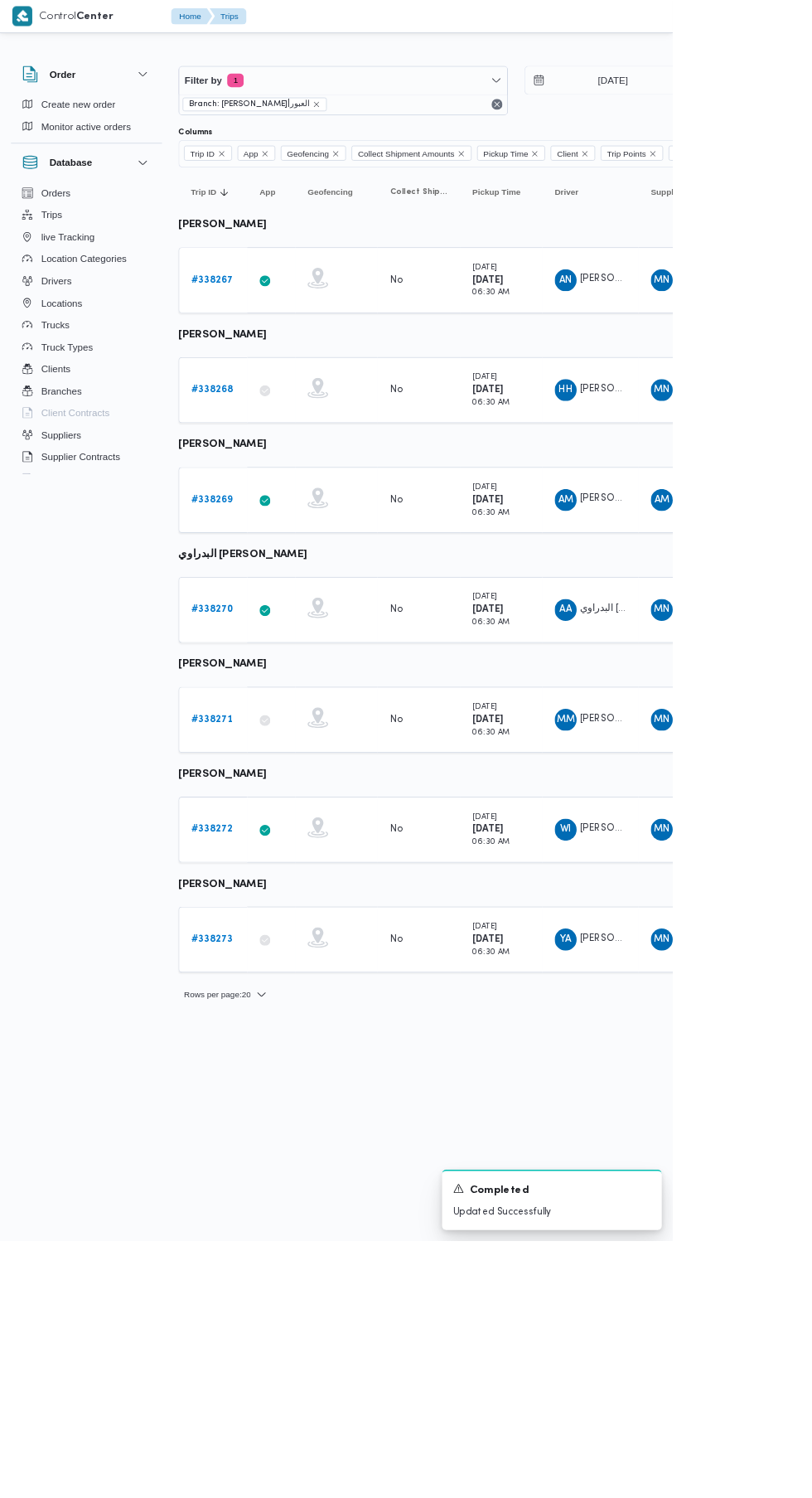
click at [240, 474] on b "# 338268" at bounding box center [256, 470] width 51 height 11
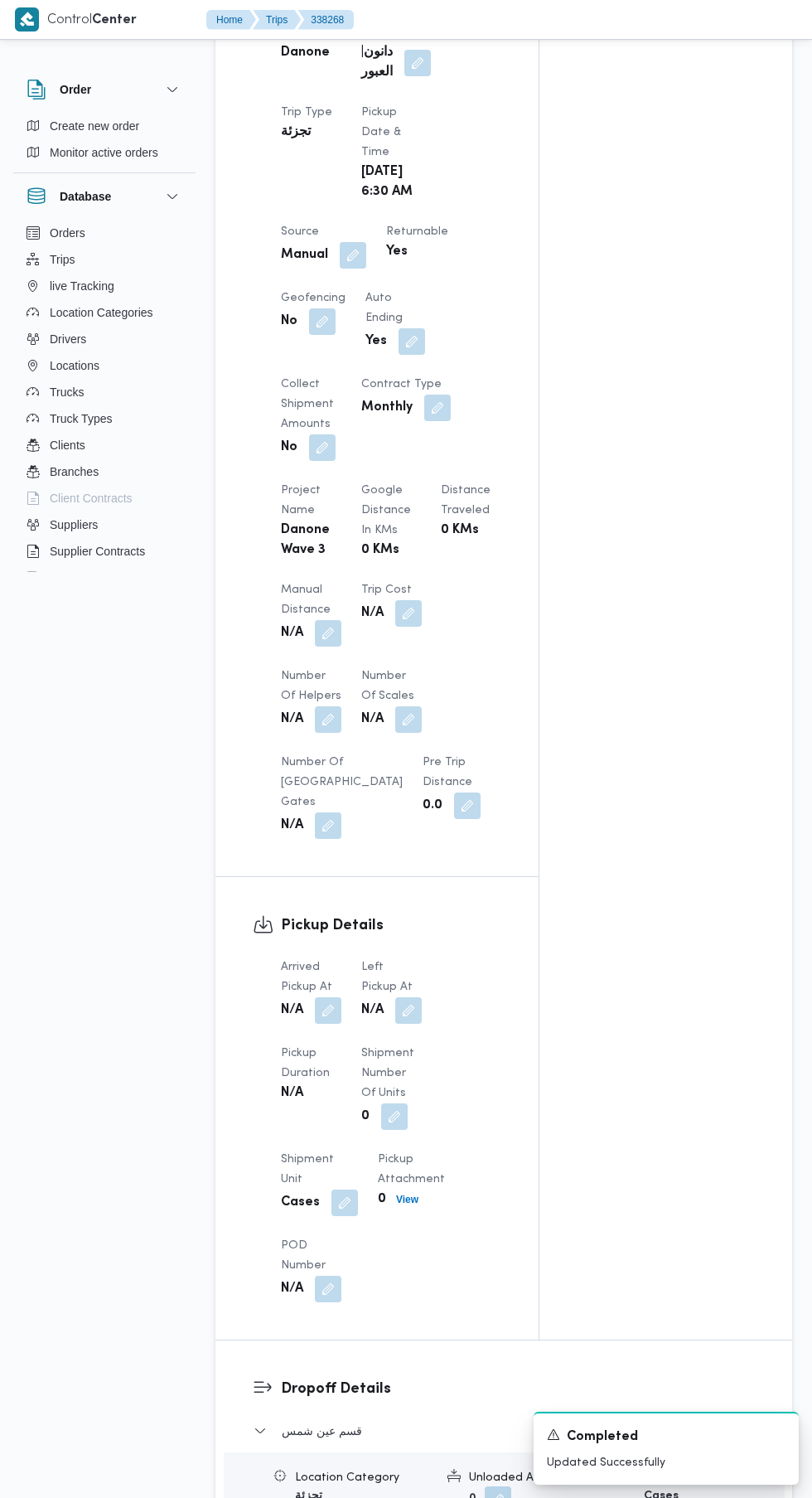
scroll to position [853, 0]
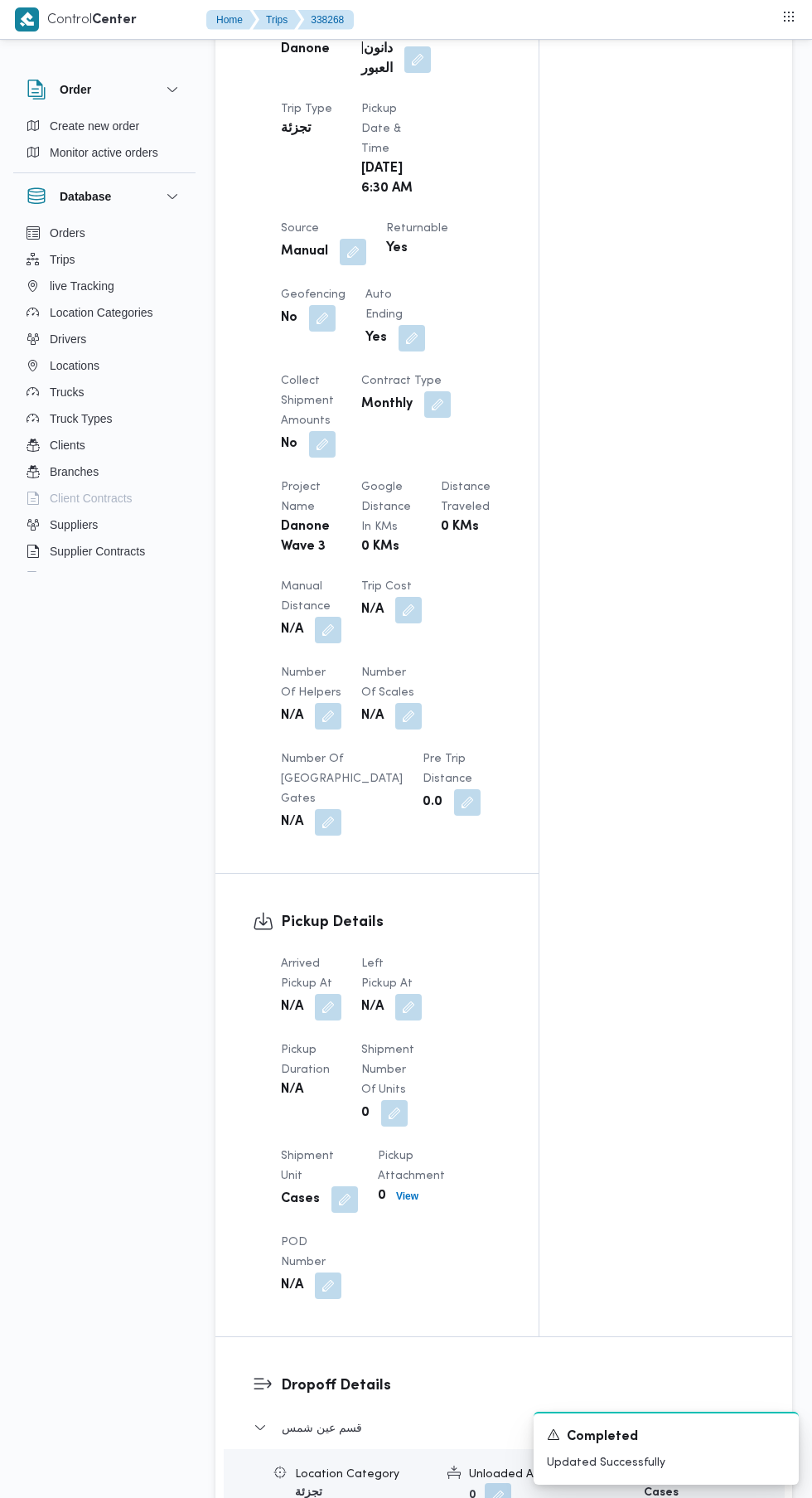
click at [329, 994] on button "button" at bounding box center [328, 1007] width 27 height 27
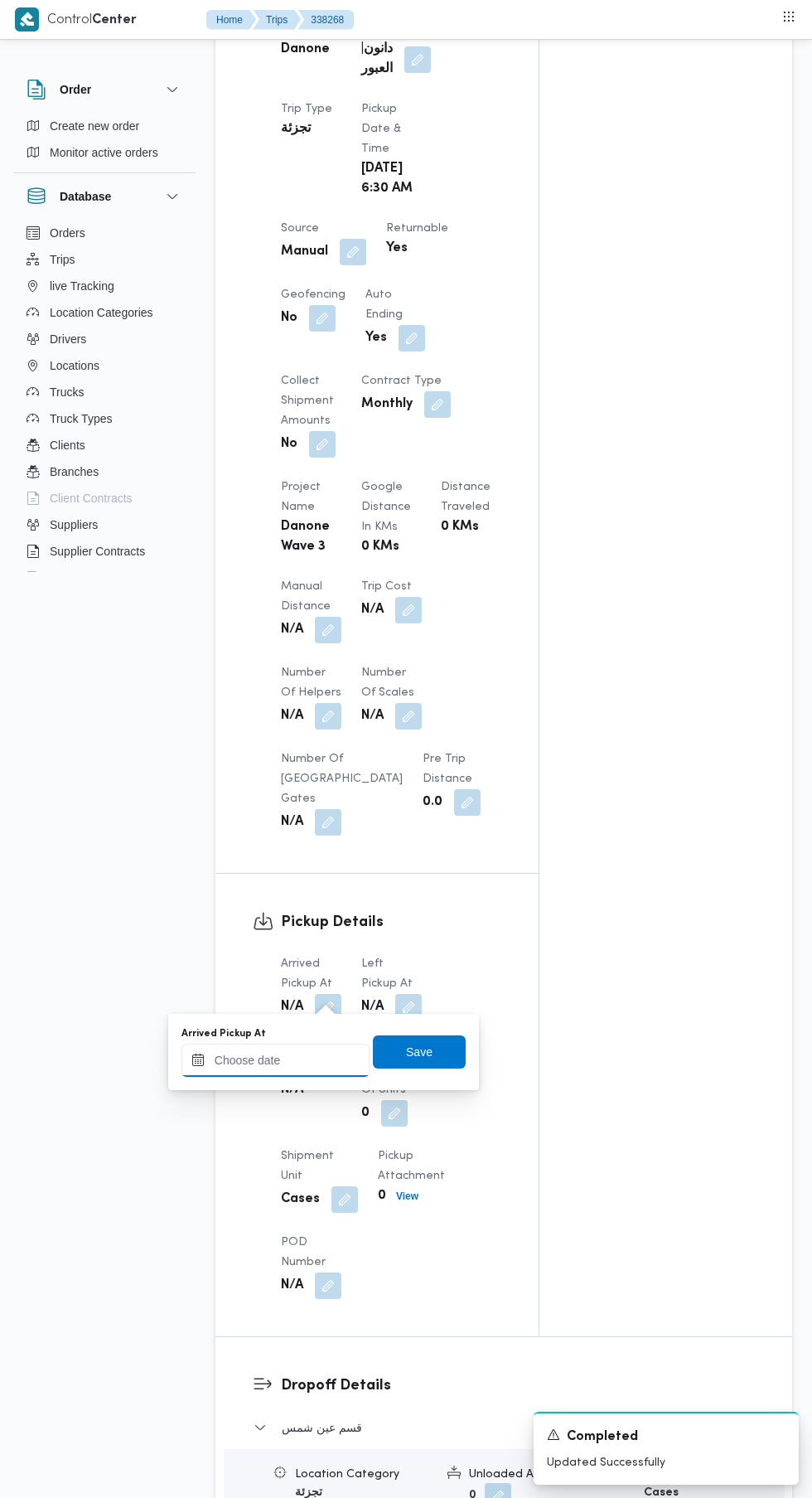
click at [314, 1065] on input "Arrived Pickup At" at bounding box center [275, 1060] width 188 height 33
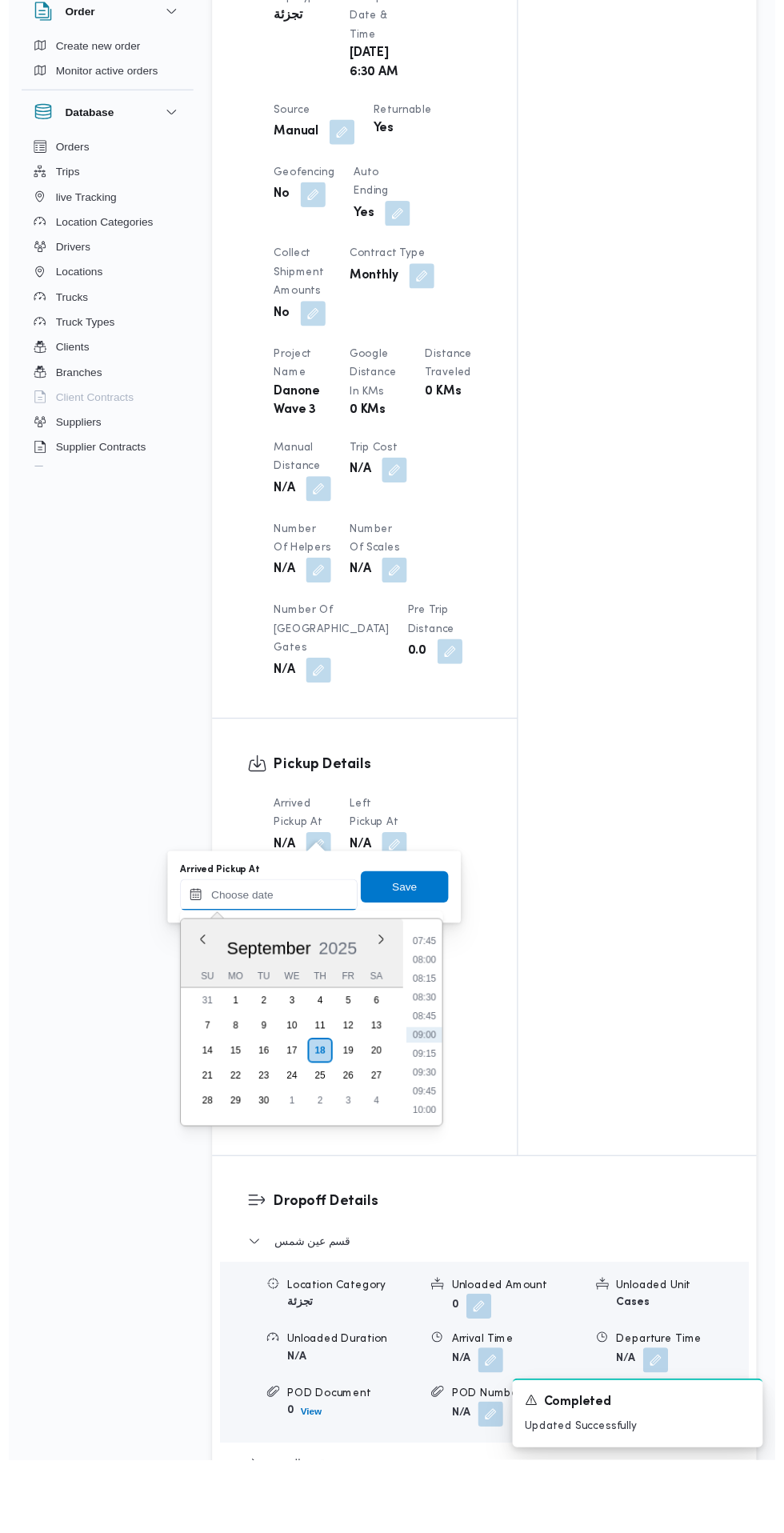
scroll to position [857, 0]
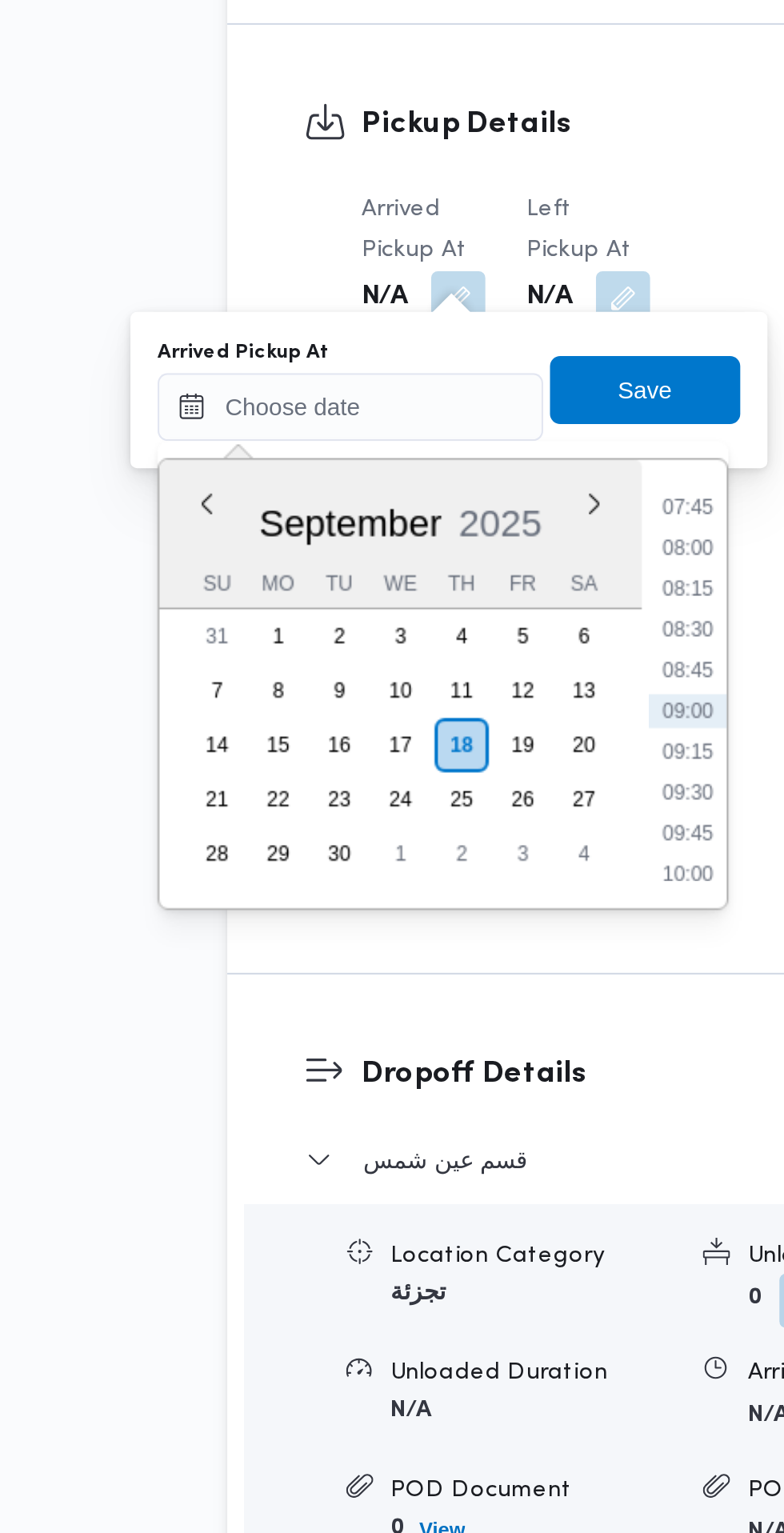
click at [426, 1042] on li "07:45" at bounding box center [425, 1037] width 37 height 16
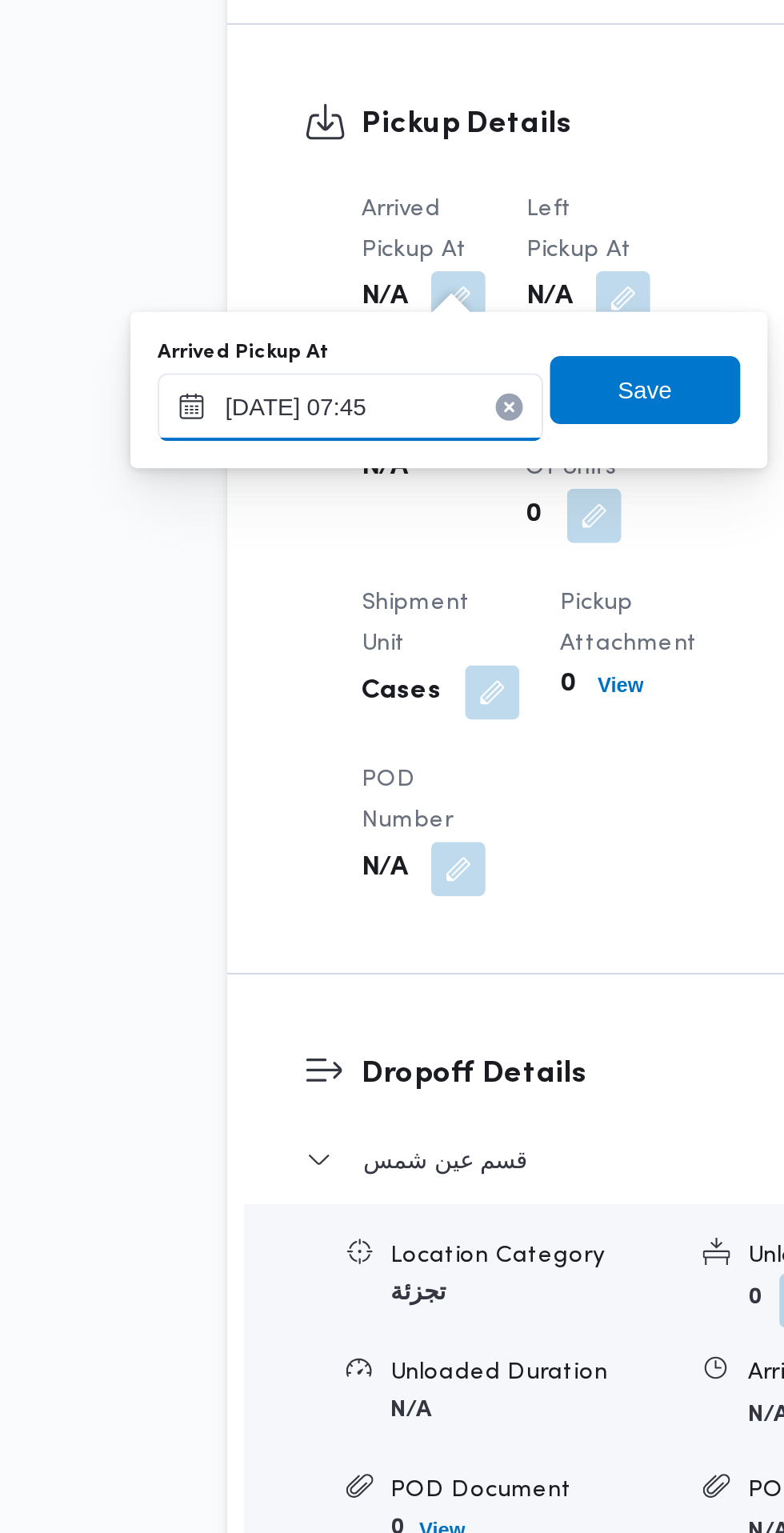
click at [275, 987] on input "18/09/2025 07:45" at bounding box center [265, 989] width 182 height 32
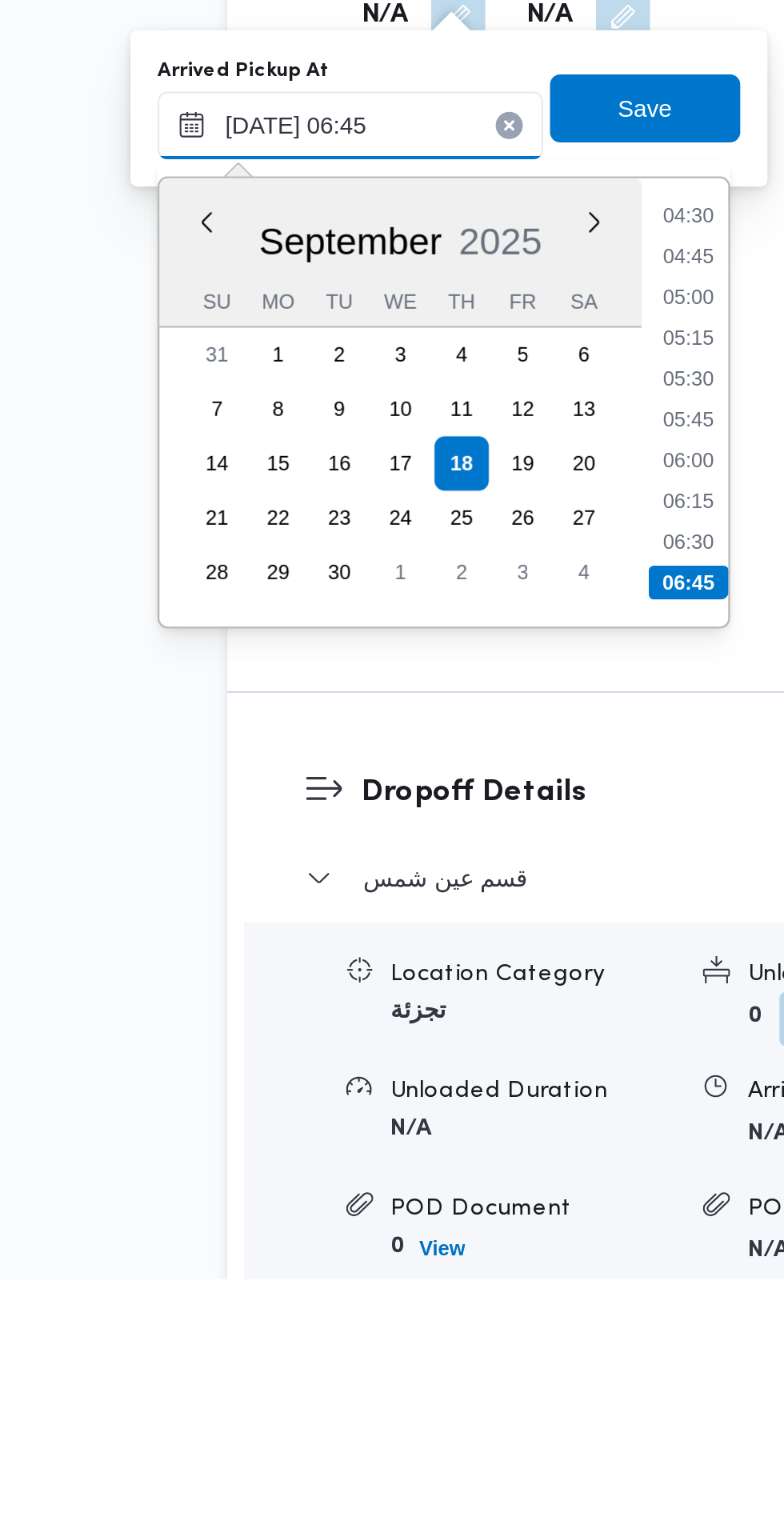
type input "18/09/2025 06:45"
click at [427, 1224] on div "Time 00:00 00:15 00:30 00:45 01:00 01:15 01:30 01:45 02:00 02:15 02:30 02:45 03…" at bounding box center [423, 1119] width 40 height 211
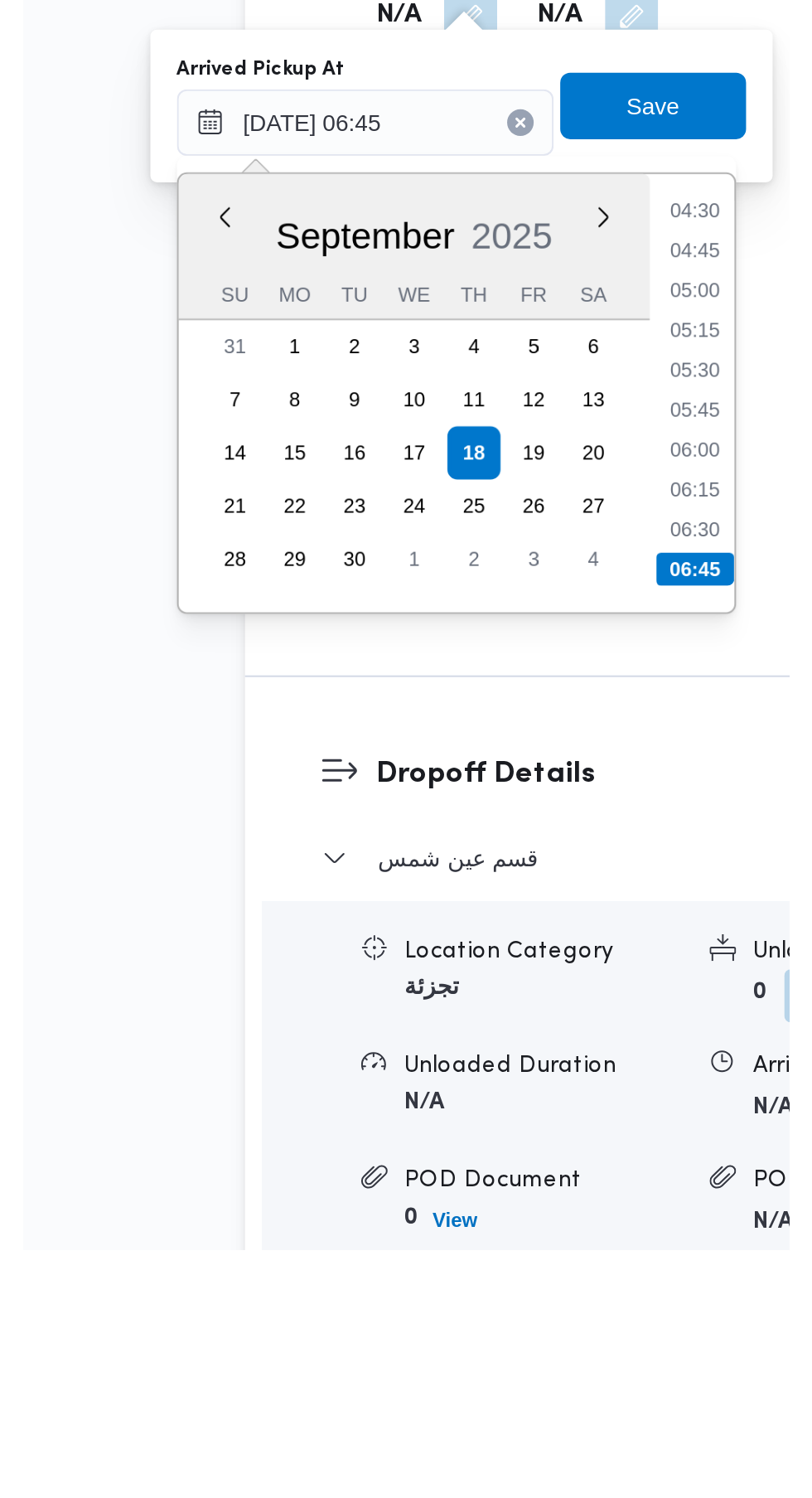
scroll to position [937, 0]
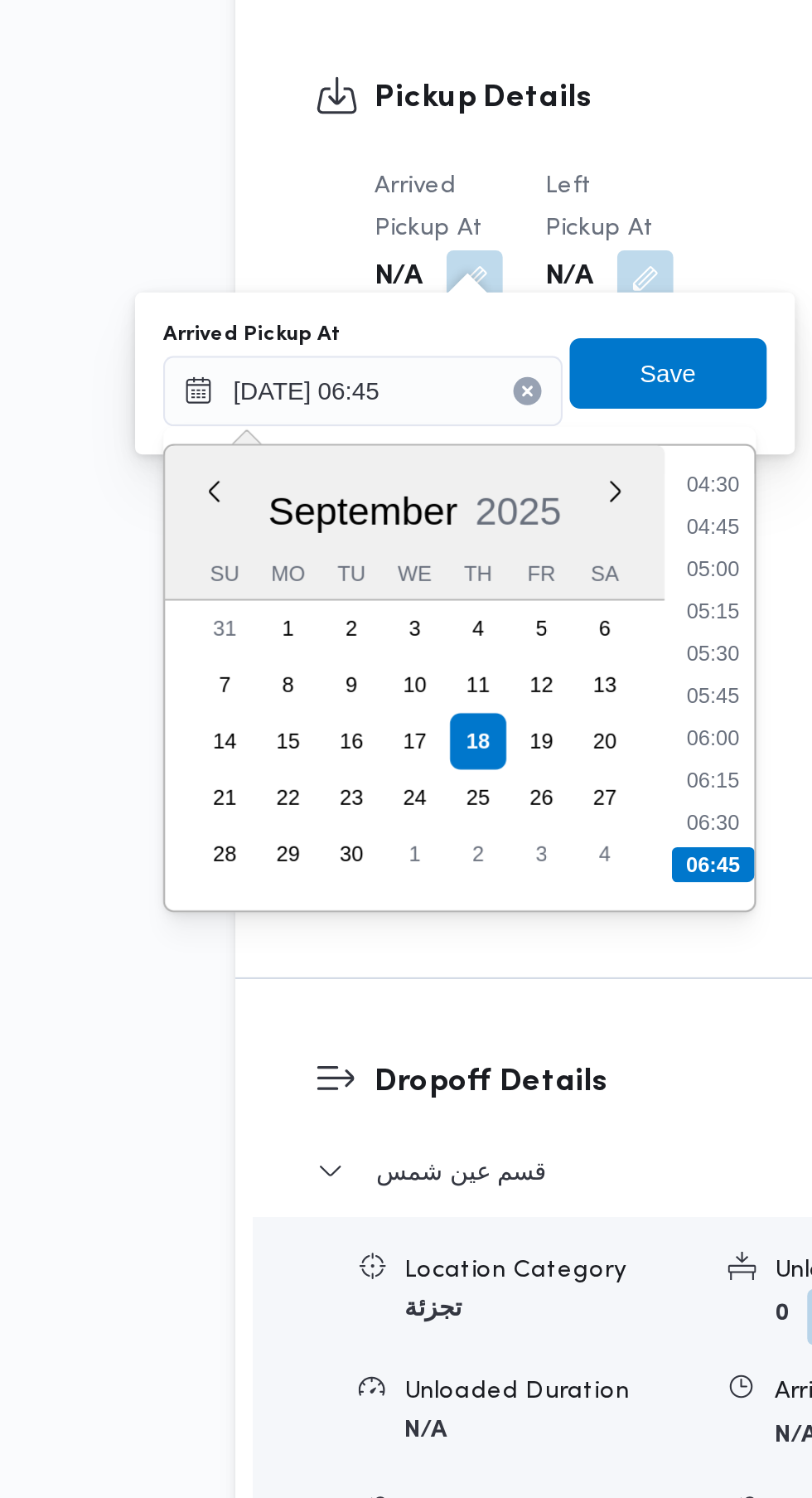
click at [440, 1194] on li "06:45" at bounding box center [441, 1199] width 39 height 17
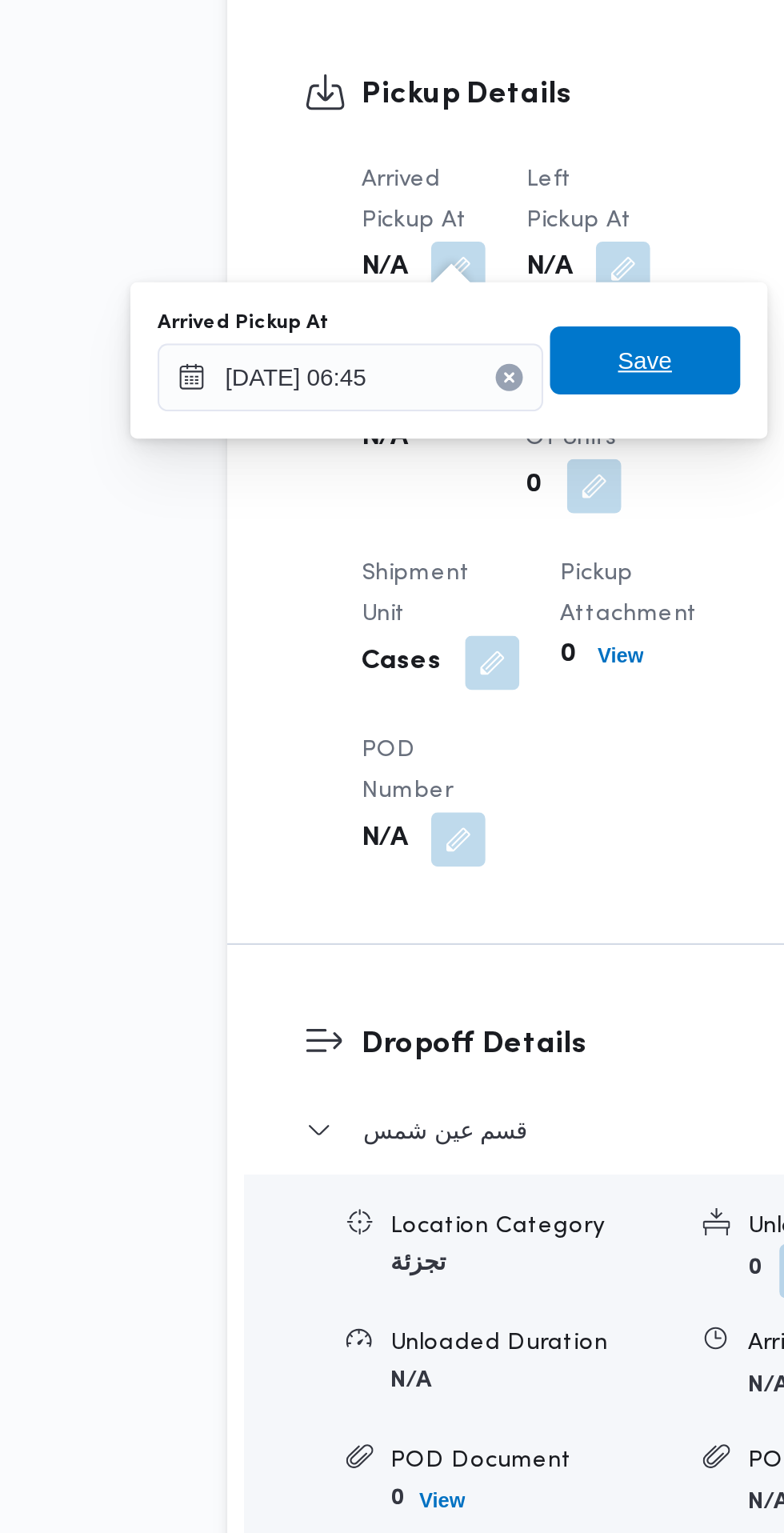
click at [408, 940] on span "Save" at bounding box center [405, 934] width 26 height 19
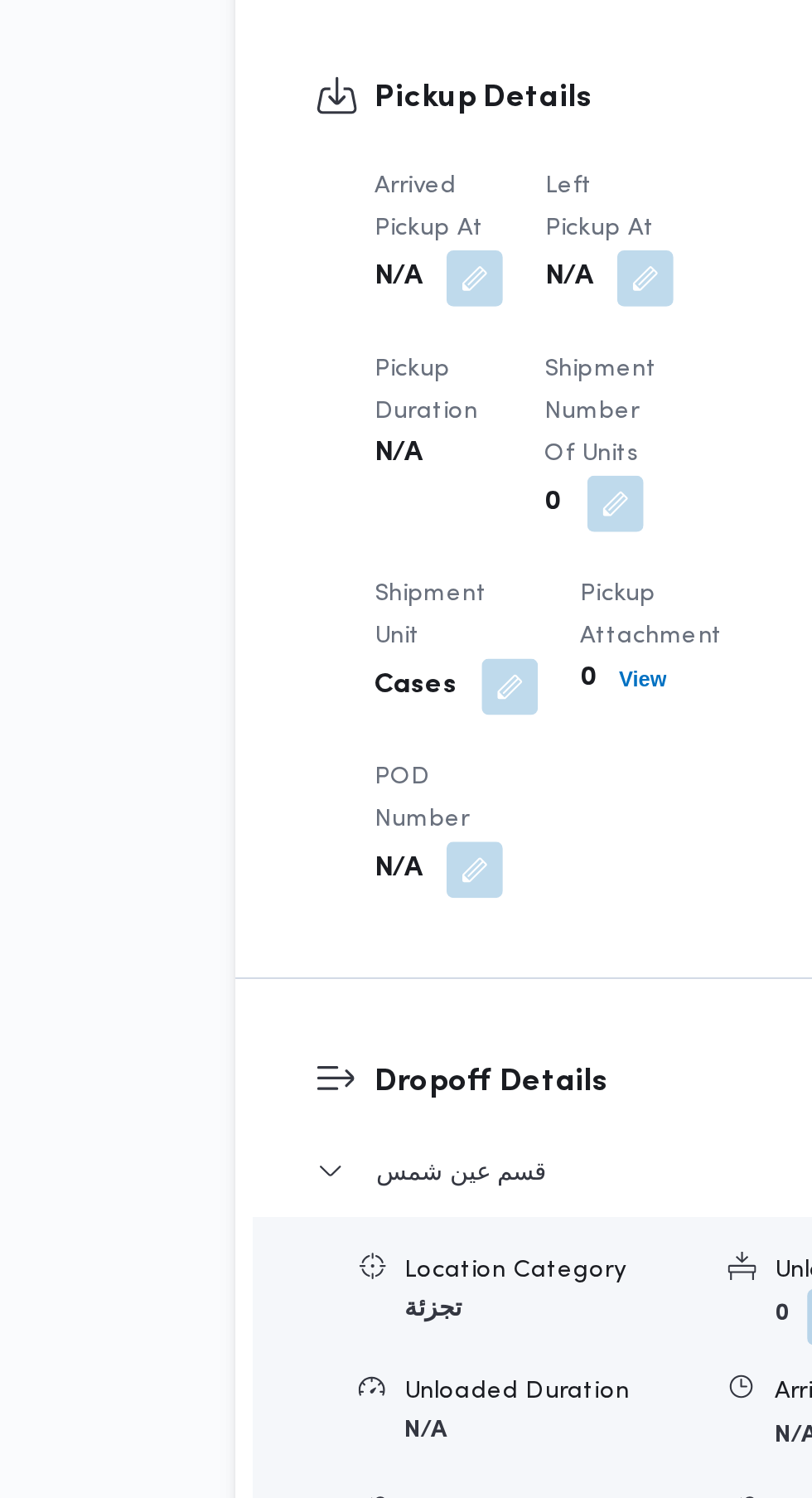
click at [419, 911] on button "button" at bounding box center [409, 924] width 27 height 27
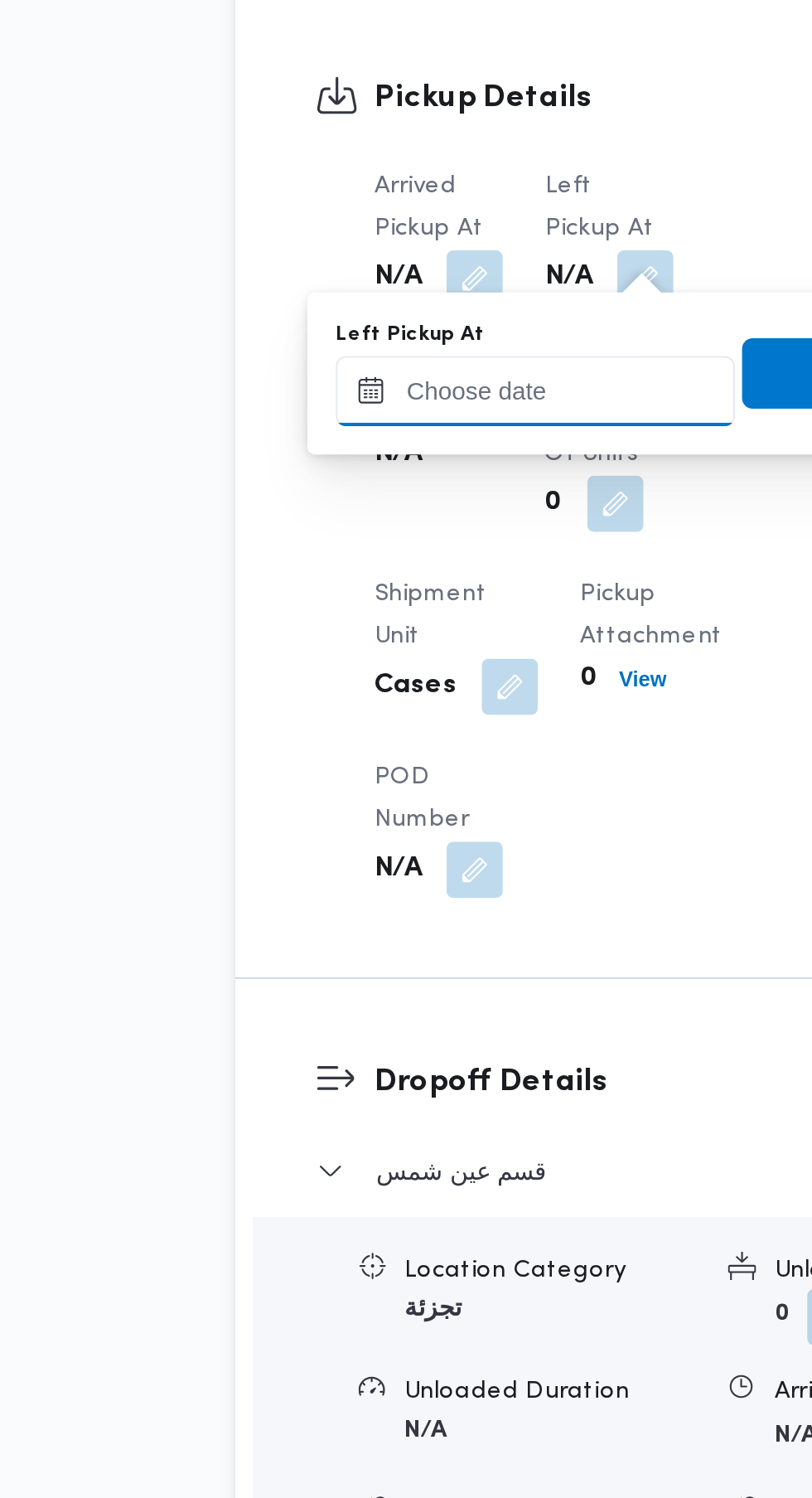
click at [383, 982] on input "Left Pickup At" at bounding box center [356, 976] width 188 height 33
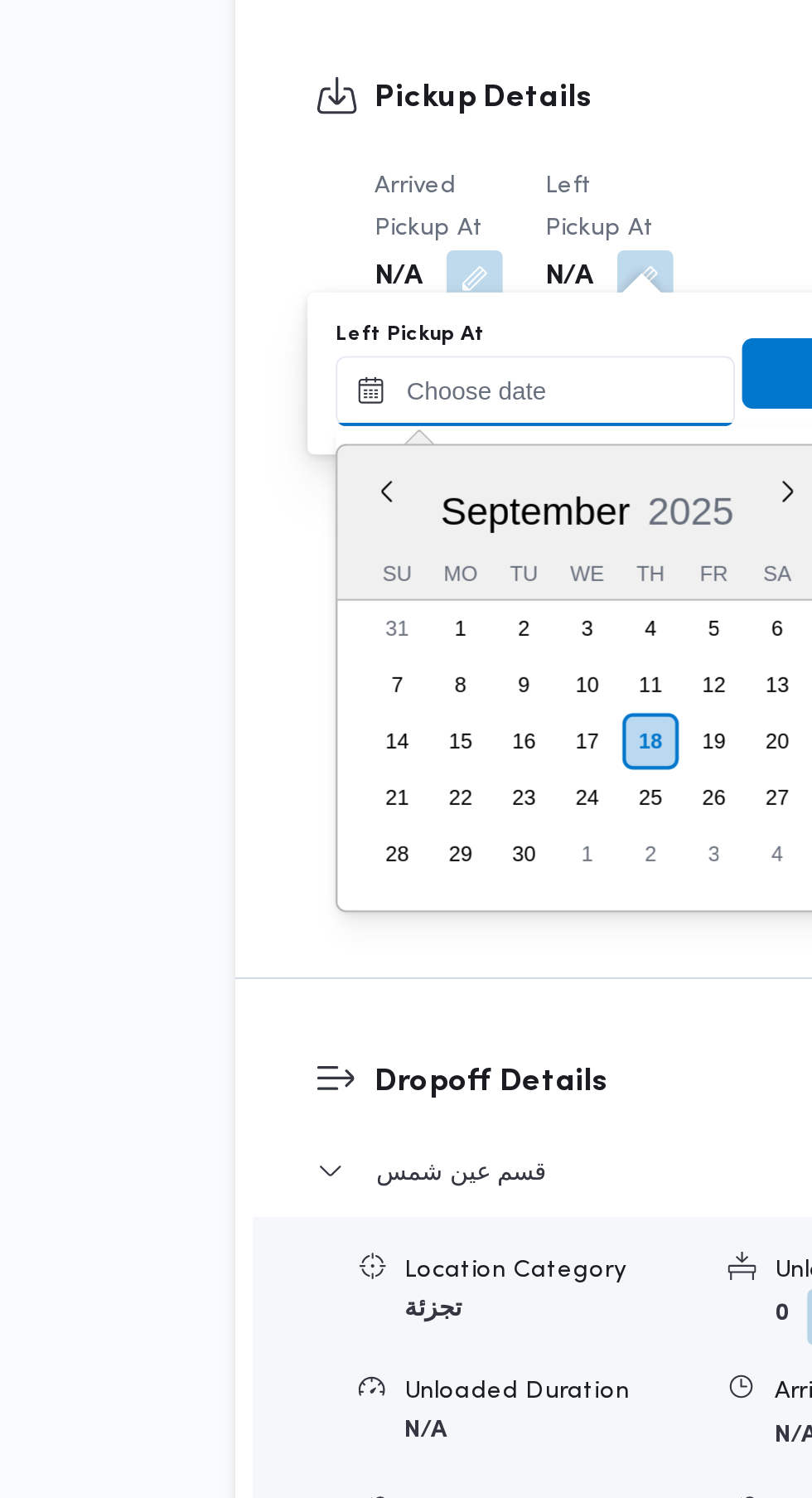
scroll to position [615, 0]
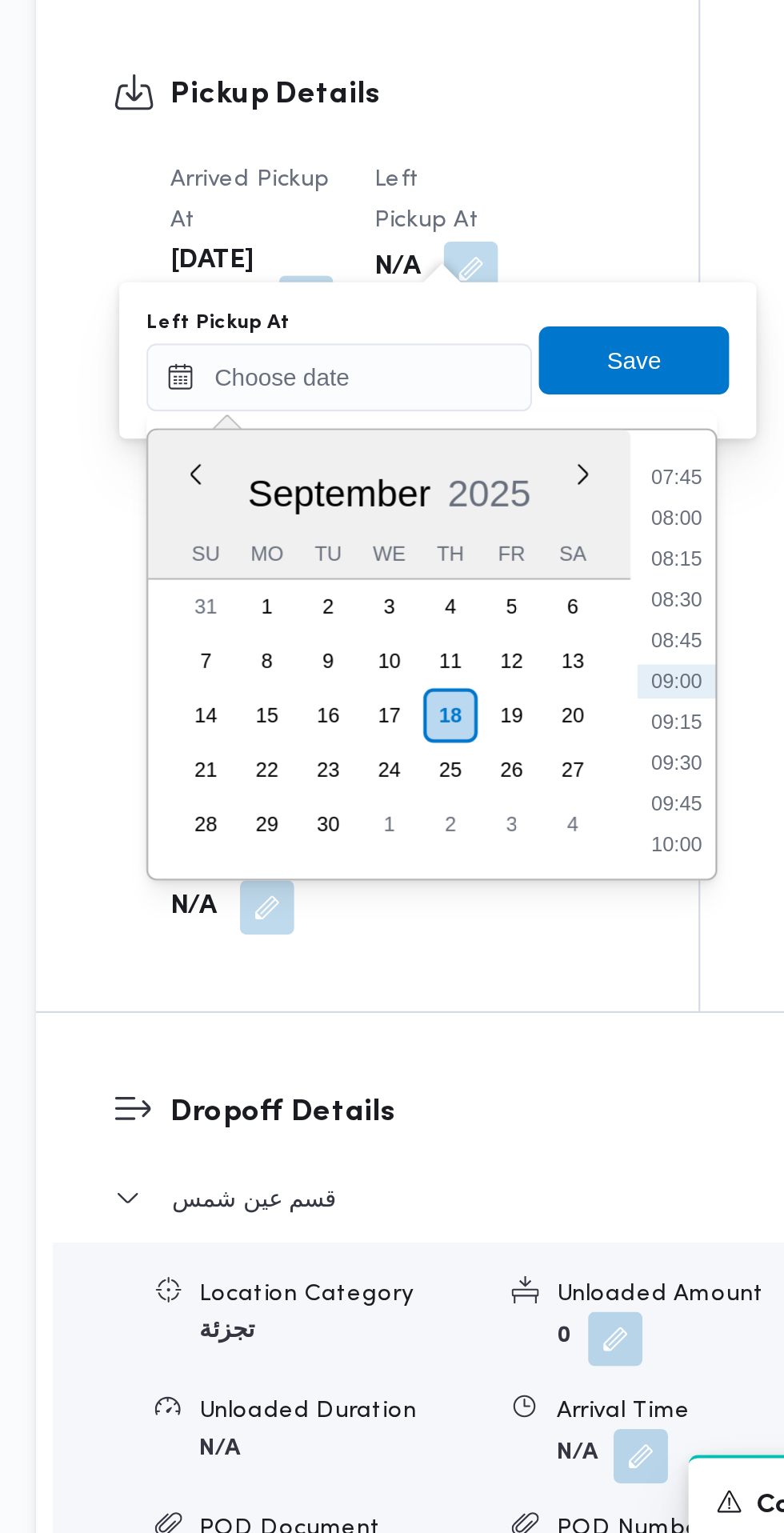
click at [517, 1069] on li "08:45" at bounding box center [509, 1066] width 37 height 16
type input "18/09/2025 08:45"
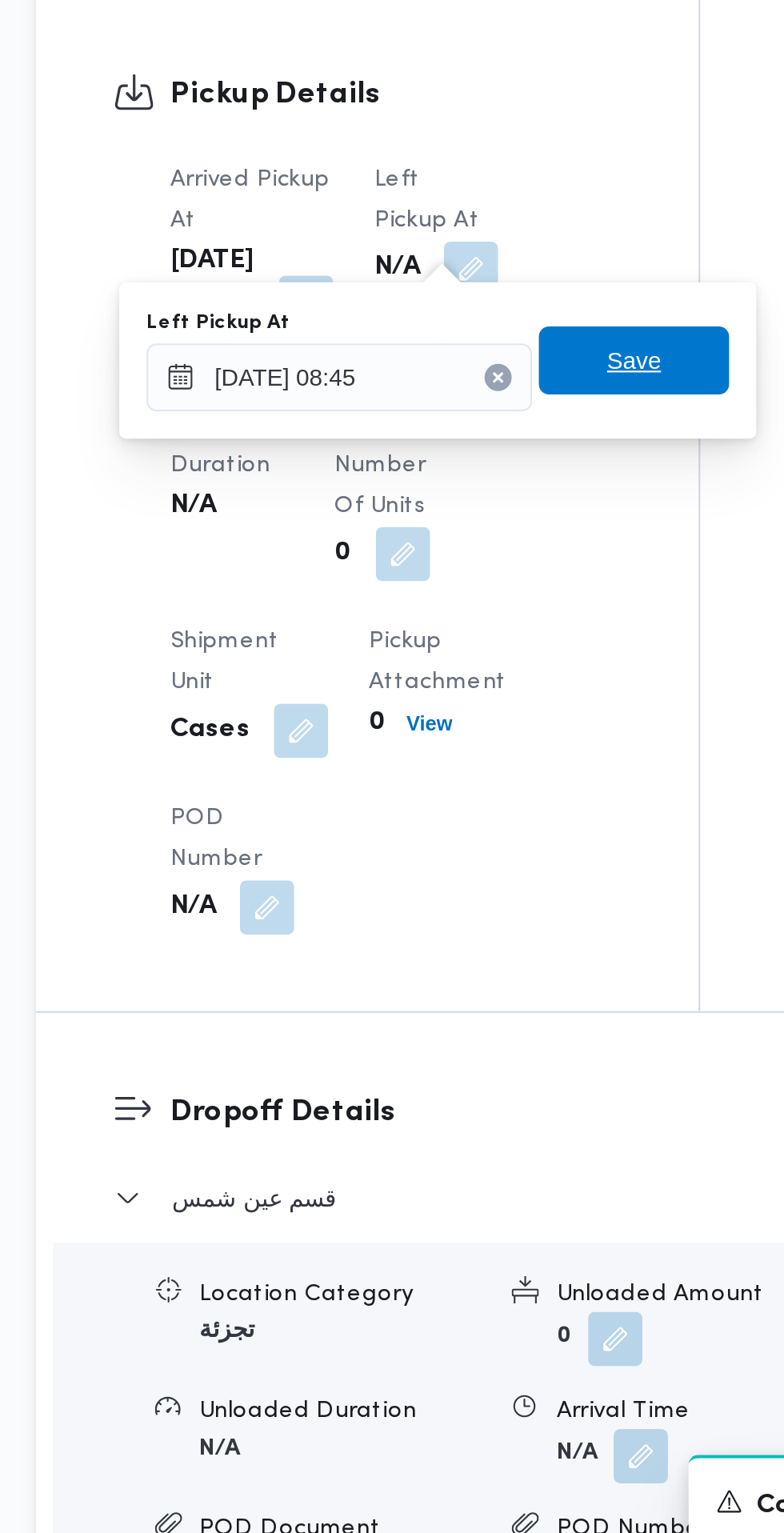
click at [509, 940] on span "Save" at bounding box center [489, 934] width 90 height 32
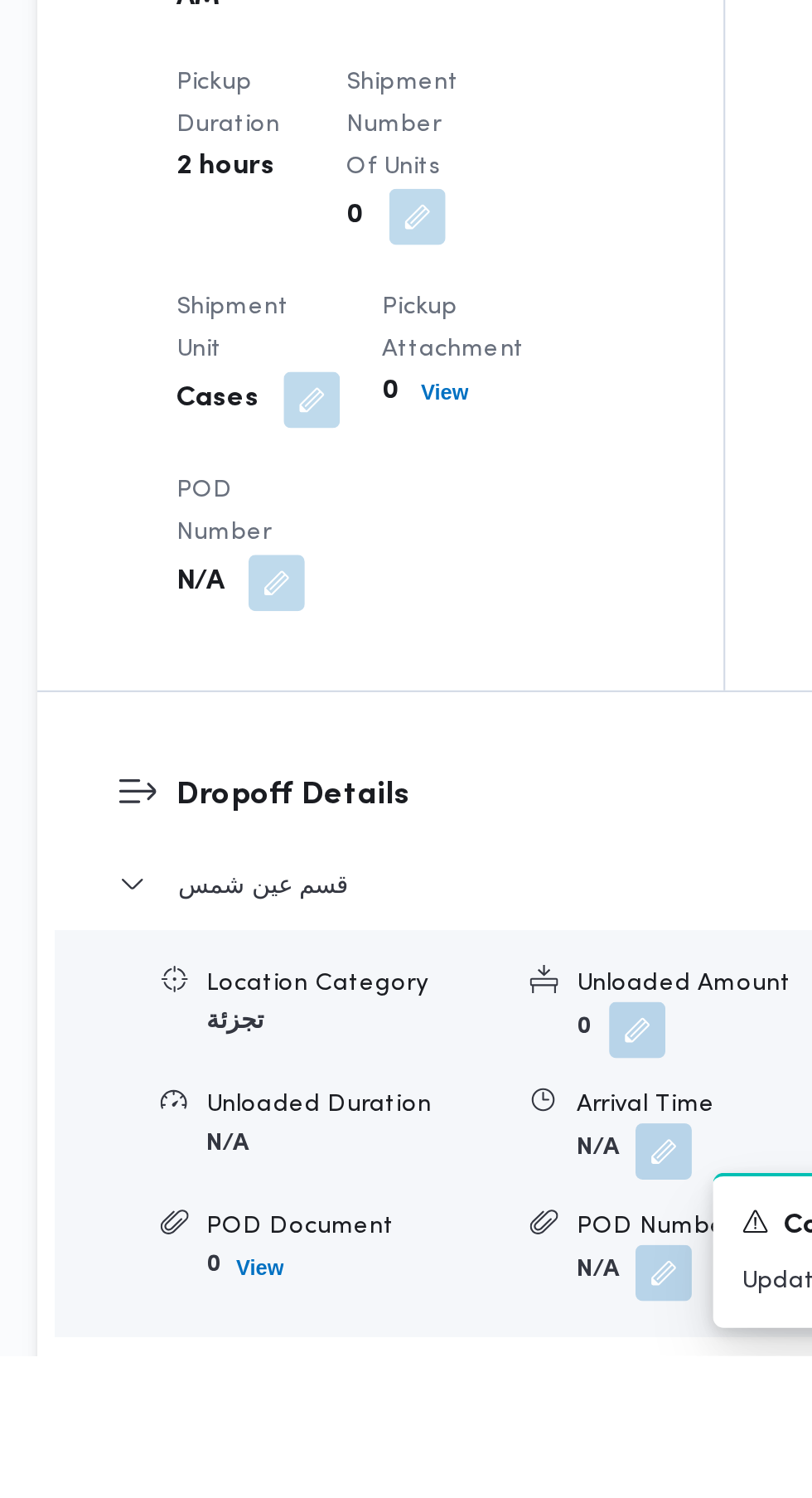
scroll to position [1060, 0]
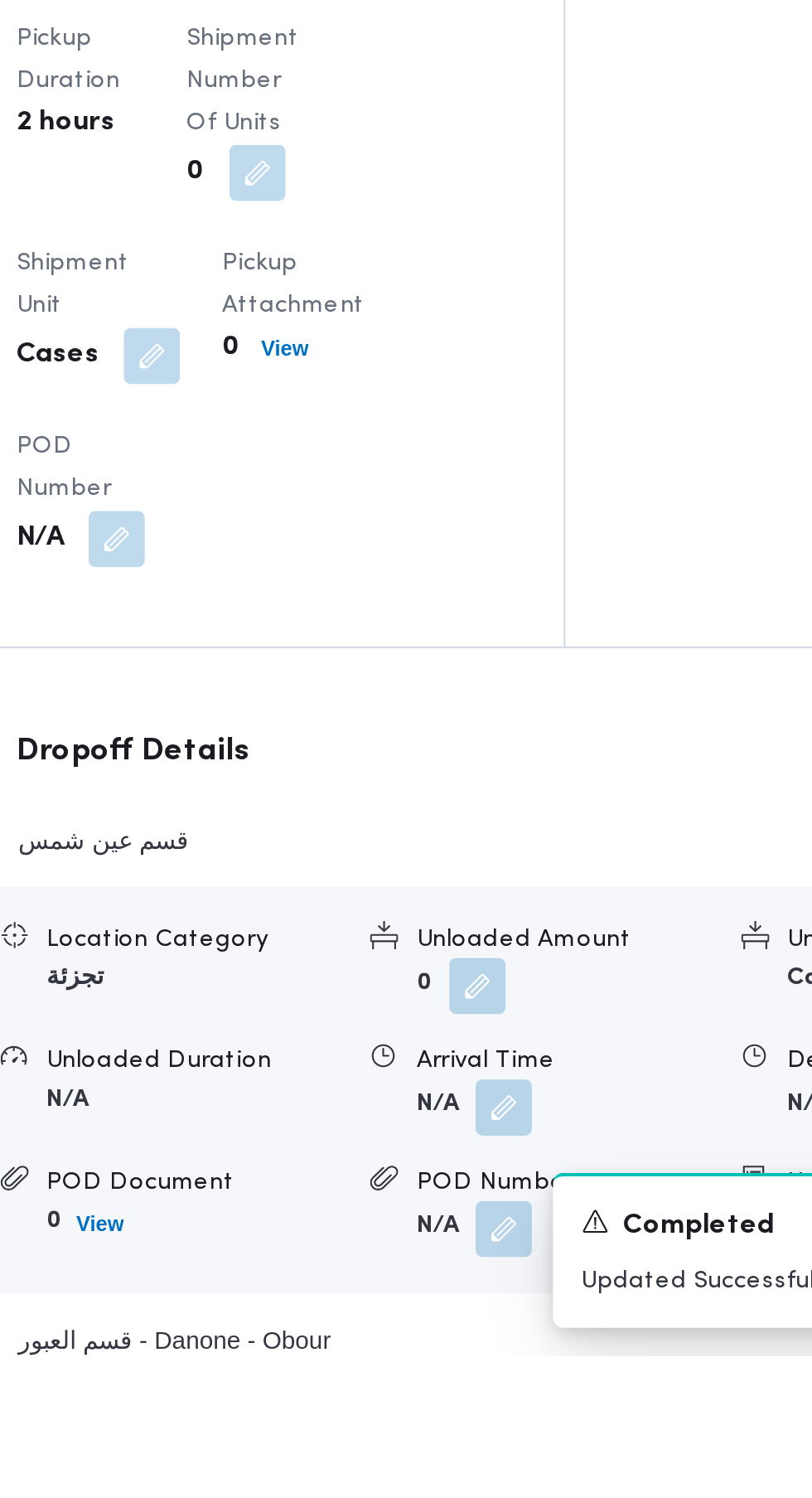
click at [510, 1394] on span at bounding box center [506, 1381] width 35 height 27
click at [503, 1394] on button "button" at bounding box center [510, 1381] width 27 height 27
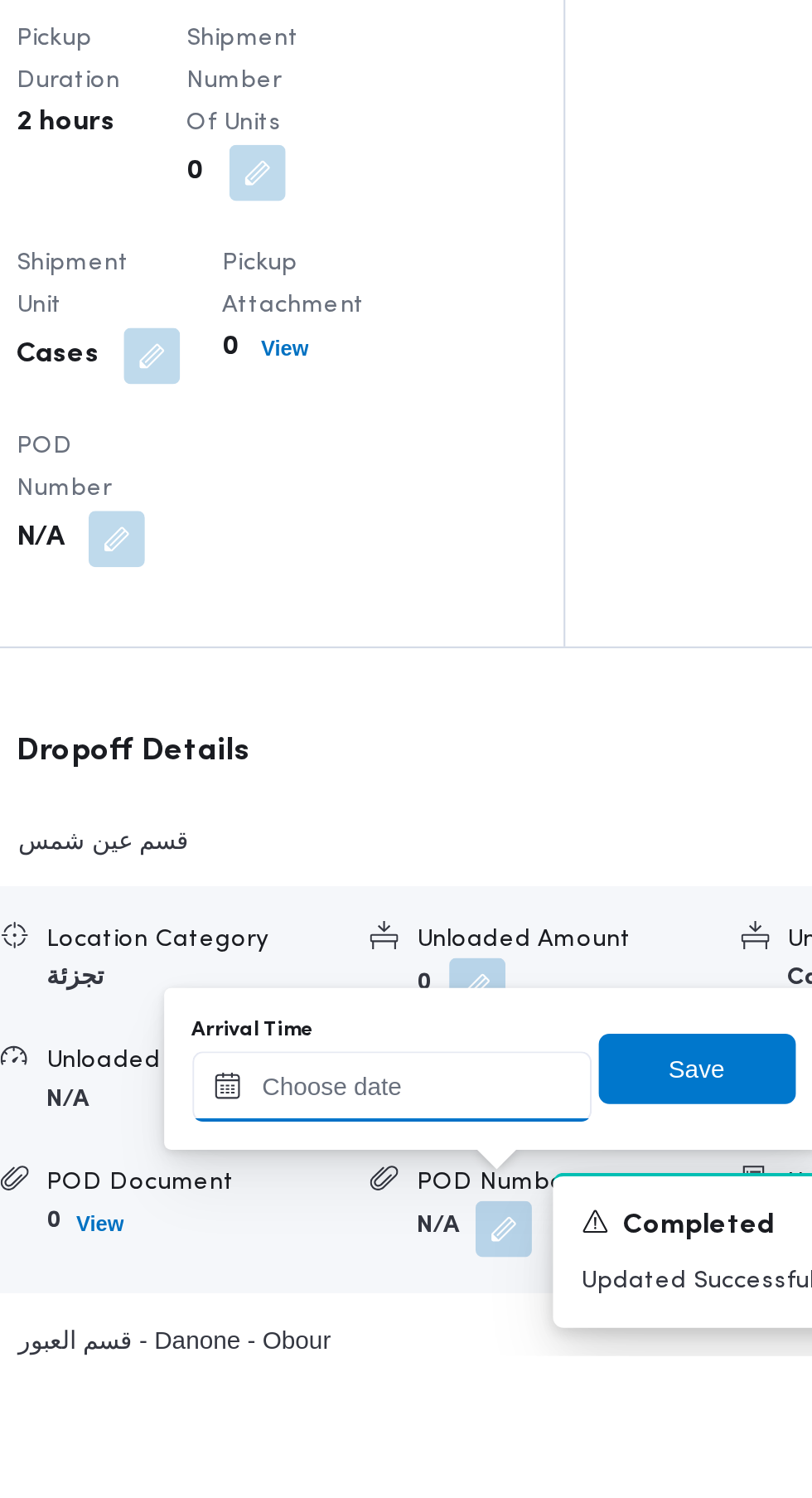
click at [488, 1367] on input "Arrival Time" at bounding box center [458, 1370] width 188 height 33
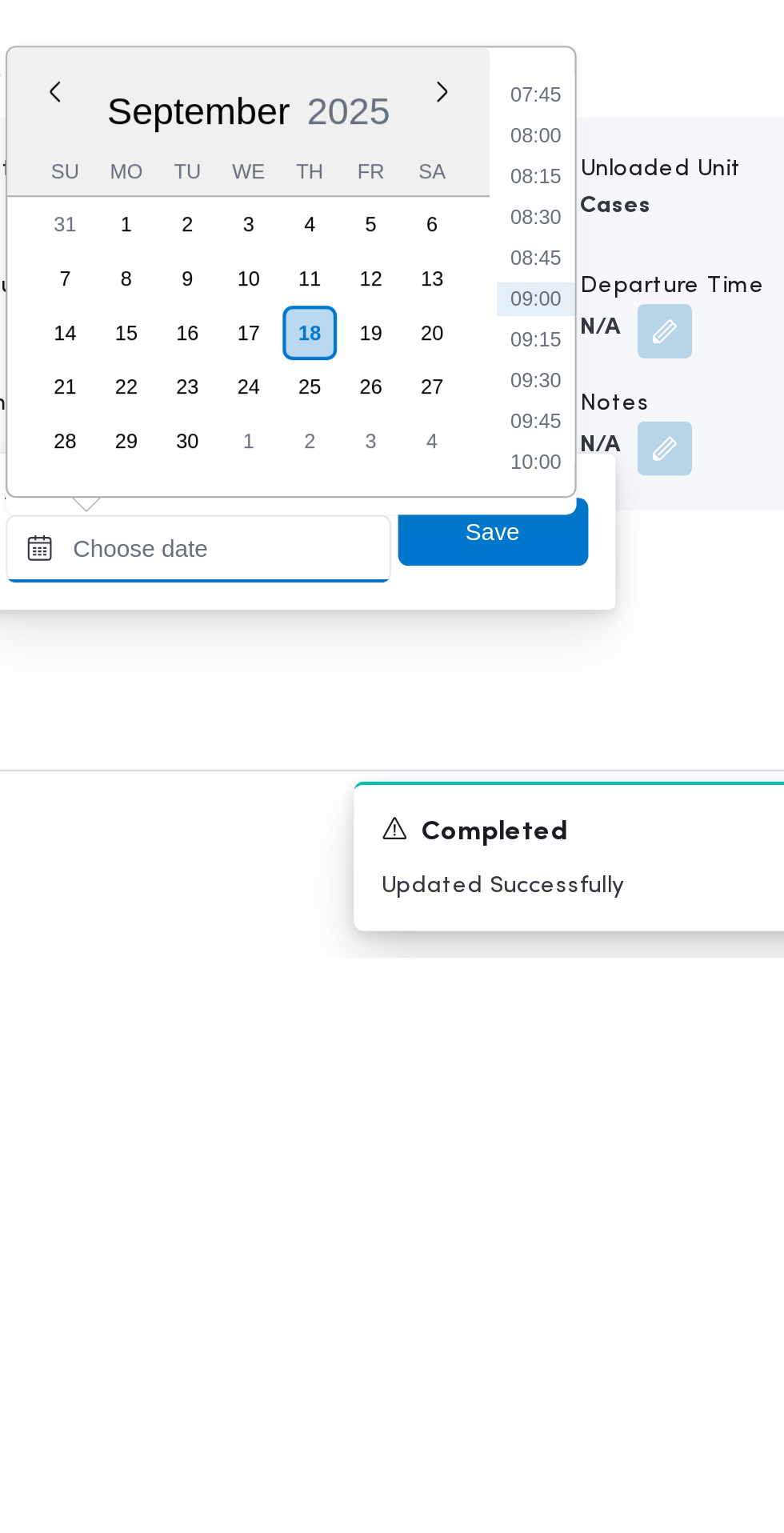
scroll to position [1118, 0]
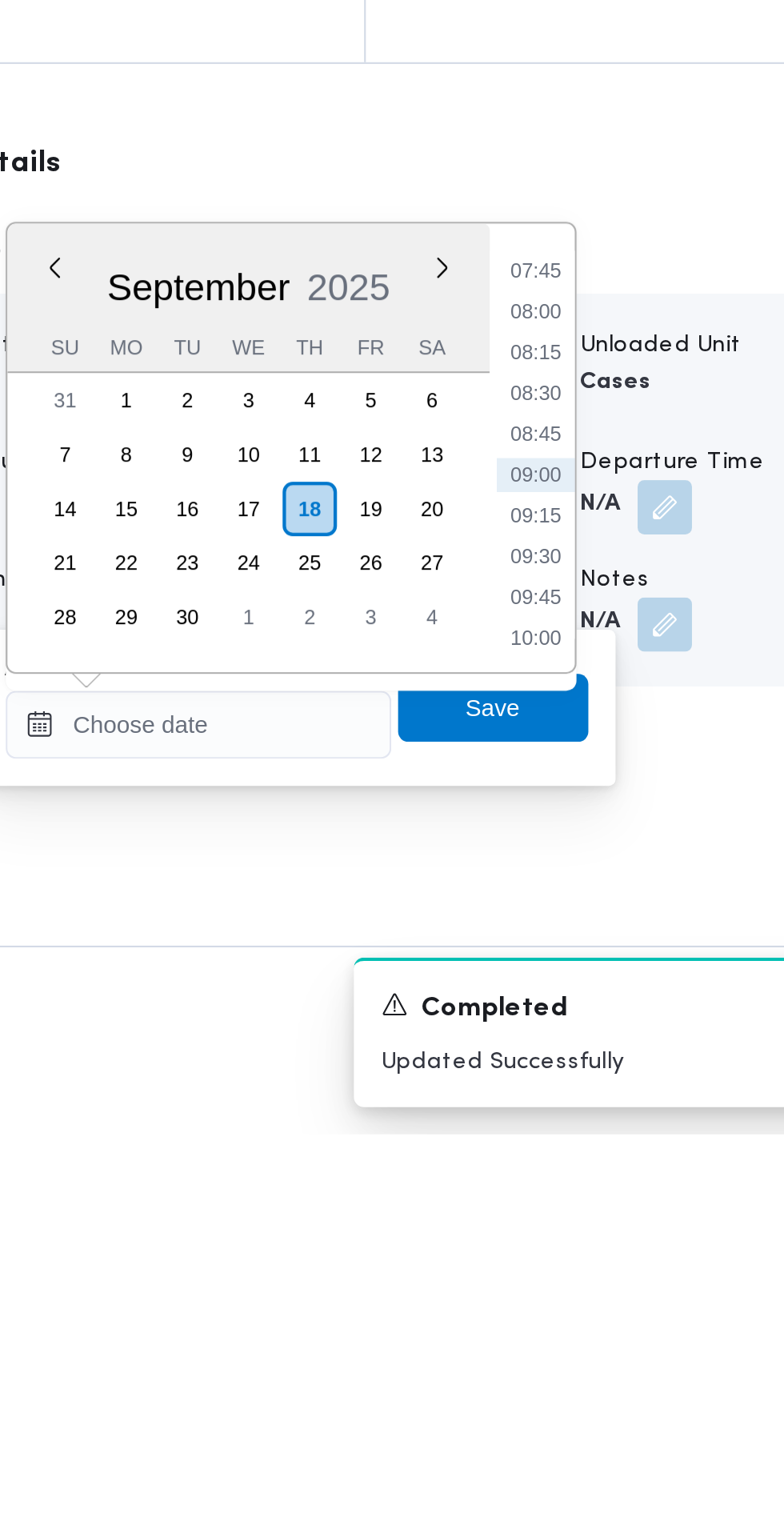
click at [603, 1221] on li "09:00" at bounding box center [600, 1223] width 37 height 16
type input "18/09/2025 09:00"
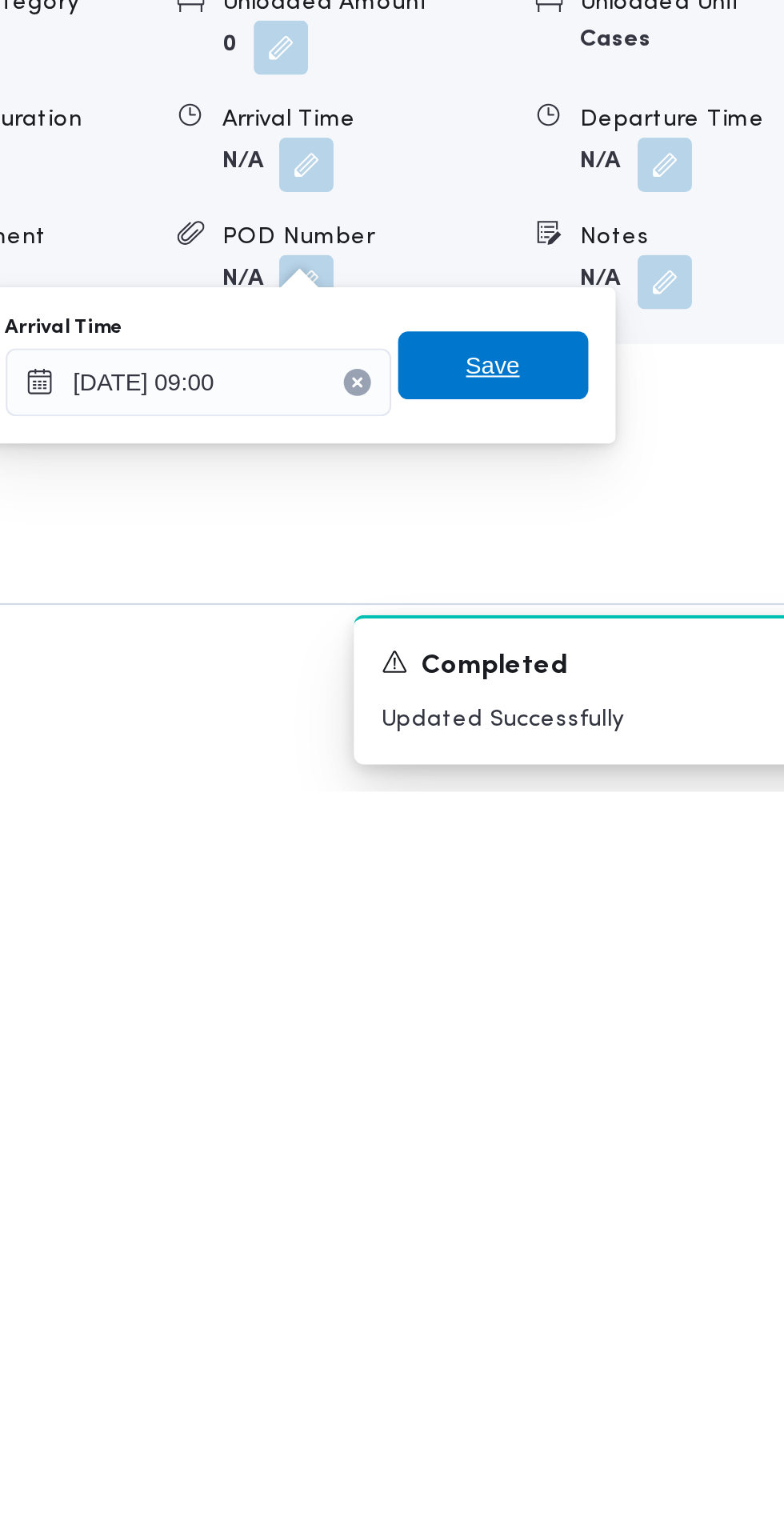
click at [600, 1339] on span "Save" at bounding box center [581, 1331] width 90 height 32
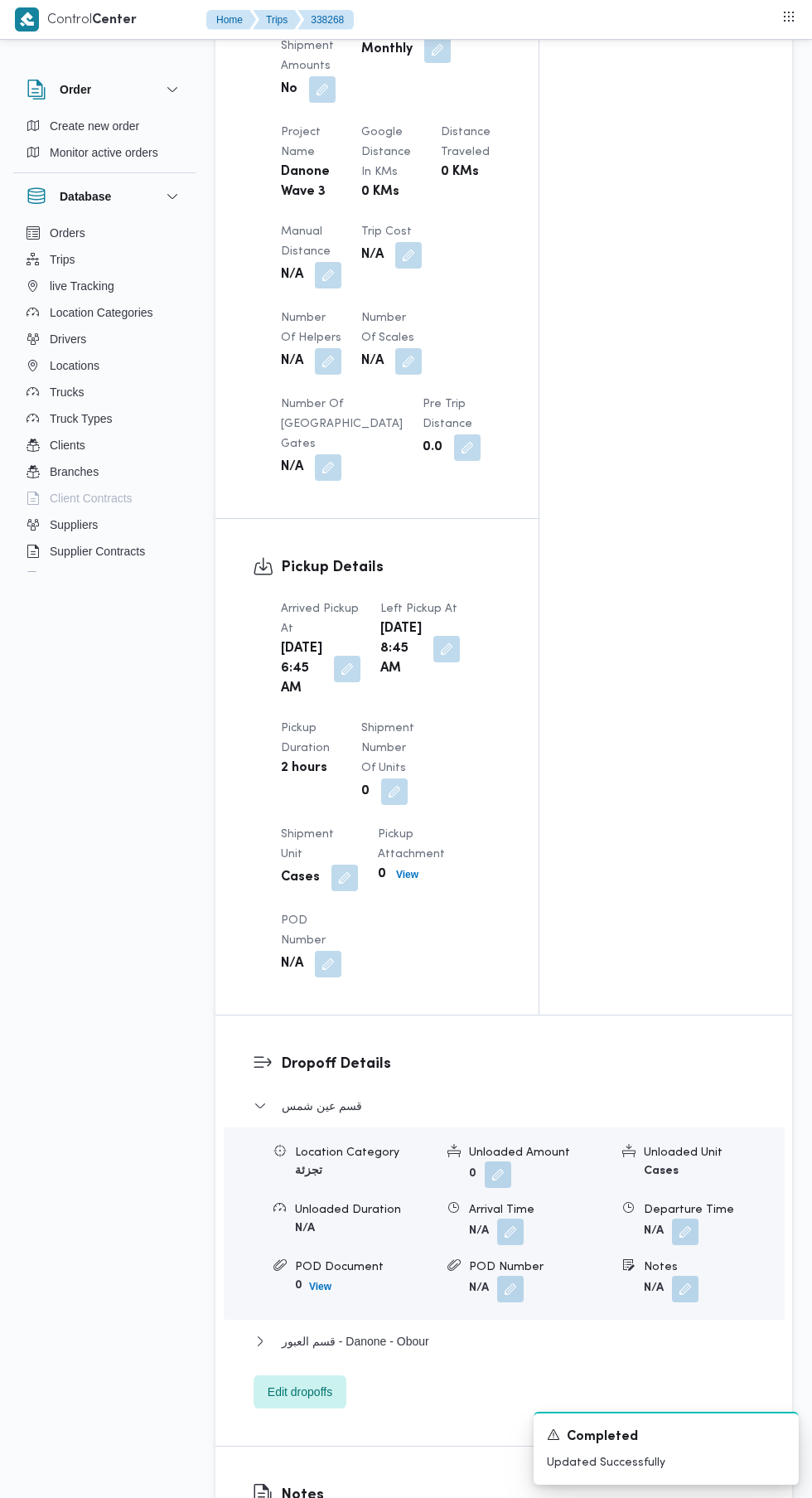
scroll to position [1208, 0]
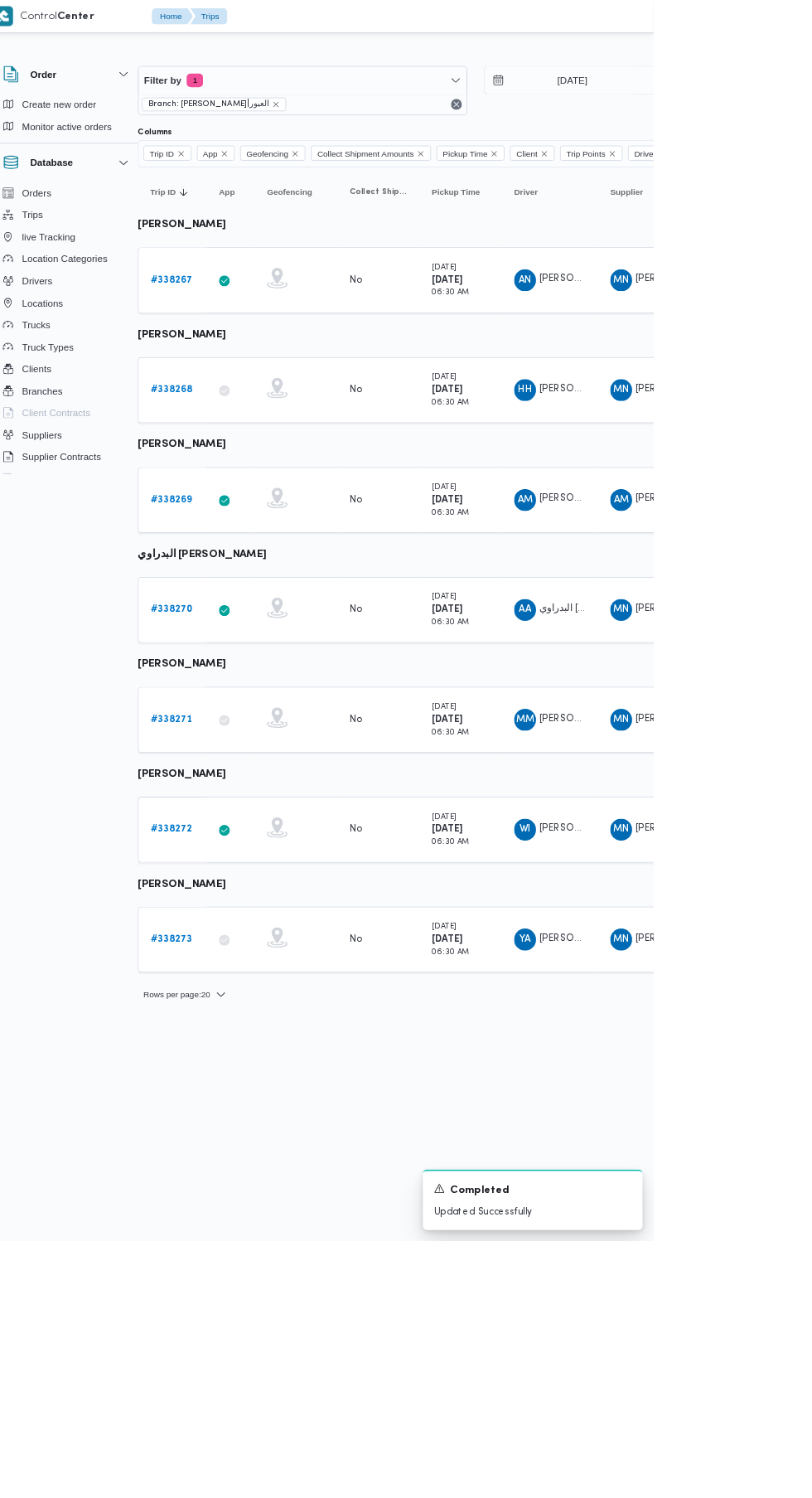
scroll to position [0, 26]
click at [228, 867] on b "# 338271" at bounding box center [230, 869] width 50 height 11
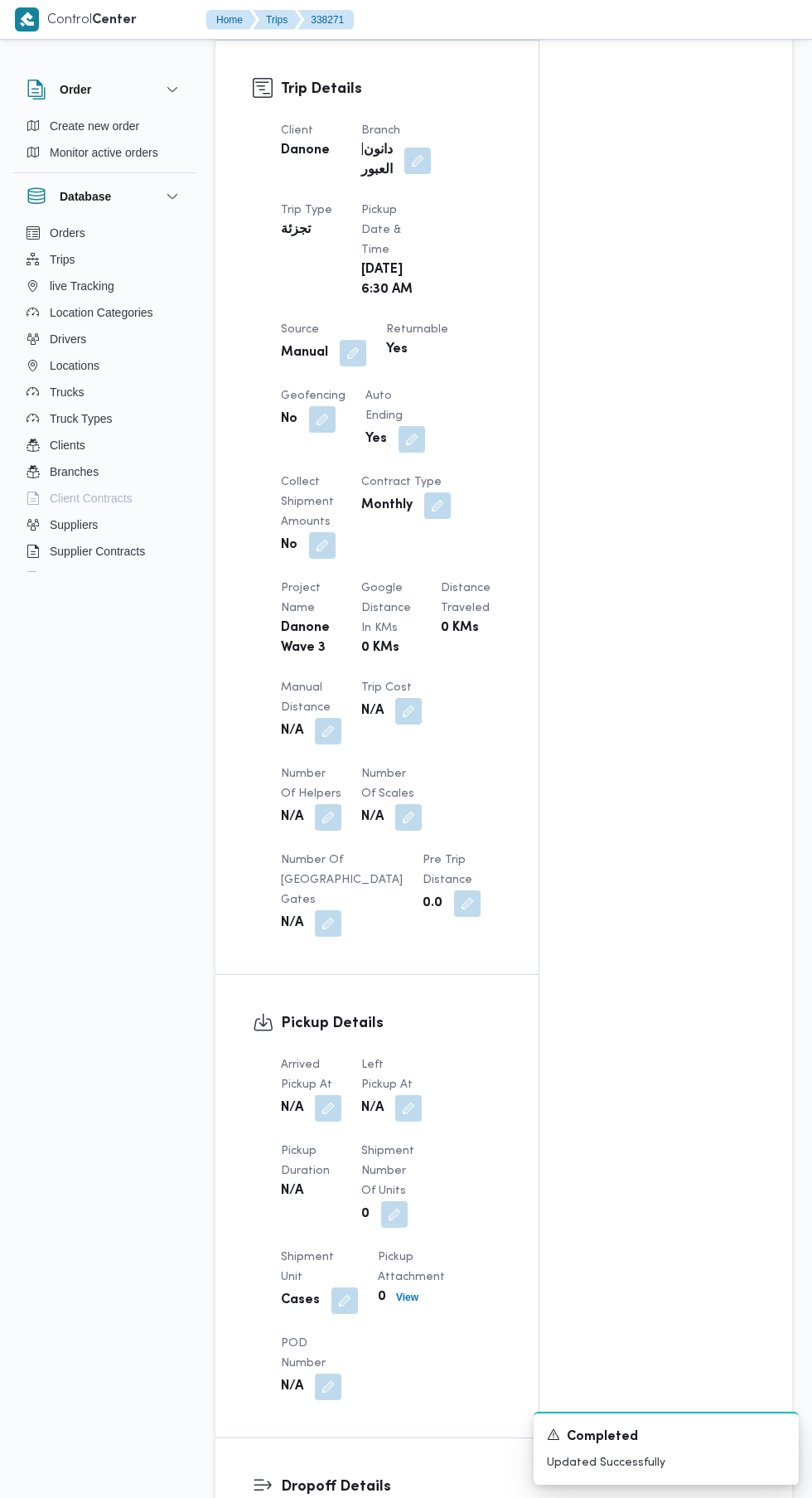
scroll to position [797, 0]
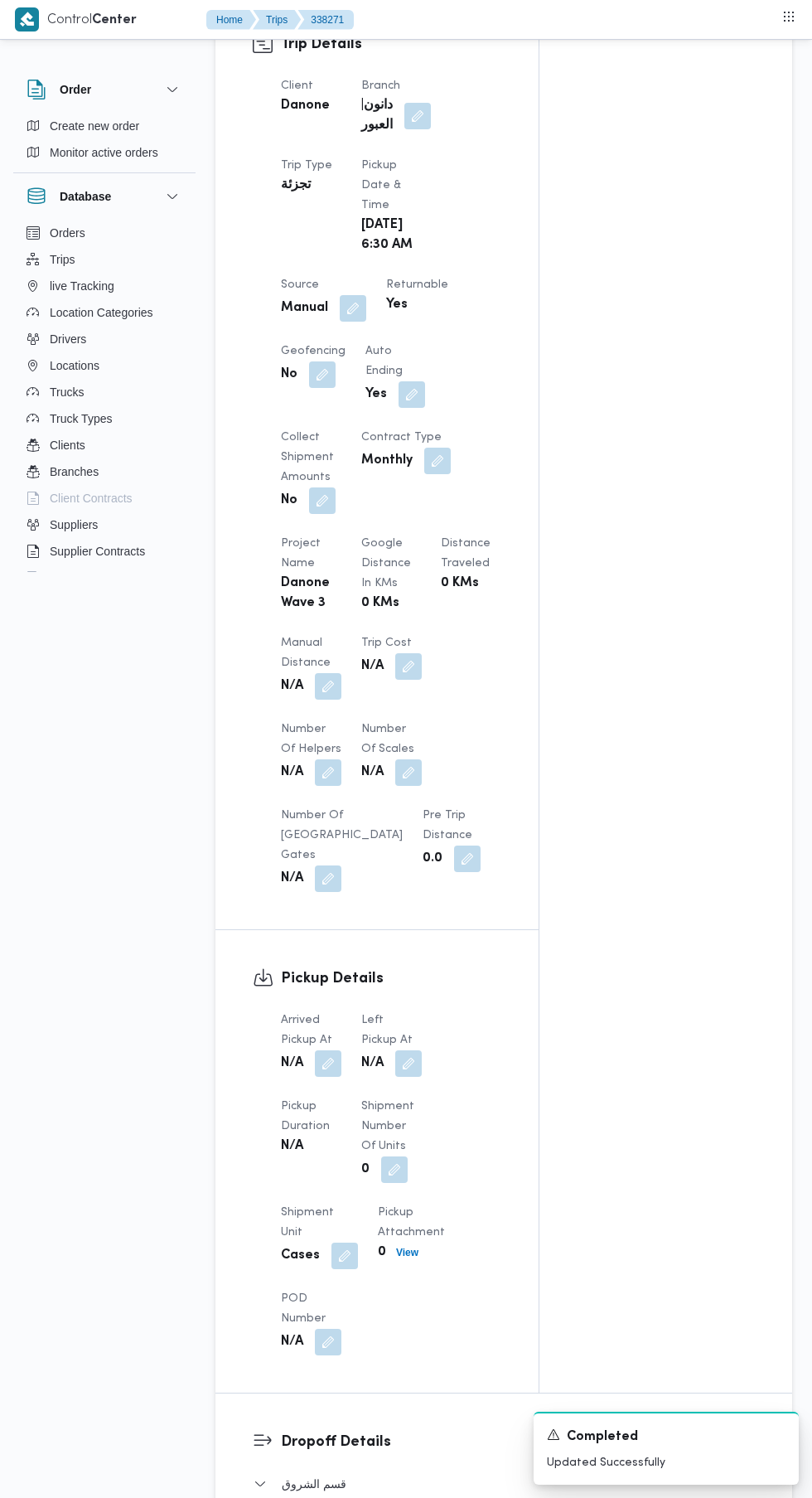
click at [329, 1050] on button "button" at bounding box center [328, 1063] width 27 height 27
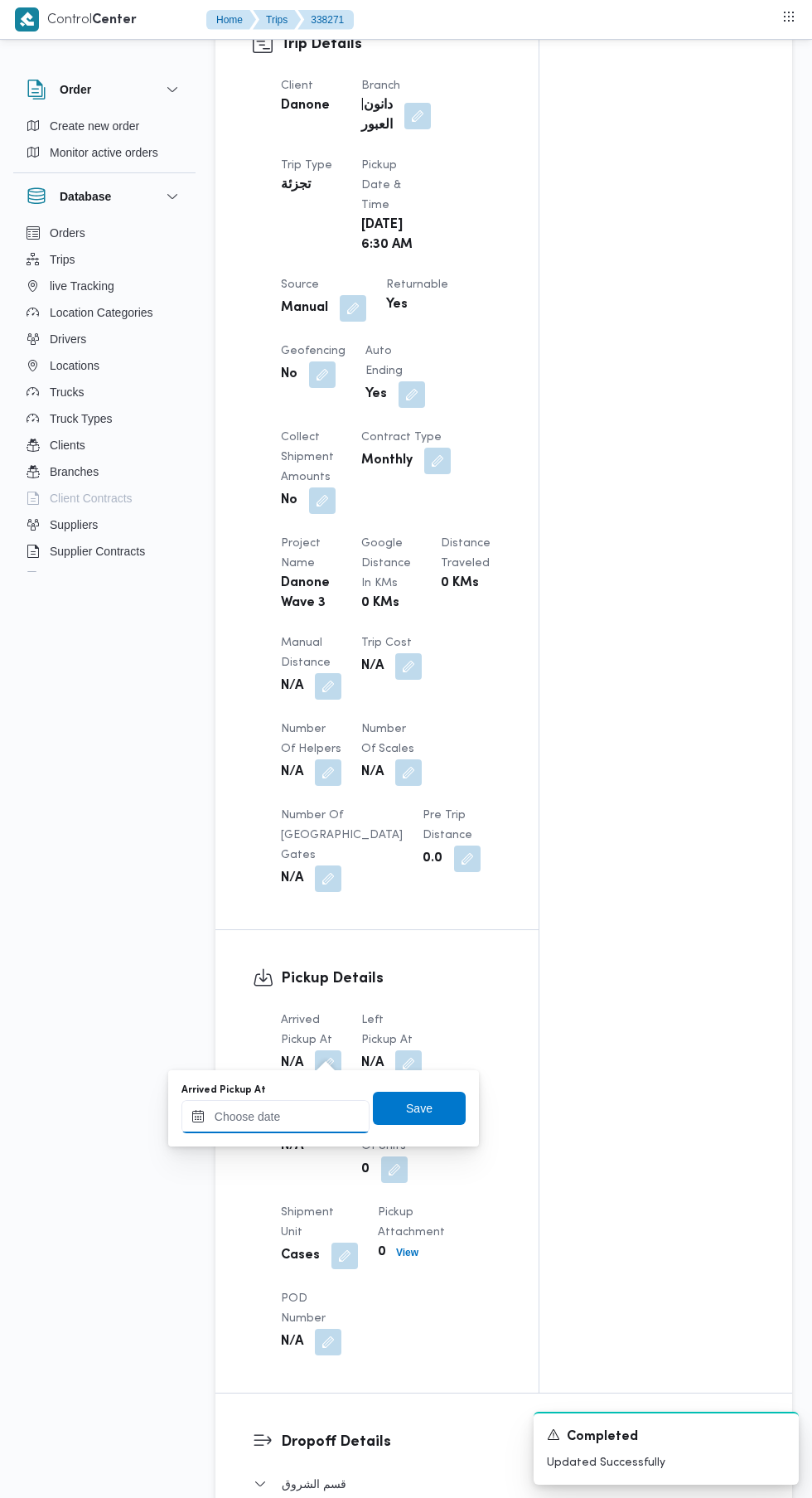
click at [314, 1116] on input "Arrived Pickup At" at bounding box center [275, 1116] width 188 height 33
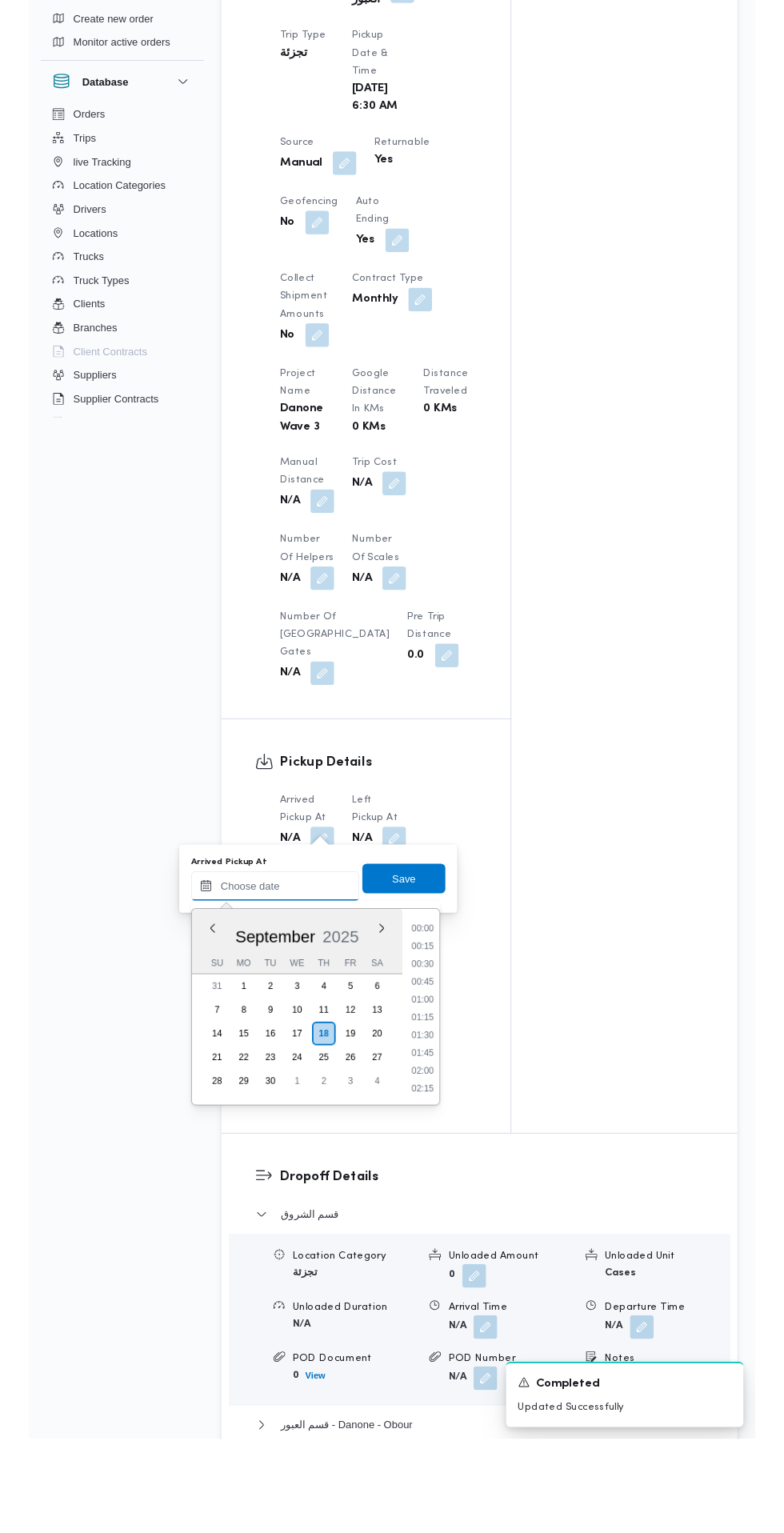
scroll to position [594, 0]
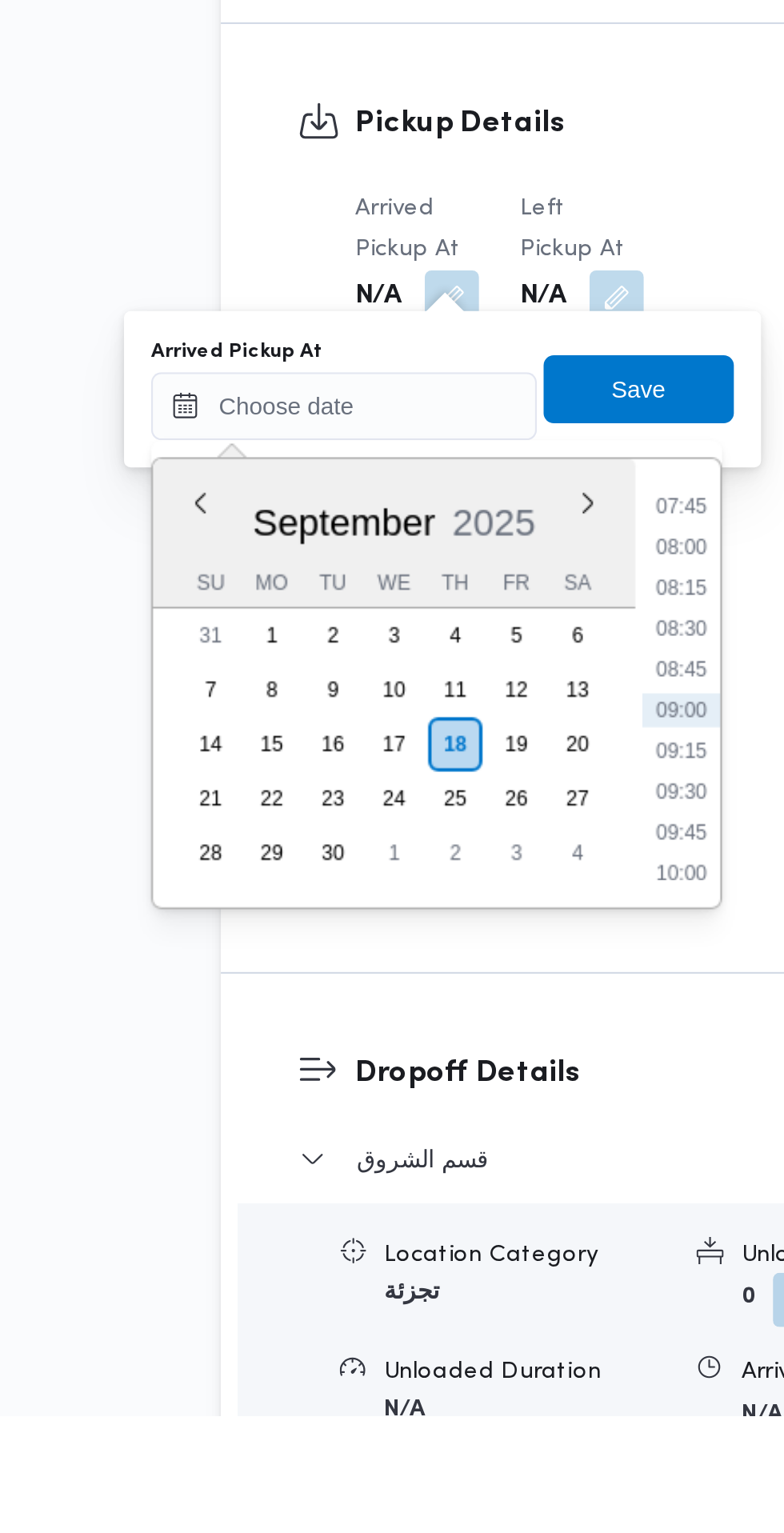
click at [422, 1110] on li "07:45" at bounding box center [425, 1105] width 37 height 16
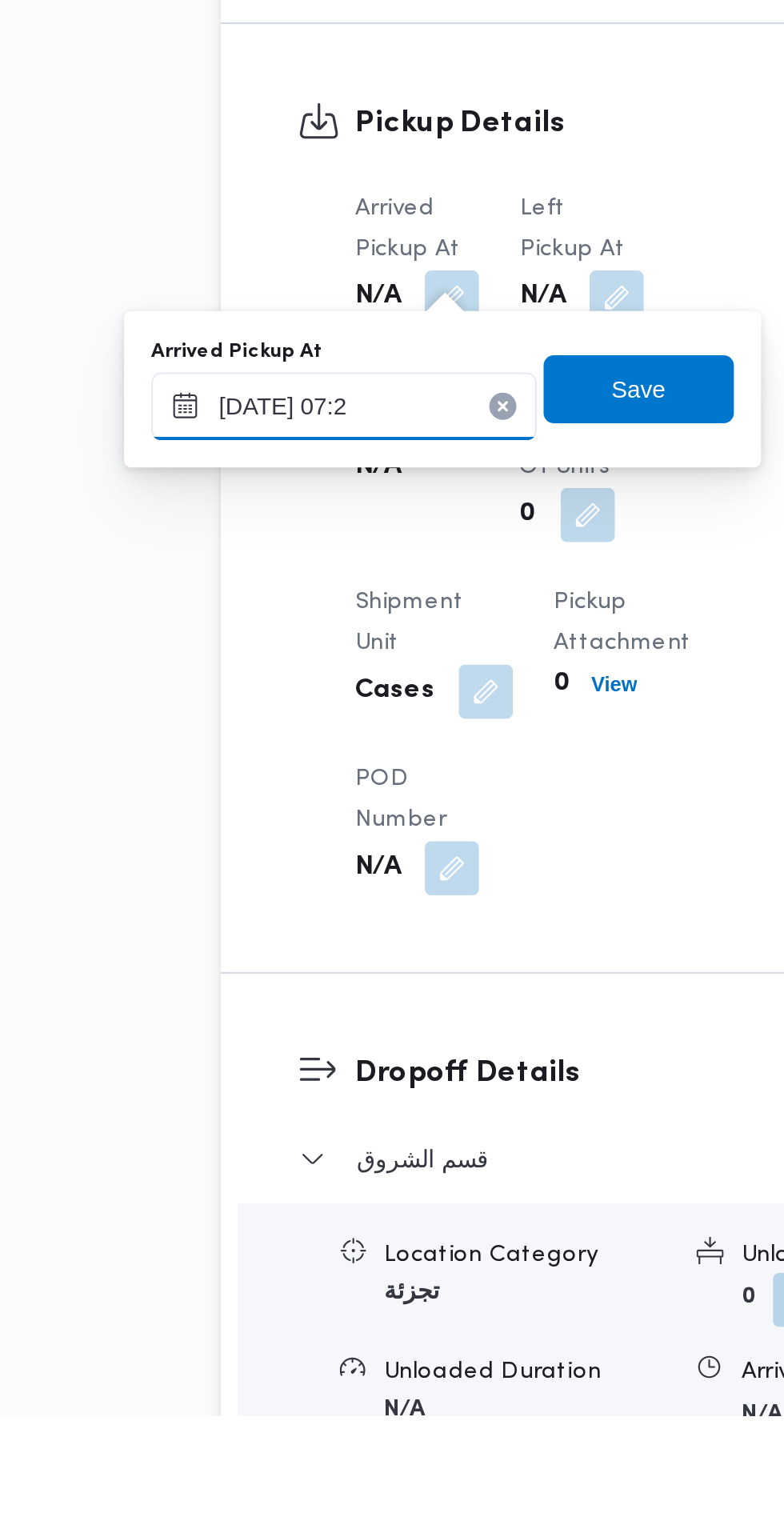
type input "18/09/2025 07:20"
click at [414, 1063] on span "Save" at bounding box center [405, 1050] width 90 height 32
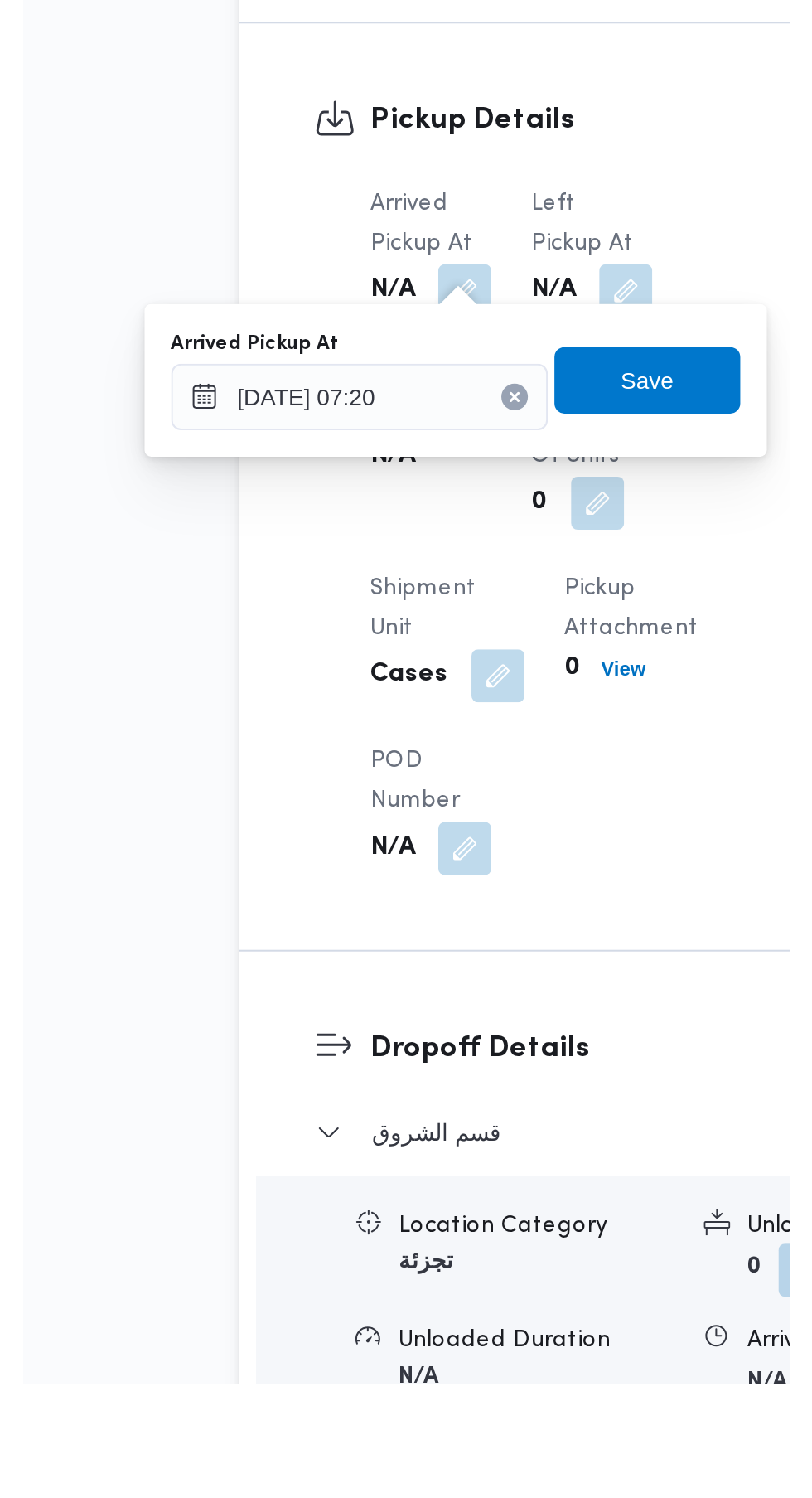
scroll to position [866, 0]
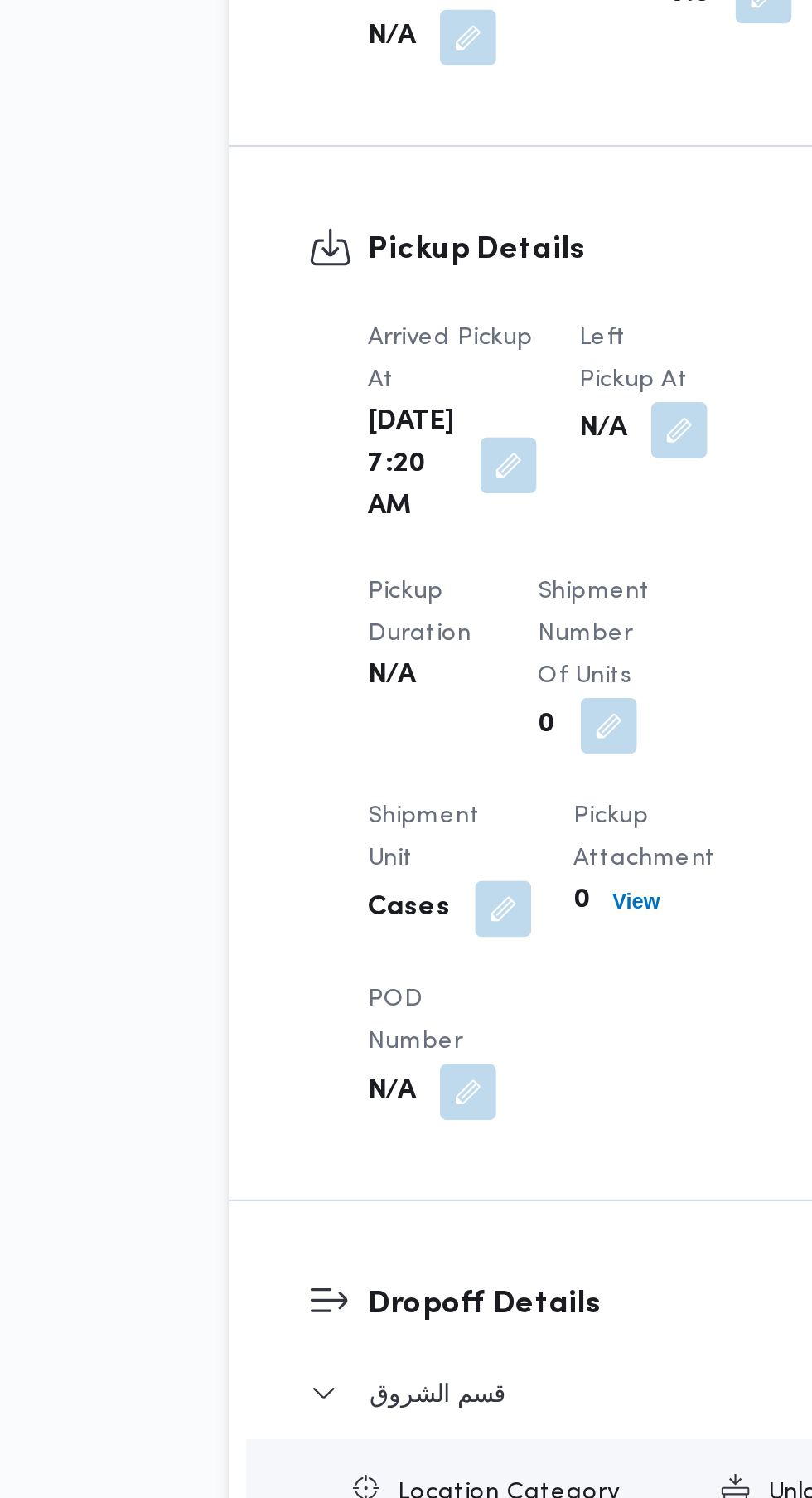
click at [426, 981] on button "button" at bounding box center [427, 995] width 27 height 27
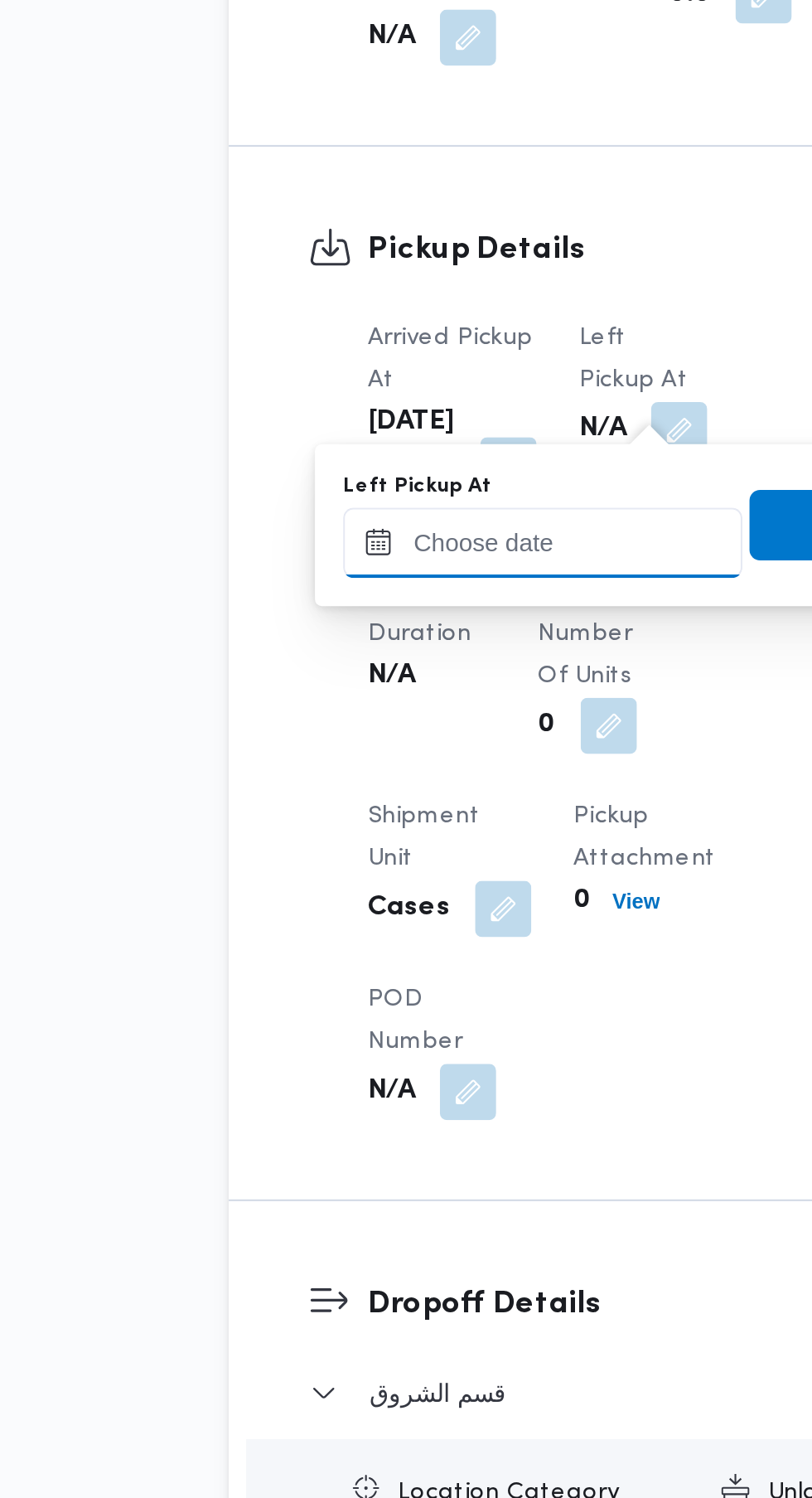
click at [371, 1050] on input "Left Pickup At" at bounding box center [363, 1047] width 188 height 33
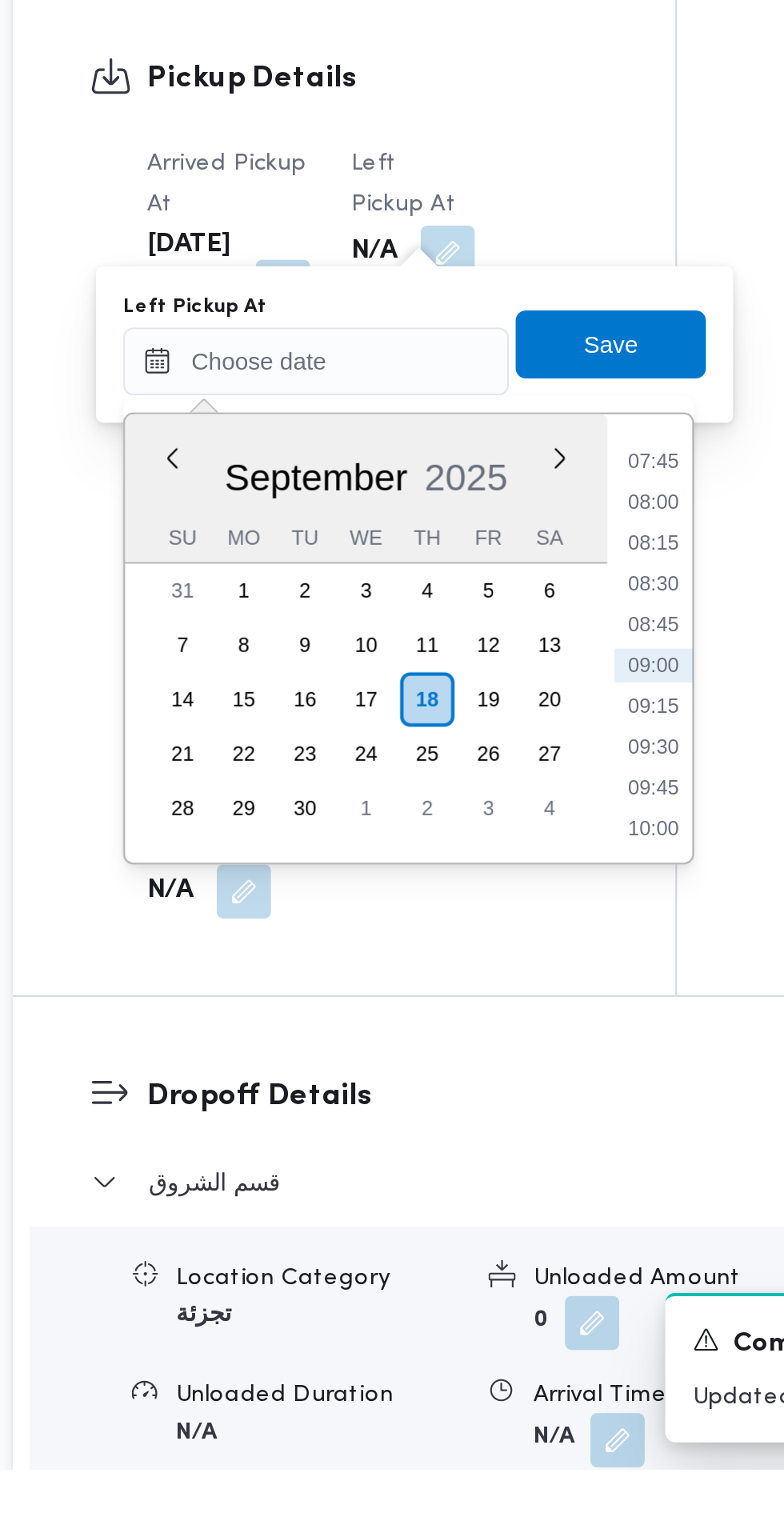
click at [513, 1112] on li "08:30" at bounding box center [509, 1116] width 37 height 16
type input "18/09/2025 08:30"
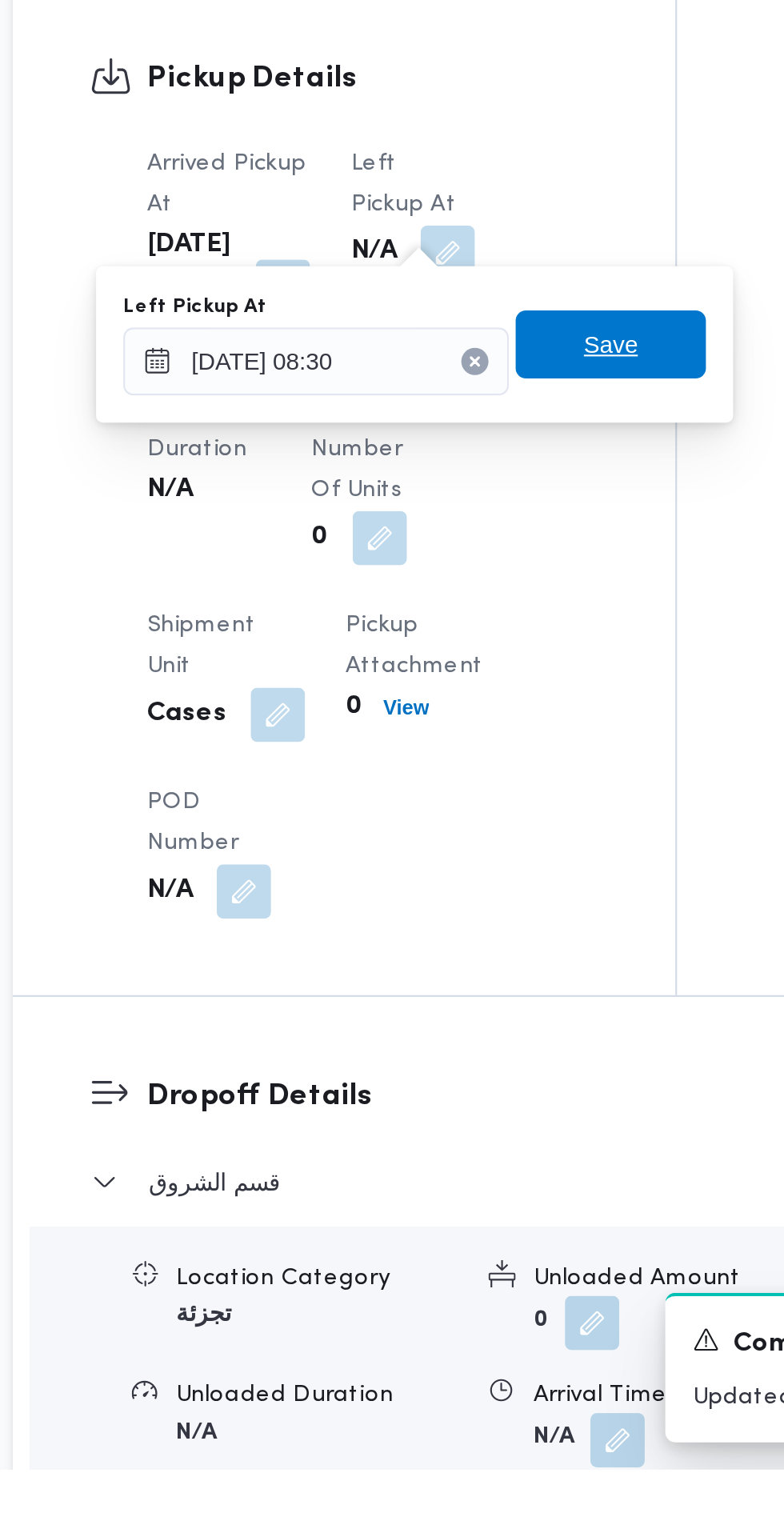
click at [509, 1002] on span "Save" at bounding box center [489, 1003] width 90 height 32
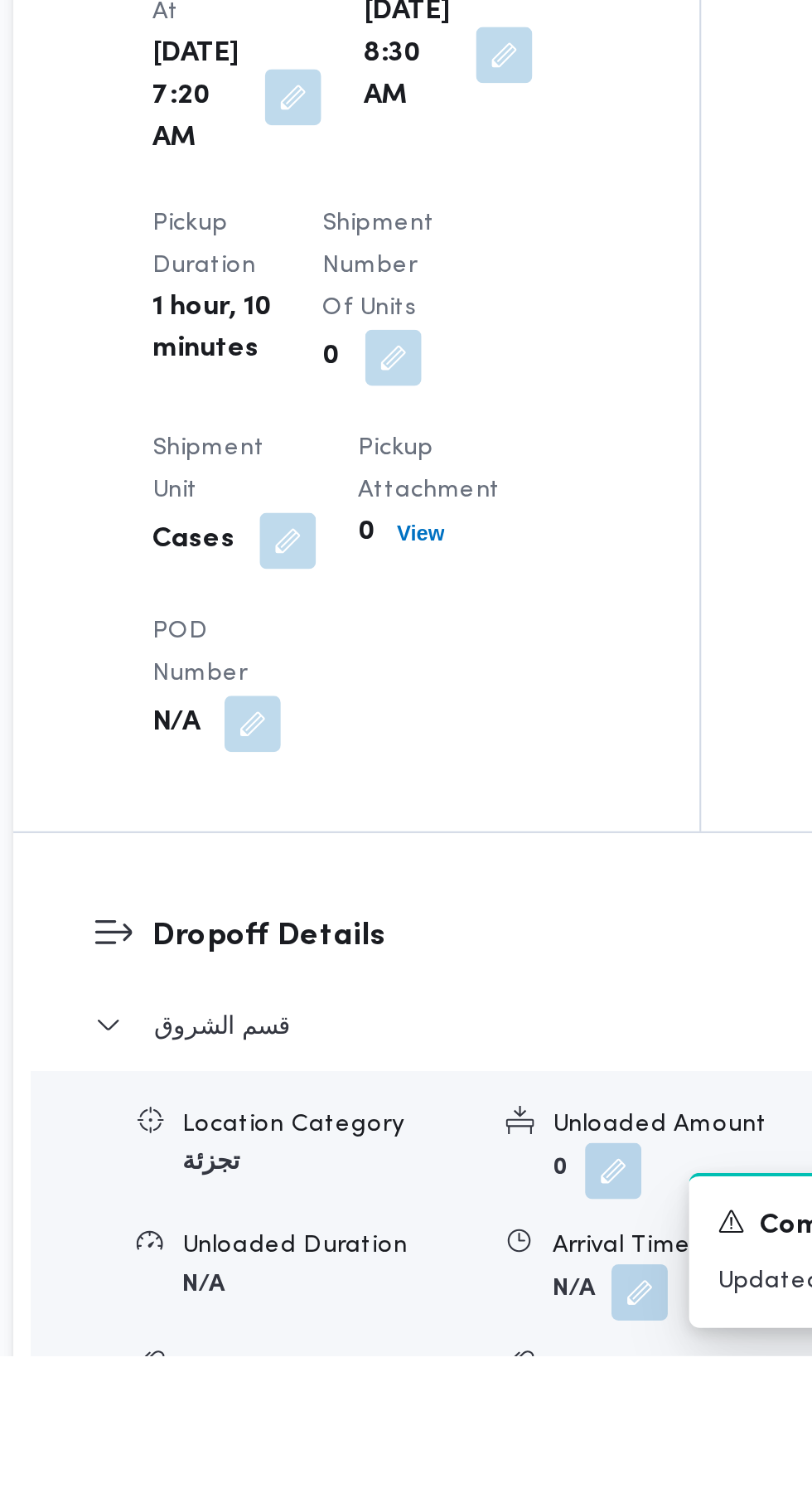
scroll to position [975, 0]
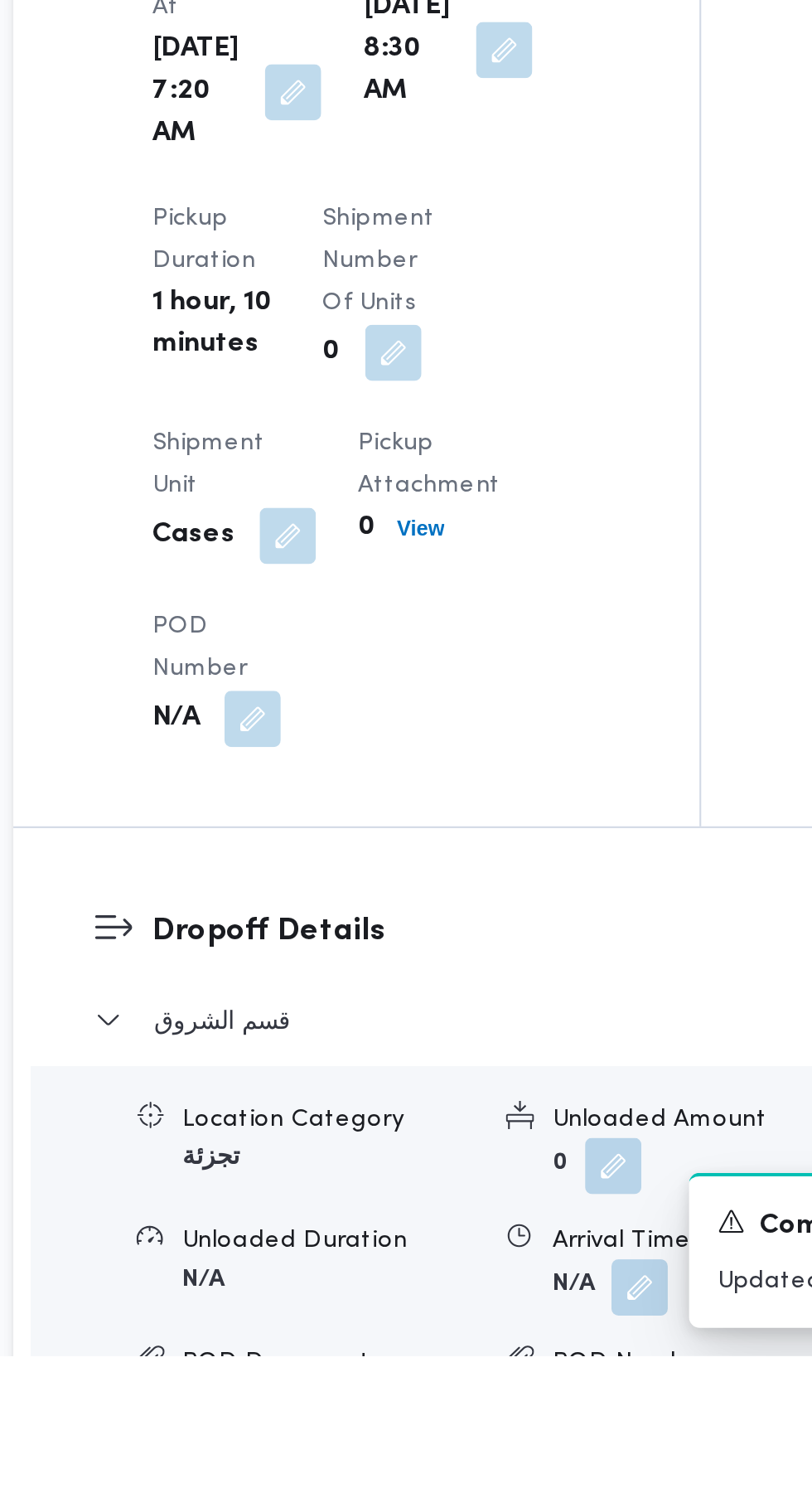
click at [516, 1479] on button "button" at bounding box center [510, 1466] width 27 height 27
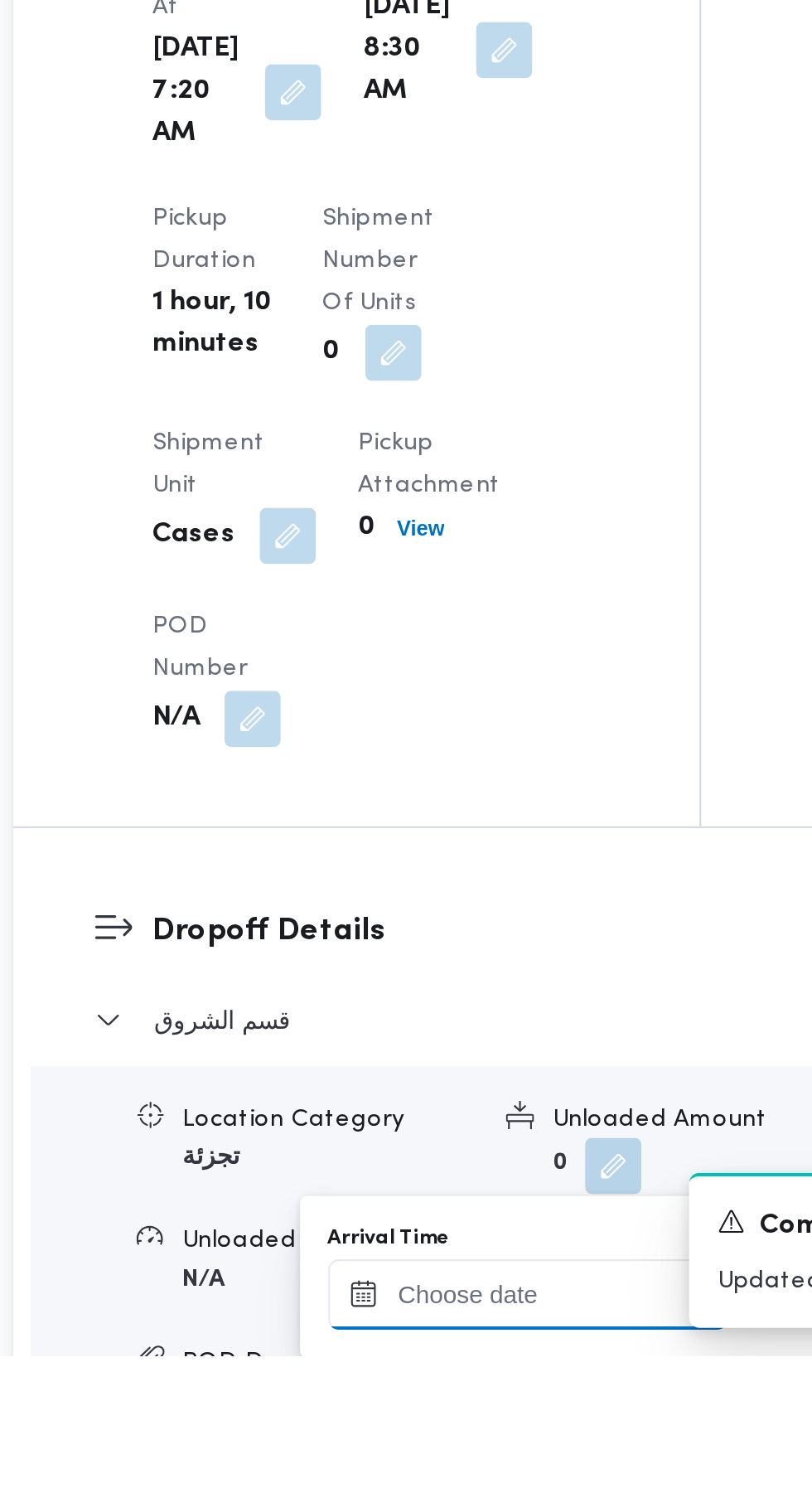
click at [482, 1469] on input "Arrival Time" at bounding box center [458, 1469] width 188 height 33
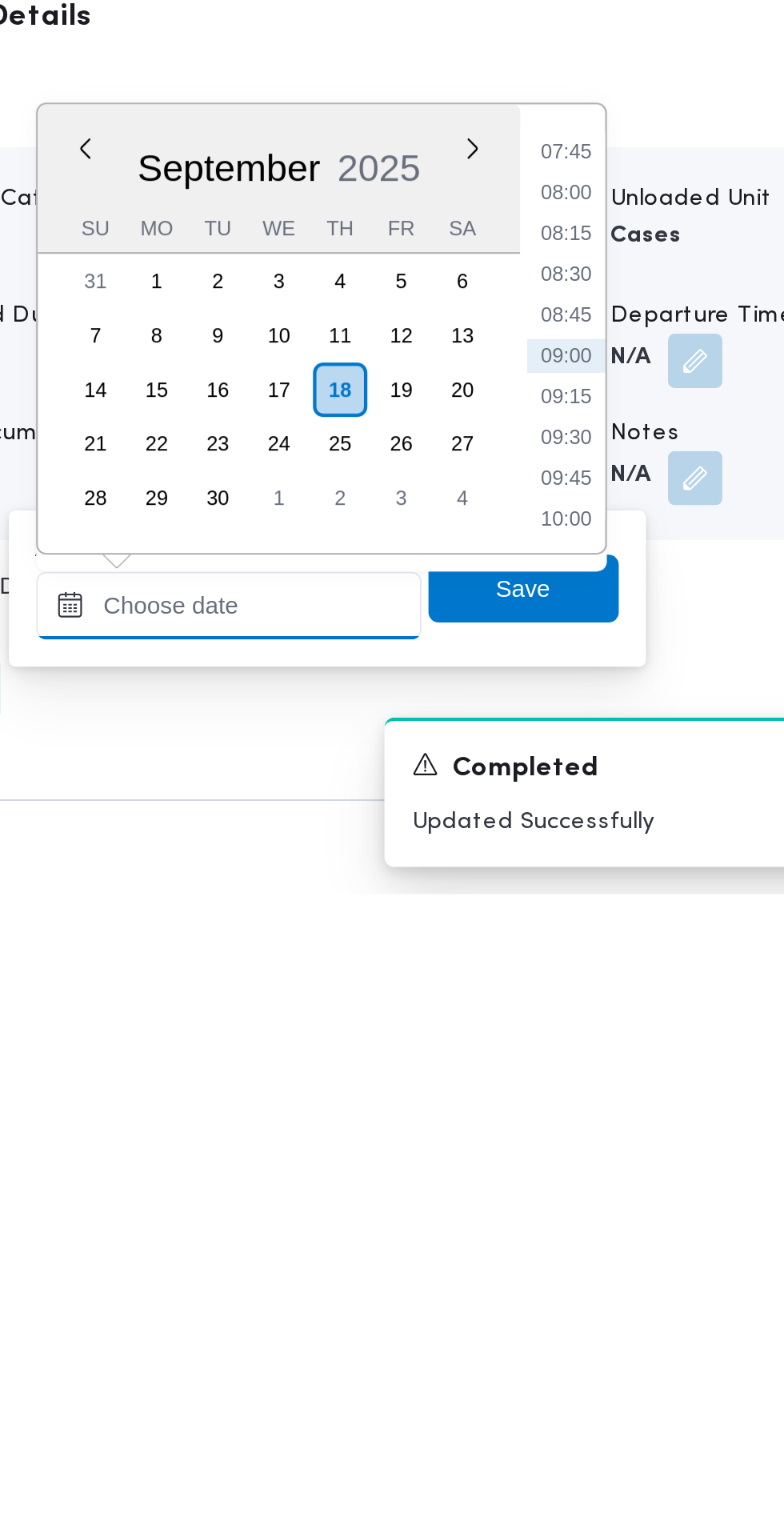
scroll to position [1074, 0]
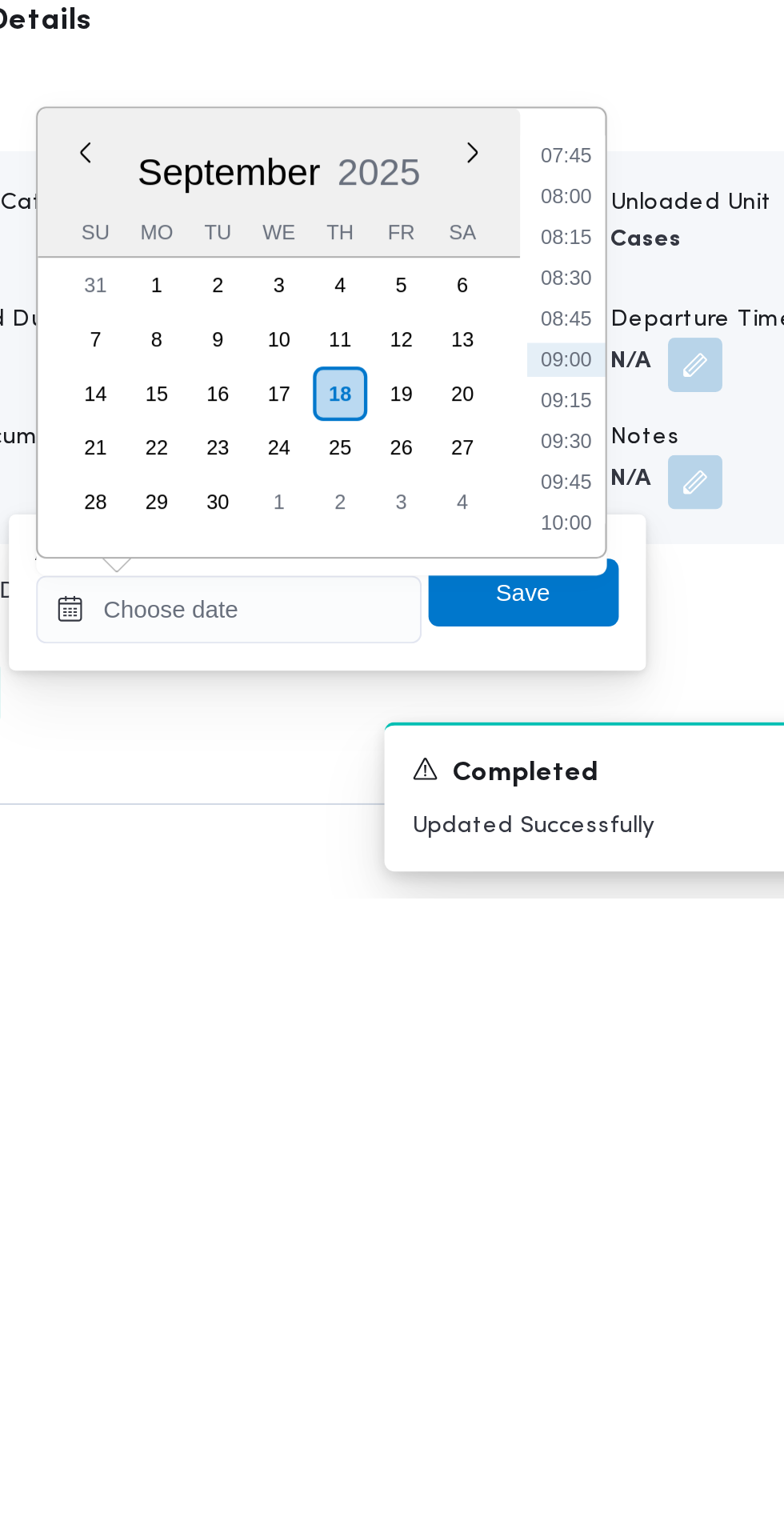
click at [607, 1299] on li "09:15" at bounding box center [600, 1299] width 37 height 16
type input "18/09/2025 09:15"
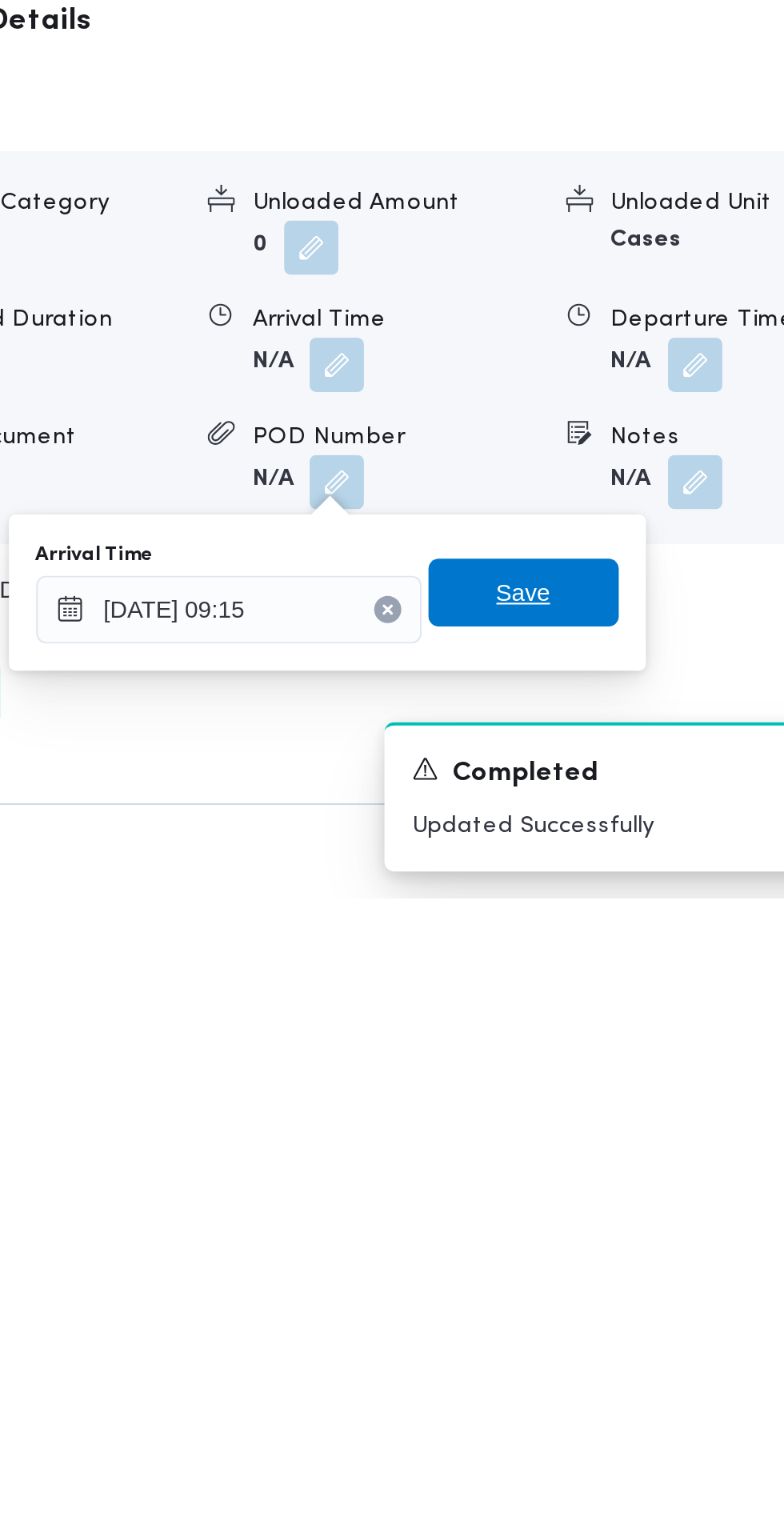
click at [599, 1390] on span "Save" at bounding box center [581, 1388] width 90 height 32
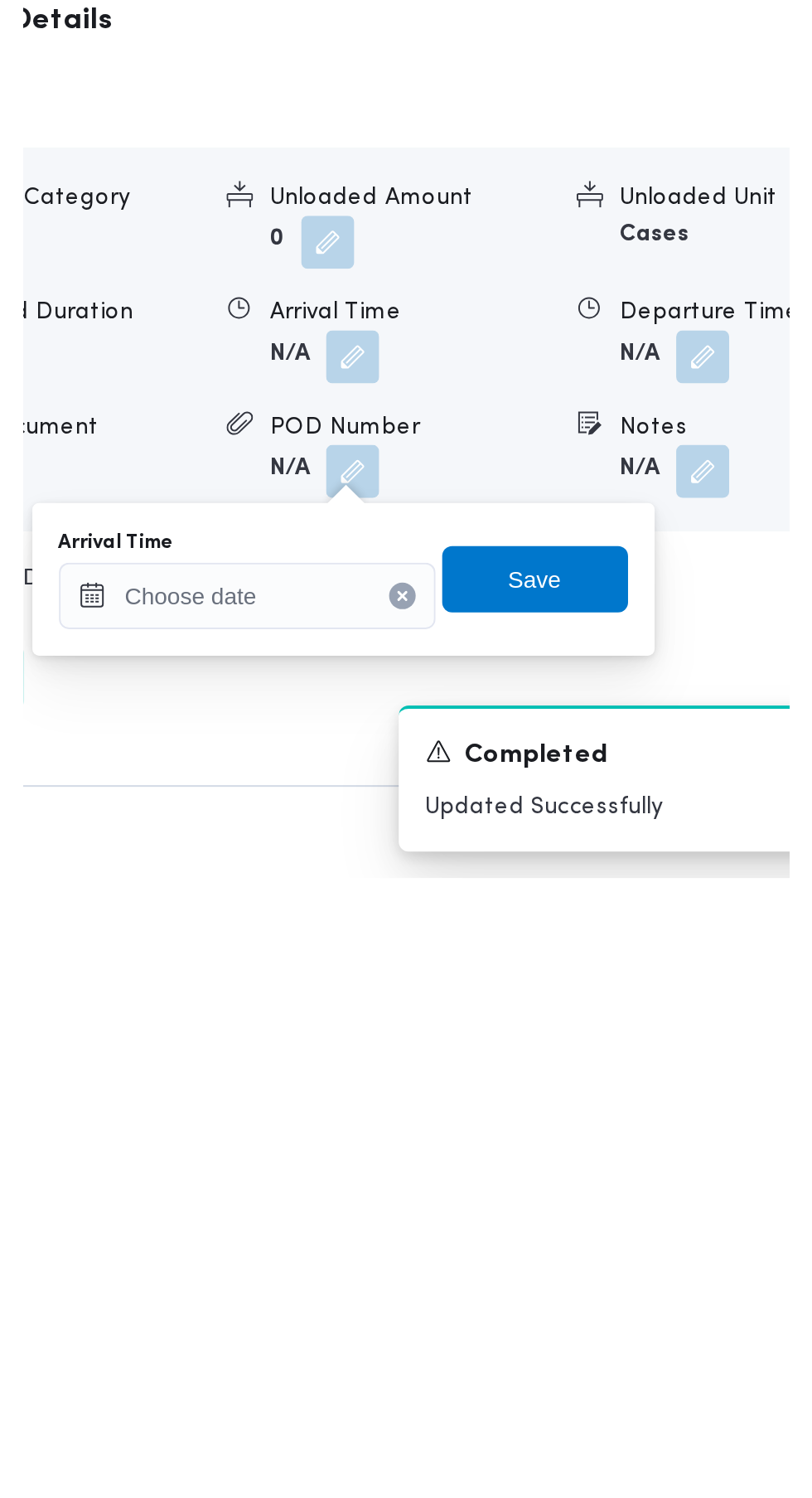
scroll to position [1161, 0]
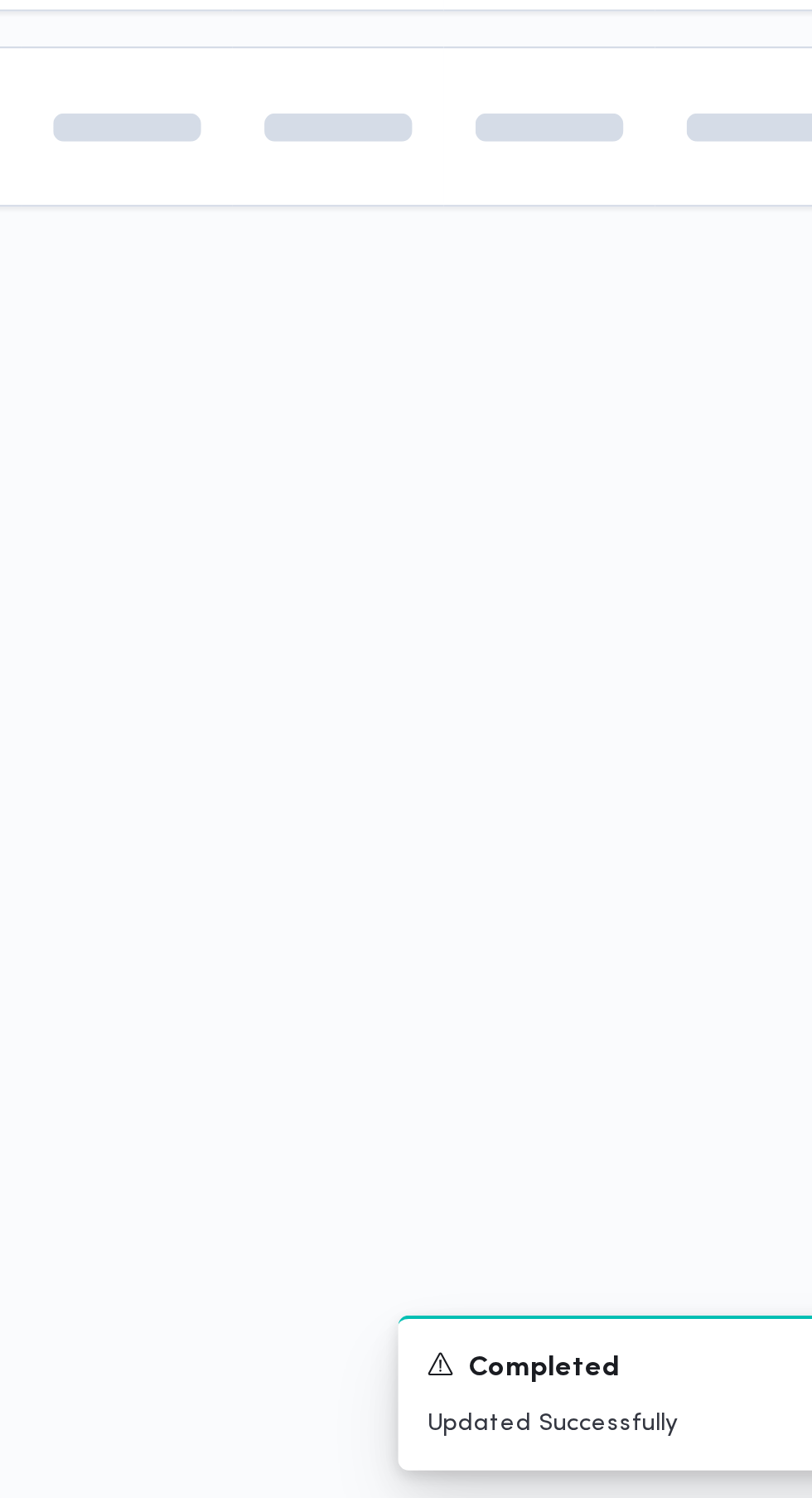
scroll to position [0, 26]
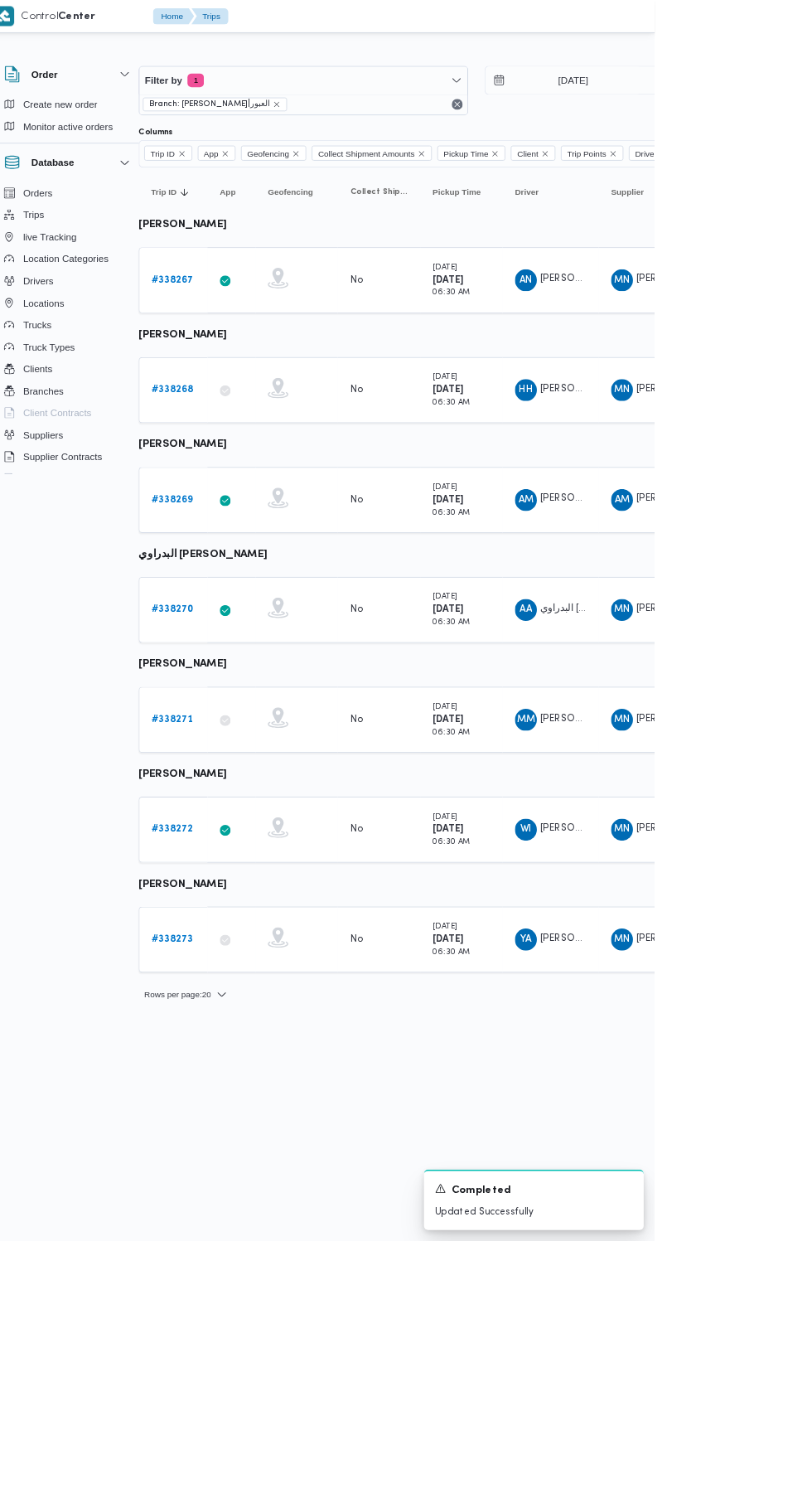
click at [236, 1135] on b "# 338273" at bounding box center [230, 1134] width 50 height 11
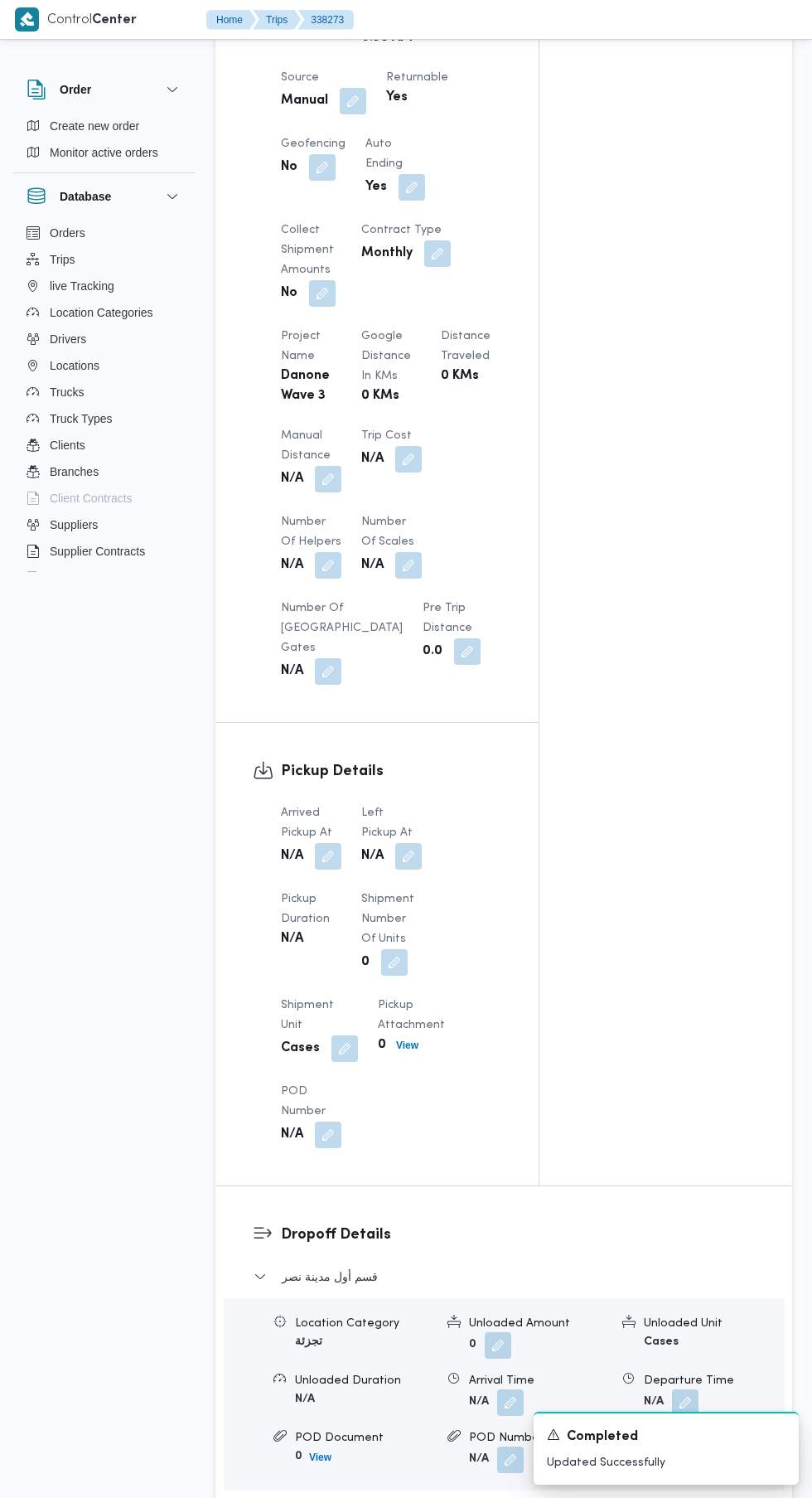
scroll to position [1010, 0]
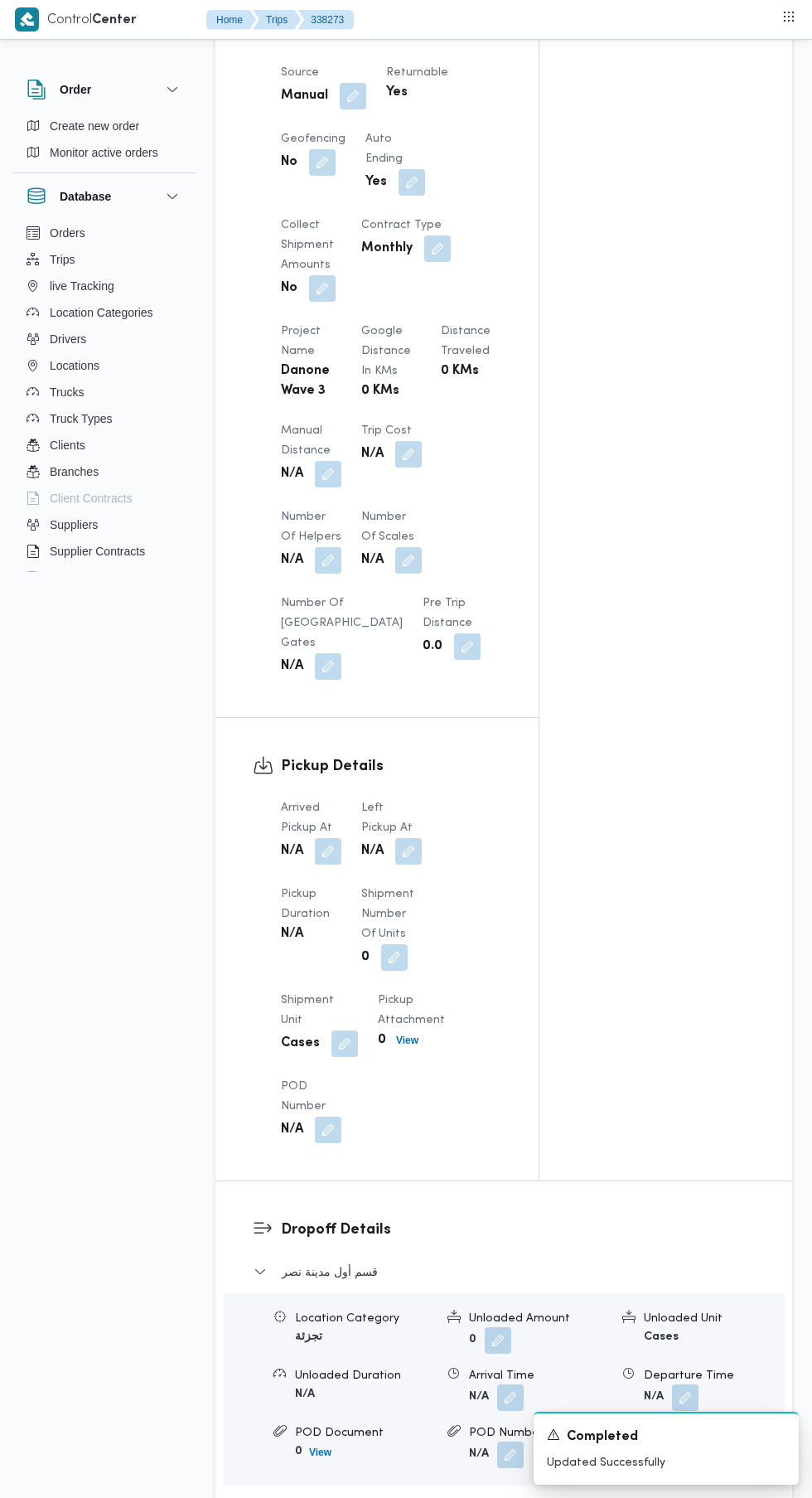
click at [342, 862] on button "button" at bounding box center [328, 852] width 27 height 27
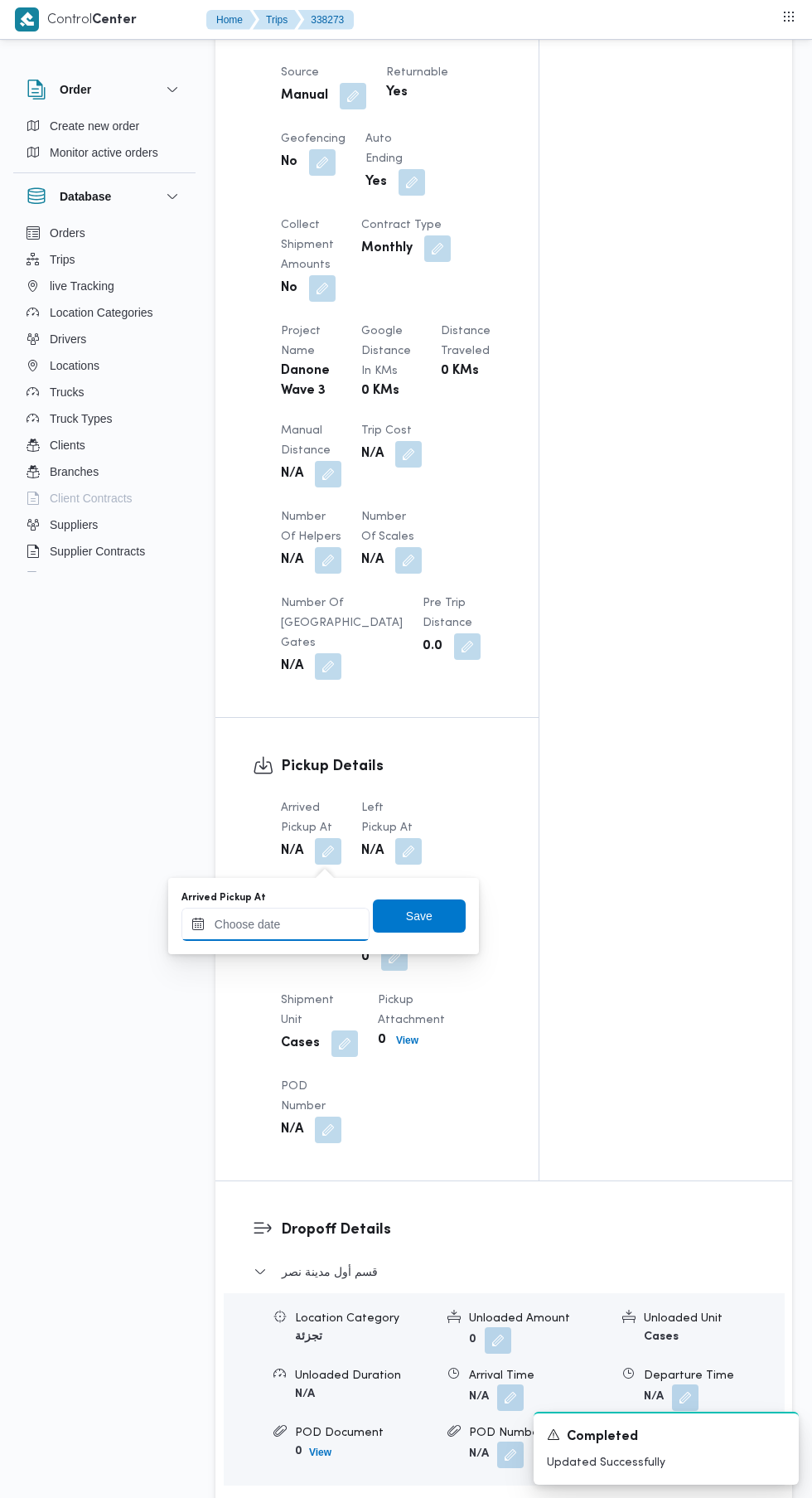
click at [311, 920] on input "Arrived Pickup At" at bounding box center [275, 924] width 188 height 33
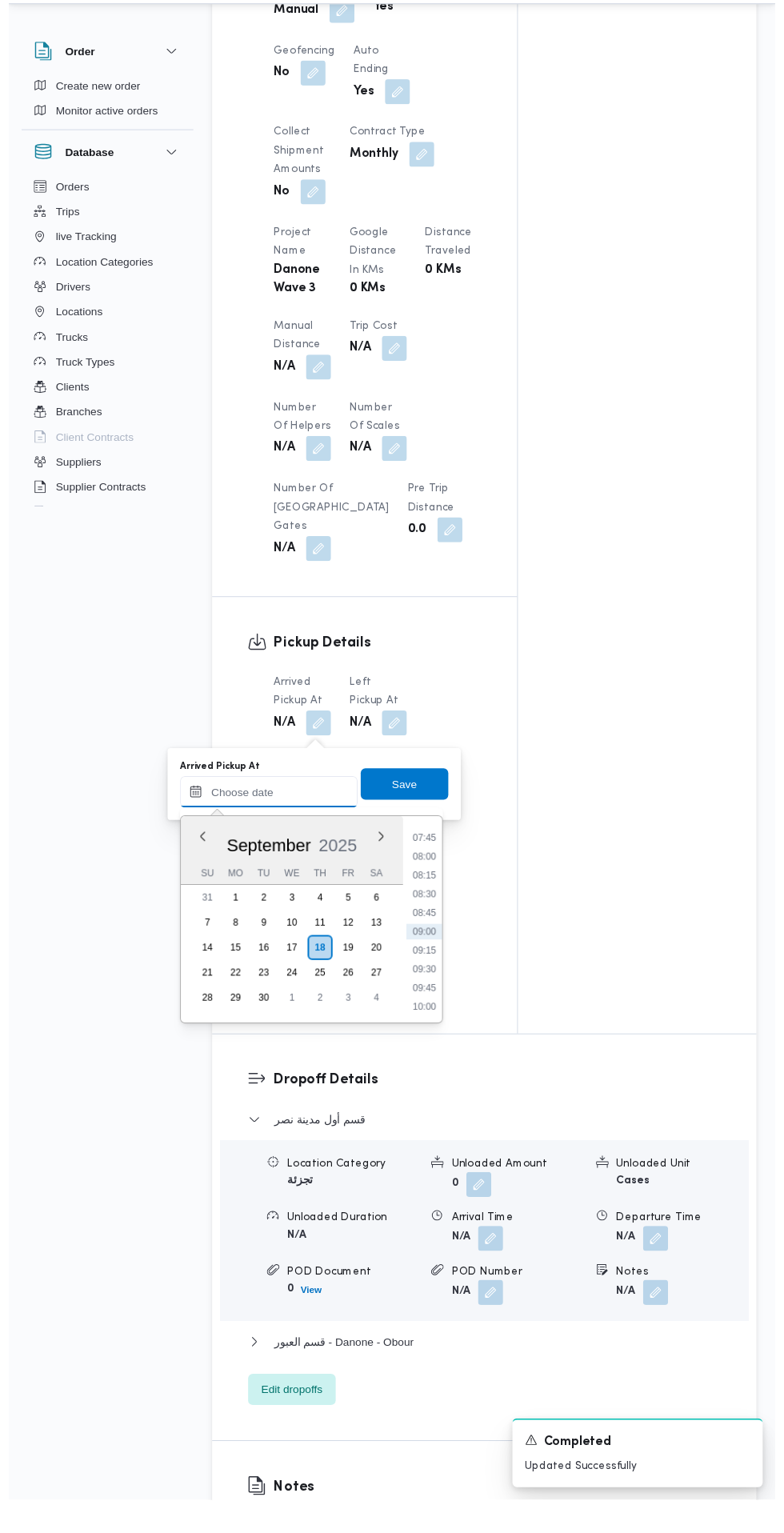
scroll to position [1023, 0]
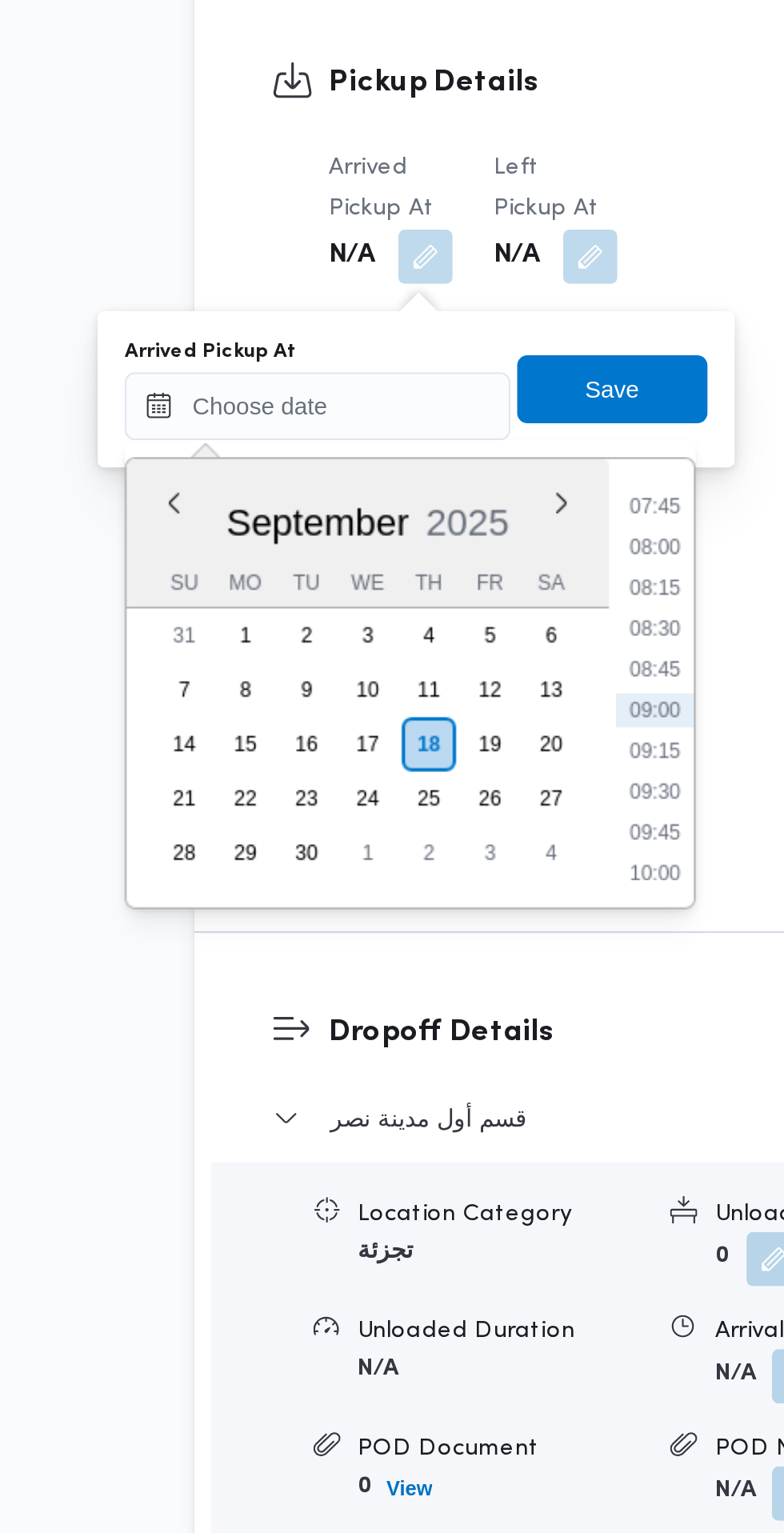
click at [435, 894] on li "07:45" at bounding box center [425, 891] width 37 height 16
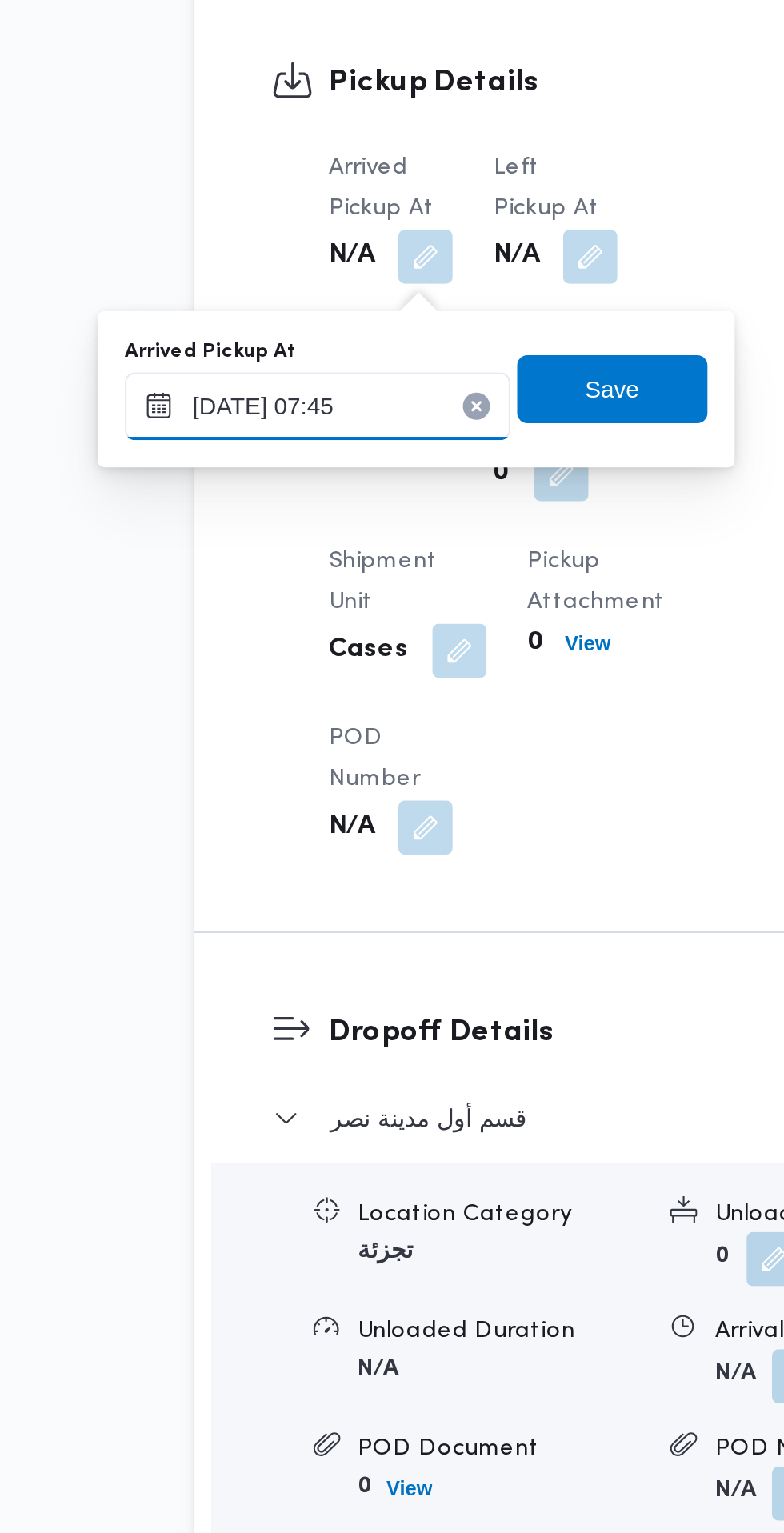
click at [307, 846] on input "18/09/2025 07:45" at bounding box center [265, 844] width 182 height 32
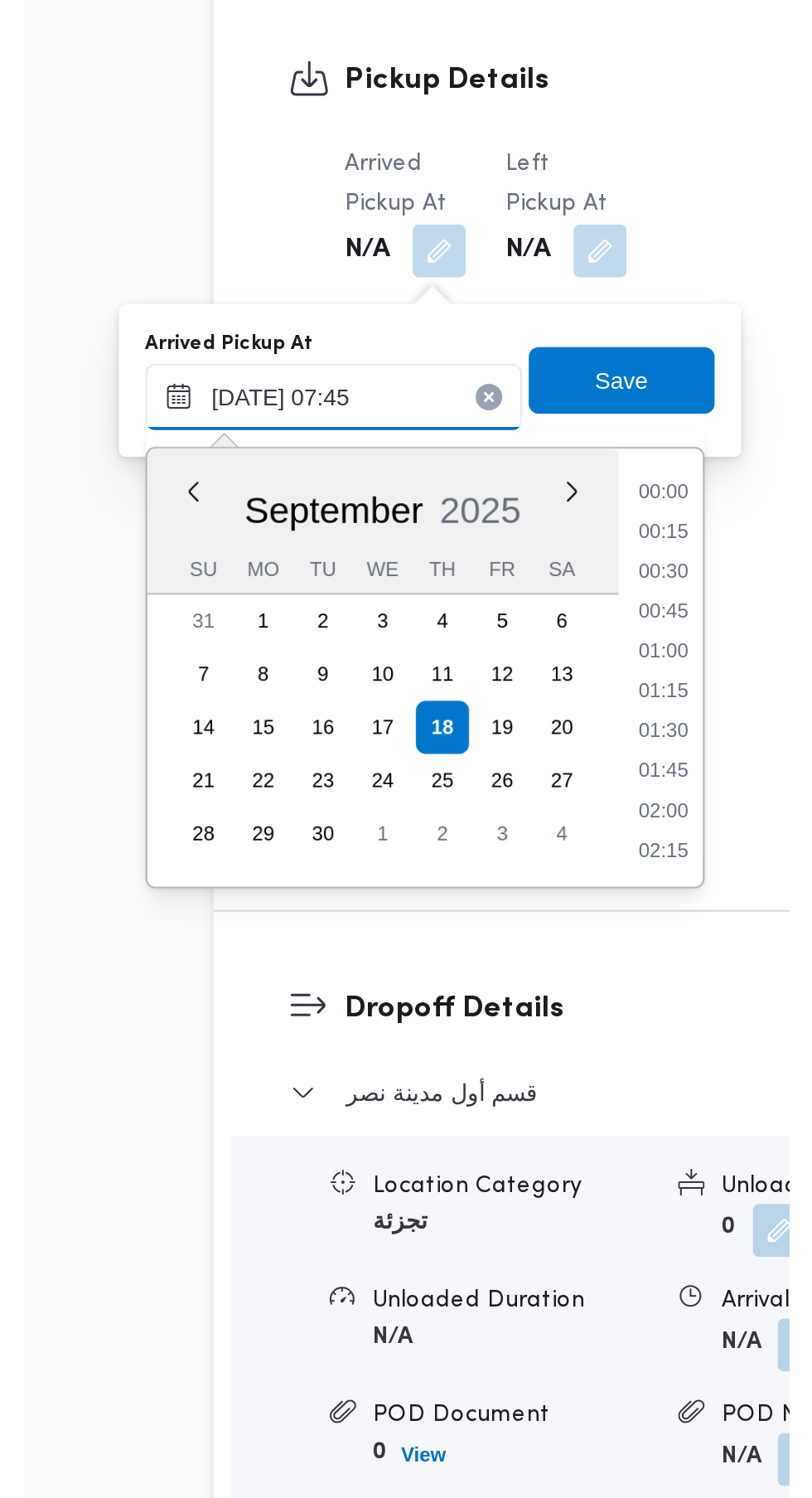
scroll to position [516, 0]
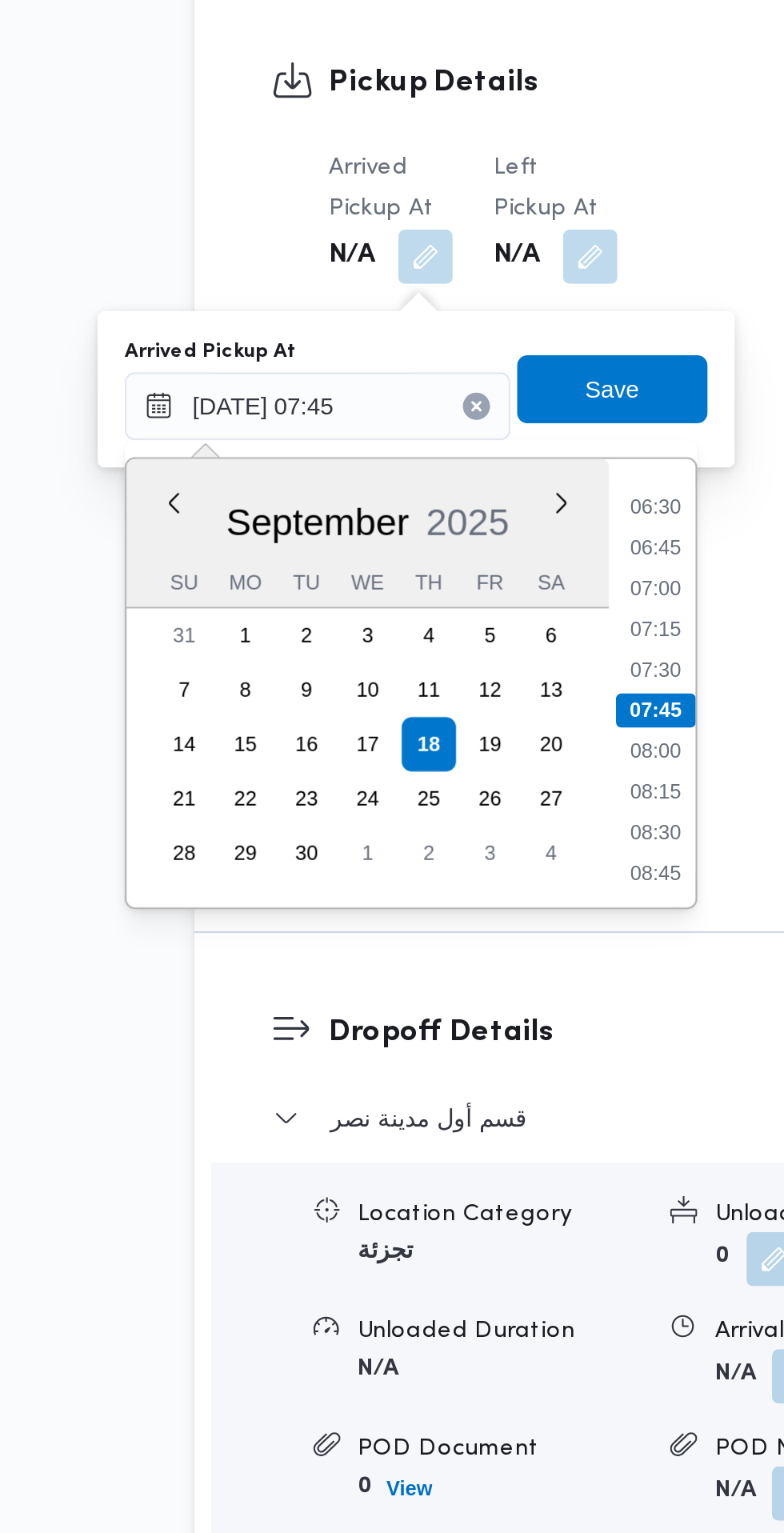
click at [427, 969] on li "07:30" at bounding box center [425, 968] width 37 height 16
type input "18/09/2025 07:30"
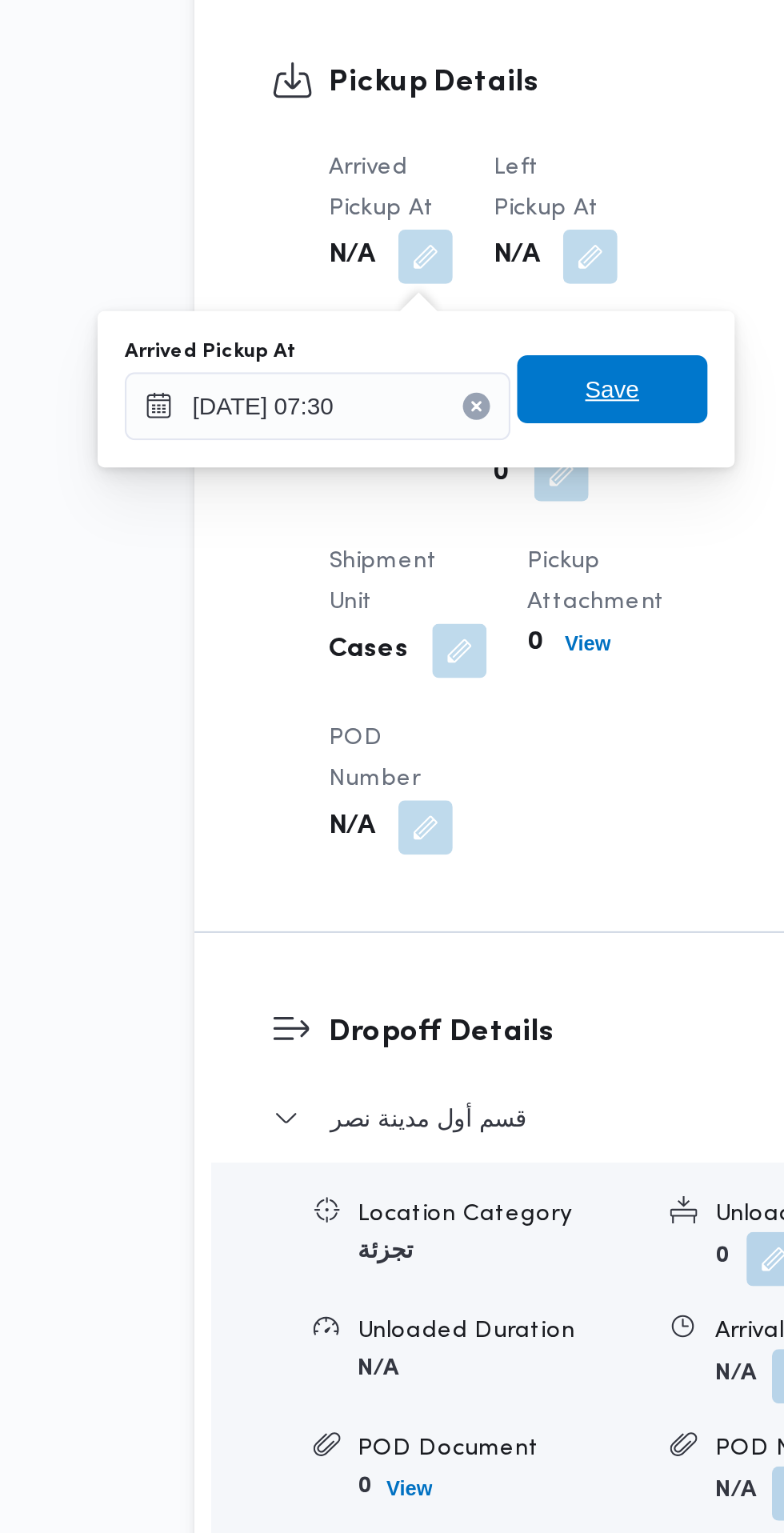
click at [418, 832] on span "Save" at bounding box center [405, 836] width 26 height 19
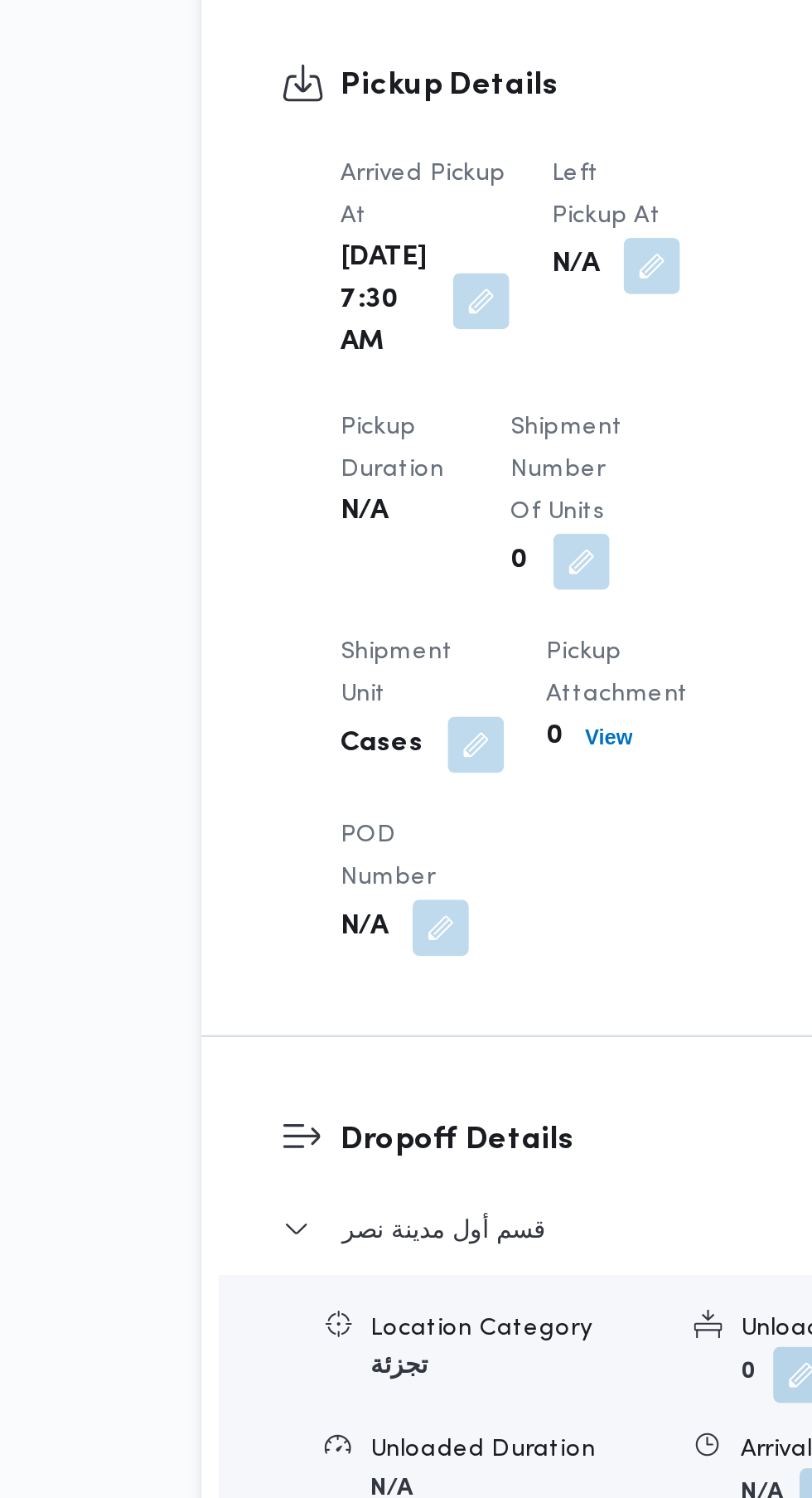
click at [414, 808] on button "button" at bounding box center [427, 802] width 27 height 27
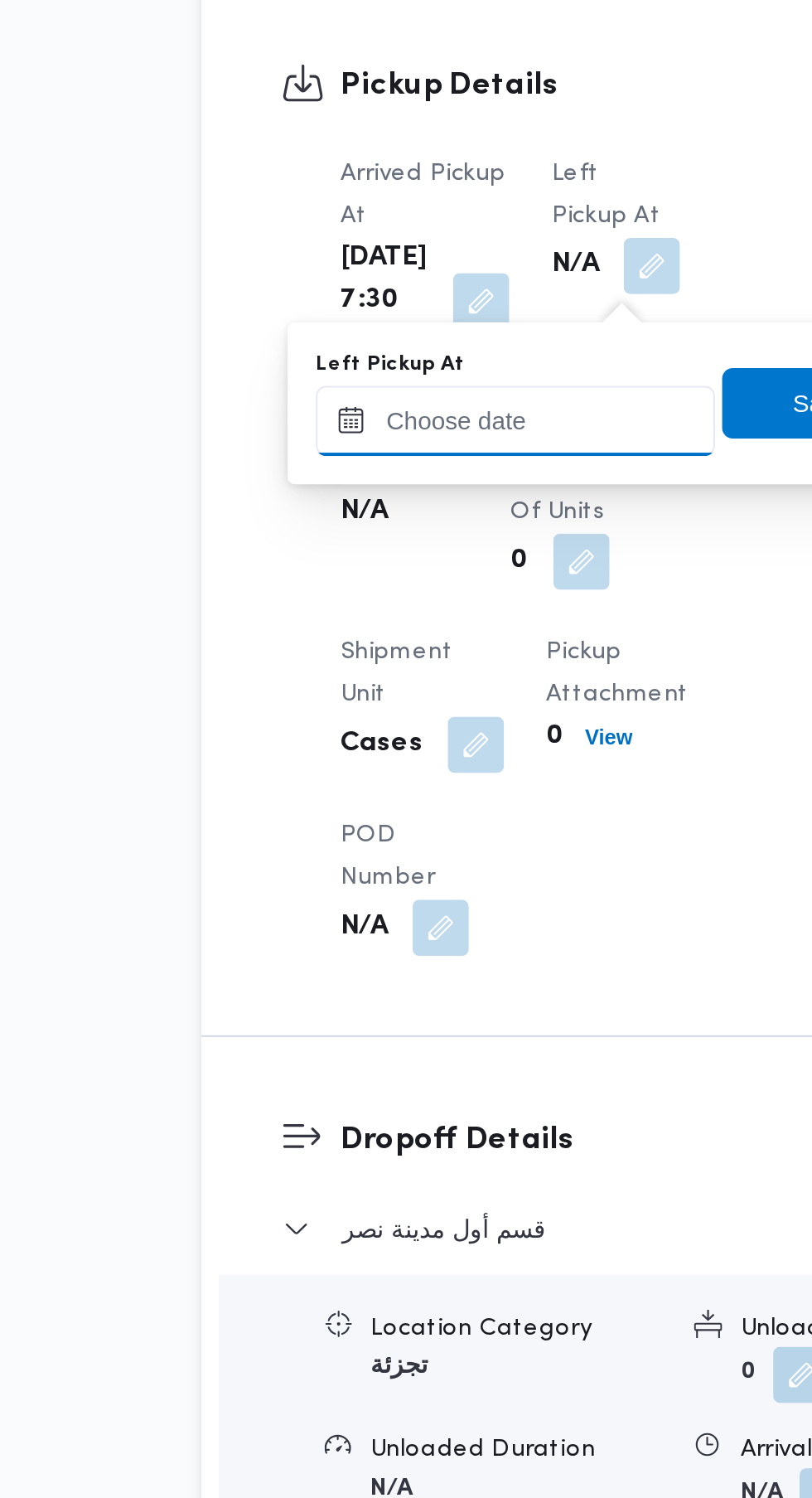
click at [384, 870] on input "Left Pickup At" at bounding box center [363, 874] width 188 height 33
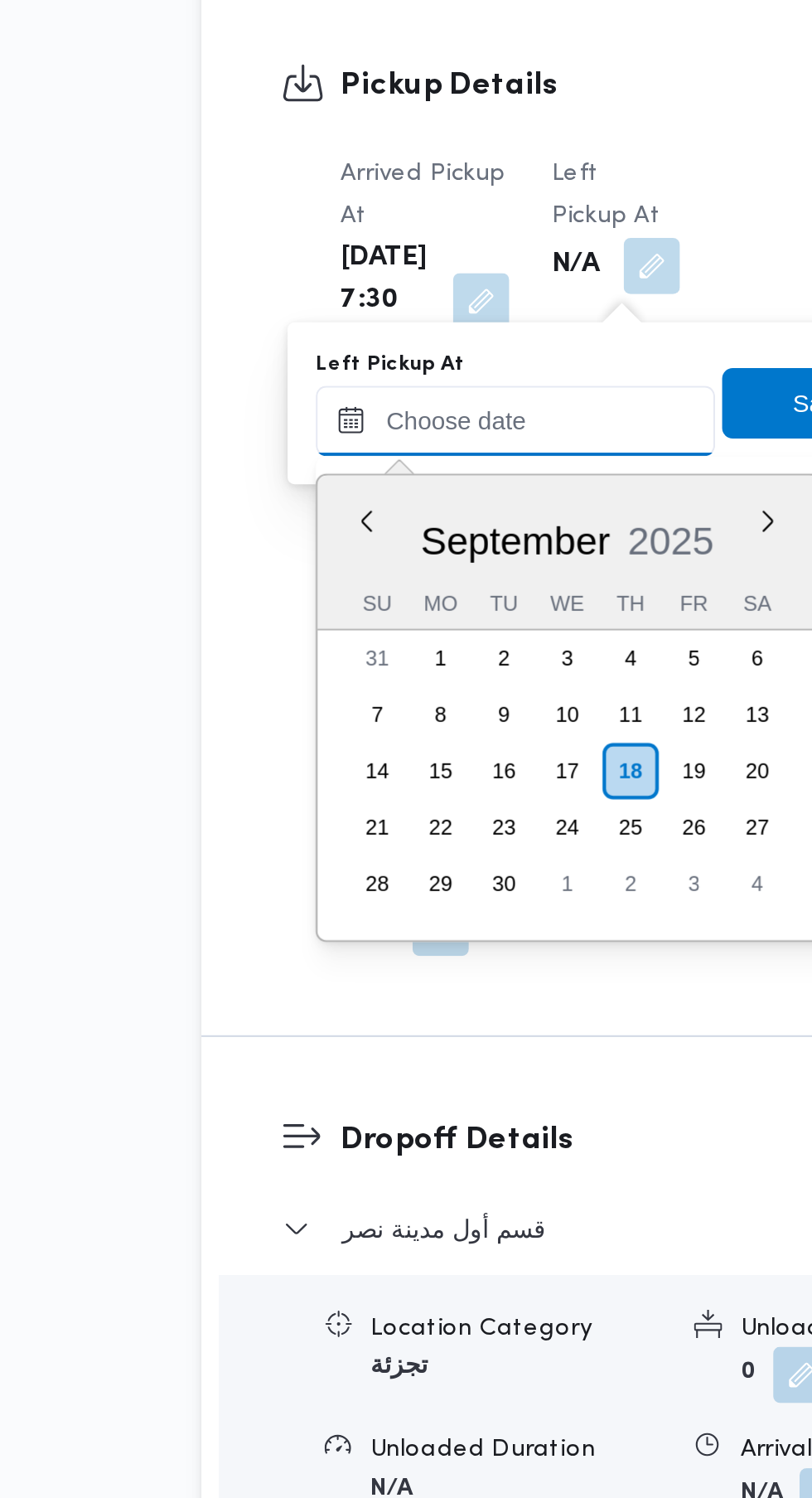
scroll to position [615, 0]
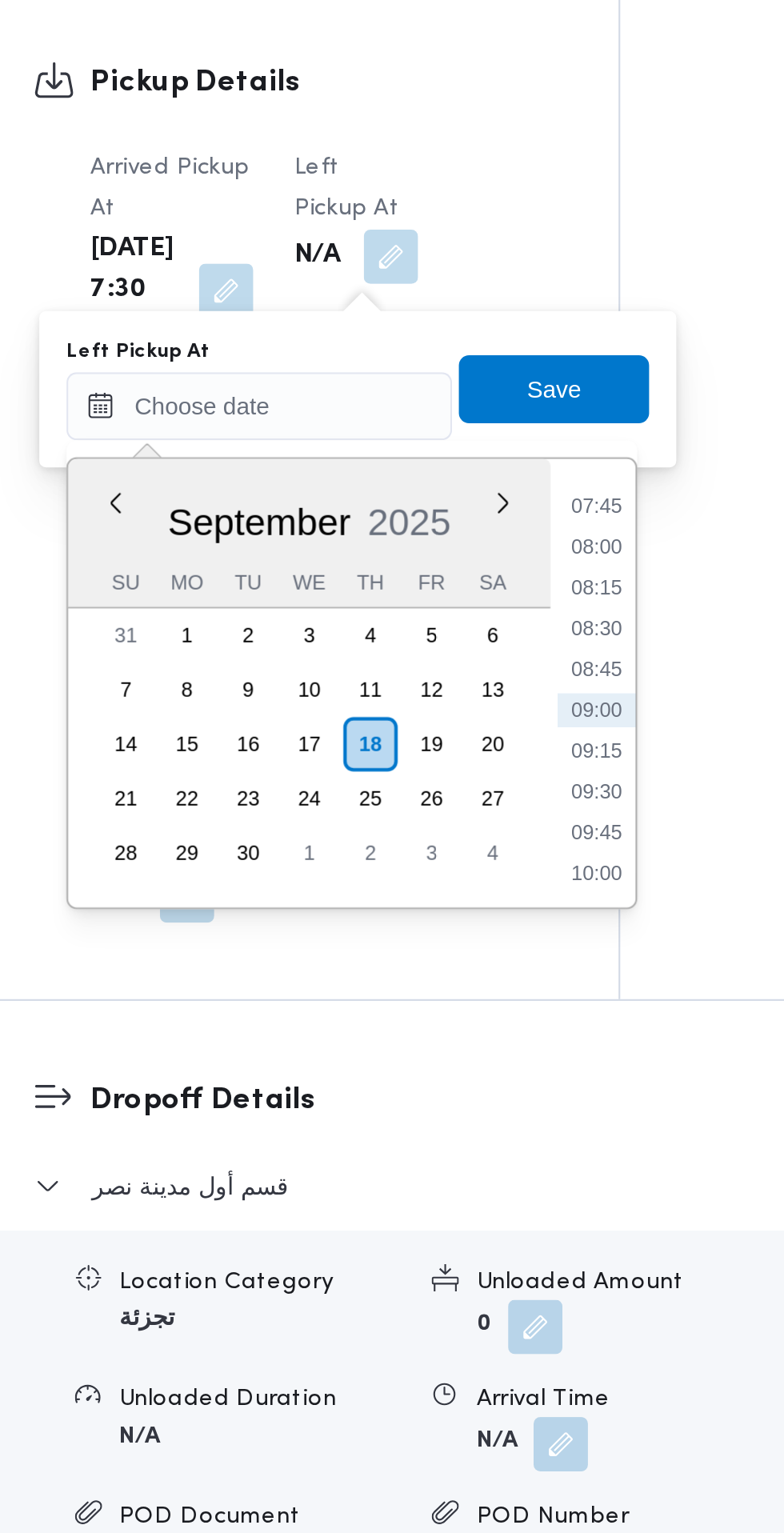
click at [518, 950] on li "08:30" at bounding box center [509, 949] width 37 height 16
type input "18/09/2025 08:30"
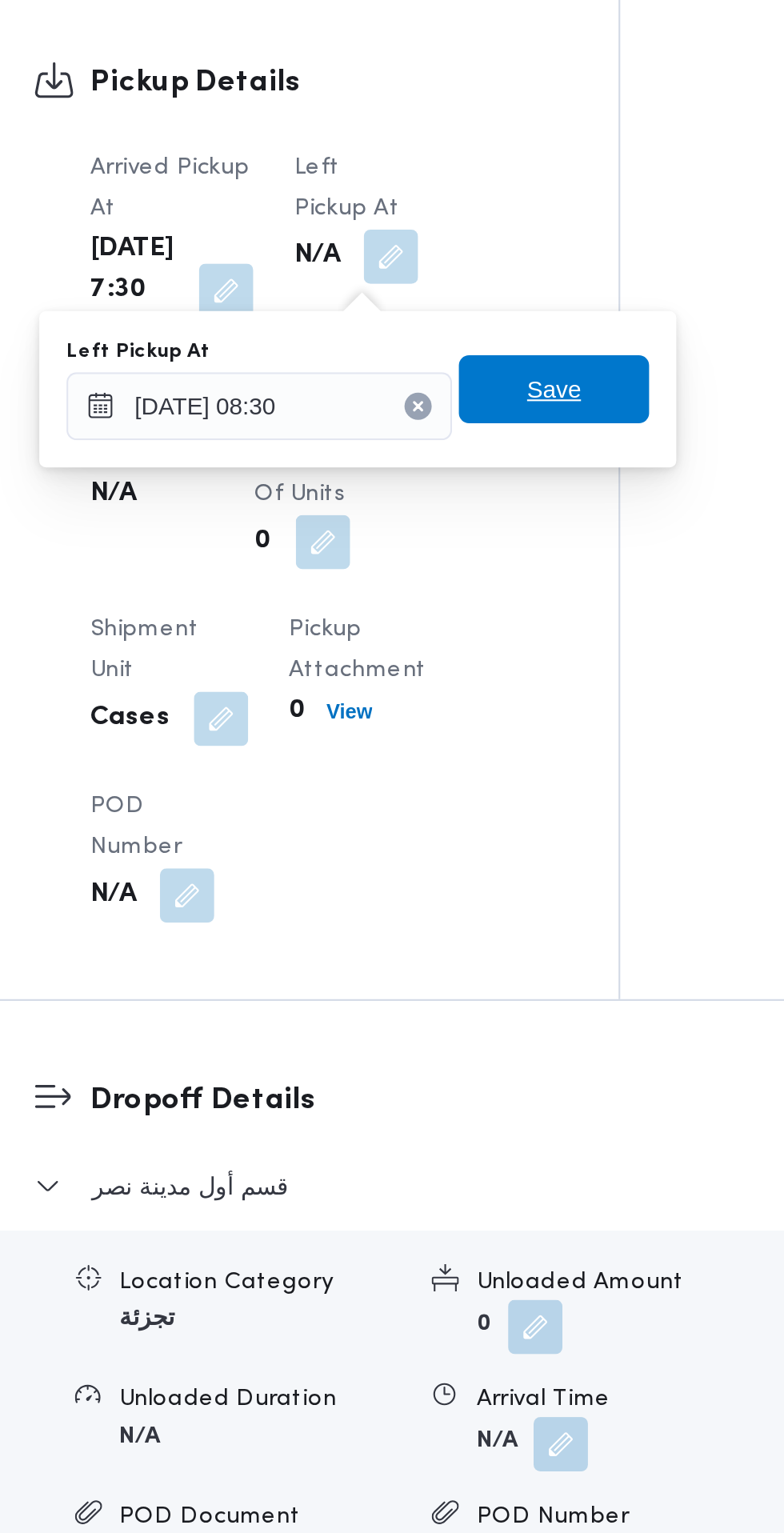
click at [509, 826] on span "Save" at bounding box center [489, 836] width 90 height 32
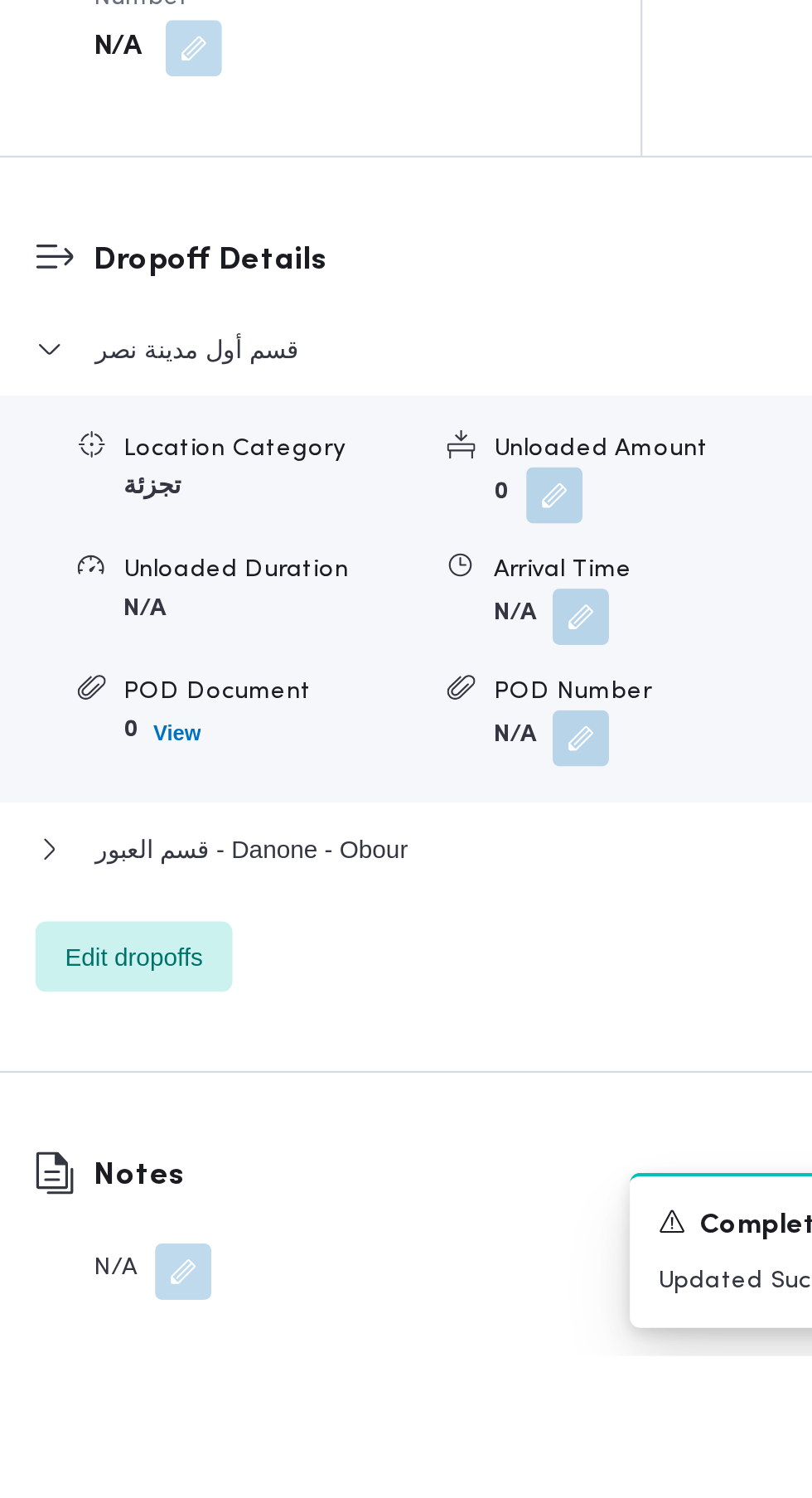
scroll to position [1390, 0]
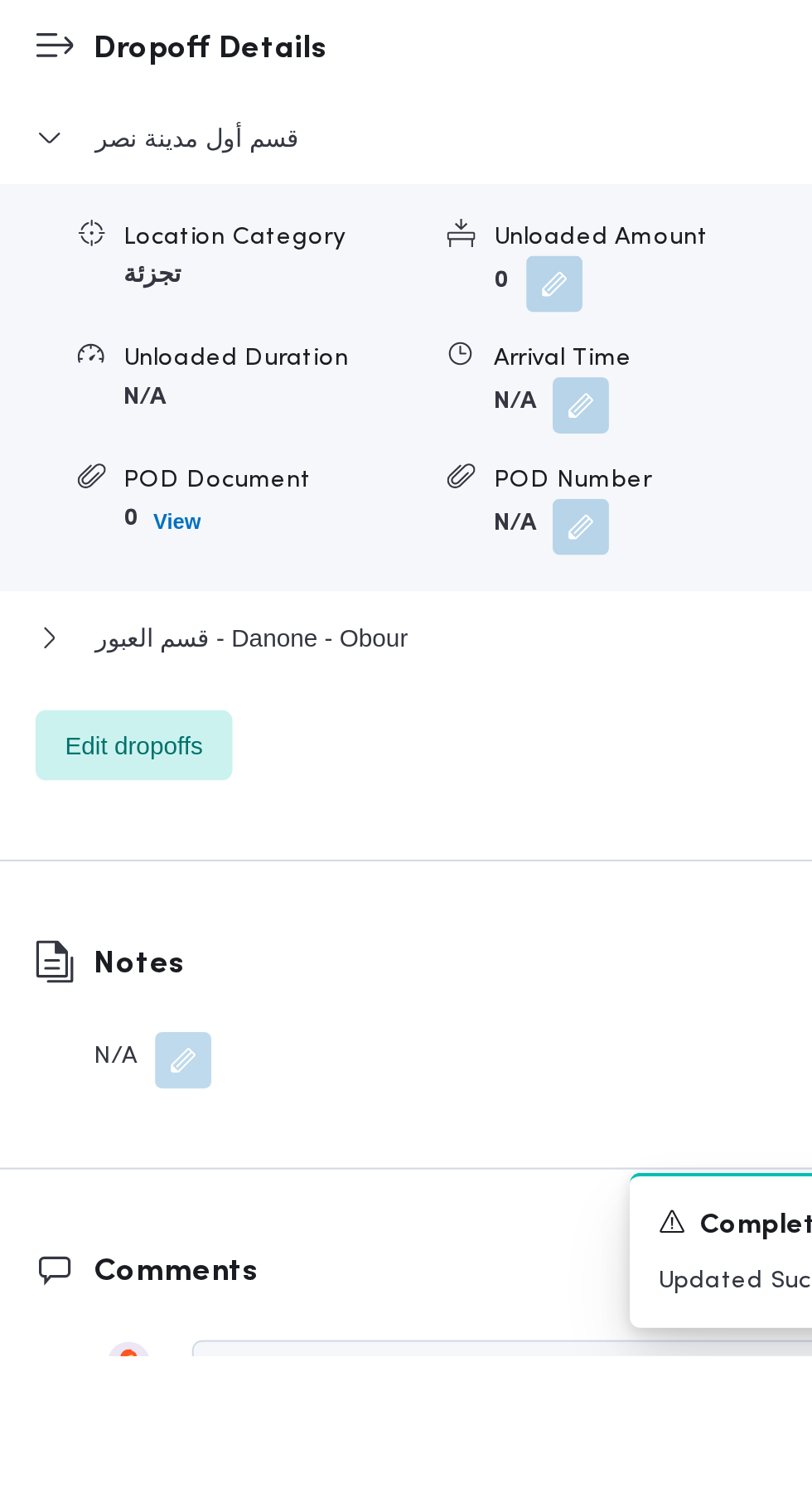
click at [515, 1063] on button "button" at bounding box center [510, 1051] width 27 height 27
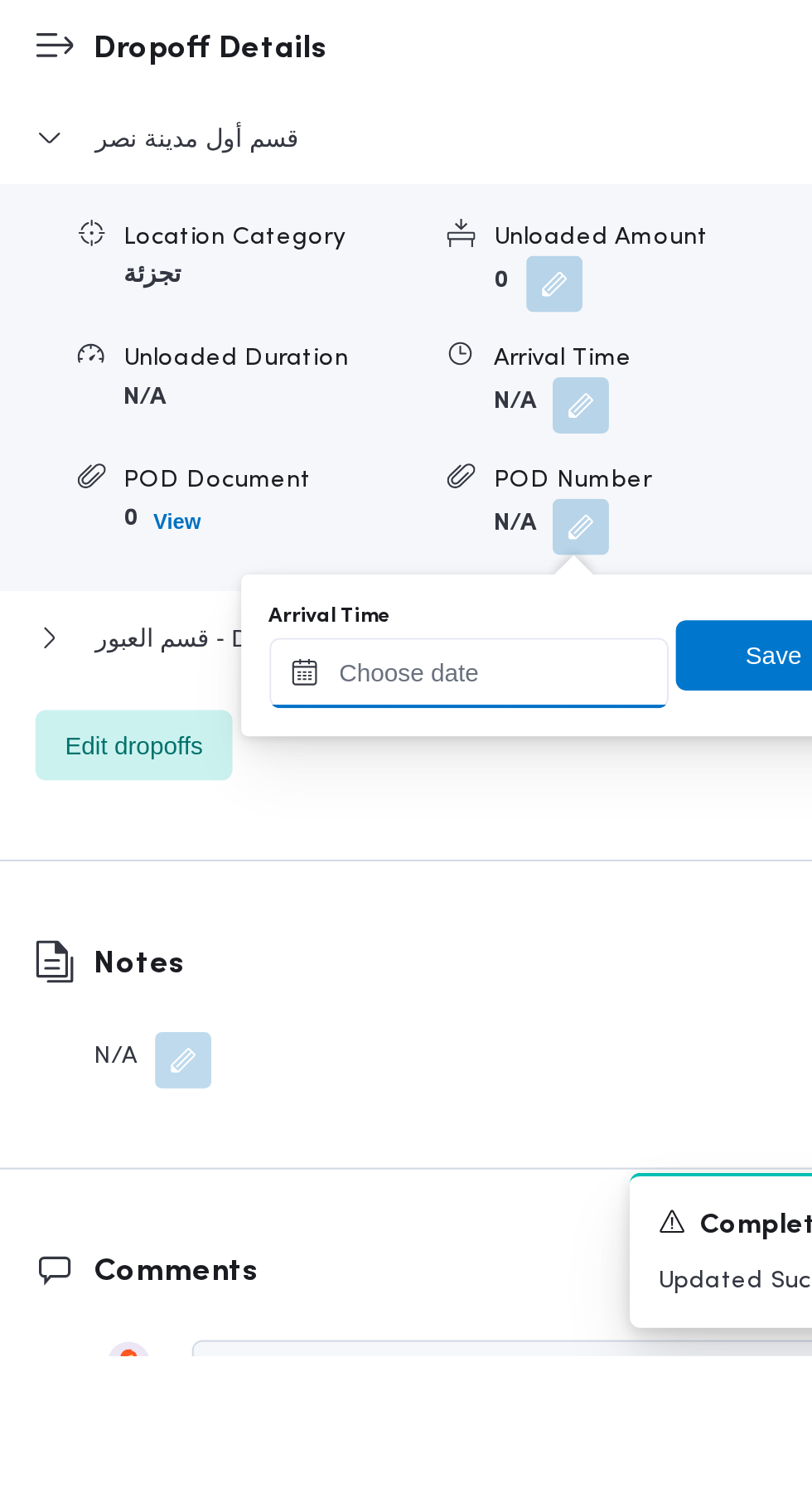
click at [459, 1173] on input "Arrival Time" at bounding box center [458, 1176] width 188 height 33
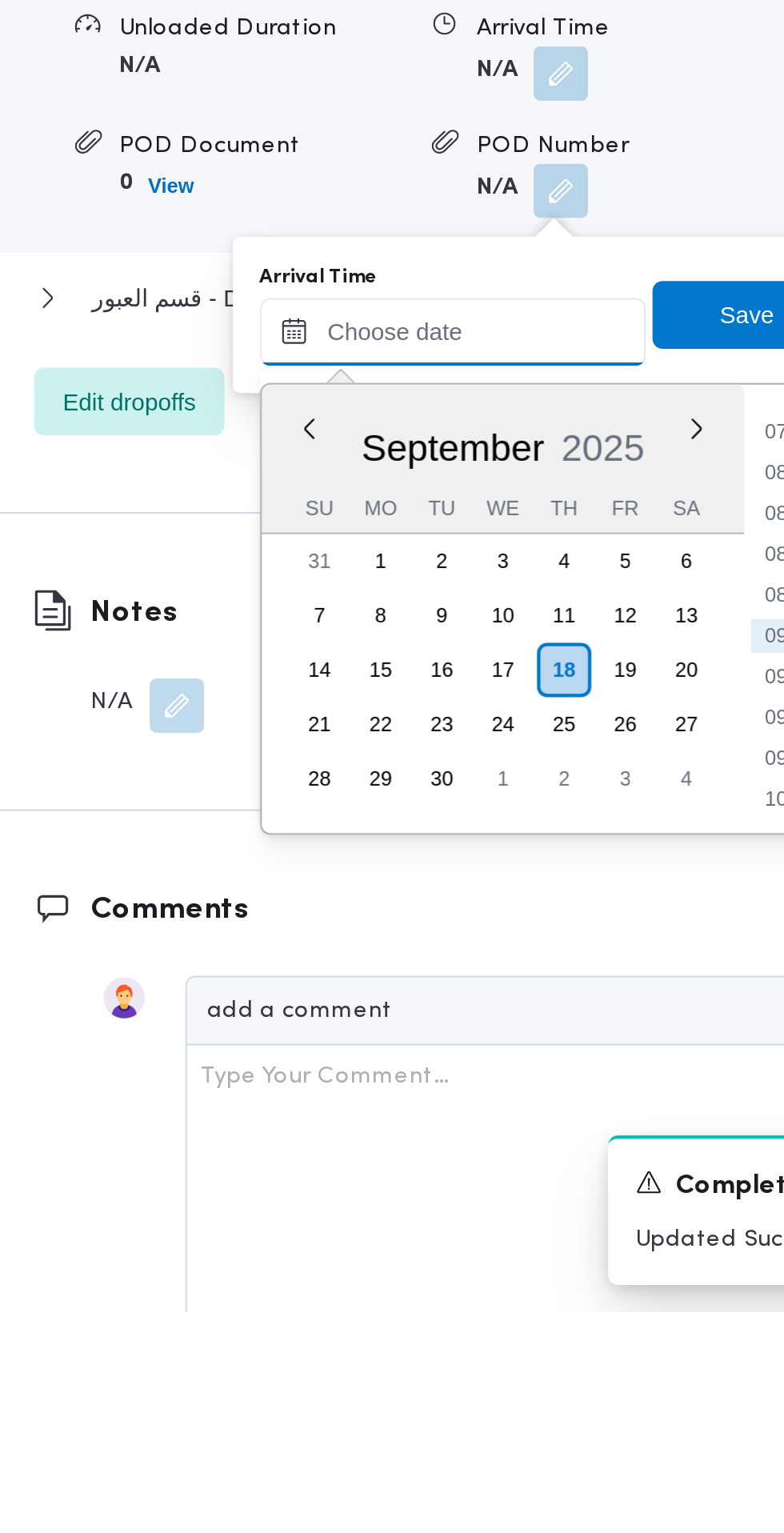
scroll to position [1405, 0]
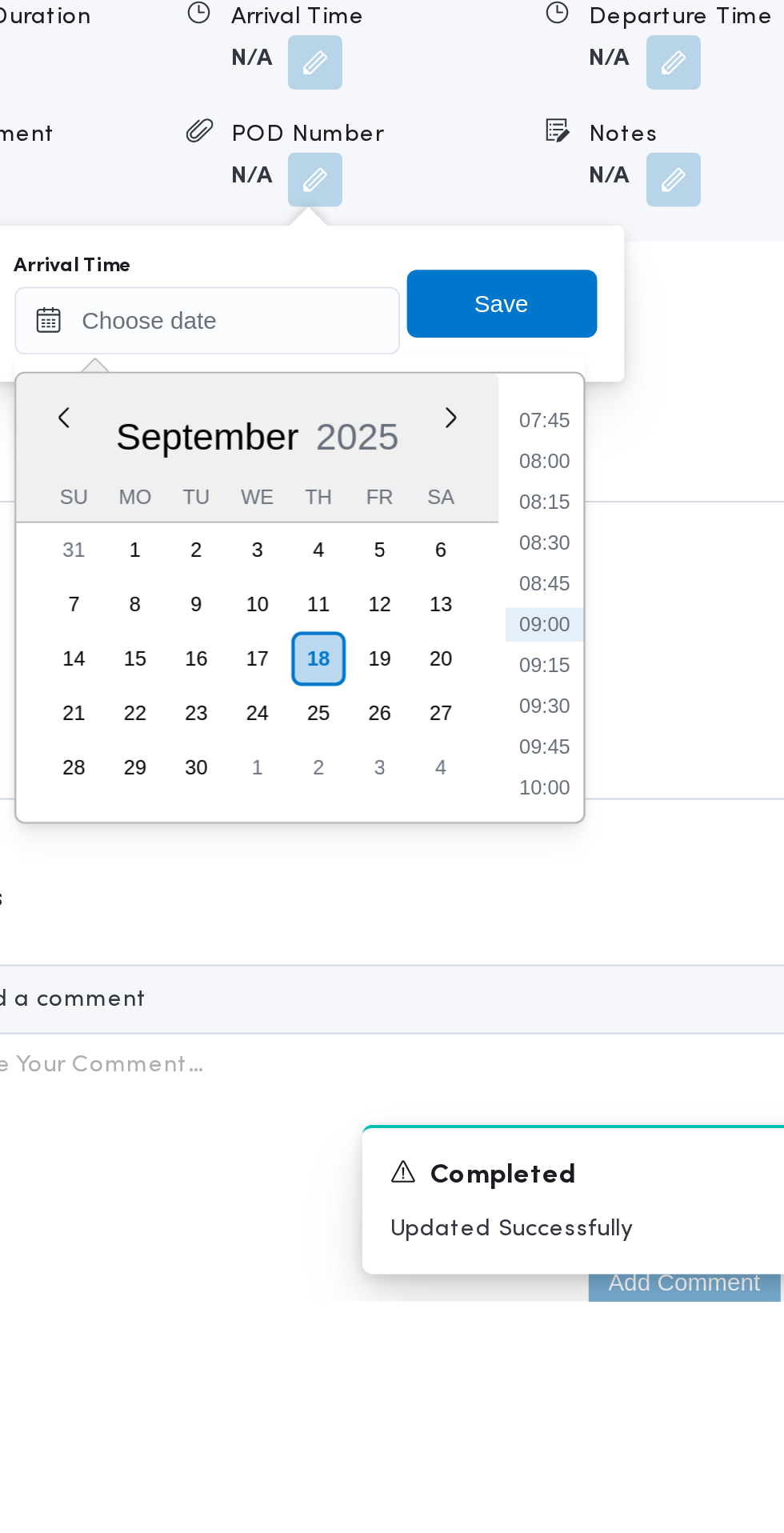
click at [601, 1216] on li "09:00" at bounding box center [600, 1214] width 37 height 16
type input "18/09/2025 09:00"
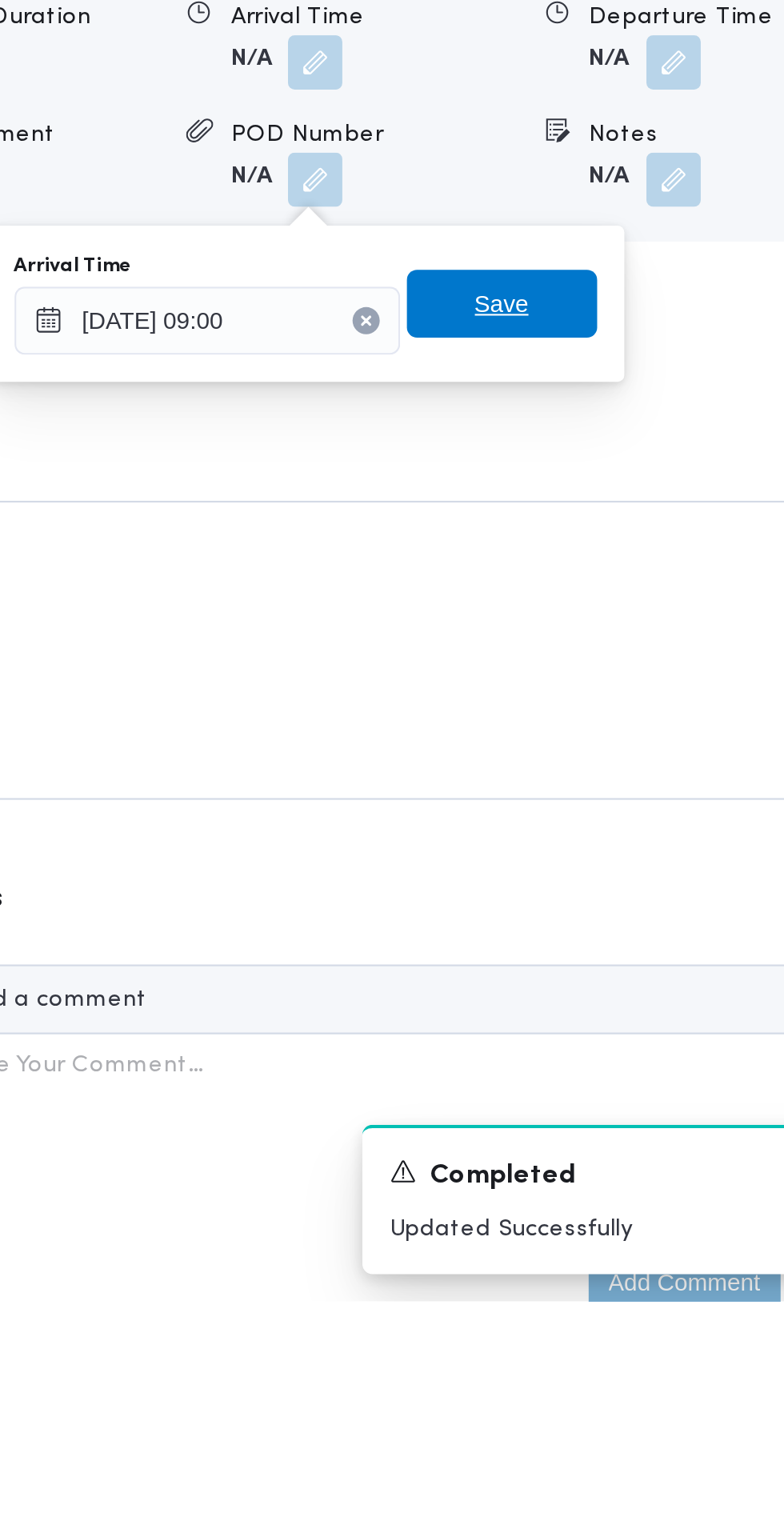
click at [602, 1069] on span "Save" at bounding box center [581, 1063] width 90 height 32
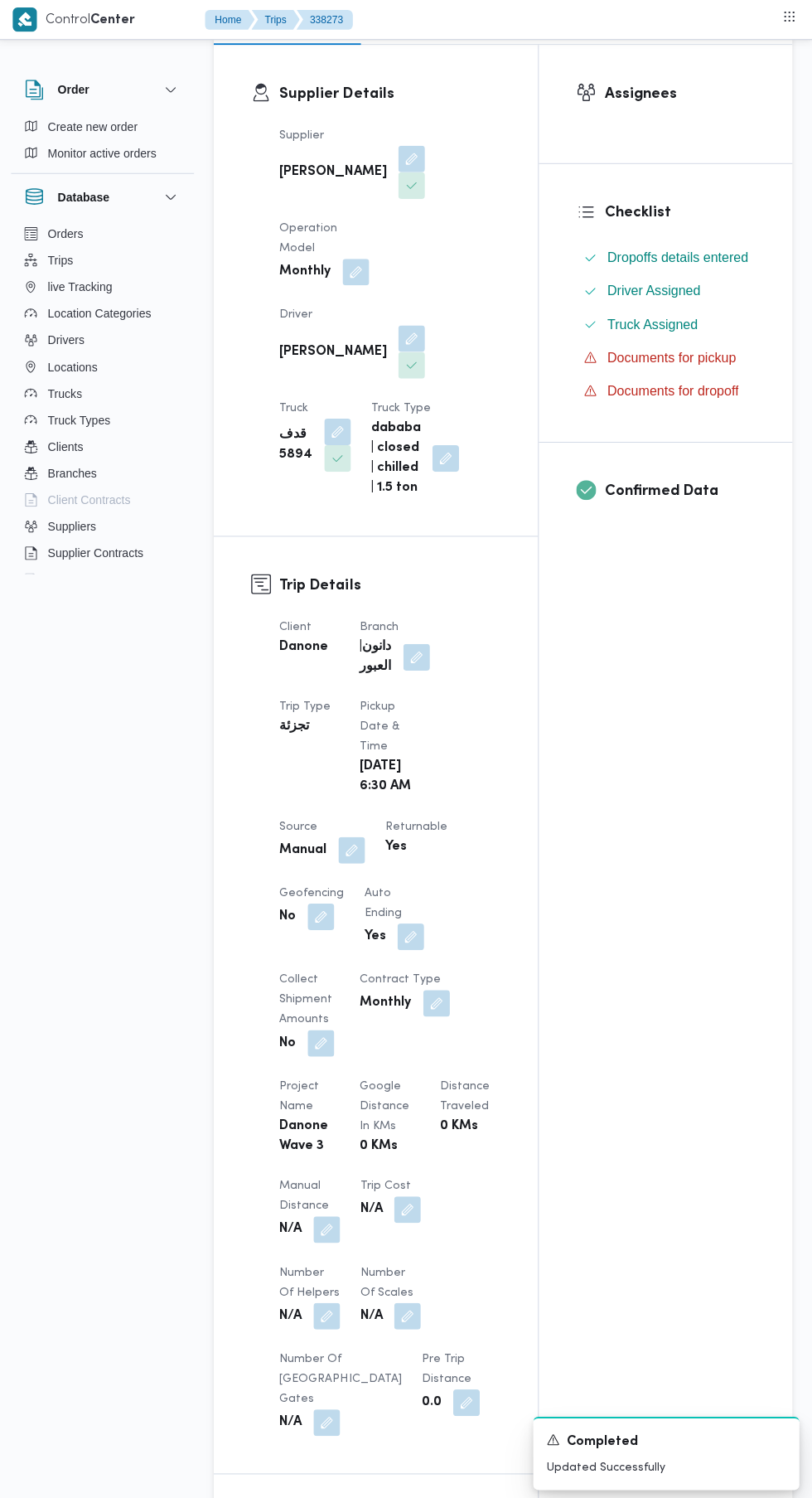
scroll to position [0, 0]
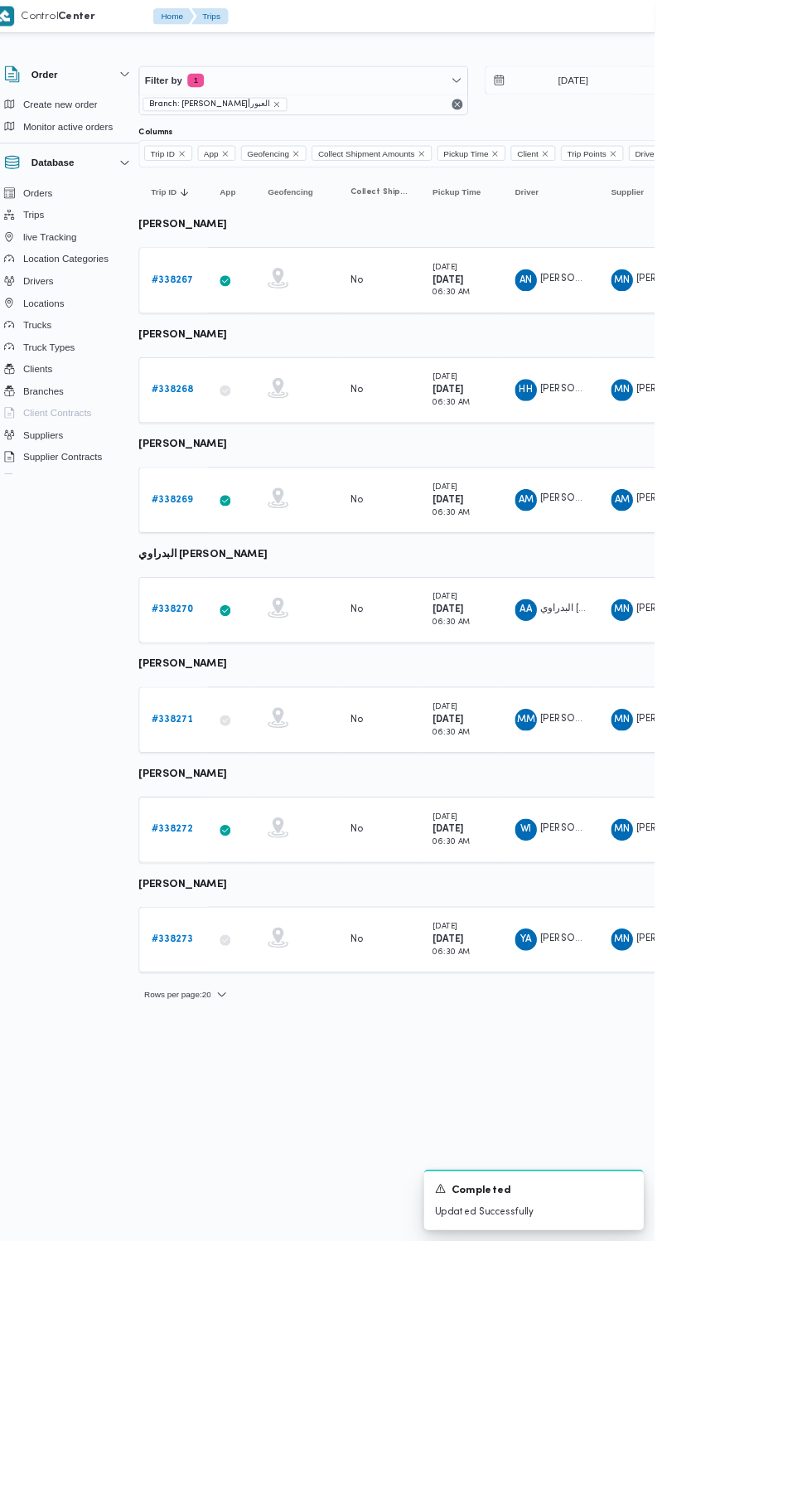
scroll to position [0, 27]
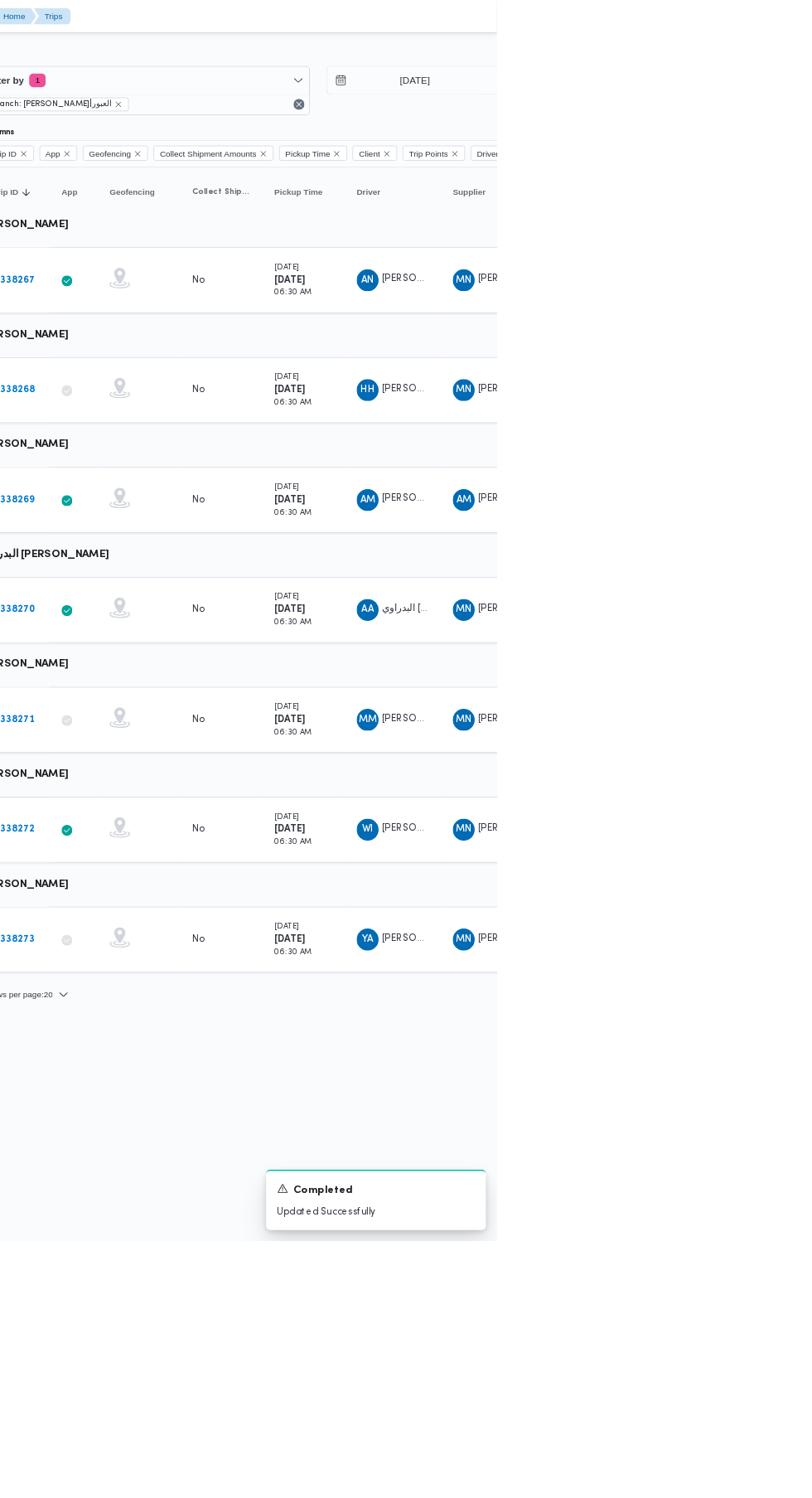
click at [253, 996] on b "# 338272" at bounding box center [229, 1001] width 50 height 11
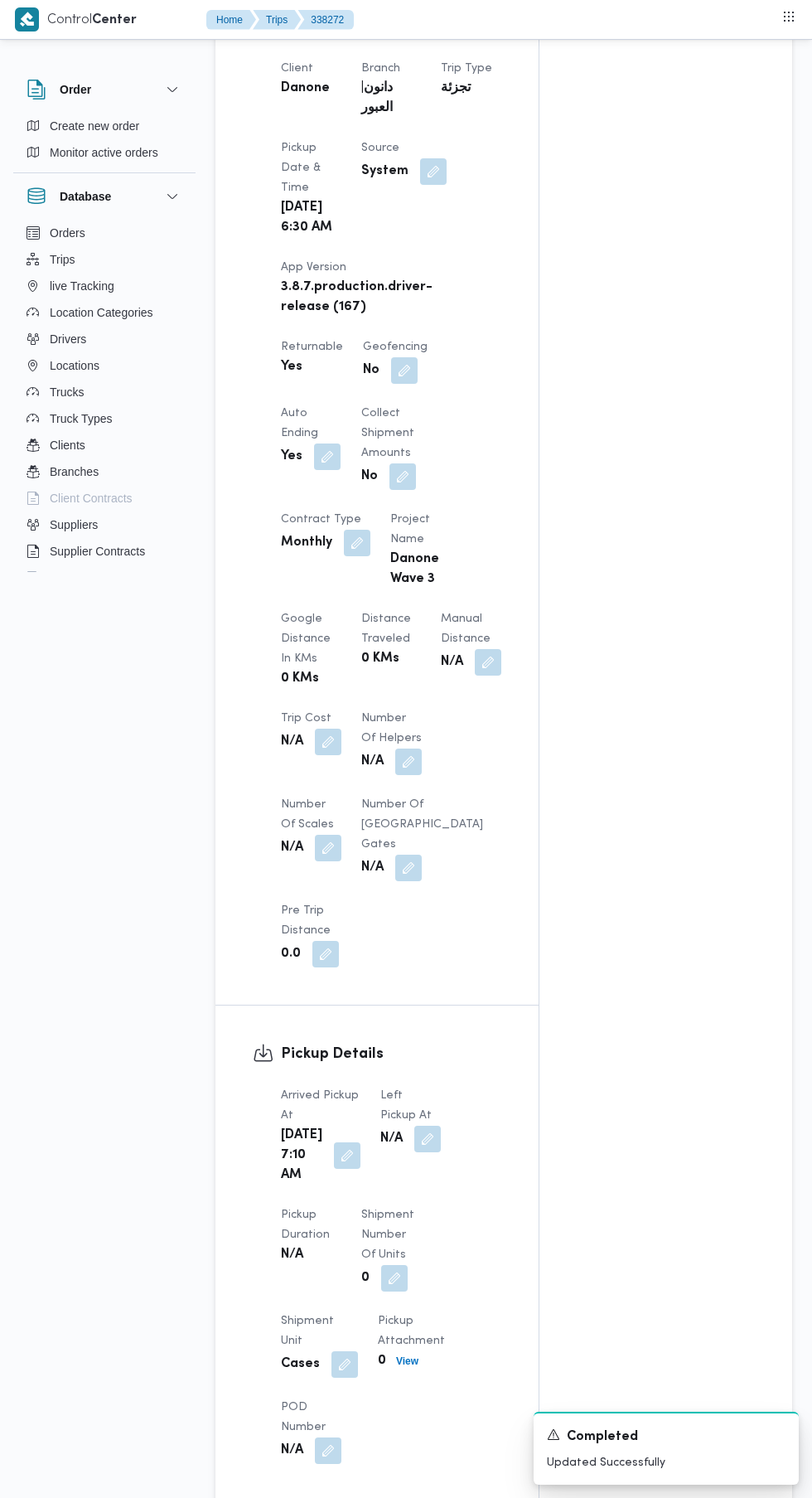
click at [417, 1132] on button "button" at bounding box center [427, 1139] width 27 height 27
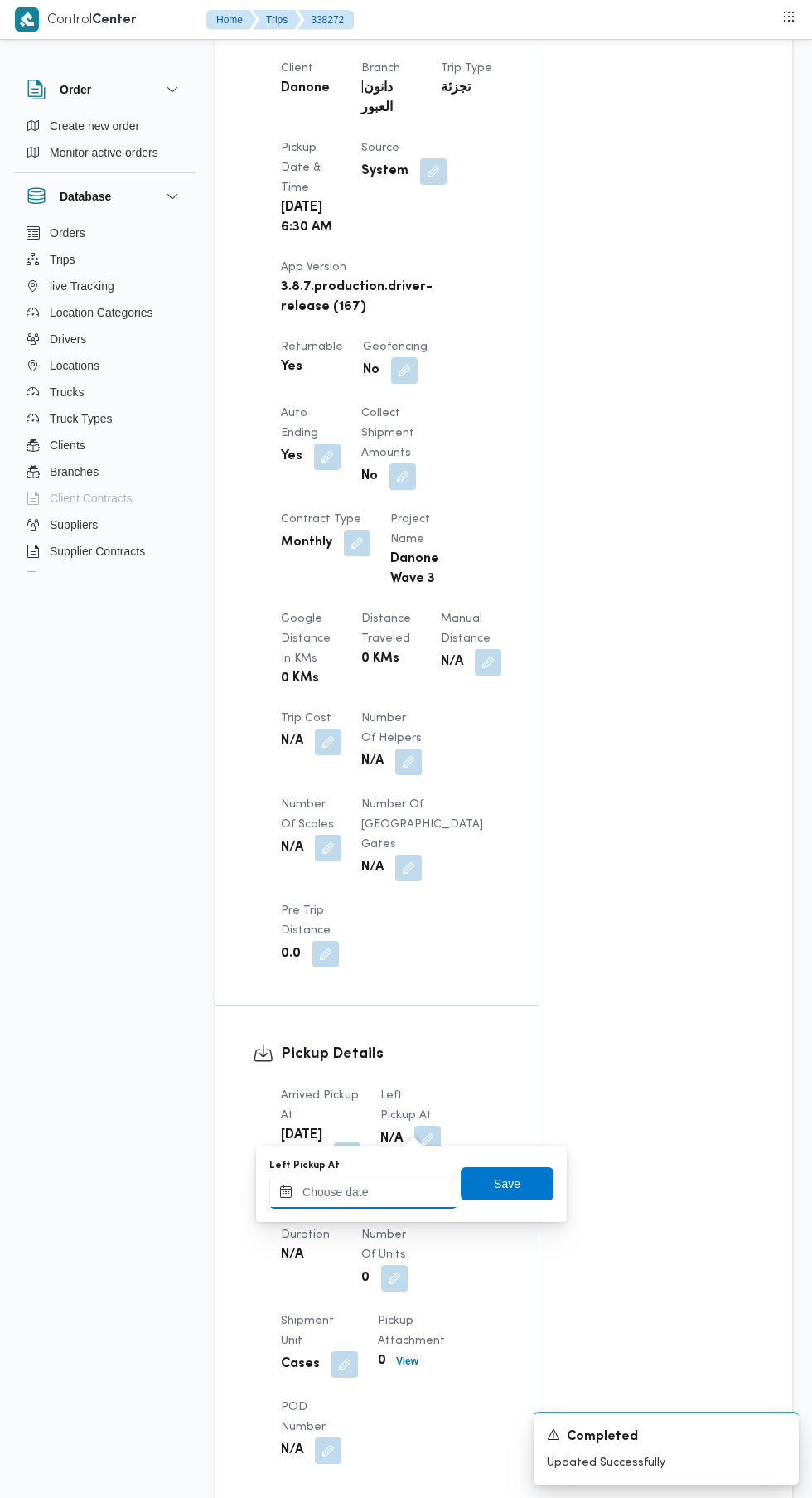
click at [375, 1191] on input "Left Pickup At" at bounding box center [363, 1192] width 188 height 33
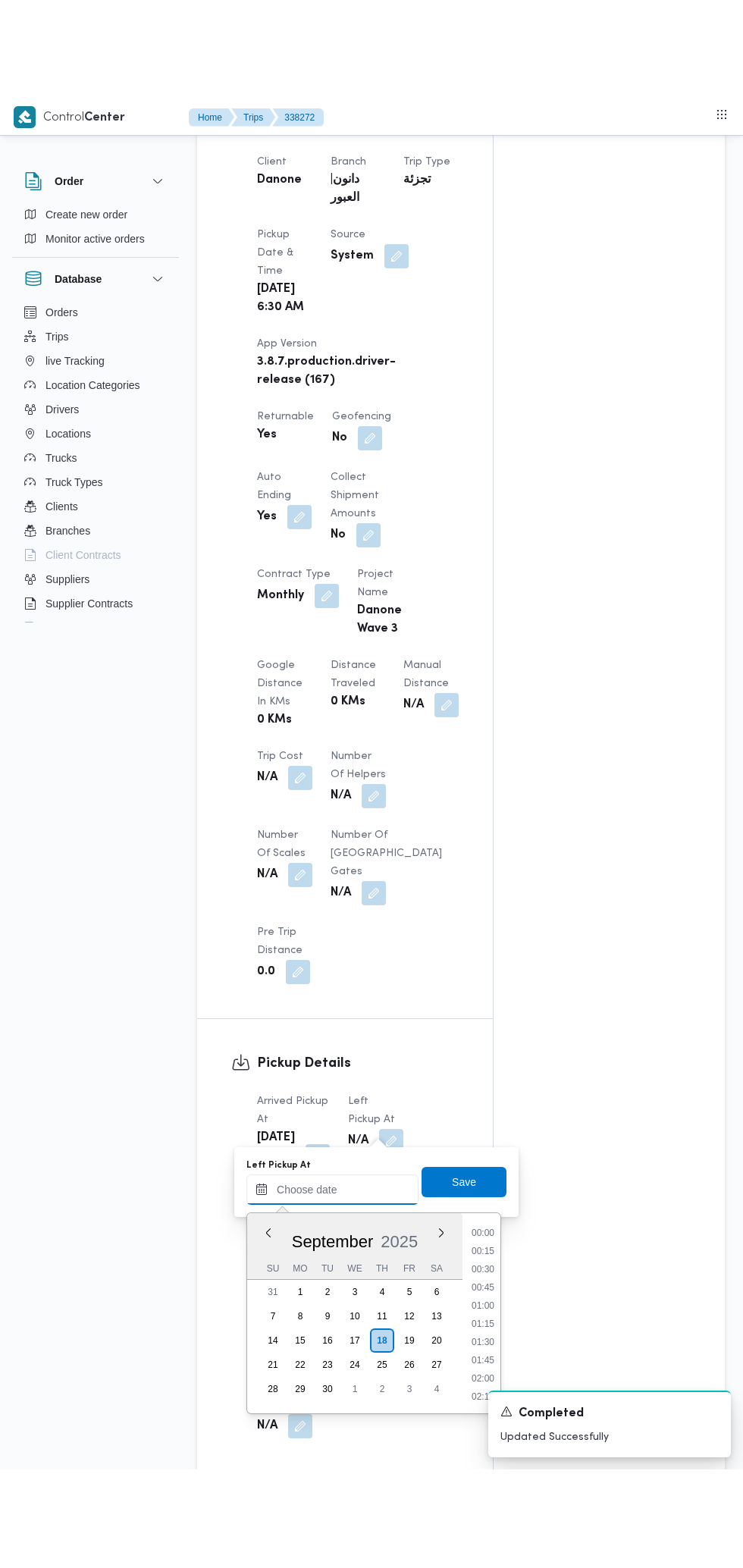
scroll to position [784, 0]
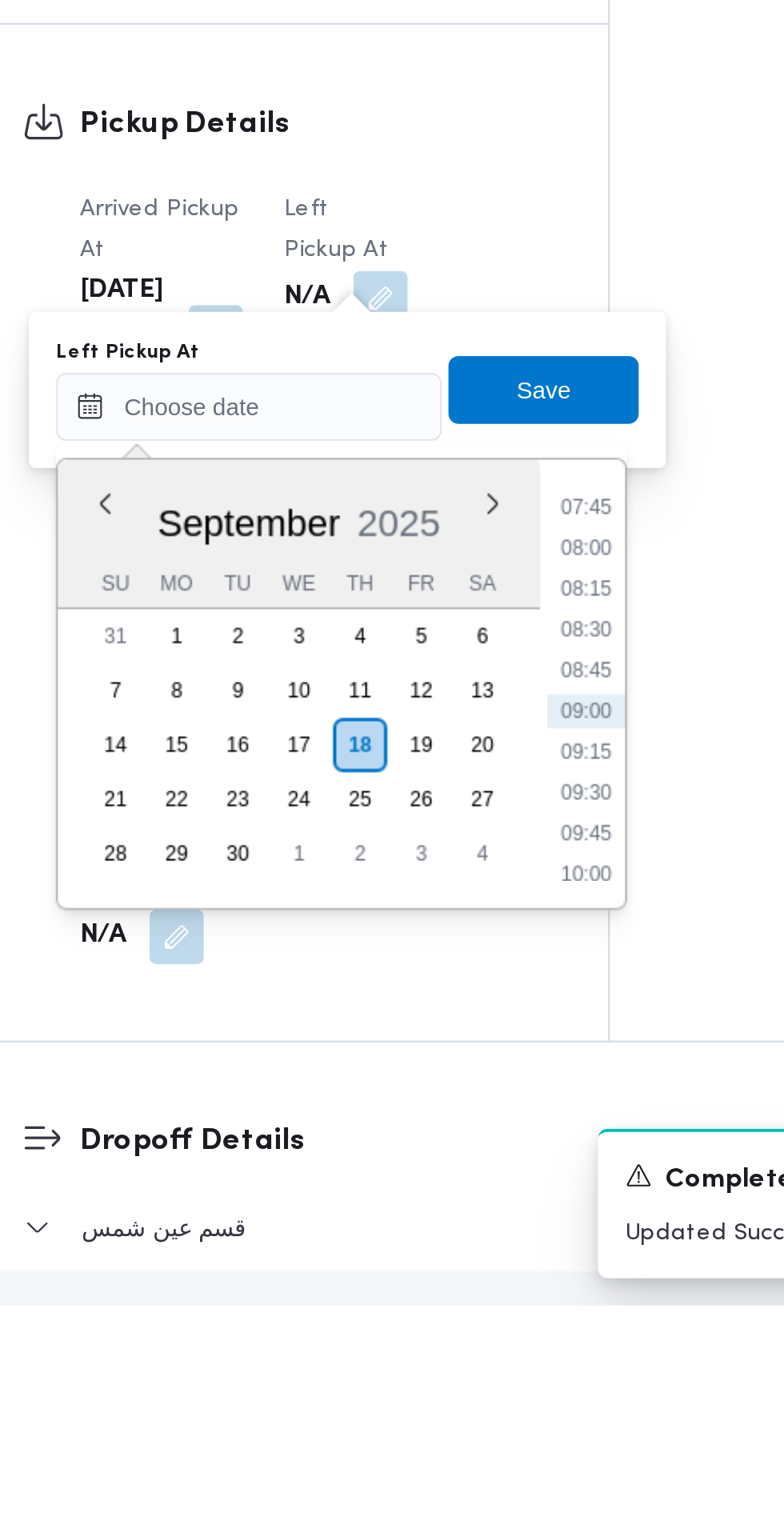
click at [514, 1214] on li "08:30" at bounding box center [509, 1214] width 37 height 16
type input "18/09/2025 08:30"
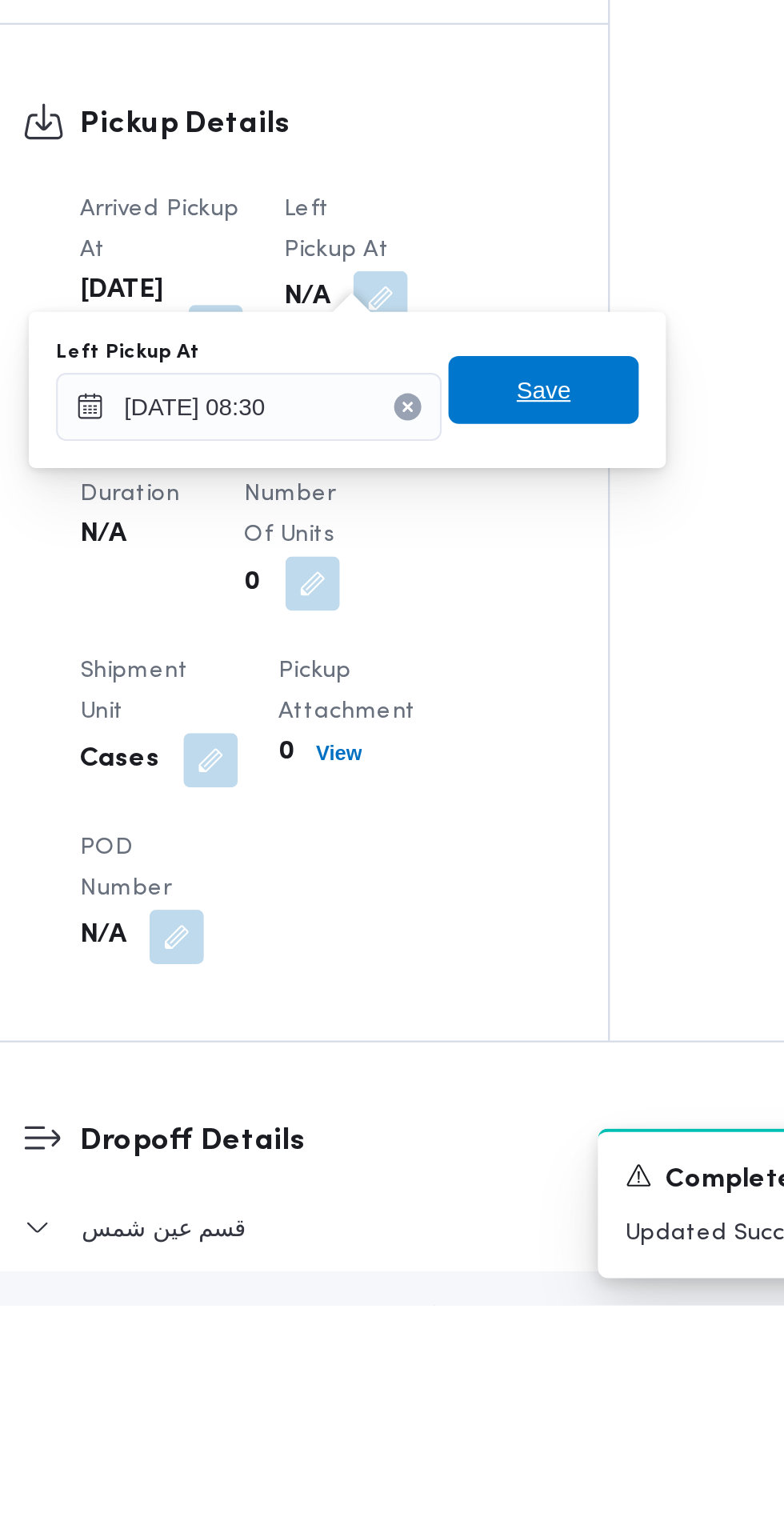
click at [510, 1103] on span "Save" at bounding box center [489, 1101] width 90 height 32
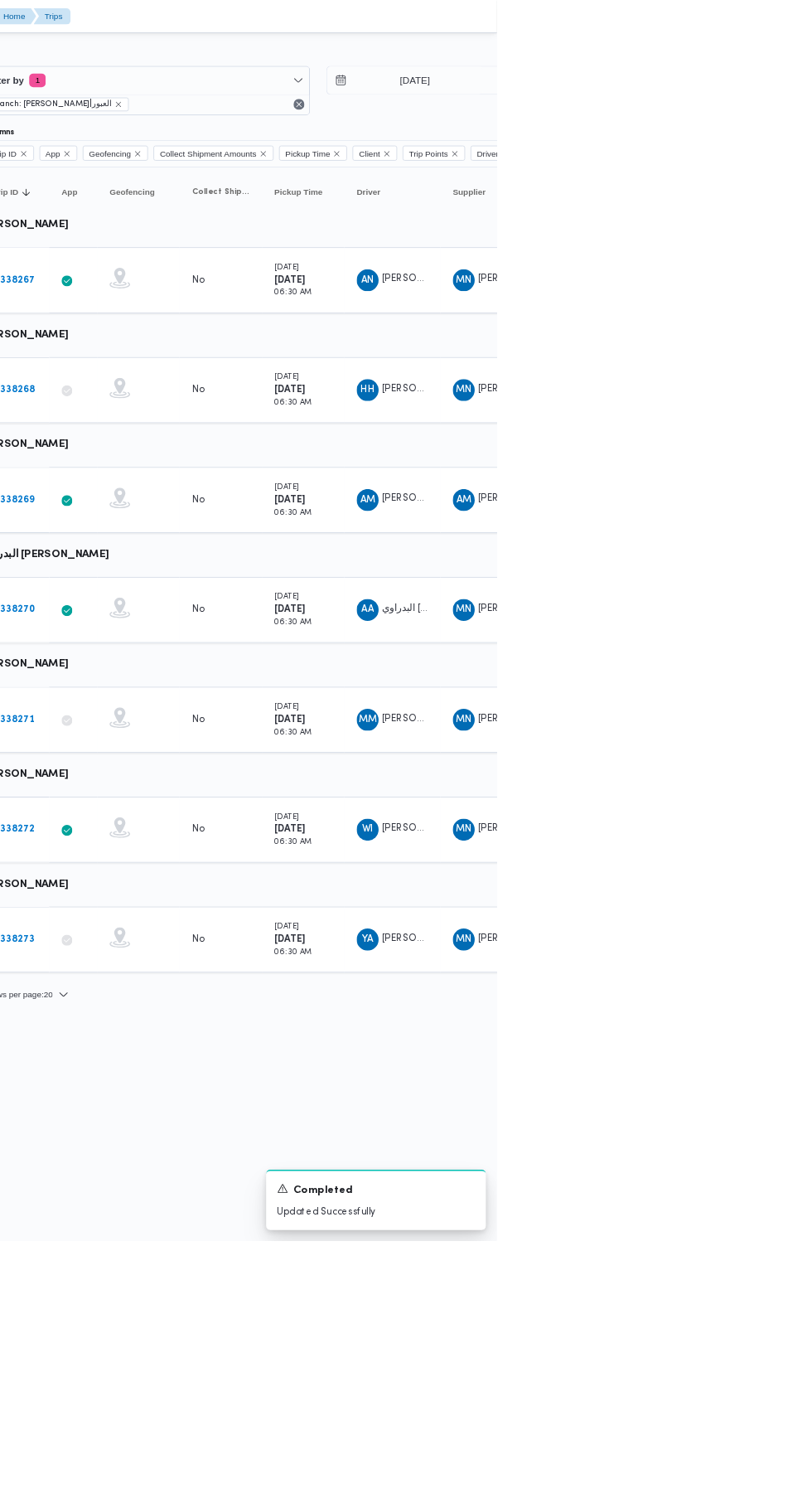
click at [238, 736] on b "# 338270" at bounding box center [229, 736] width 51 height 11
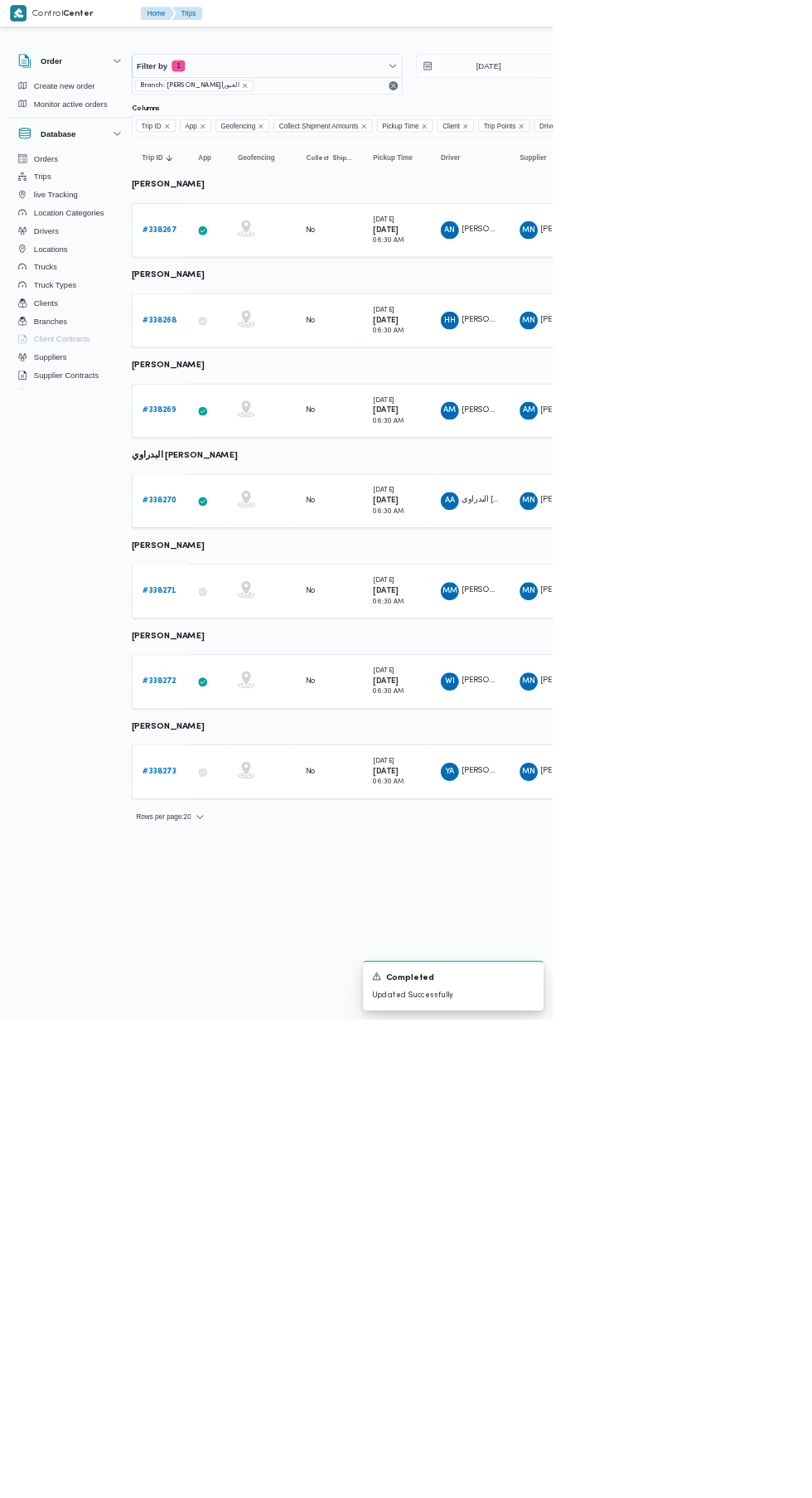
click at [213, 609] on link "# 338269" at bounding box center [235, 603] width 50 height 20
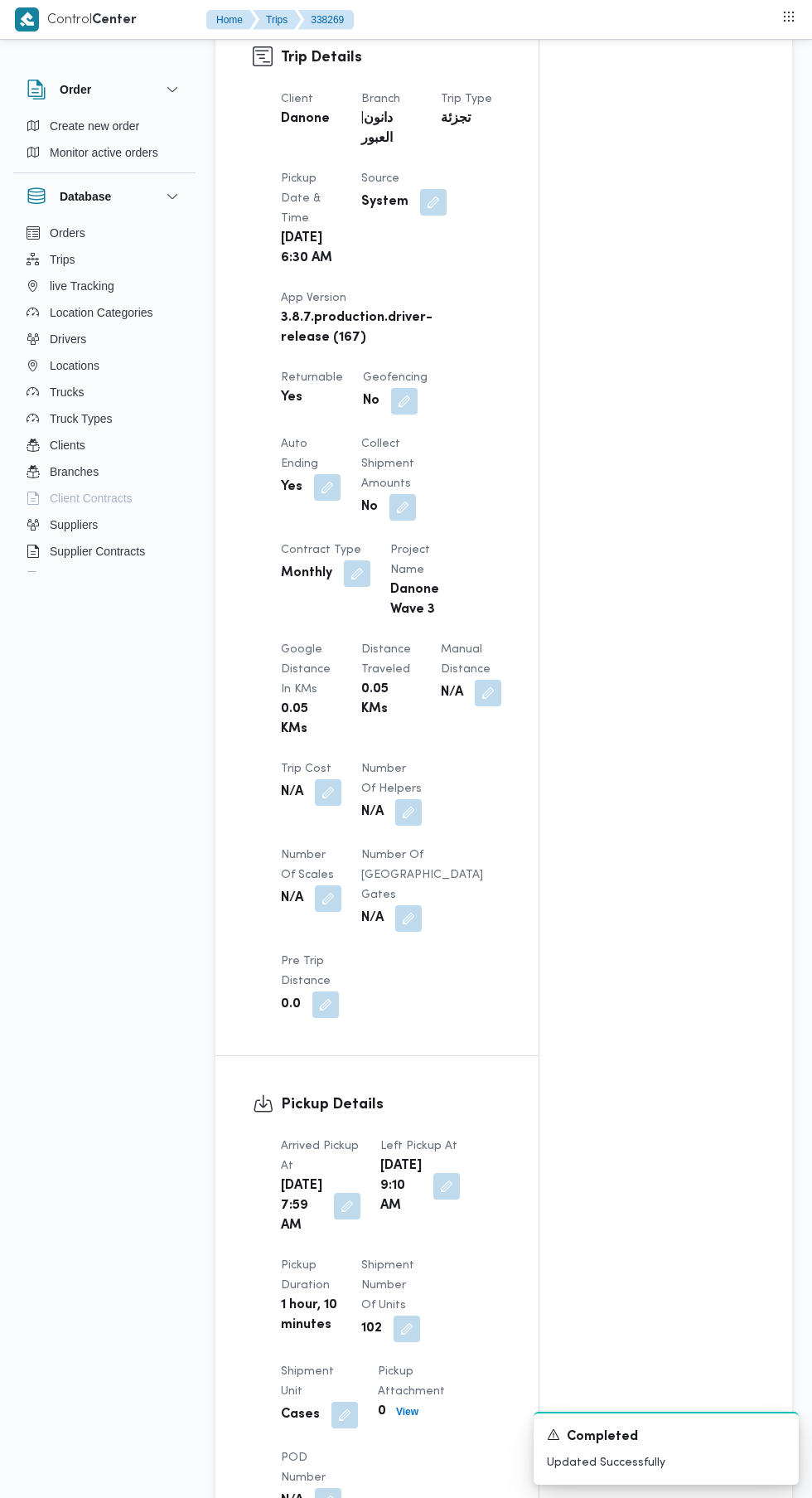
click at [342, 1219] on button "button" at bounding box center [347, 1206] width 27 height 27
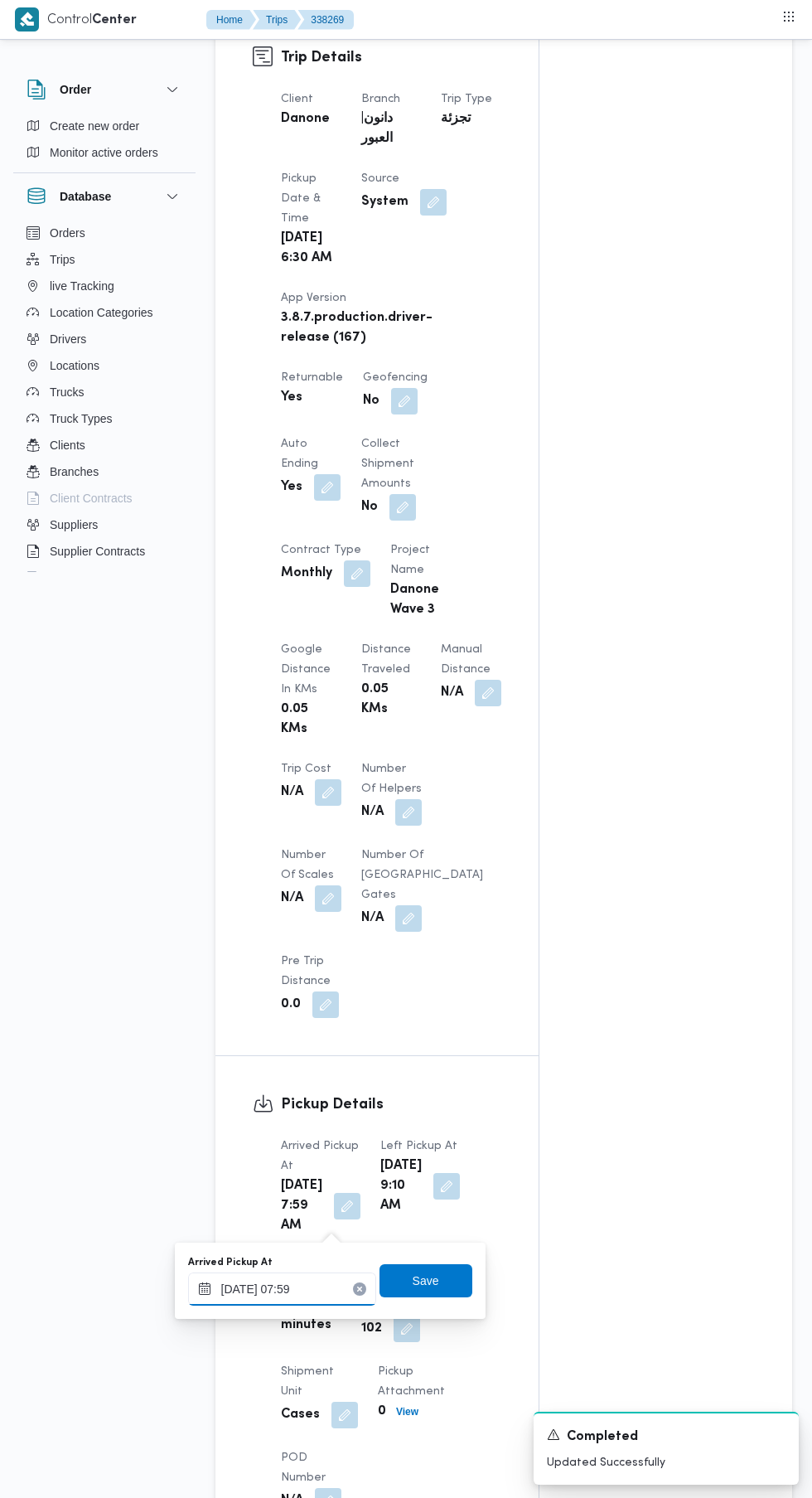
click at [302, 1284] on input "18/09/2025 07:59" at bounding box center [282, 1288] width 188 height 33
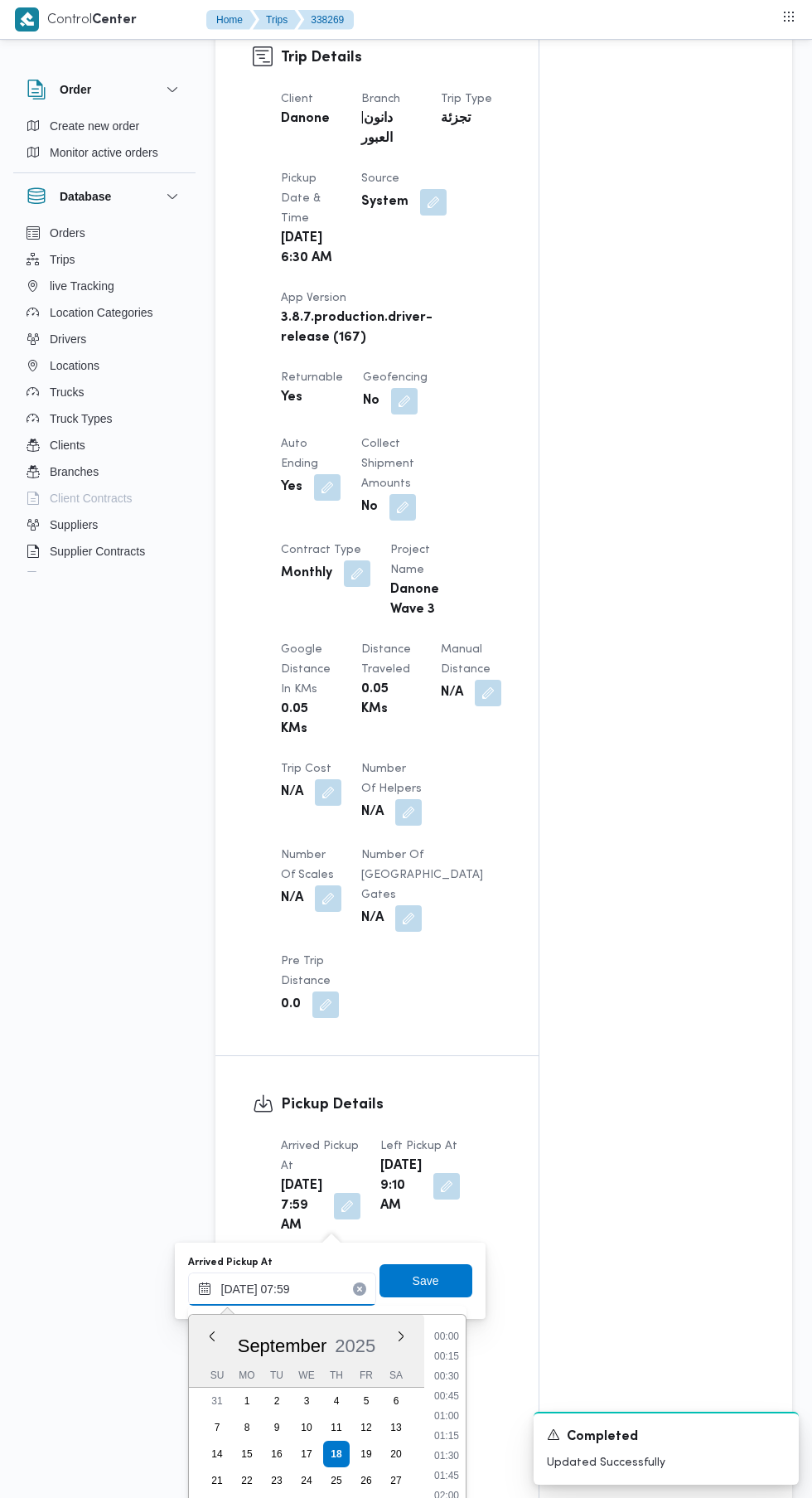
scroll to position [911, 0]
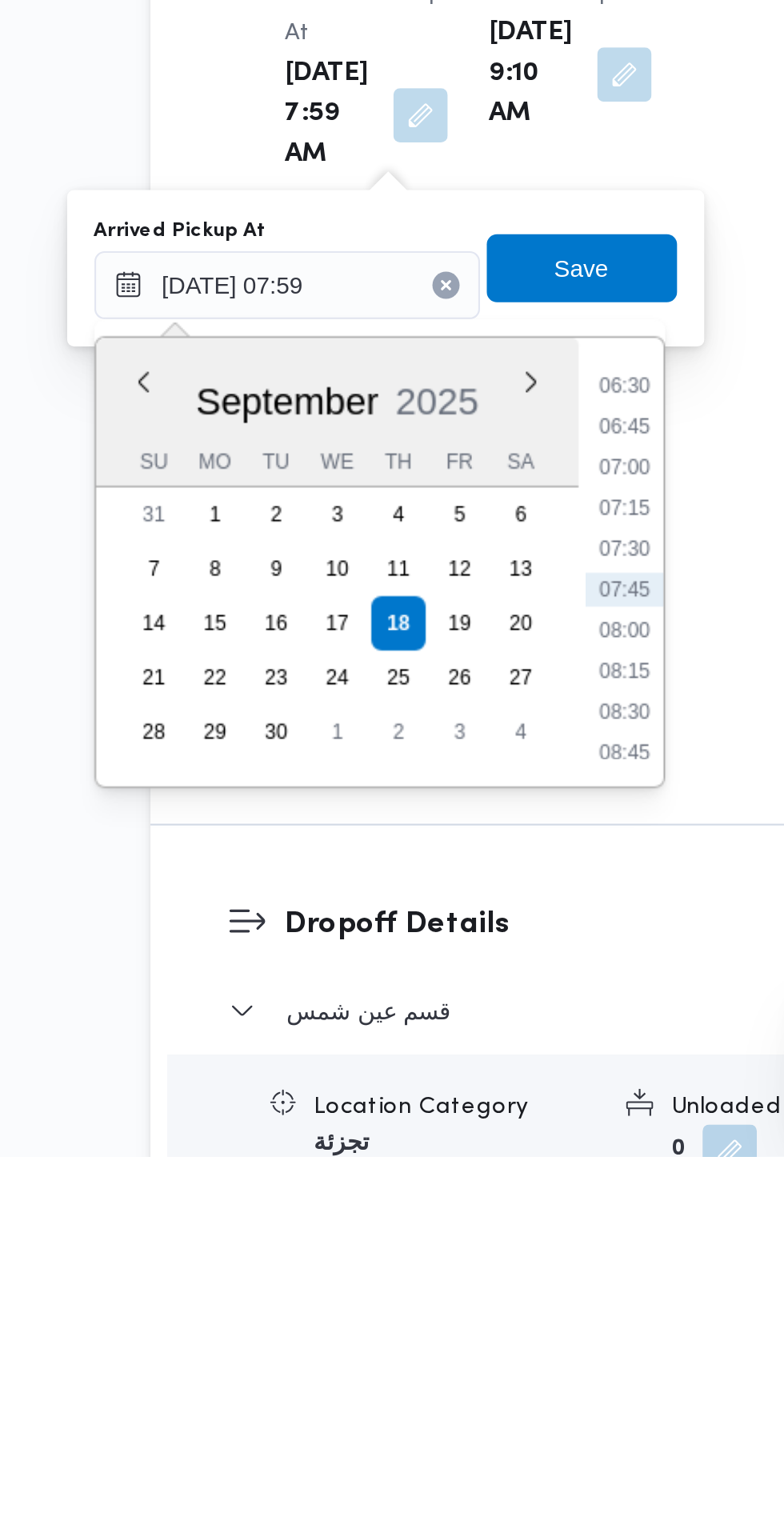
click at [434, 1261] on li "07:45" at bounding box center [431, 1266] width 37 height 16
type input "18/09/2025 07:45"
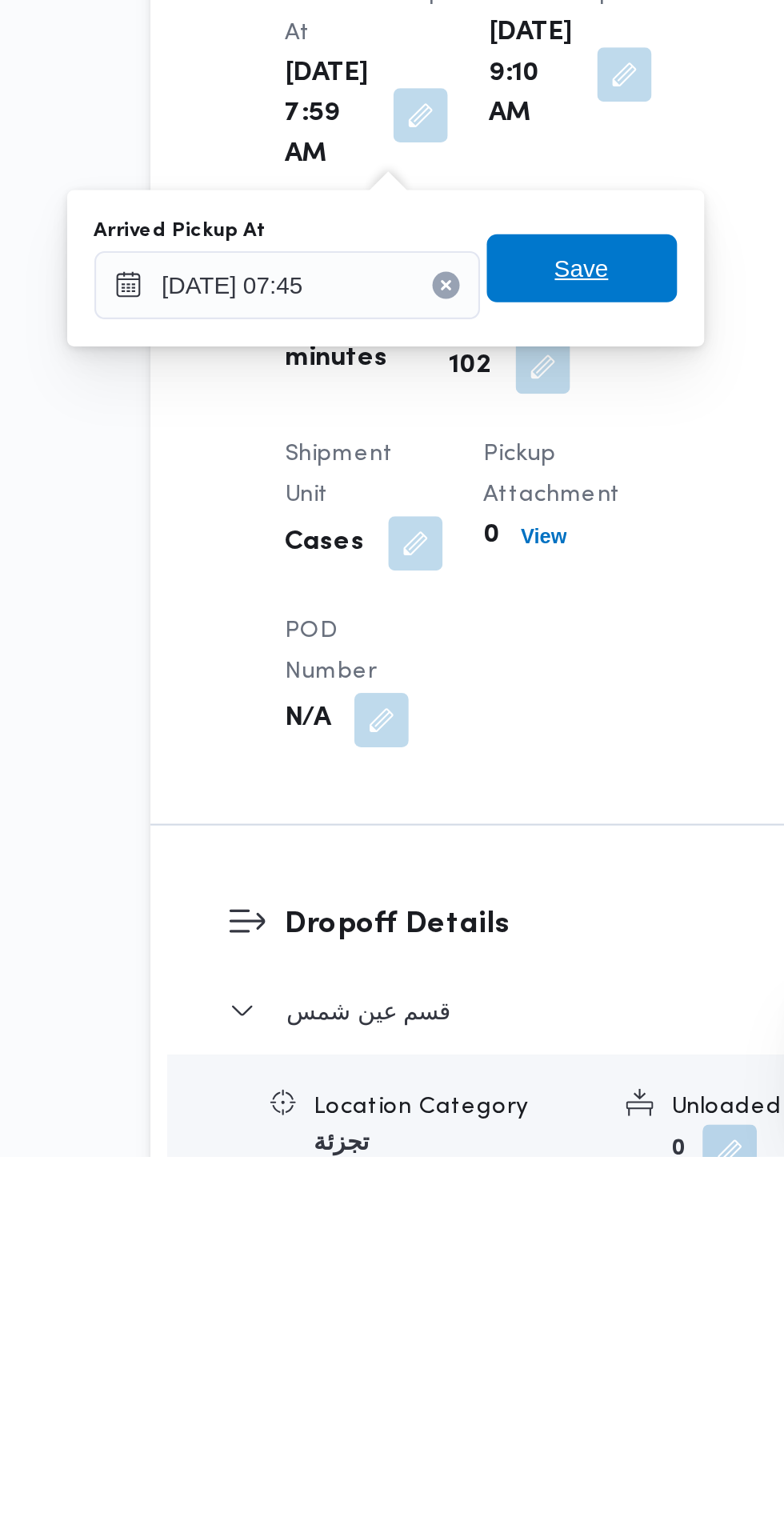
click at [414, 1118] on span "Save" at bounding box center [411, 1114] width 26 height 19
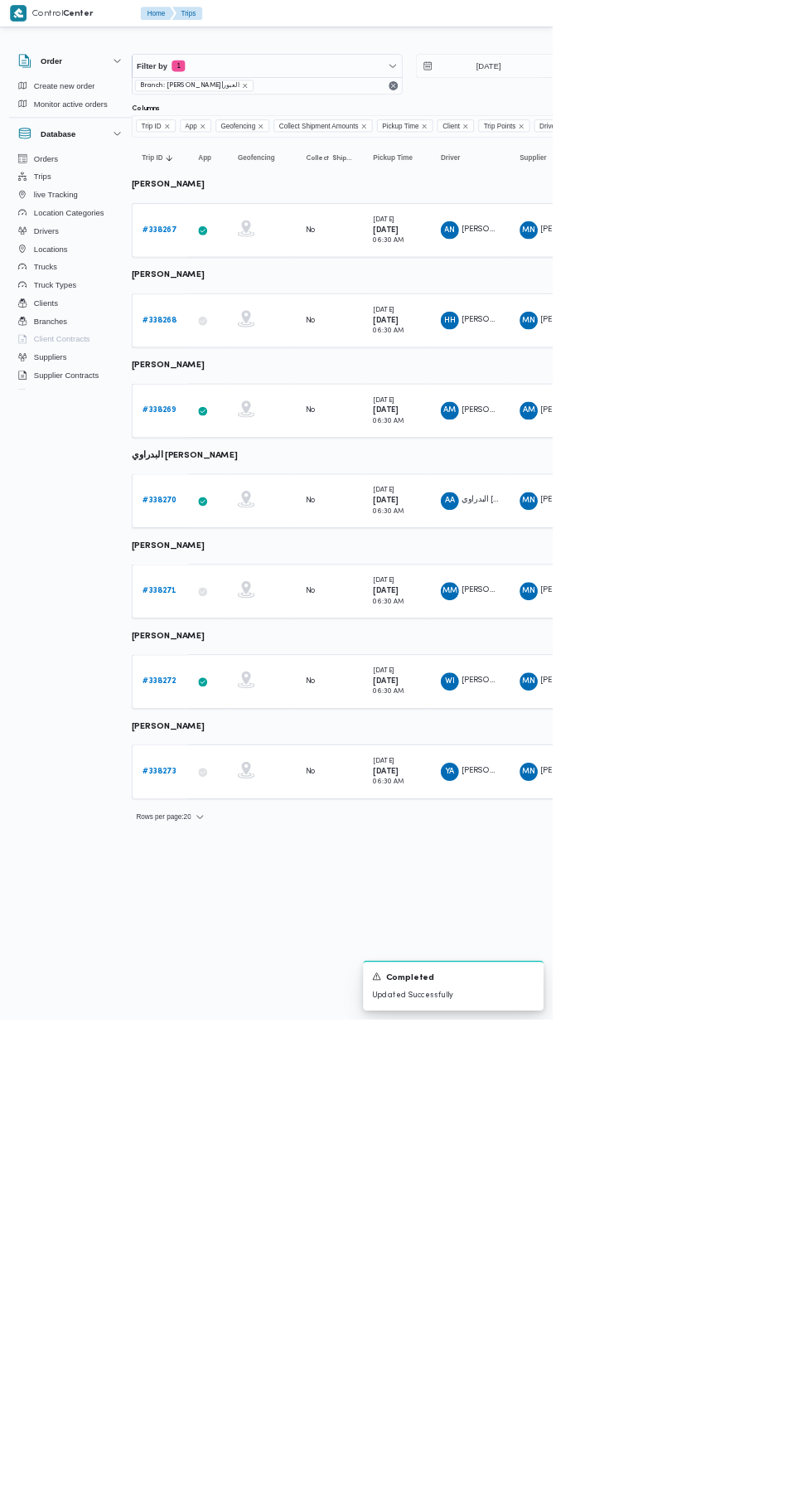
click at [226, 595] on link "# 338269" at bounding box center [235, 603] width 50 height 20
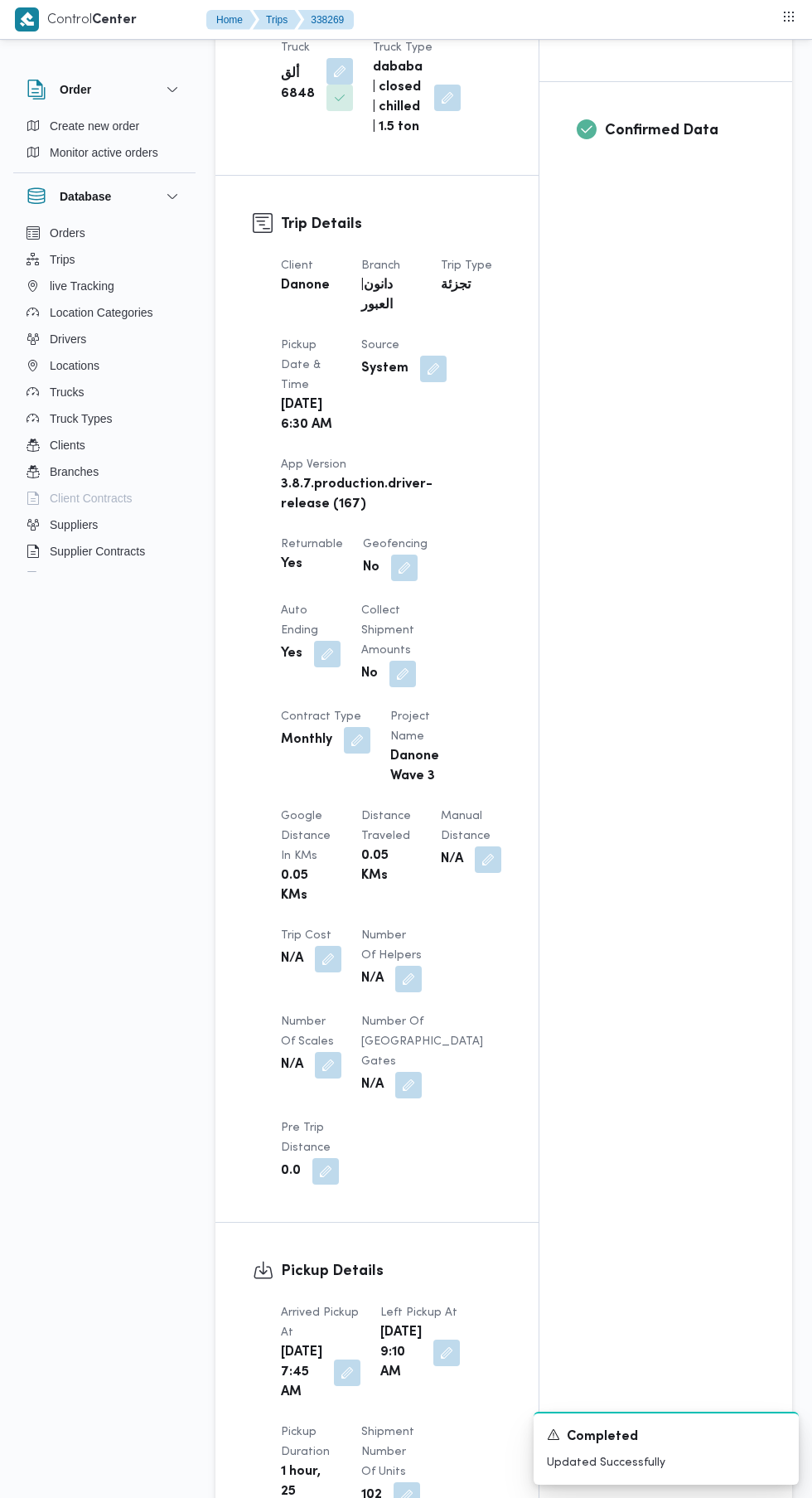
scroll to position [674, 0]
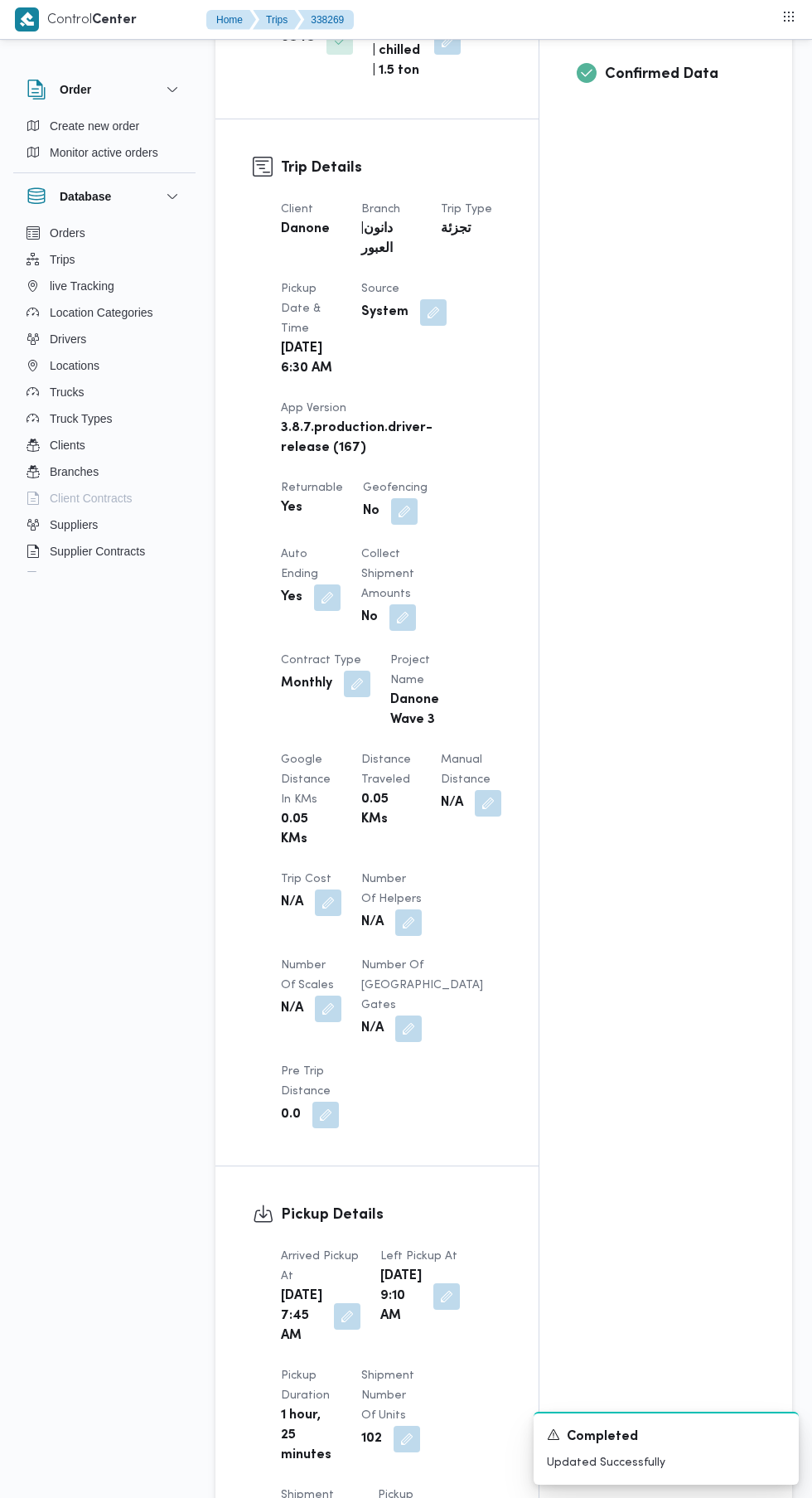
scroll to position [0, 21]
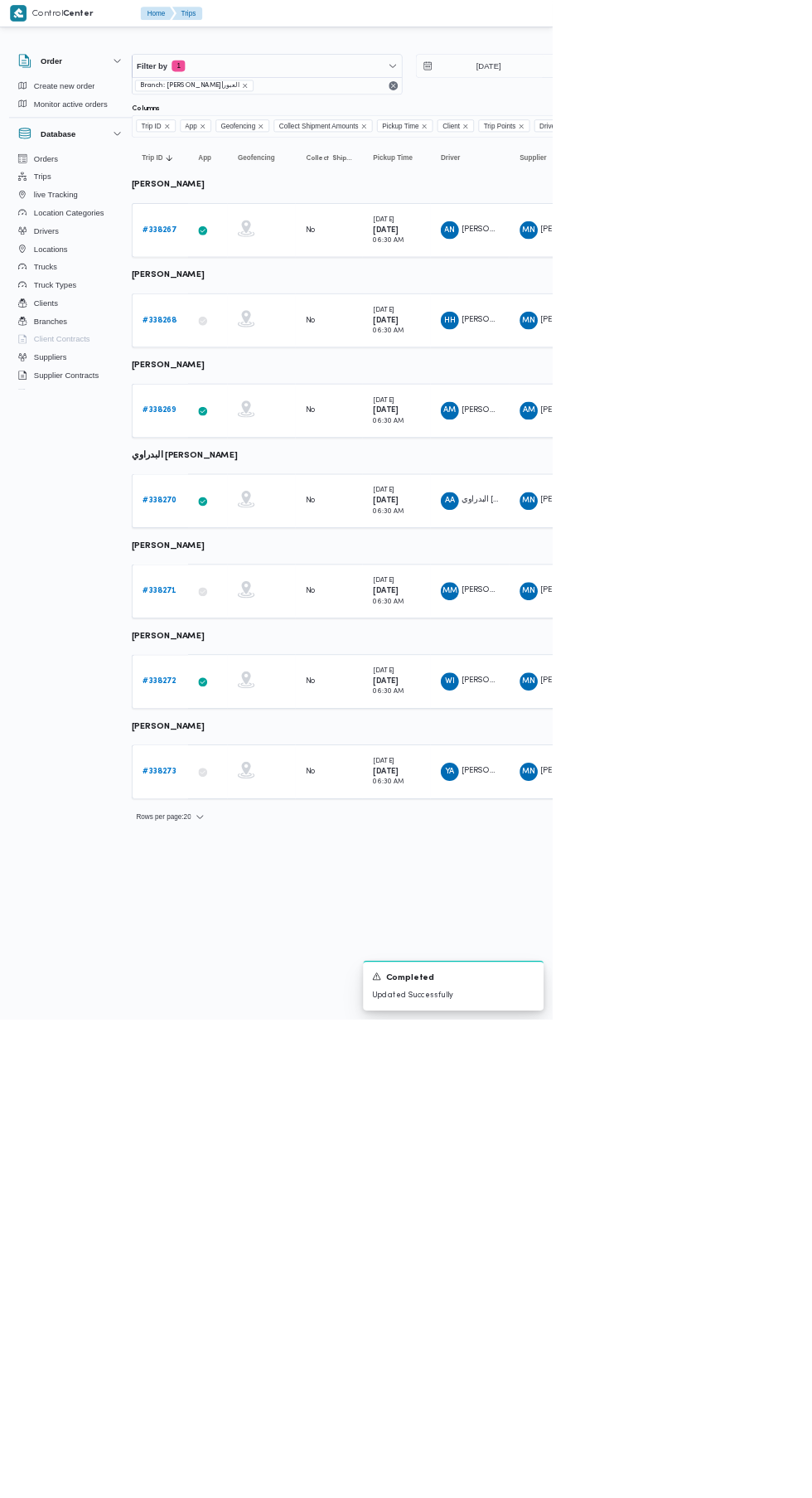
click at [226, 342] on b "# 338267" at bounding box center [235, 337] width 51 height 11
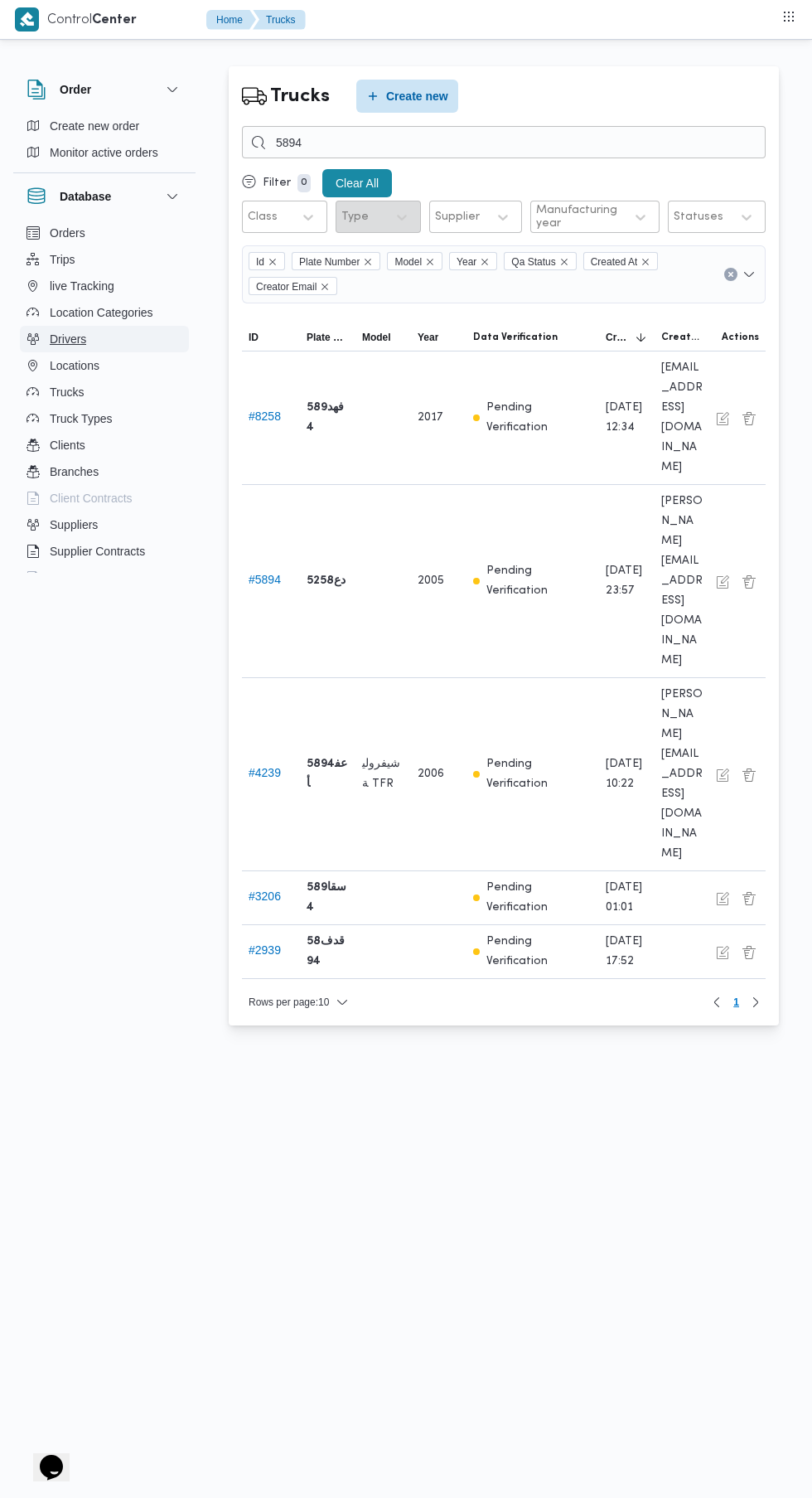
click at [74, 351] on button "Drivers" at bounding box center [104, 339] width 169 height 27
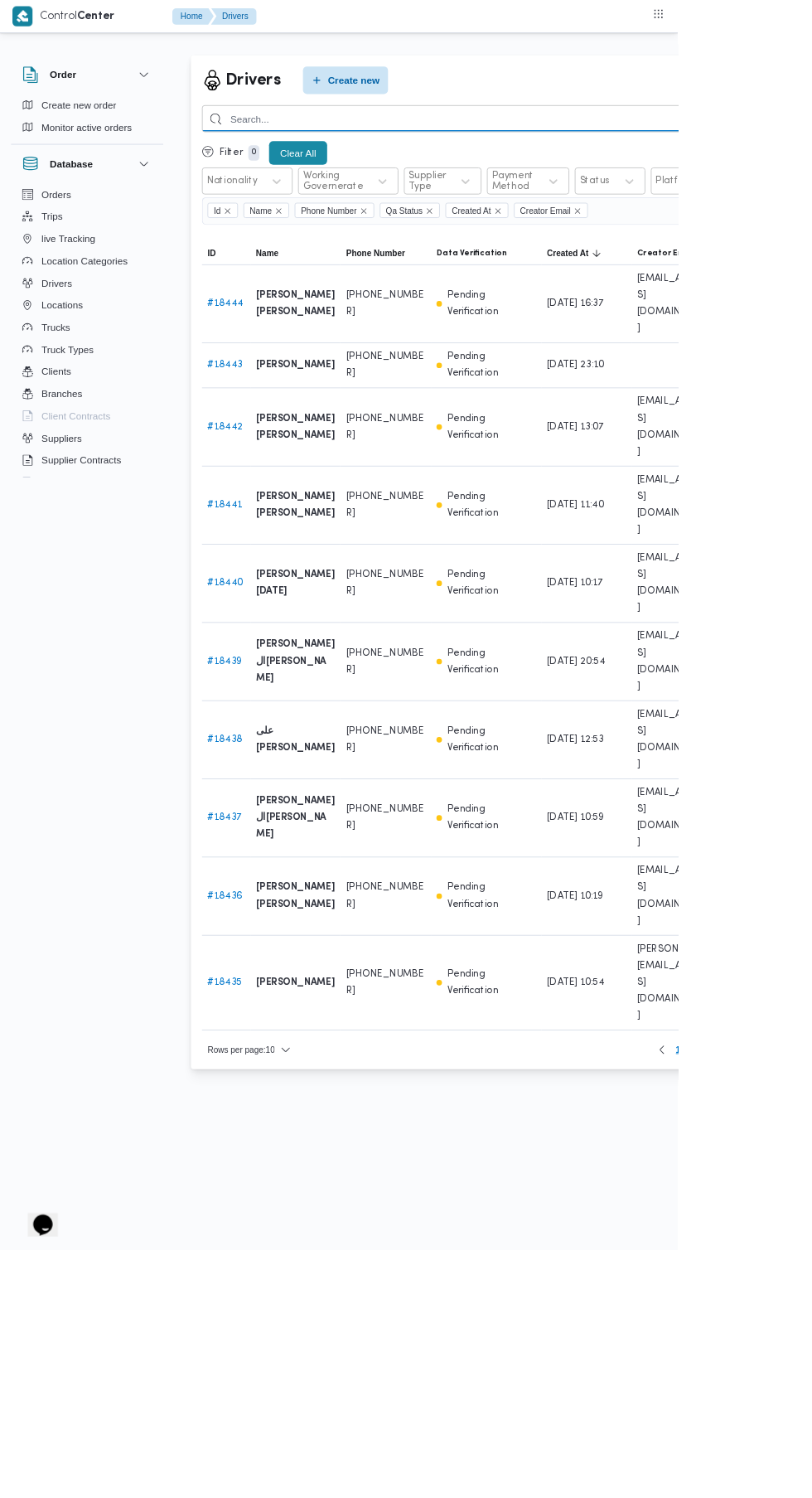
click at [713, 142] on input "search" at bounding box center [607, 142] width 731 height 32
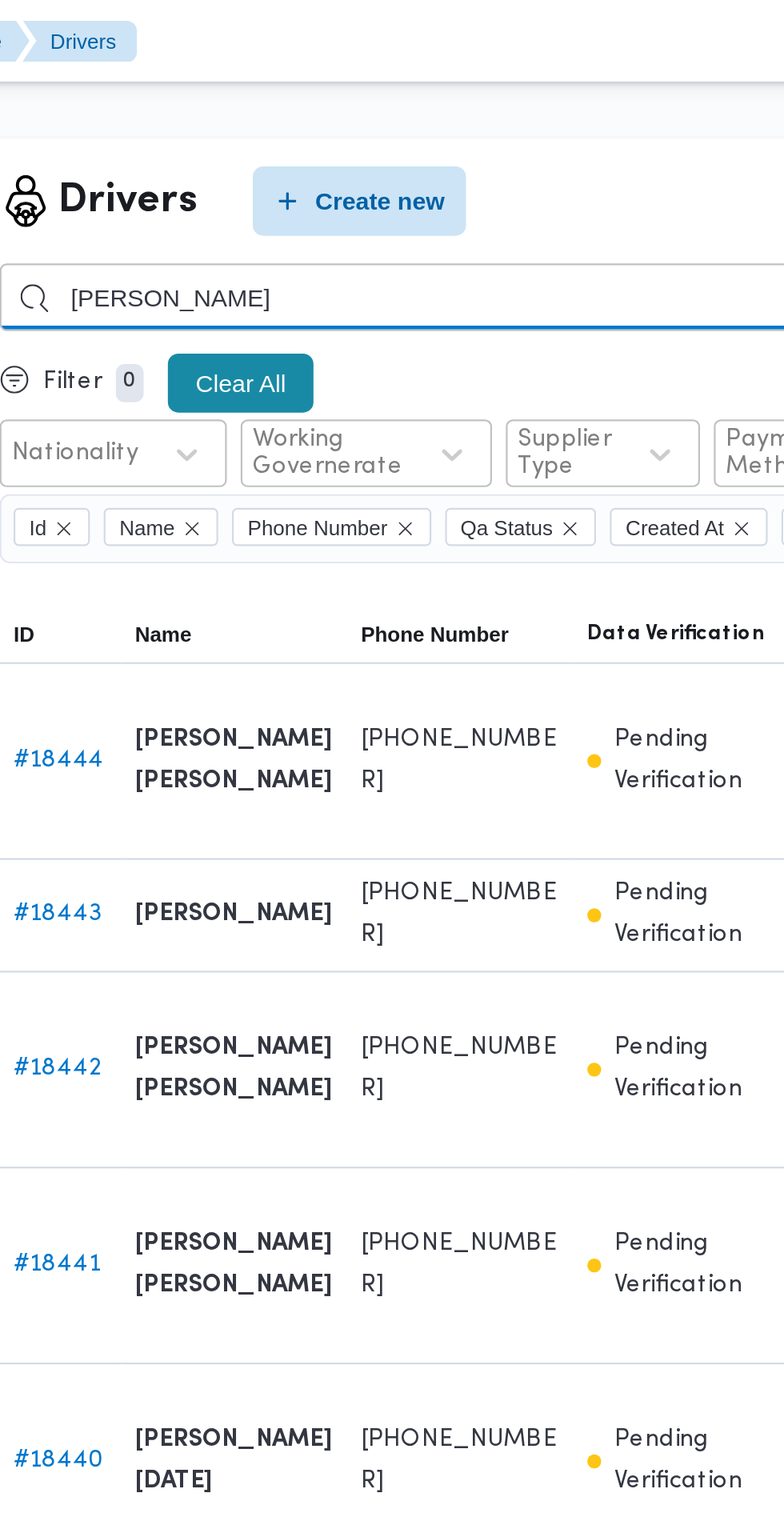
type input "محمد مبروك"
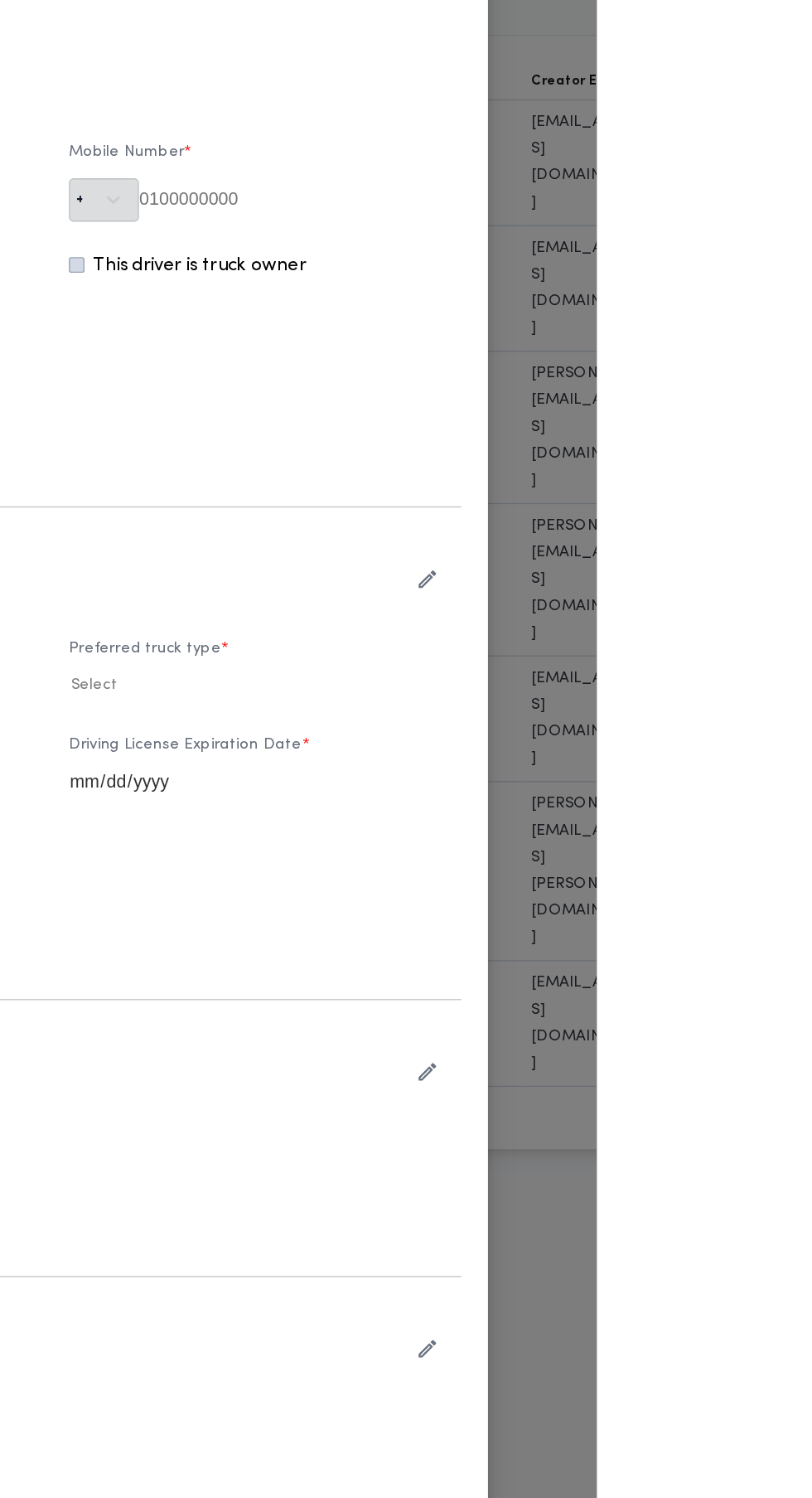
type input "محمد مبروك محمد عبدالعاطي"
type input "01066760881"
type input "mabrook@illa.com.eg"
type input "2030-09-04"
type input "2033-04-28"
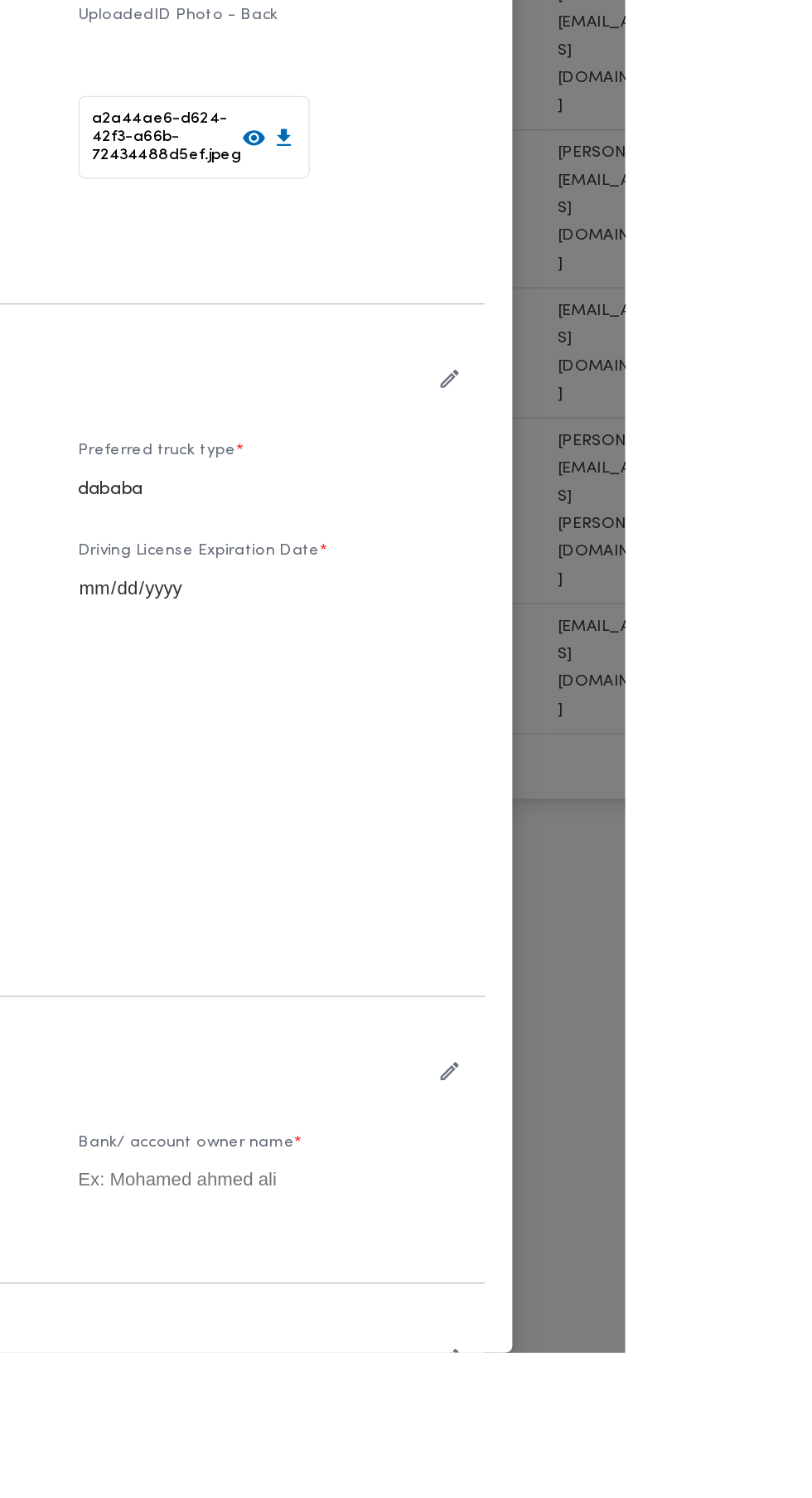
click at [692, 804] on icon "button" at bounding box center [685, 797] width 13 height 13
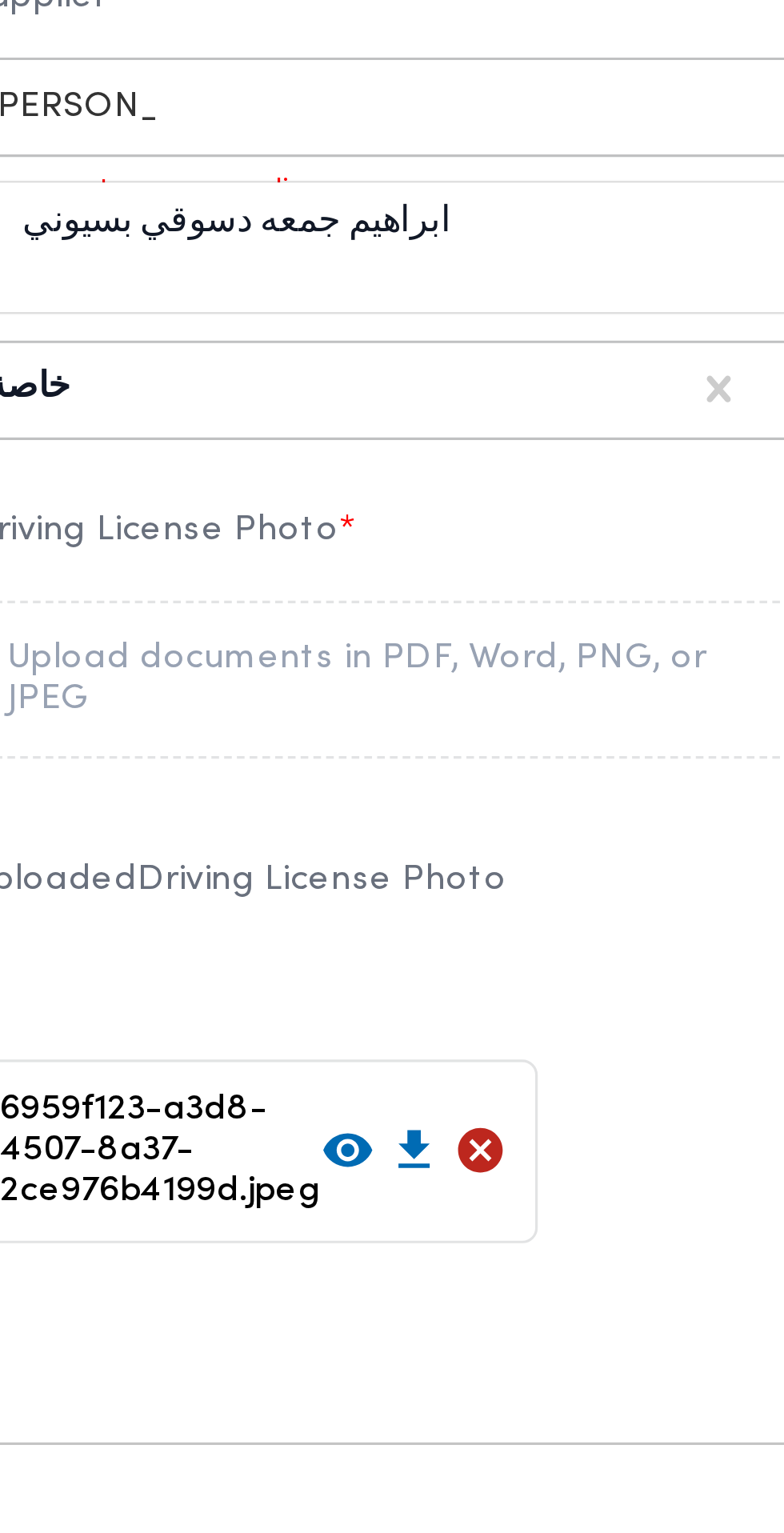
click at [306, 988] on div "ابراهيم جمعه دسوقي بسيوني" at bounding box center [239, 974] width 281 height 28
type input "ابراهيم جم"
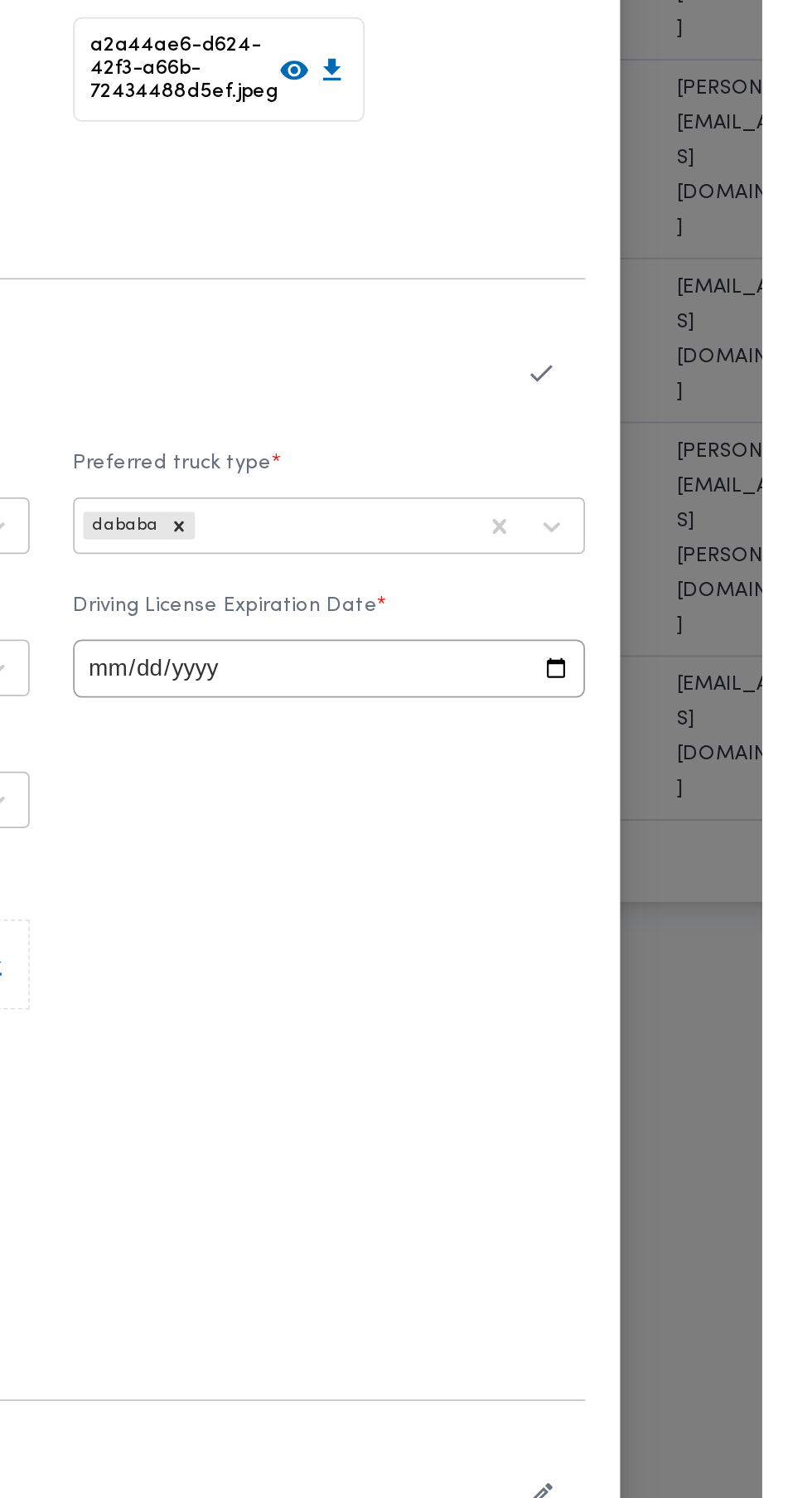
click at [694, 806] on icon "button" at bounding box center [685, 796] width 17 height 17
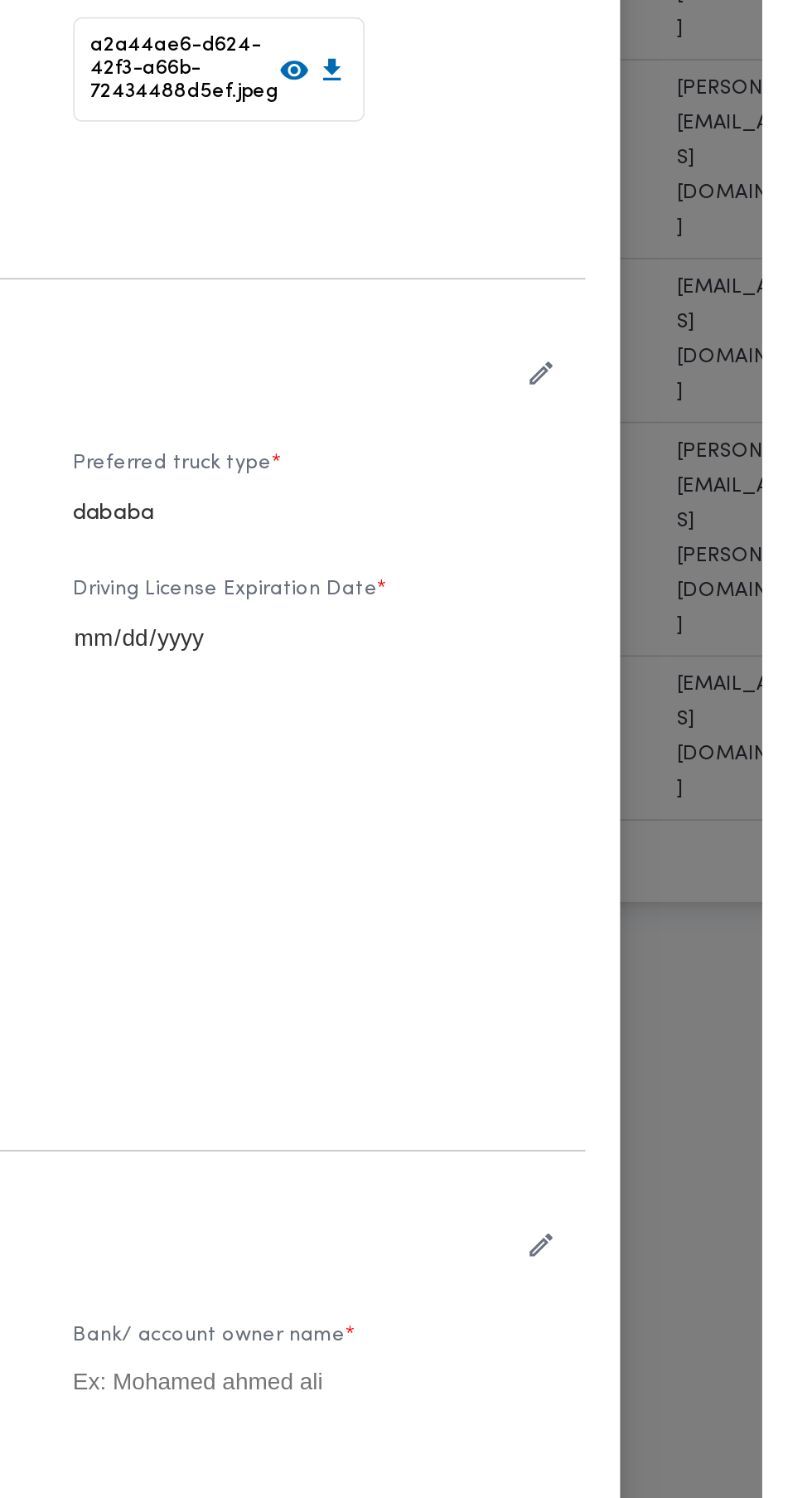
scroll to position [30, 0]
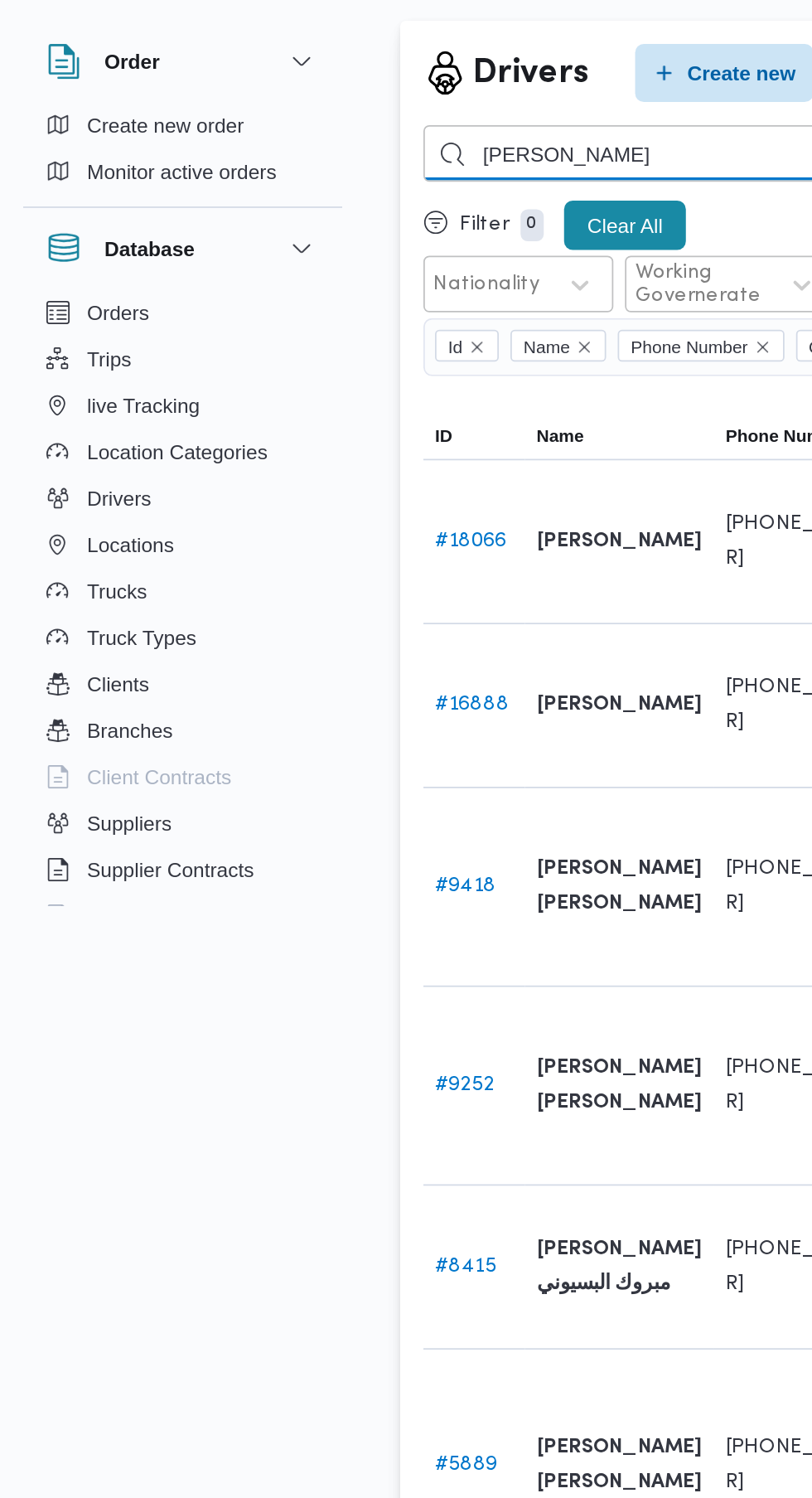
click at [399, 150] on input "[PERSON_NAME]" at bounding box center [607, 142] width 731 height 32
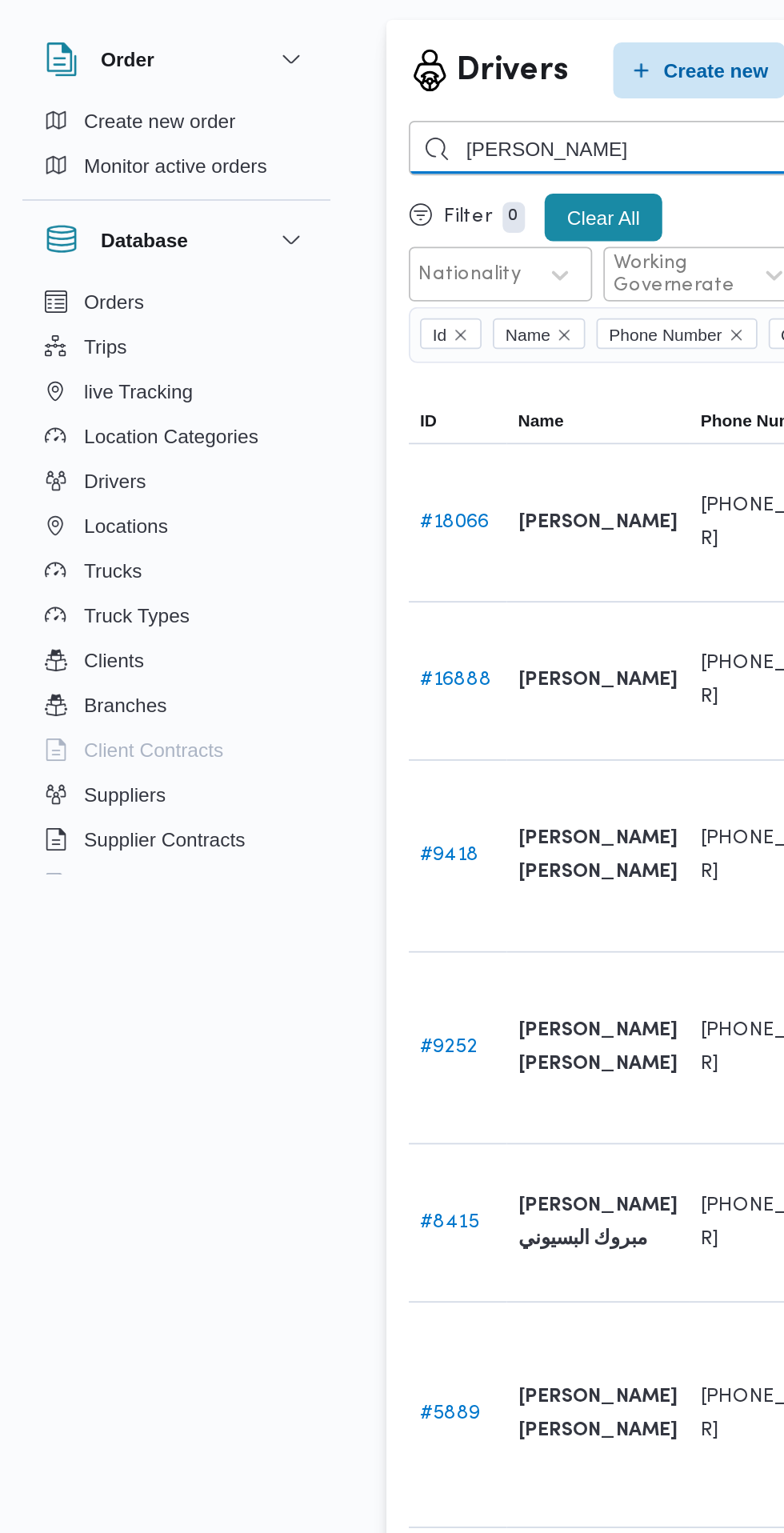
type input "[PERSON_NAME]"
type input "ابراهيم جمعه دس"
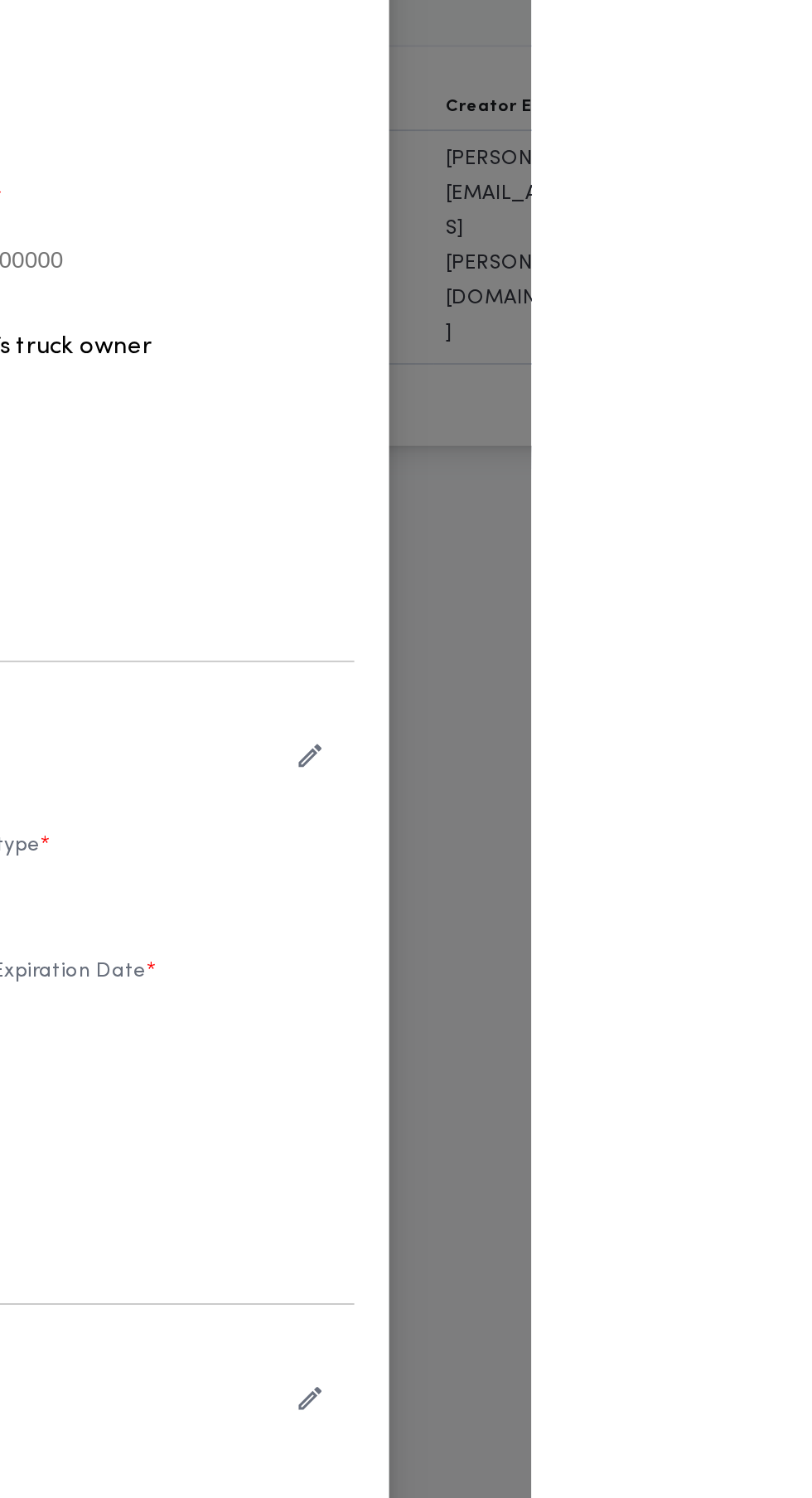
type input "ابراهيم جمعه دسوقي بسيوني"
type input "01225661405"
type input "01225661405@illa.com.eg"
type input "2030-08-25"
type input "2033-01-06"
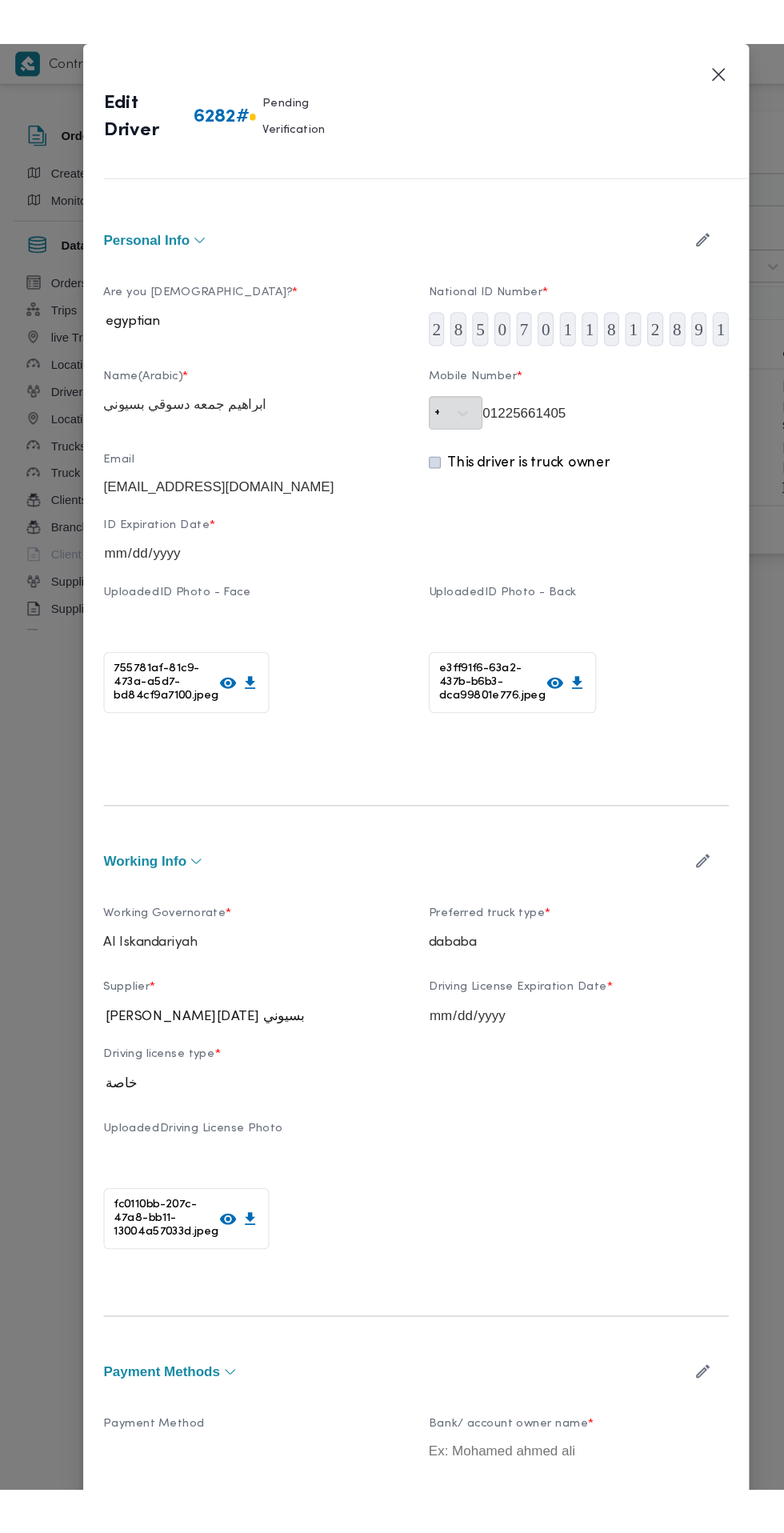
scroll to position [29, 0]
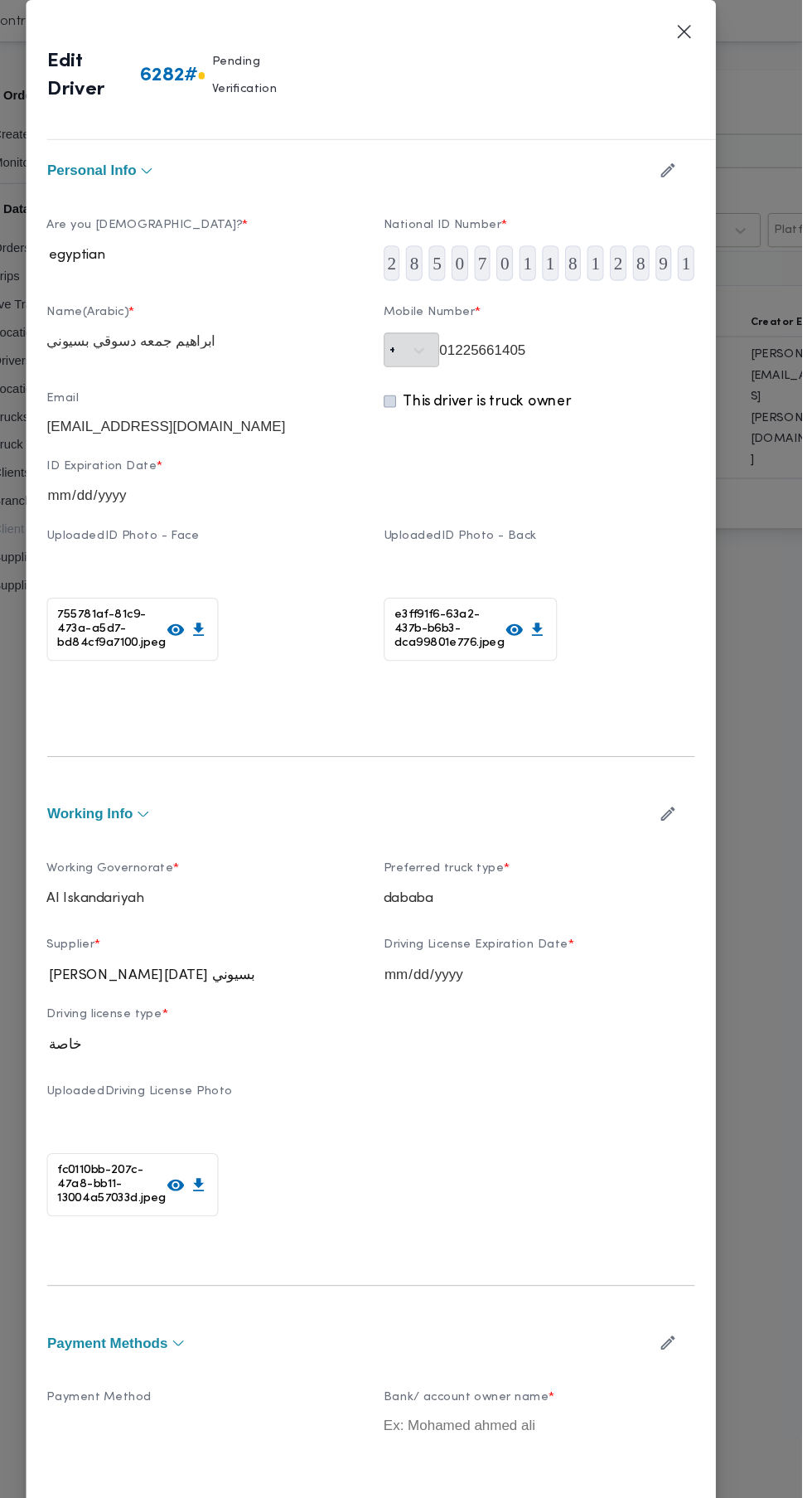
click at [694, 775] on icon "button" at bounding box center [685, 766] width 17 height 17
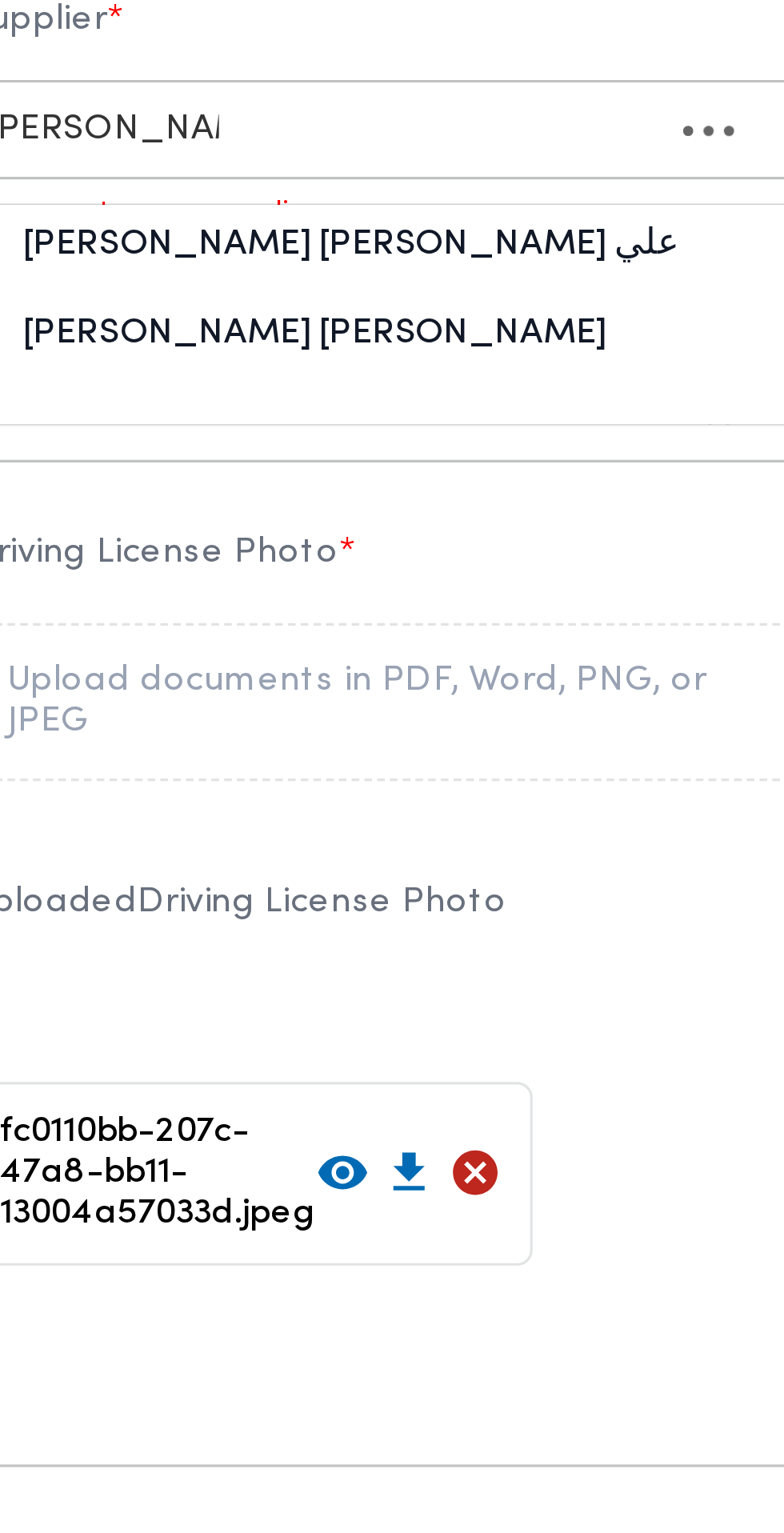
scroll to position [0, 0]
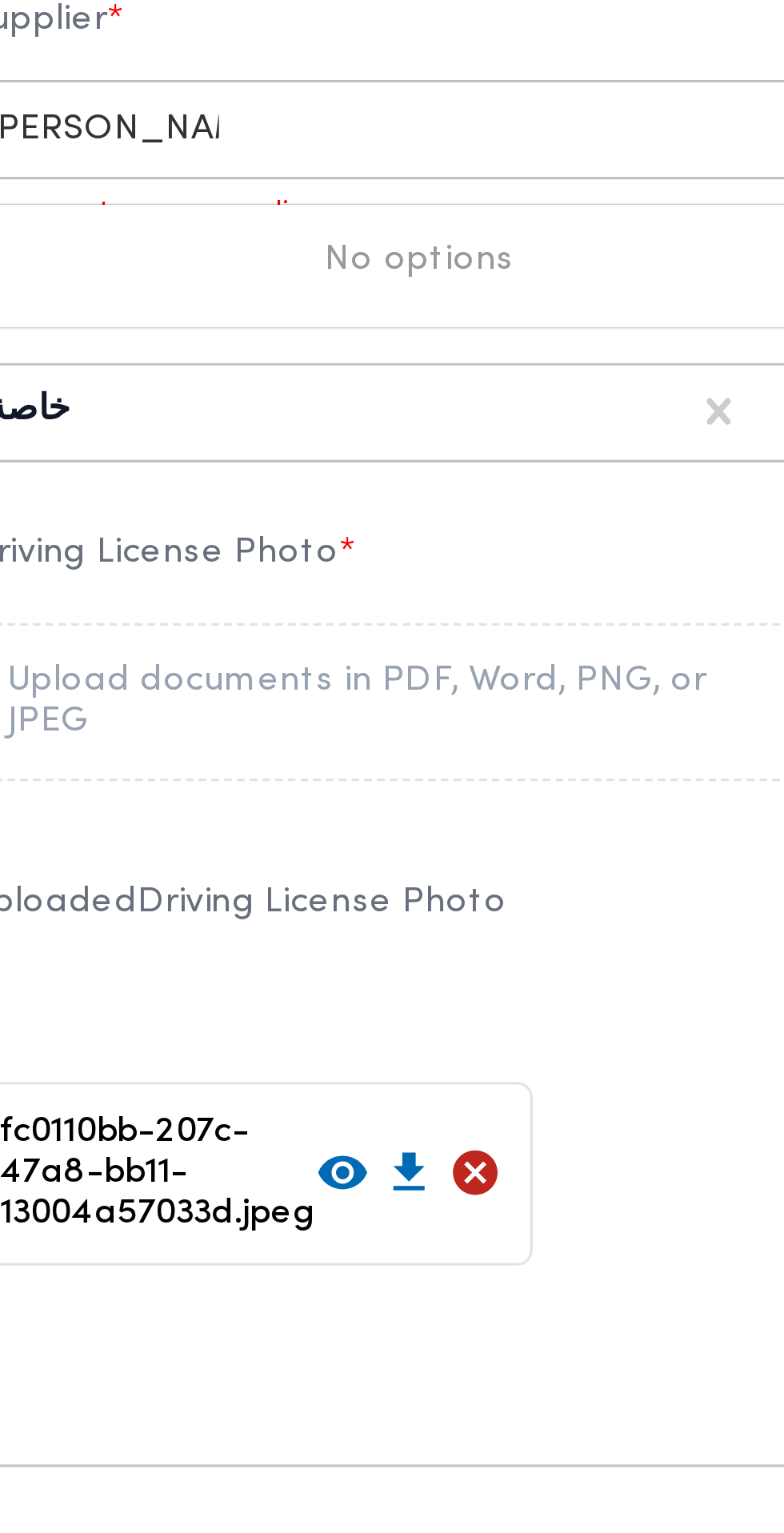
type input "محمد رضا سي"
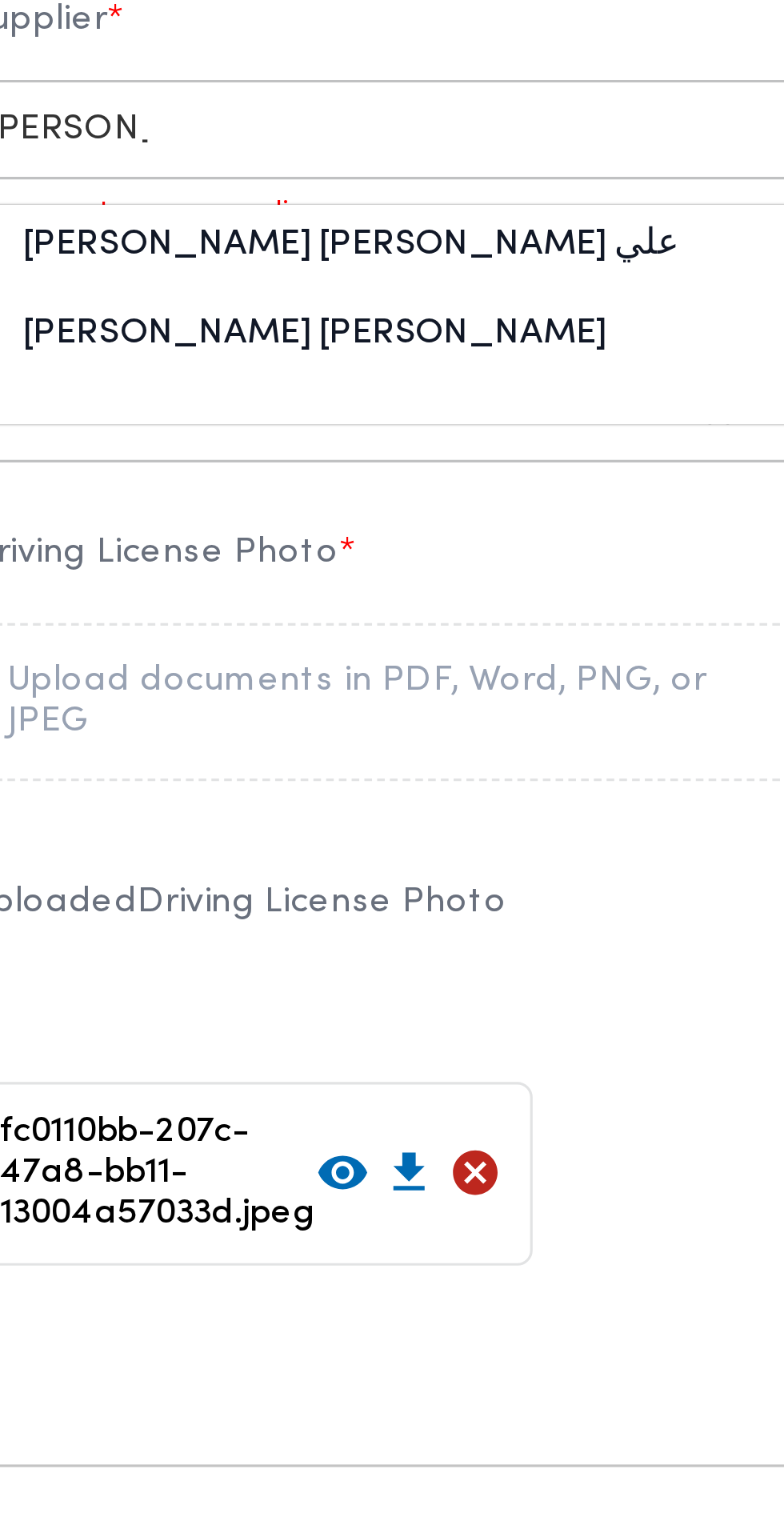
click at [305, 988] on div "محمد رضا ابراهيم سيد احمد علي" at bounding box center [239, 974] width 281 height 28
type input "محمد رضا"
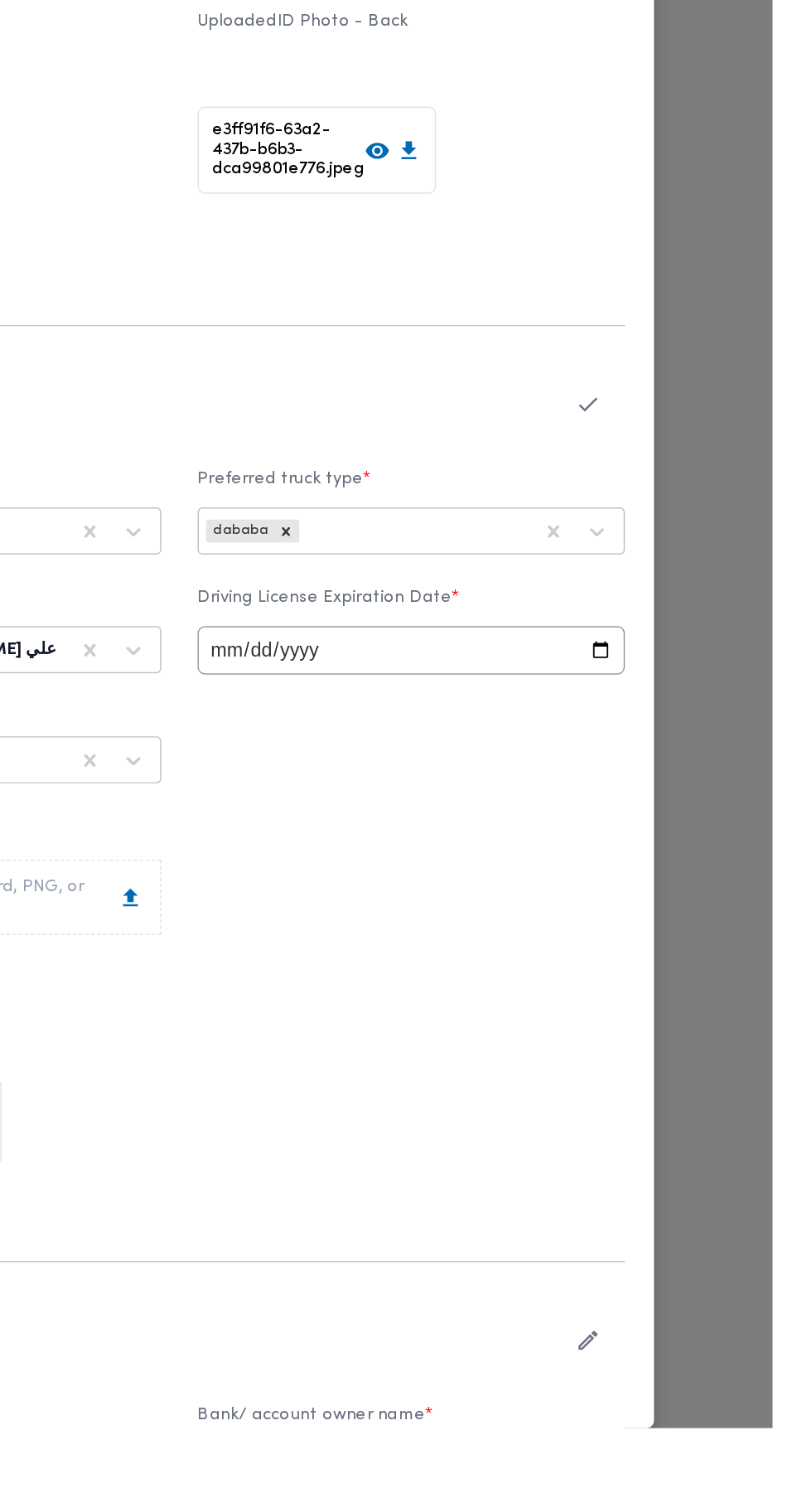
click at [694, 806] on icon "button" at bounding box center [685, 796] width 17 height 17
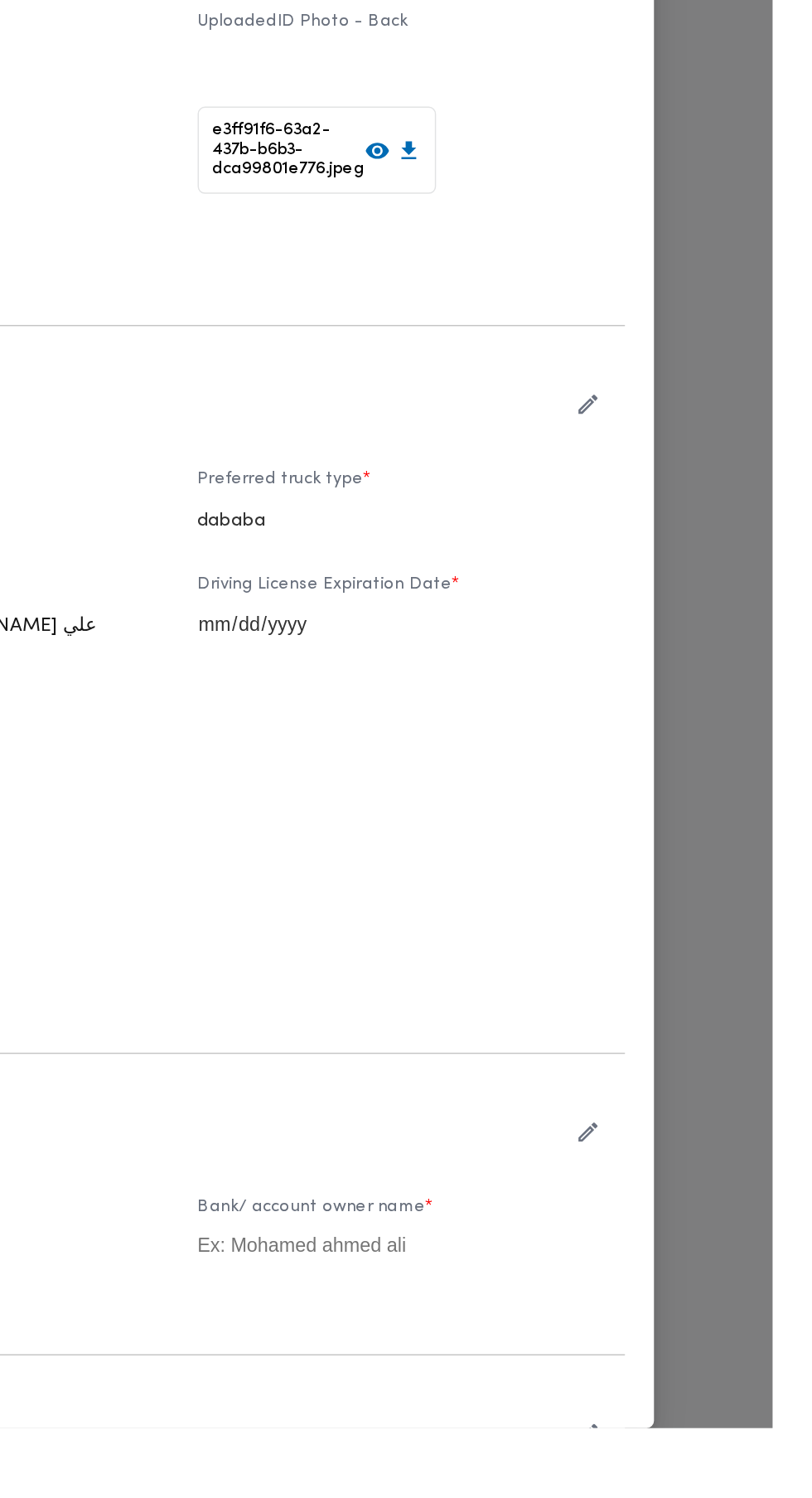
scroll to position [30, 0]
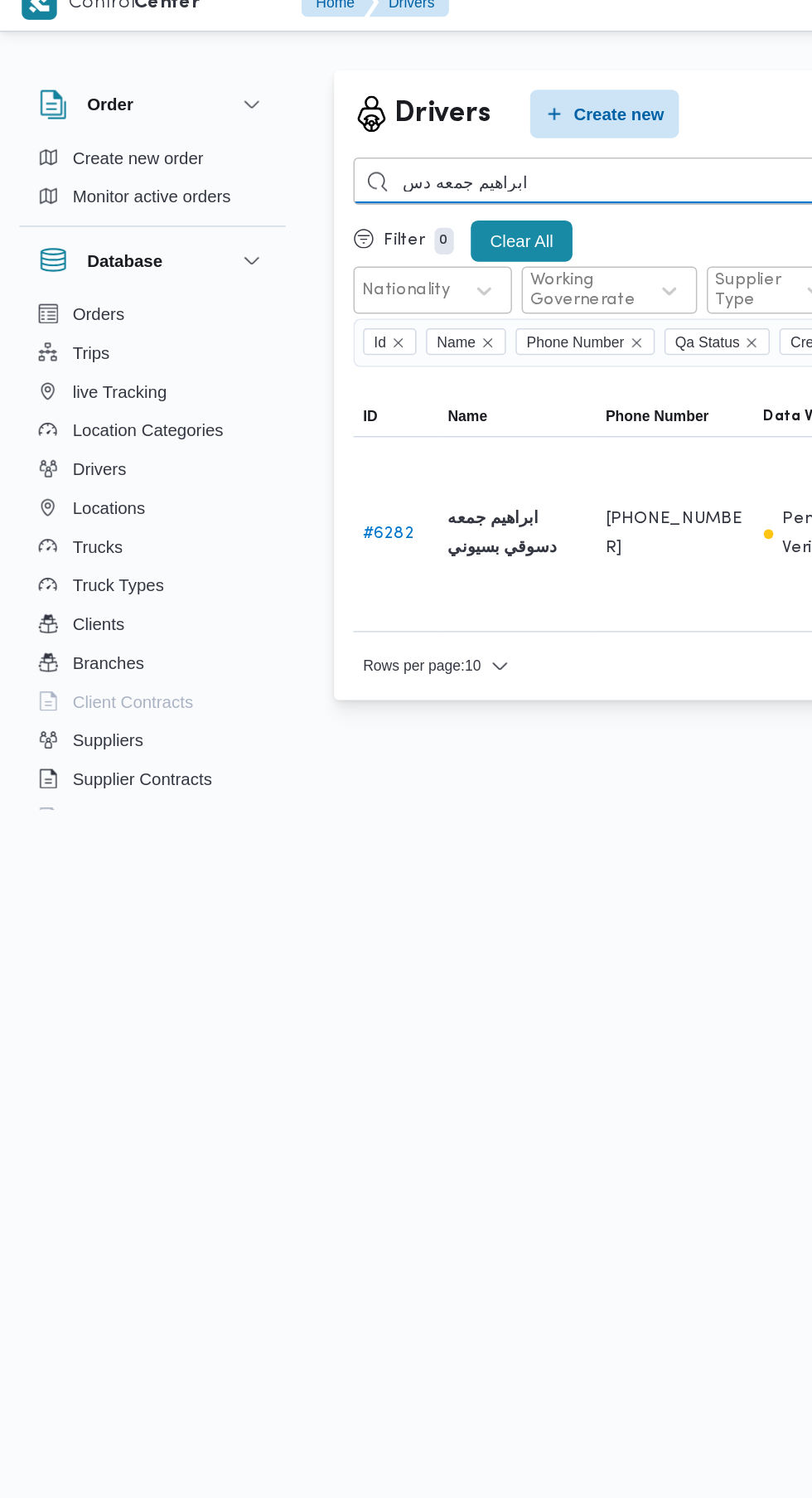
click at [386, 142] on input "ابراهيم جمعه دس" at bounding box center [607, 142] width 731 height 32
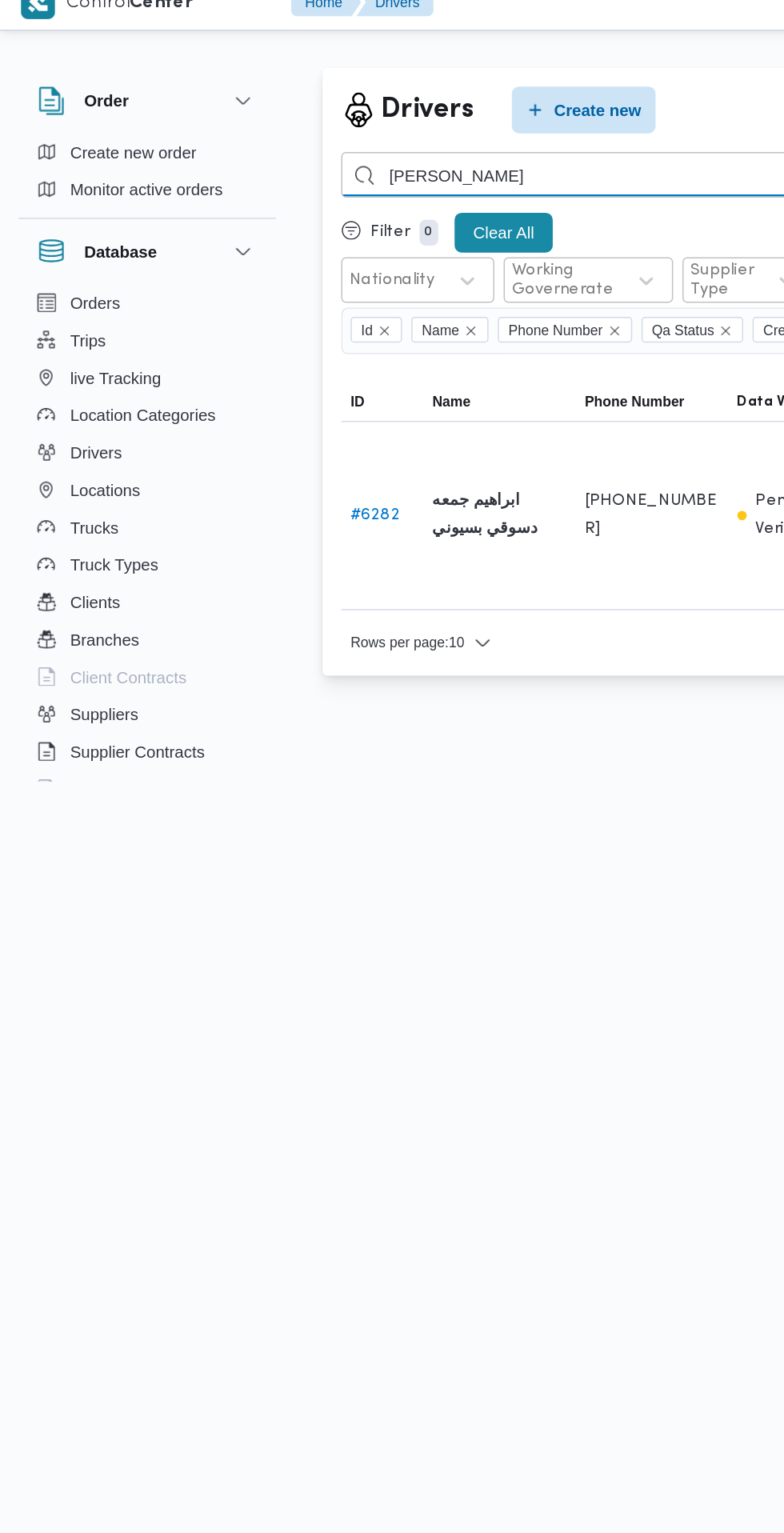
type input "[PERSON_NAME]"
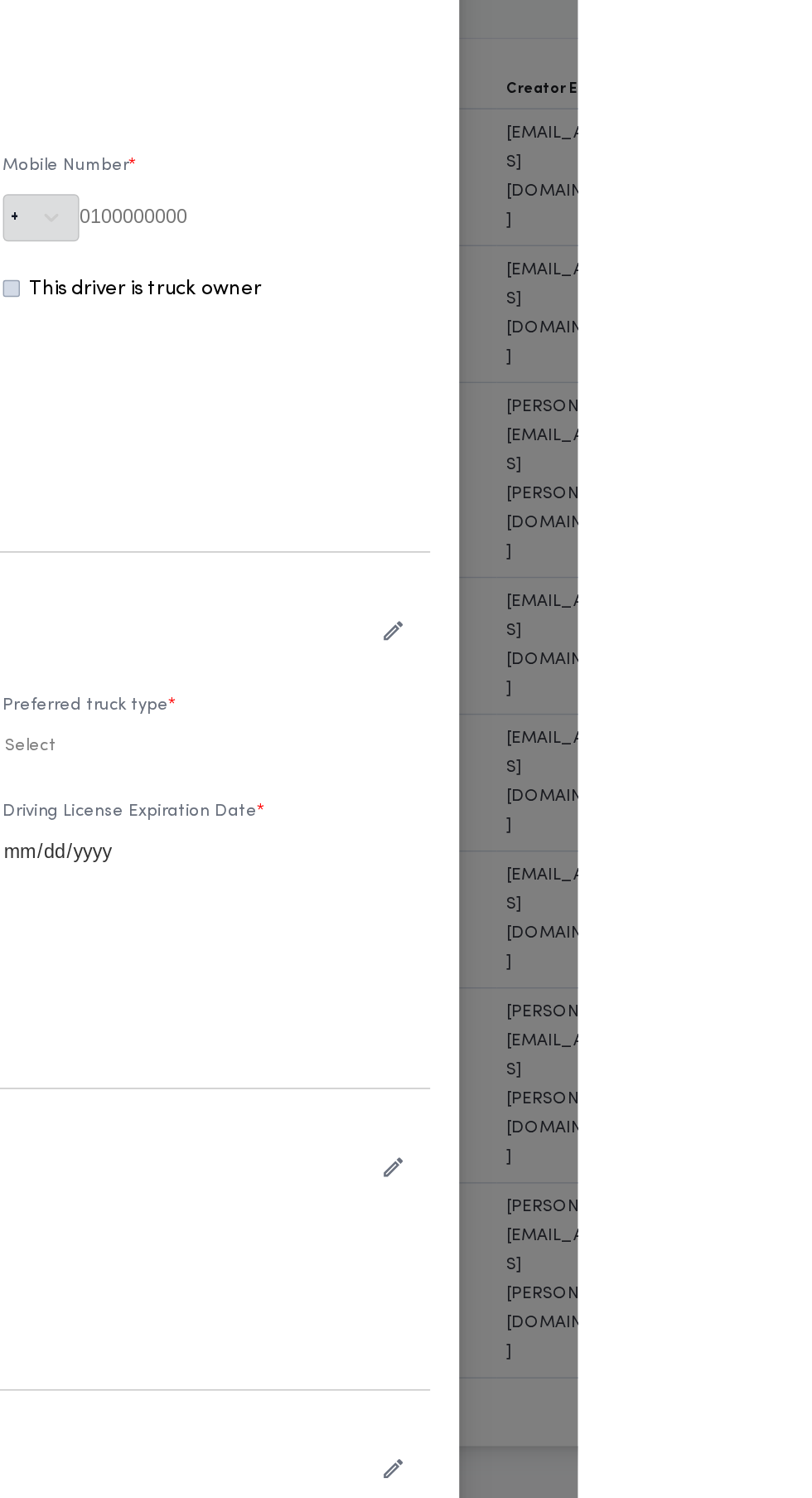
type input "علي [PERSON_NAME] [PERSON_NAME]"
type input "01208054388"
type input "2027-03-12"
type input "2028-03-12"
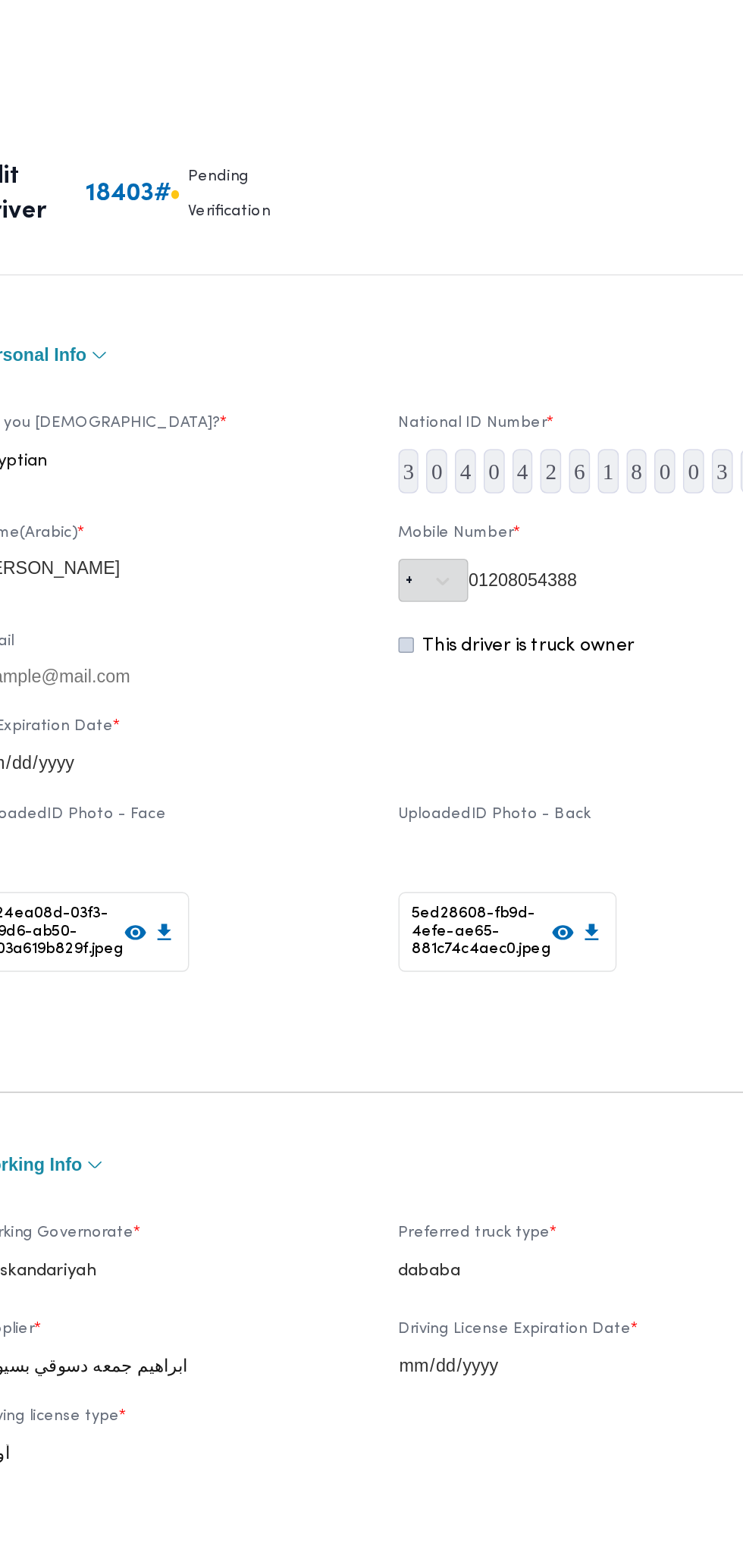
scroll to position [28, 0]
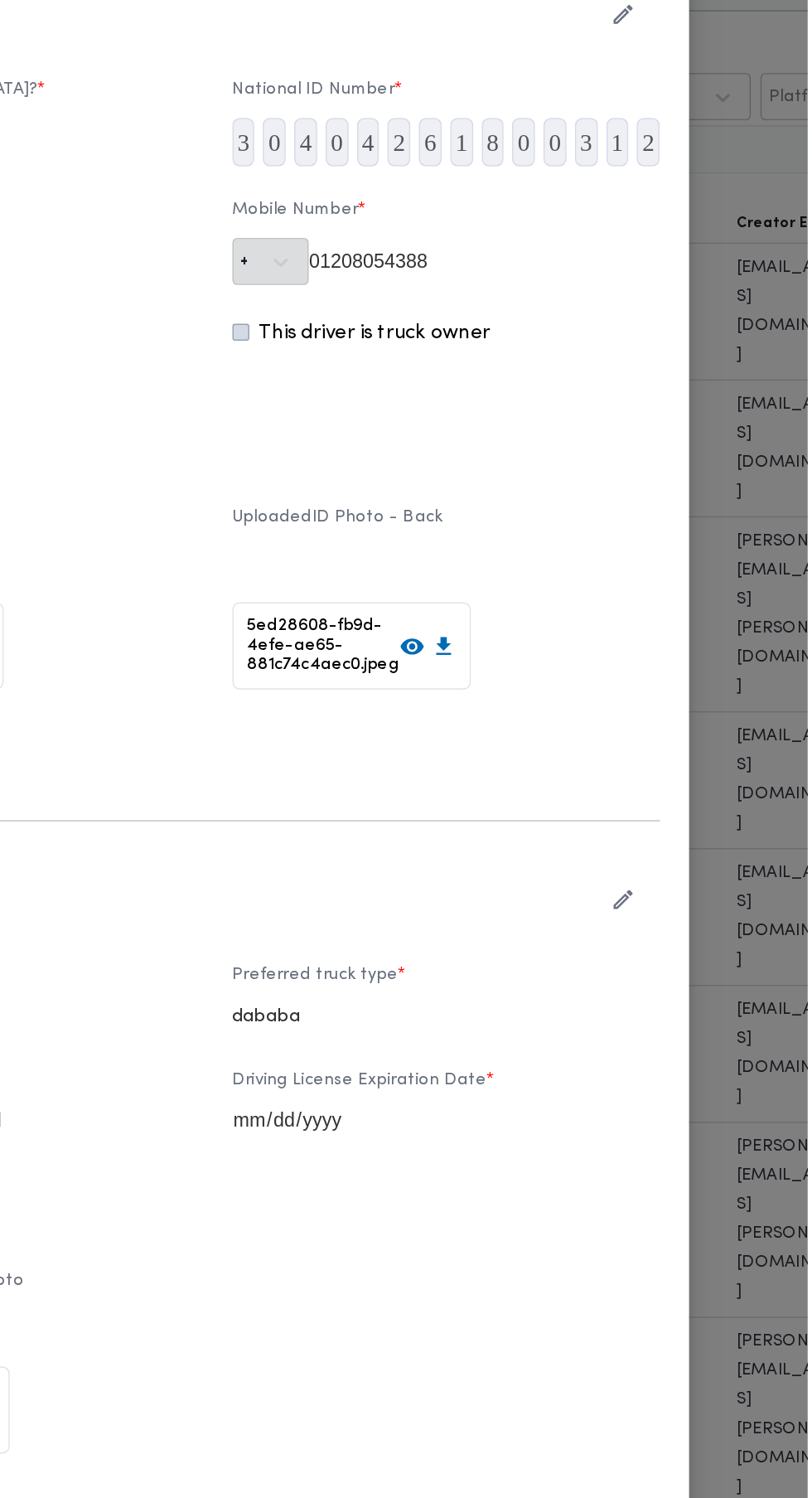
click at [694, 775] on icon "button" at bounding box center [685, 766] width 17 height 17
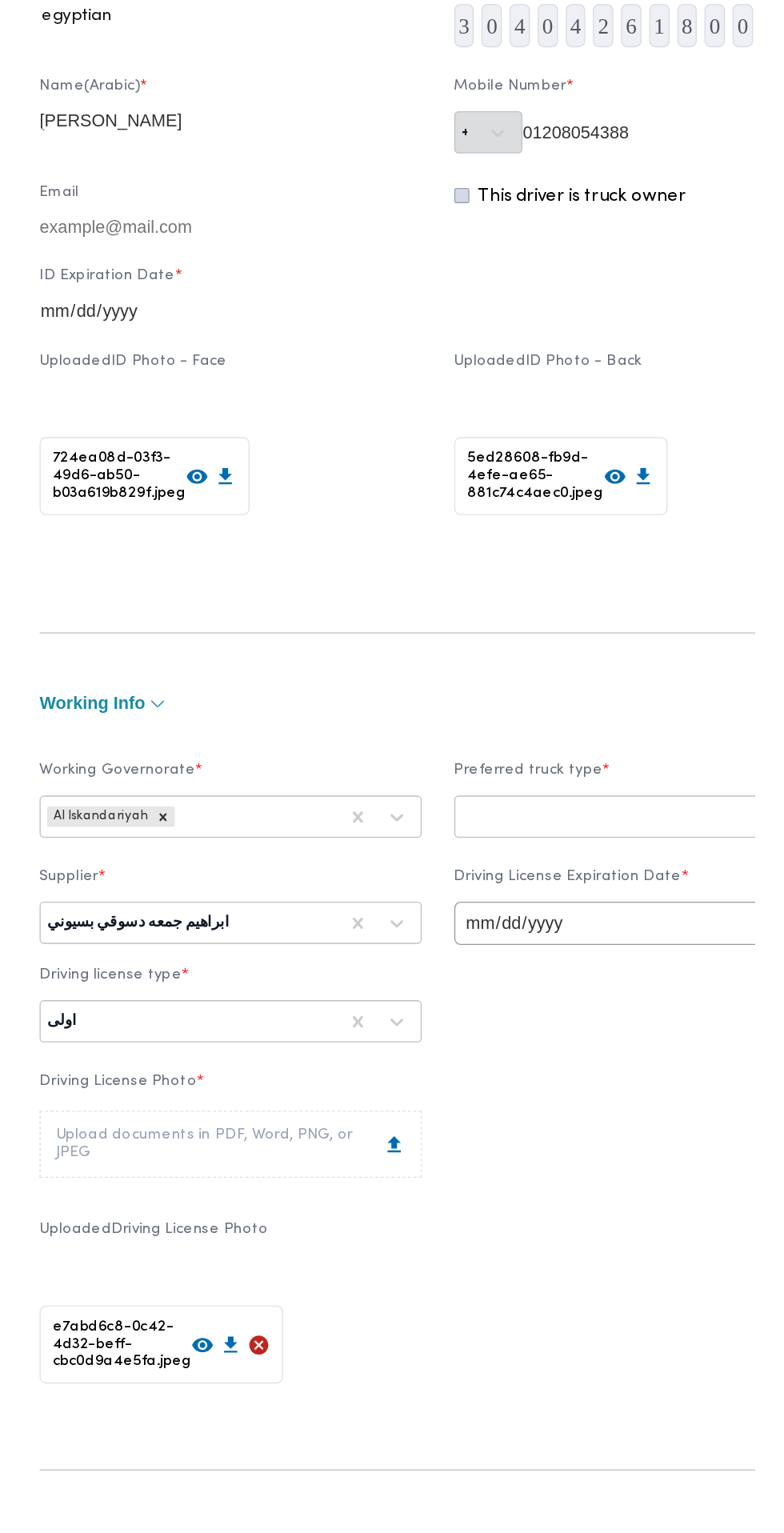
scroll to position [0, 0]
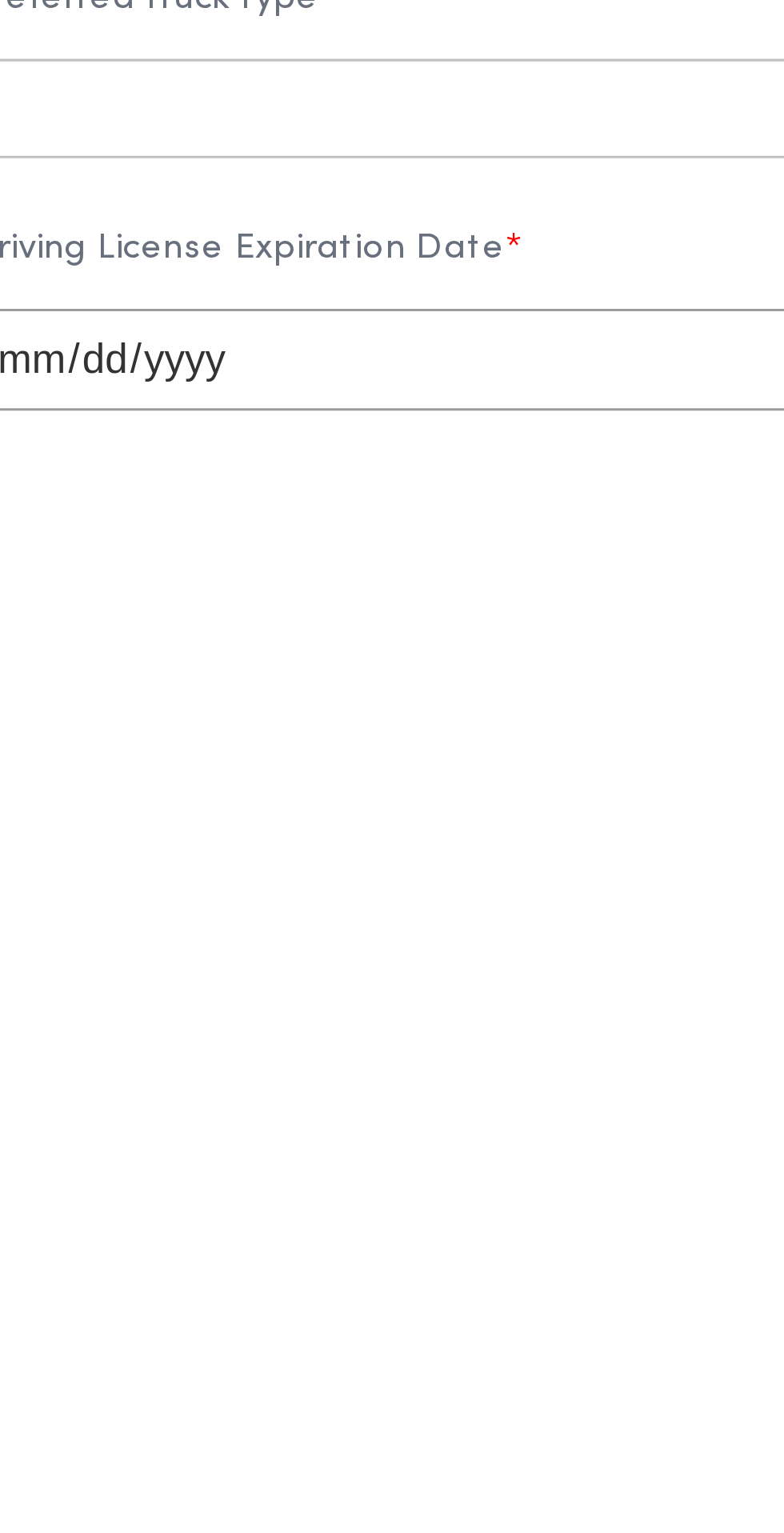
type input "ت"
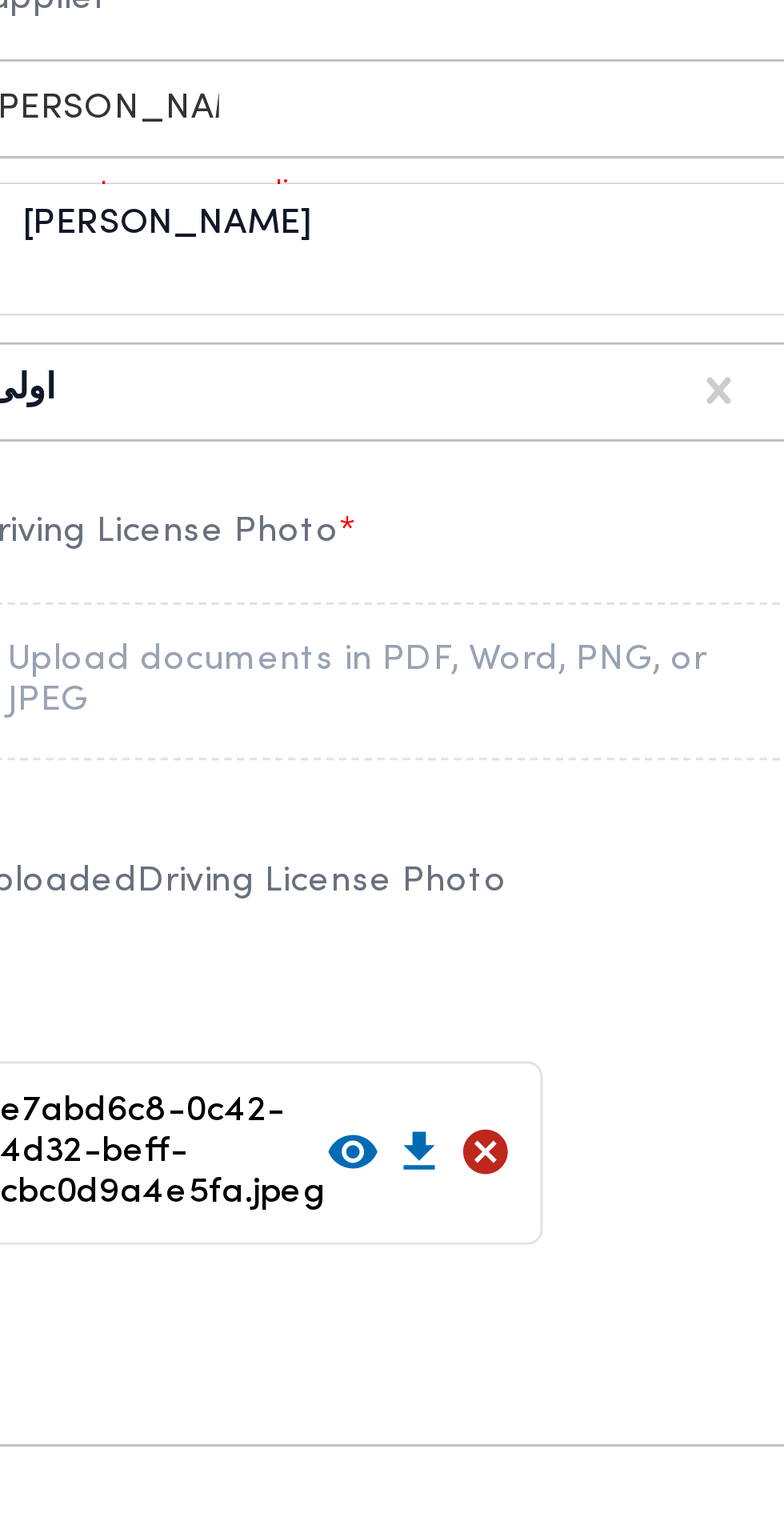
click at [318, 953] on div "احمد محمد طه احمد السيد" at bounding box center [239, 938] width 281 height 28
type input "احمد محمد طه"
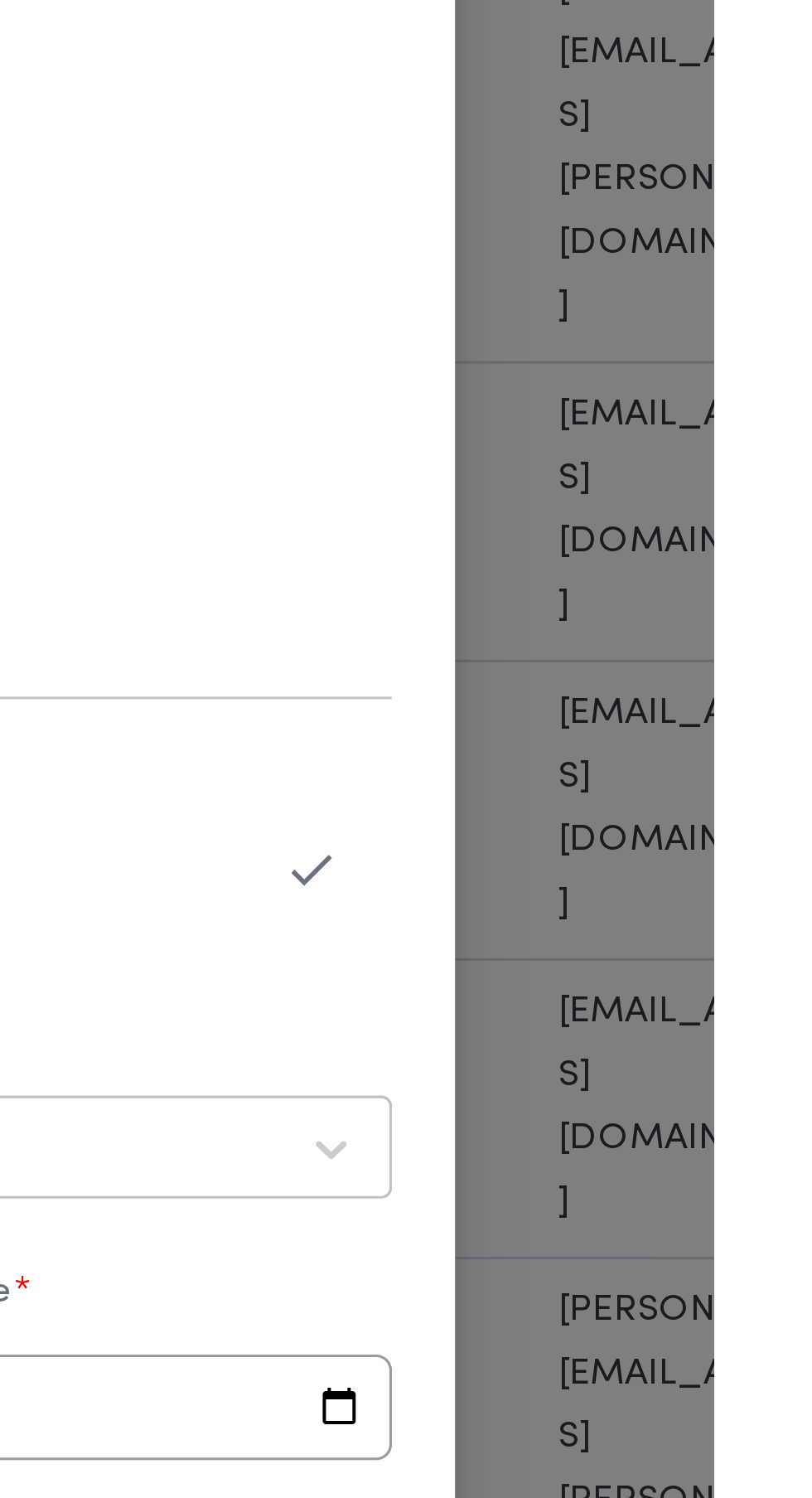
click at [694, 806] on icon "button" at bounding box center [685, 796] width 17 height 17
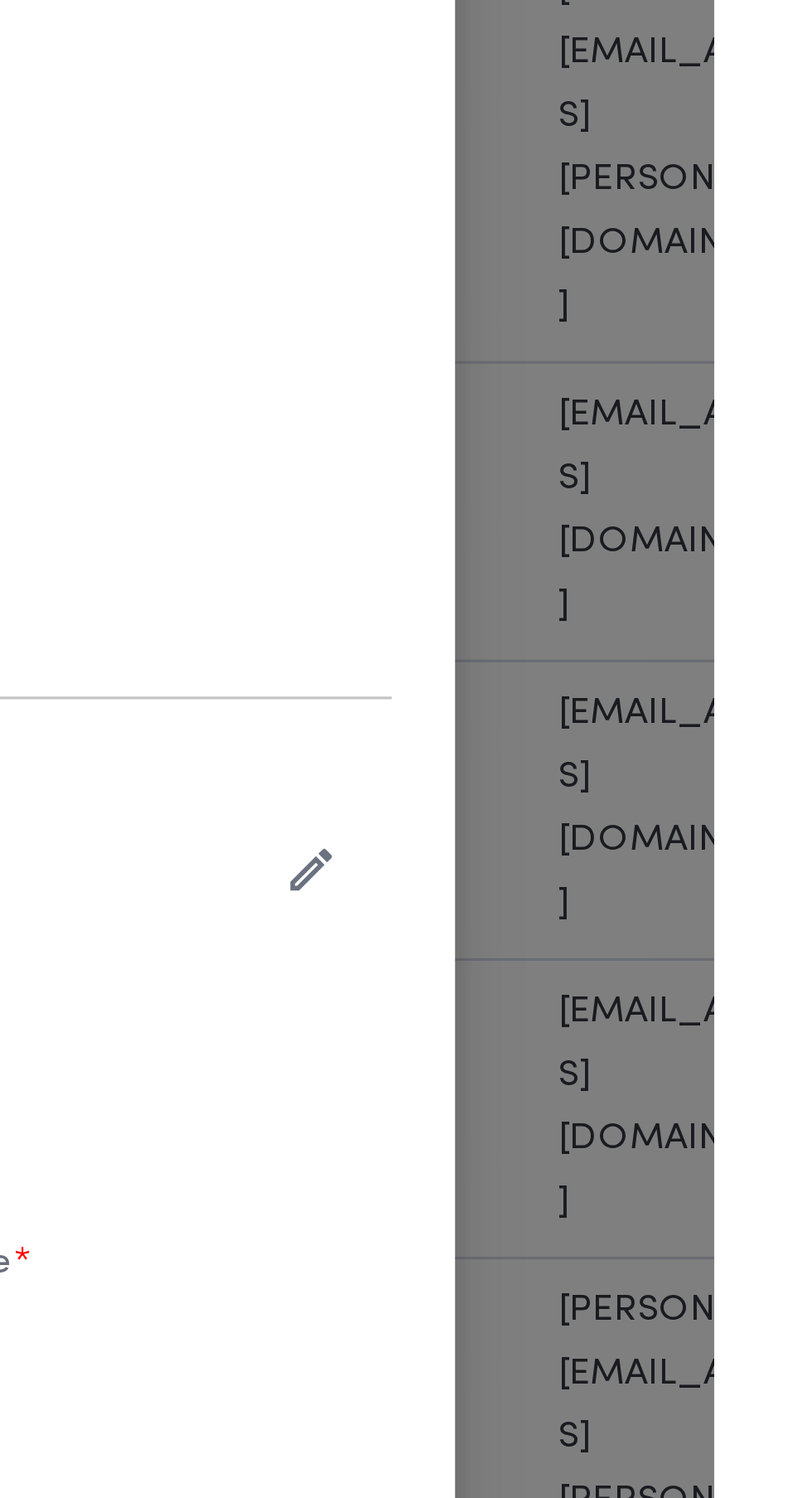
scroll to position [30, 0]
